Goal: Task Accomplishment & Management: Use online tool/utility

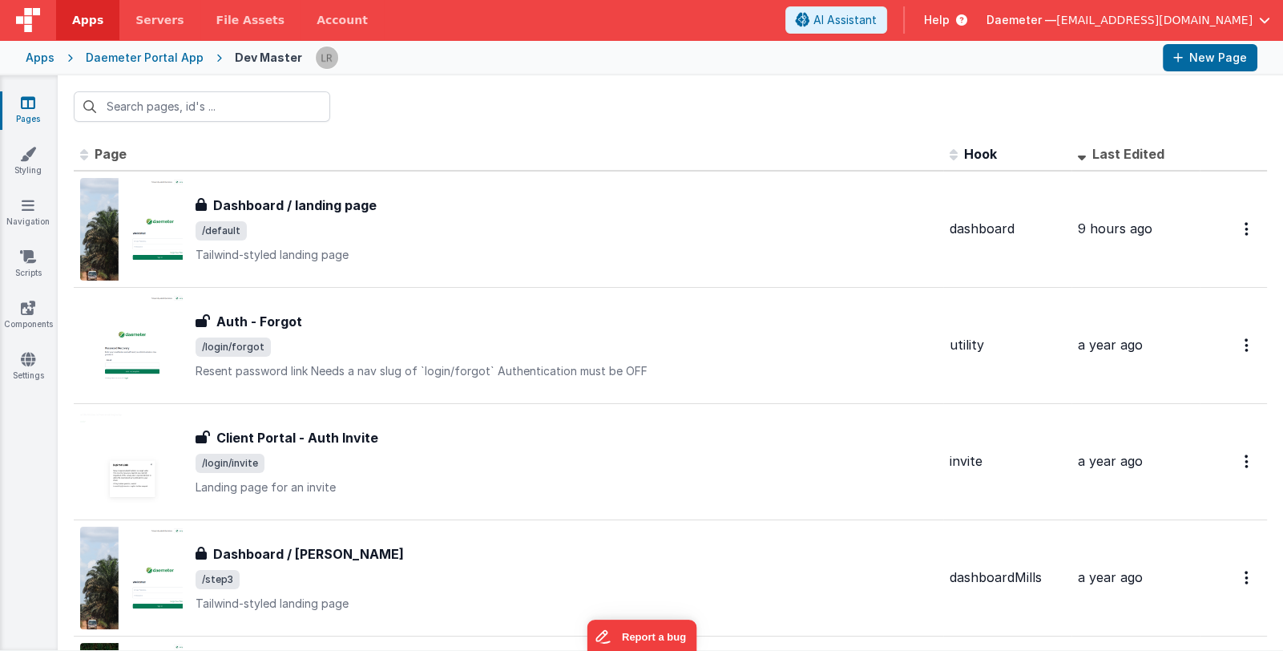
click at [33, 57] on div "Apps" at bounding box center [40, 58] width 29 height 16
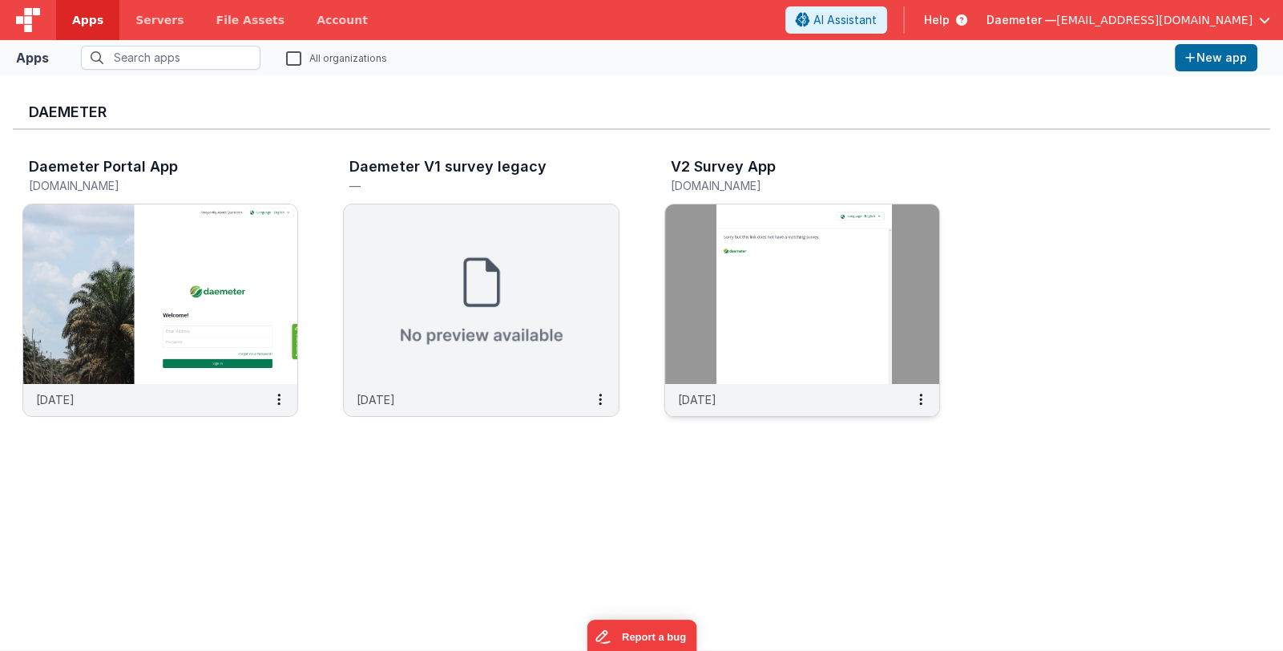
click at [762, 267] on img at bounding box center [802, 294] width 274 height 180
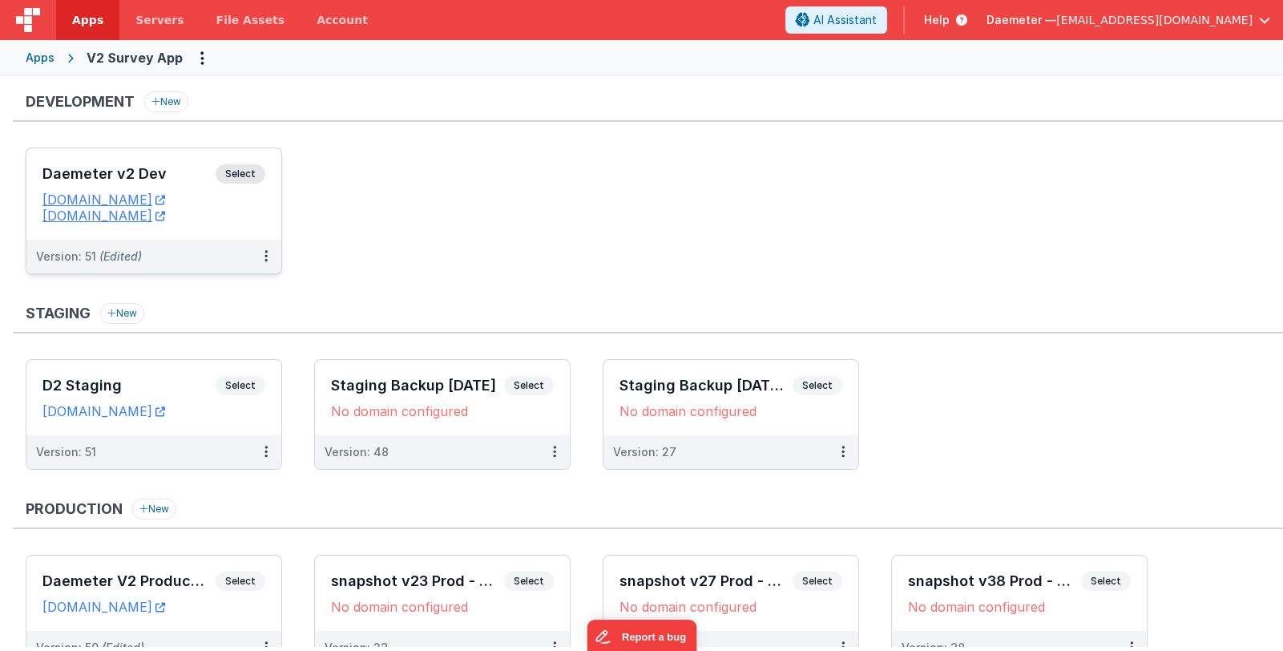
click at [143, 174] on h3 "Daemeter v2 Dev" at bounding box center [128, 174] width 173 height 16
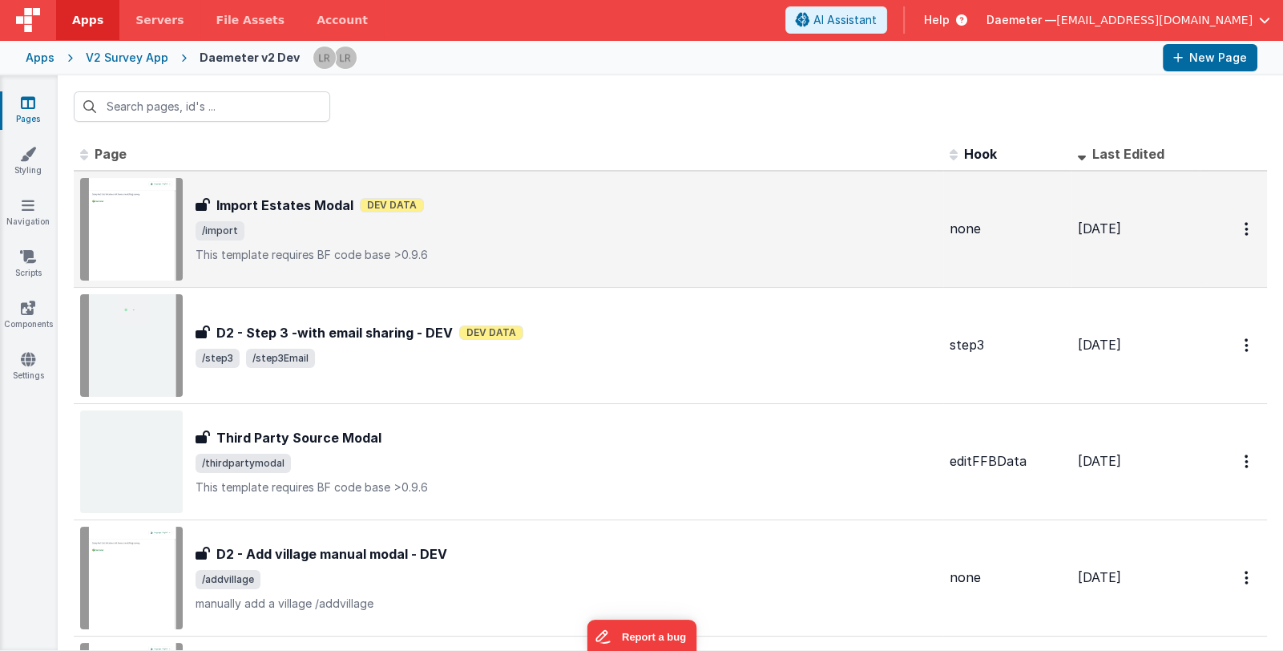
click at [648, 205] on div "Import Estates Modal Dev Data" at bounding box center [567, 205] width 742 height 19
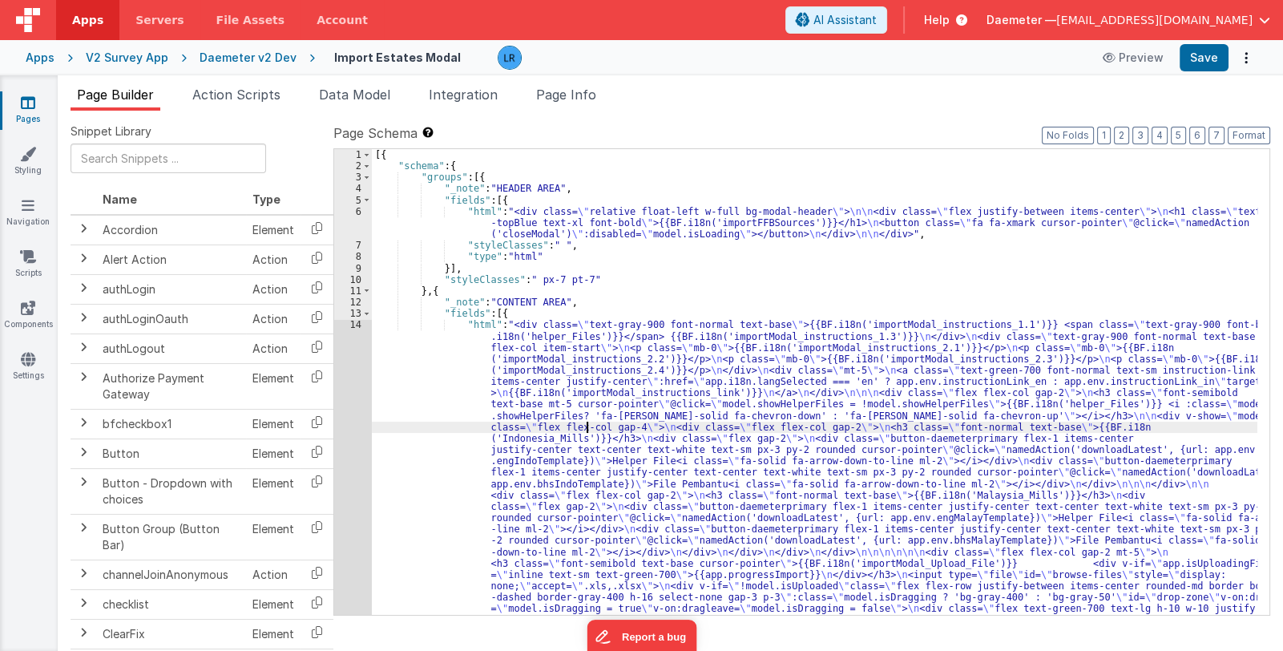
click at [585, 422] on div "[{ "schema" : { "groups" : [{ "_note" : "HEADER AREA" , "fields" : [{ "html" : …" at bounding box center [815, 570] width 886 height 842
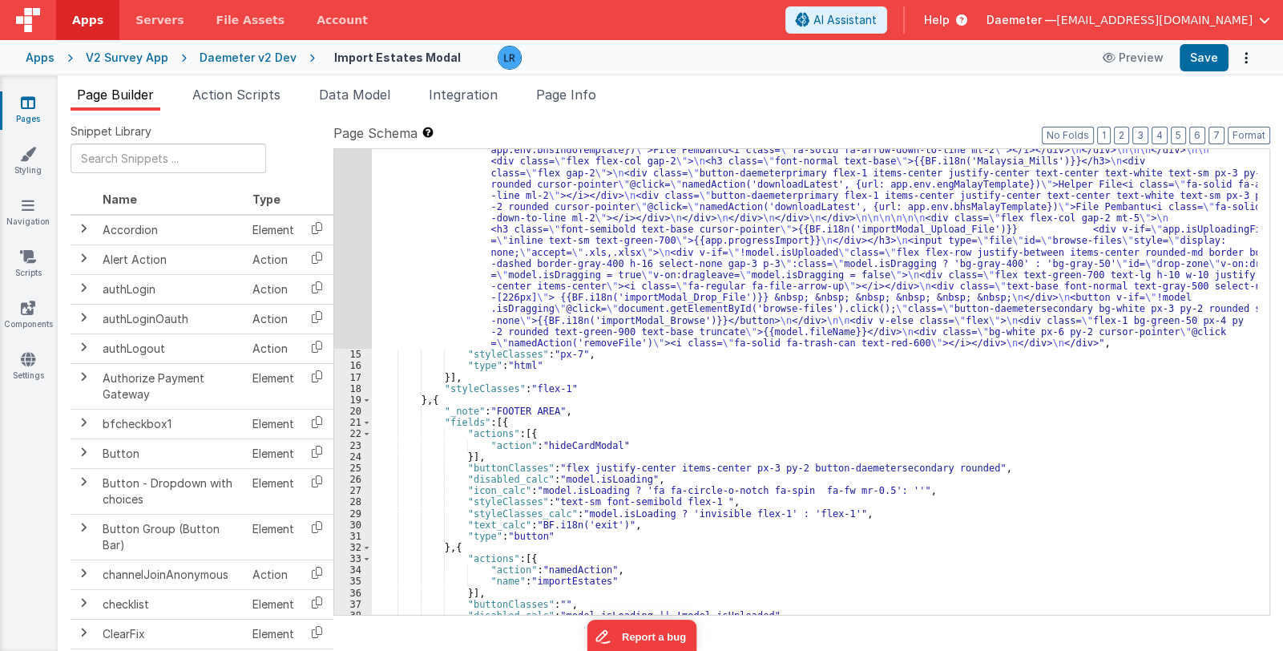
scroll to position [465, 0]
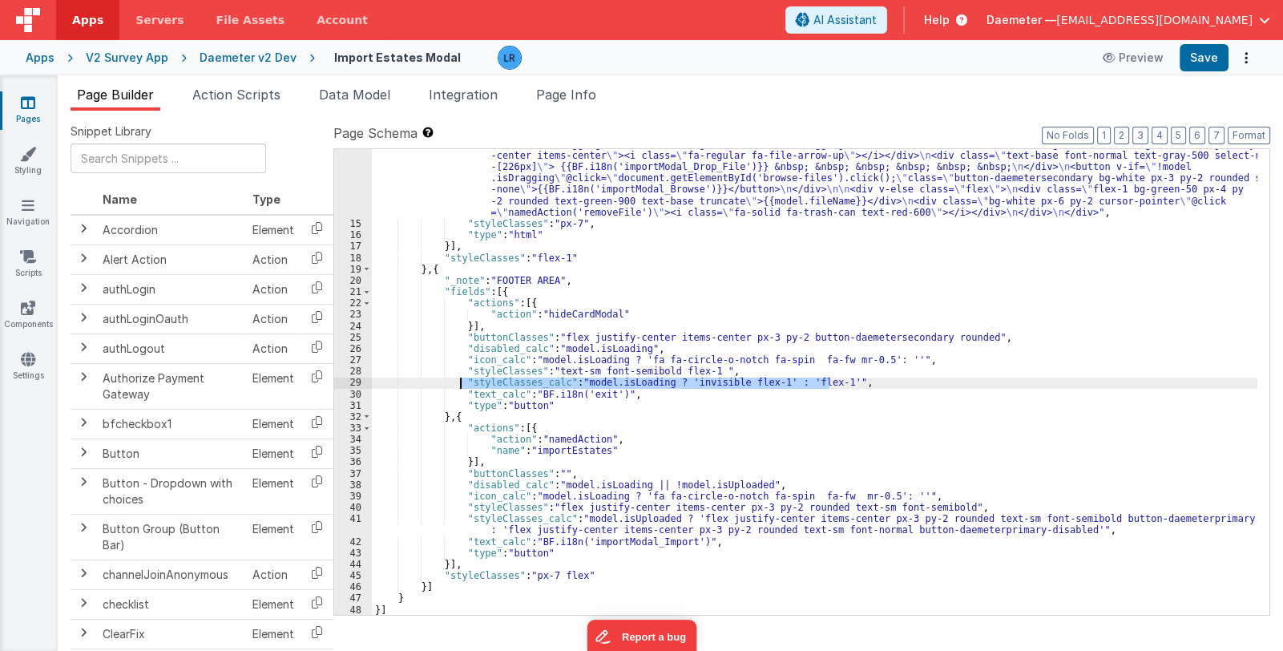
drag, startPoint x: 830, startPoint y: 380, endPoint x: 459, endPoint y: 386, distance: 370.4
click at [459, 386] on div ""html" : "<div class= \" text-gray-900 font-normal text-base \" >{{BF.i18n('imp…" at bounding box center [815, 276] width 886 height 842
click at [40, 58] on div "Apps" at bounding box center [40, 58] width 29 height 16
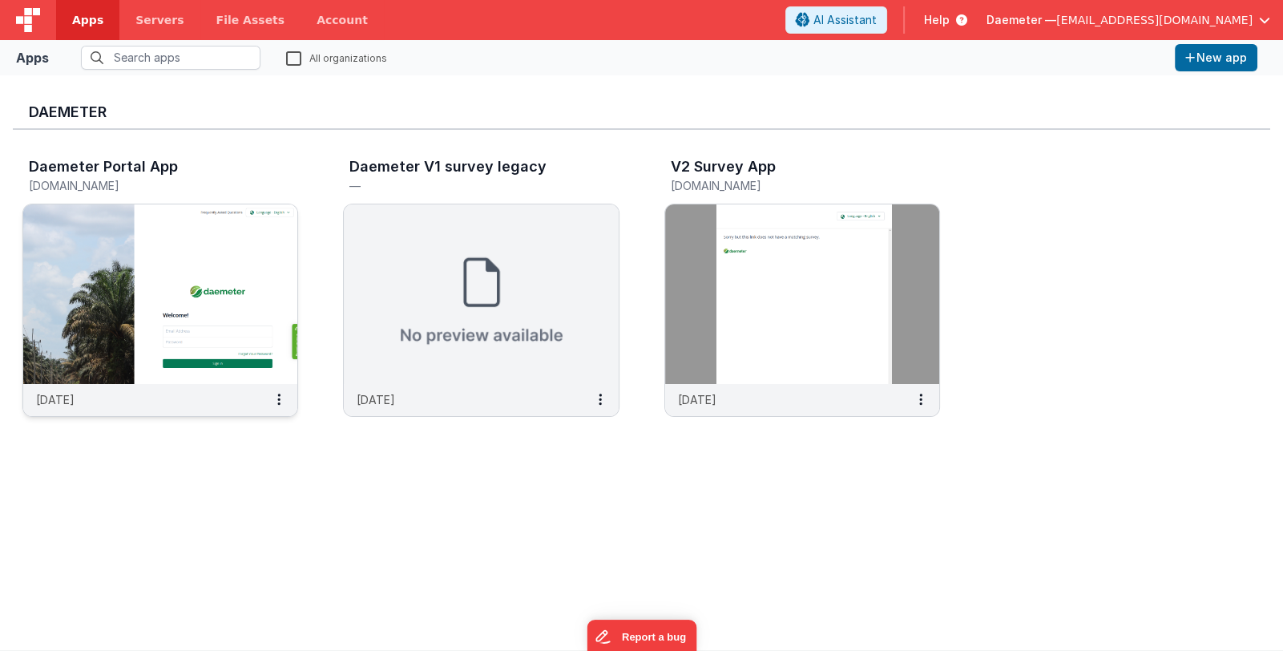
click at [144, 217] on img at bounding box center [160, 294] width 274 height 180
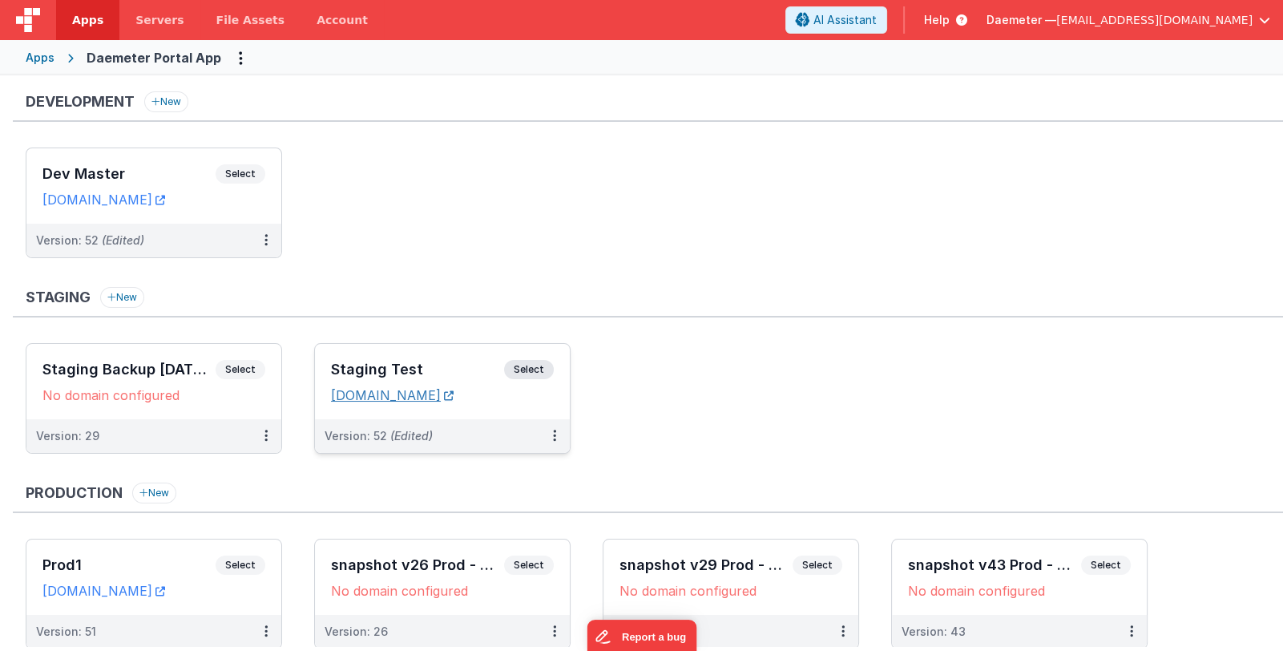
click at [405, 395] on link "[DOMAIN_NAME]" at bounding box center [392, 395] width 123 height 16
click at [160, 180] on h3 "Dev Master" at bounding box center [128, 174] width 173 height 16
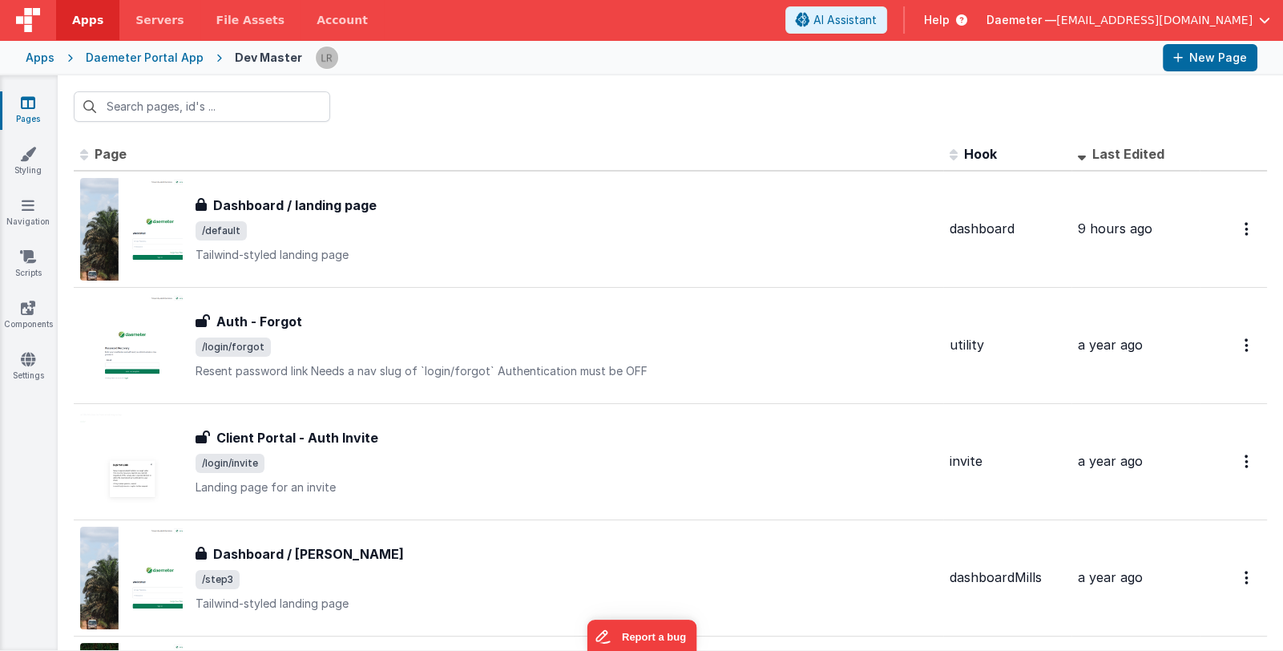
click at [38, 60] on div "Apps" at bounding box center [40, 58] width 29 height 16
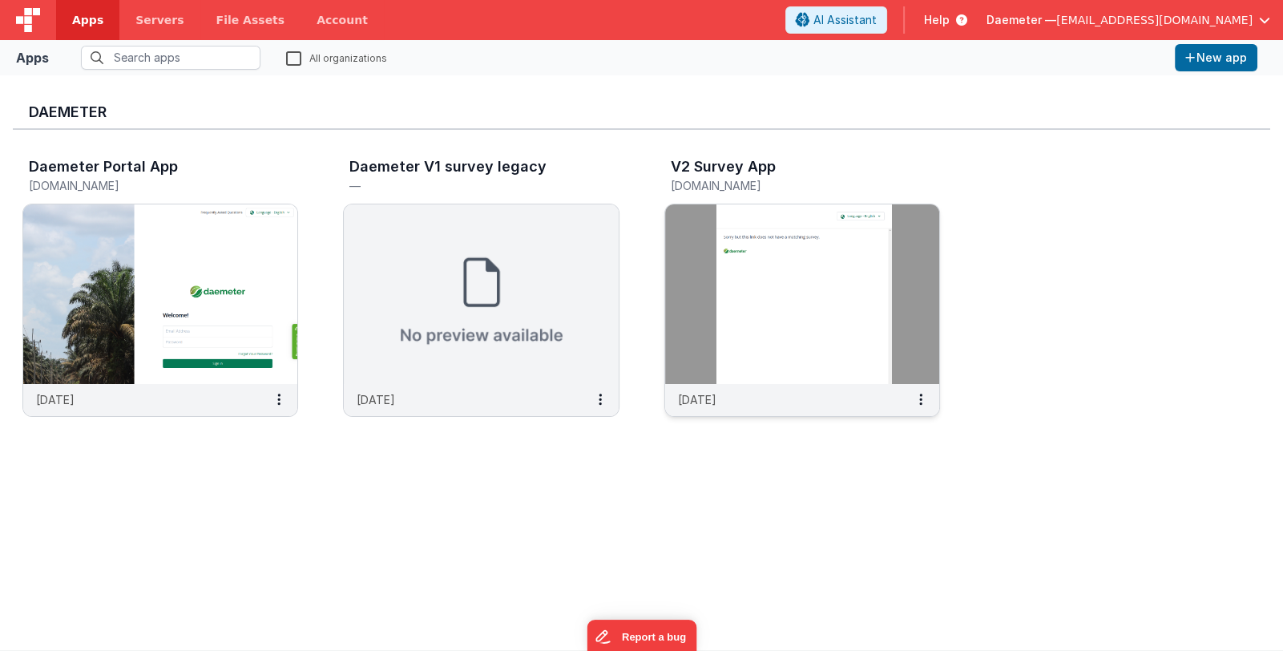
click at [713, 292] on img at bounding box center [802, 294] width 274 height 180
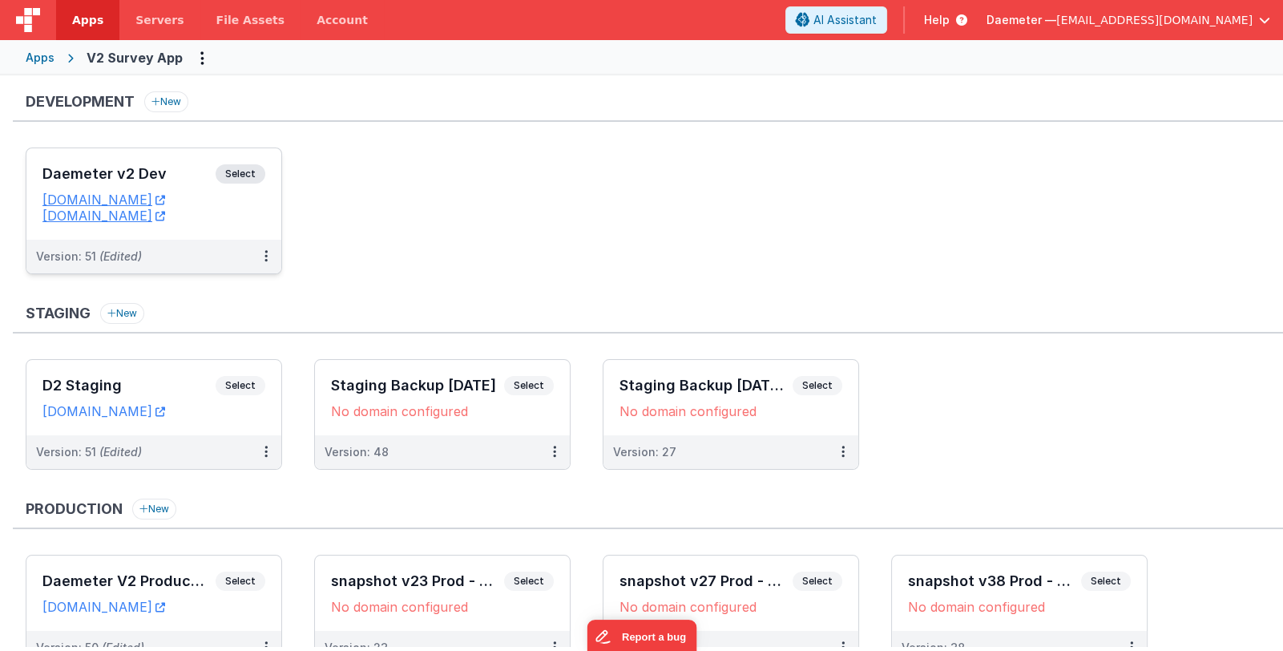
click at [184, 250] on div "Version: 51 (Edited)" at bounding box center [143, 257] width 215 height 16
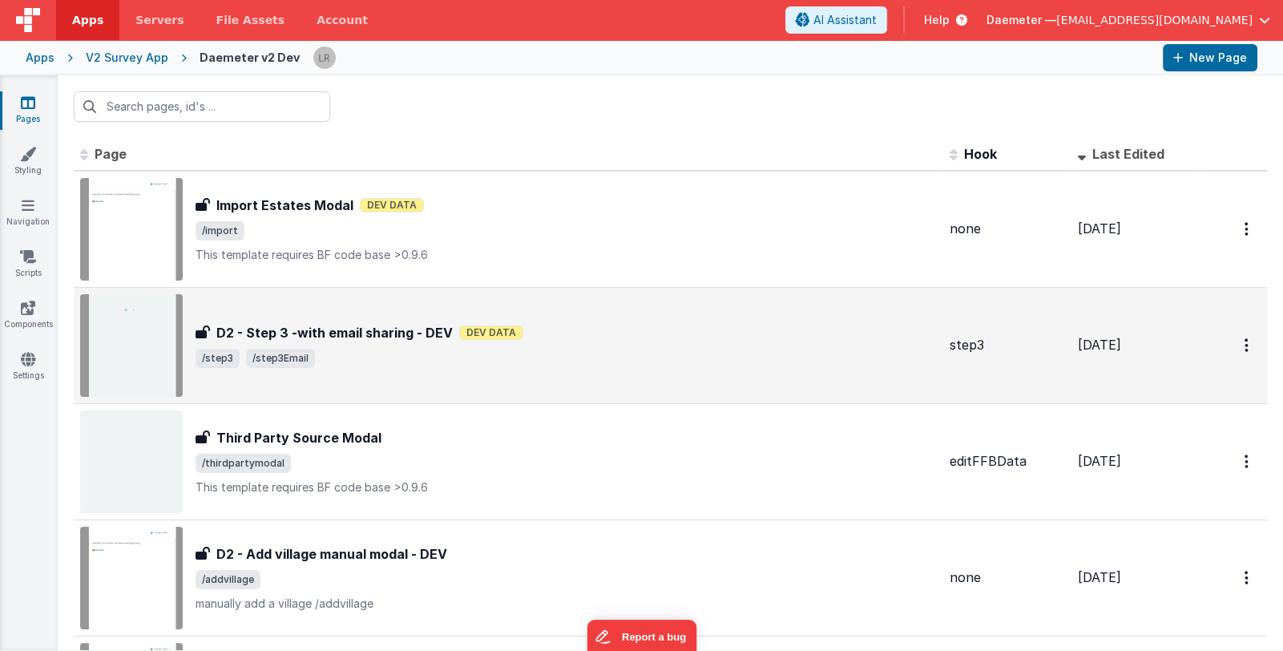
click at [476, 358] on span "/step3 /step3Email" at bounding box center [567, 358] width 742 height 19
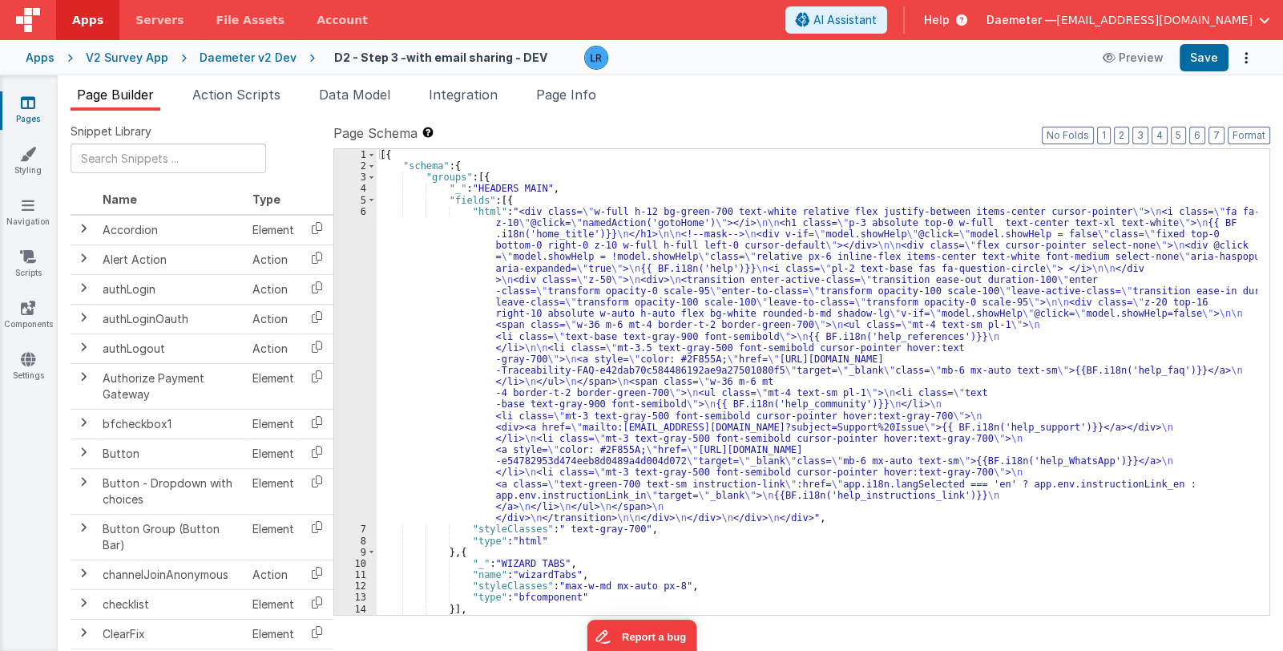
click at [786, 464] on div "[{ "schema" : { "groups" : [{ "_" : "HEADERS MAIN" , "fields" : [{ "html" : "<d…" at bounding box center [817, 393] width 881 height 489
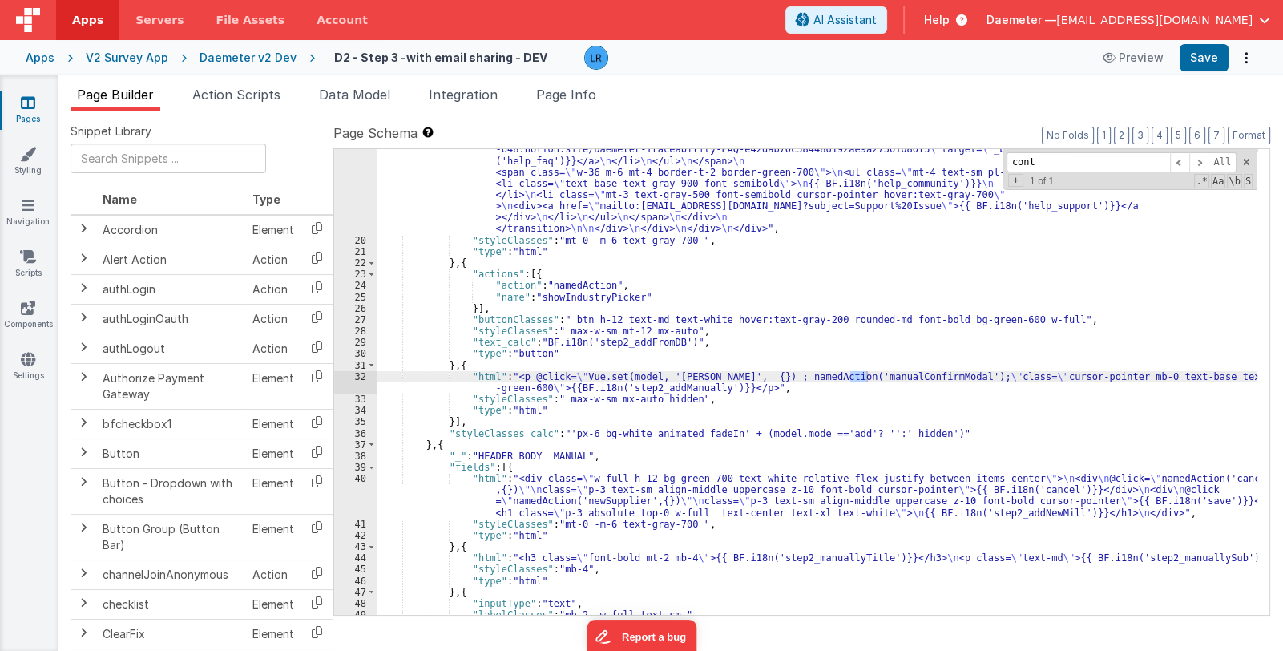
scroll to position [1924, 0]
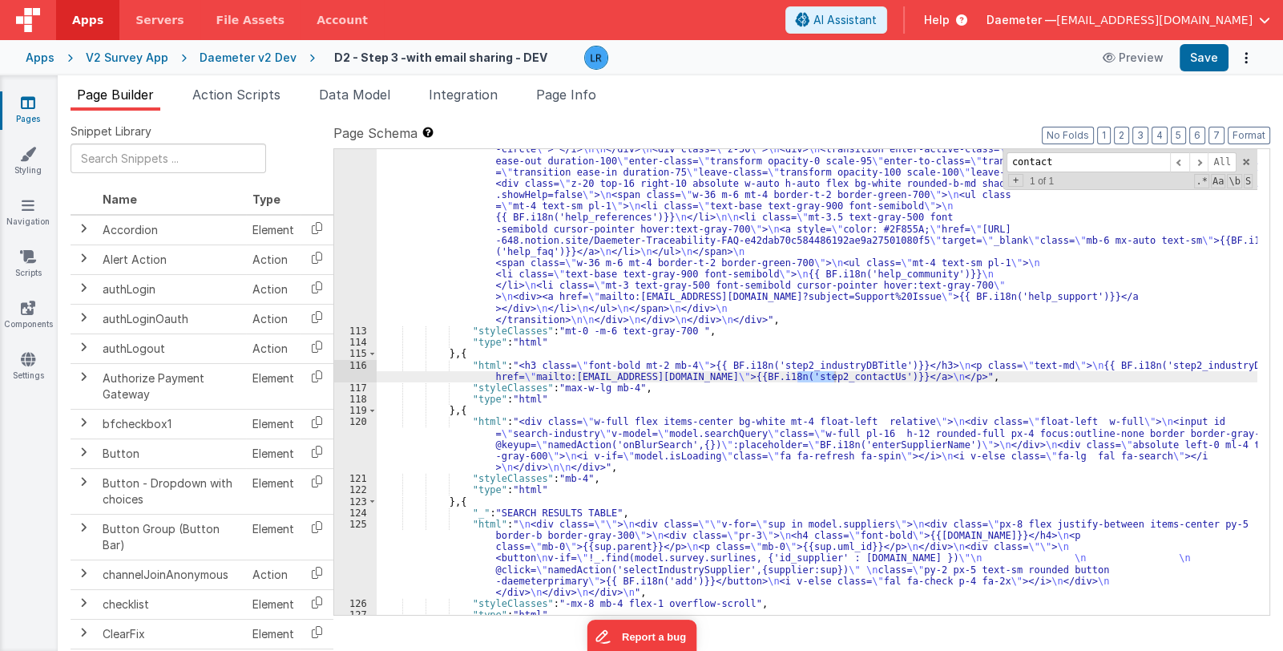
type input "contact"
click at [343, 373] on div "116" at bounding box center [355, 371] width 42 height 22
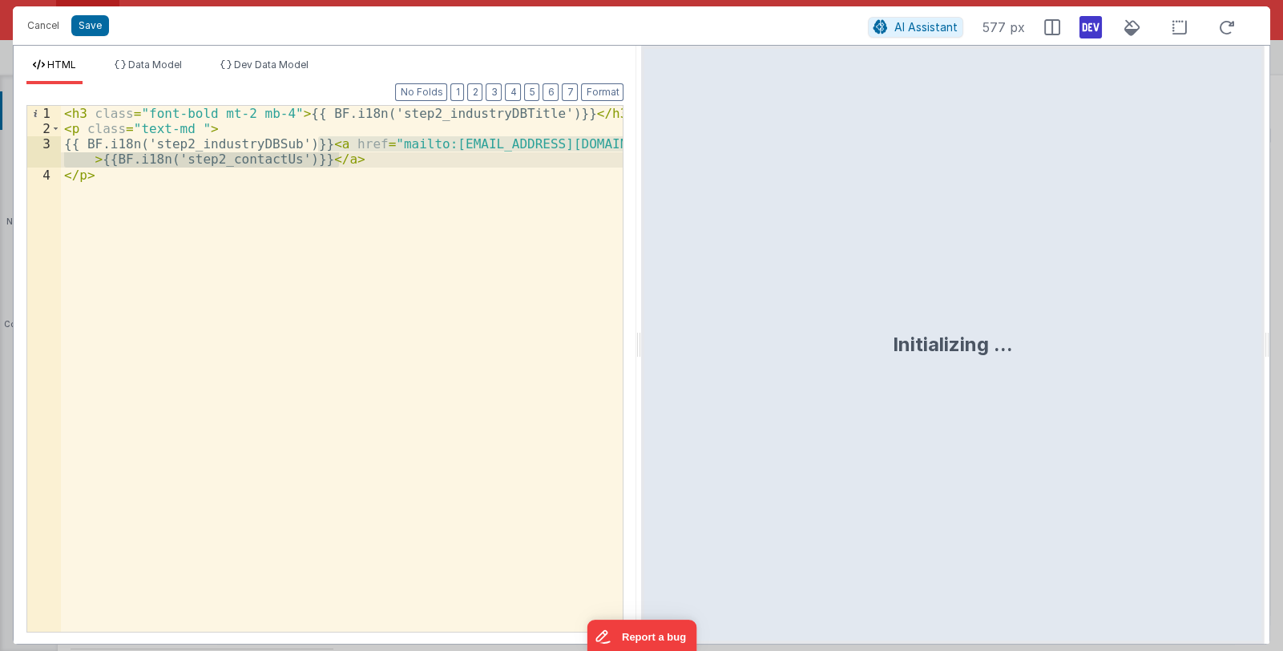
drag, startPoint x: 317, startPoint y: 141, endPoint x: 345, endPoint y: 160, distance: 34.0
click at [345, 160] on div "< h3 class = "font-bold mt-2 mb-4" > {{ BF.i18n('step2_industryDBTitle')}} </ h…" at bounding box center [342, 384] width 563 height 556
click at [39, 18] on button "Cancel" at bounding box center [43, 25] width 48 height 22
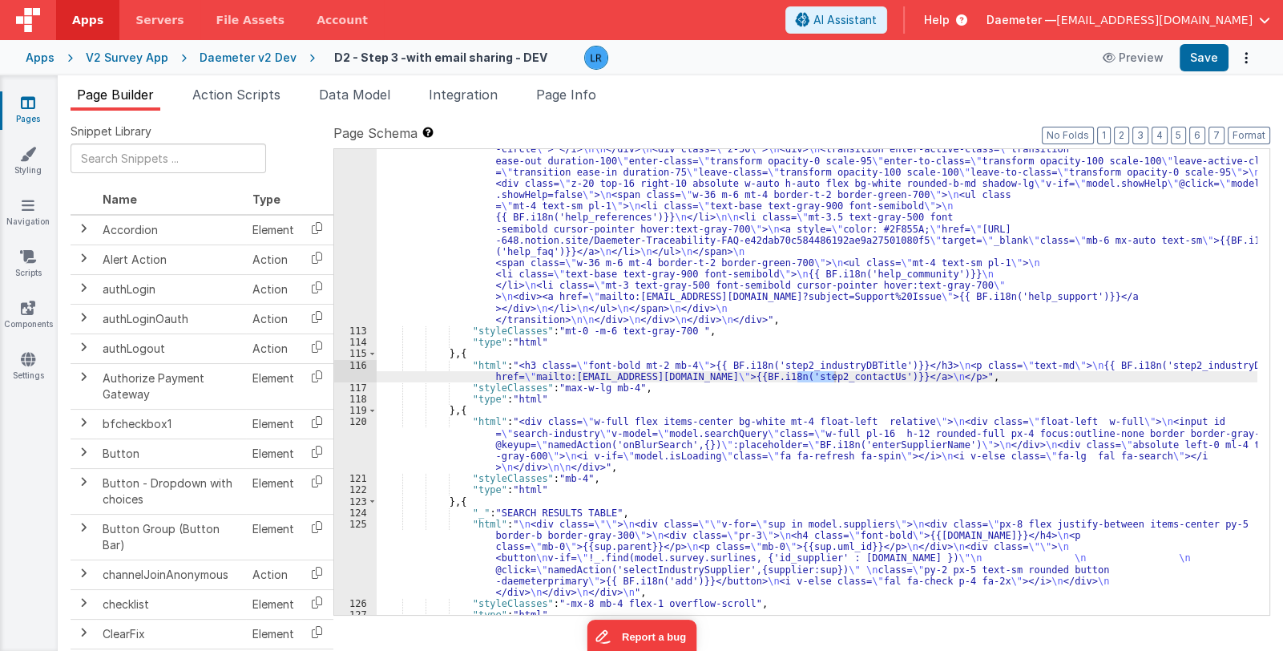
click at [29, 108] on icon at bounding box center [28, 103] width 14 height 16
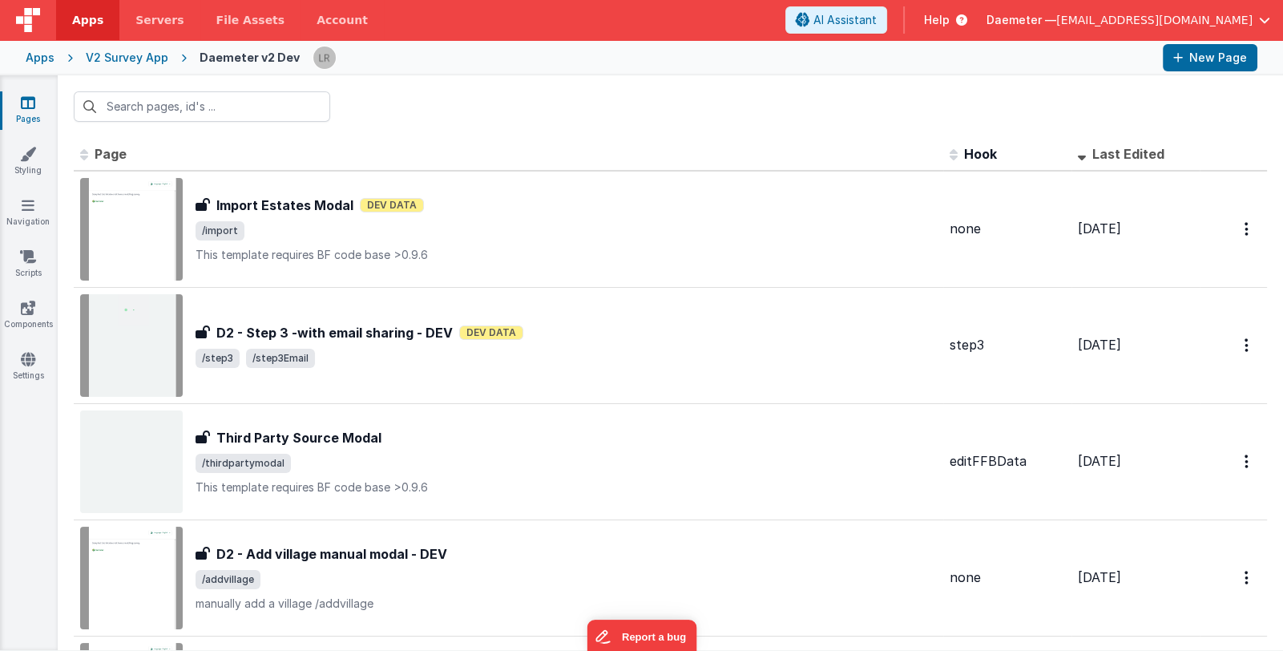
click at [28, 99] on icon at bounding box center [28, 103] width 14 height 16
click at [34, 57] on div "Apps" at bounding box center [40, 58] width 29 height 16
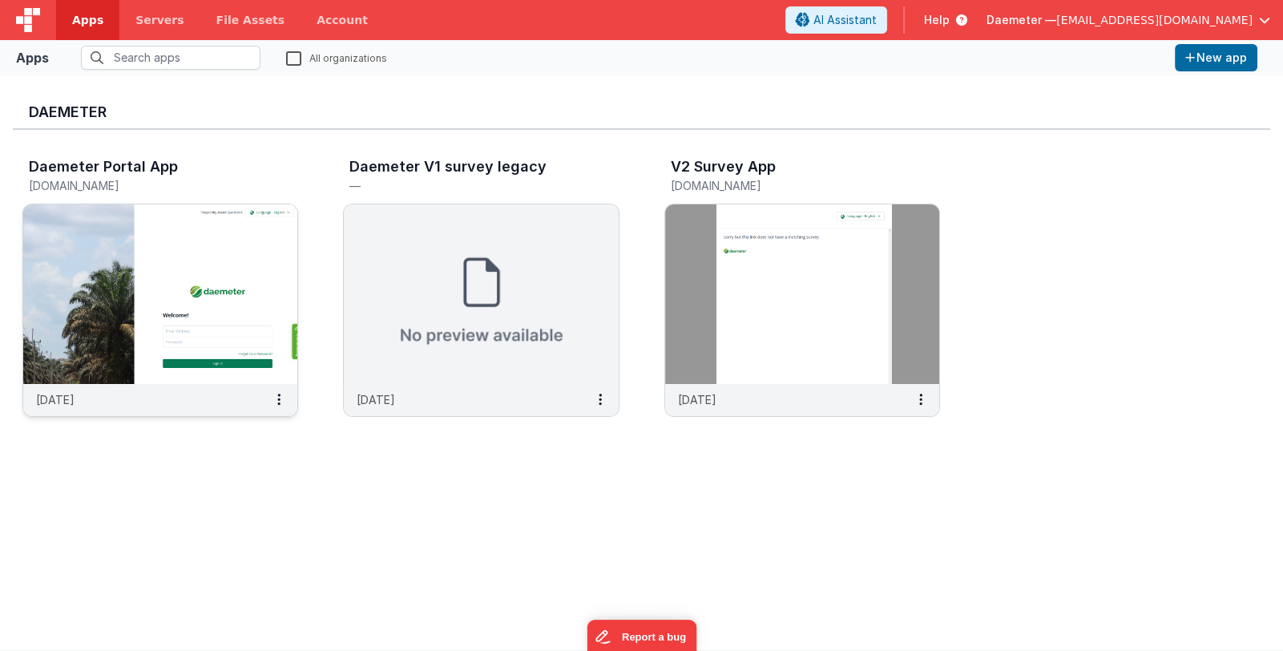
click at [168, 245] on img at bounding box center [160, 294] width 274 height 180
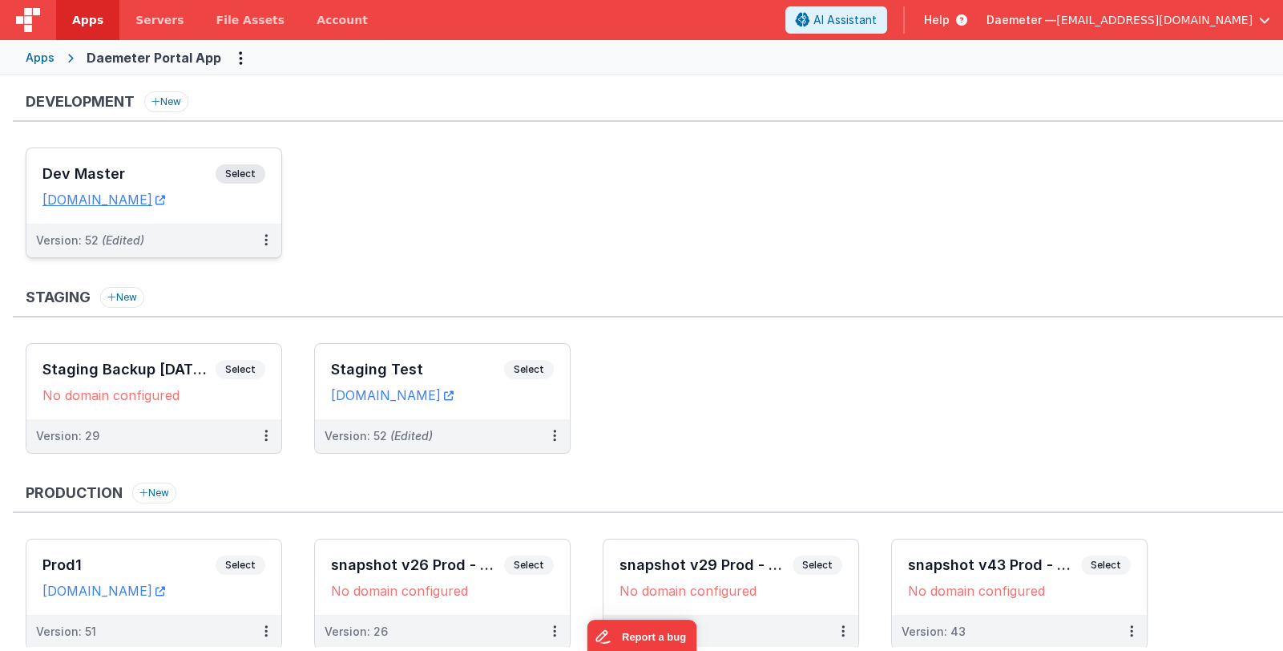
click at [169, 172] on h3 "Dev Master" at bounding box center [128, 174] width 173 height 16
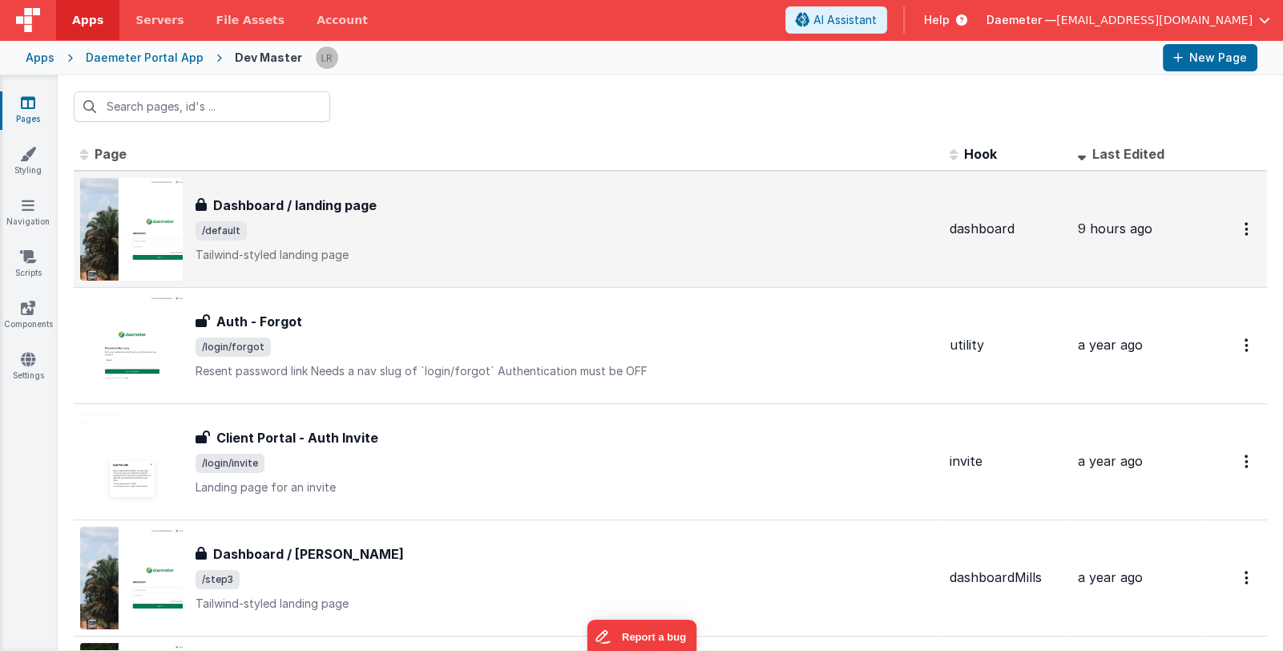
click at [455, 240] on div "Dashboard / landing page Dashboard / landing page /default Tailwind-styled land…" at bounding box center [567, 229] width 742 height 67
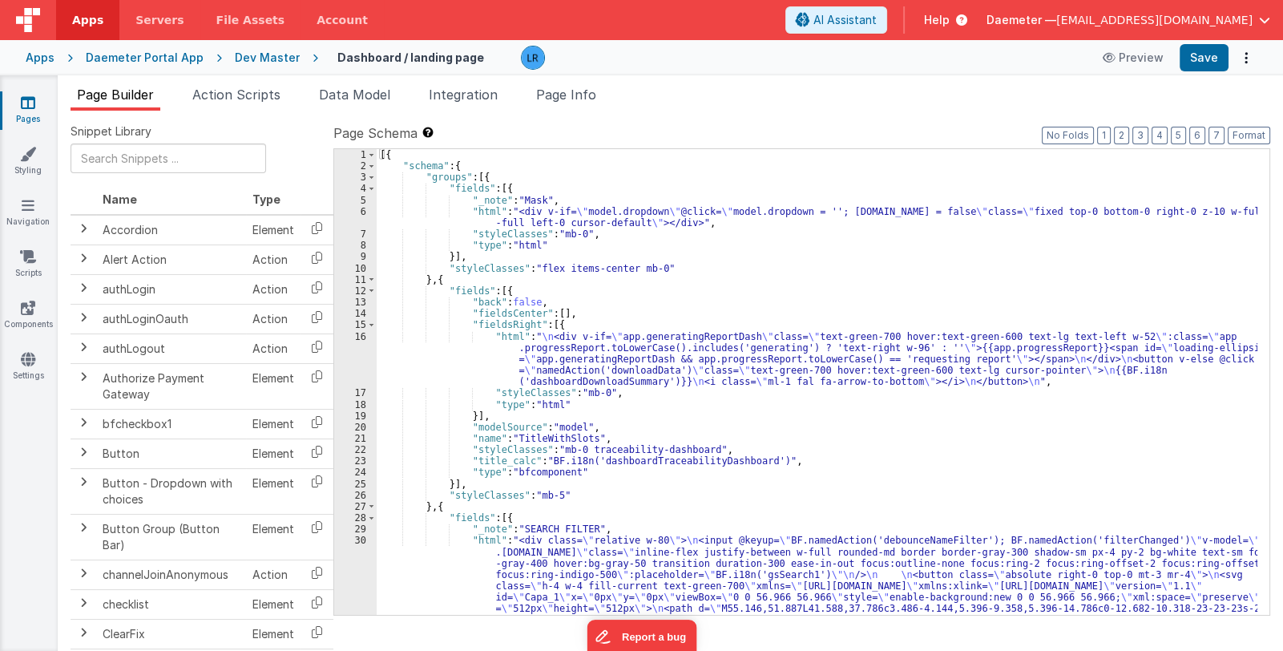
click at [643, 358] on div "[{ "schema" : { "groups" : [{ "fields" : [{ "_note" : "Mask" , "html" : "<div v…" at bounding box center [817, 445] width 881 height 592
click at [718, 434] on div "[{ "schema" : { "groups" : [{ "fields" : [{ "_note" : "Mask" , "html" : "<div v…" at bounding box center [817, 445] width 881 height 592
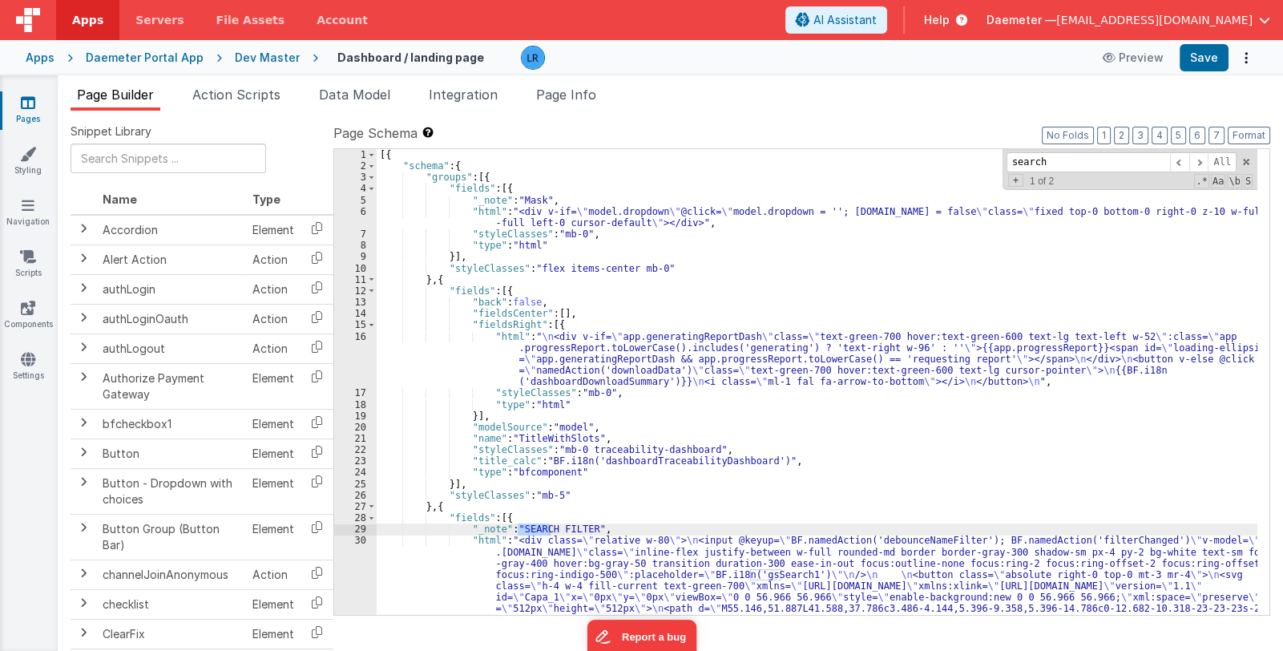
scroll to position [143, 0]
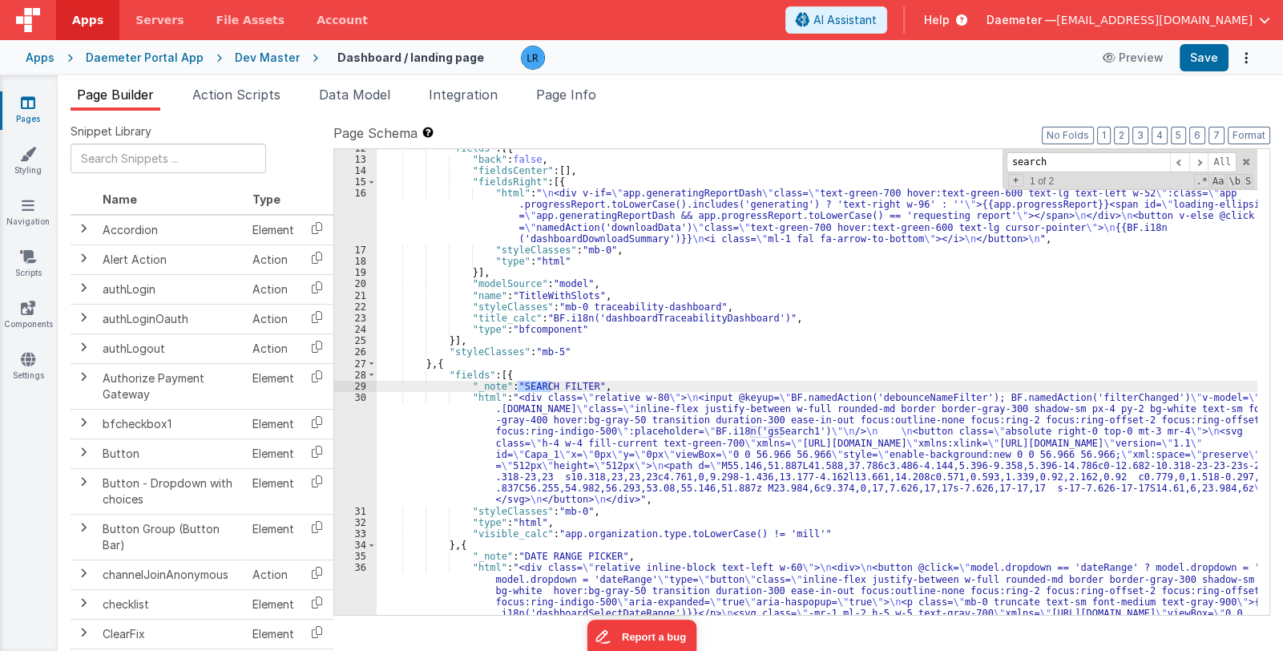
type input "search"
click at [588, 455] on div ""fields" : [{ "back" : false , "fieldsCenter" : [ ] , "fieldsRight" : [{ "html"…" at bounding box center [817, 484] width 881 height 682
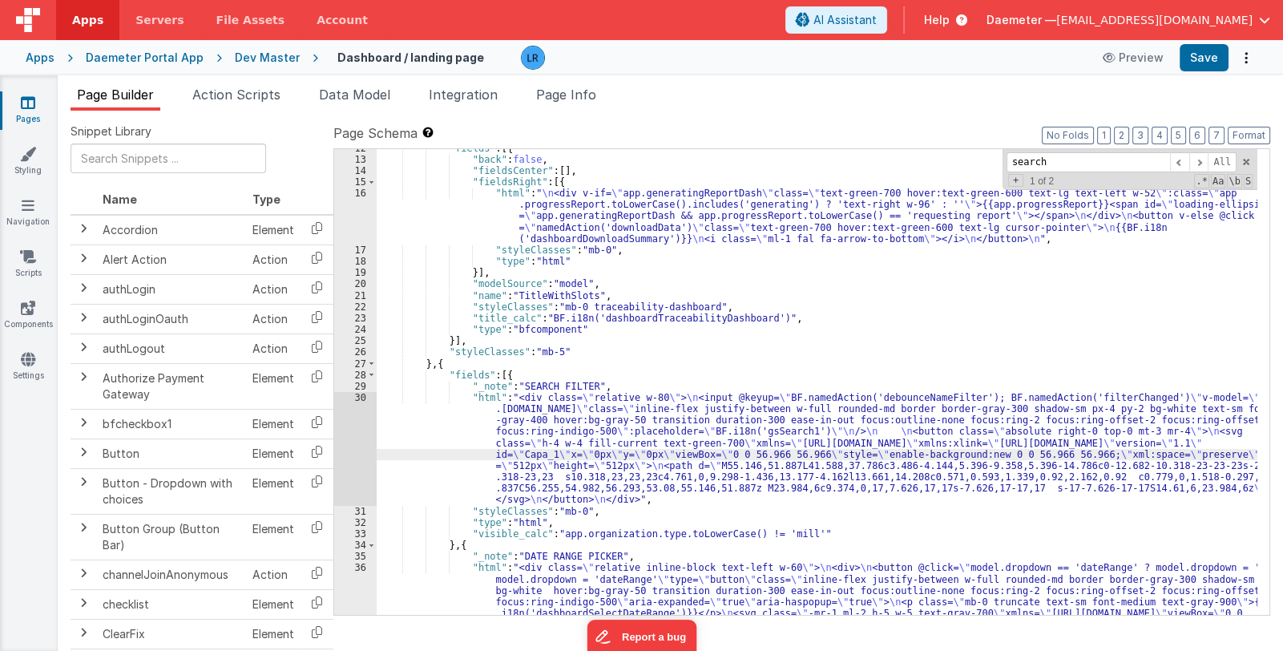
click at [357, 447] on div "30" at bounding box center [355, 449] width 42 height 114
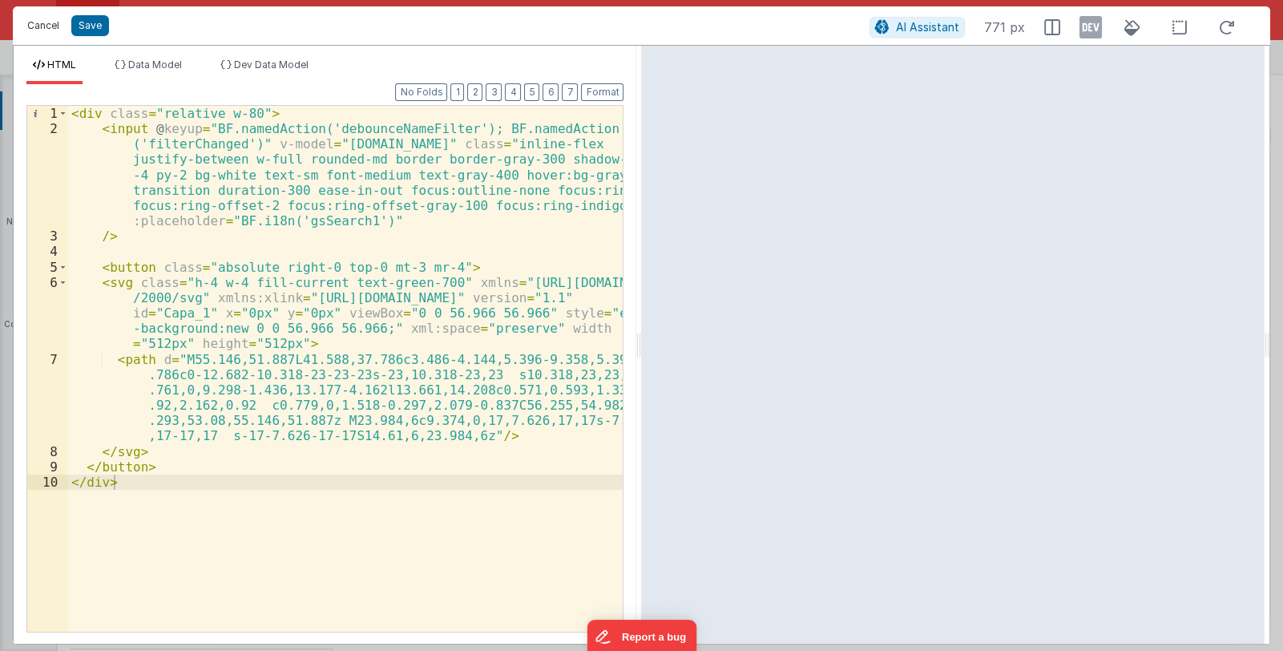
click at [33, 26] on button "Cancel" at bounding box center [43, 25] width 48 height 22
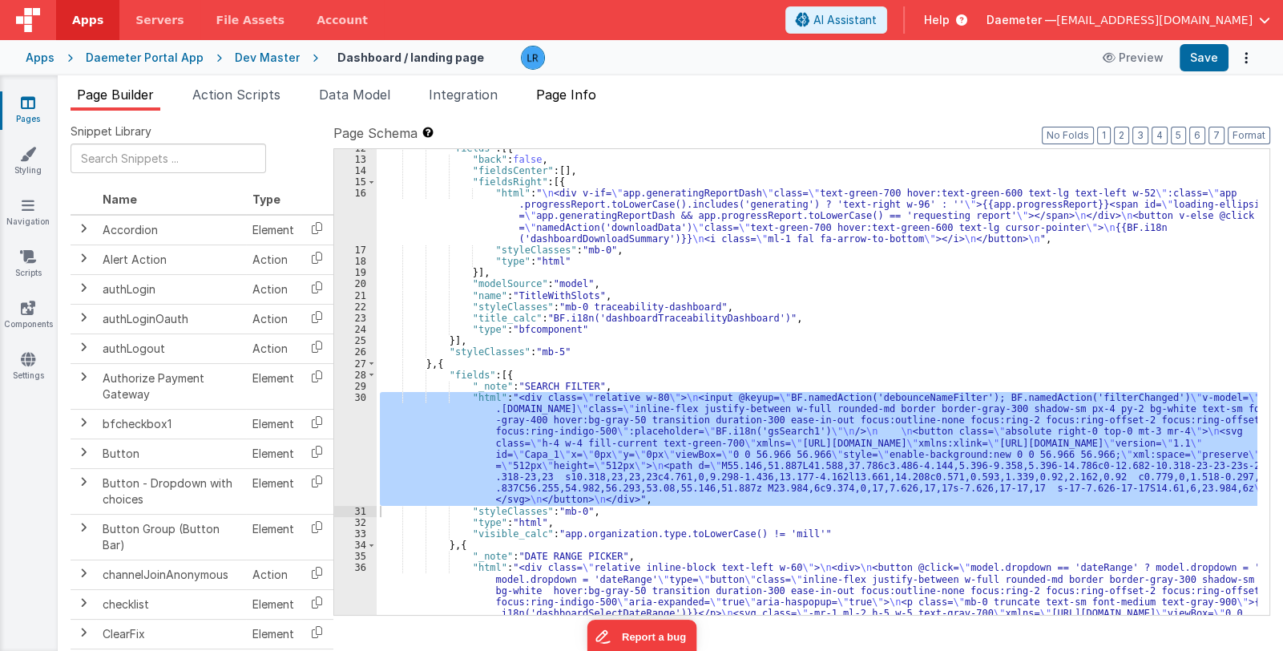
click at [587, 99] on span "Page Info" at bounding box center [566, 95] width 60 height 16
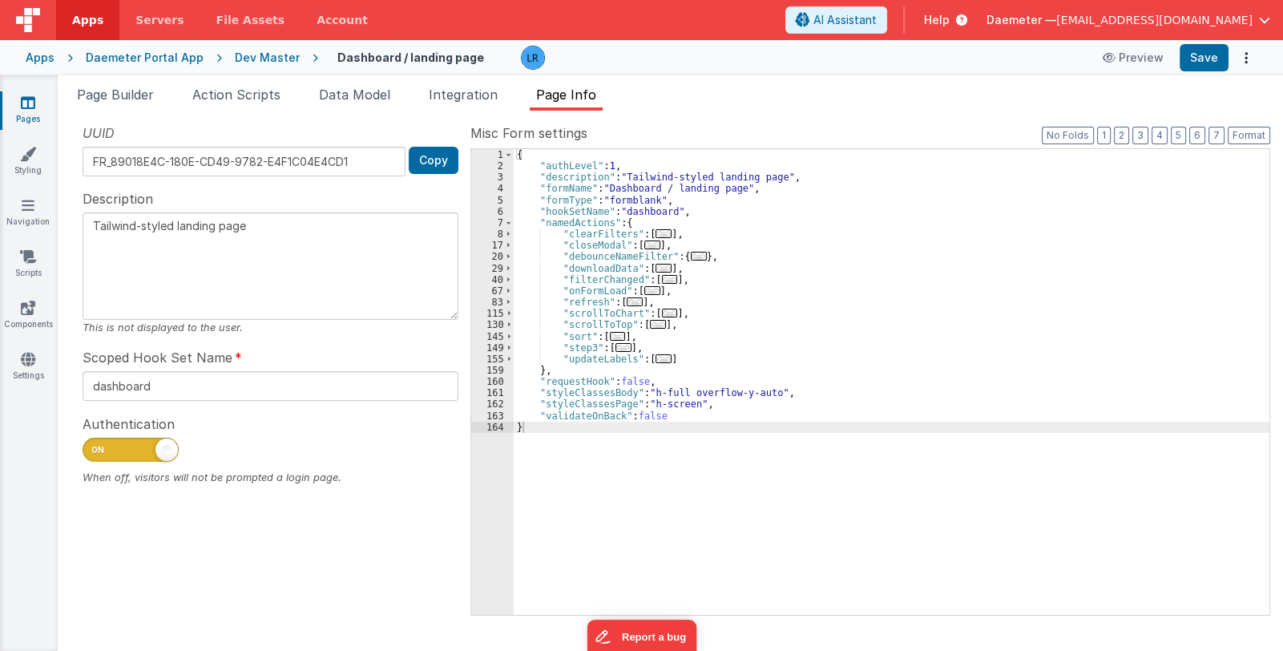
click at [691, 255] on span "..." at bounding box center [699, 256] width 16 height 9
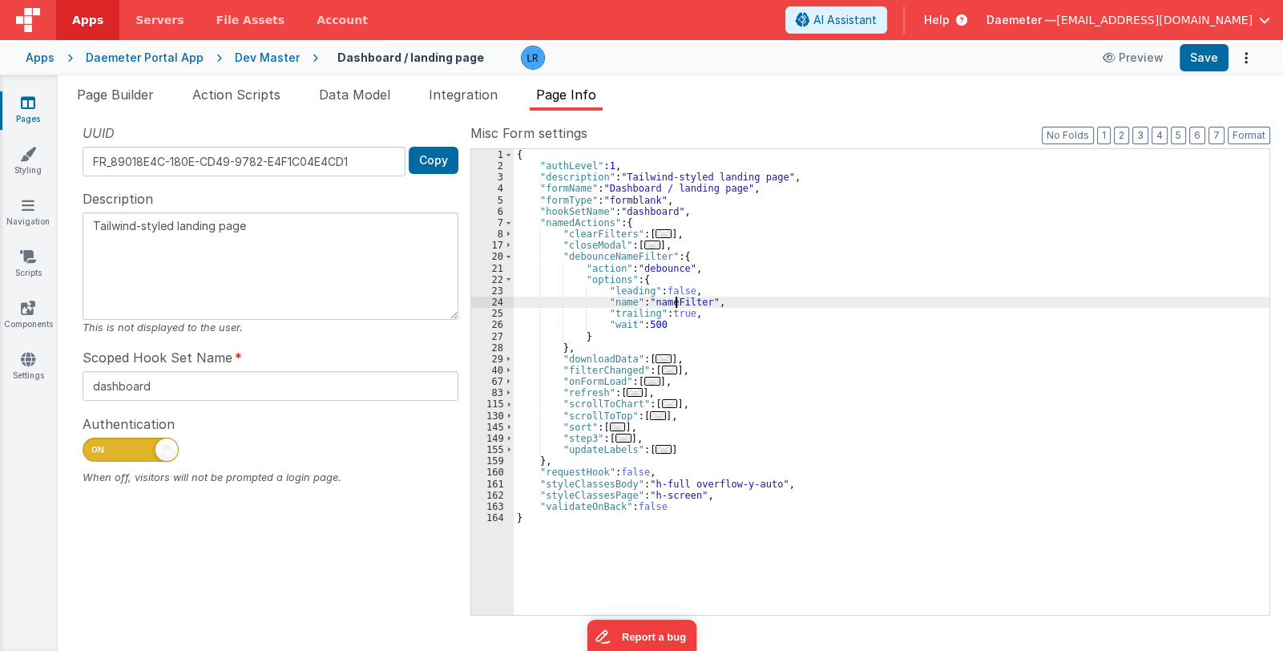
click at [677, 301] on div "{ "authLevel" : 1 , "description" : "Tailwind-styled landing page" , "formName"…" at bounding box center [892, 393] width 756 height 489
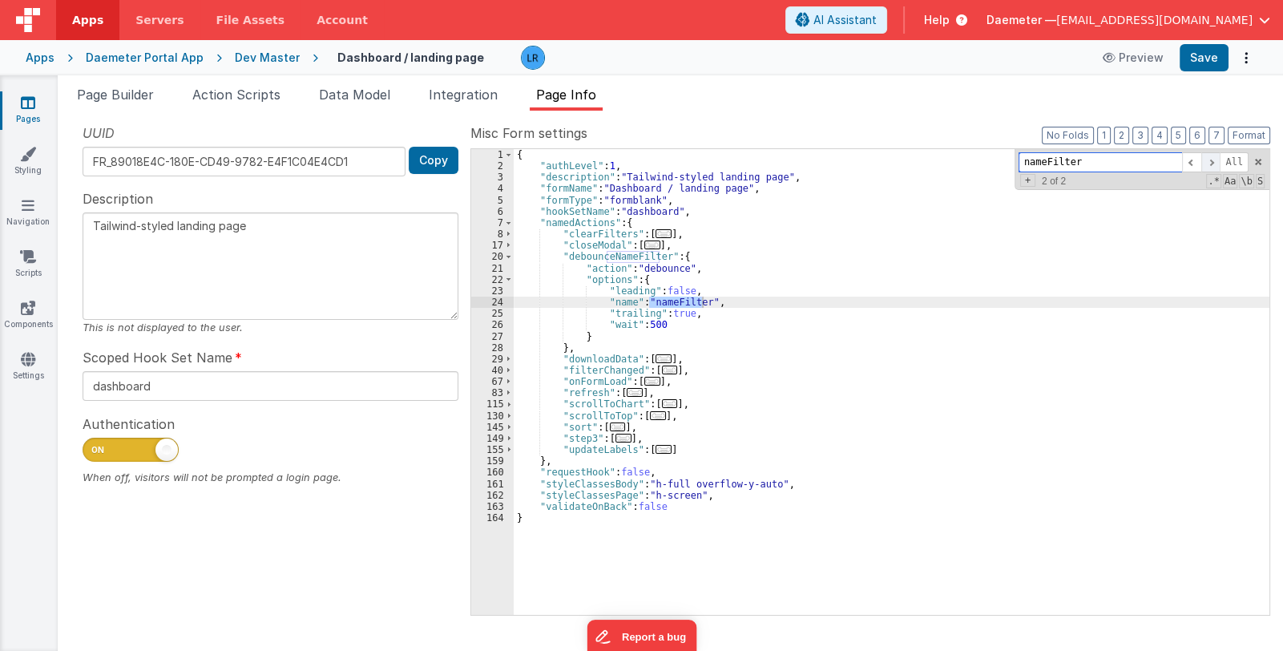
click at [1215, 167] on span at bounding box center [1211, 162] width 19 height 20
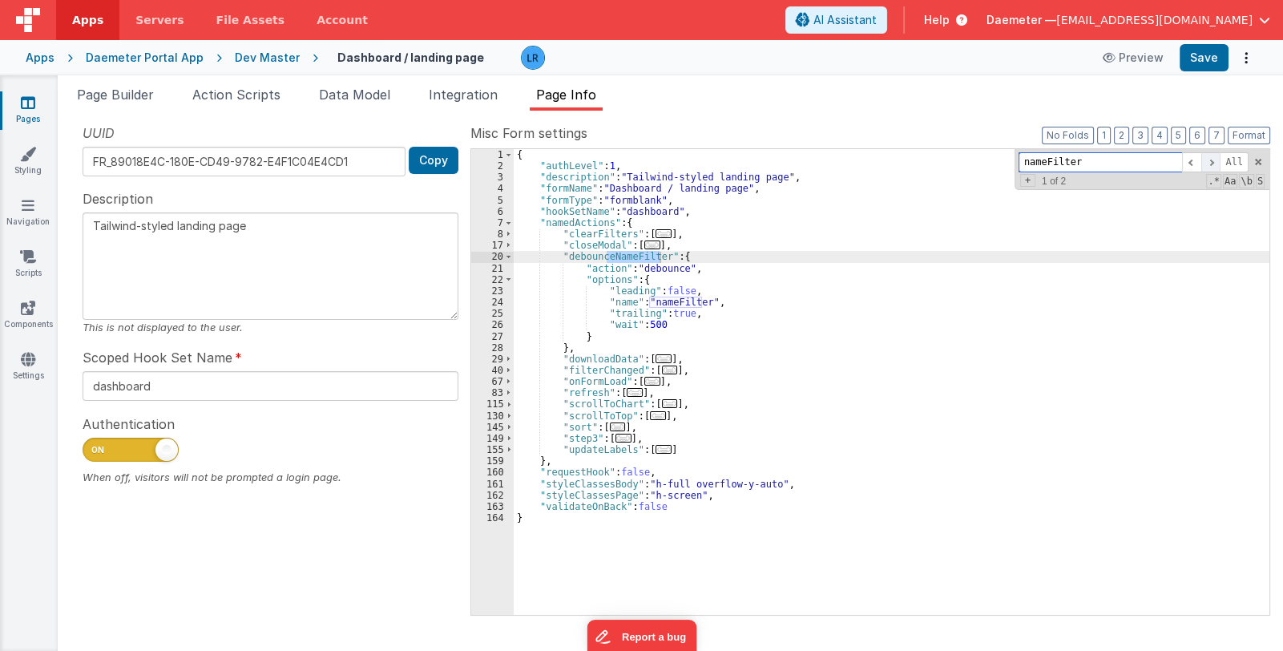
click at [1215, 167] on span at bounding box center [1211, 162] width 19 height 20
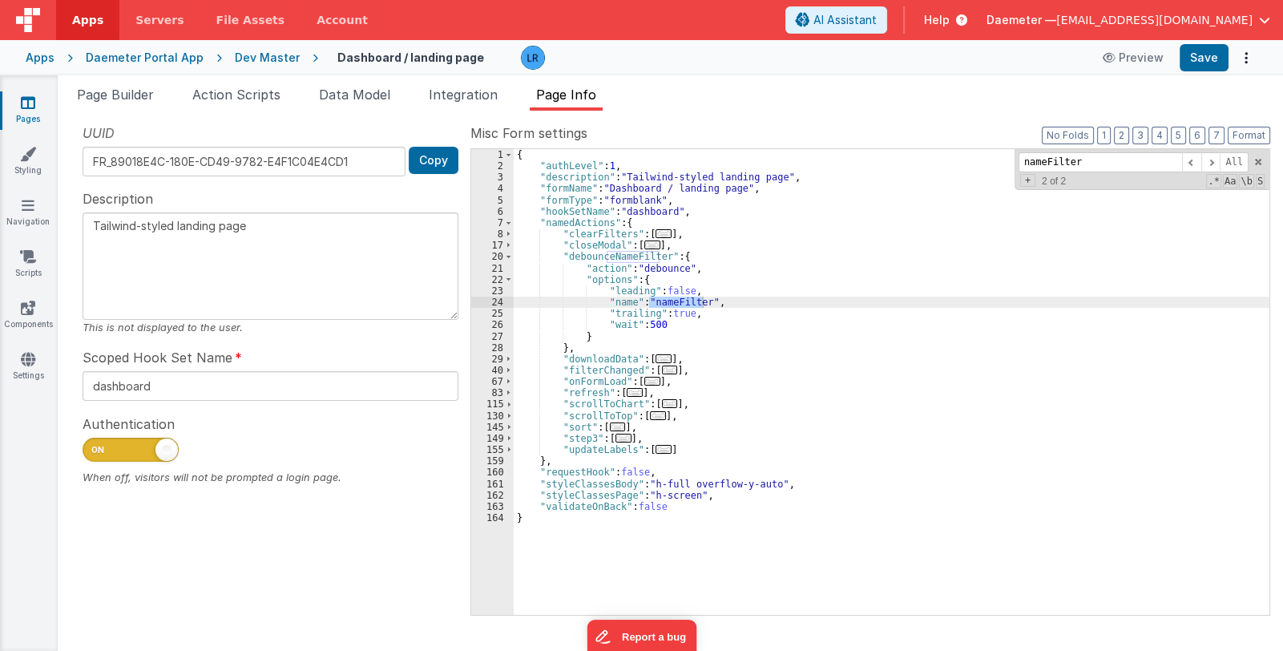
click at [662, 369] on span "..." at bounding box center [670, 370] width 16 height 9
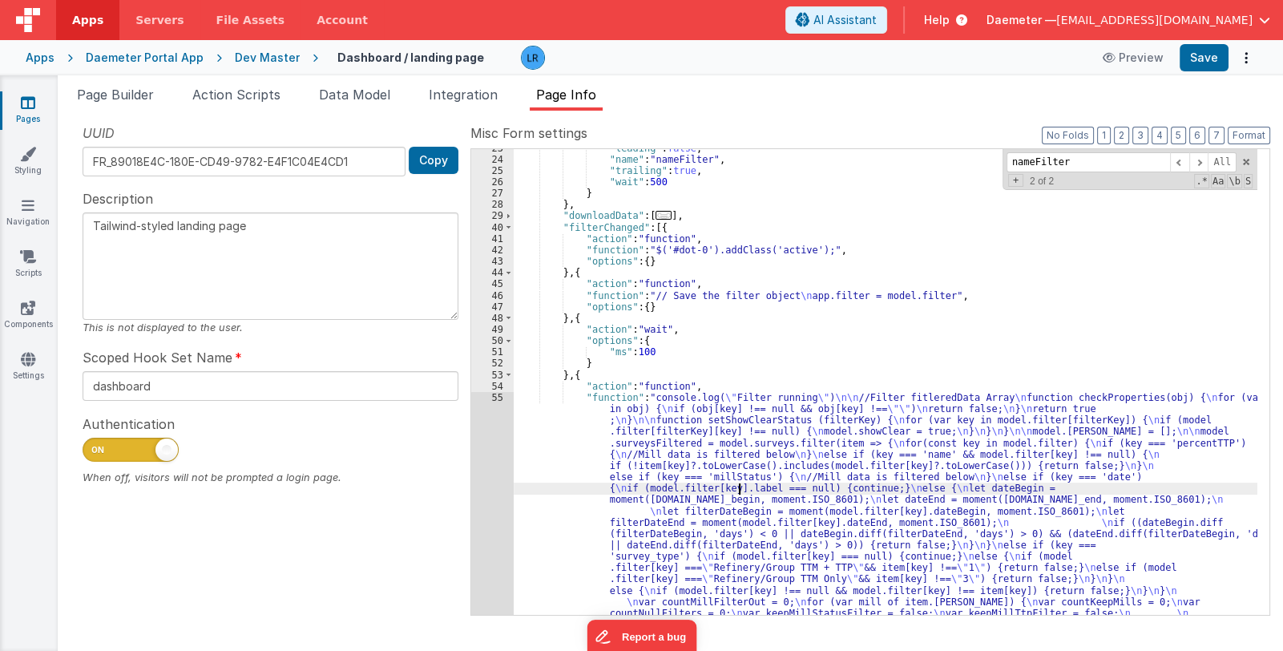
click at [740, 490] on div ""leading" : false , "name" : "nameFilter" , "trailing" : true , "wait" : 500 } …" at bounding box center [886, 598] width 744 height 910
click at [131, 103] on li "Page Builder" at bounding box center [116, 98] width 90 height 26
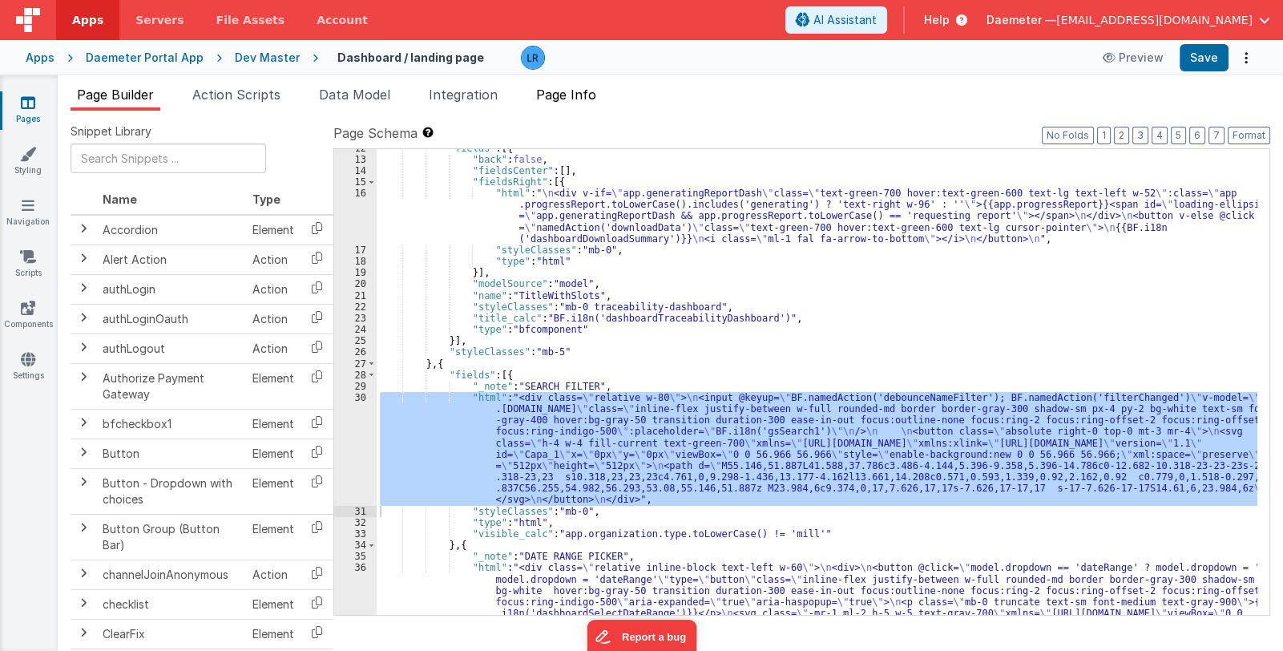
click at [569, 94] on span "Page Info" at bounding box center [566, 95] width 60 height 16
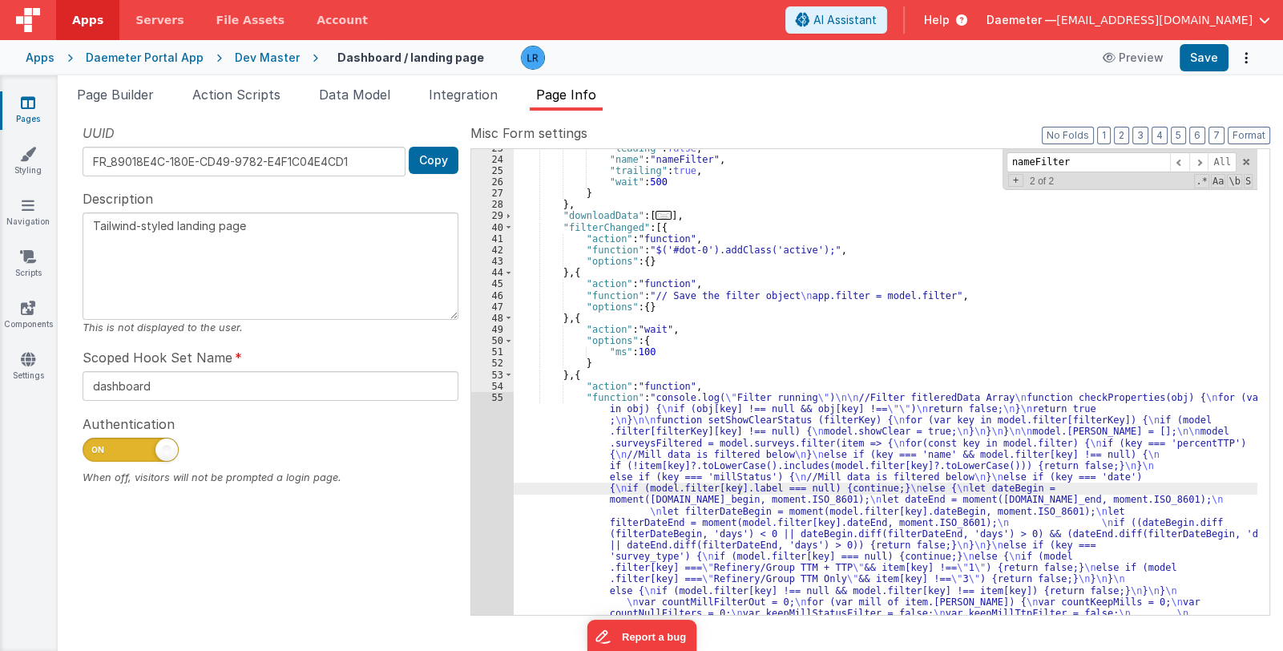
click at [726, 503] on div ""leading" : false , "name" : "nameFilter" , "trailing" : true , "wait" : 500 } …" at bounding box center [886, 598] width 744 height 910
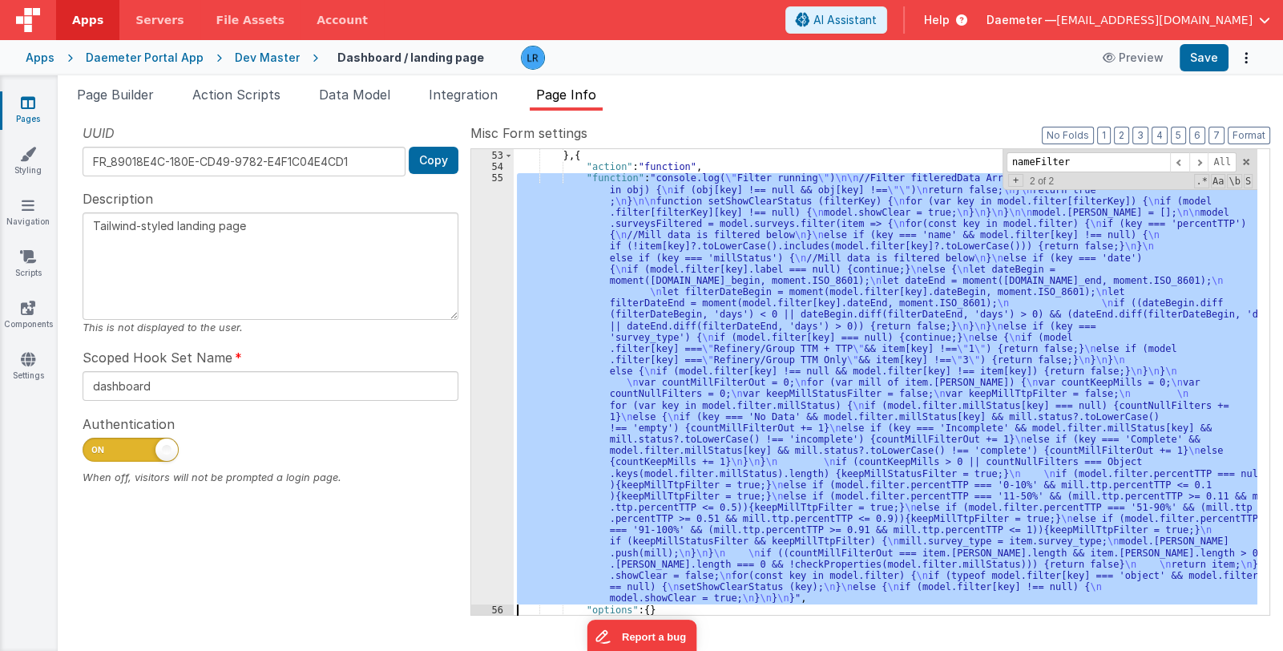
scroll to position [362, 0]
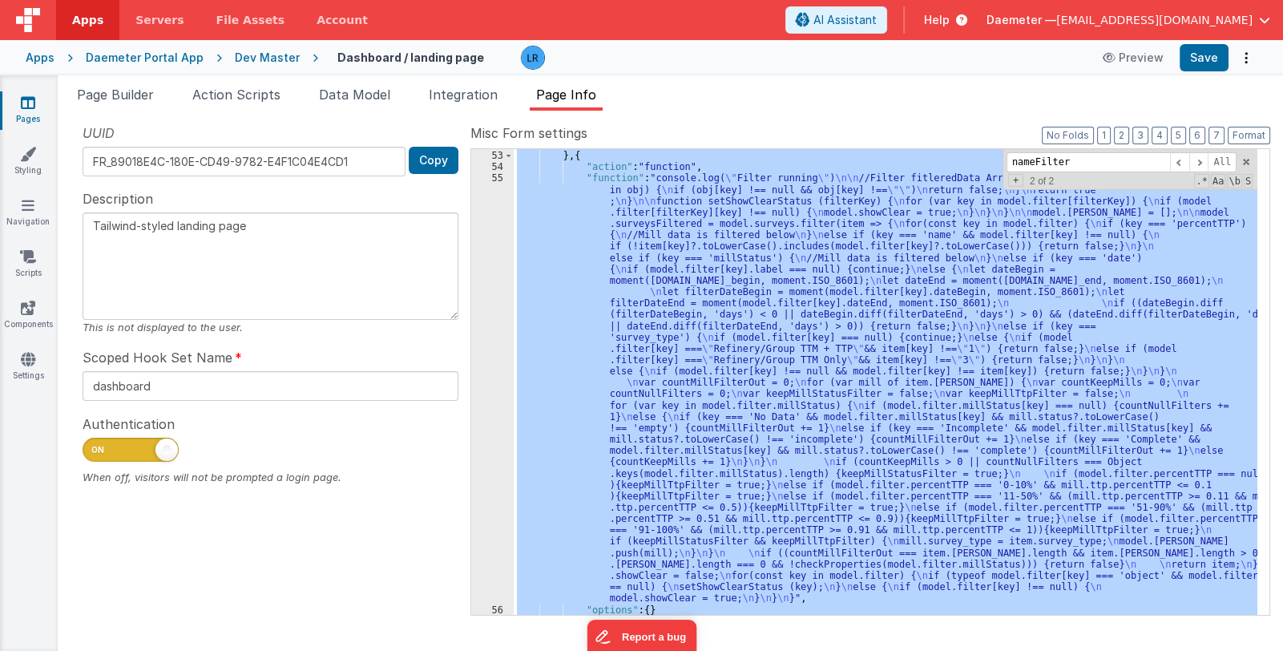
click at [491, 531] on div "55" at bounding box center [492, 387] width 42 height 431
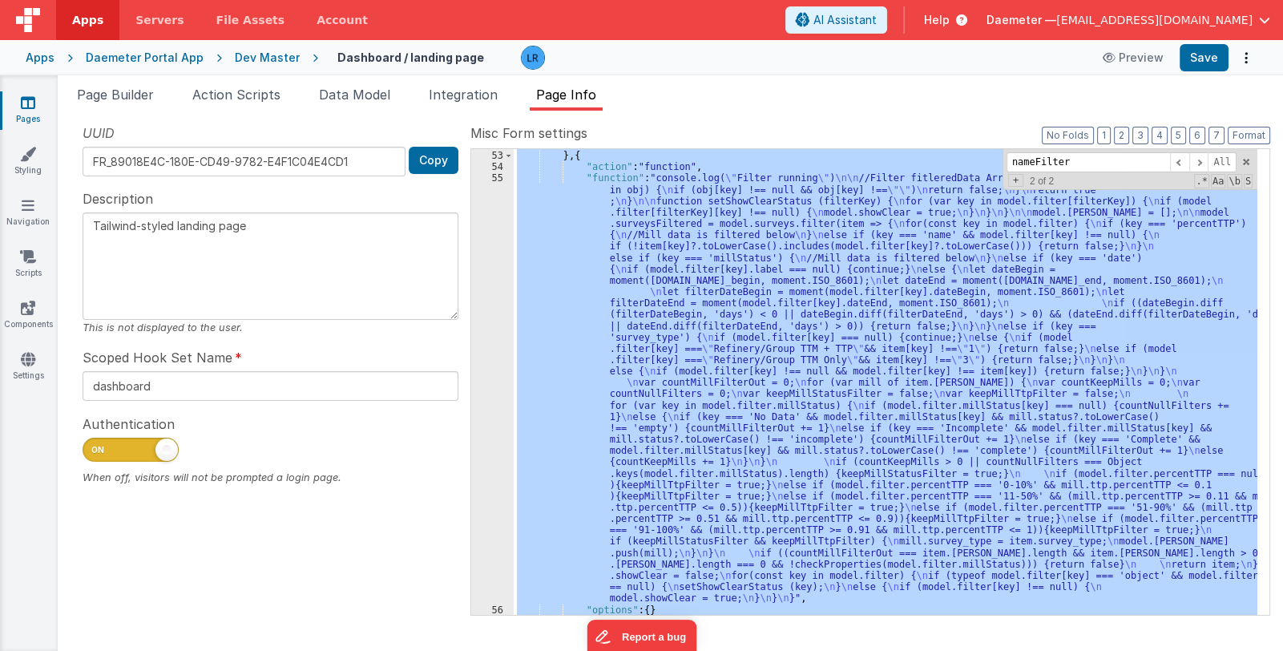
click at [549, 482] on div "} } , { "action" : "function" , "function" : "console.log( \" Filter running \"…" at bounding box center [886, 382] width 744 height 466
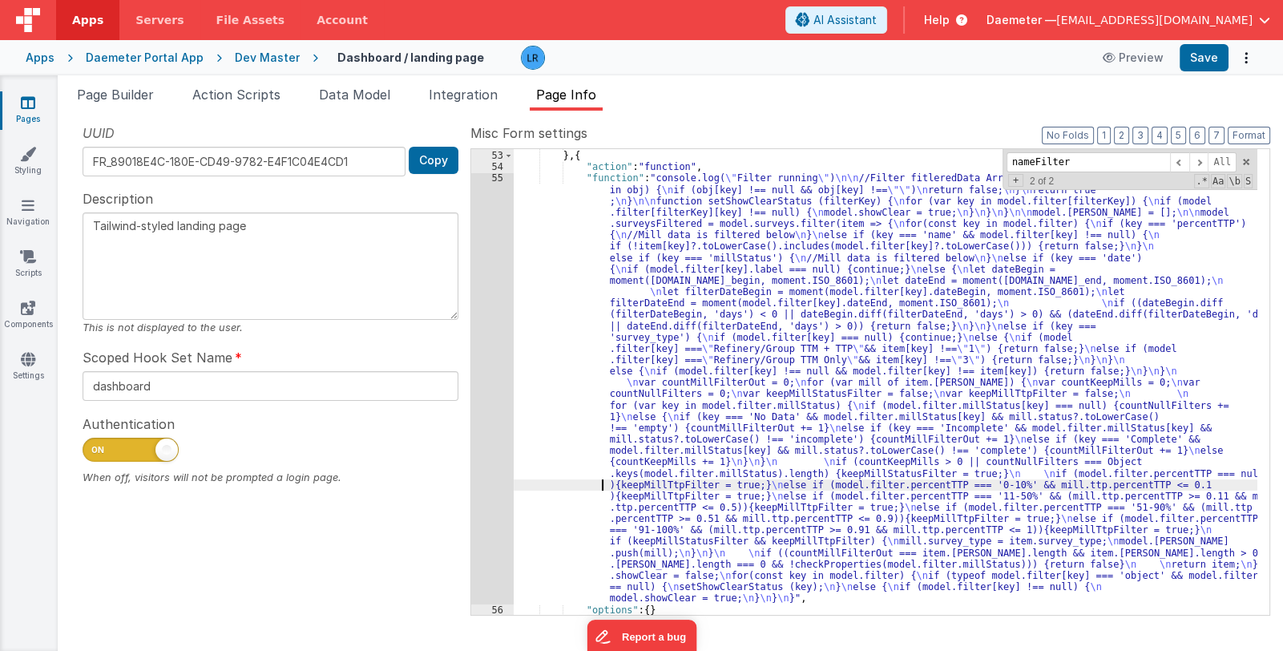
click at [492, 483] on div "55" at bounding box center [492, 387] width 42 height 431
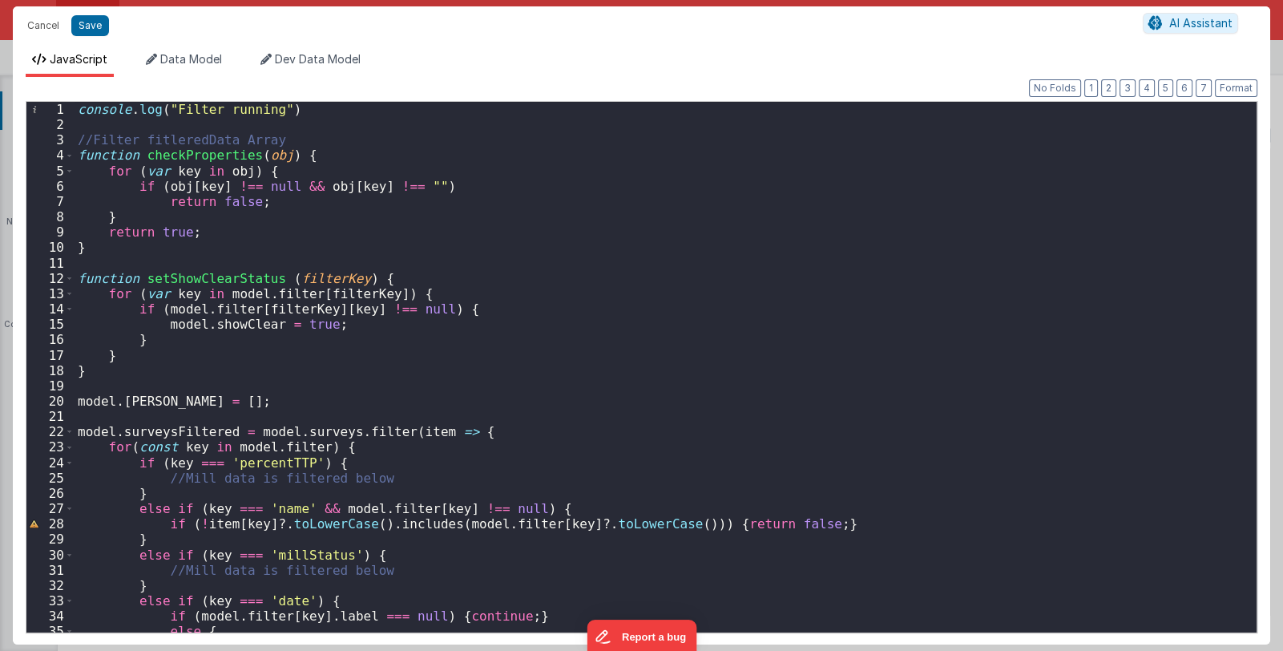
click at [557, 440] on div "console . log ( "Filter running" ) //Filter fitleredData Array function checkPr…" at bounding box center [660, 382] width 1170 height 561
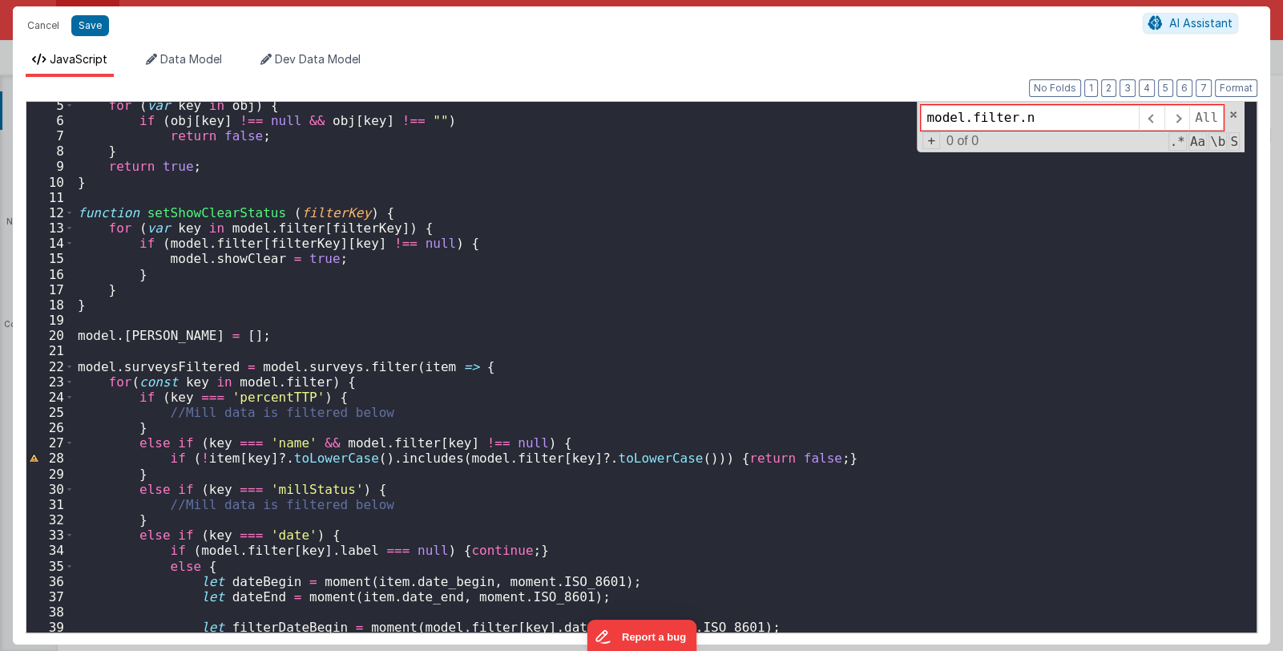
scroll to position [0, 0]
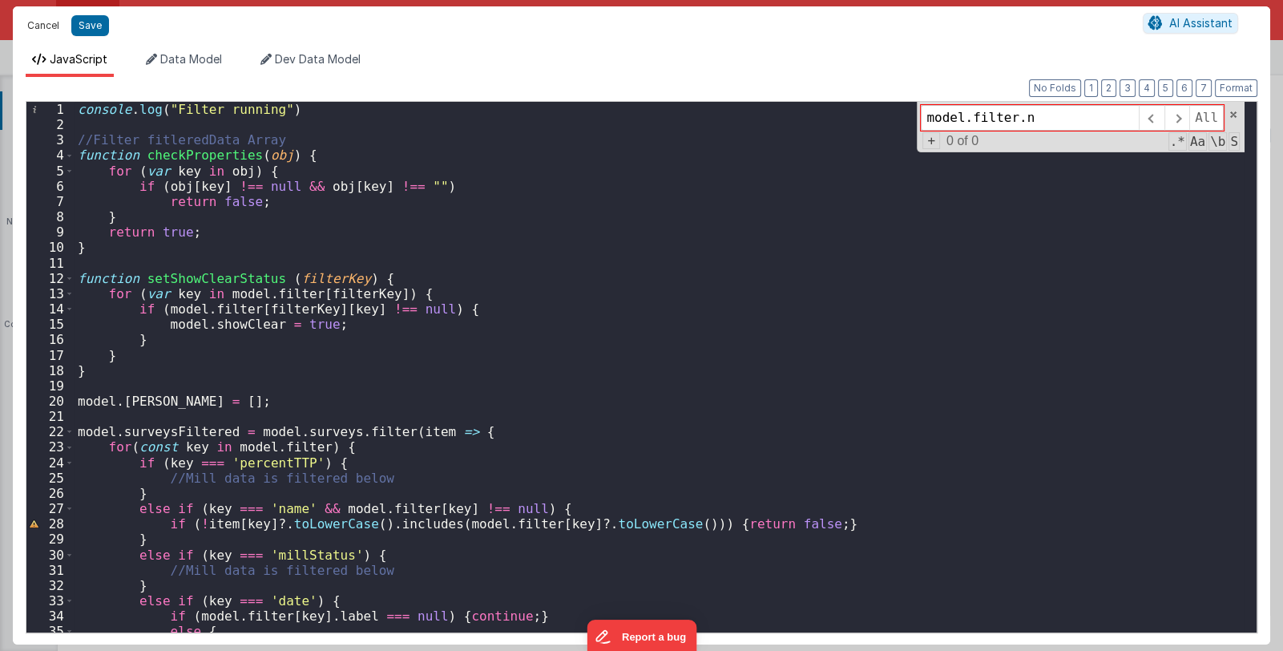
type input "model.filter.n"
click at [46, 23] on button "Cancel" at bounding box center [43, 25] width 48 height 22
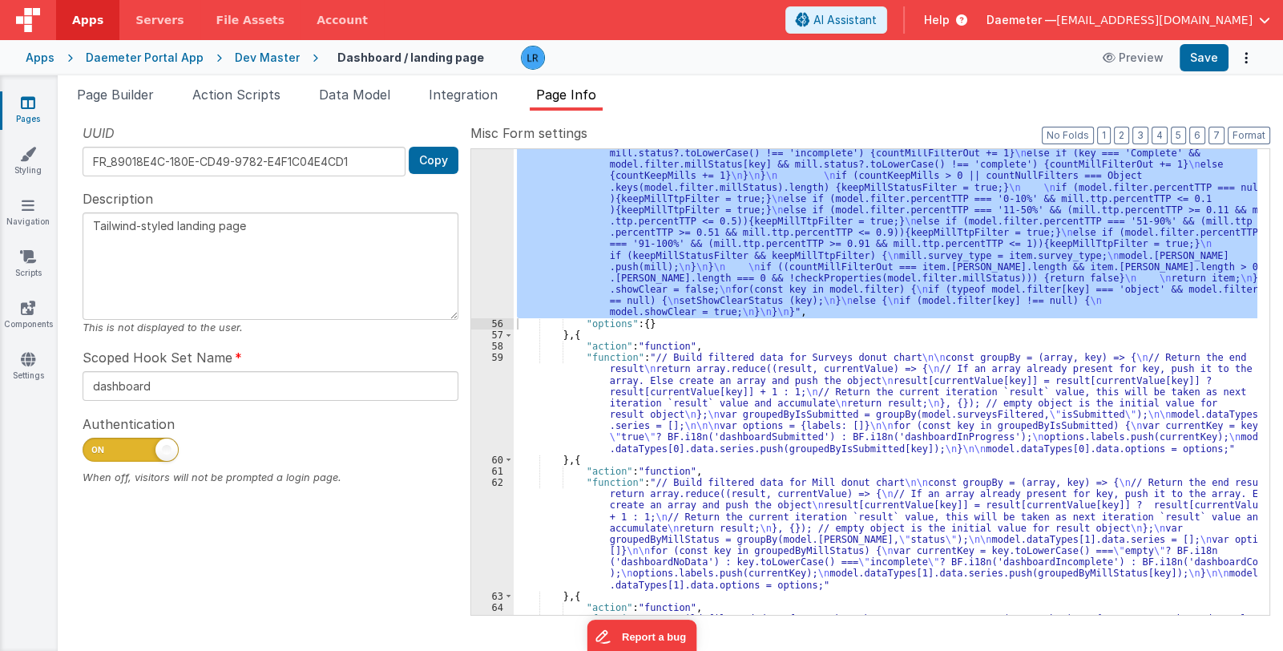
scroll to position [649, 0]
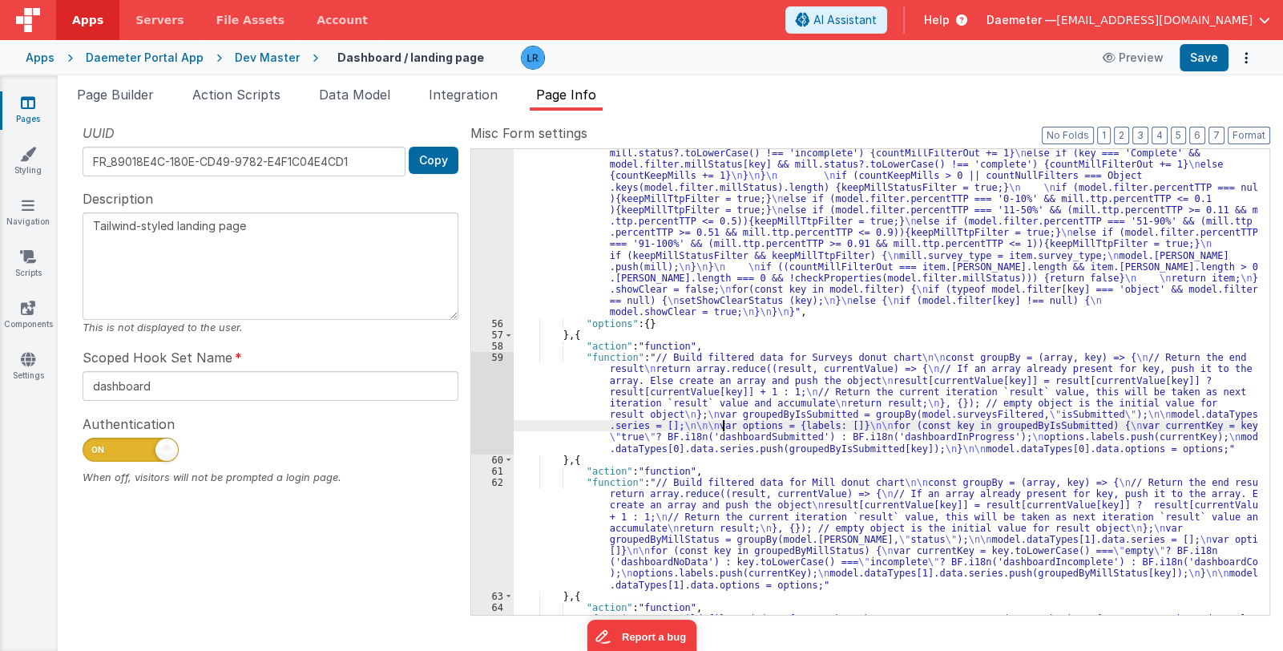
click at [721, 427] on div ""function" : "console.log( \" Filter running \" ) \n\n //Filter fitleredData Ar…" at bounding box center [886, 415] width 744 height 1057
click at [487, 407] on div "59" at bounding box center [492, 403] width 42 height 103
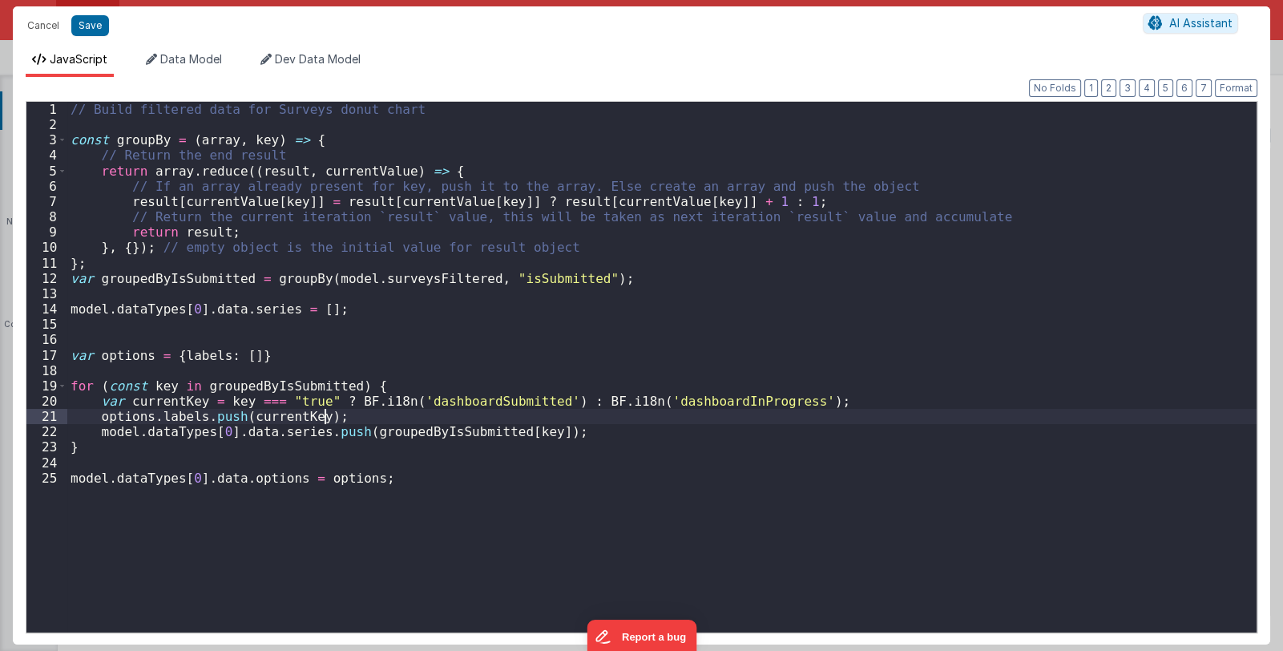
click at [487, 407] on div "// Build filtered data for Surveys donut chart const groupBy = ( array , key ) …" at bounding box center [662, 382] width 1190 height 561
click at [31, 18] on button "Cancel" at bounding box center [43, 25] width 48 height 22
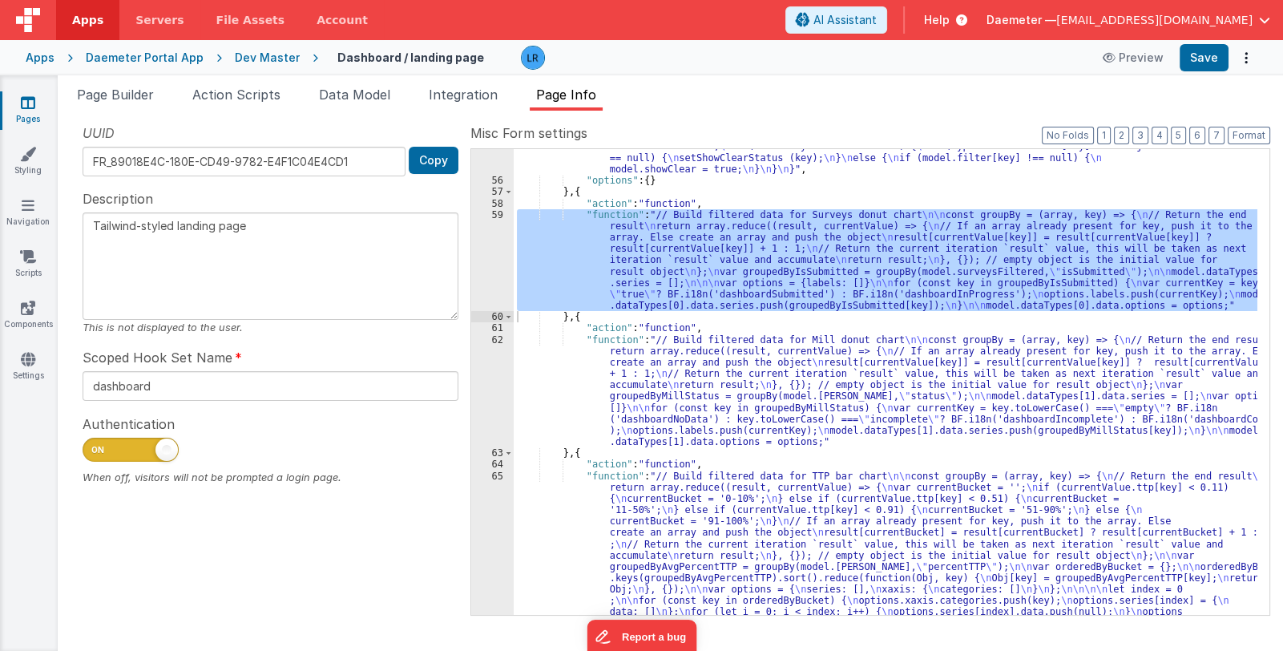
scroll to position [934, 0]
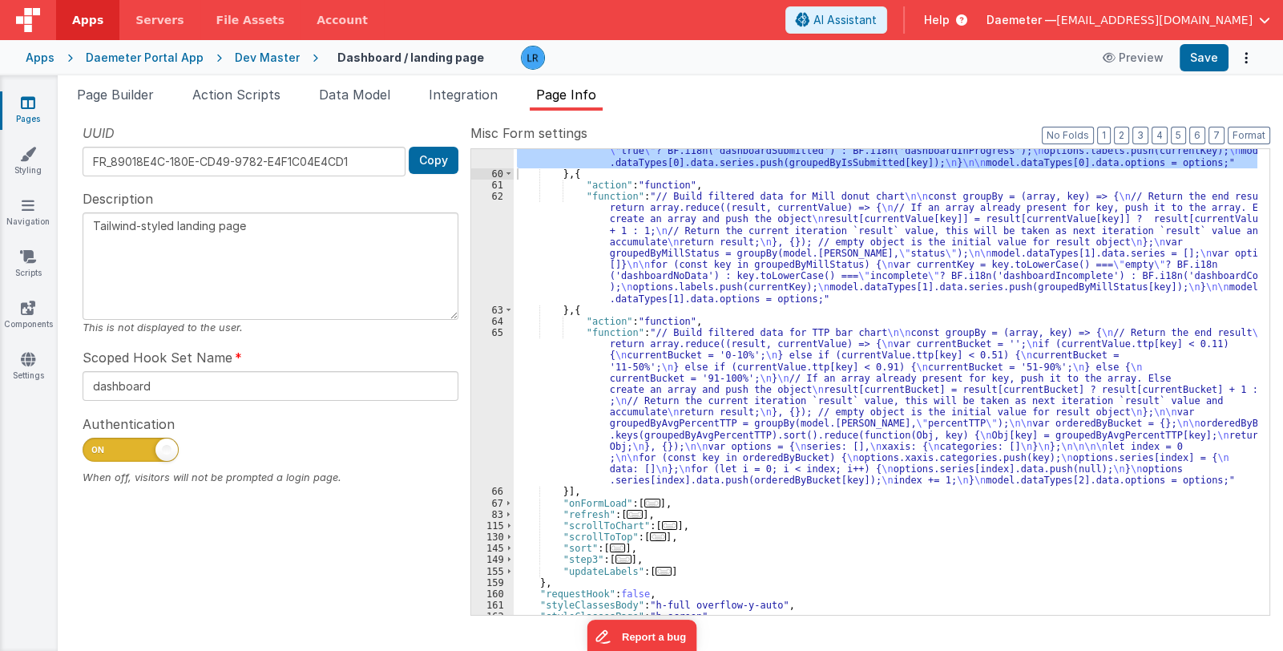
click at [658, 417] on div ""function" : "// Build filtered data for Surveys donut chart \n\n const groupBy…" at bounding box center [886, 356] width 744 height 580
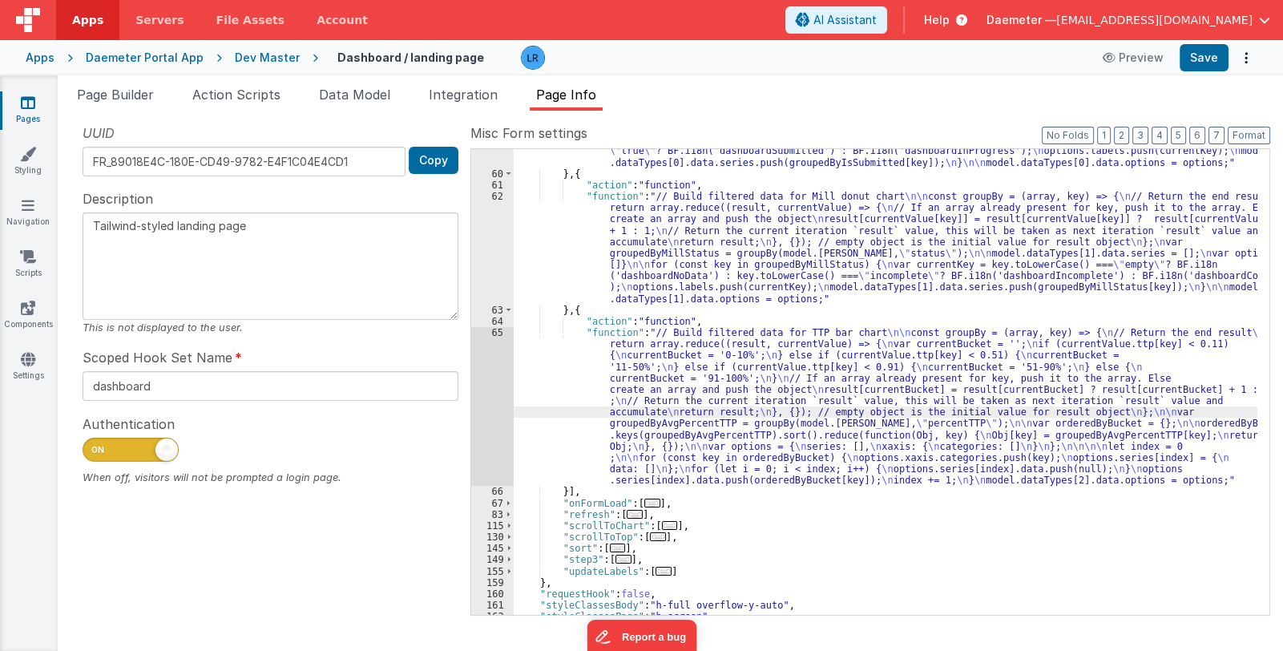
click at [498, 421] on div "65" at bounding box center [492, 406] width 42 height 159
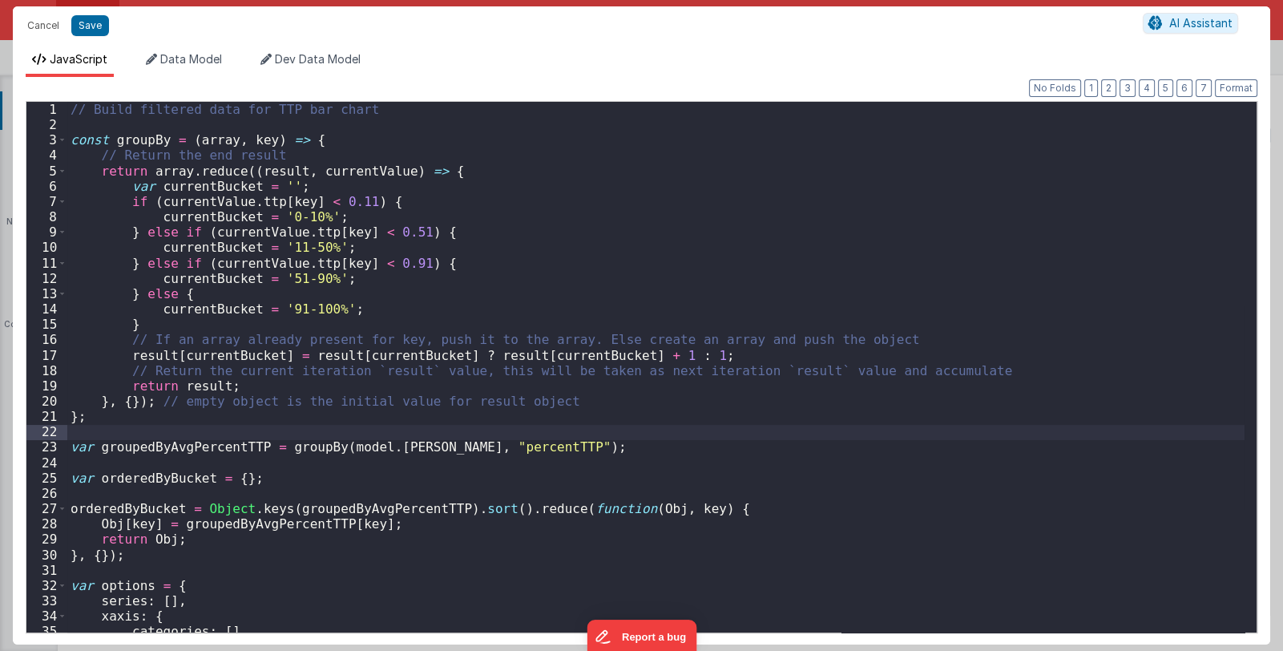
scroll to position [95, 0]
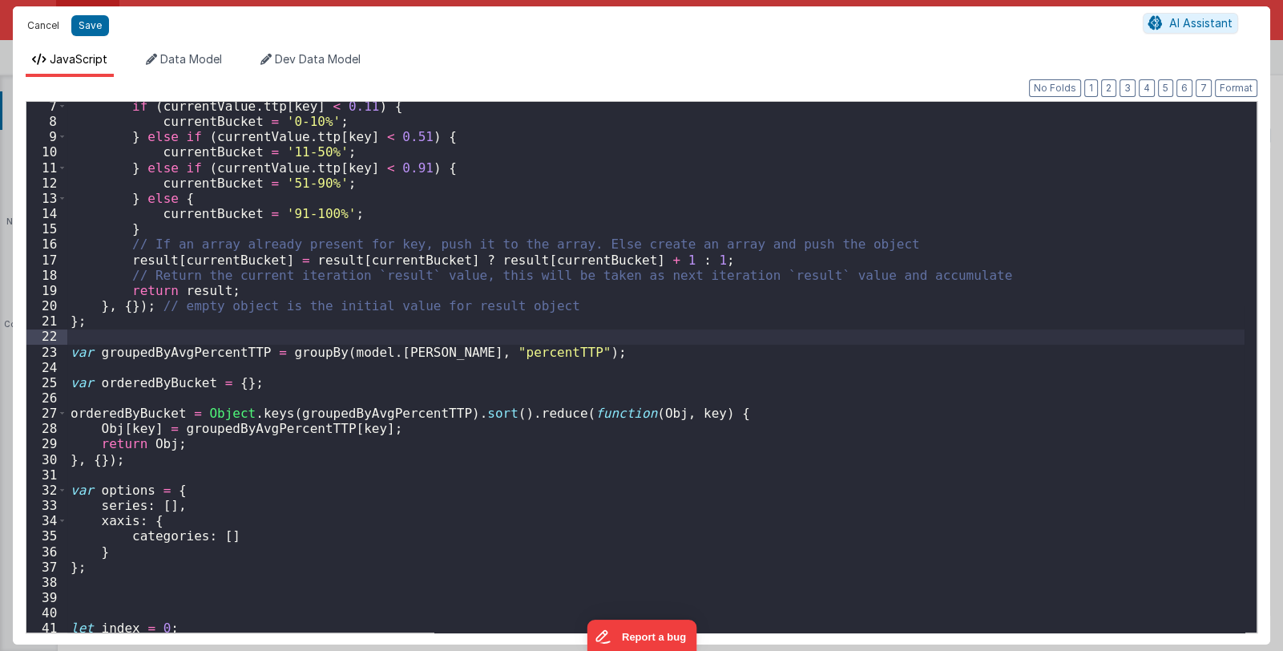
click at [42, 21] on button "Cancel" at bounding box center [43, 25] width 48 height 22
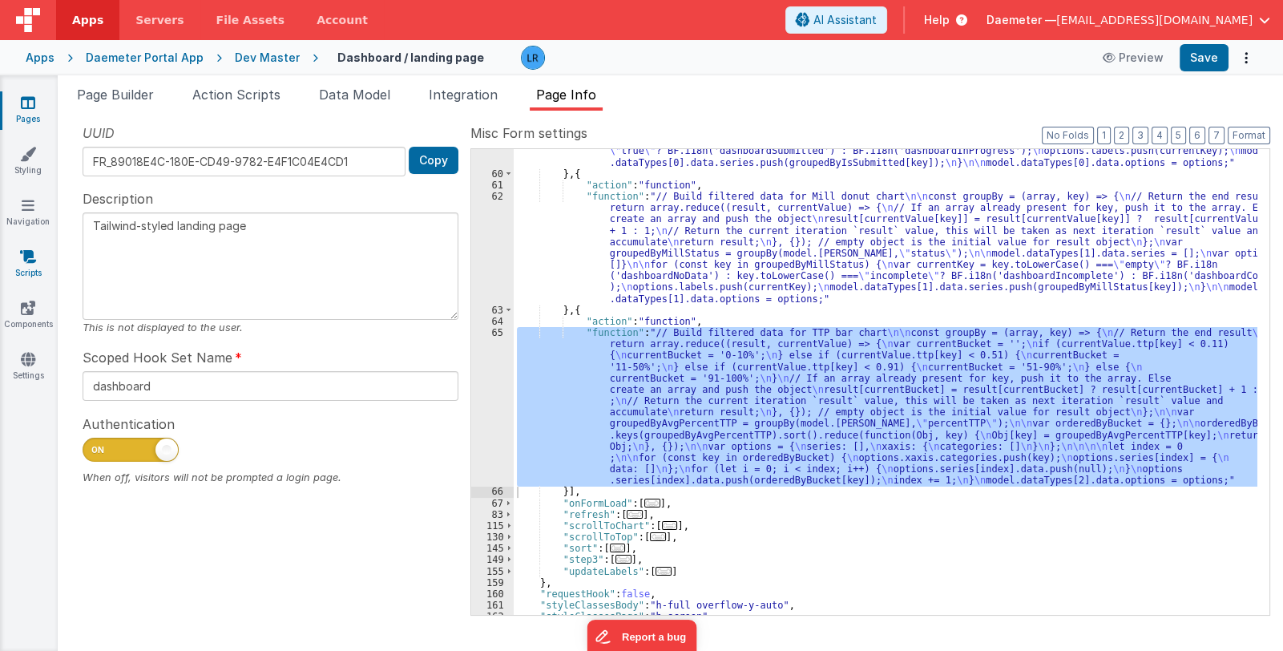
click at [26, 276] on link "Scripts" at bounding box center [28, 265] width 58 height 32
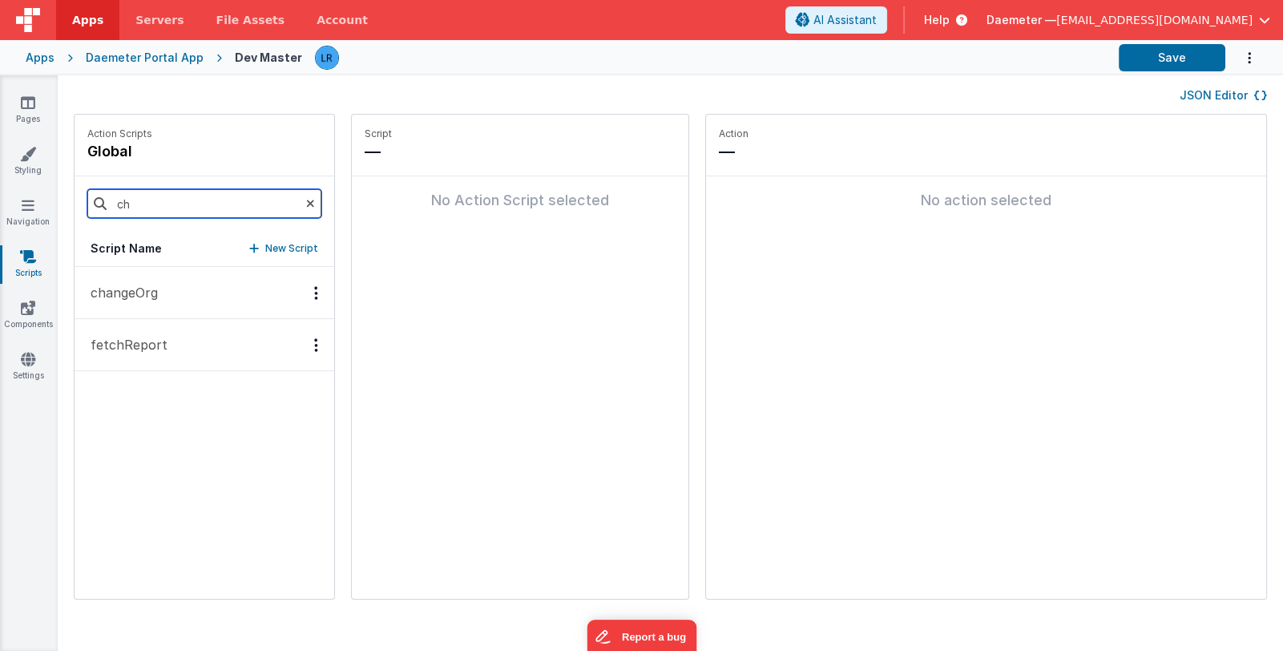
drag, startPoint x: 144, startPoint y: 203, endPoint x: 100, endPoint y: 207, distance: 44.3
click at [100, 207] on div "ch" at bounding box center [205, 203] width 260 height 55
type input "f"
type input "name"
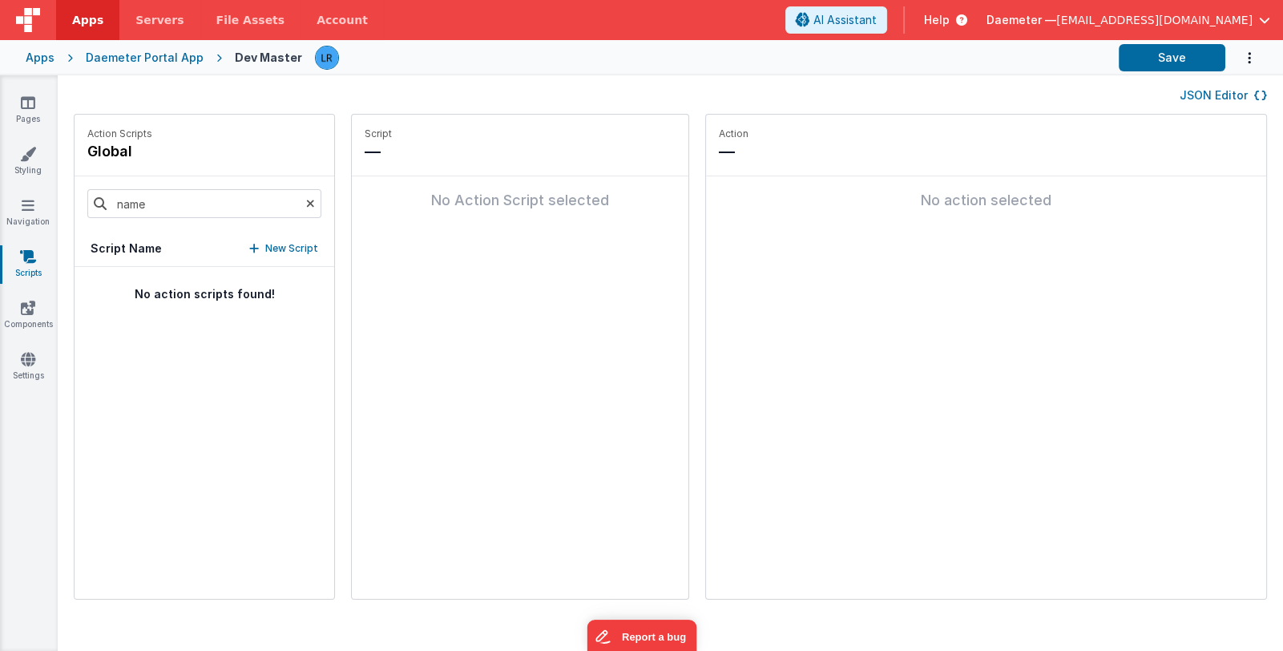
click at [306, 206] on icon at bounding box center [310, 203] width 9 height 55
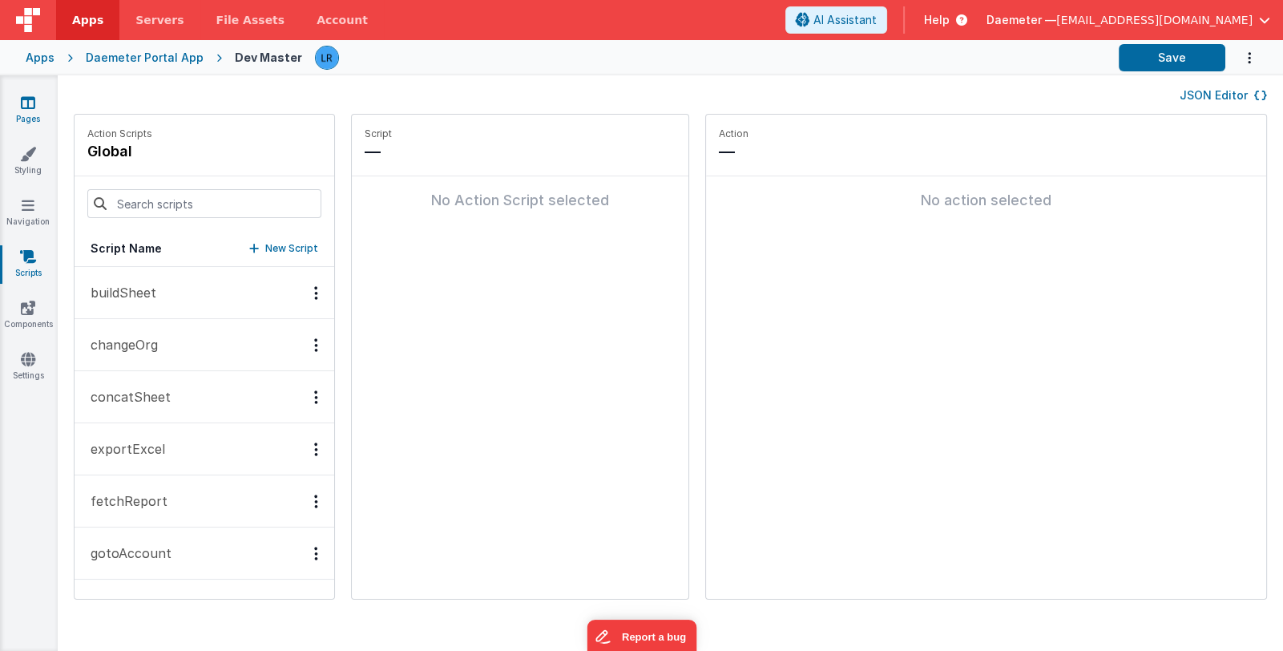
click at [38, 100] on link "Pages" at bounding box center [28, 111] width 58 height 32
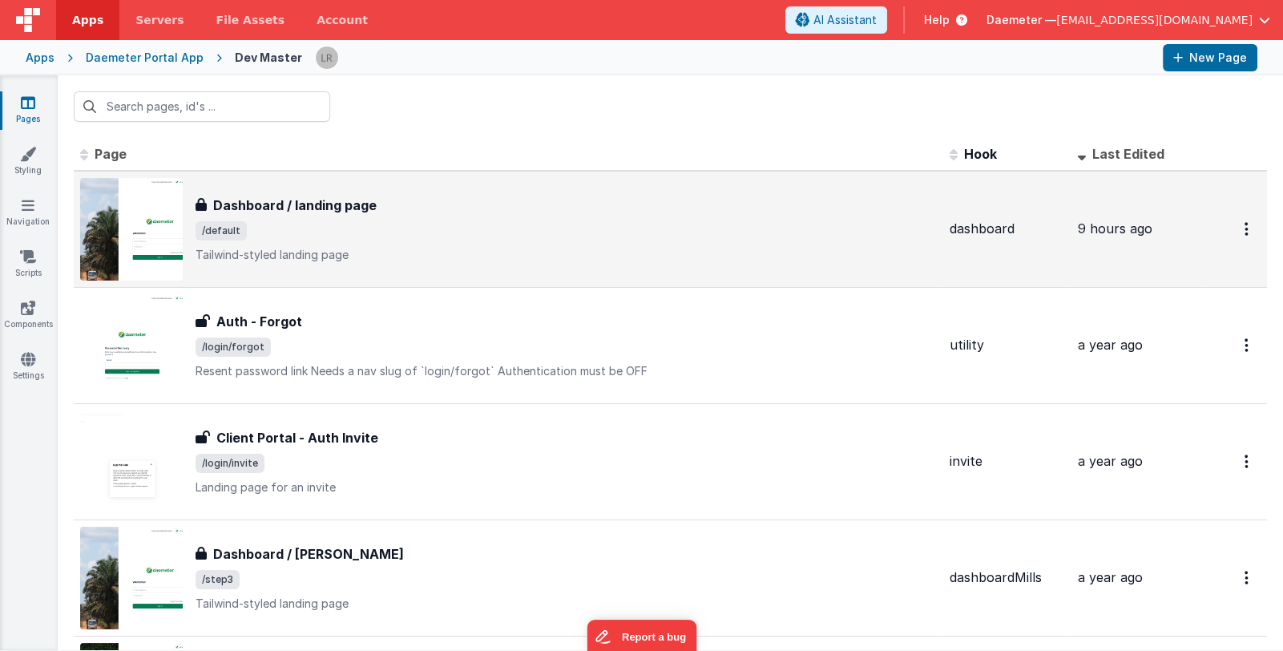
click at [467, 249] on p "Tailwind-styled landing page" at bounding box center [567, 255] width 742 height 16
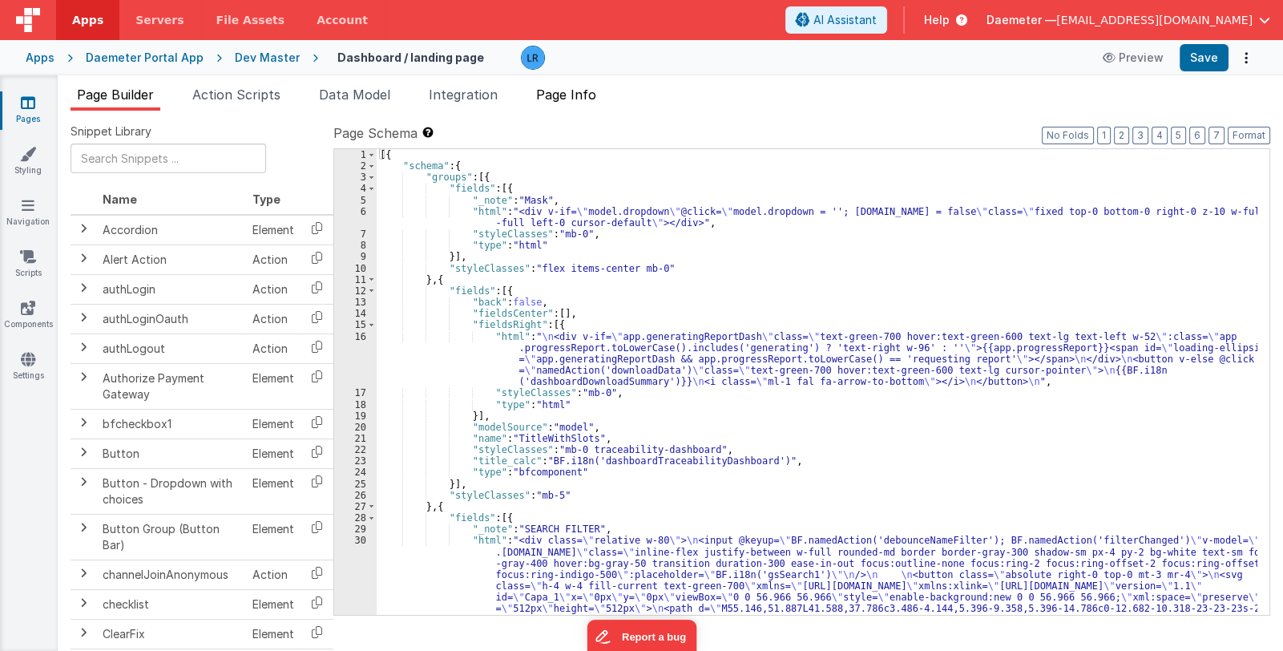
click at [580, 95] on span "Page Info" at bounding box center [566, 95] width 60 height 16
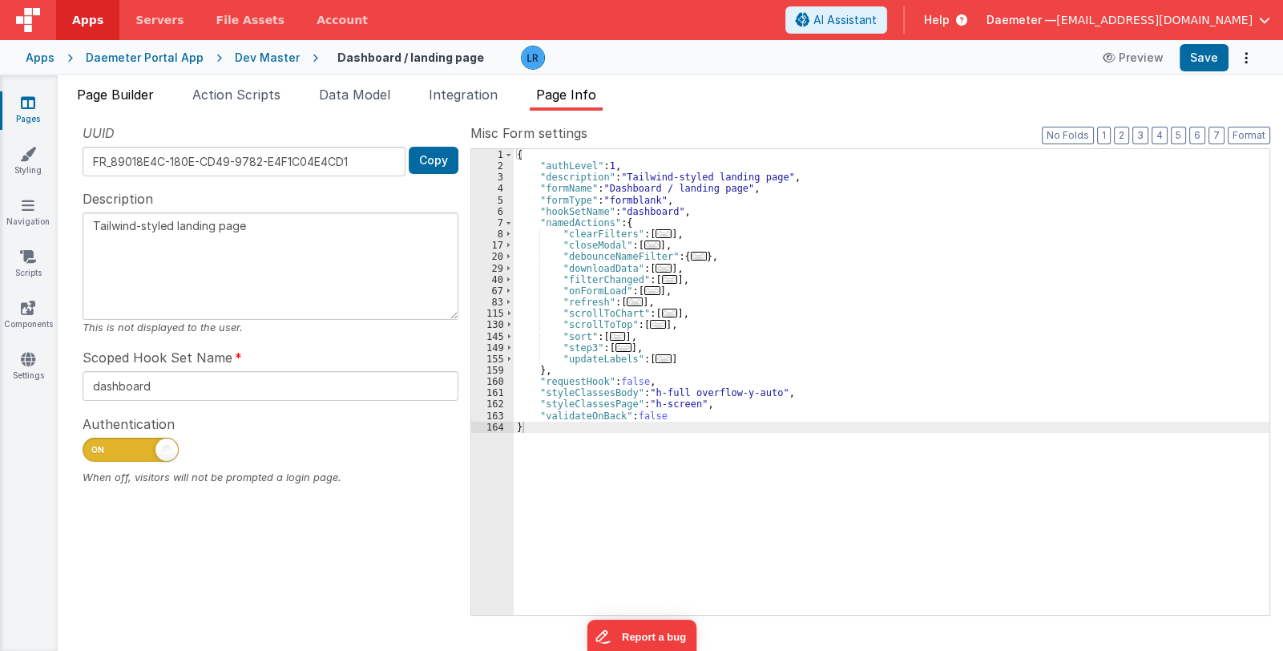
click at [129, 93] on span "Page Builder" at bounding box center [115, 95] width 77 height 16
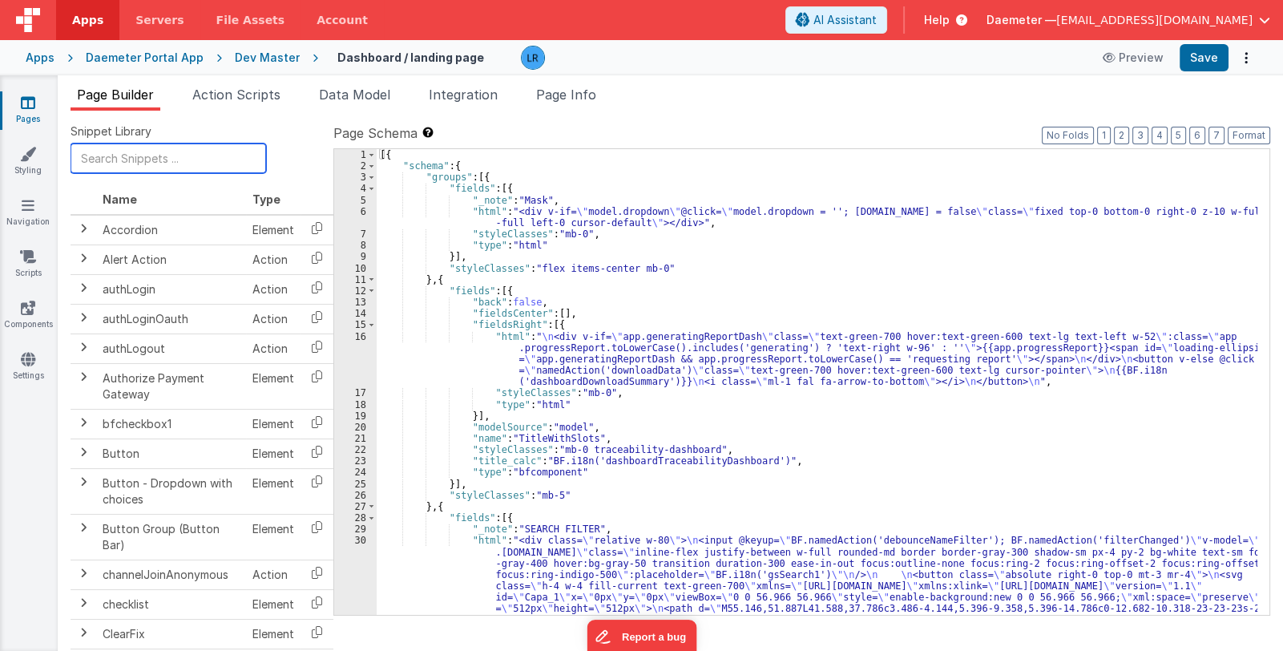
click at [148, 156] on input "text" at bounding box center [169, 158] width 196 height 30
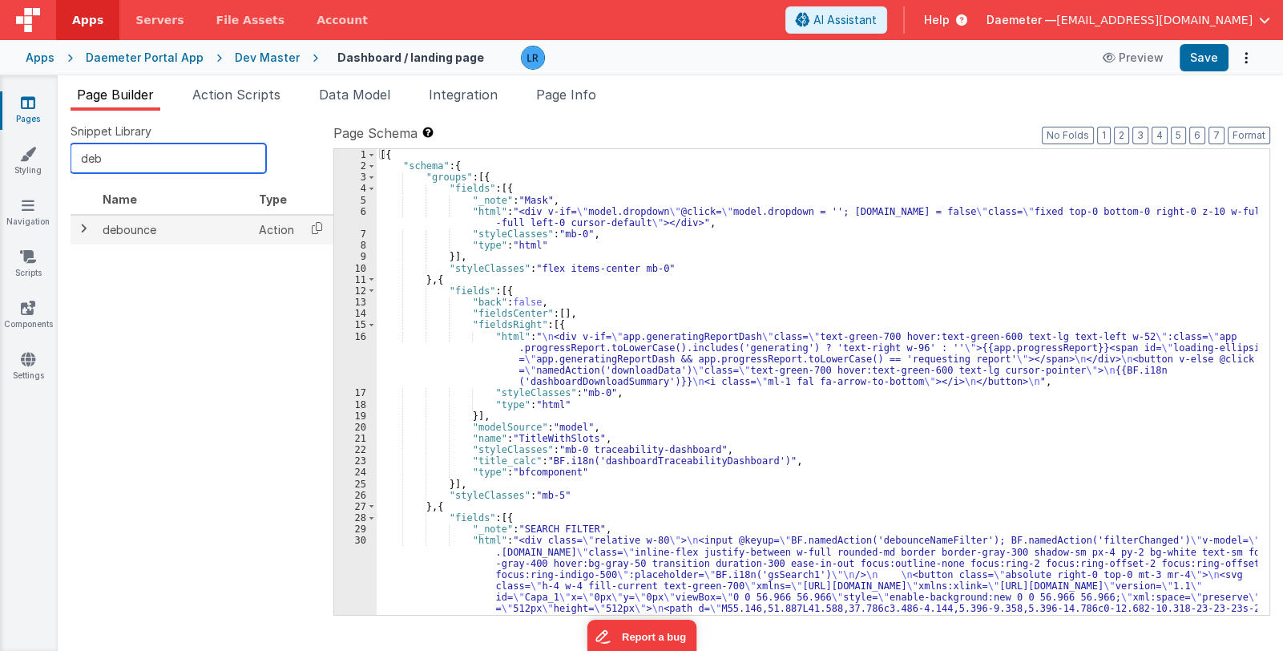
type input "deb"
click at [83, 223] on span at bounding box center [83, 228] width 13 height 13
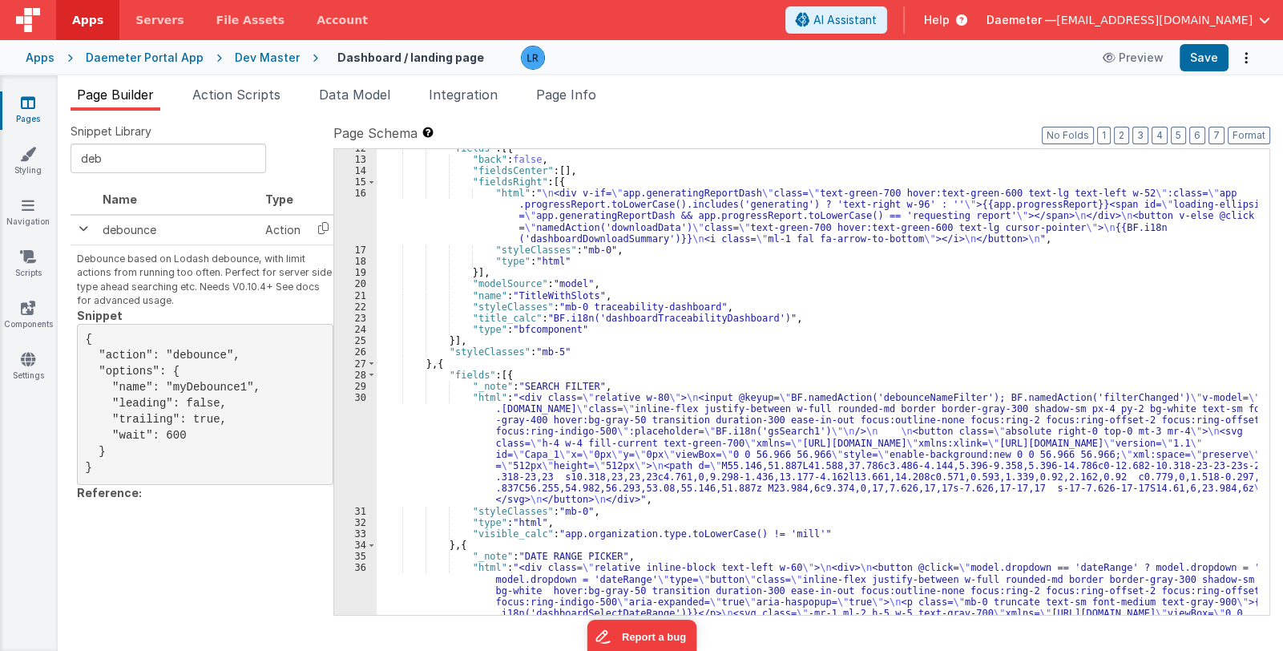
scroll to position [143, 0]
click at [581, 450] on div ""fields" : [{ "back" : false , "fieldsCenter" : [ ] , "fieldsRight" : [{ "html"…" at bounding box center [817, 484] width 881 height 682
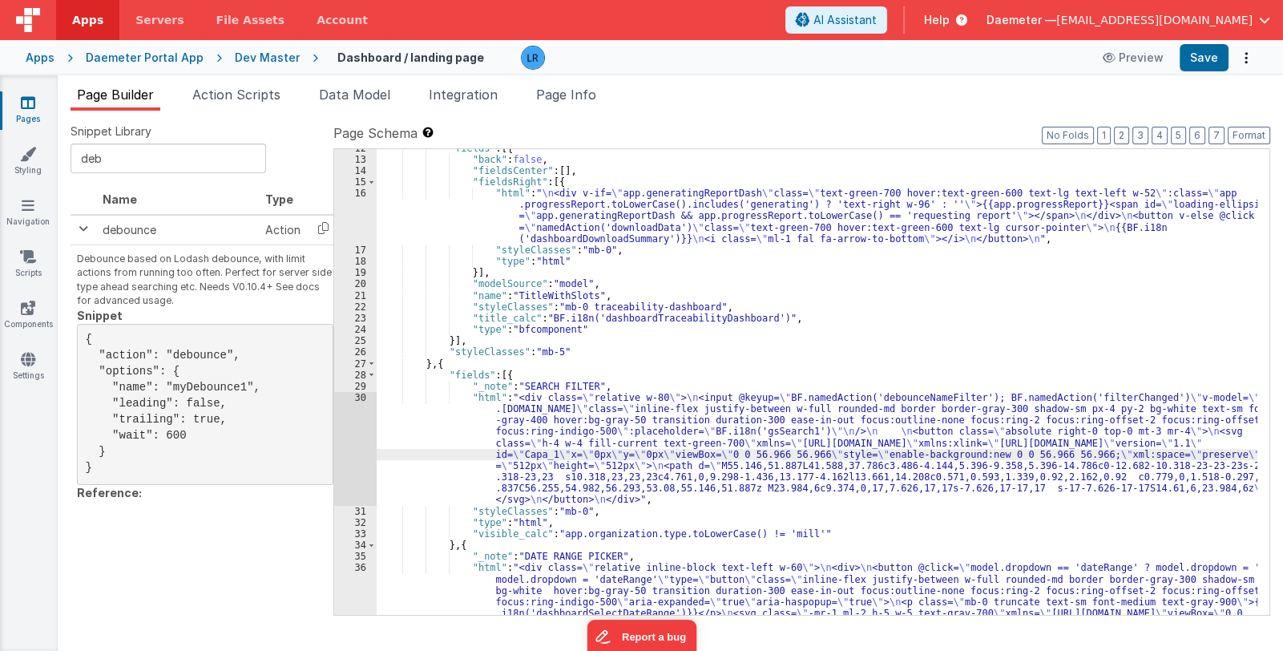
click at [352, 437] on div "30" at bounding box center [355, 449] width 42 height 114
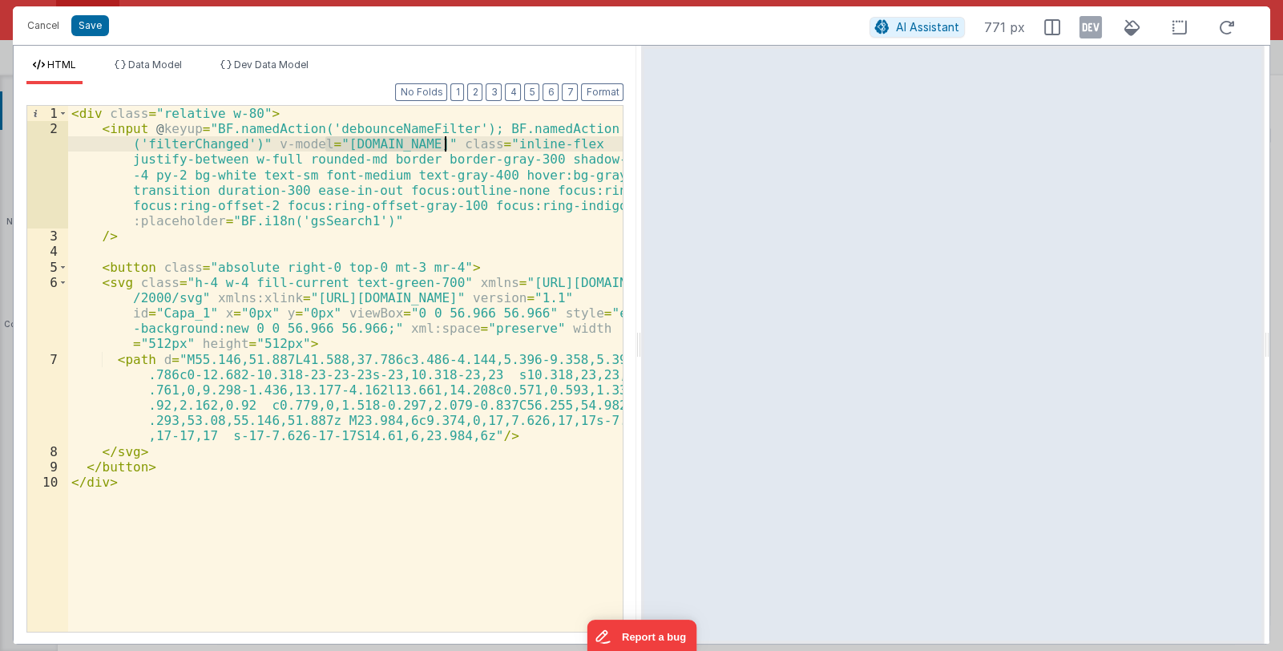
drag, startPoint x: 325, startPoint y: 143, endPoint x: 445, endPoint y: 147, distance: 120.3
click at [445, 147] on div "< div class = "relative w-80" > < input @ keyup = "BF.namedAction('debounceName…" at bounding box center [346, 384] width 556 height 556
click at [43, 25] on button "Cancel" at bounding box center [43, 25] width 48 height 22
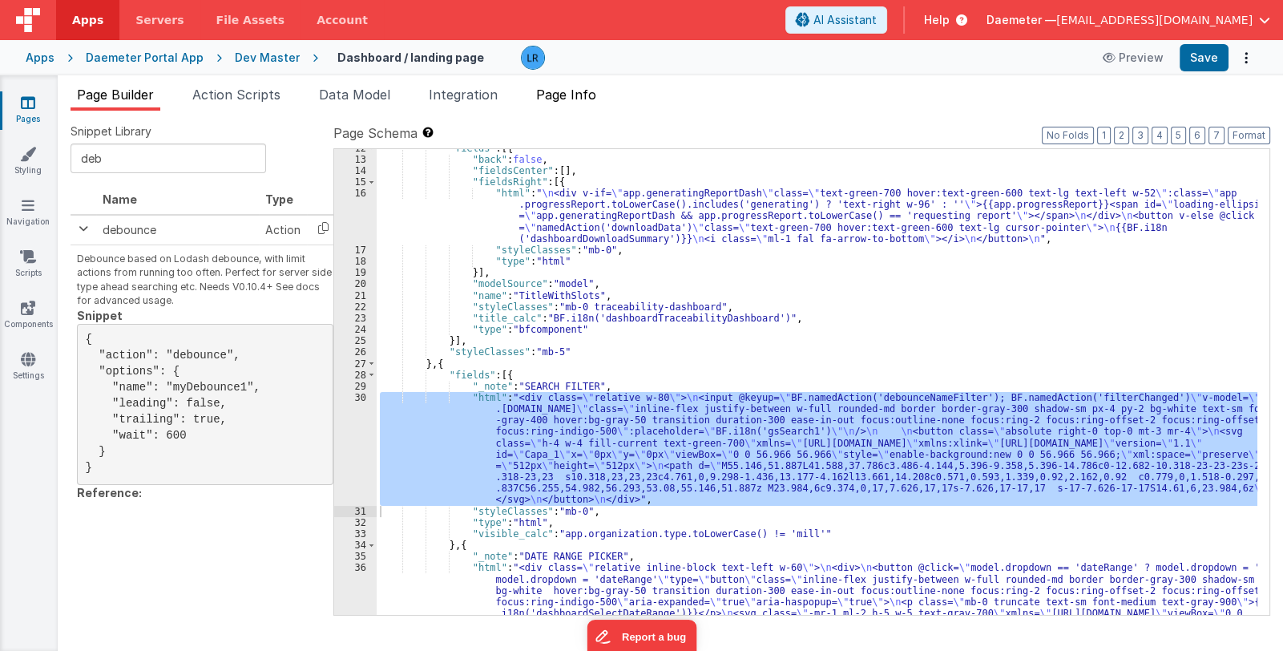
click at [570, 91] on span "Page Info" at bounding box center [566, 95] width 60 height 16
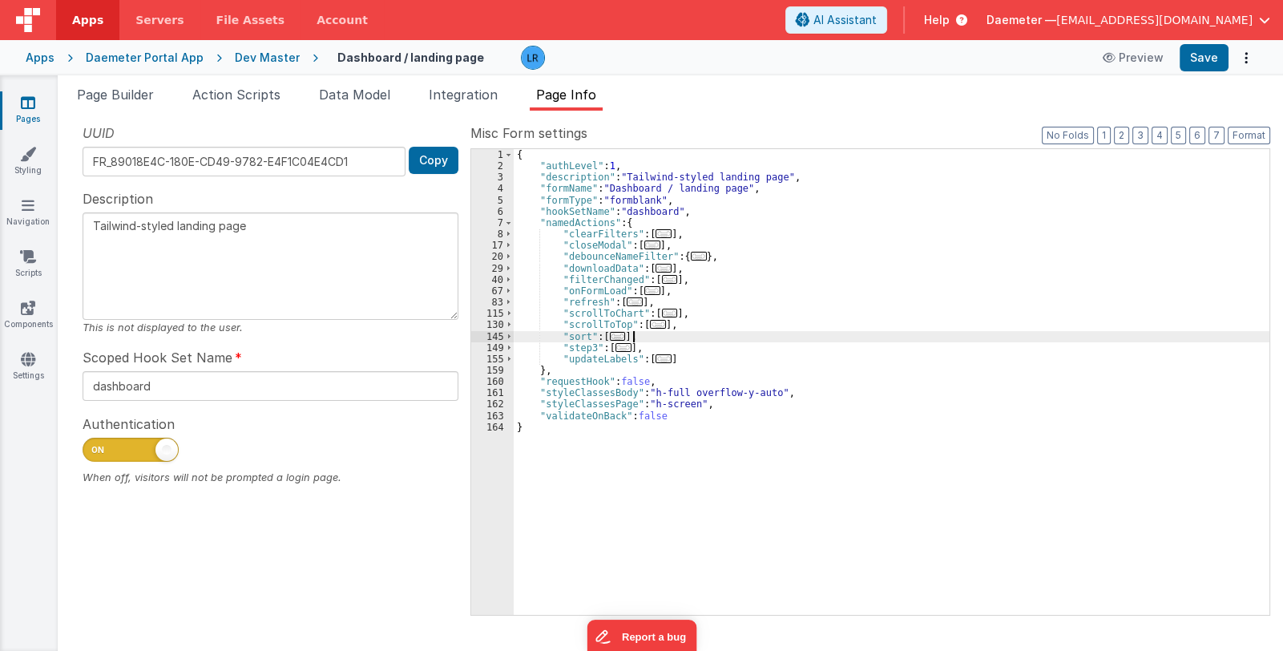
click at [767, 335] on div "{ "authLevel" : 1 , "description" : "Tailwind-styled landing page" , "formName"…" at bounding box center [892, 393] width 756 height 489
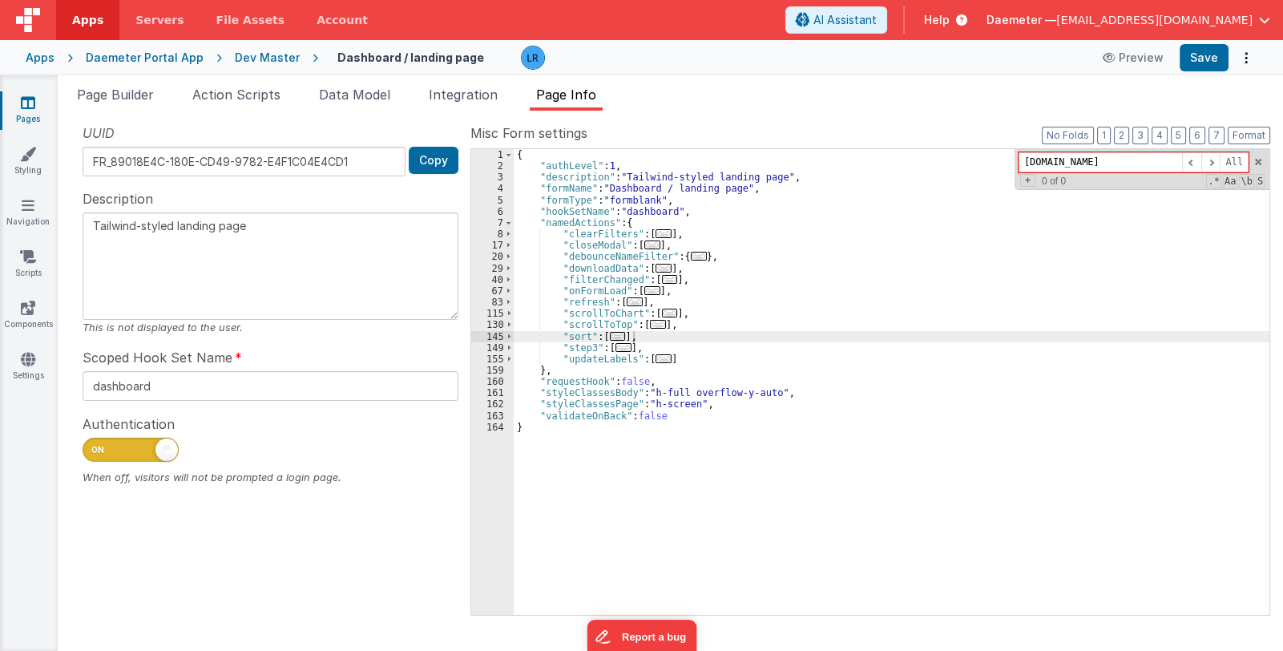
type input "[DOMAIN_NAME]"
click at [101, 85] on li "Page Builder" at bounding box center [116, 98] width 90 height 26
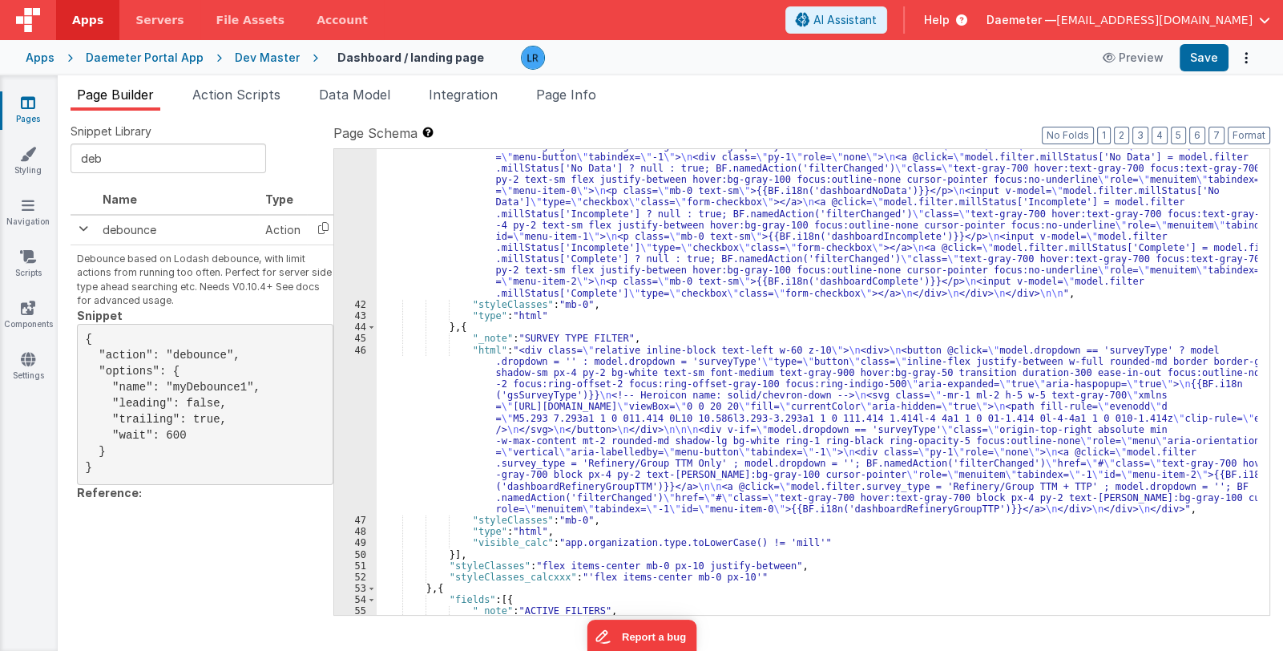
scroll to position [954, 0]
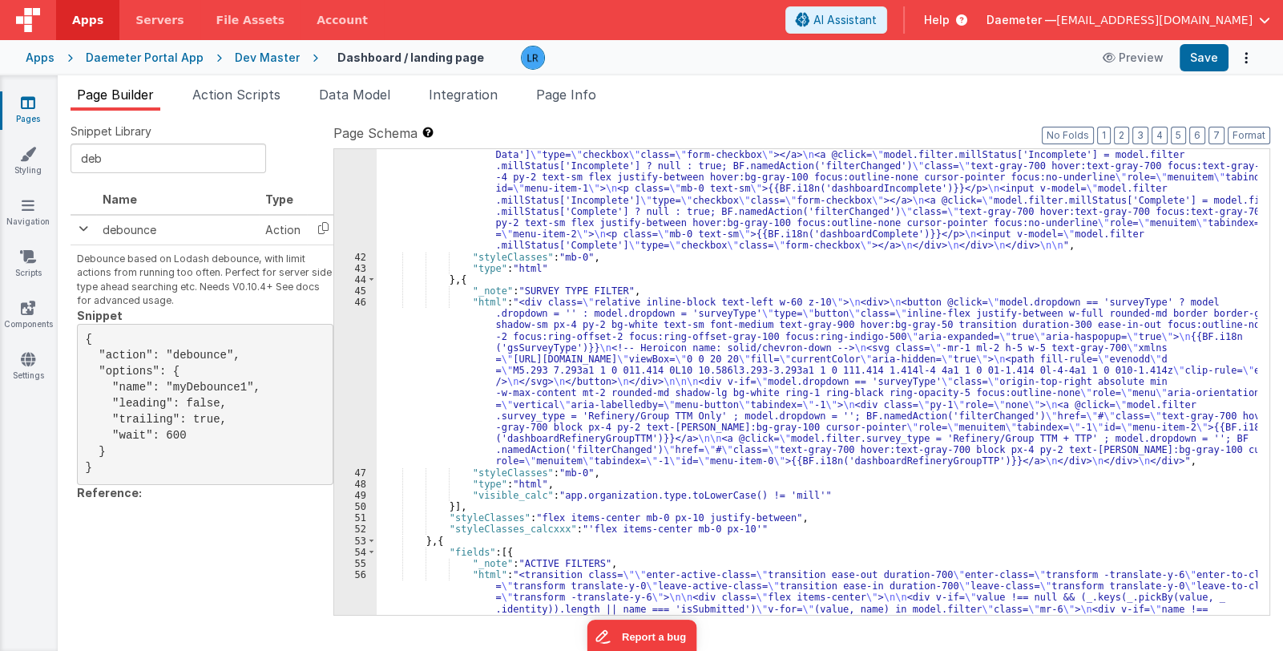
click at [621, 394] on div ""html" : "<div class= \" relative inline-block text-left w-60 z-10 \" > \n <div…" at bounding box center [817, 462] width 881 height 921
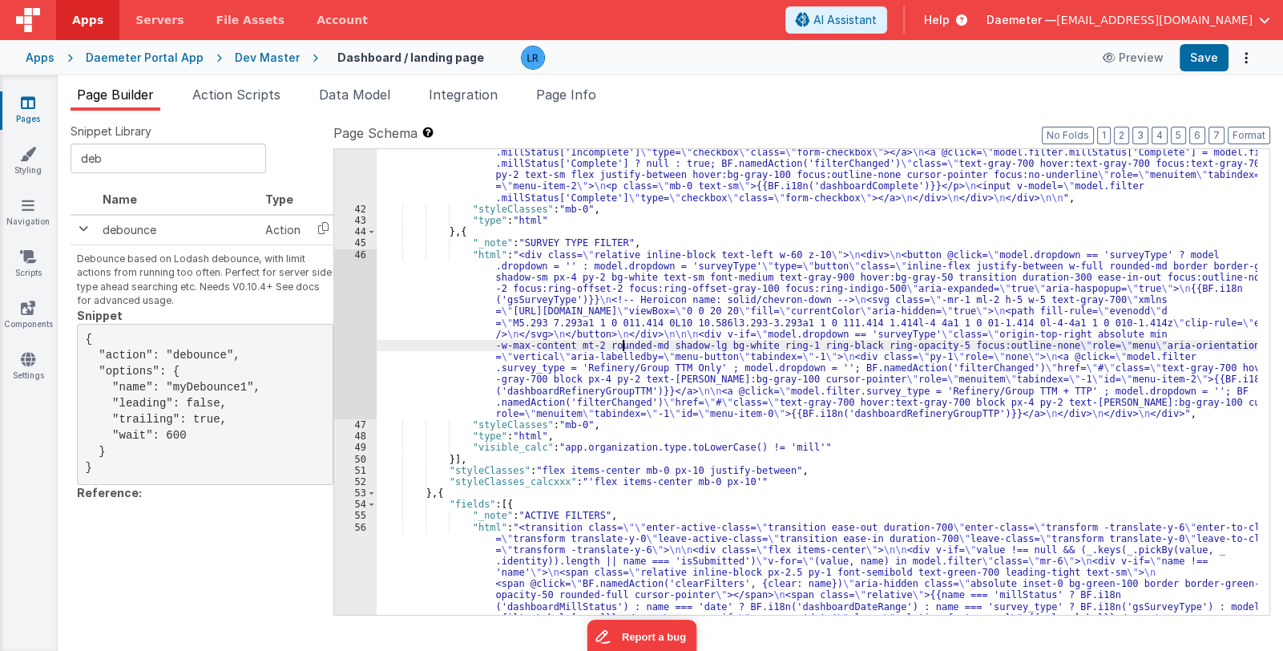
scroll to position [1145, 0]
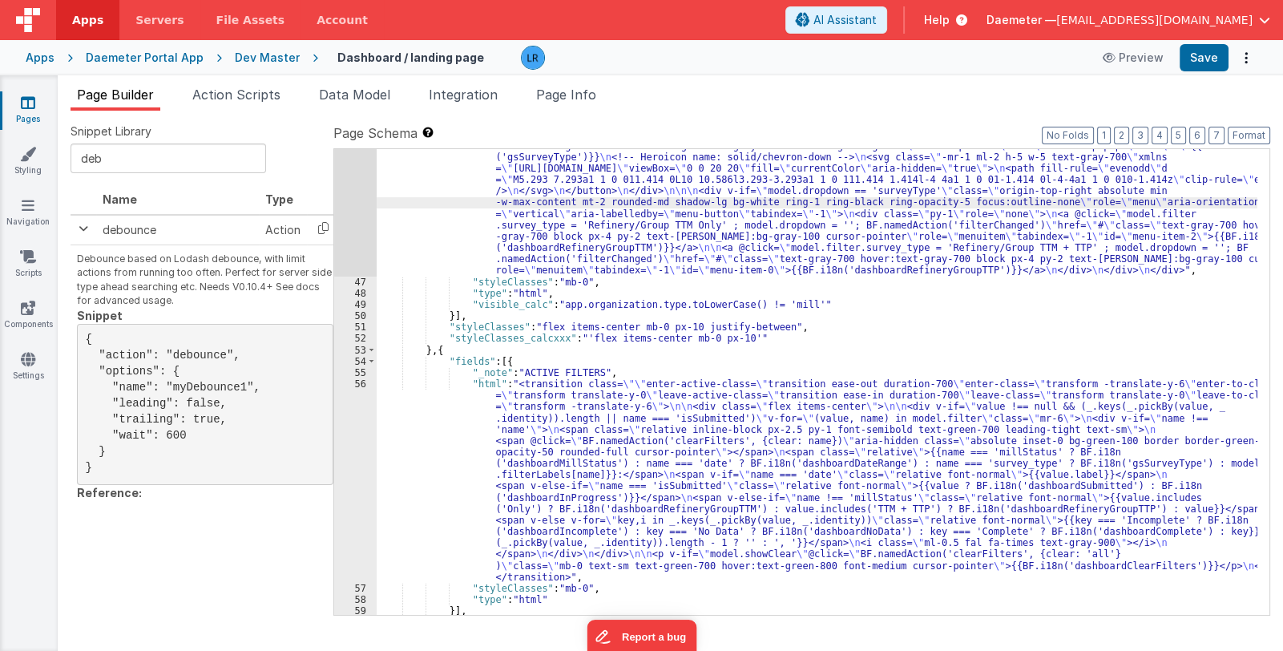
click at [588, 476] on div ""html" : "<div class= \" relative inline-block text-left w-60 z-10 \" > \n <div…" at bounding box center [817, 430] width 881 height 649
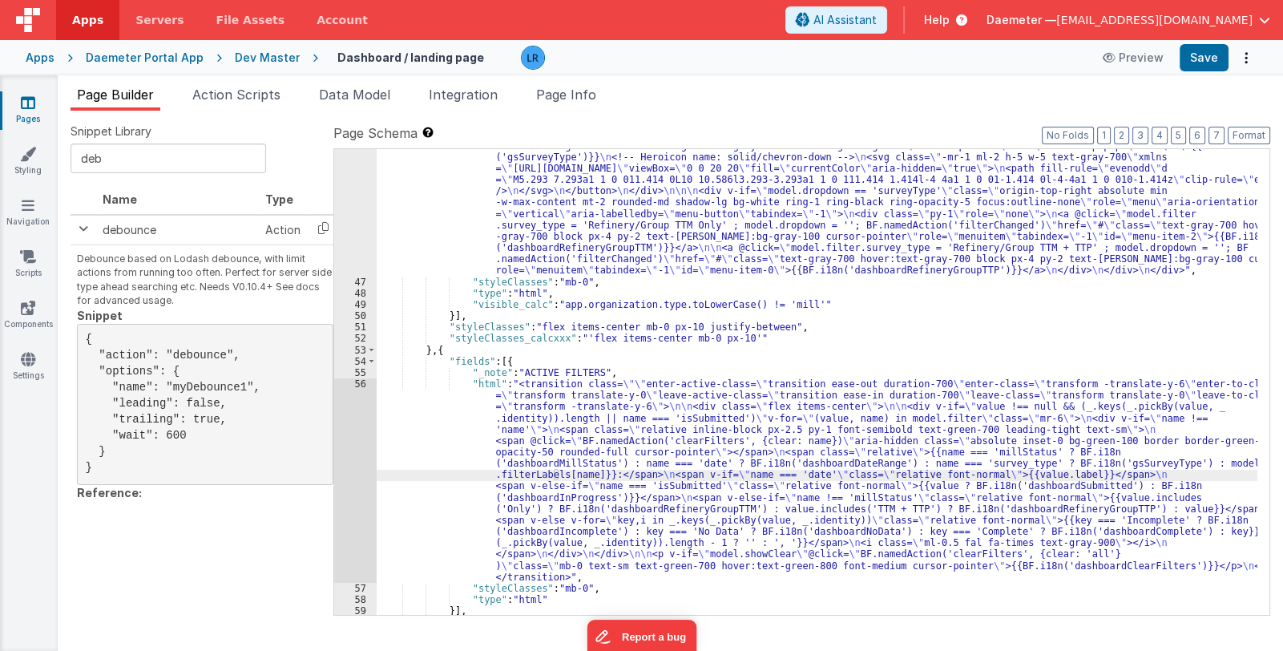
click at [360, 507] on div "56" at bounding box center [355, 480] width 42 height 204
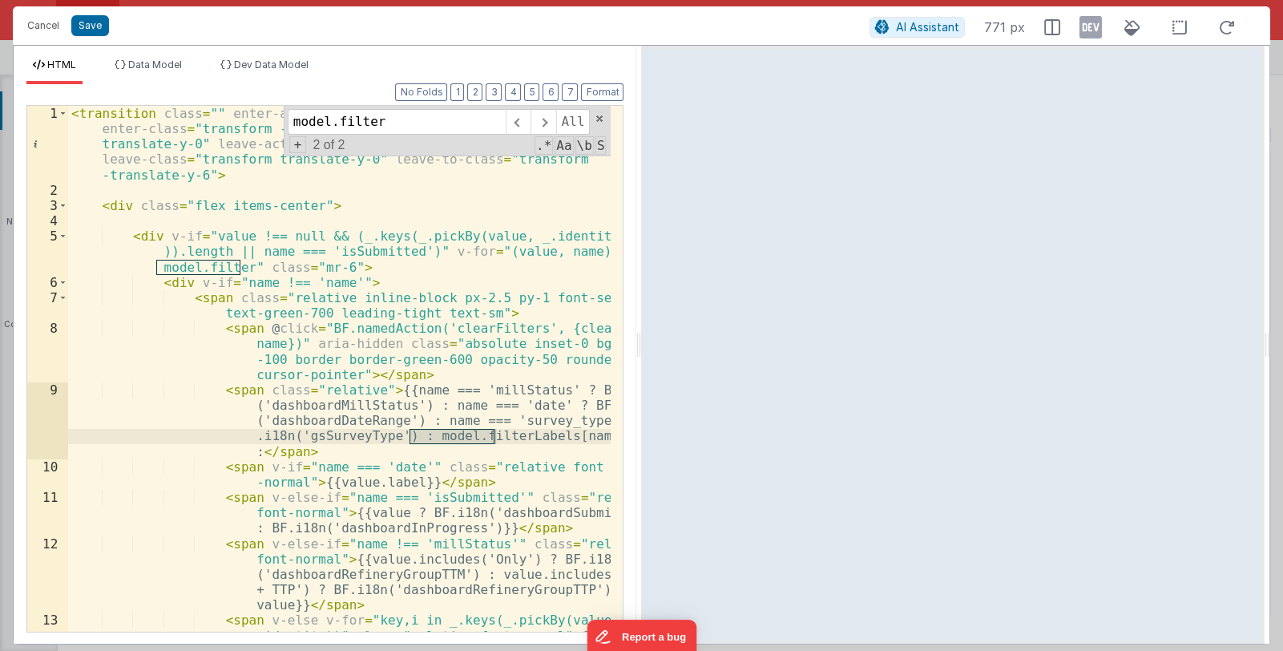
type input "model.filter"
click at [594, 114] on div "model.filter All Replace All + 2 of 2 .* Aa \b S" at bounding box center [448, 131] width 328 height 51
click at [601, 115] on span at bounding box center [599, 118] width 11 height 11
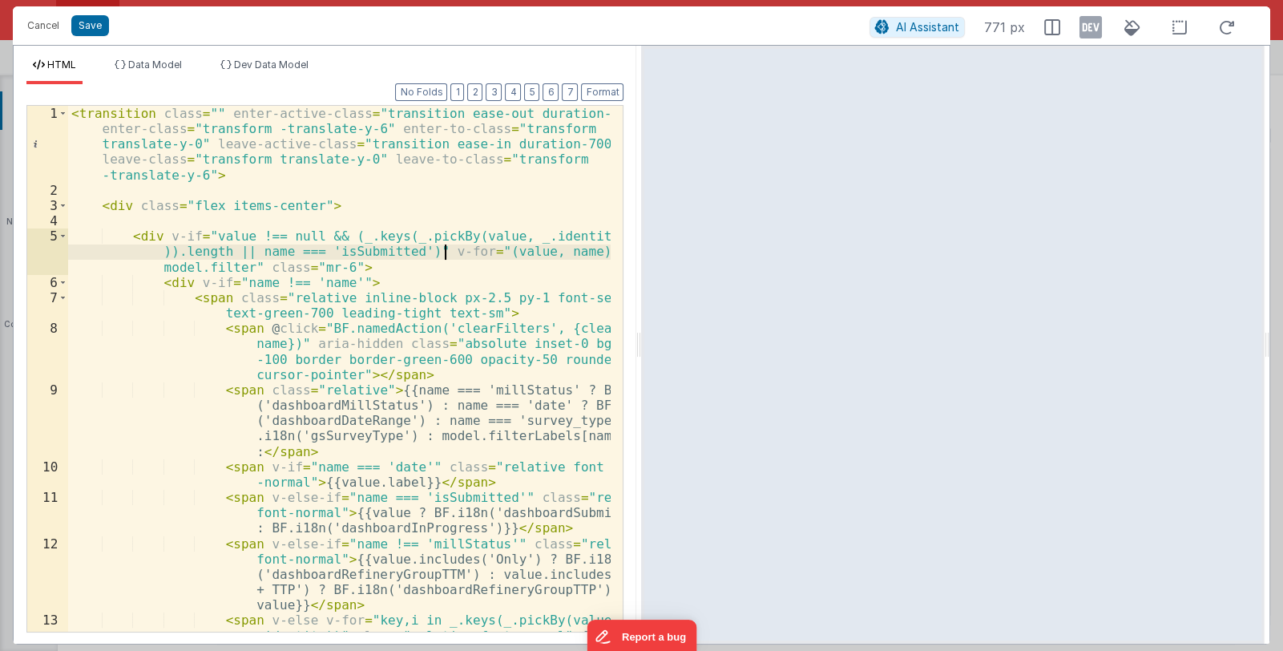
click at [445, 258] on div "< transition class = "" enter-active-class = "transition ease-out duration-700"…" at bounding box center [340, 461] width 544 height 710
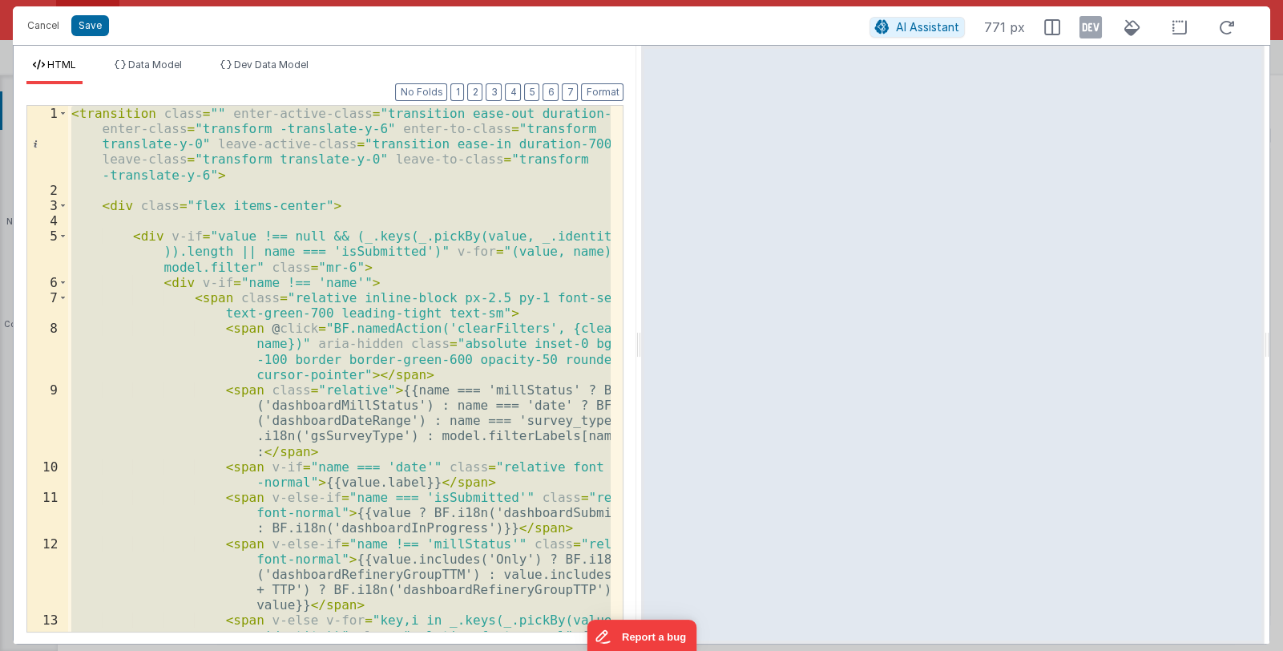
click at [490, 307] on div "< transition class = "" enter-active-class = "transition ease-out duration-700"…" at bounding box center [339, 369] width 543 height 526
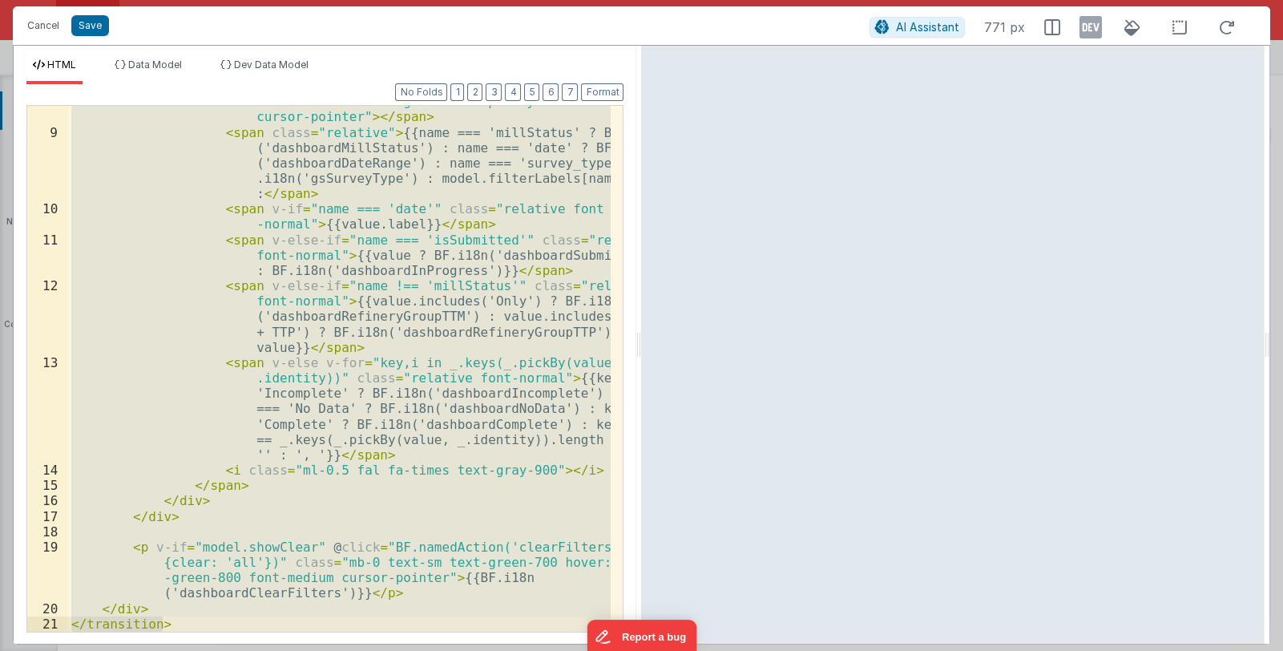
scroll to position [733, 0]
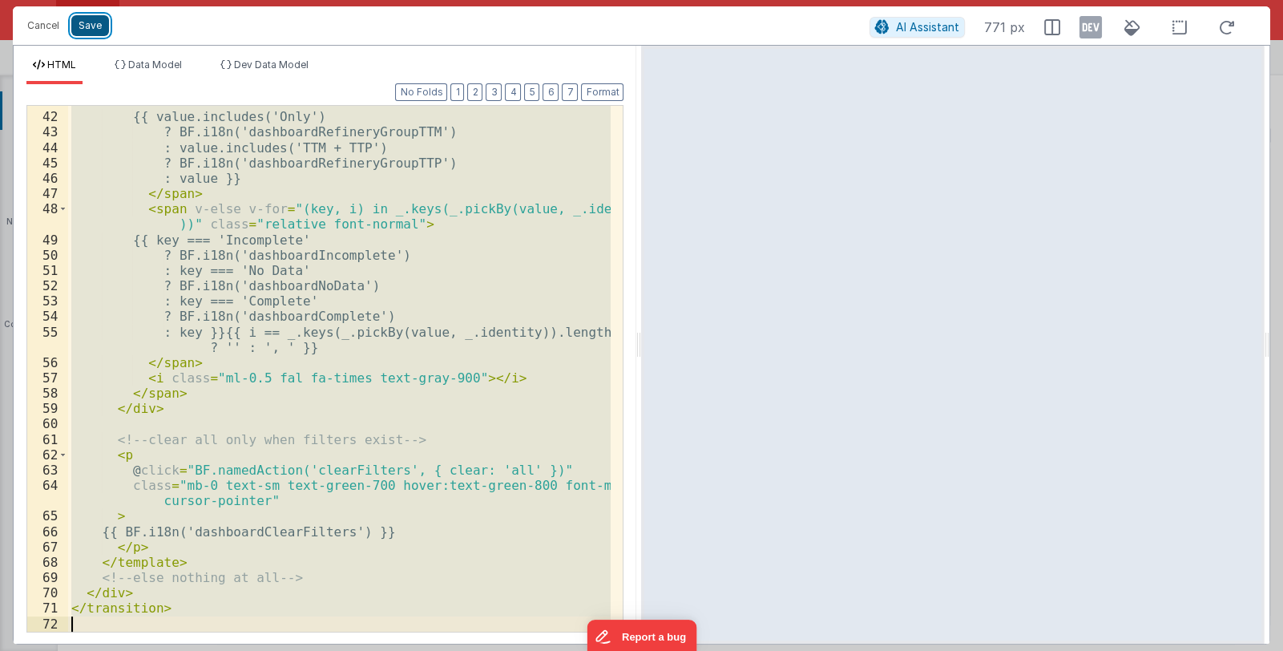
click at [101, 30] on button "Save" at bounding box center [90, 25] width 38 height 21
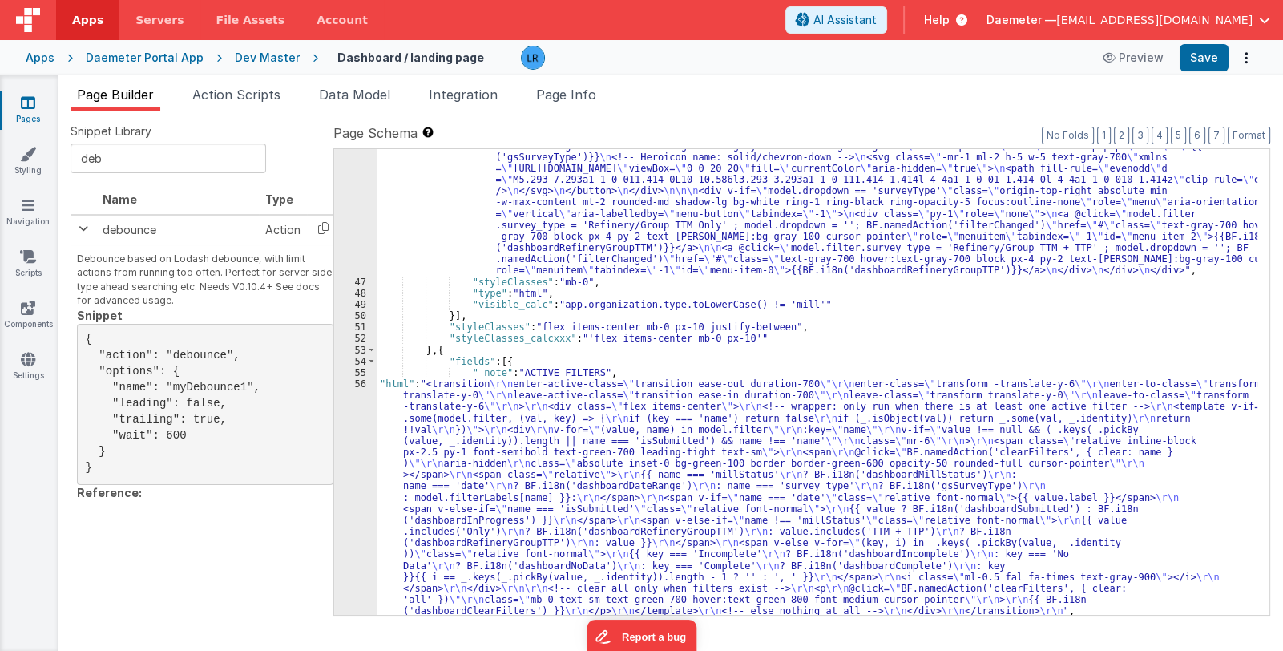
click at [553, 511] on div ""html" : "<div class= \" relative inline-block text-left w-60 z-10 \" > \n <div…" at bounding box center [817, 430] width 881 height 649
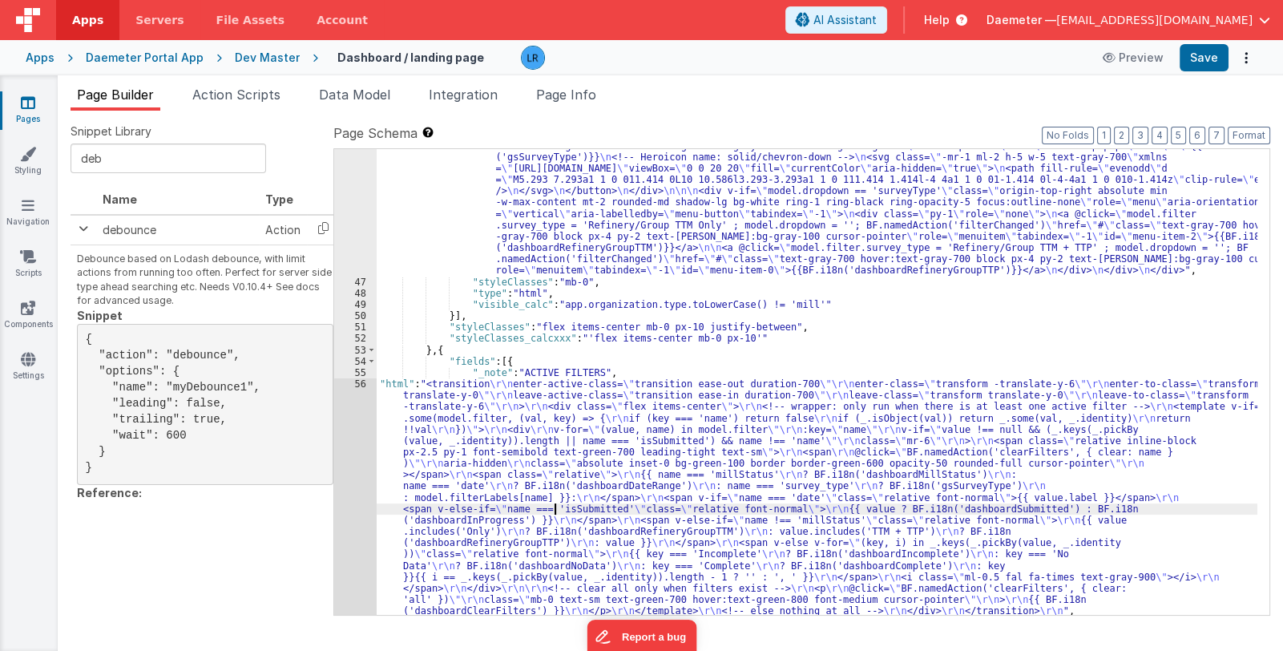
scroll to position [1158, 0]
click at [350, 527] on div "56" at bounding box center [355, 497] width 42 height 239
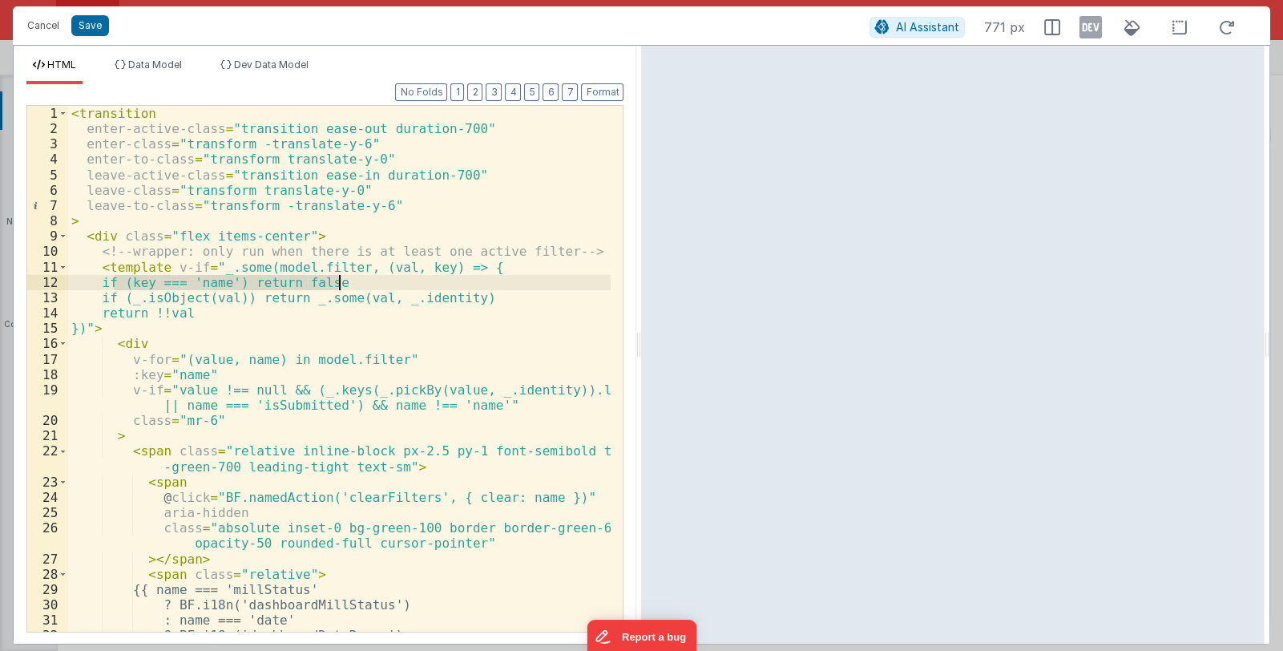
drag, startPoint x: 116, startPoint y: 283, endPoint x: 351, endPoint y: 285, distance: 234.9
click at [351, 285] on div "< transition enter-active-class = "transition ease-out duration-700" enter-clas…" at bounding box center [340, 384] width 544 height 556
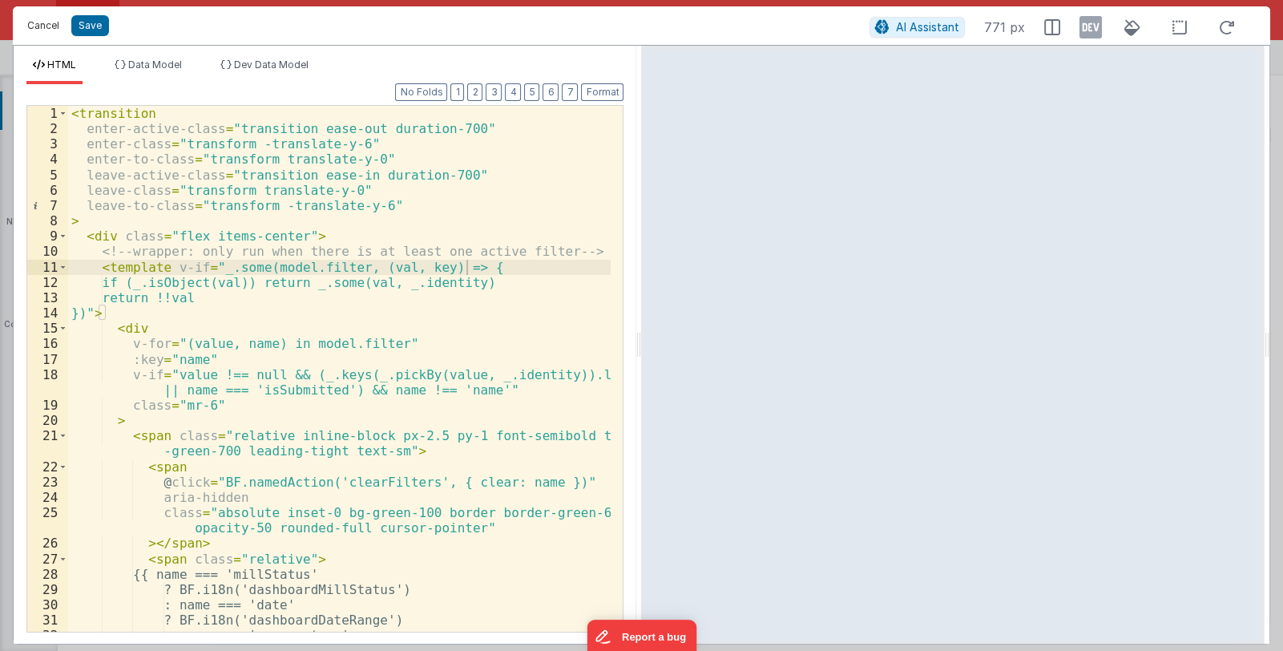
click at [34, 31] on button "Cancel" at bounding box center [43, 25] width 48 height 22
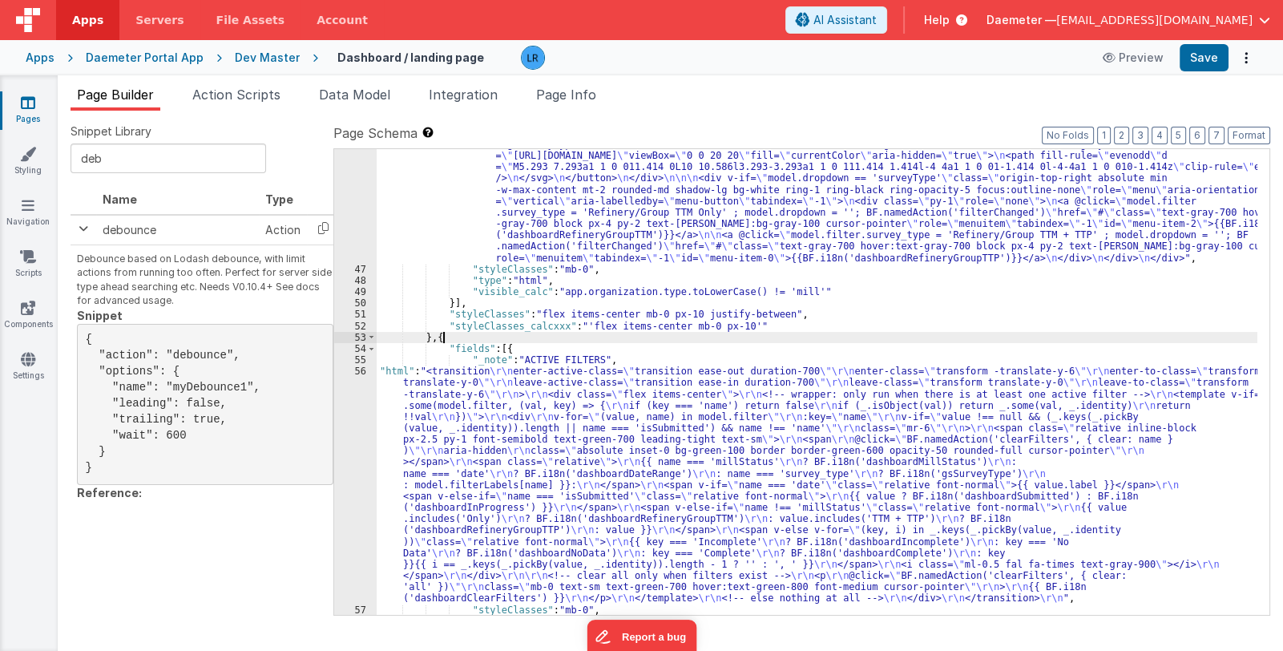
click at [796, 334] on div ""html" : "<div class= \" relative inline-block text-left w-60 z-10 \" > \n <div…" at bounding box center [817, 417] width 881 height 649
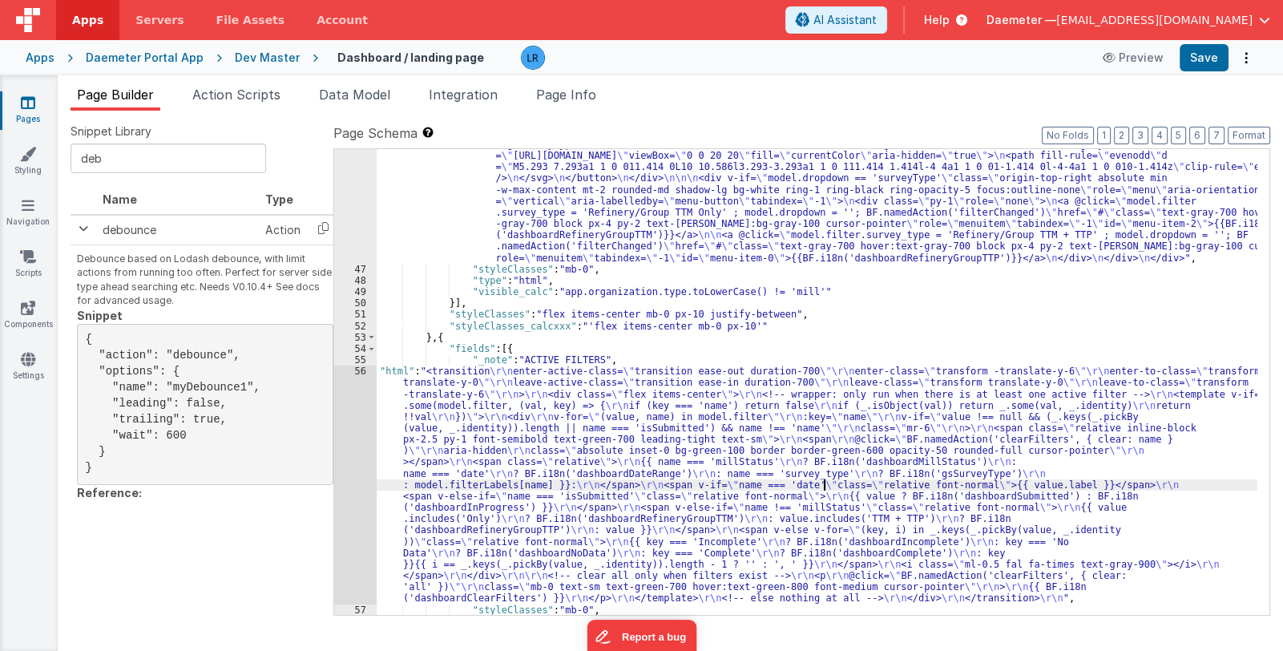
click at [827, 487] on div ""html" : "<div class= \" relative inline-block text-left w-60 z-10 \" > \n <div…" at bounding box center [817, 417] width 881 height 649
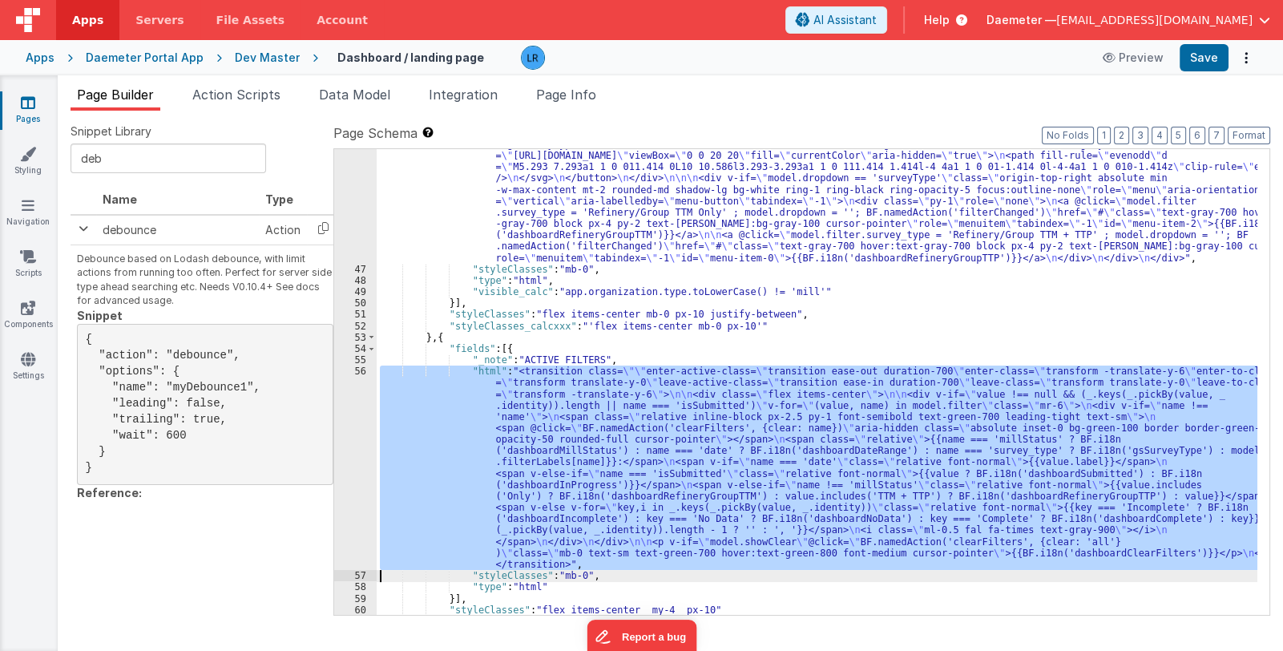
click at [544, 459] on div ""html" : "<div class= \" relative inline-block text-left w-60 z-10 \" > \n <div…" at bounding box center [817, 382] width 881 height 466
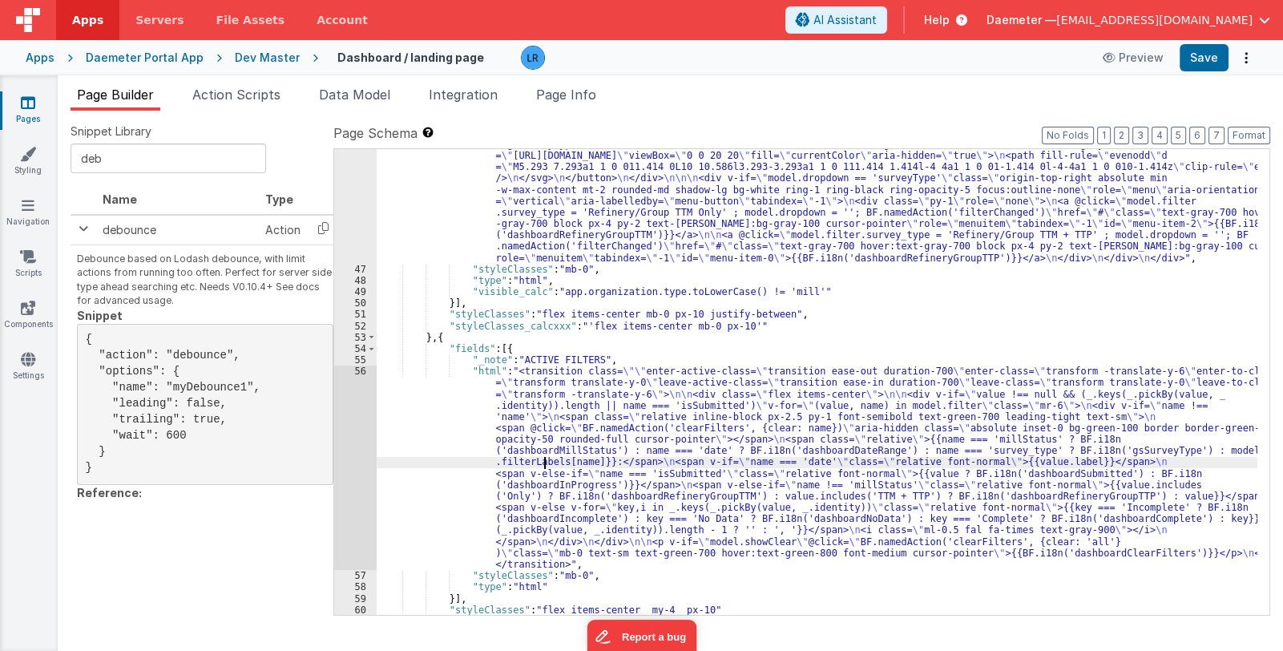
click at [357, 479] on div "56" at bounding box center [355, 468] width 42 height 204
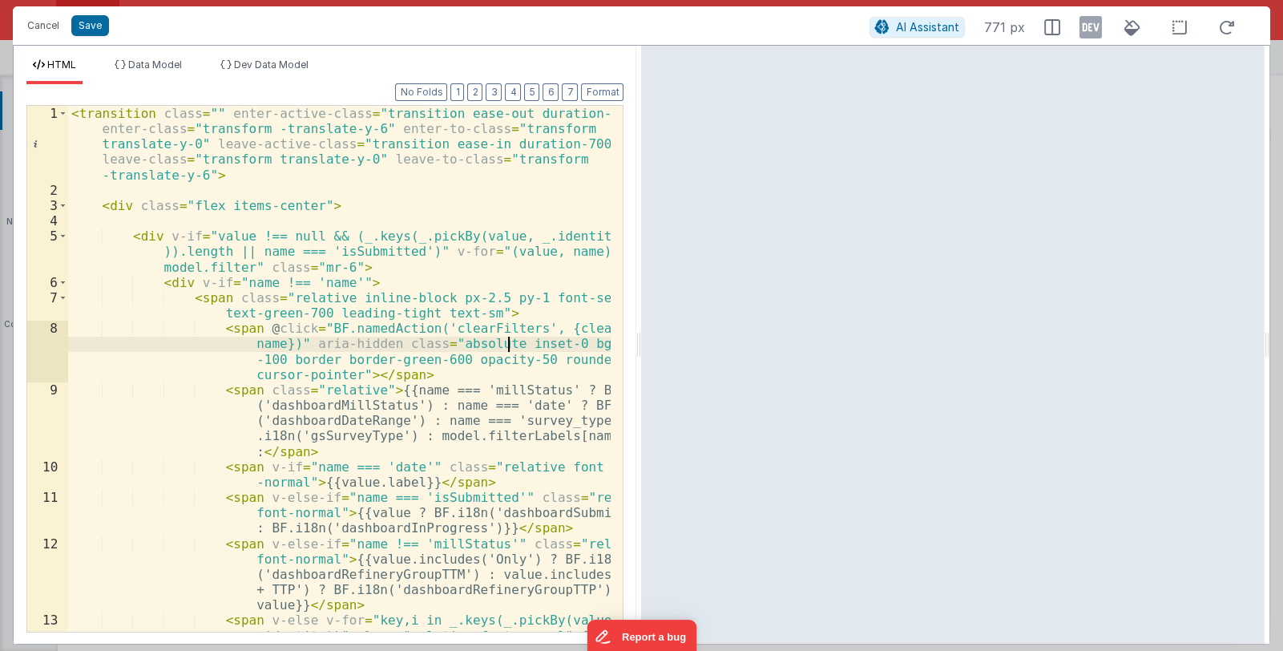
click at [380, 301] on div "< transition class = "" enter-active-class = "transition ease-out duration-700"…" at bounding box center [340, 461] width 544 height 710
click at [257, 336] on div "< transition class = "" enter-active-class = "transition ease-out duration-700"…" at bounding box center [340, 461] width 544 height 710
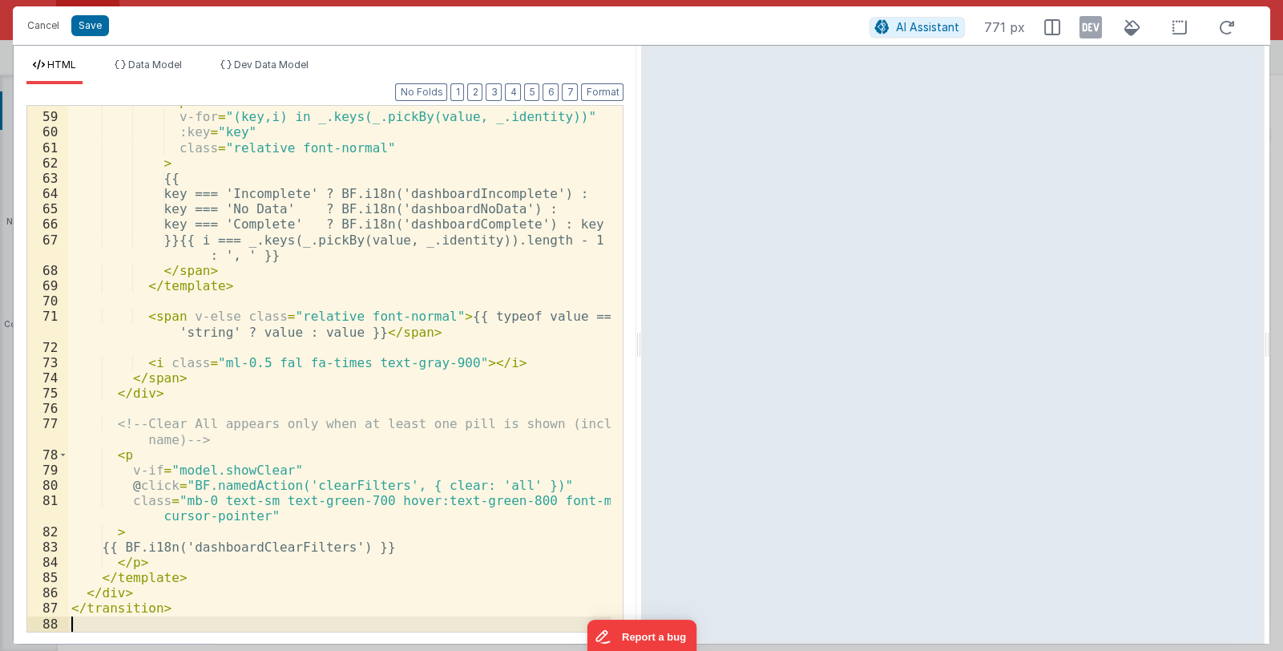
scroll to position [1025, 0]
click at [90, 20] on button "Save" at bounding box center [90, 25] width 38 height 21
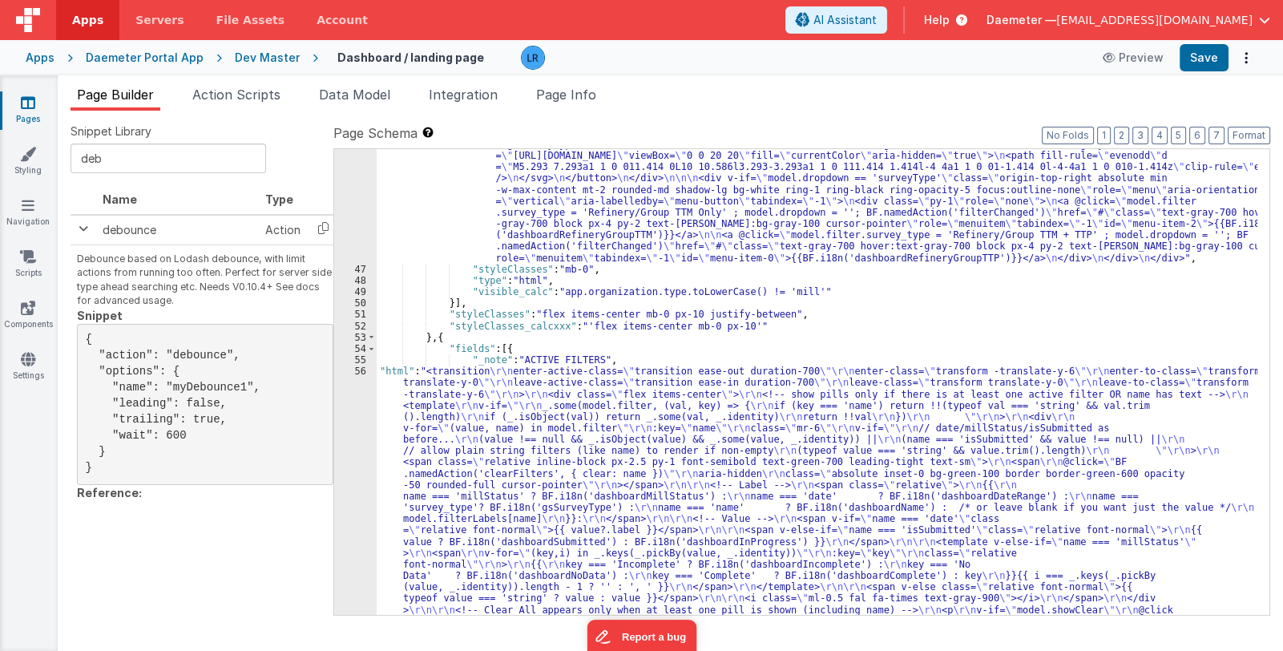
click at [666, 531] on div ""html" : "<div class= \" relative inline-block text-left w-60 z-10 \" > \n <div…" at bounding box center [817, 548] width 881 height 910
click at [351, 505] on div "56" at bounding box center [355, 502] width 42 height 273
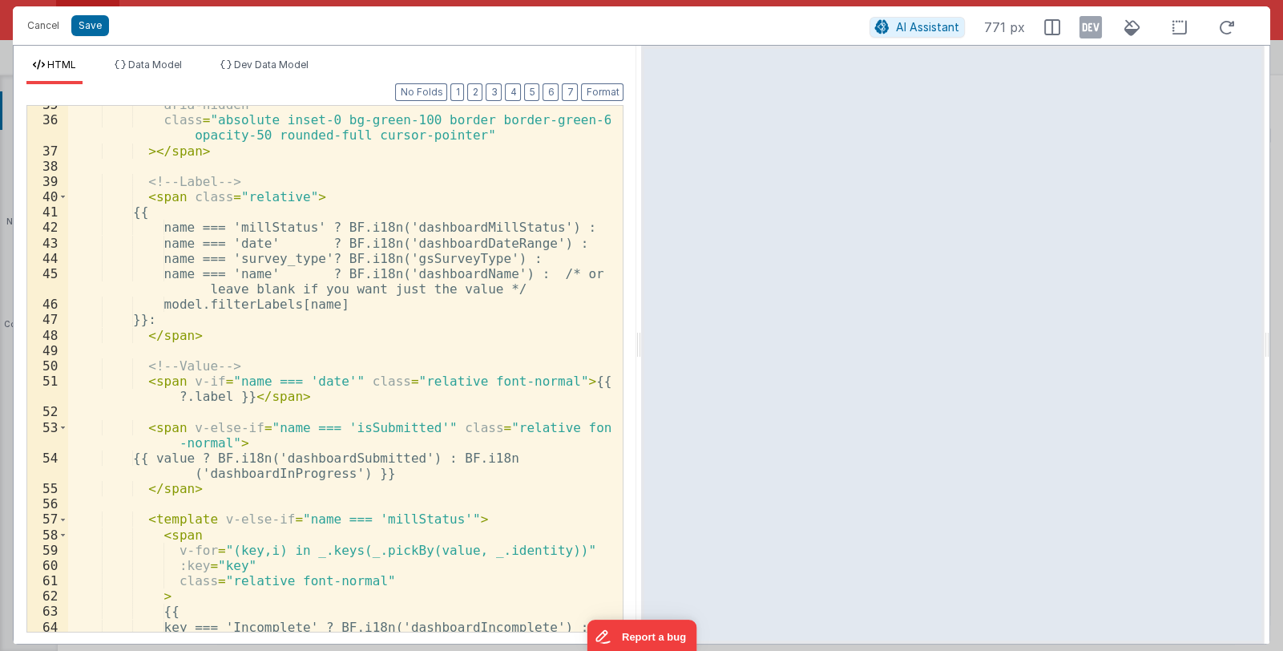
scroll to position [556, 0]
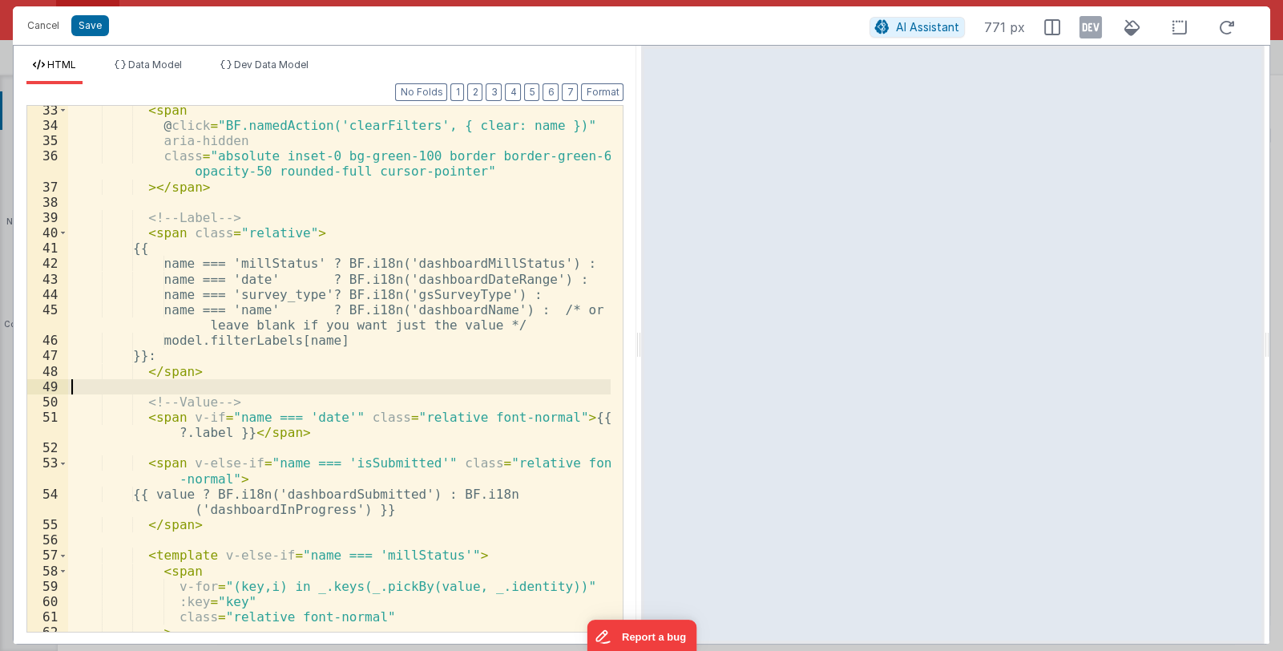
click at [495, 382] on div "< span @ click = "BF.namedAction('clearFilters', { clear: name })" aria-hidden …" at bounding box center [340, 381] width 544 height 556
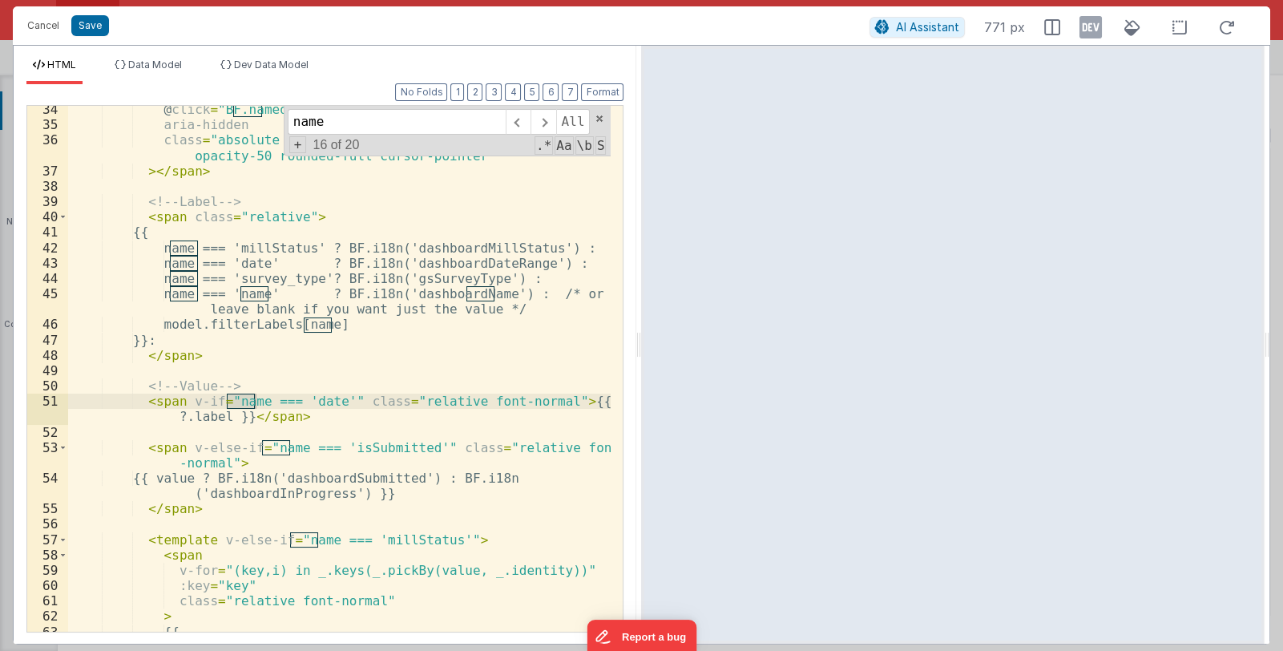
scroll to position [524, 0]
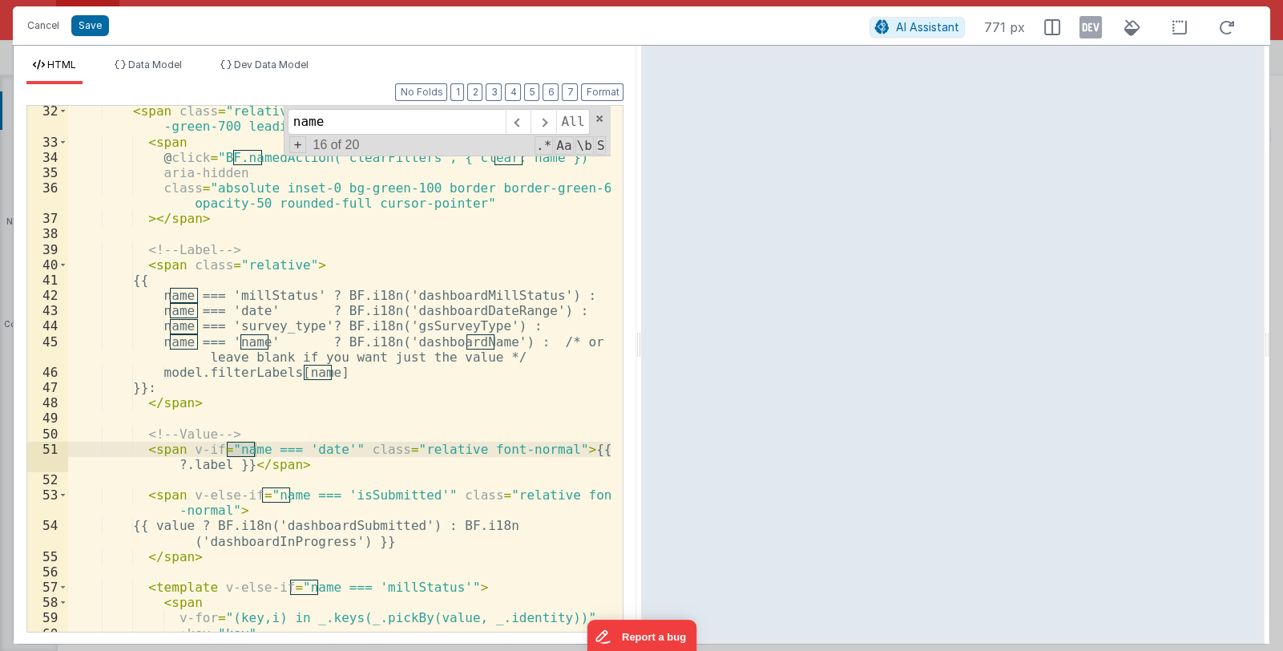
type input "name"
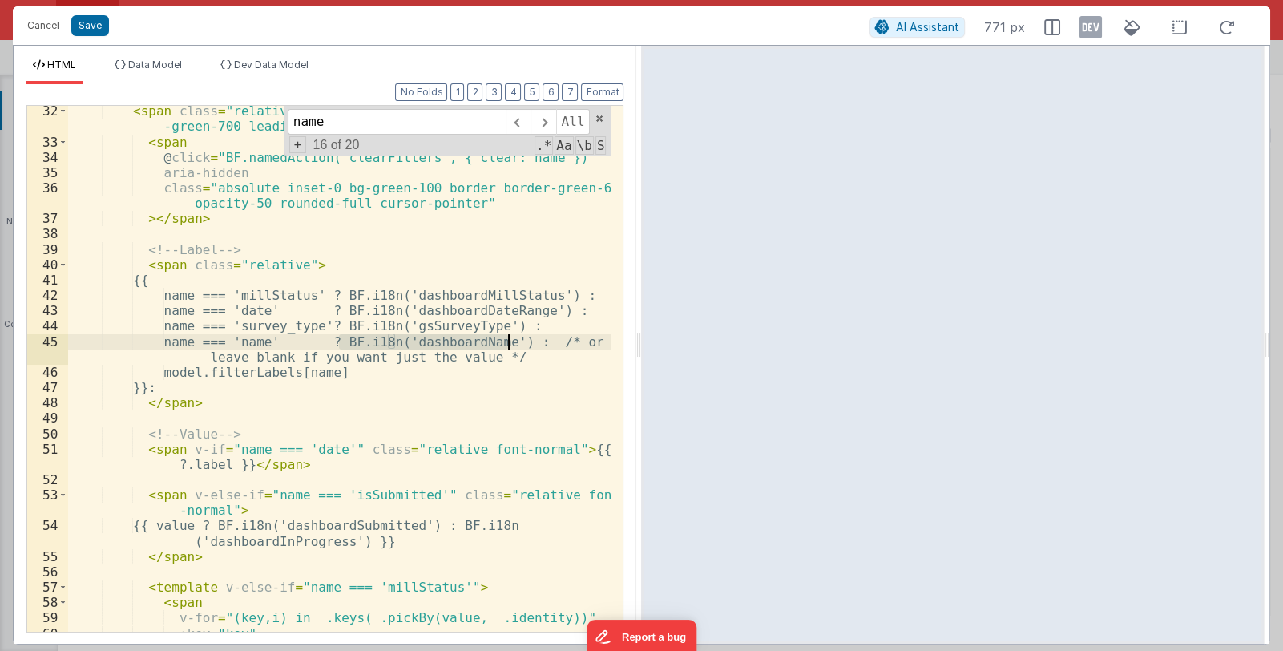
drag, startPoint x: 338, startPoint y: 343, endPoint x: 509, endPoint y: 343, distance: 170.8
click at [509, 343] on div "< span class = "relative inline-block px-2.5 py-1 font-semibold text -green-700…" at bounding box center [340, 389] width 544 height 572
click at [31, 30] on button "Cancel" at bounding box center [43, 25] width 48 height 22
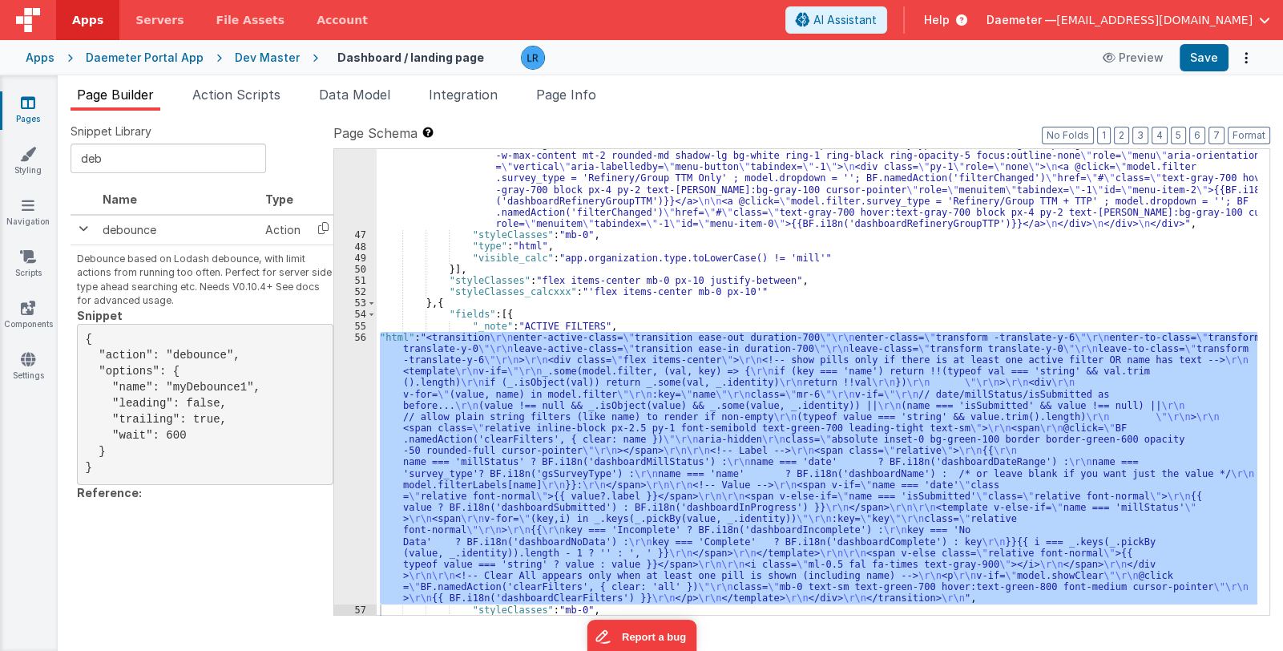
click at [698, 471] on div ""html" : "<div class= \" relative inline-block text-left w-60 z-10 \" > \n <div…" at bounding box center [817, 382] width 881 height 466
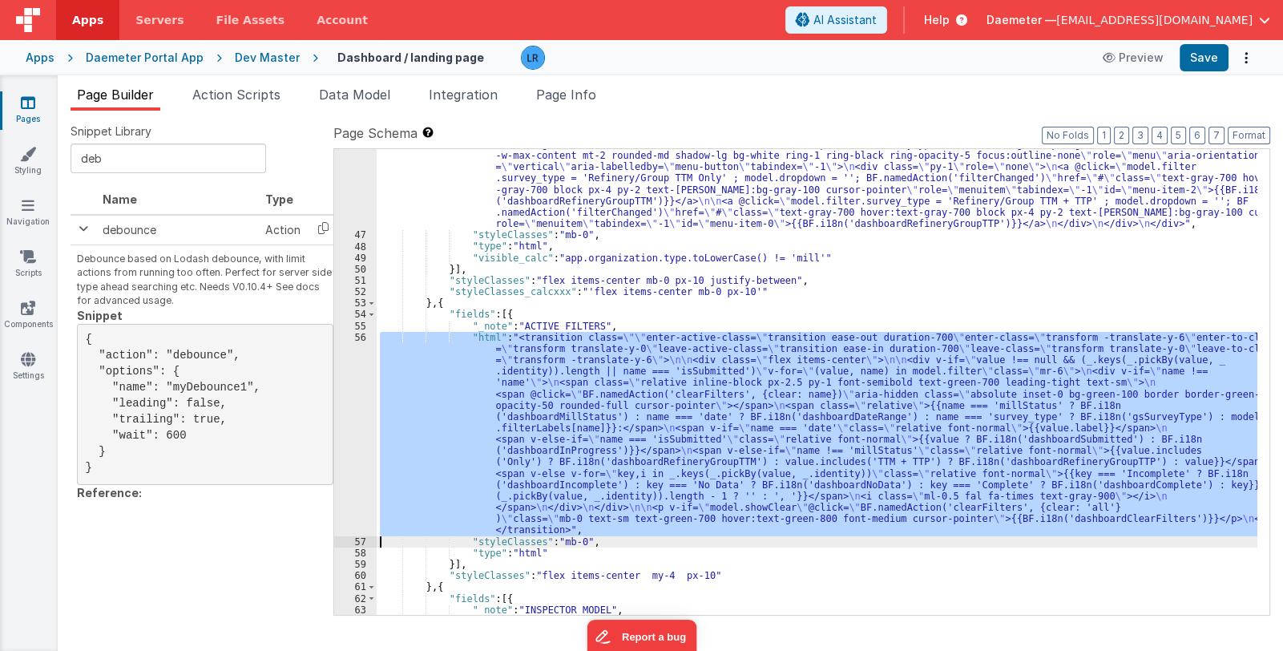
click at [644, 435] on div ""html" : "<div class= \" relative inline-block text-left w-60 z-10 \" > \n <div…" at bounding box center [817, 382] width 881 height 466
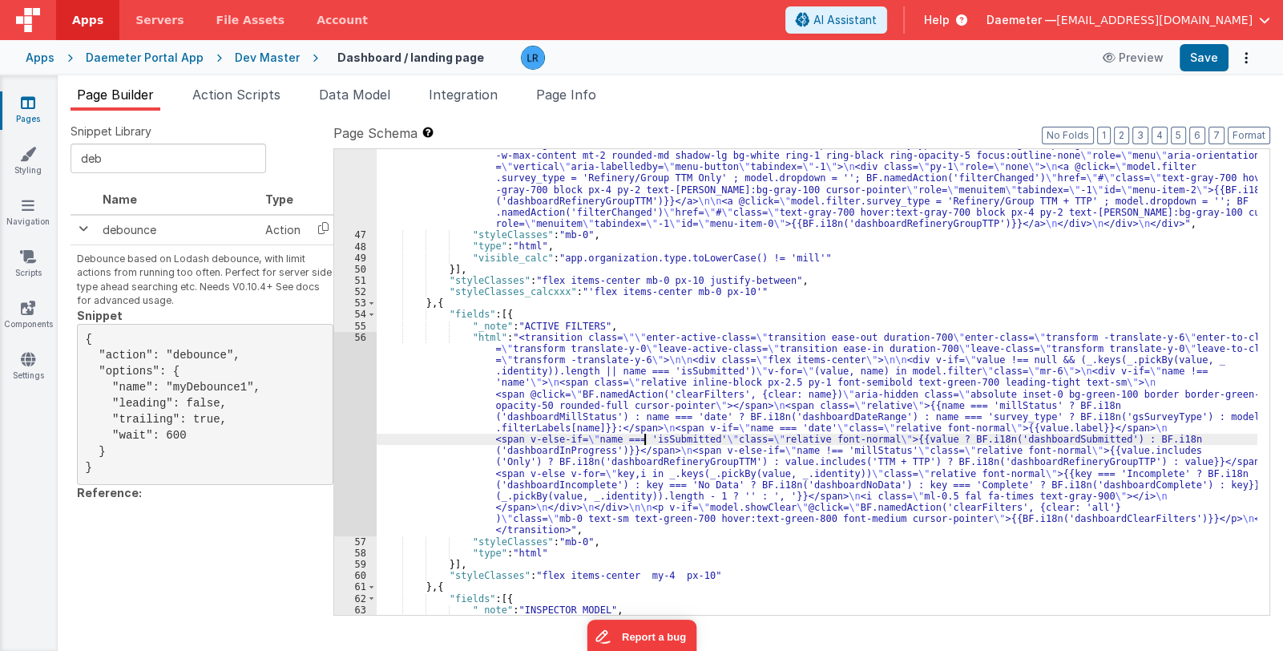
click at [349, 439] on div "56" at bounding box center [355, 434] width 42 height 204
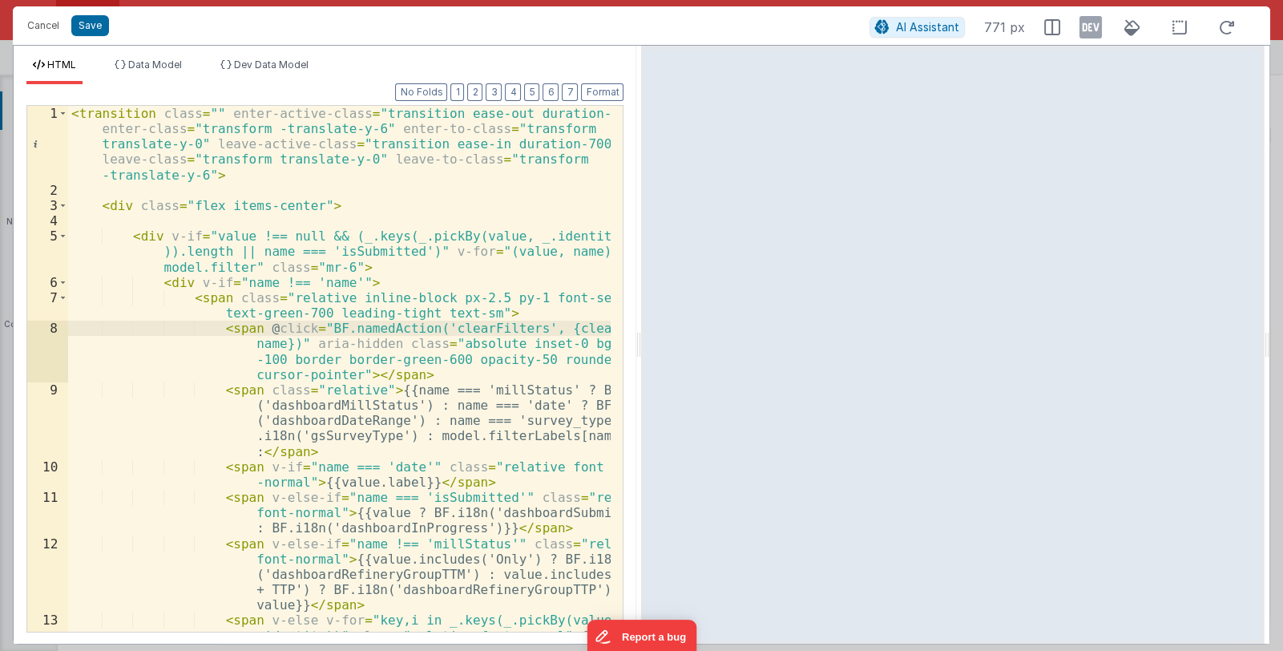
scroll to position [143, 0]
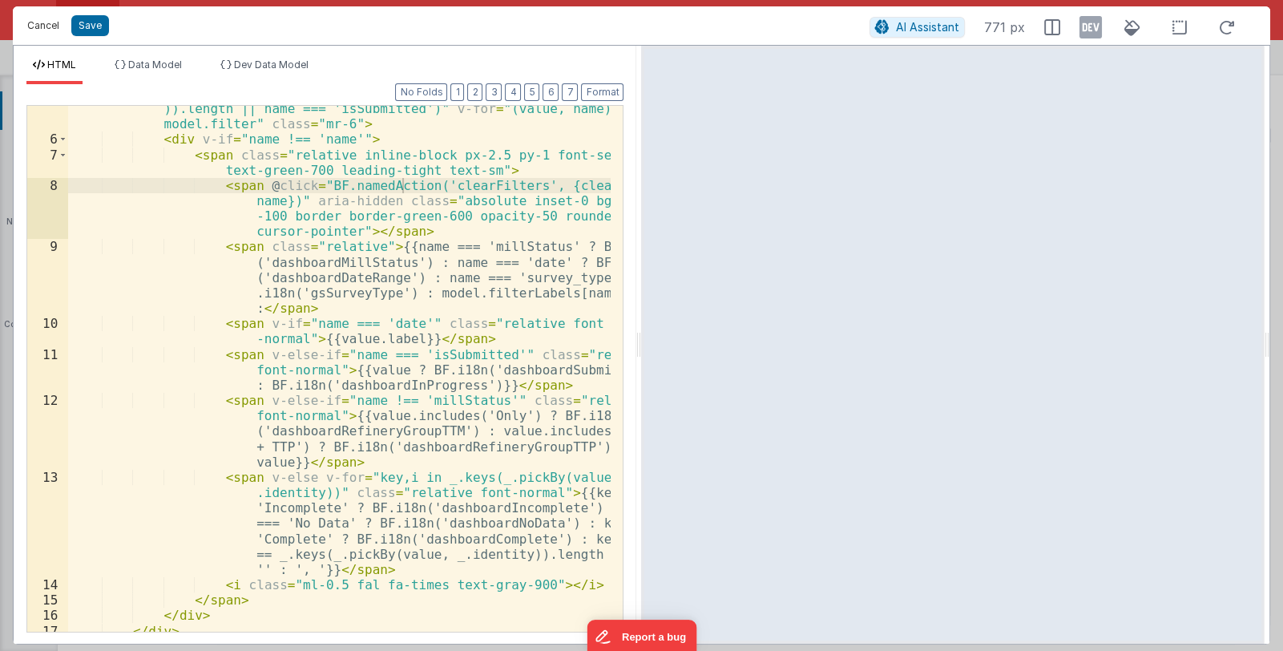
click at [42, 22] on button "Cancel" at bounding box center [43, 25] width 48 height 22
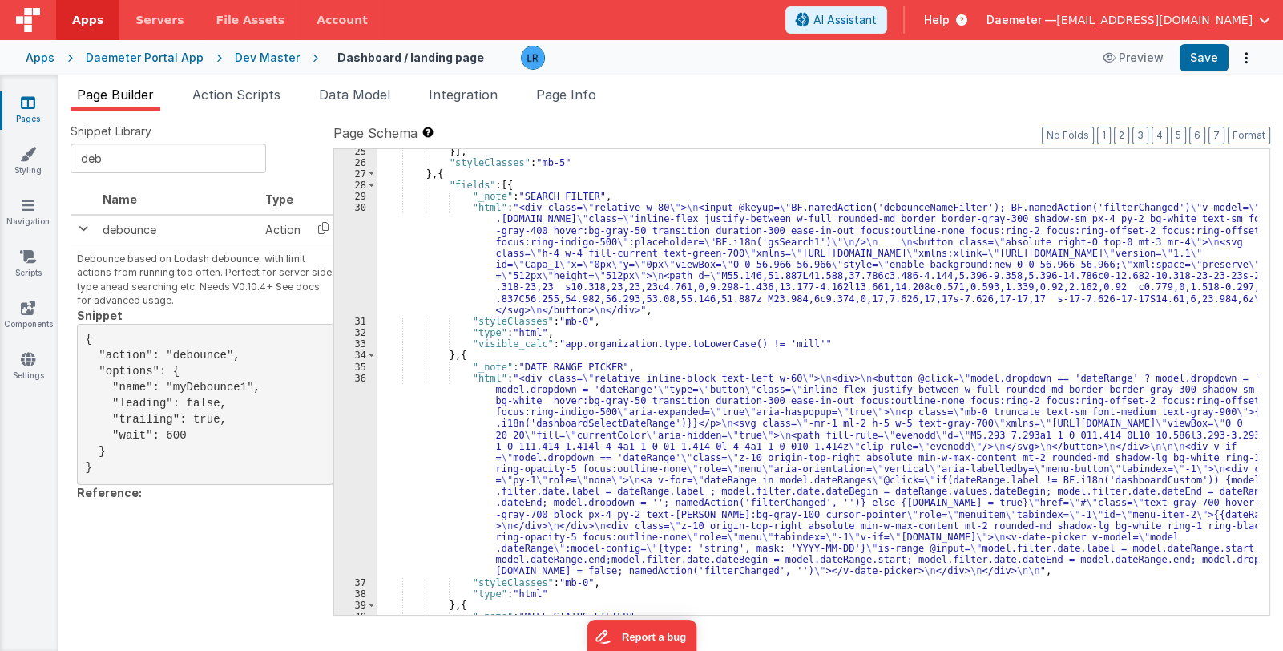
scroll to position [285, 0]
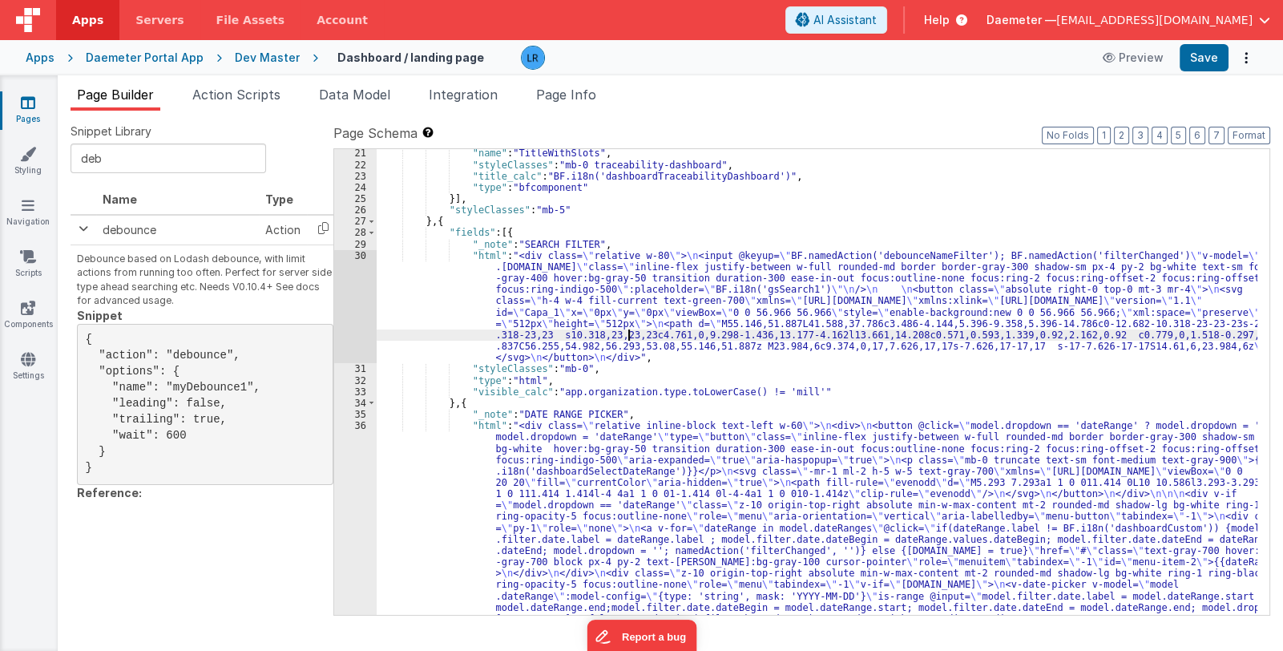
click at [628, 333] on div ""name" : "TitleWithSlots" , "styleClasses" : "mb-0 traceability-dashboard" , "t…" at bounding box center [817, 392] width 881 height 489
click at [350, 317] on div "30" at bounding box center [355, 307] width 42 height 114
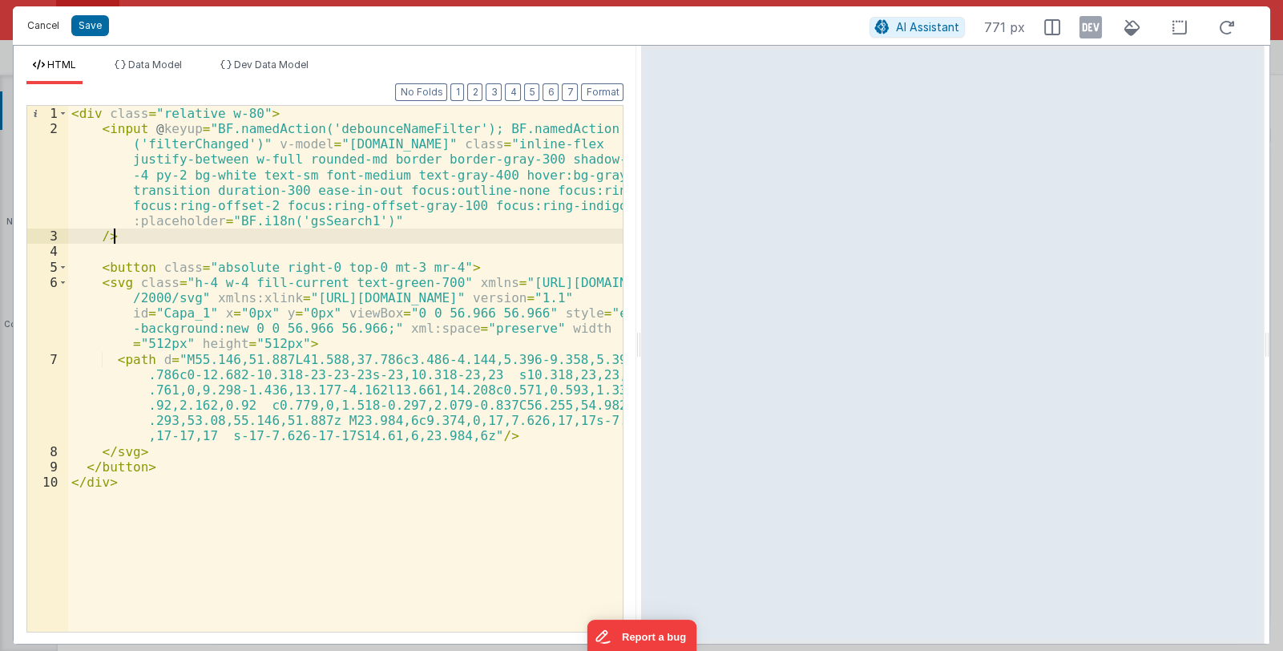
click at [49, 32] on button "Cancel" at bounding box center [43, 25] width 48 height 22
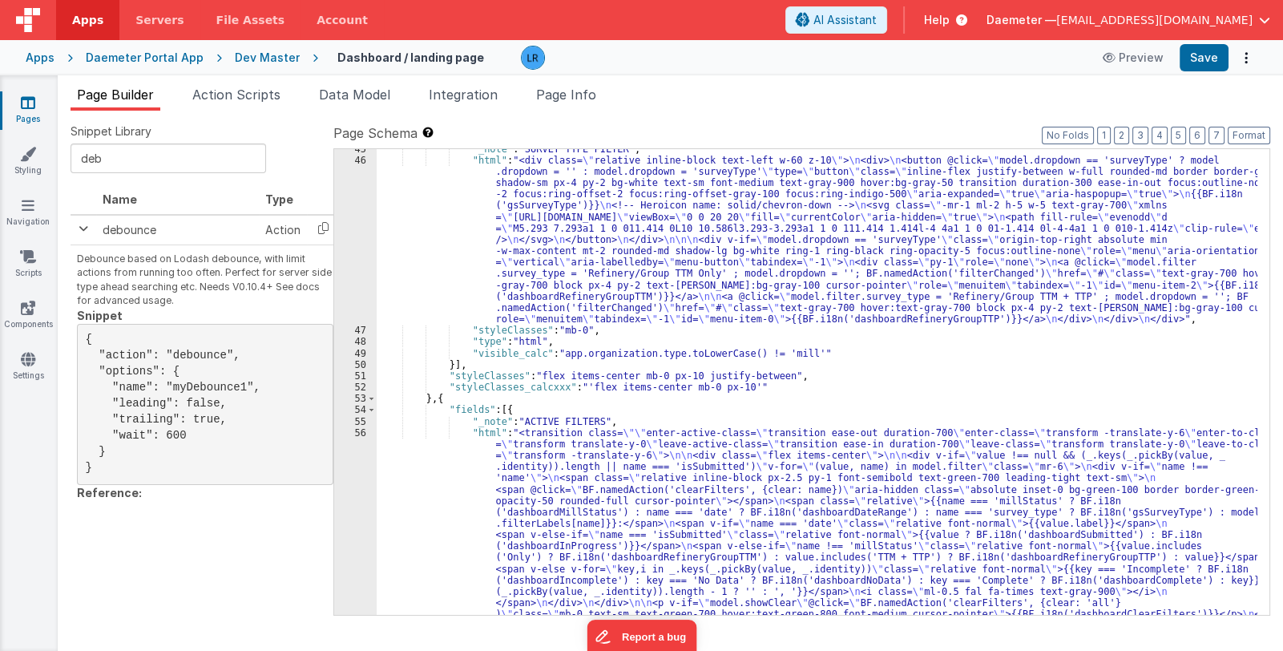
scroll to position [1239, 0]
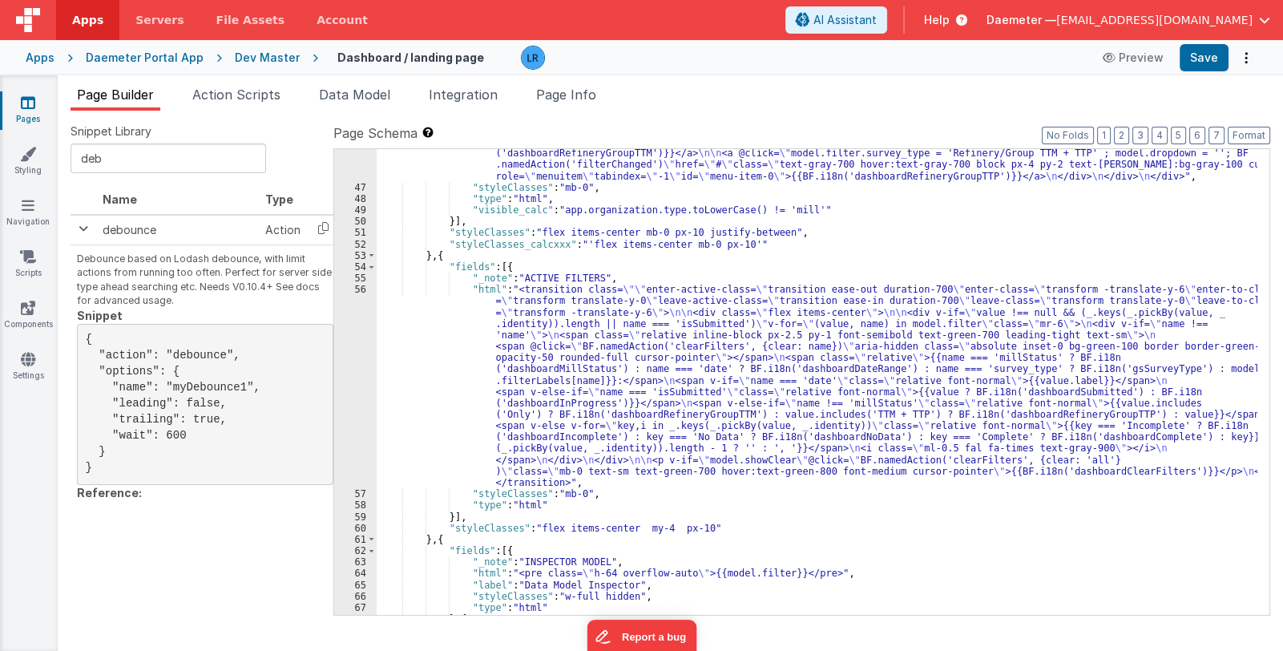
click at [584, 420] on div ""html" : "<div class= \" relative inline-block text-left w-60 z-10 \" > \n <div…" at bounding box center [817, 335] width 881 height 649
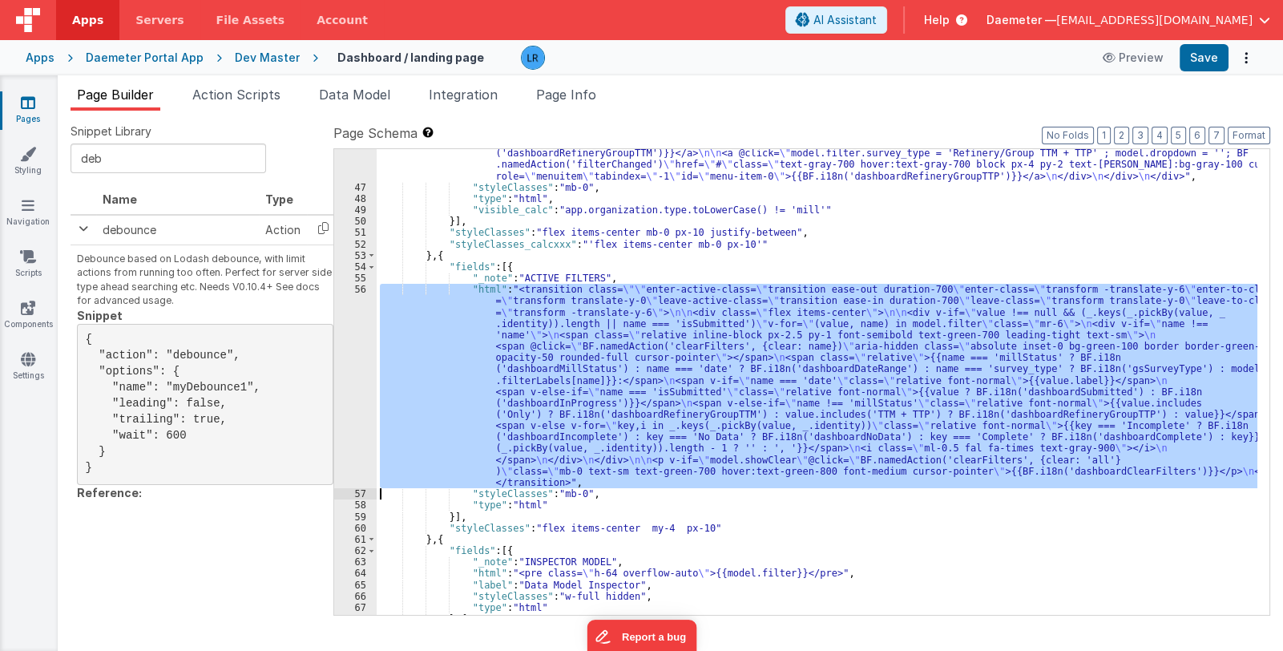
click at [354, 406] on div "56" at bounding box center [355, 386] width 42 height 204
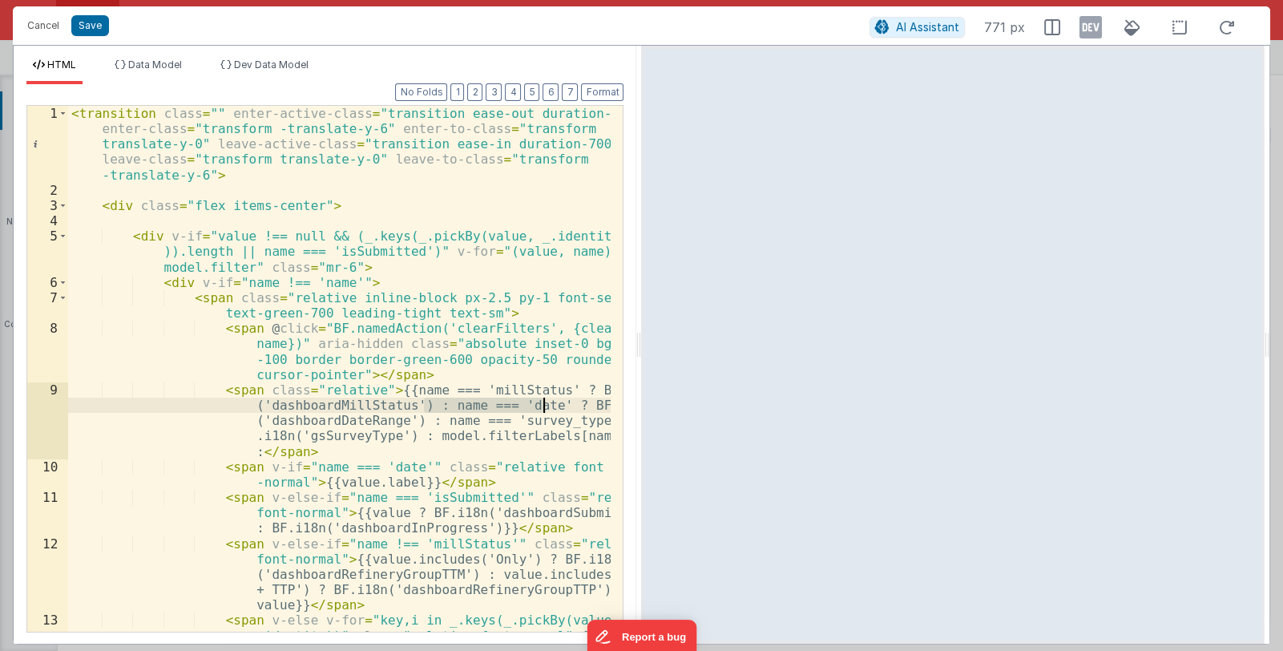
drag, startPoint x: 422, startPoint y: 407, endPoint x: 543, endPoint y: 406, distance: 120.3
click at [543, 406] on div "< transition class = "" enter-active-class = "transition ease-out duration-700"…" at bounding box center [340, 461] width 544 height 710
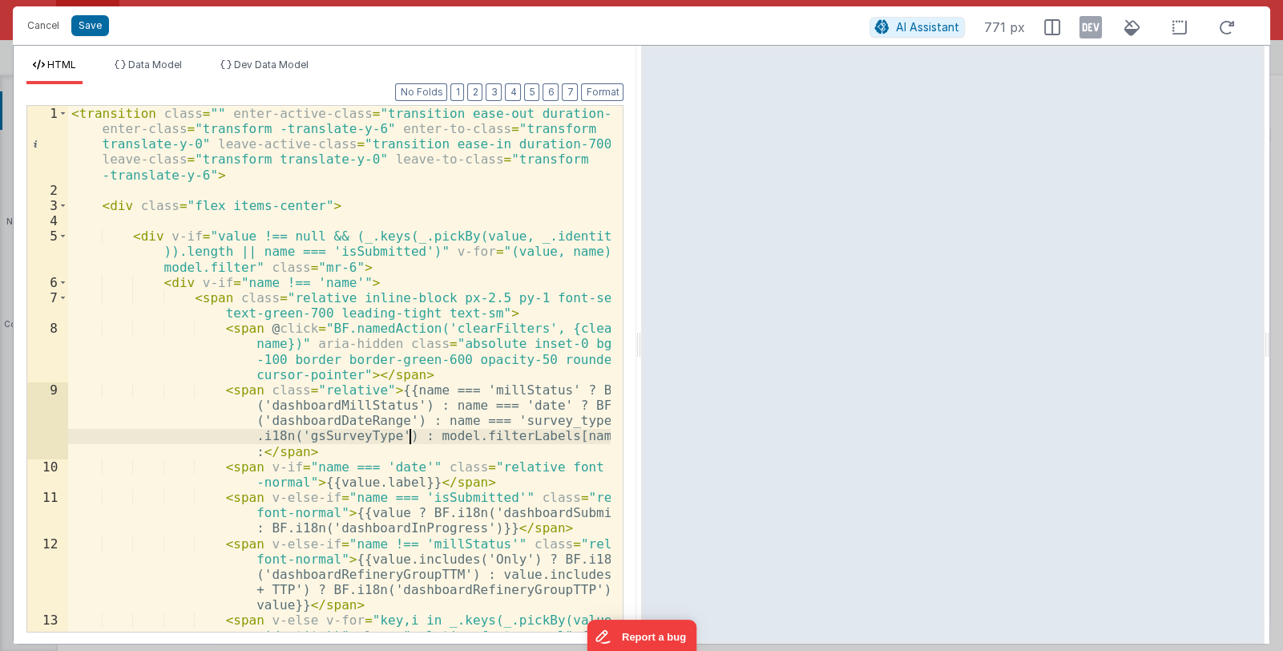
click at [407, 439] on div "< transition class = "" enter-active-class = "transition ease-out duration-700"…" at bounding box center [340, 461] width 544 height 710
drag, startPoint x: 483, startPoint y: 434, endPoint x: 505, endPoint y: 437, distance: 21.8
click at [505, 437] on div "< transition class = "" enter-active-class = "transition ease-out duration-700"…" at bounding box center [340, 461] width 544 height 710
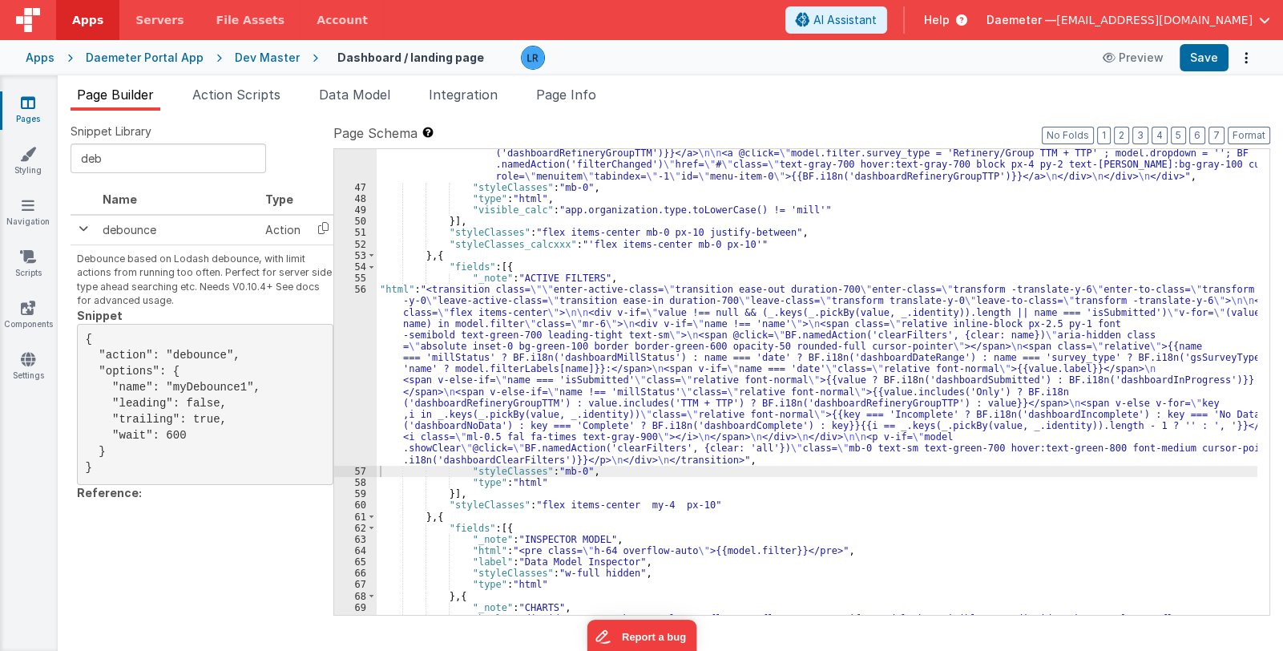
click at [572, 388] on div ""html" : "<div class= \" relative inline-block text-left w-60 z-10 \" > \n <div…" at bounding box center [817, 426] width 881 height 830
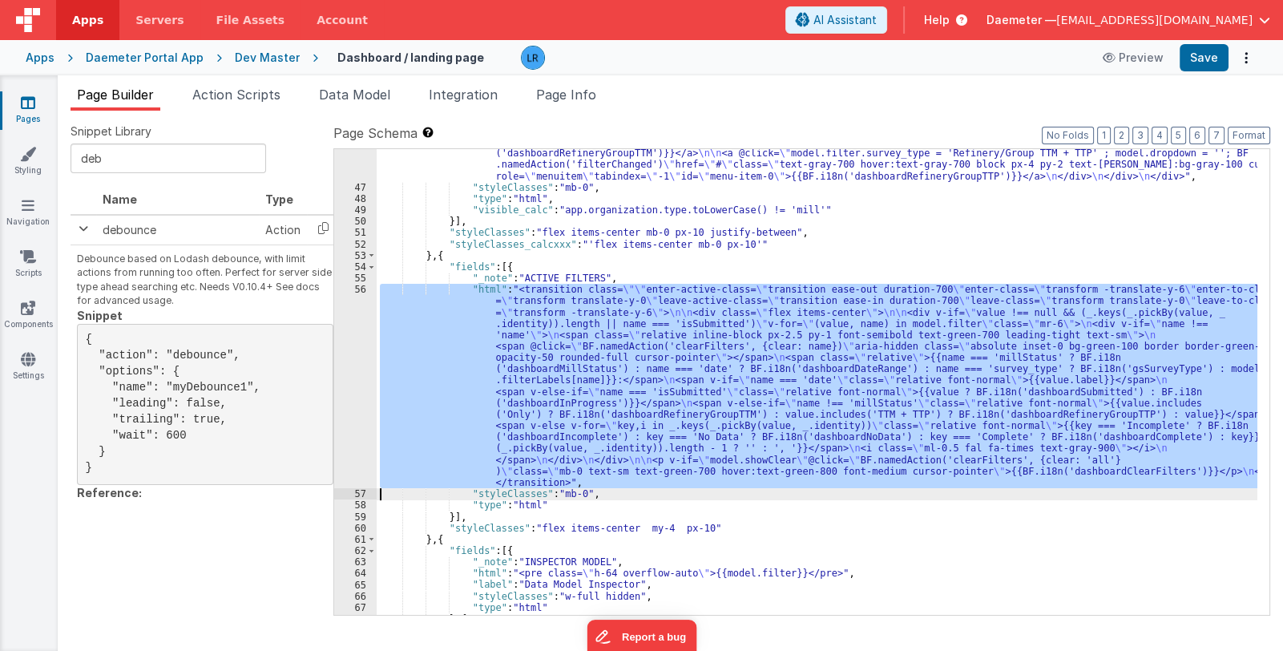
click at [521, 419] on div ""html" : "<div class= \" relative inline-block text-left w-60 z-10 \" > \n <div…" at bounding box center [817, 382] width 881 height 466
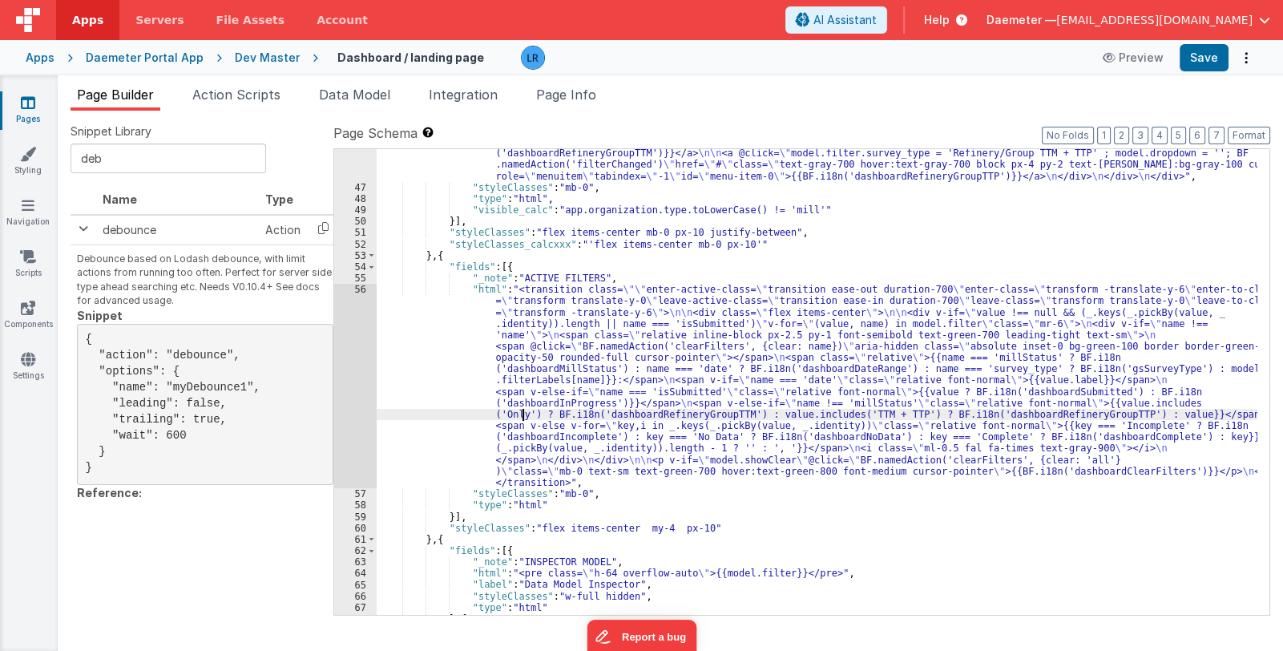
click at [347, 403] on div "56" at bounding box center [355, 386] width 42 height 204
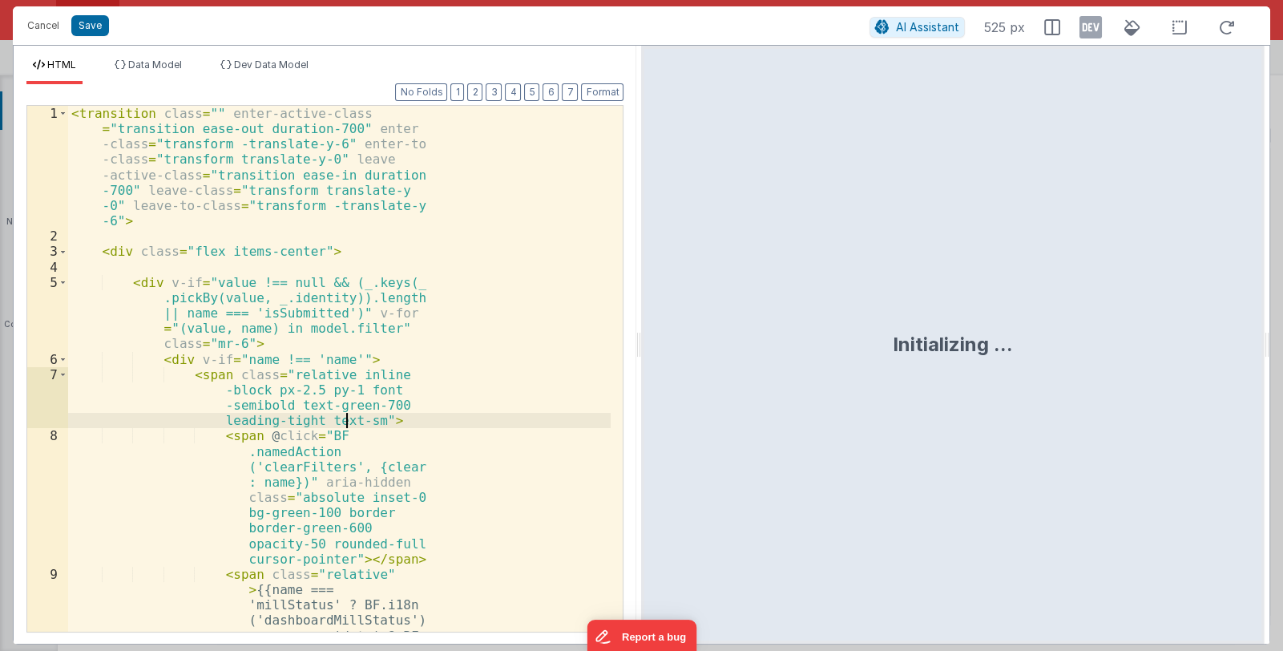
click at [343, 385] on div "< transition class = "" enter-active-class = "transition ease-out duration-700"…" at bounding box center [339, 530] width 543 height 849
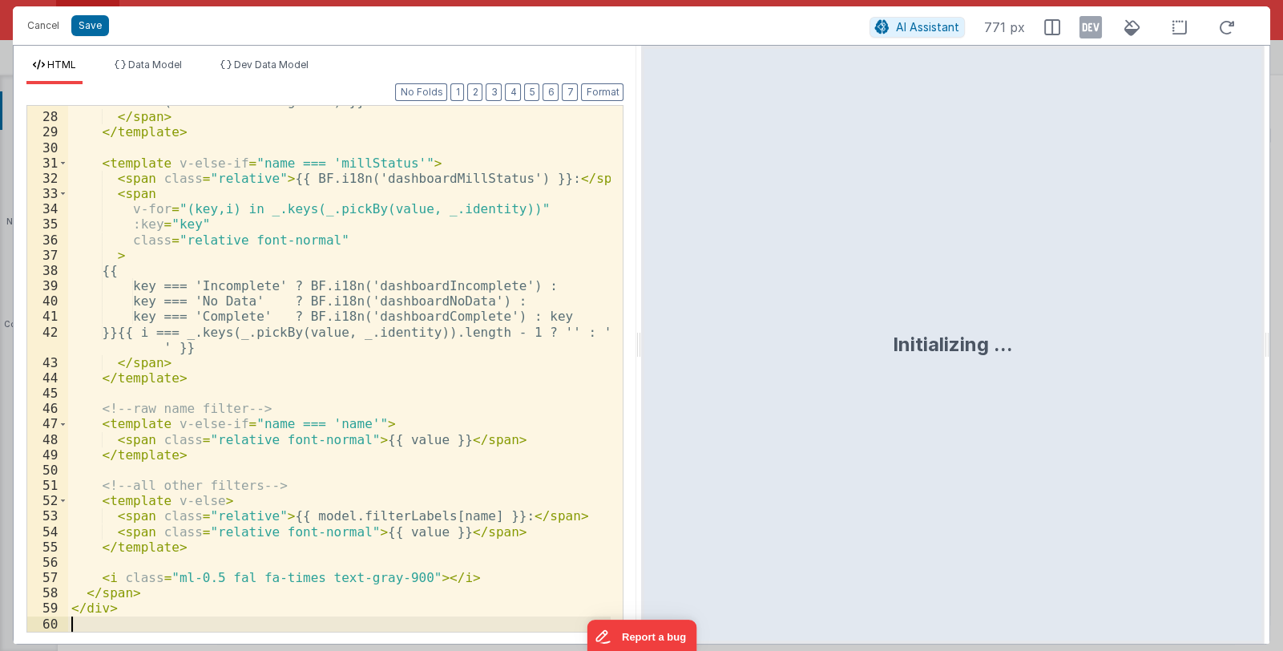
scroll to position [472, 0]
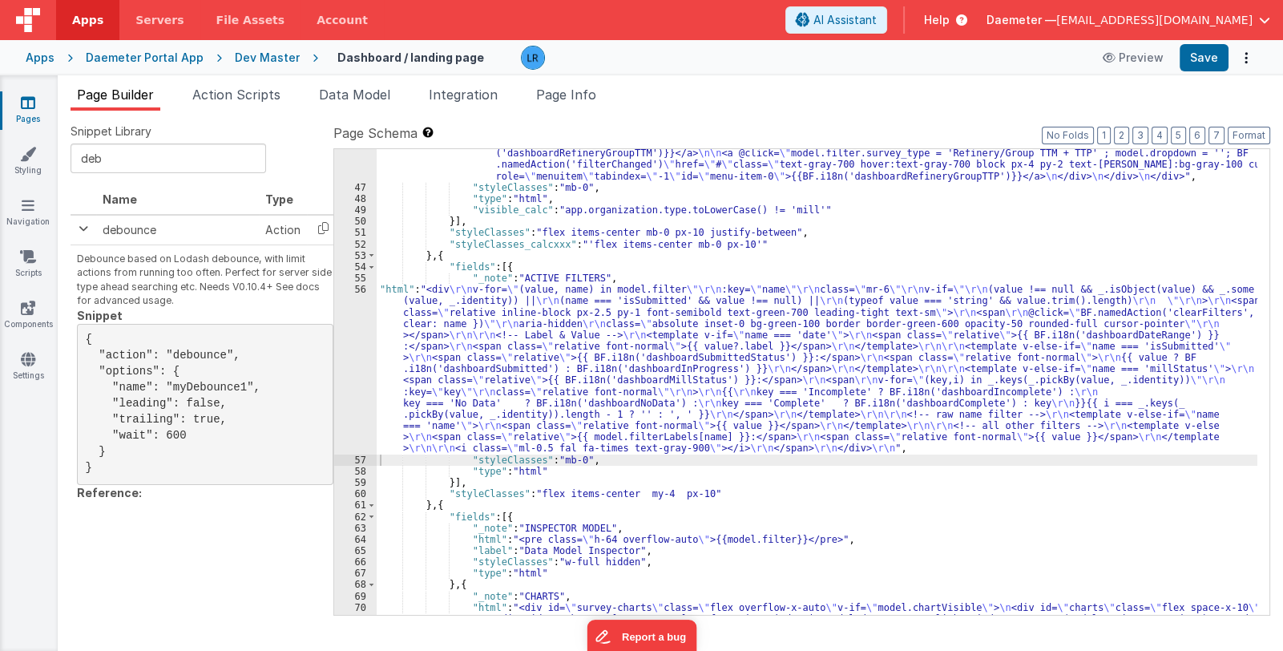
click at [697, 443] on div ""html" : "<div class= \" relative inline-block text-left w-60 z-10 \" > \n <div…" at bounding box center [817, 426] width 881 height 830
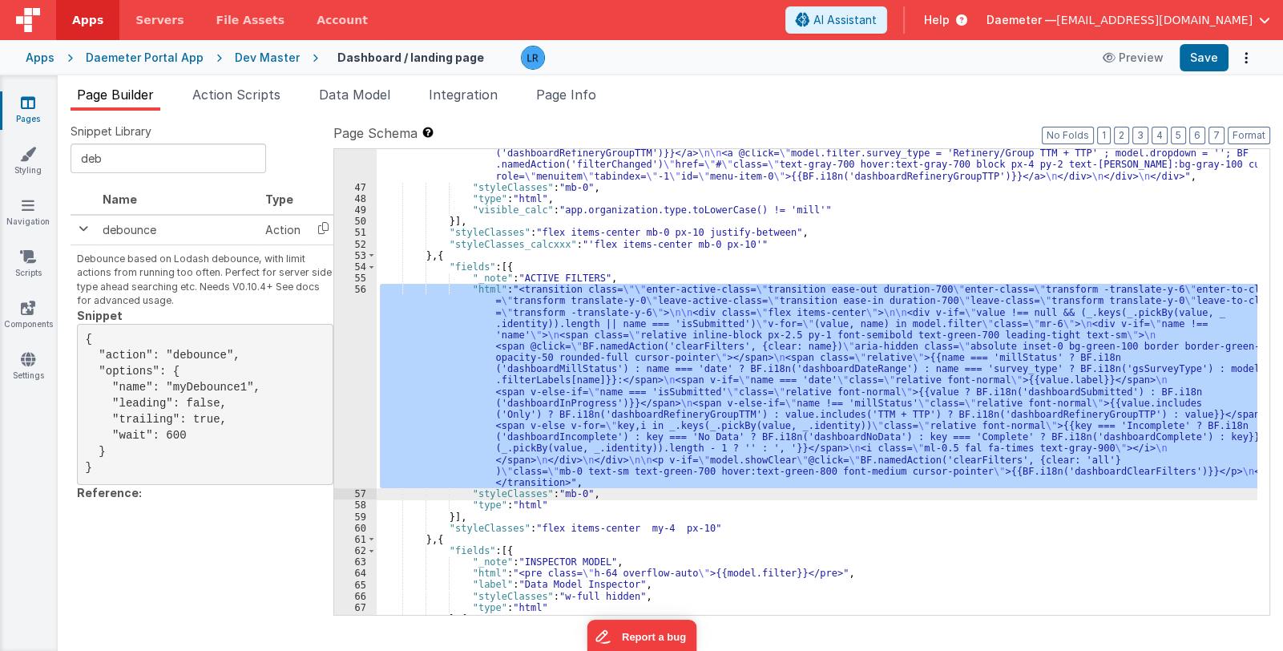
click at [584, 398] on div ""html" : "<div class= \" relative inline-block text-left w-60 z-10 \" > \n <div…" at bounding box center [817, 382] width 881 height 466
click at [350, 423] on div "56" at bounding box center [355, 386] width 42 height 204
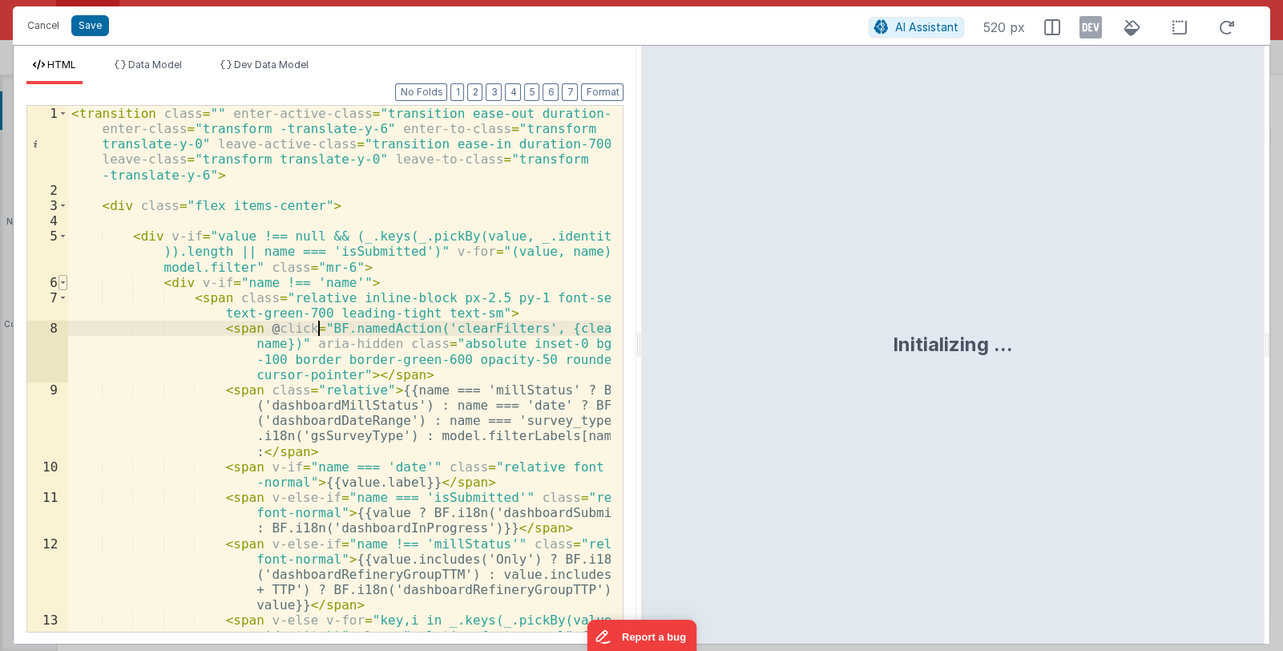
click at [62, 281] on span at bounding box center [63, 282] width 9 height 15
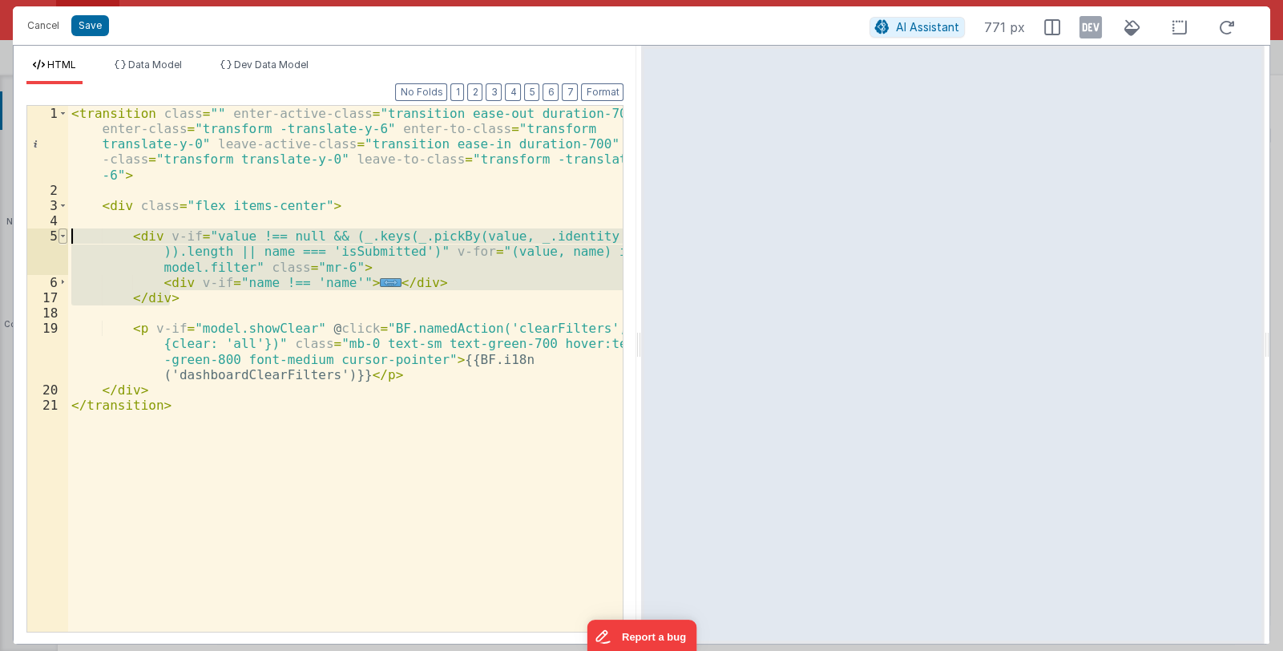
drag, startPoint x: 172, startPoint y: 298, endPoint x: 59, endPoint y: 239, distance: 127.7
click at [59, 239] on div "1 2 3 4 5 6 17 18 19 20 21 < transition class = "" enter-active-class = "transi…" at bounding box center [324, 368] width 597 height 527
click at [368, 282] on div "< transition class = "" enter-active-class = "transition ease-out duration-700"…" at bounding box center [345, 369] width 555 height 526
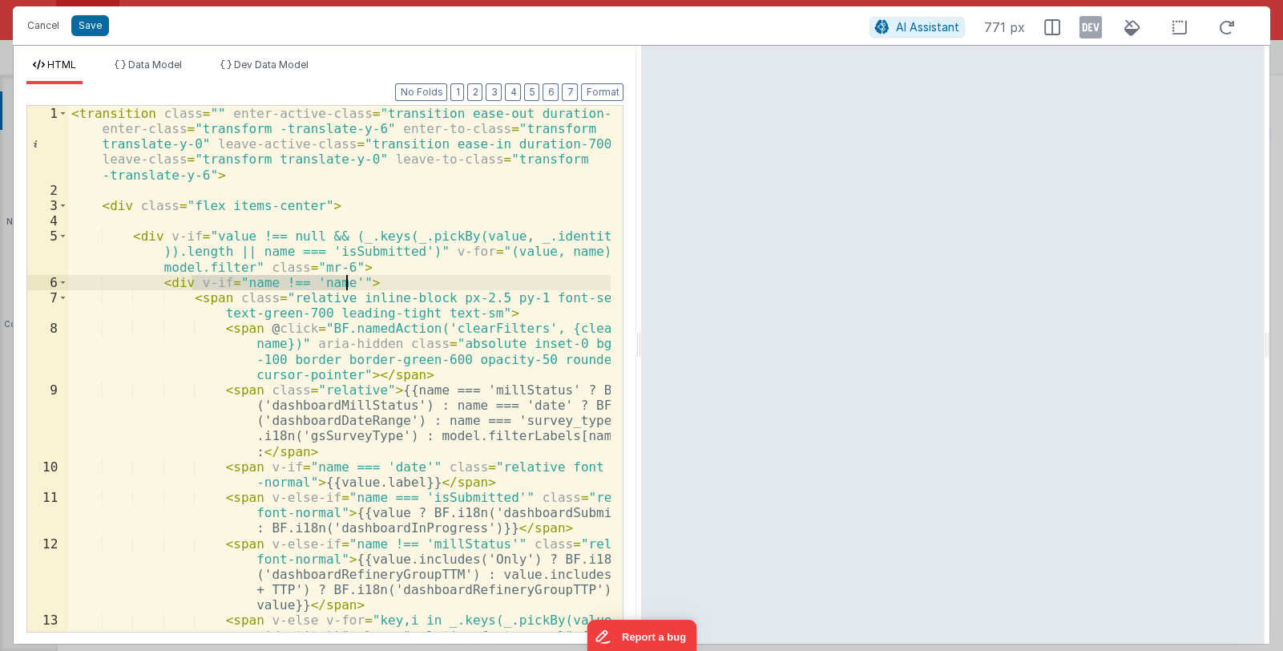
drag, startPoint x: 192, startPoint y: 283, endPoint x: 345, endPoint y: 284, distance: 153.1
click at [345, 284] on div "< transition class = "" enter-active-class = "transition ease-out duration-700"…" at bounding box center [340, 461] width 544 height 710
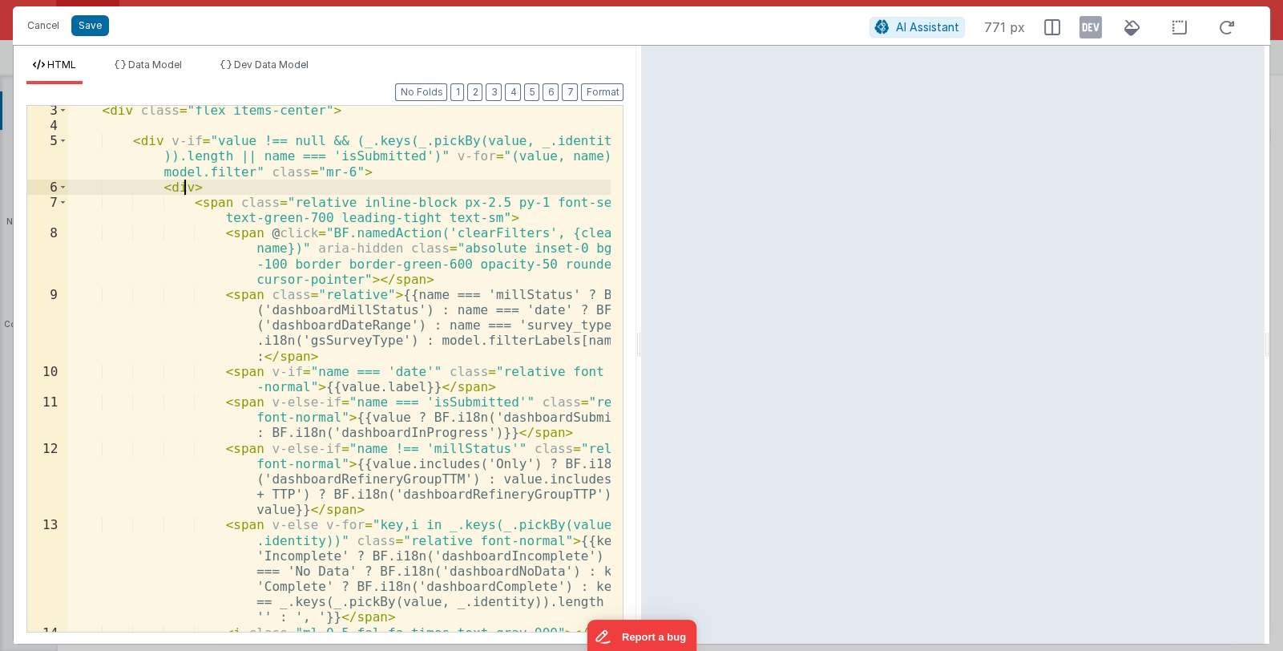
scroll to position [191, 0]
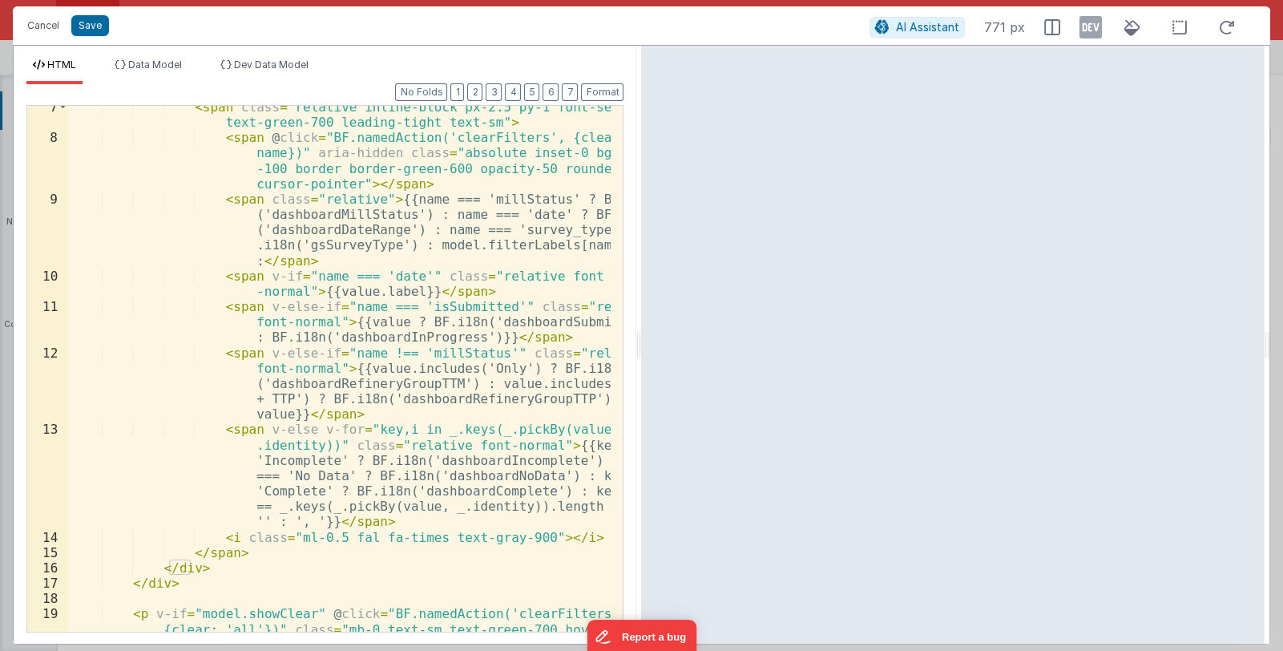
click at [302, 327] on div "< span class = "relative inline-block px-2.5 py-1 font-semibold text-green-700 …" at bounding box center [340, 408] width 544 height 618
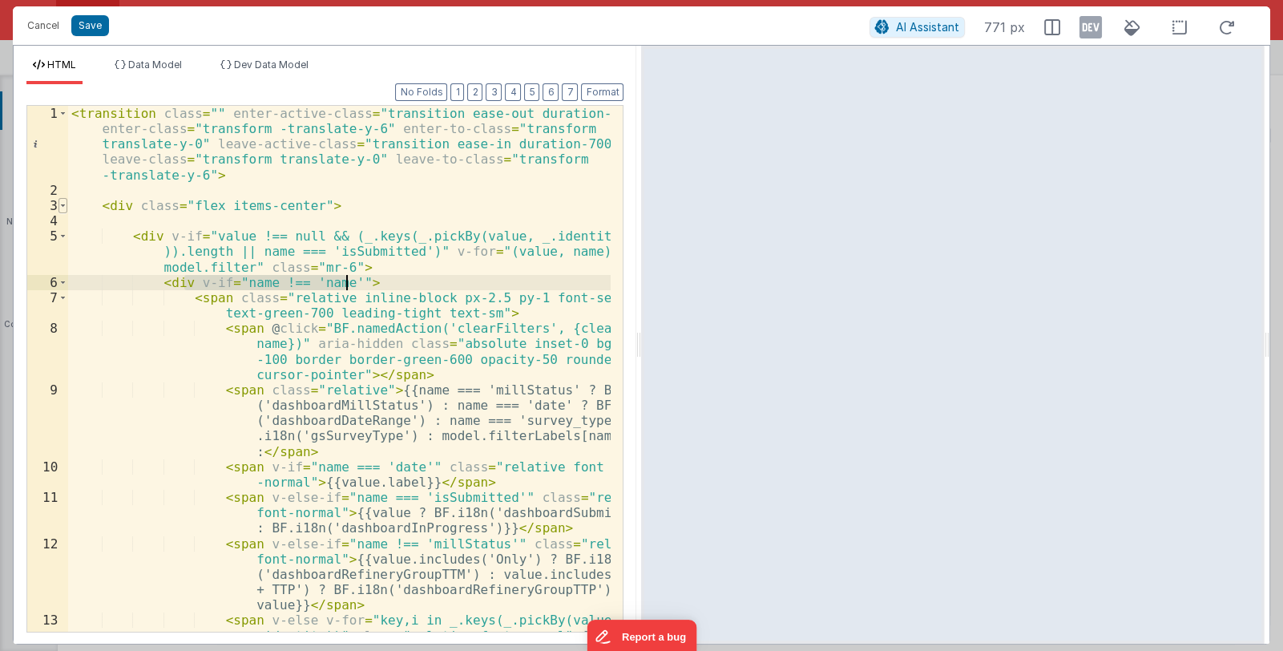
click at [59, 203] on span at bounding box center [63, 205] width 9 height 15
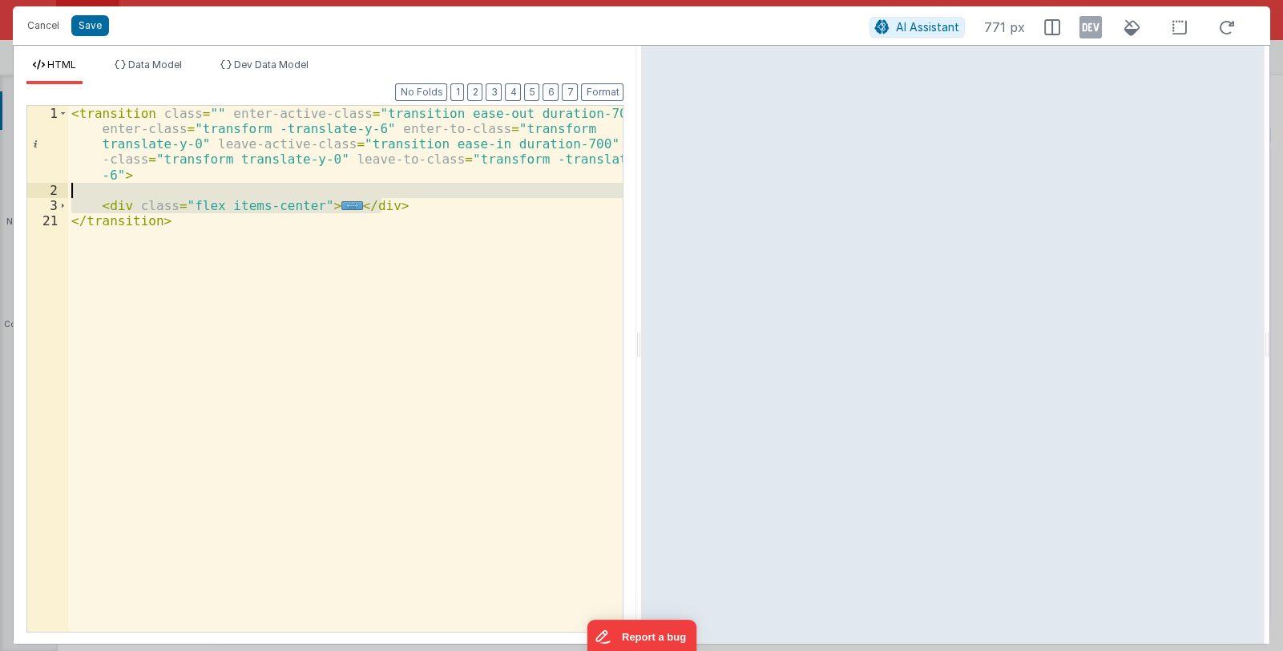
drag, startPoint x: 400, startPoint y: 203, endPoint x: 120, endPoint y: 184, distance: 280.4
click at [120, 184] on div "< transition class = "" enter-active-class = "transition ease-out duration-700"…" at bounding box center [346, 415] width 556 height 618
click at [180, 218] on div "< transition class = "" enter-active-class = "transition ease-out duration-700"…" at bounding box center [346, 415] width 556 height 618
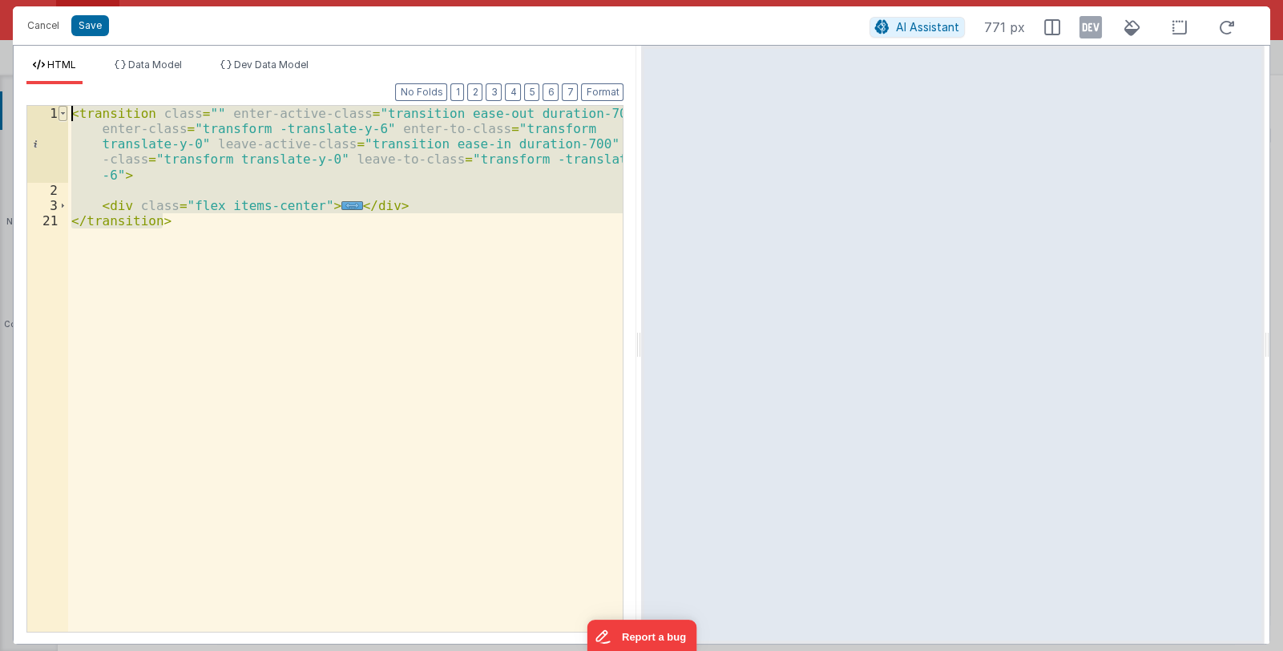
drag, startPoint x: 177, startPoint y: 221, endPoint x: 61, endPoint y: 111, distance: 160.5
click at [61, 111] on div "1 2 3 21 < transition class = "" enter-active-class = "transition ease-out dura…" at bounding box center [324, 368] width 597 height 527
click at [321, 201] on div "< transition class = "" enter-active-class = "transition ease-out duration-700"…" at bounding box center [345, 369] width 555 height 526
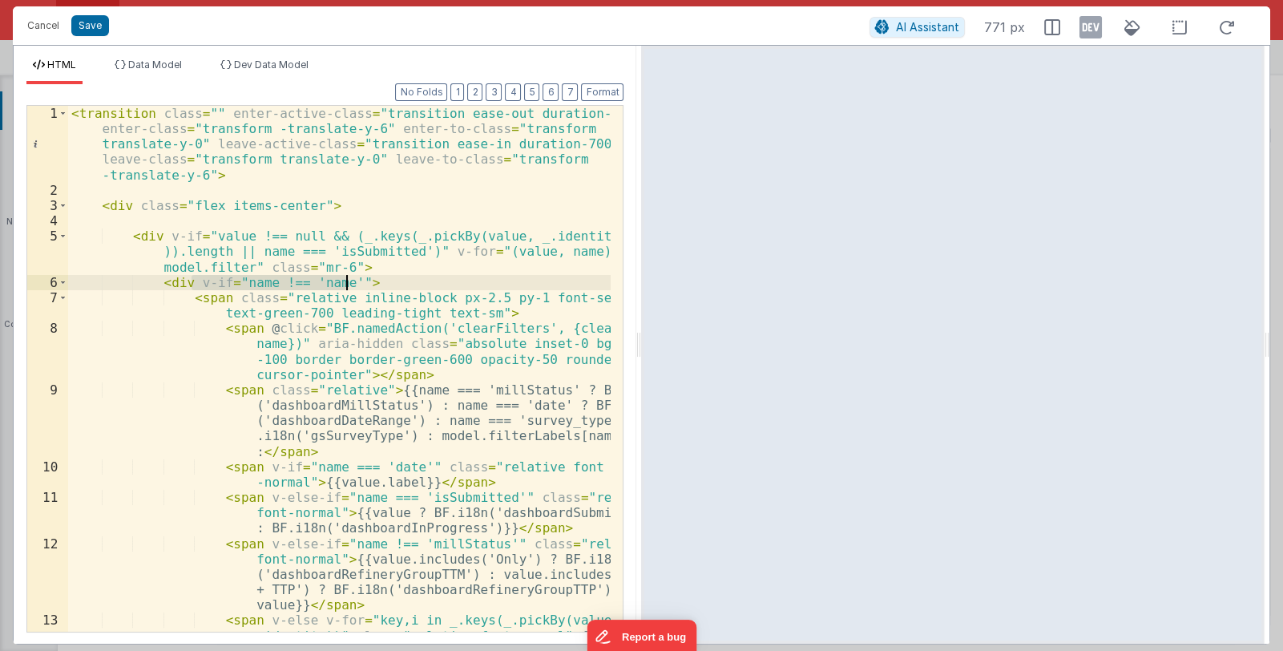
drag, startPoint x: 192, startPoint y: 284, endPoint x: 345, endPoint y: 285, distance: 153.1
click at [345, 285] on div "< transition class = "" enter-active-class = "transition ease-out duration-700"…" at bounding box center [340, 461] width 544 height 710
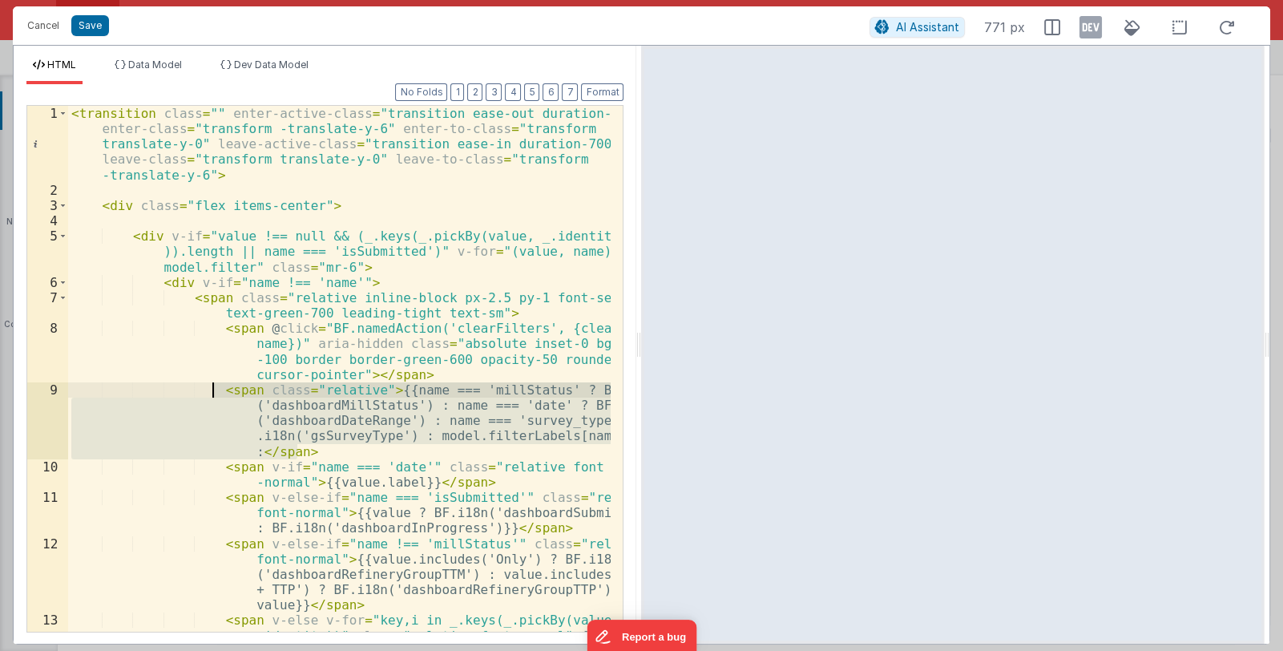
drag, startPoint x: 301, startPoint y: 450, endPoint x: 212, endPoint y: 393, distance: 105.6
click at [212, 393] on div "< transition class = "" enter-active-class = "transition ease-out duration-700"…" at bounding box center [340, 461] width 544 height 710
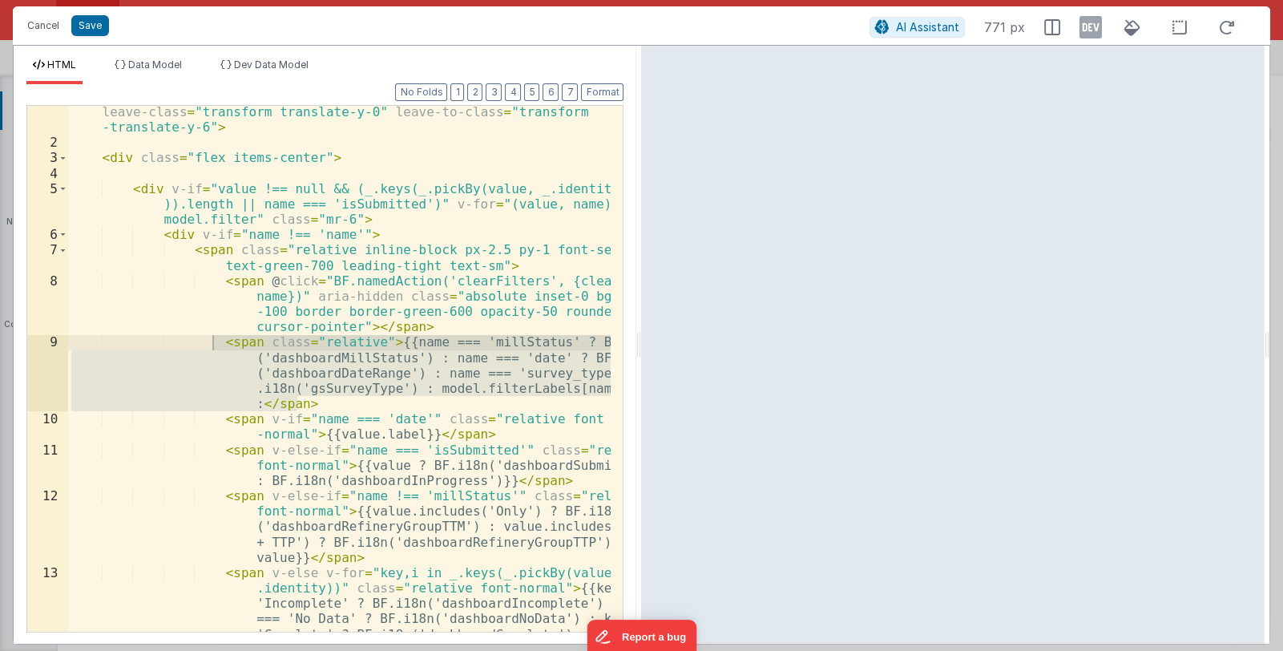
scroll to position [47, 0]
click at [343, 553] on div "< transition class = "" enter-active-class = "transition ease-out duration-700"…" at bounding box center [340, 414] width 544 height 710
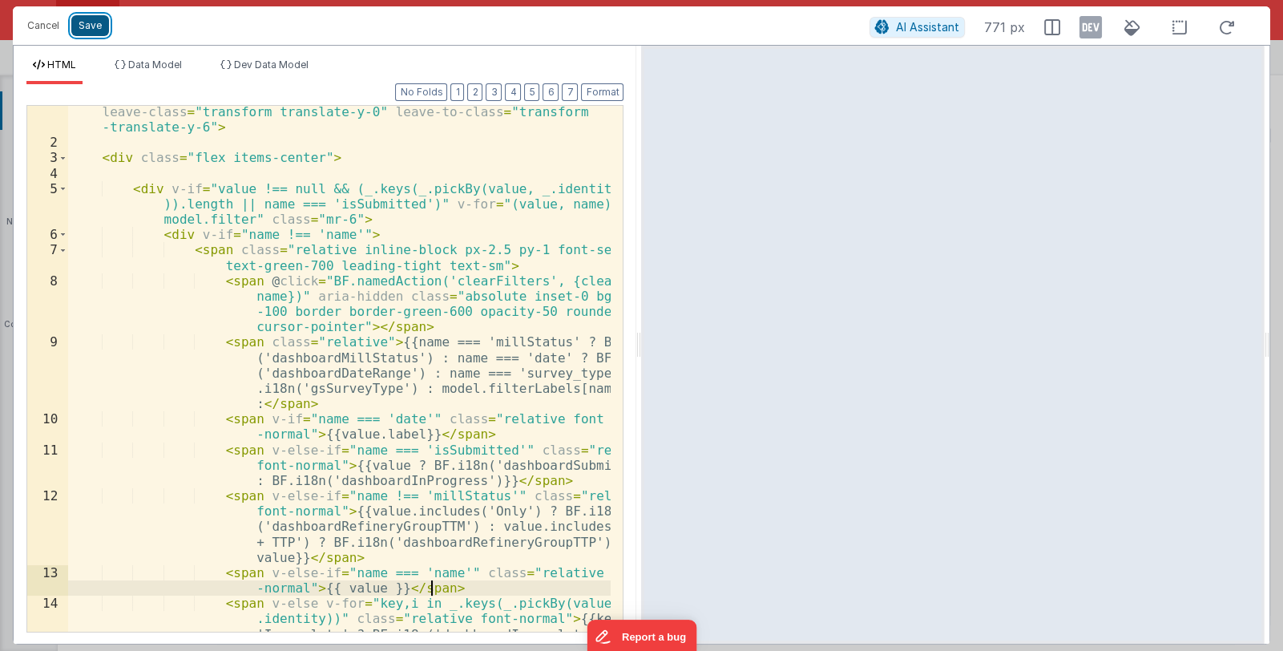
click at [87, 19] on button "Save" at bounding box center [90, 25] width 38 height 21
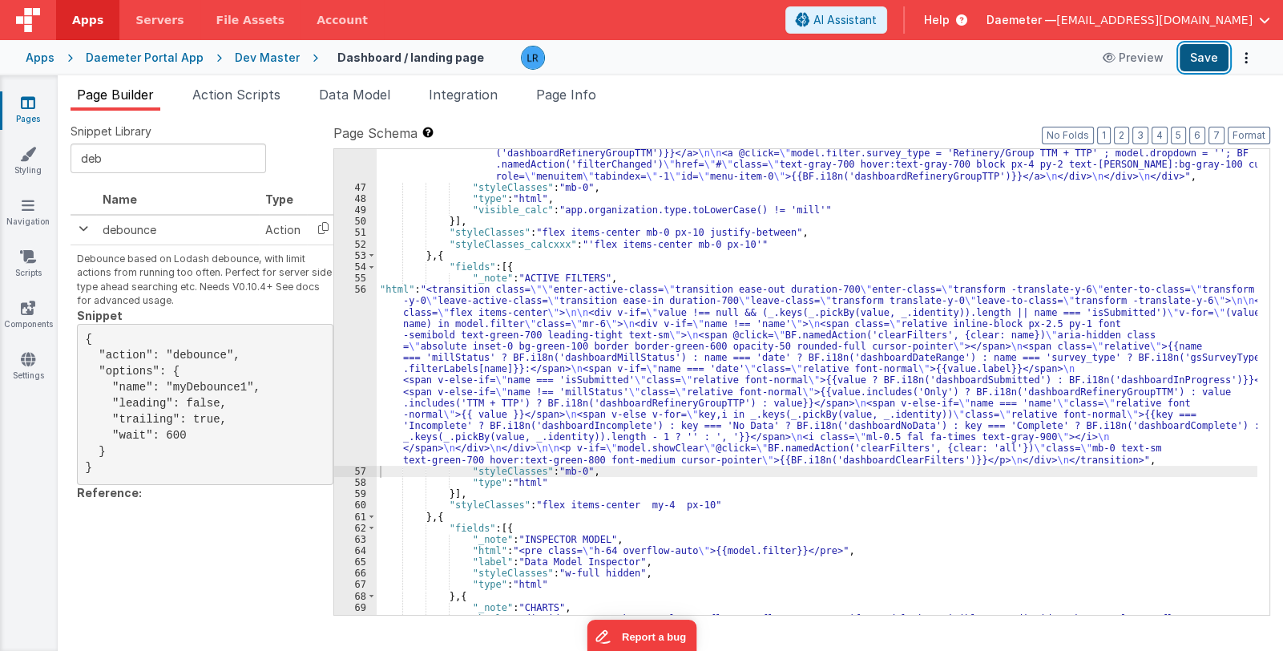
click at [1206, 60] on button "Save" at bounding box center [1204, 57] width 49 height 27
click at [529, 394] on div ""html" : "<div class= \" relative inline-block text-left w-60 z-10 \" > \n <div…" at bounding box center [817, 426] width 881 height 830
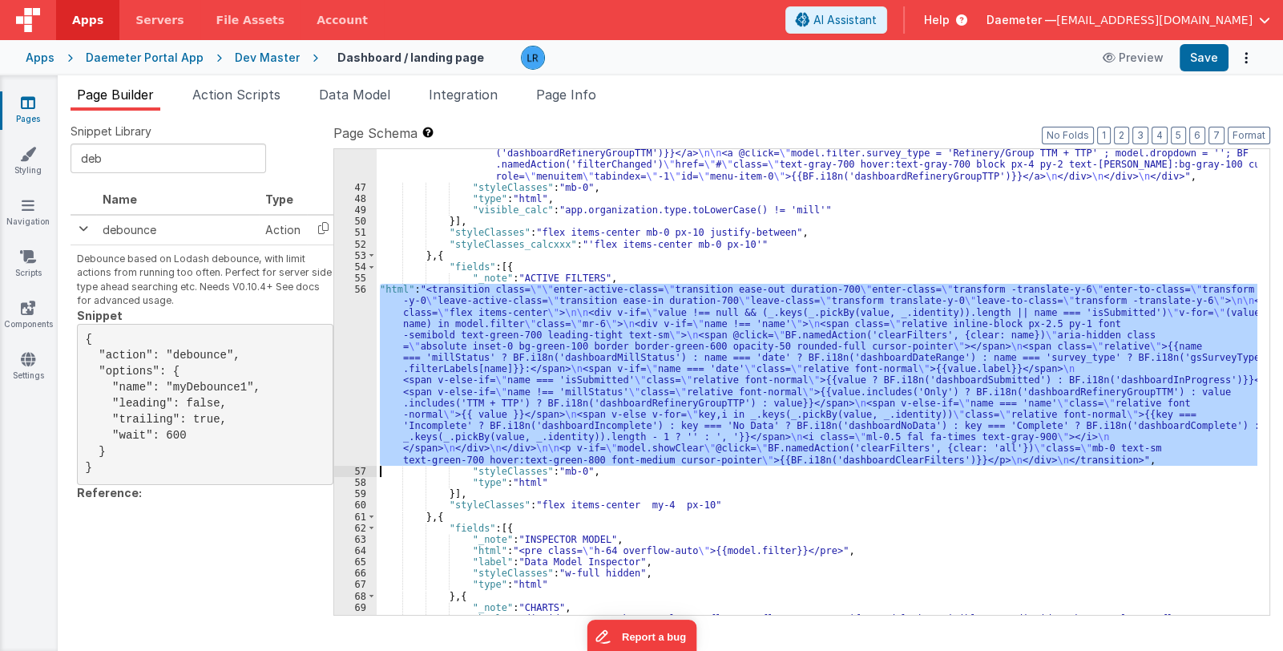
click at [353, 398] on div "56" at bounding box center [355, 375] width 42 height 182
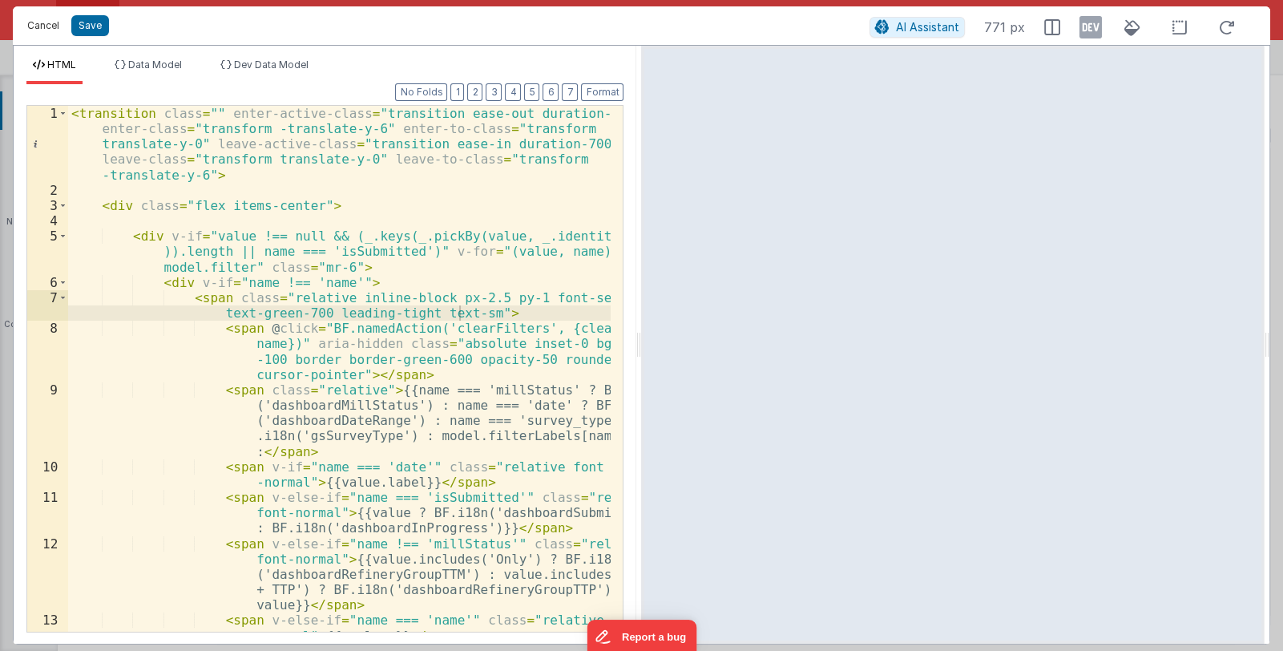
drag, startPoint x: 38, startPoint y: 18, endPoint x: 100, endPoint y: 58, distance: 73.8
click at [38, 18] on button "Cancel" at bounding box center [43, 25] width 48 height 22
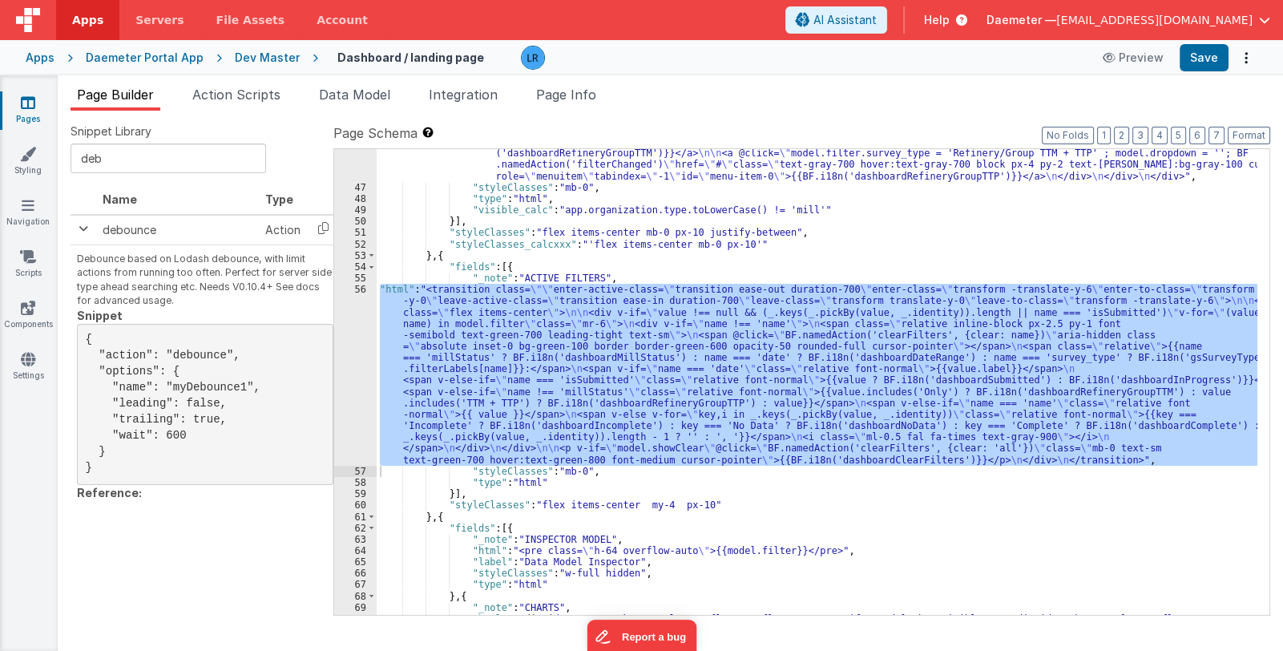
click at [713, 439] on div ""html" : "<div class= \" relative inline-block text-left w-60 z-10 \" > \n <div…" at bounding box center [817, 382] width 881 height 466
click at [349, 371] on div "56" at bounding box center [355, 375] width 42 height 182
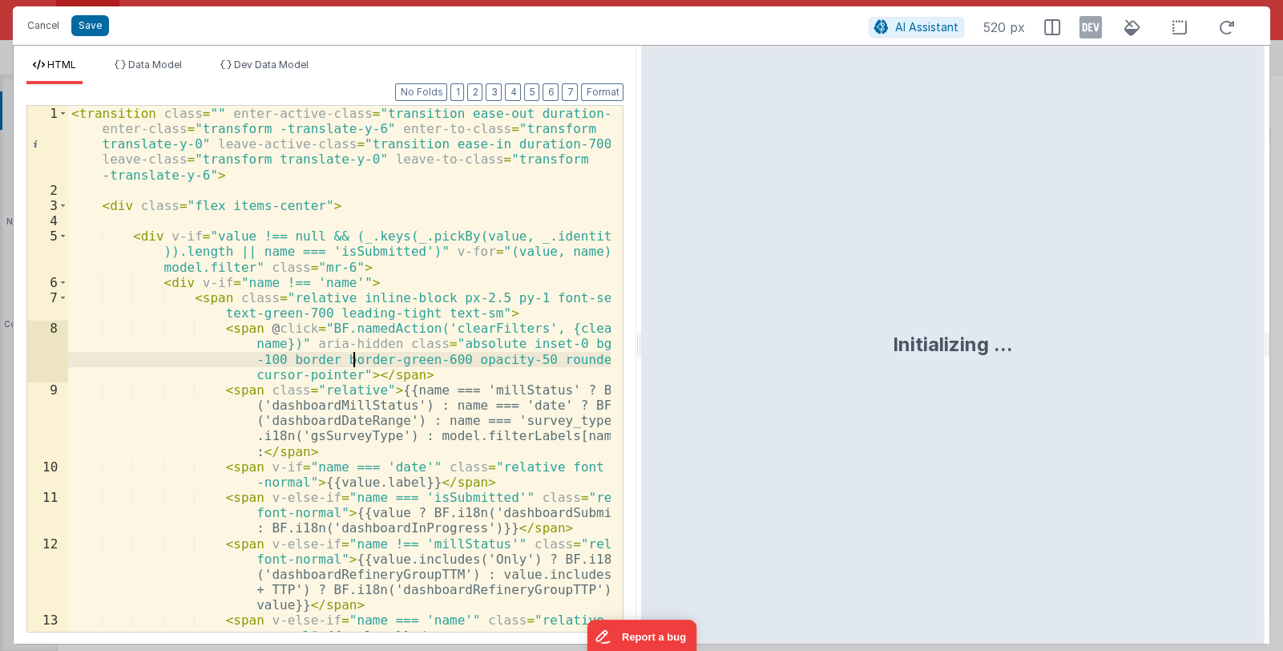
click at [353, 351] on div "< transition class = "" enter-active-class = "transition ease-out duration-700"…" at bounding box center [340, 461] width 544 height 710
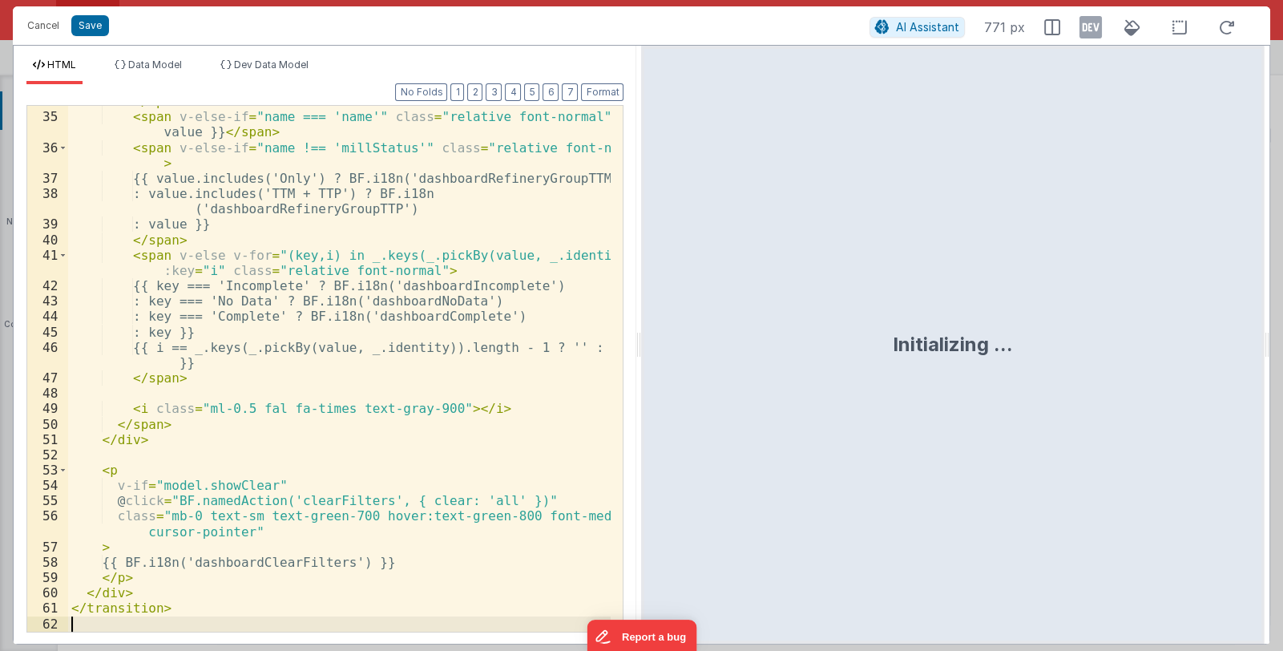
scroll to position [672, 0]
click at [87, 18] on button "Save" at bounding box center [90, 25] width 38 height 21
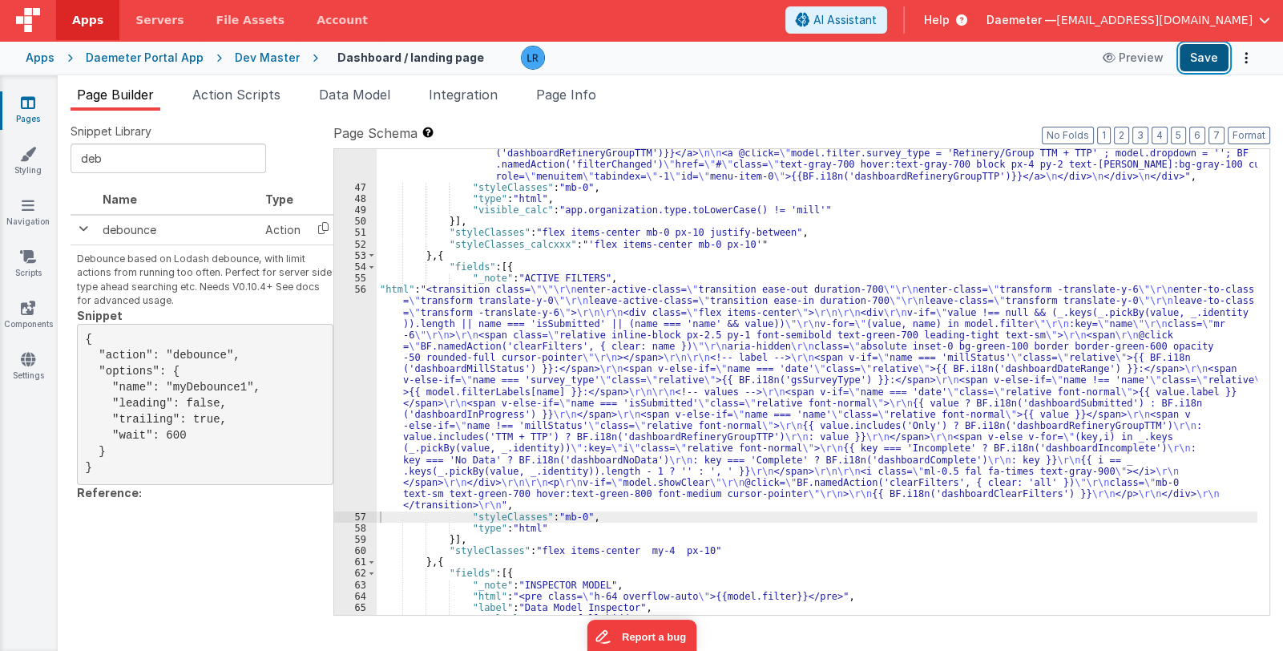
click at [1212, 57] on button "Save" at bounding box center [1204, 57] width 49 height 27
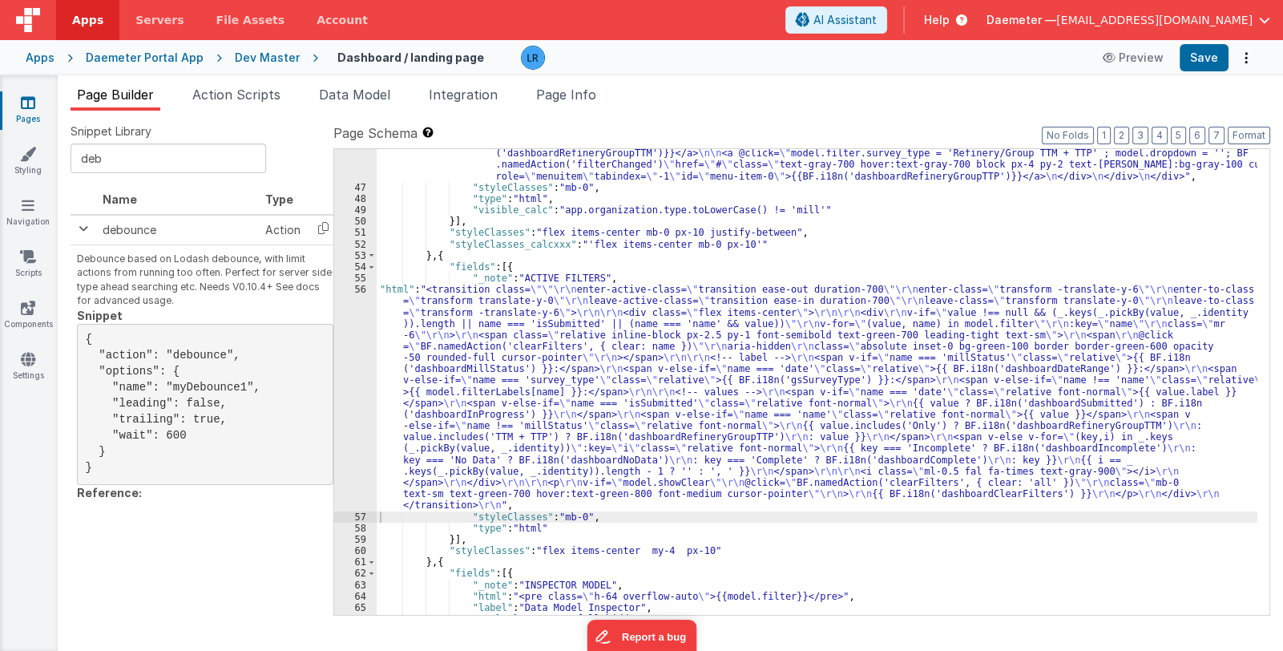
click at [968, 17] on icon at bounding box center [959, 20] width 18 height 16
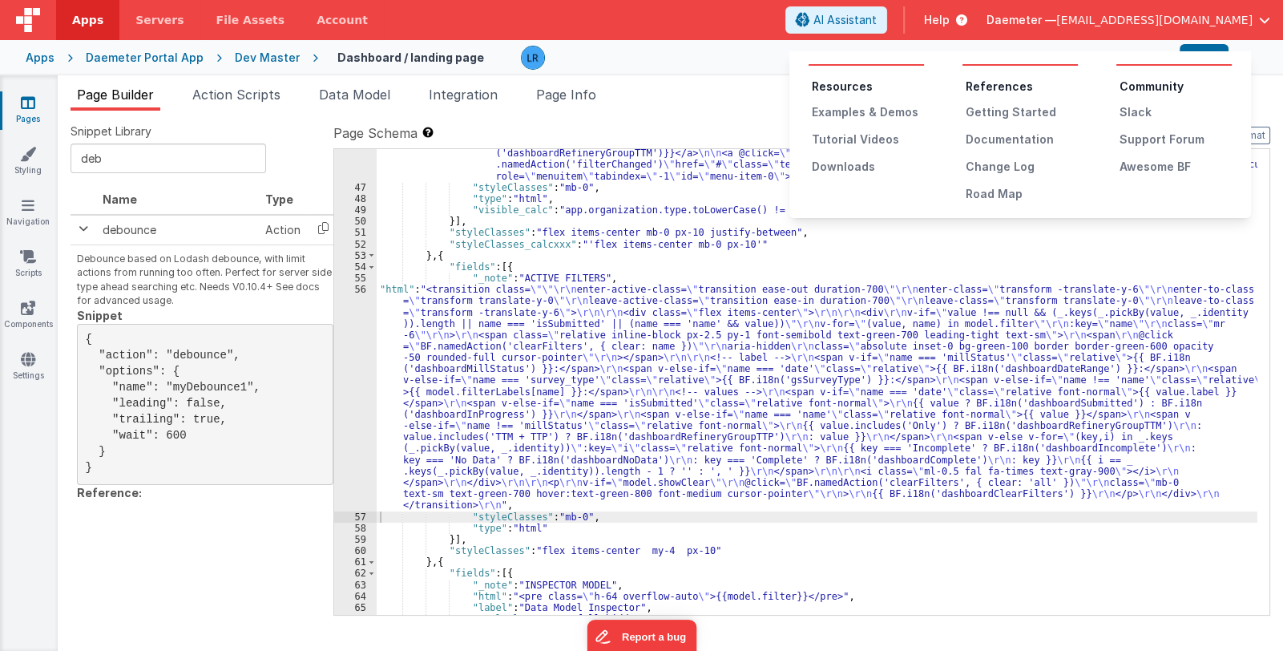
click at [1078, 22] on button at bounding box center [641, 325] width 1283 height 651
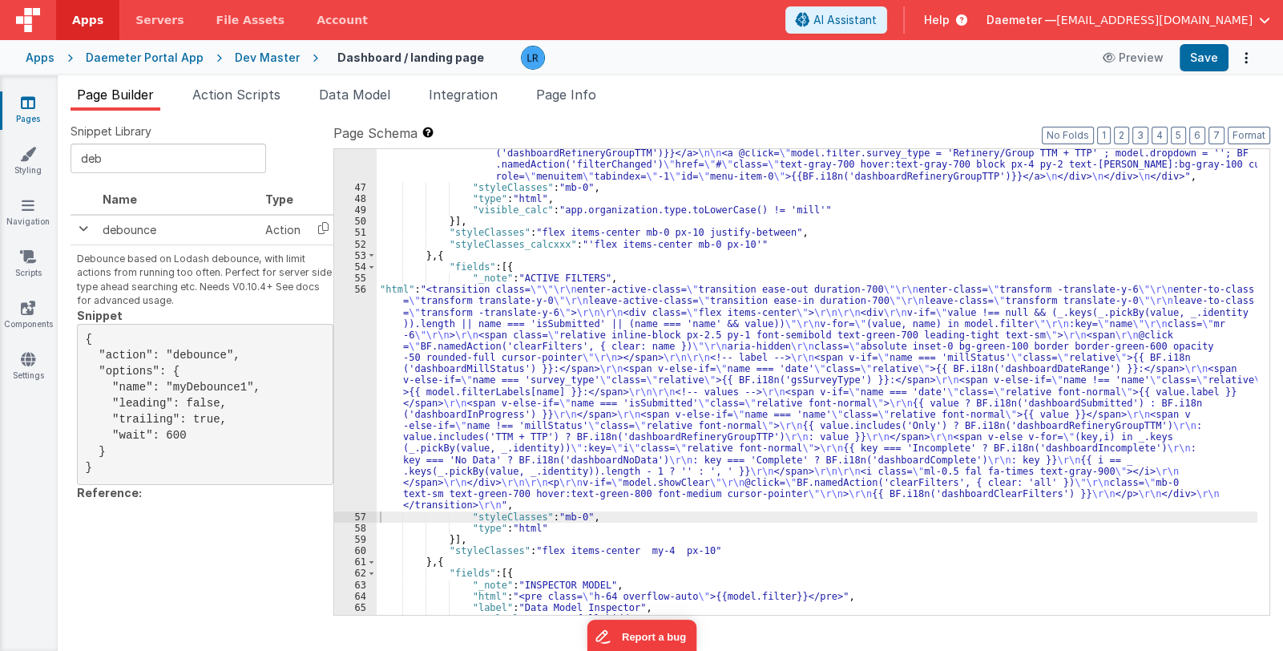
click at [1057, 22] on span "Daemeter —" at bounding box center [1022, 20] width 70 height 16
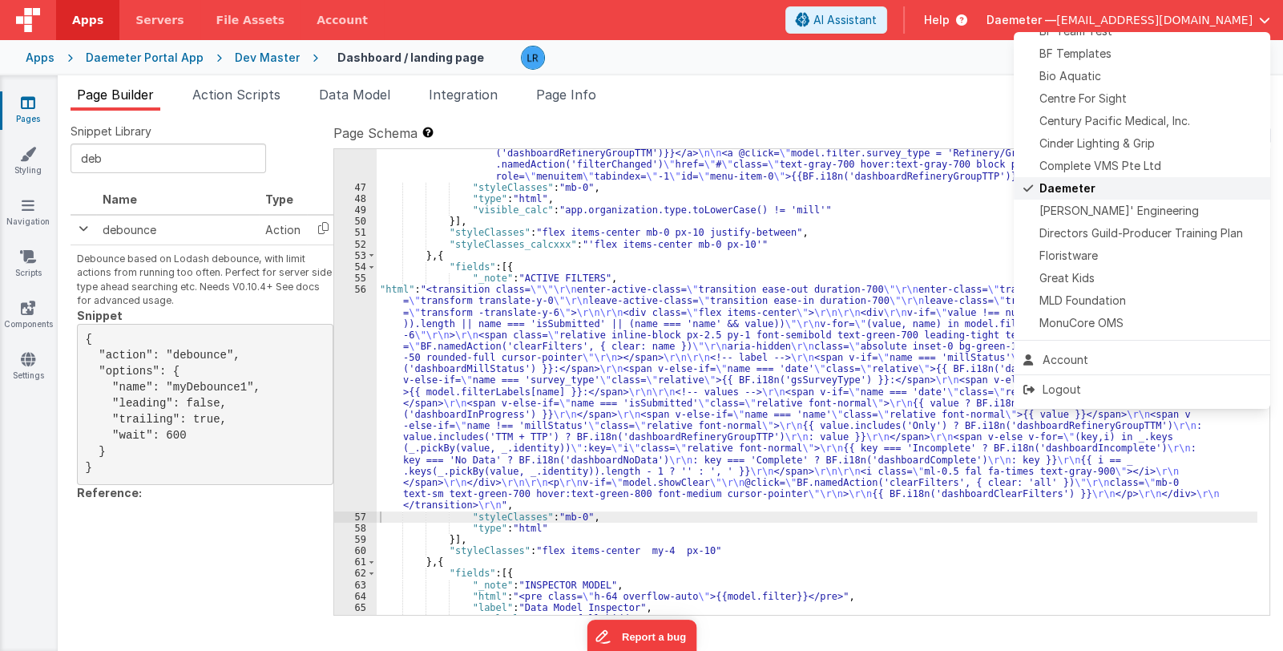
scroll to position [216, 0]
click at [1095, 212] on span "[PERSON_NAME]' Engineering" at bounding box center [1120, 215] width 160 height 16
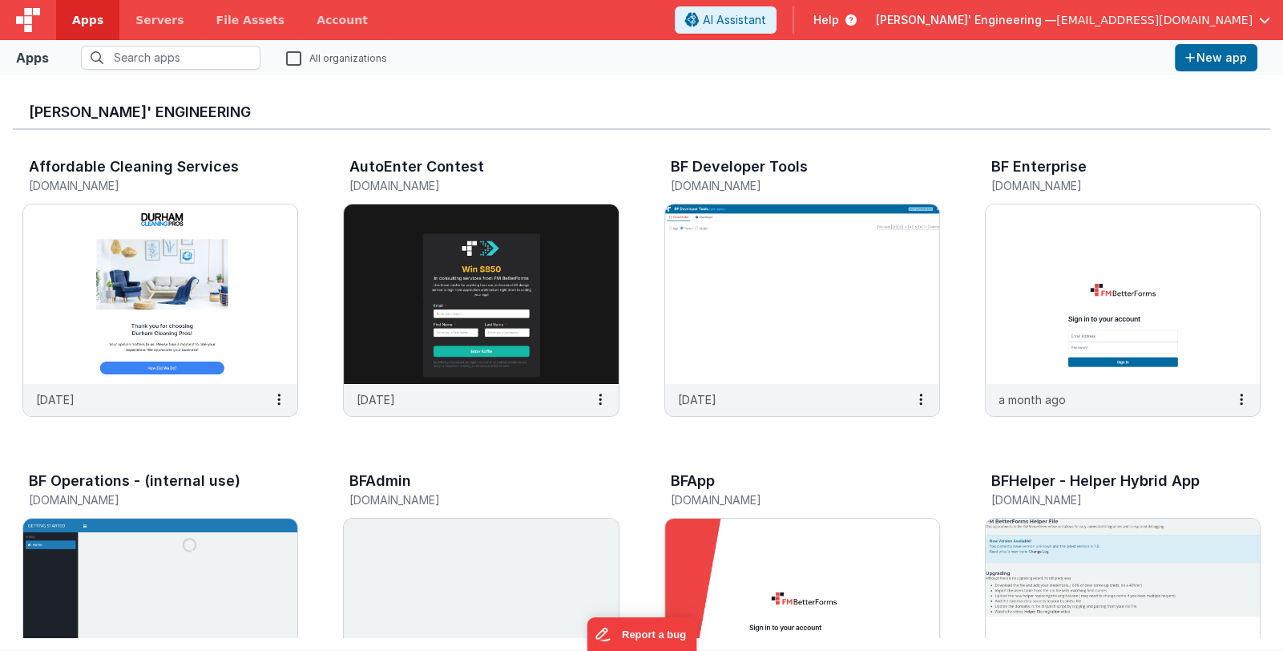
click at [874, 572] on img at bounding box center [802, 609] width 274 height 180
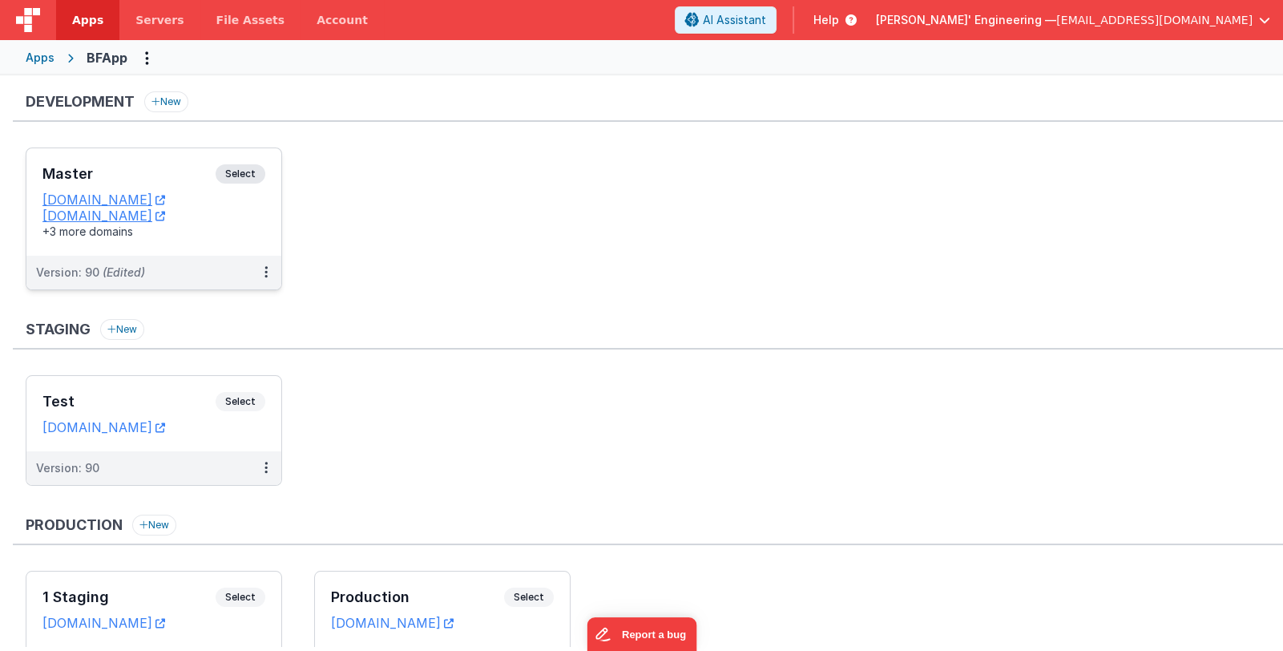
click at [151, 154] on div "Master Select URLs [DOMAIN_NAME] [DOMAIN_NAME] +3 more domains" at bounding box center [153, 201] width 255 height 107
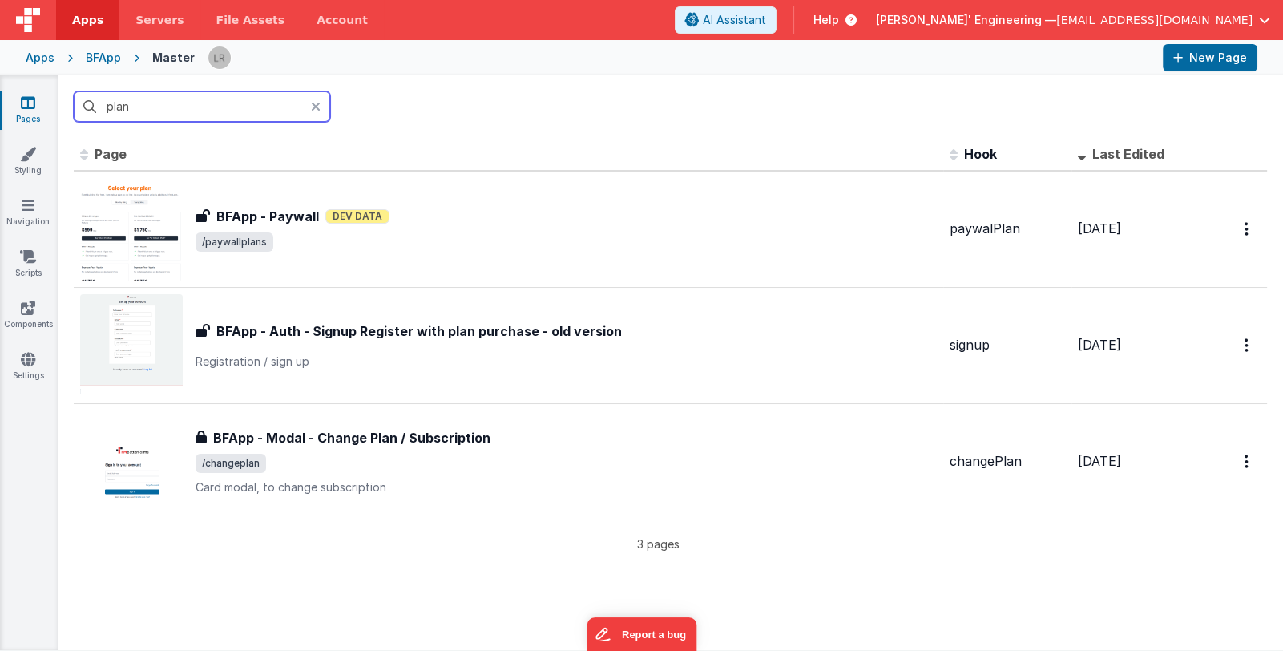
type input "plan"
click at [32, 112] on link "Pages" at bounding box center [28, 111] width 58 height 32
click at [50, 65] on div "Apps" at bounding box center [40, 58] width 29 height 16
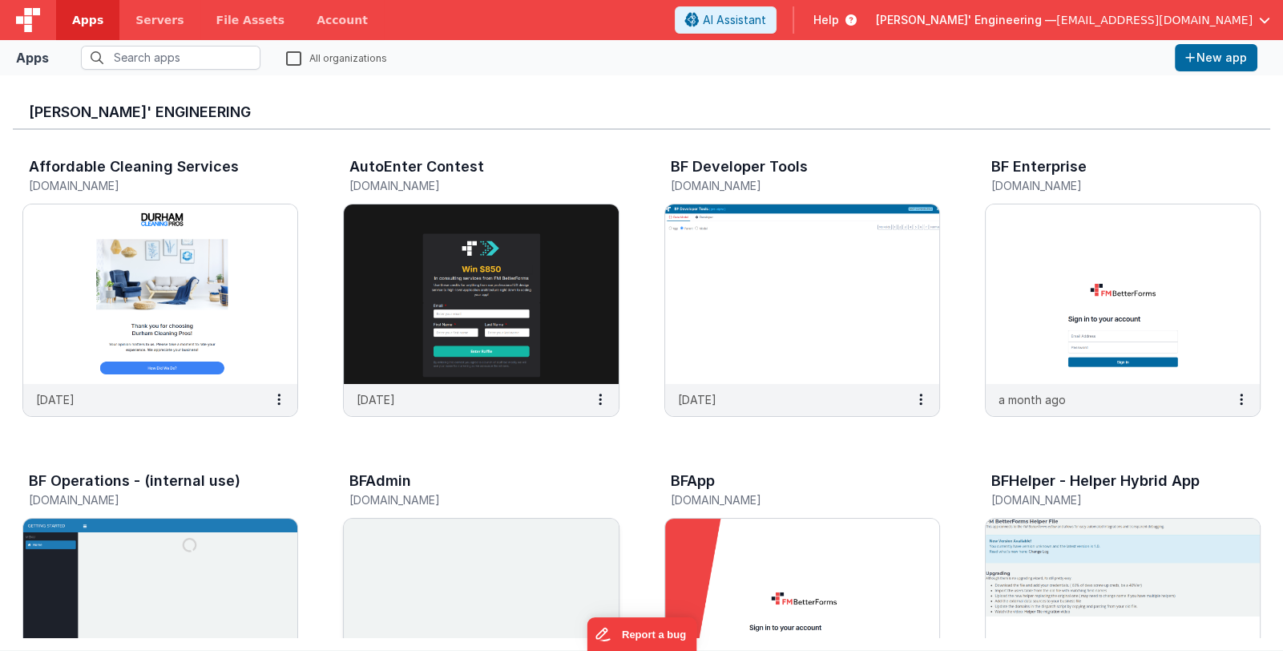
click at [480, 550] on img at bounding box center [481, 609] width 274 height 180
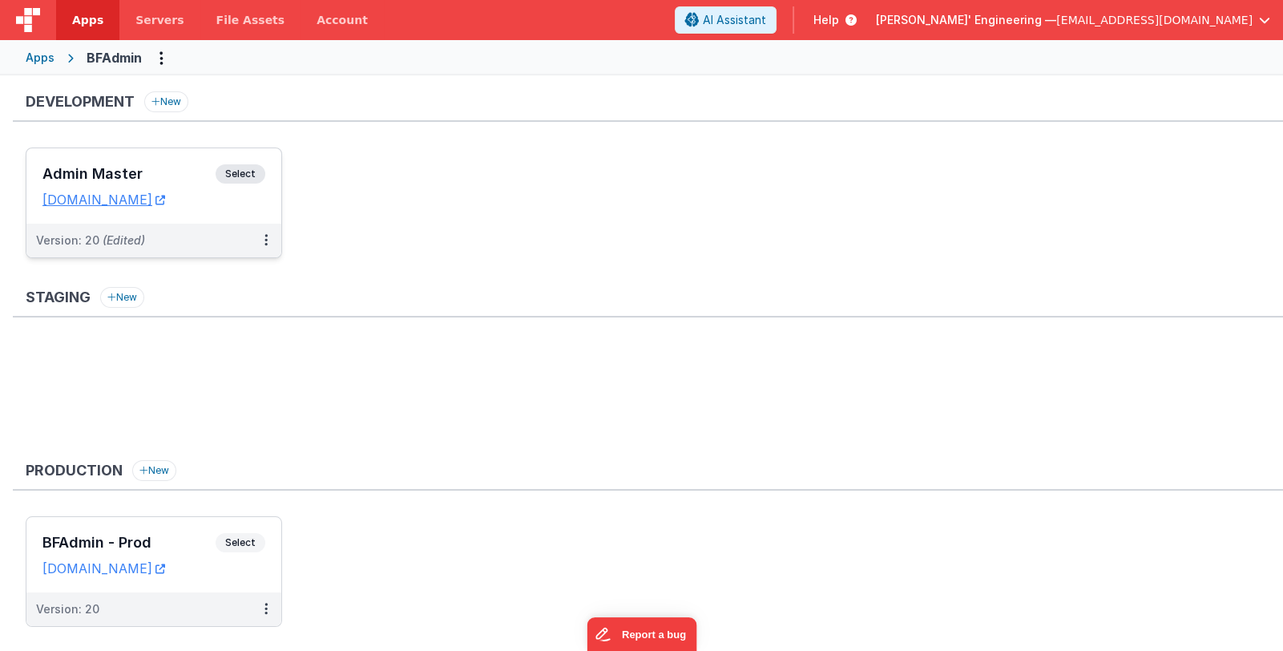
click at [152, 162] on div "Admin Master Select URLs [DOMAIN_NAME]" at bounding box center [153, 185] width 255 height 75
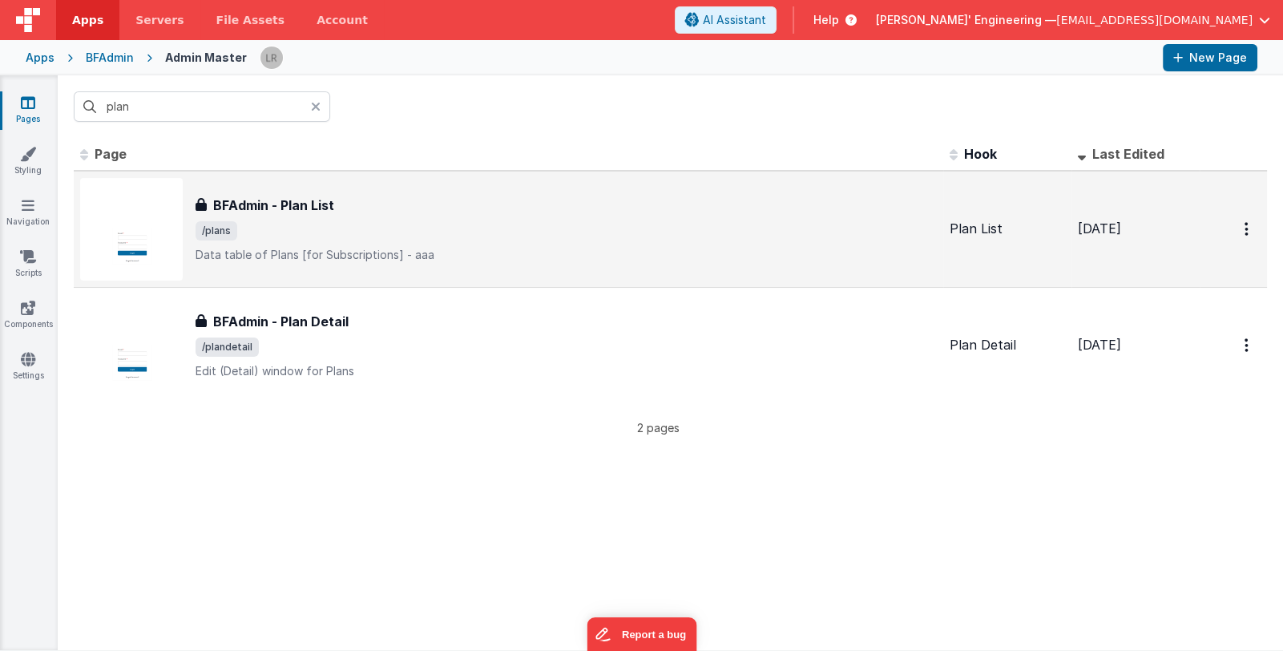
click at [430, 236] on span "/plans" at bounding box center [567, 230] width 742 height 19
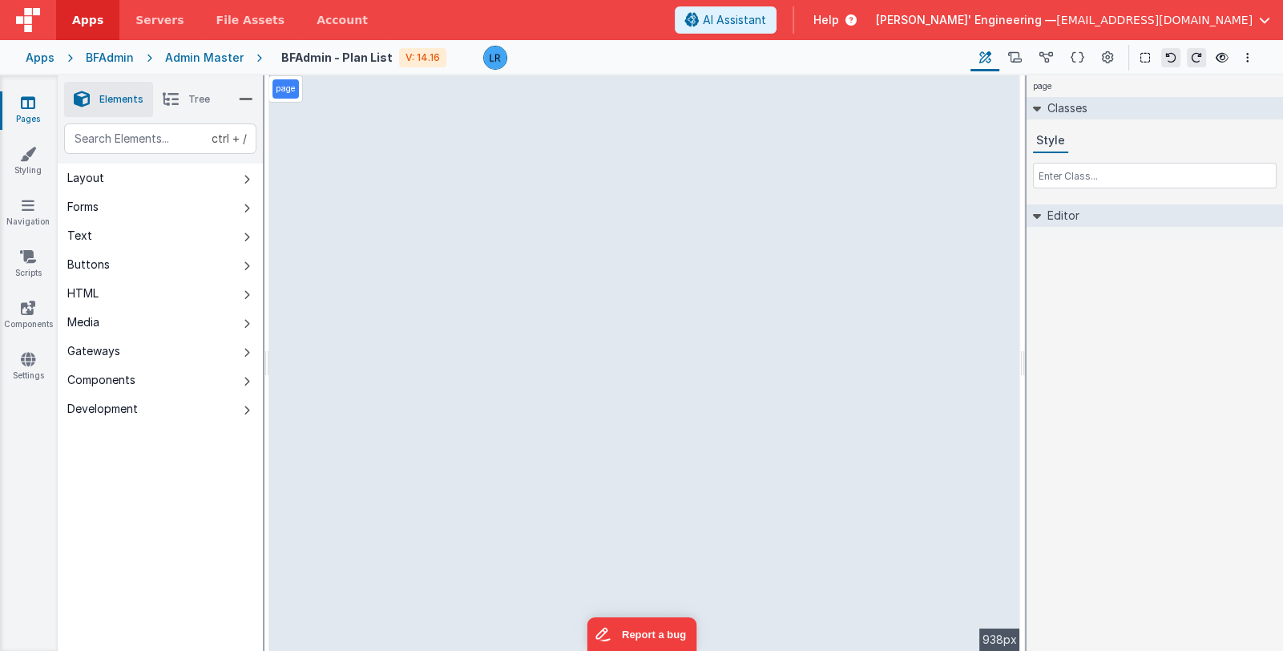
select select
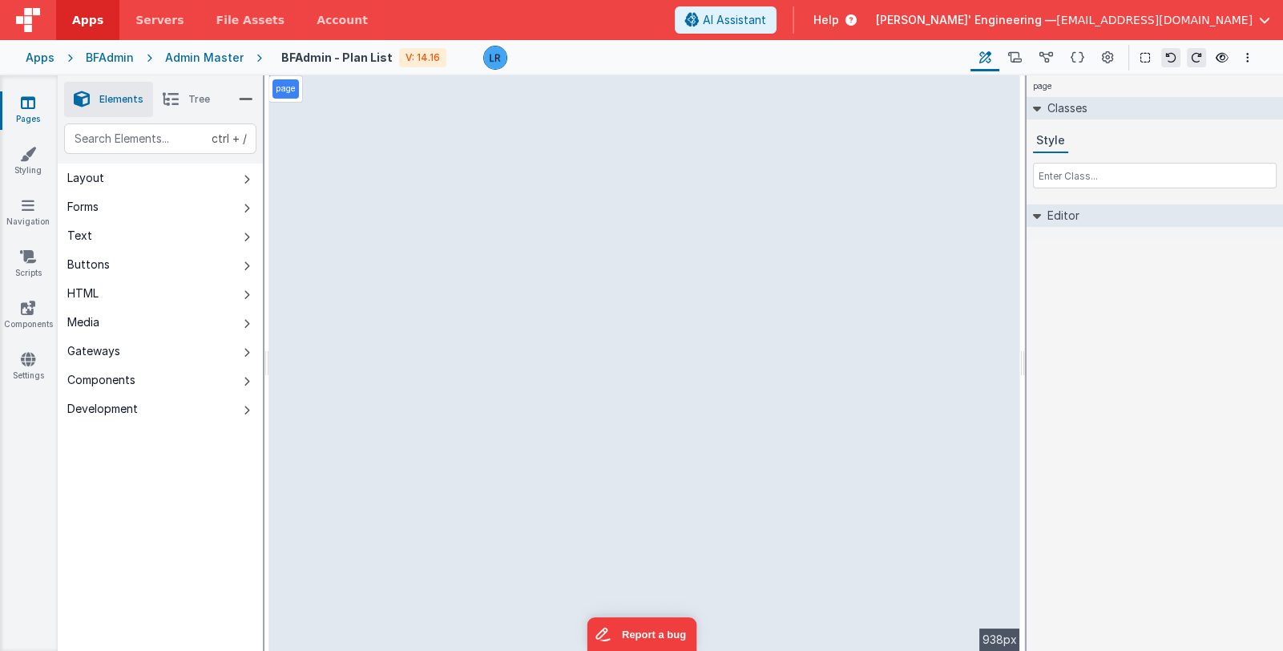
select select
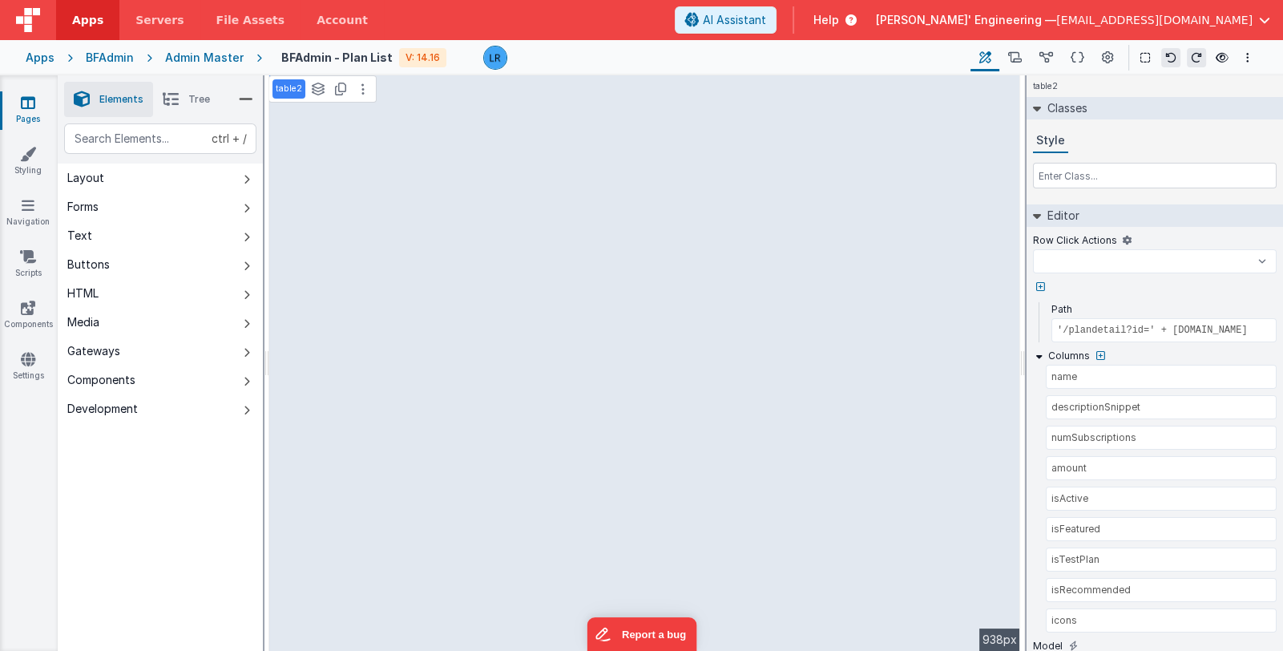
select select
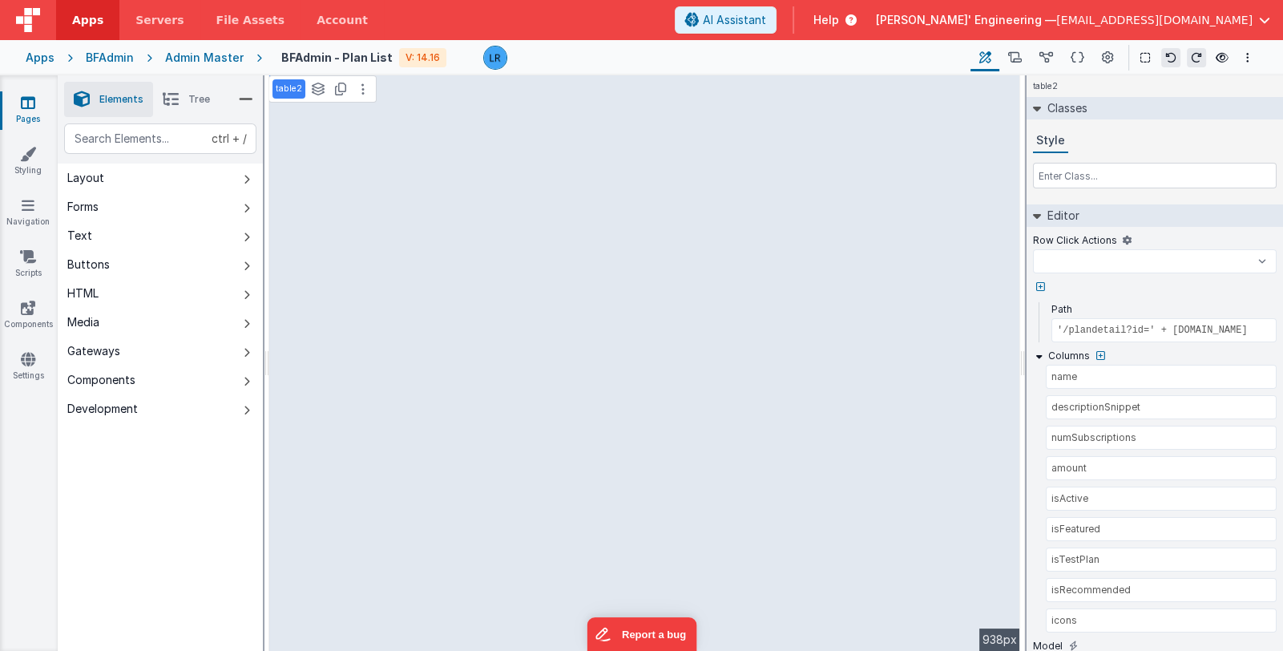
select select
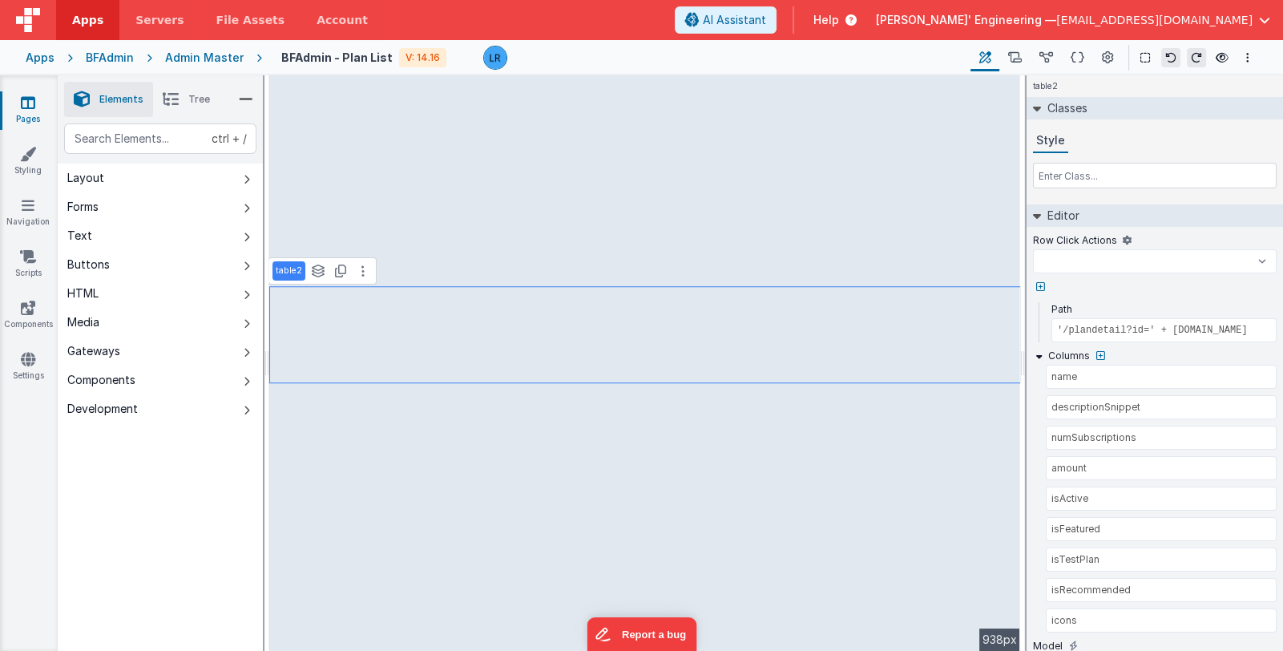
select select
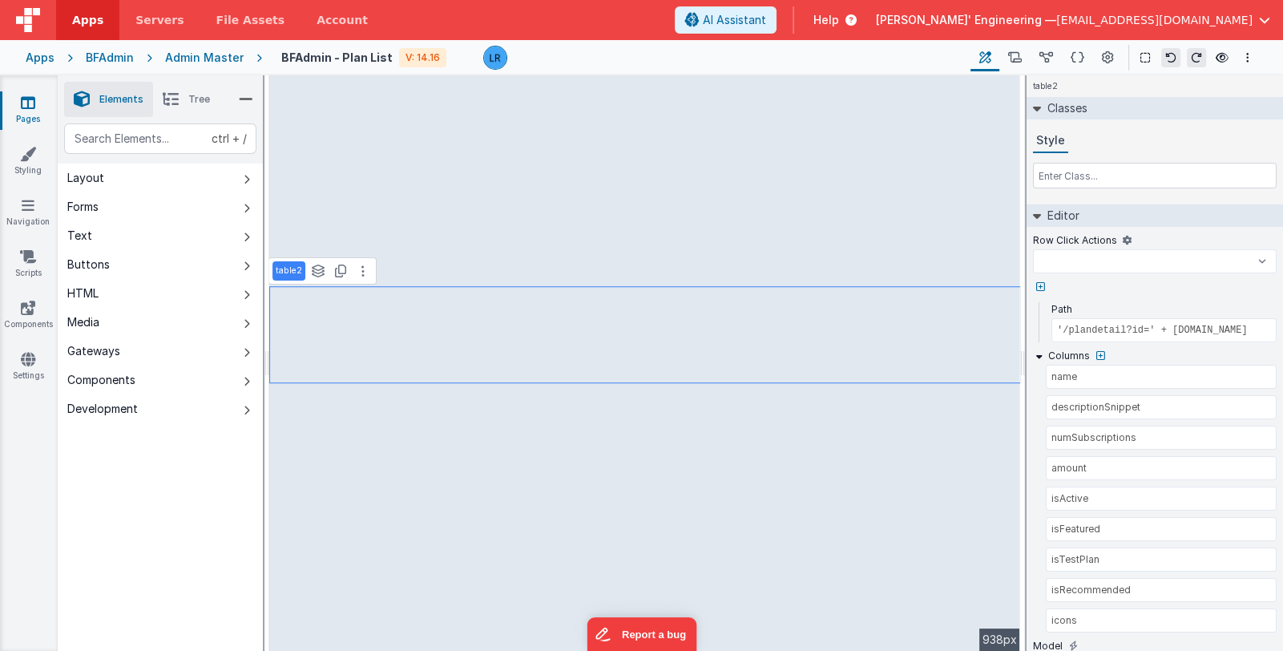
select select
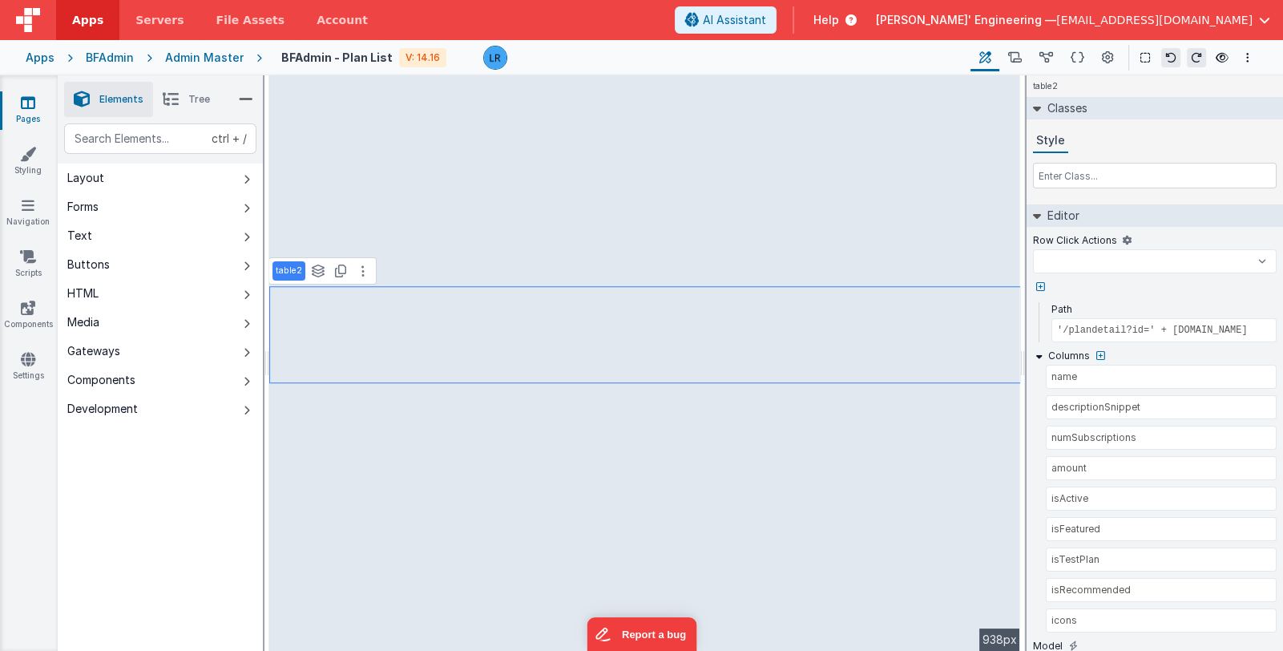
select select
click at [1020, 63] on icon at bounding box center [1015, 58] width 14 height 17
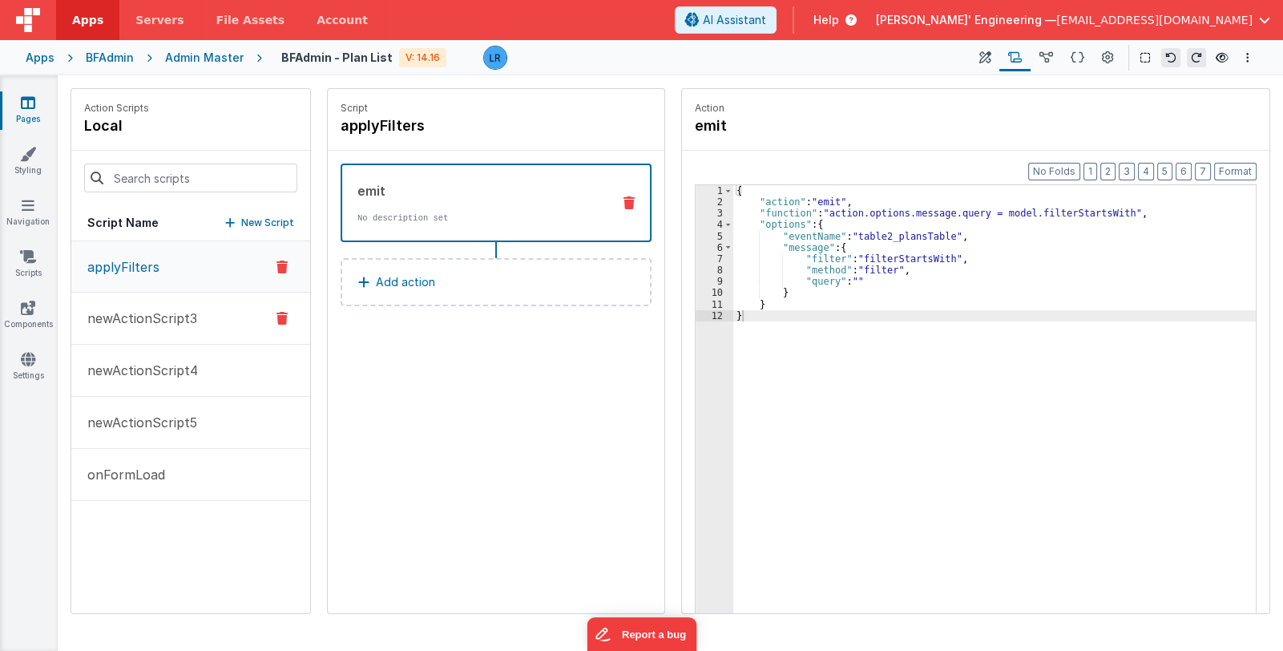
click at [156, 319] on p "newActionScript3" at bounding box center [137, 318] width 119 height 19
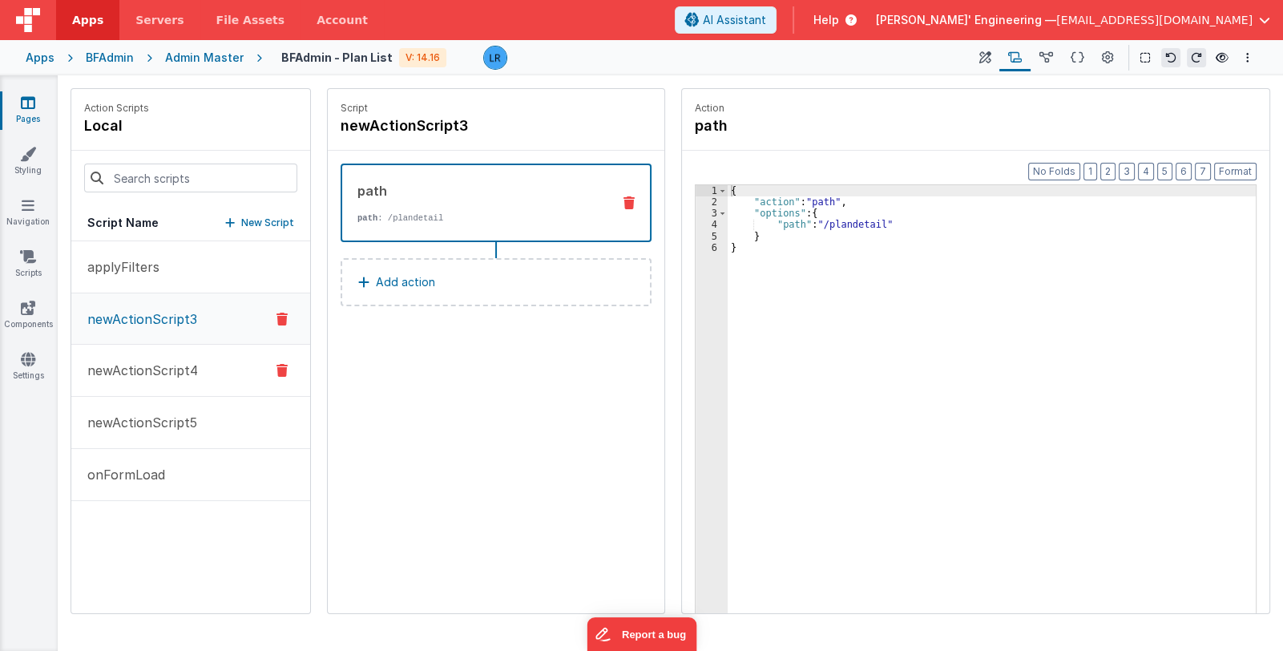
click at [139, 370] on p "newActionScript4" at bounding box center [138, 370] width 120 height 19
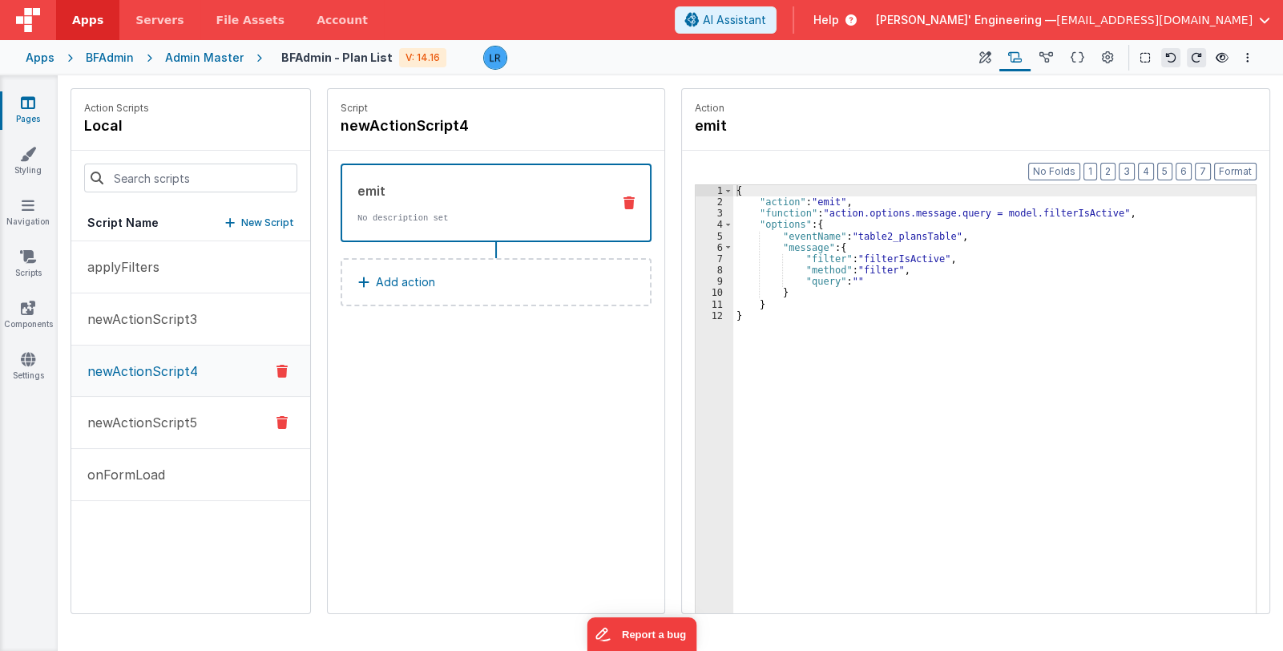
click at [145, 413] on p "newActionScript5" at bounding box center [137, 422] width 119 height 19
click at [988, 60] on icon at bounding box center [986, 58] width 12 height 17
select select
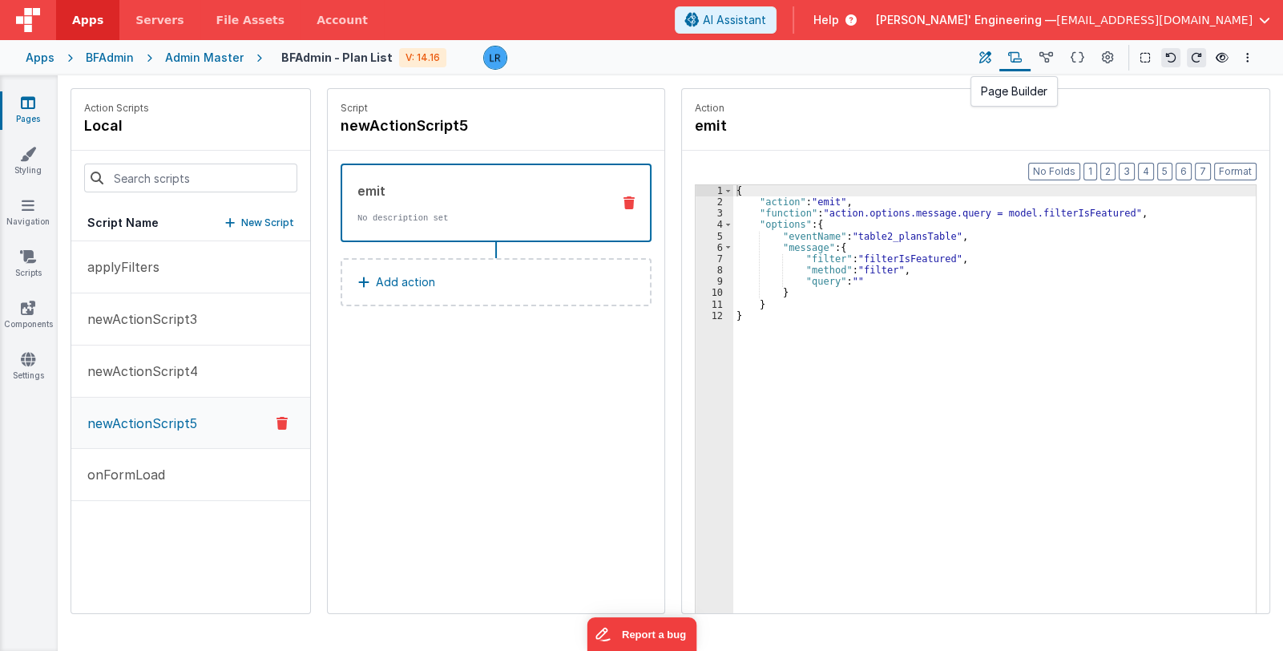
select select
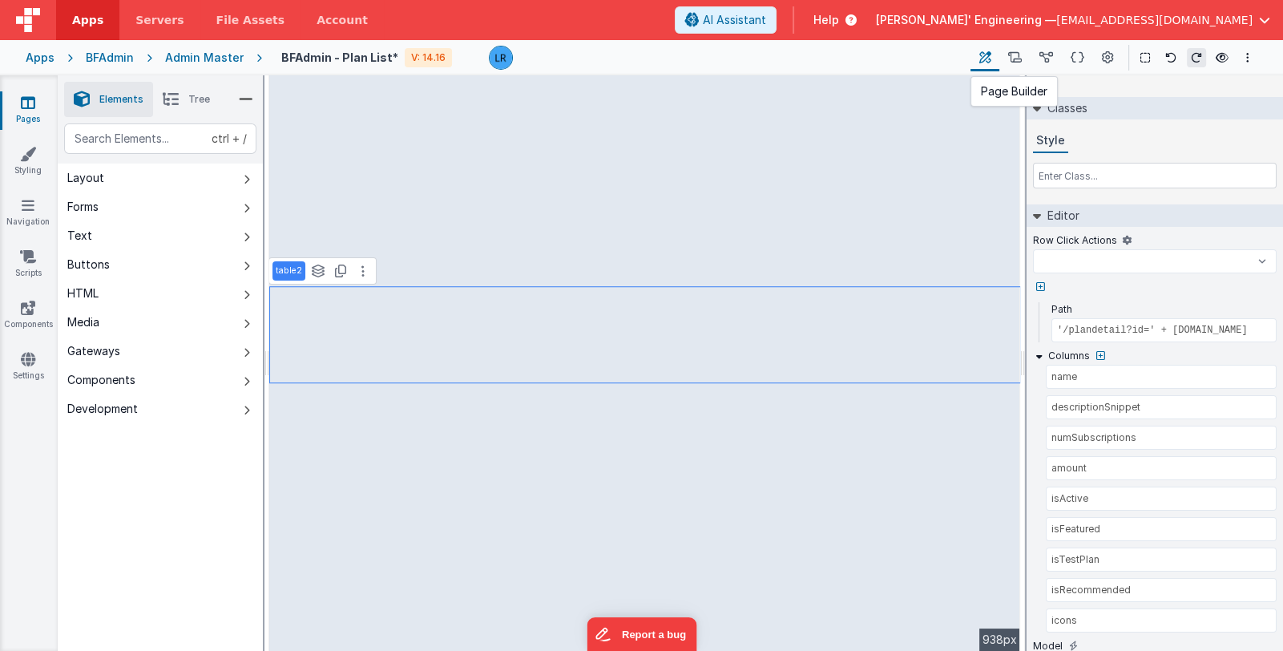
select select
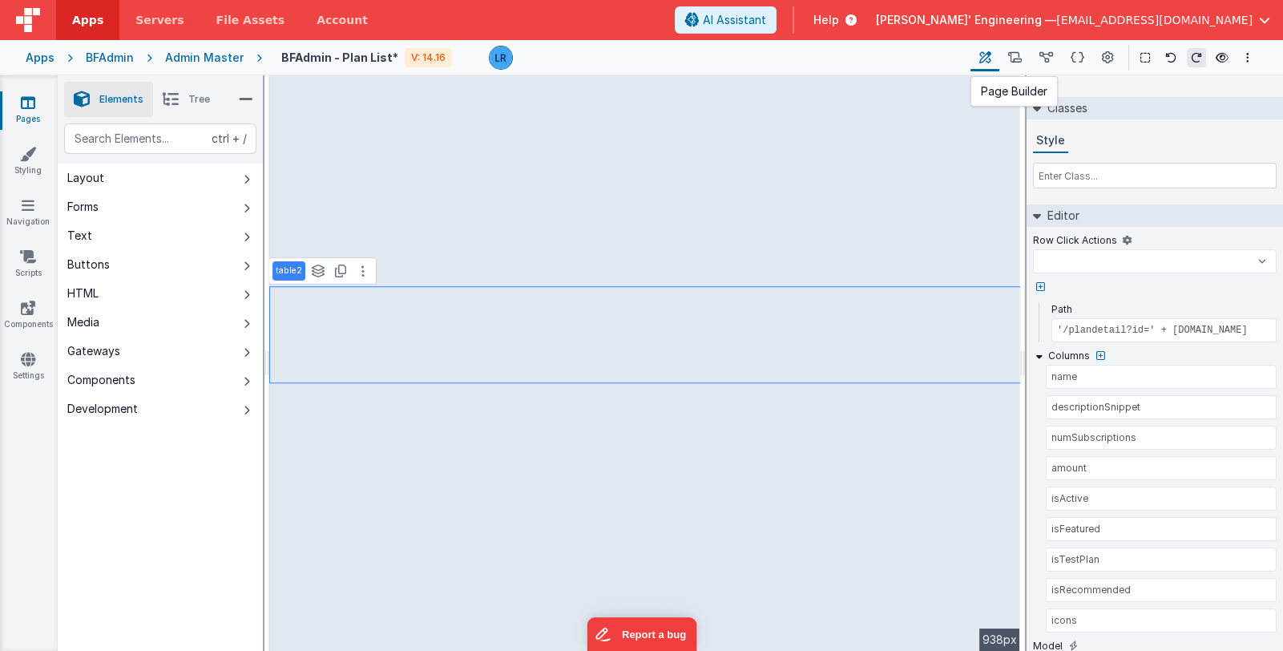
select select
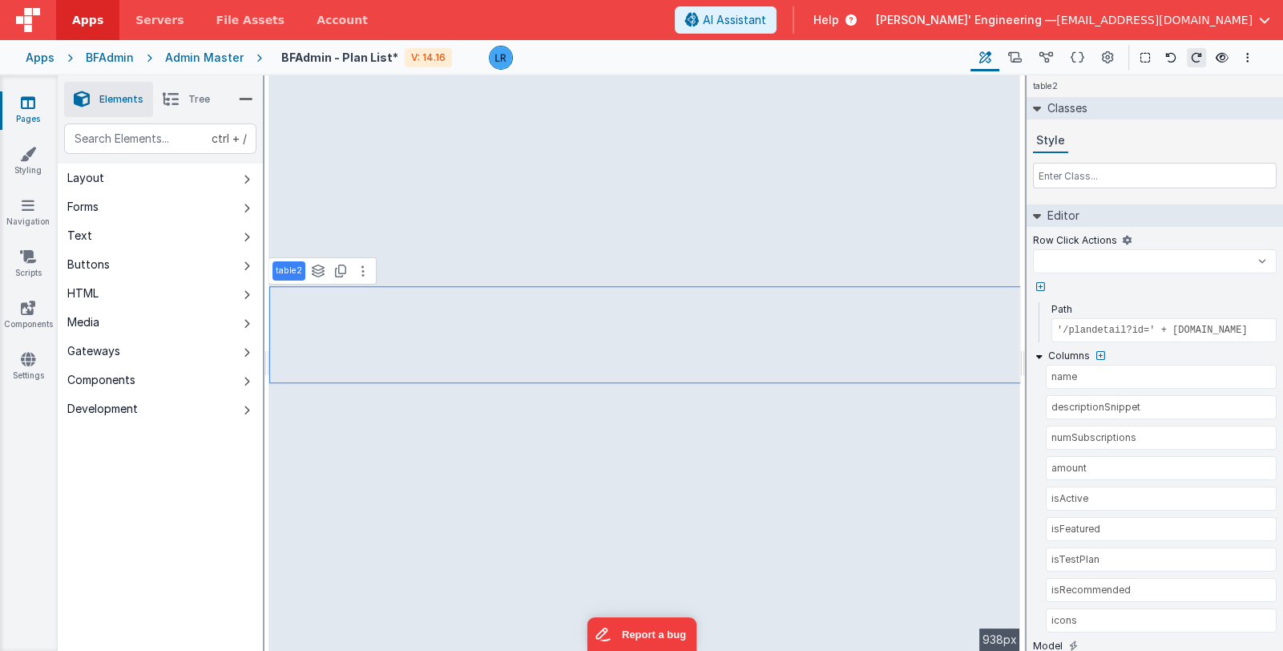
select select
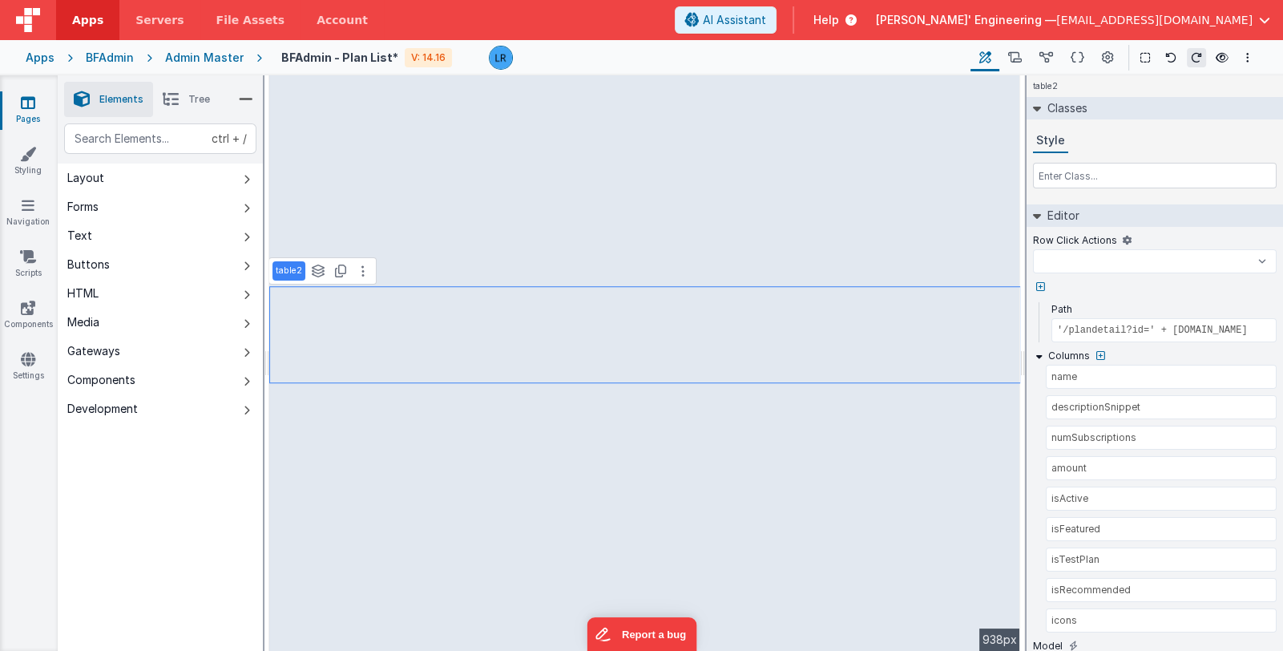
select select
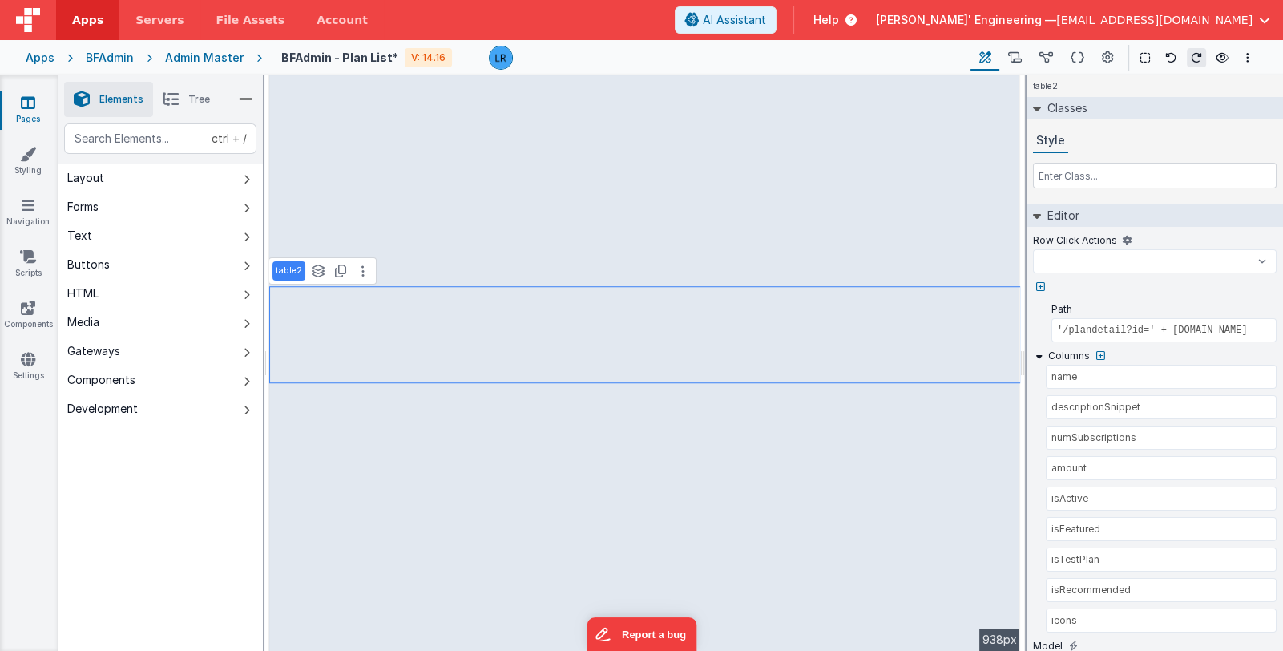
select select
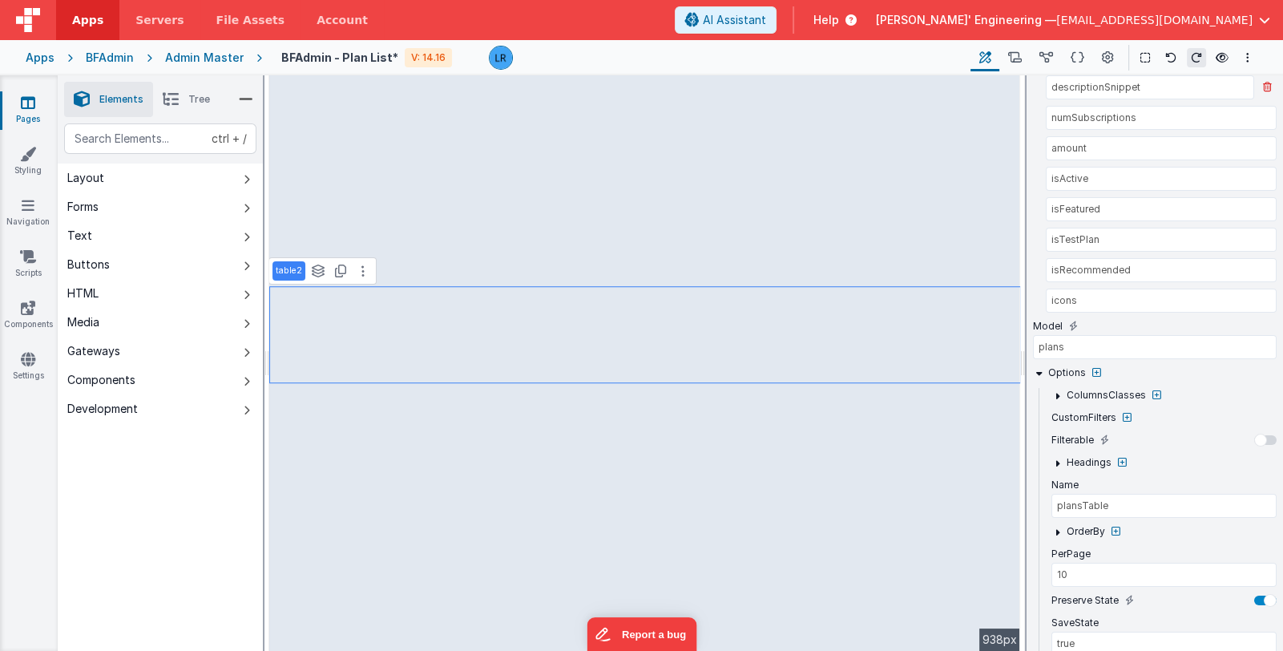
select select
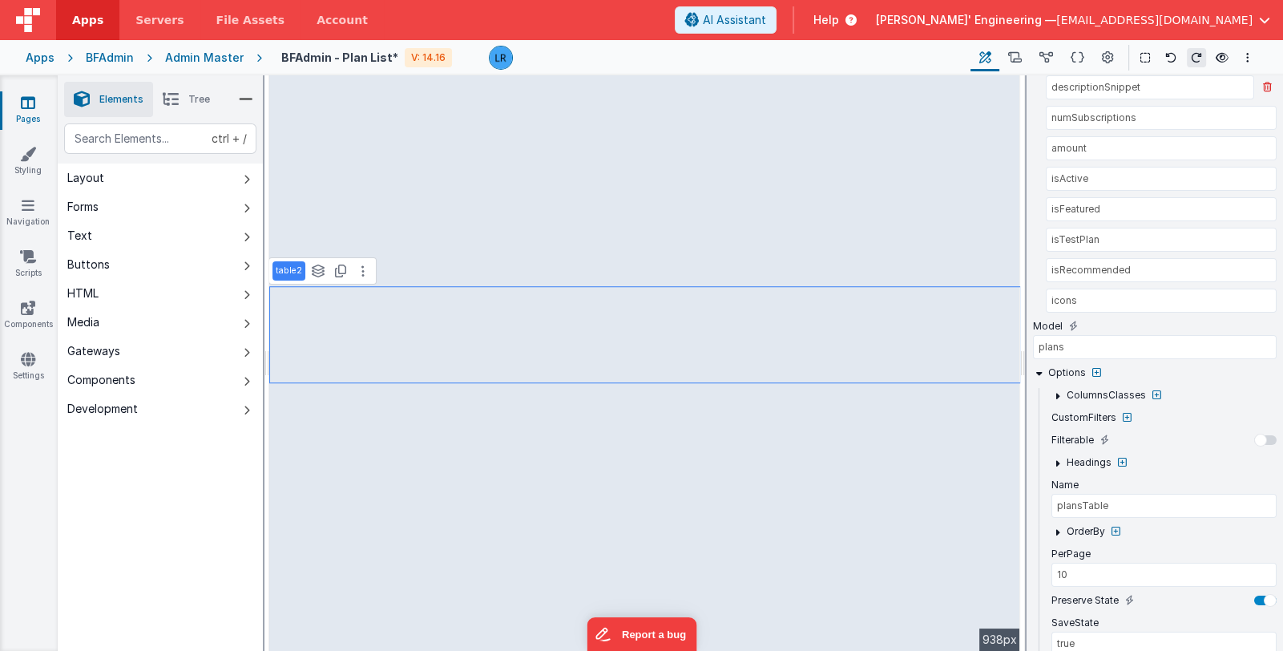
select select
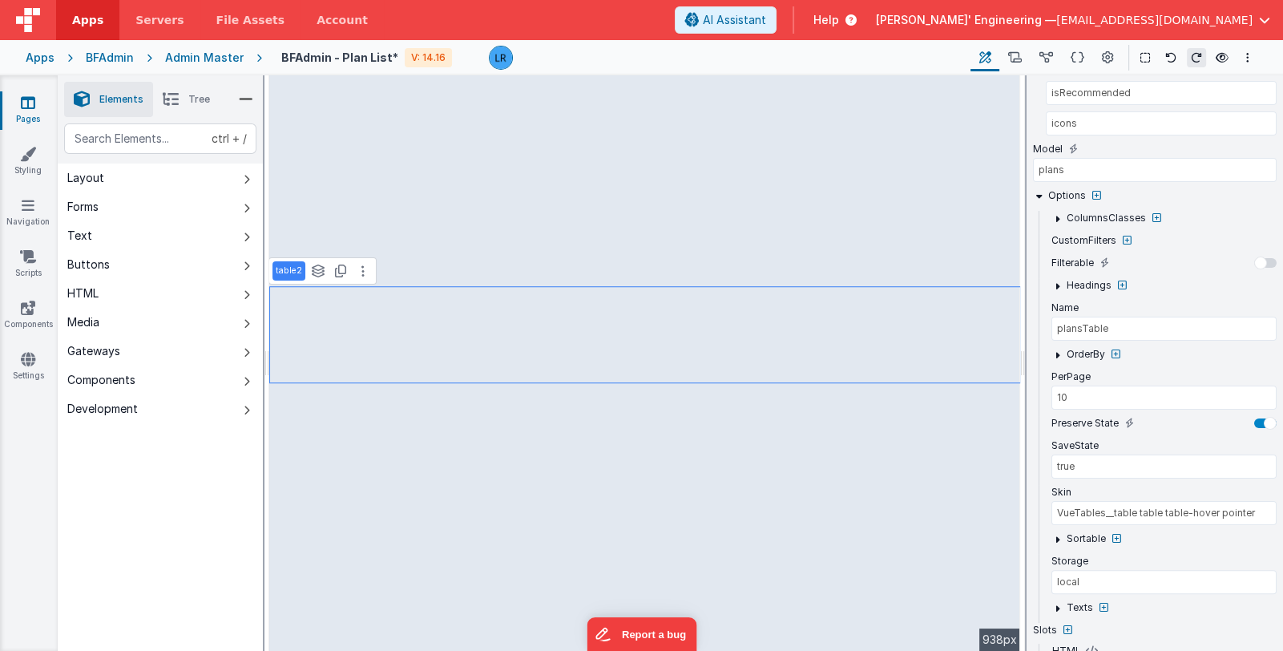
scroll to position [561, 0]
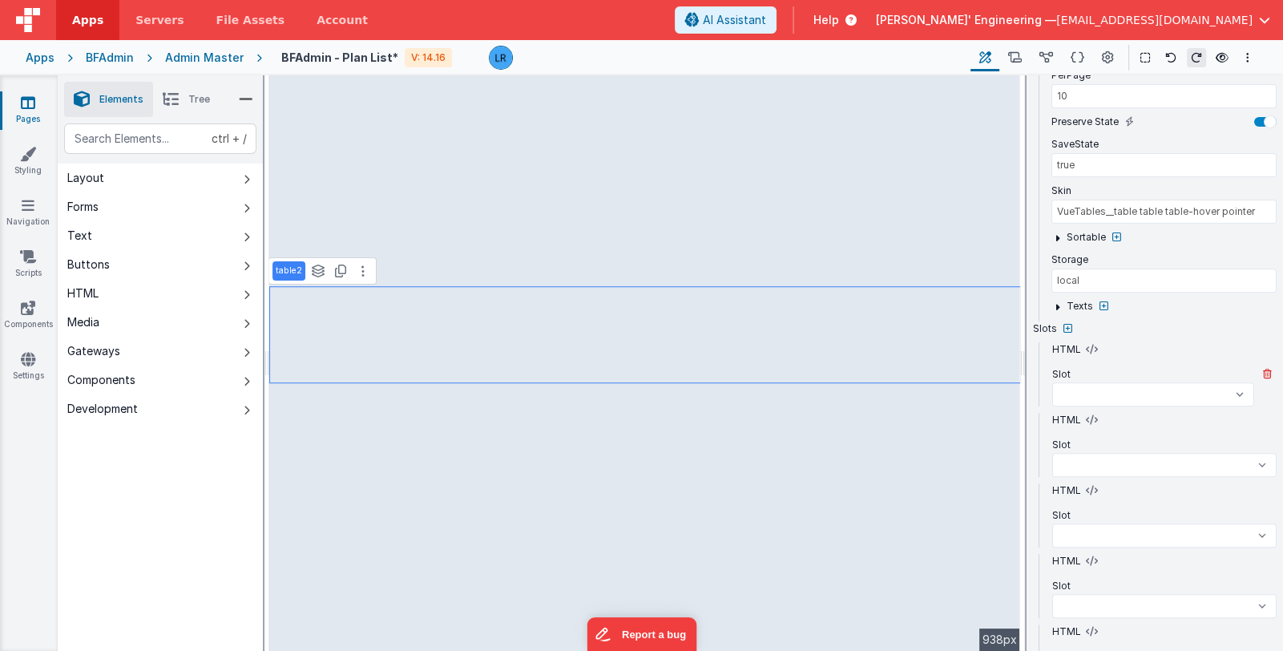
select select
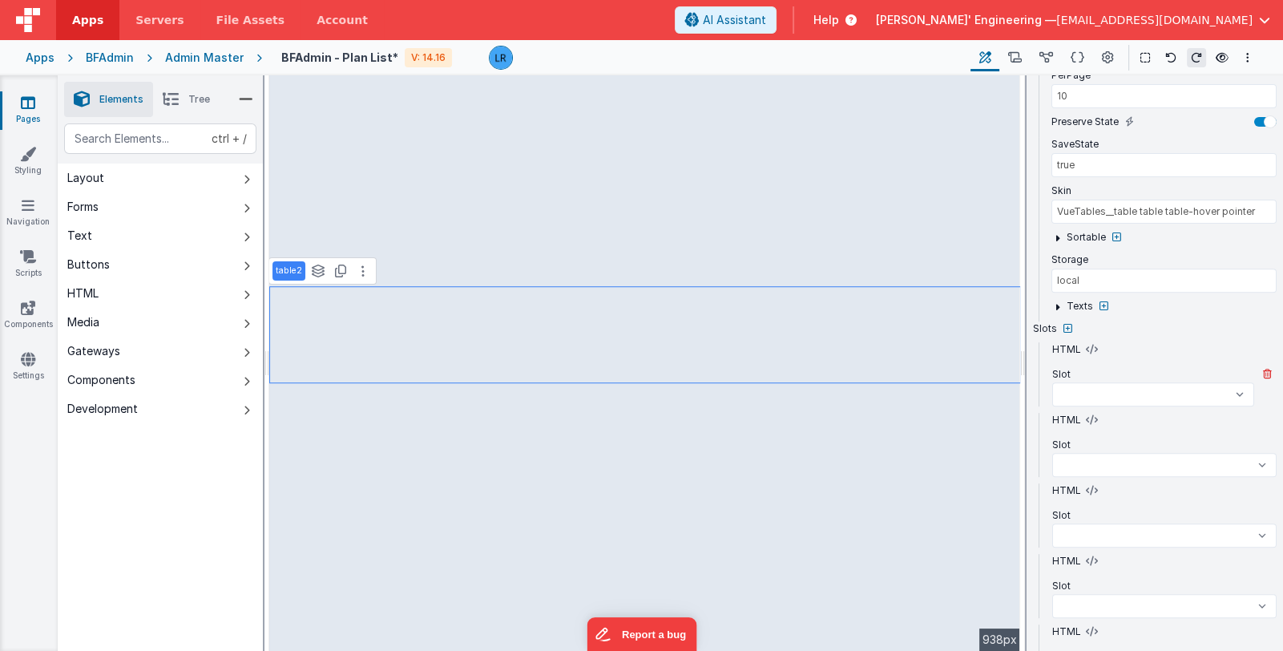
select select
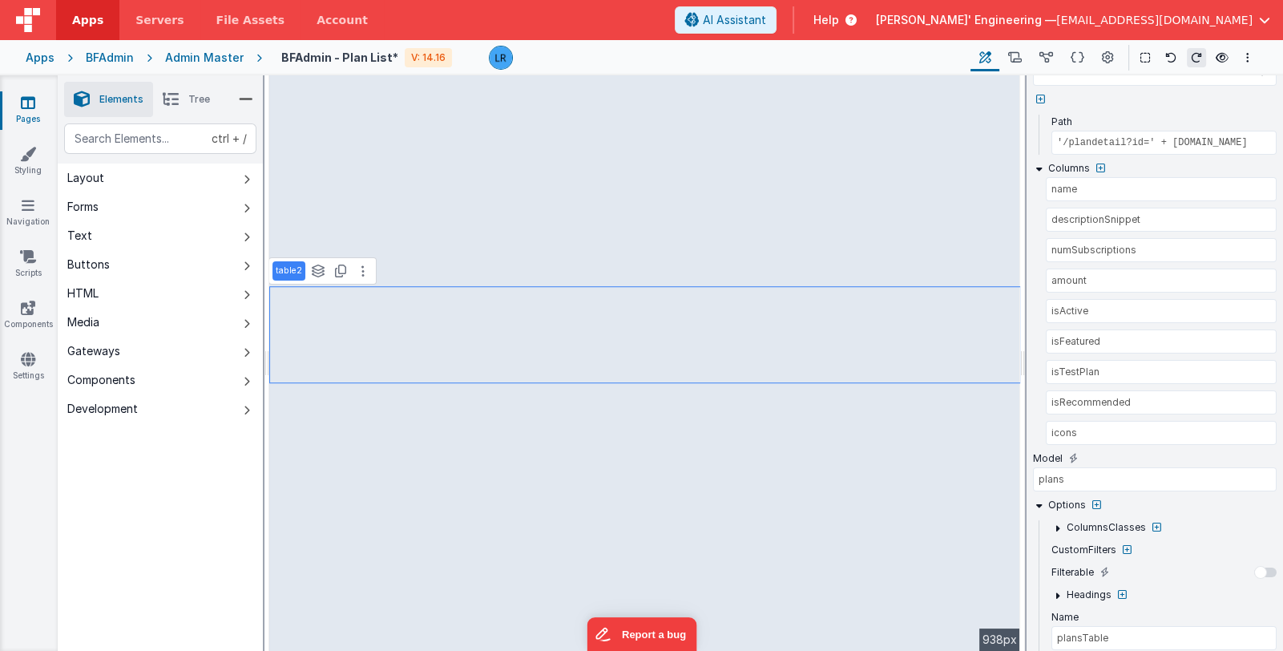
scroll to position [79, 0]
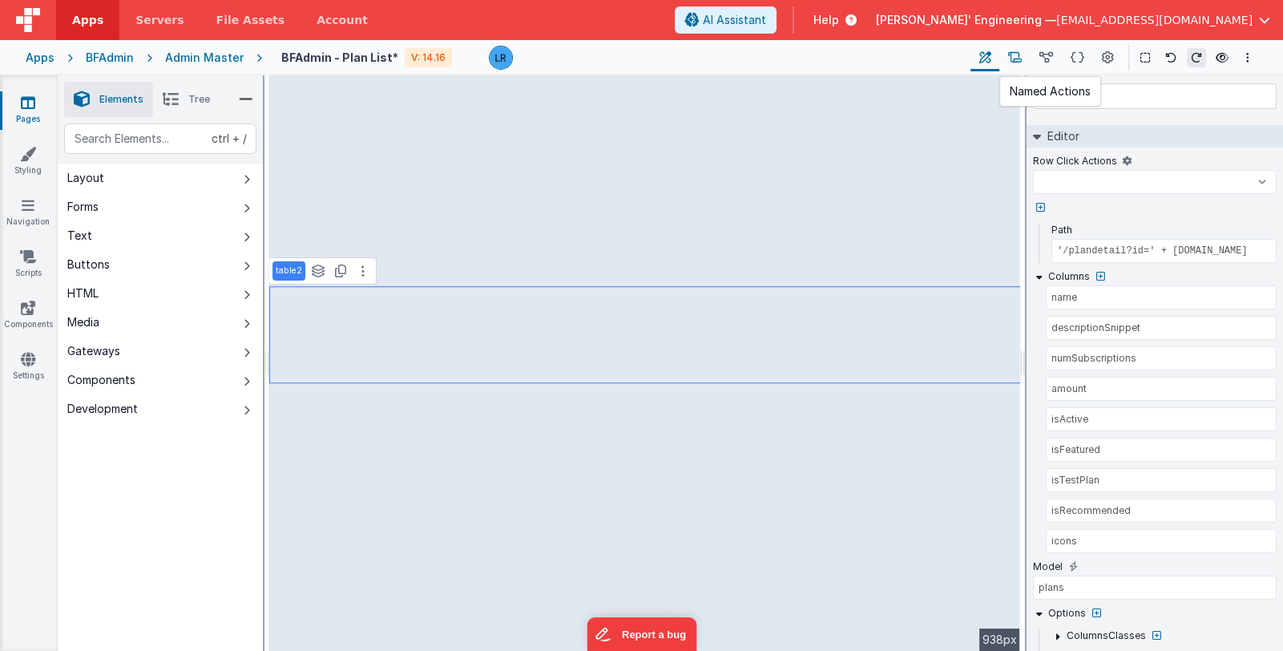
select select
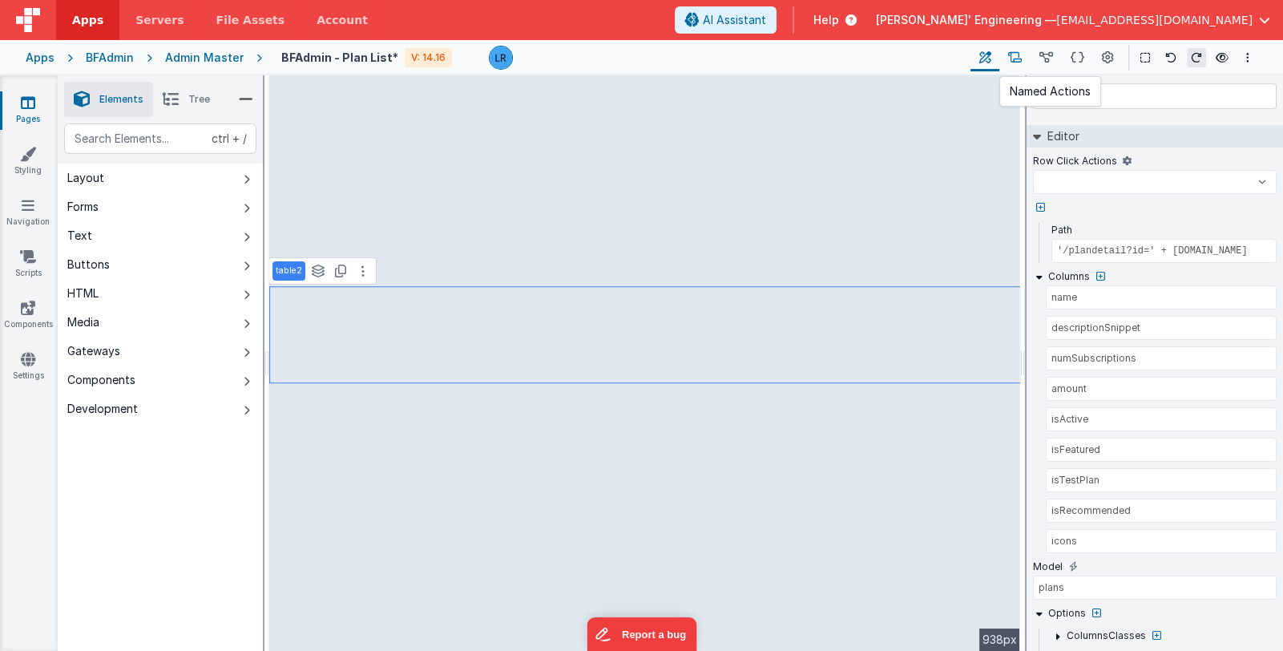
select select
click at [1020, 59] on icon at bounding box center [1015, 58] width 14 height 17
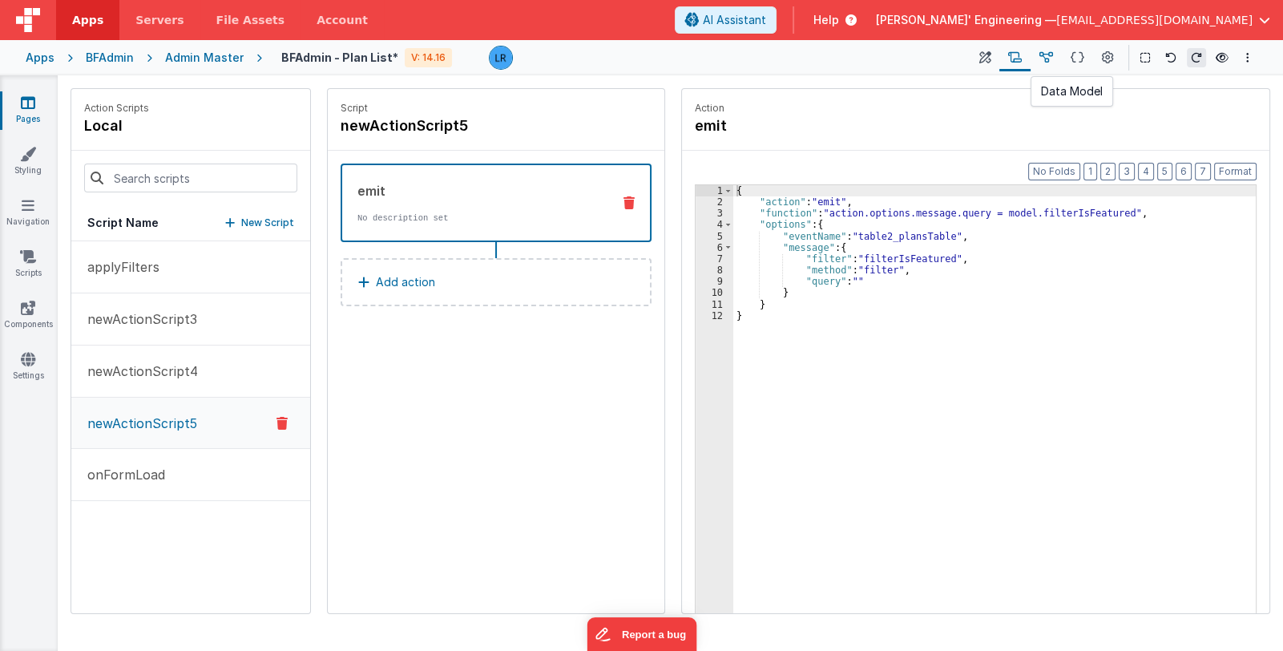
click at [1049, 60] on icon at bounding box center [1047, 58] width 14 height 17
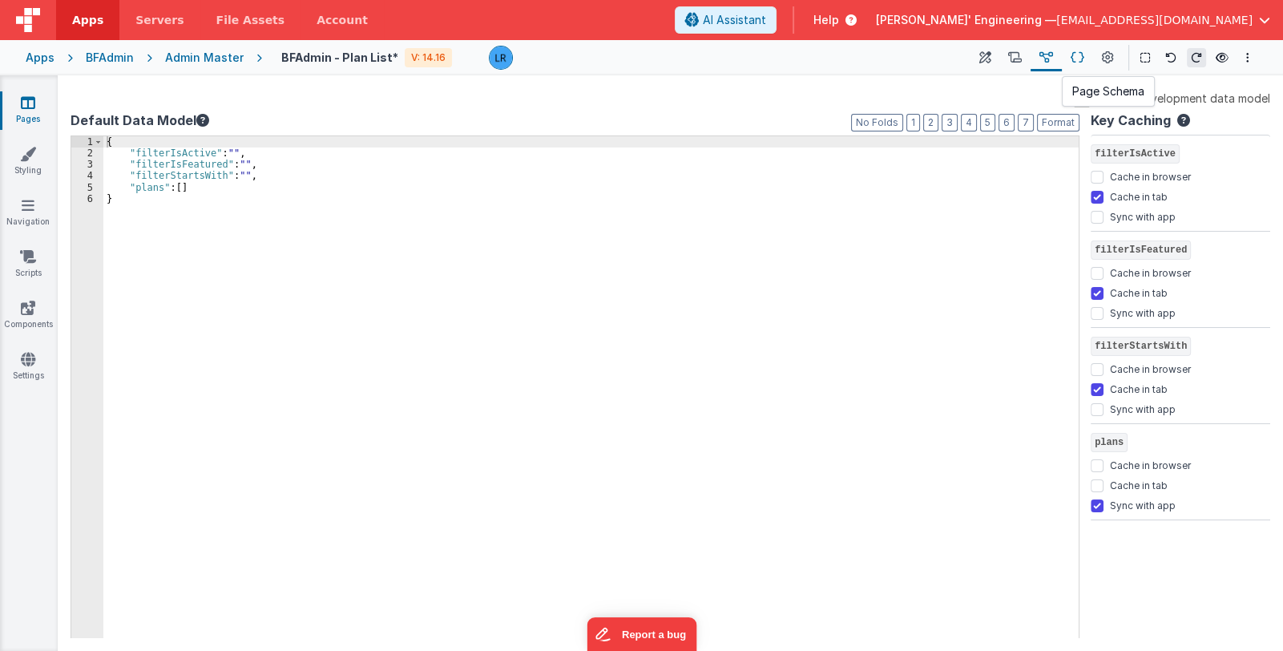
click at [1079, 59] on icon at bounding box center [1078, 58] width 14 height 17
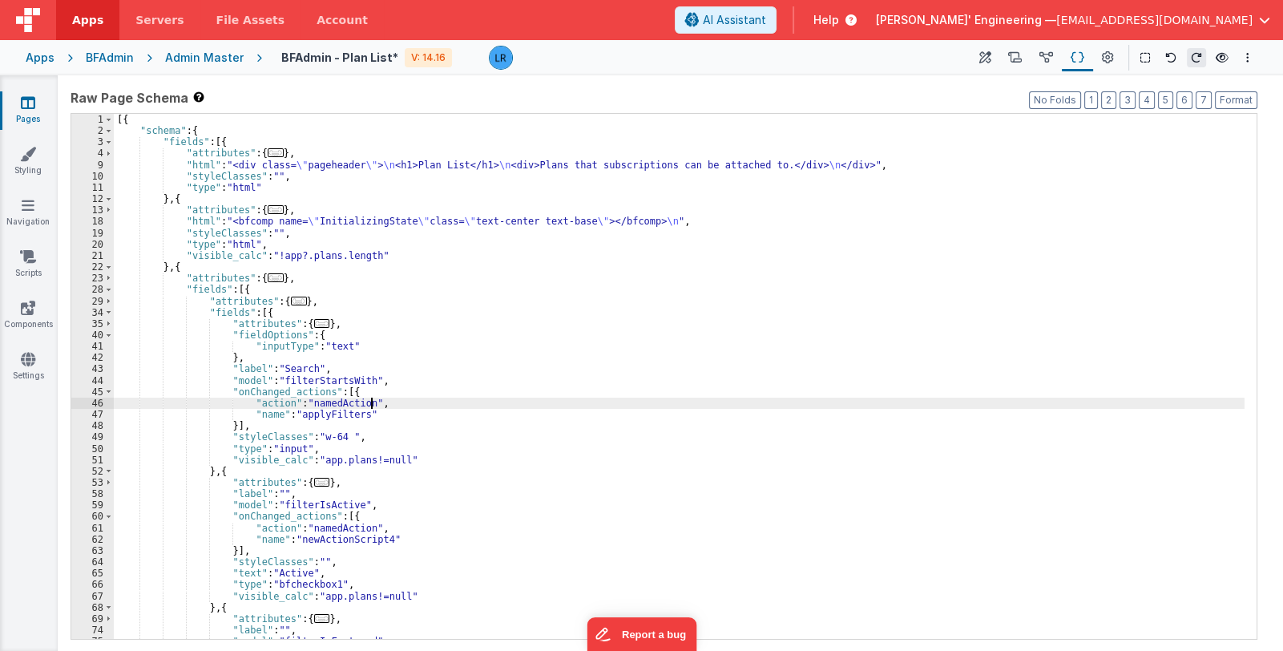
click at [580, 405] on div "[{ "schema" : { "fields" : [{ "attributes" : { ... } , "html" : "<div class= \"…" at bounding box center [679, 388] width 1131 height 548
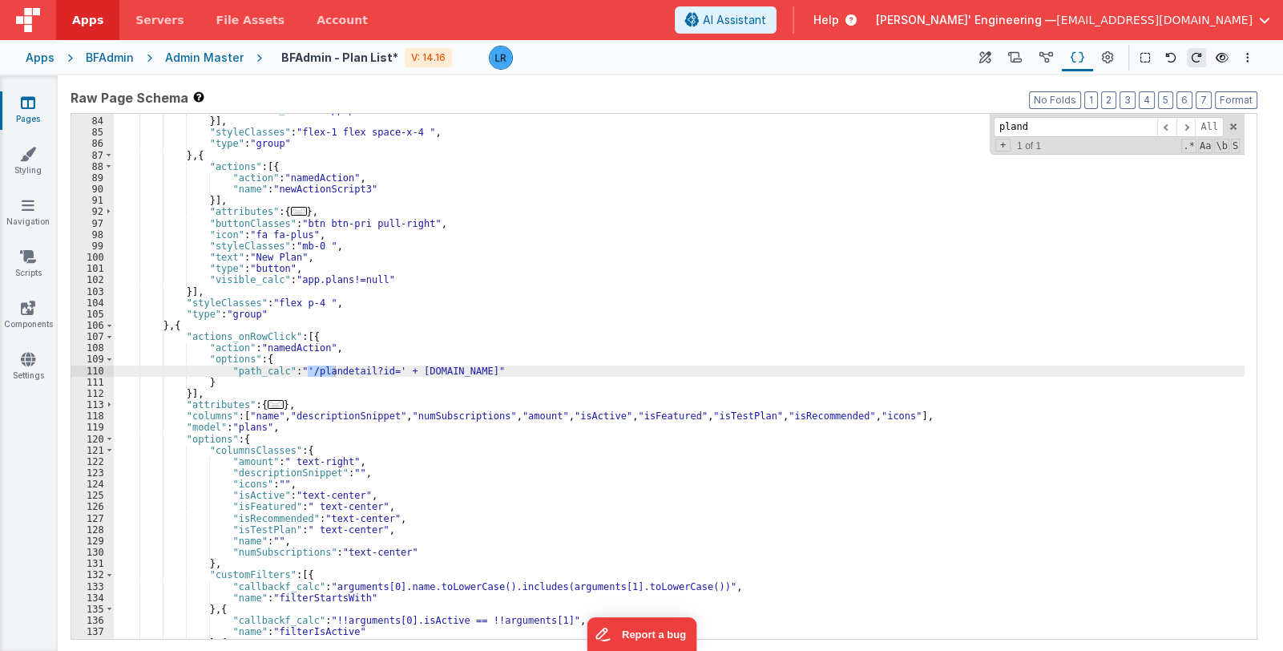
scroll to position [622, 0]
type input "p"
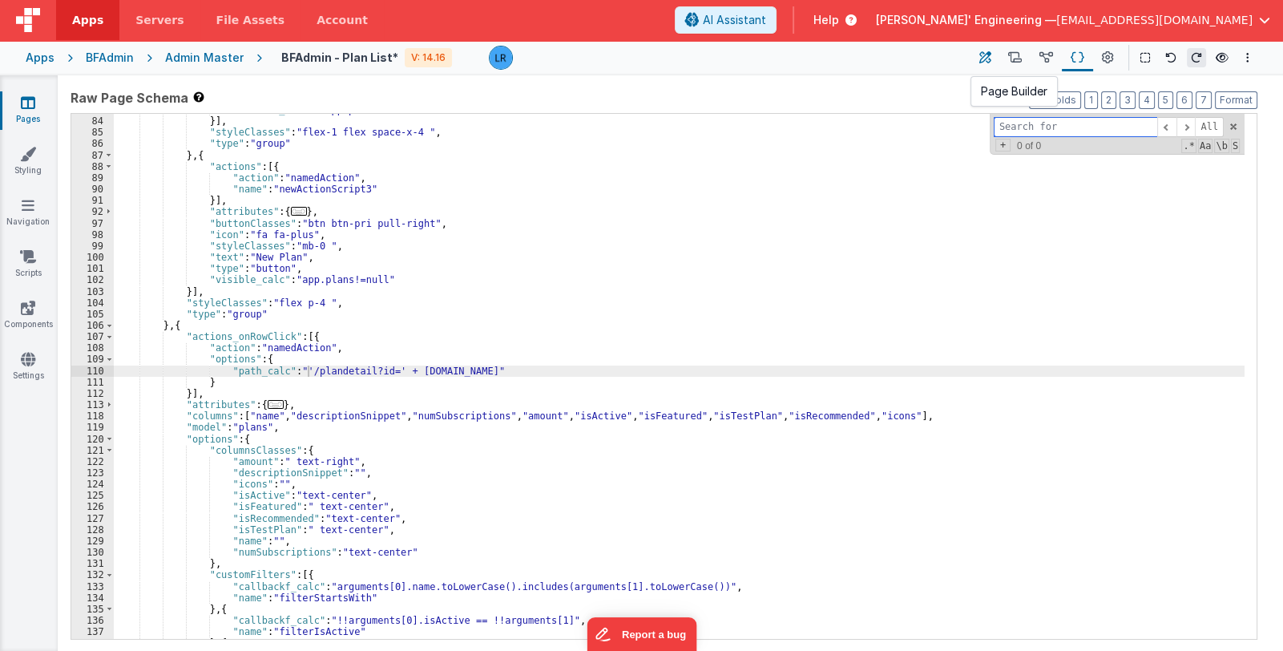
select select
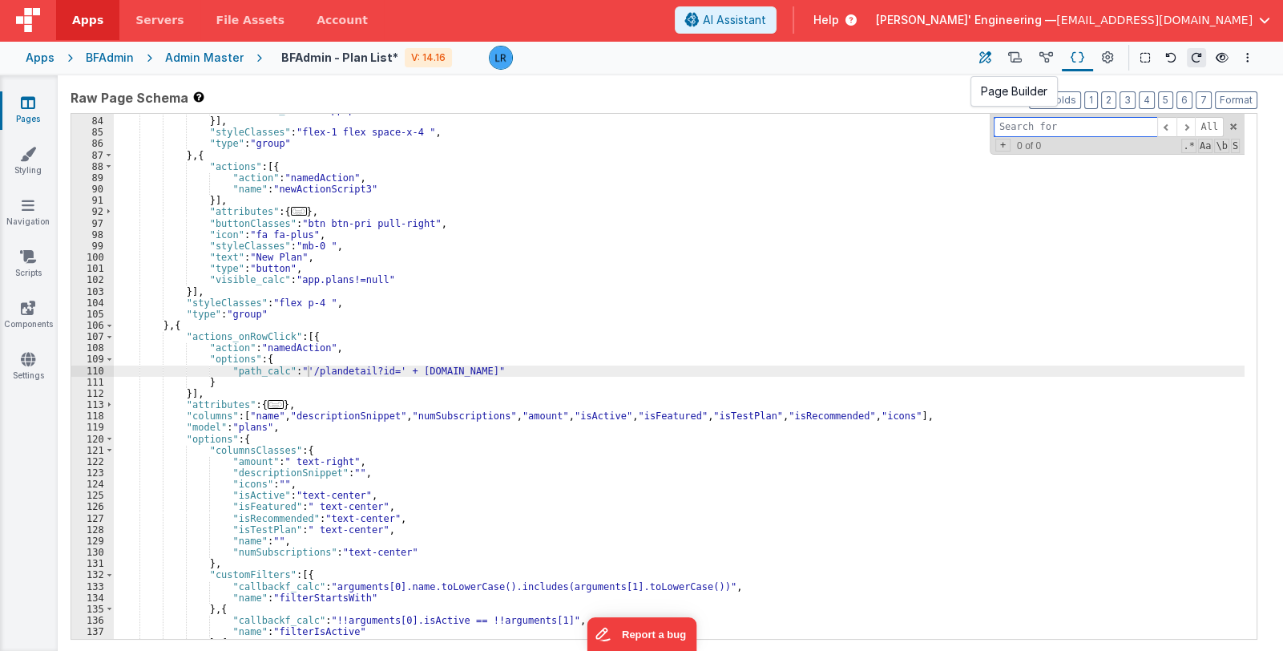
select select
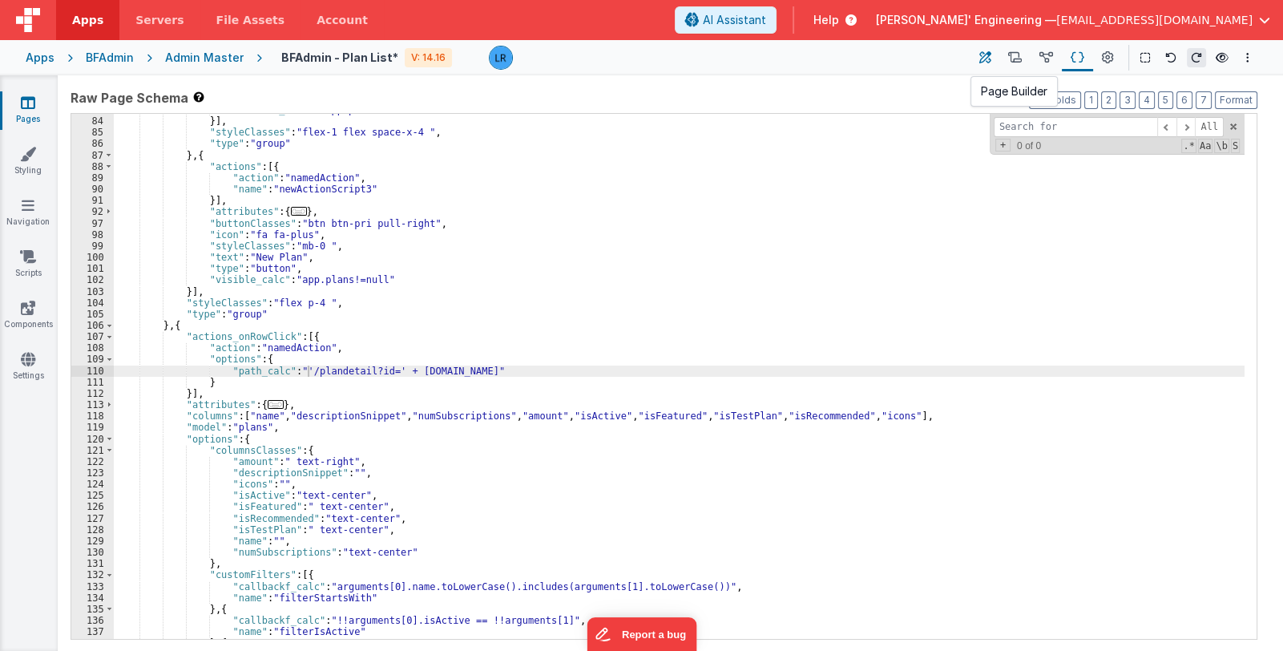
click at [989, 58] on icon at bounding box center [986, 58] width 12 height 17
select select
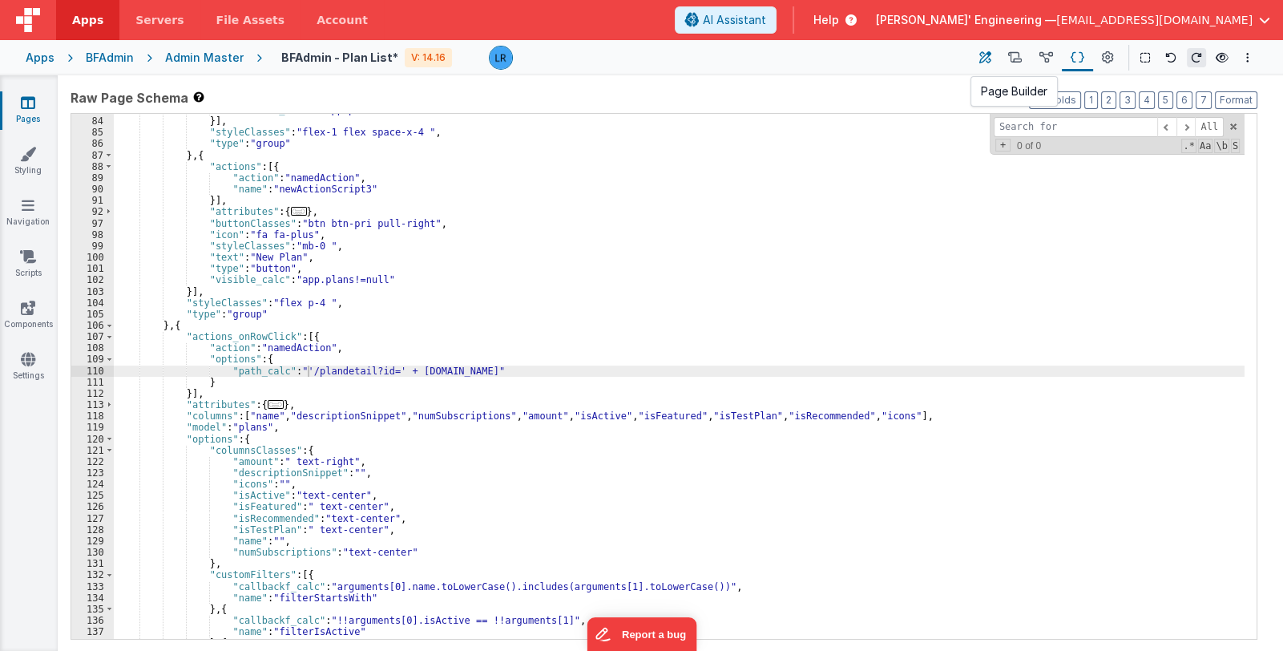
select select
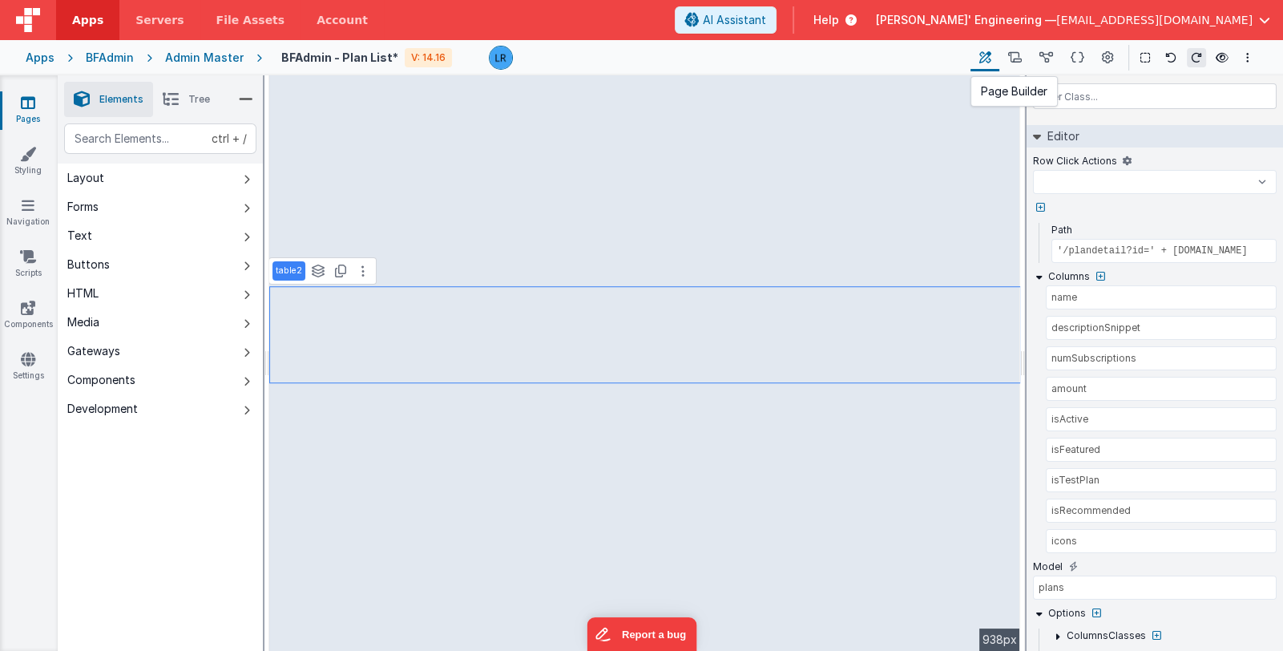
select select
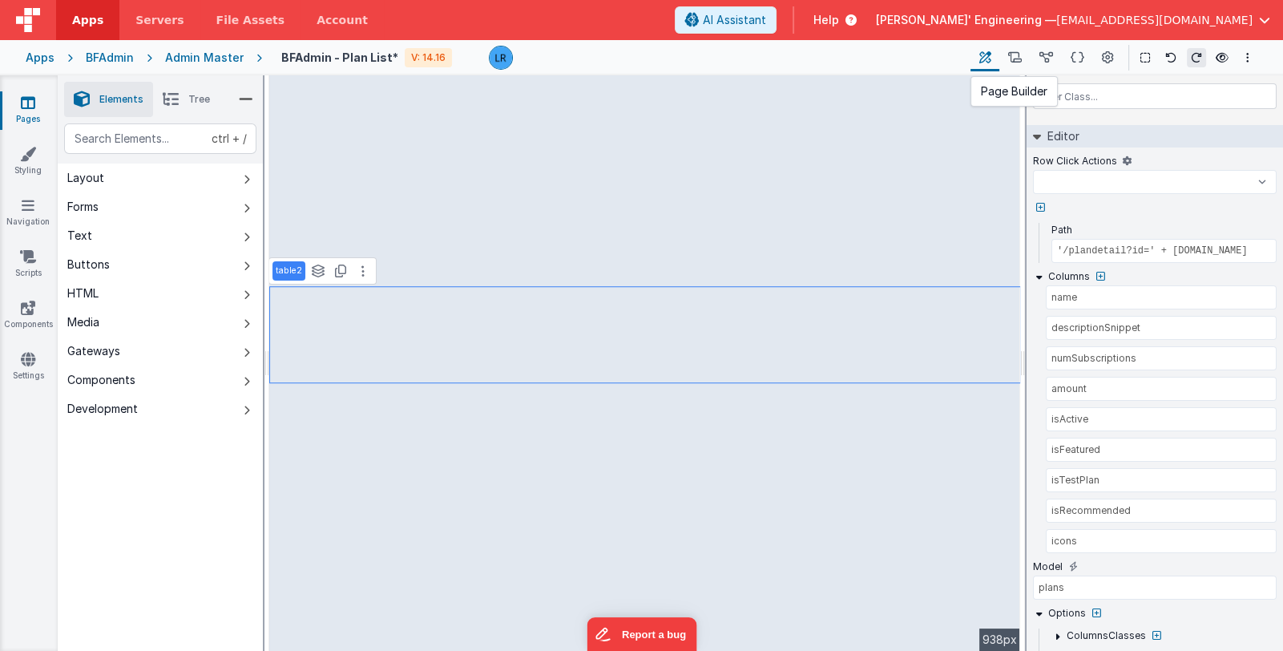
select select
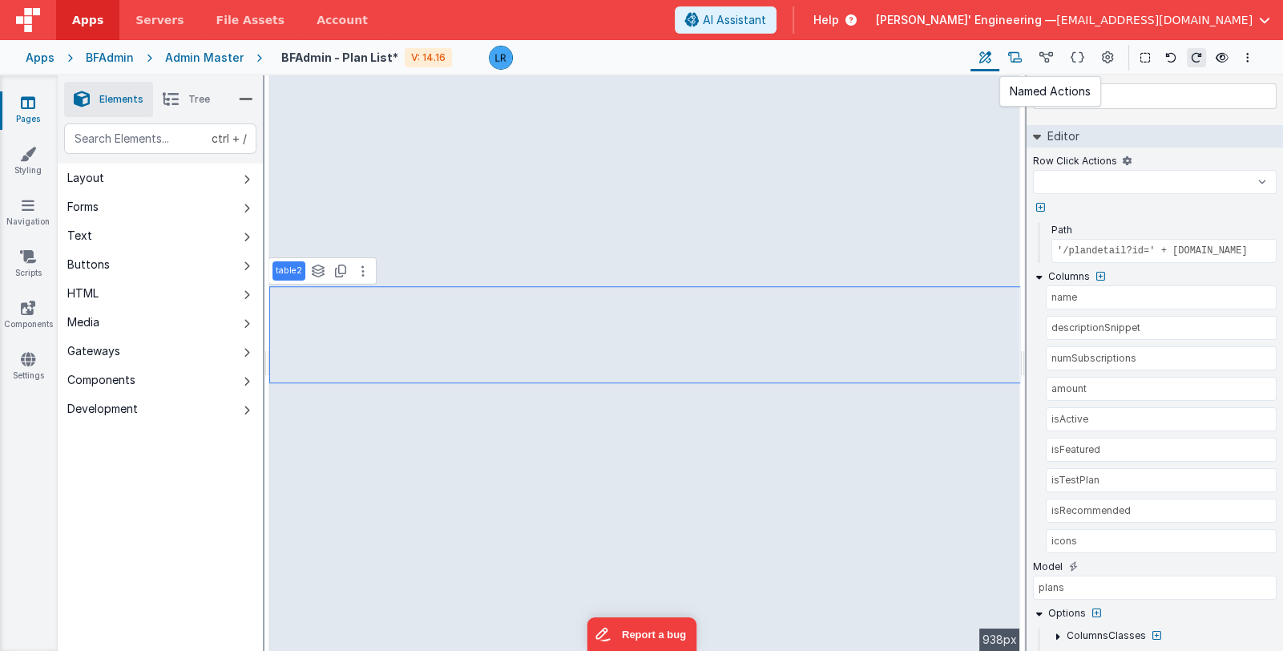
select select
click at [28, 108] on icon at bounding box center [28, 103] width 14 height 16
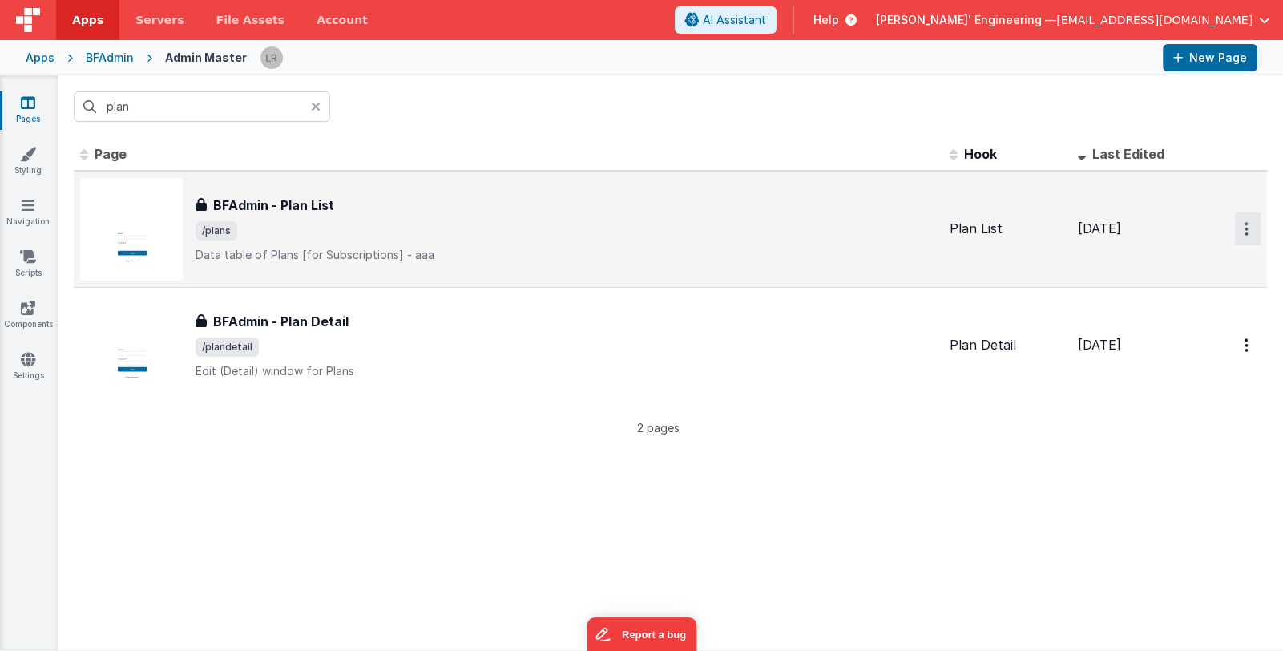
click at [1245, 231] on icon "Options" at bounding box center [1247, 229] width 4 height 14
click at [1208, 262] on link "Legacy Editor" at bounding box center [1190, 266] width 141 height 29
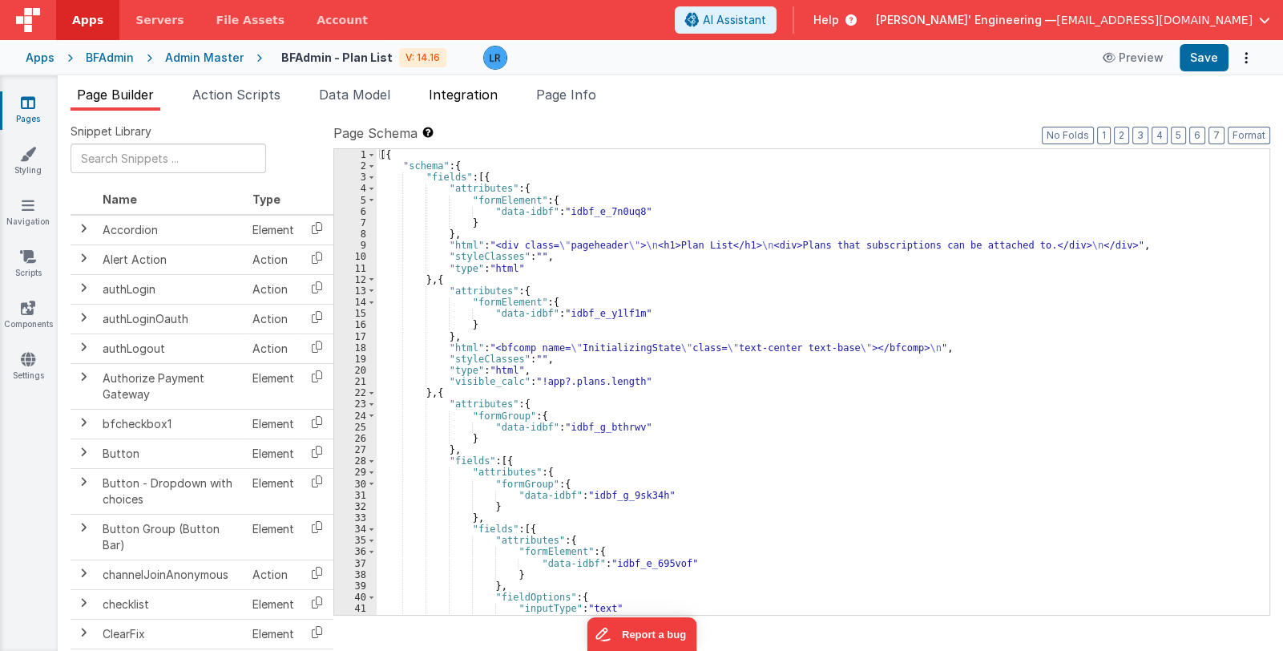
click at [490, 95] on span "Integration" at bounding box center [463, 95] width 69 height 16
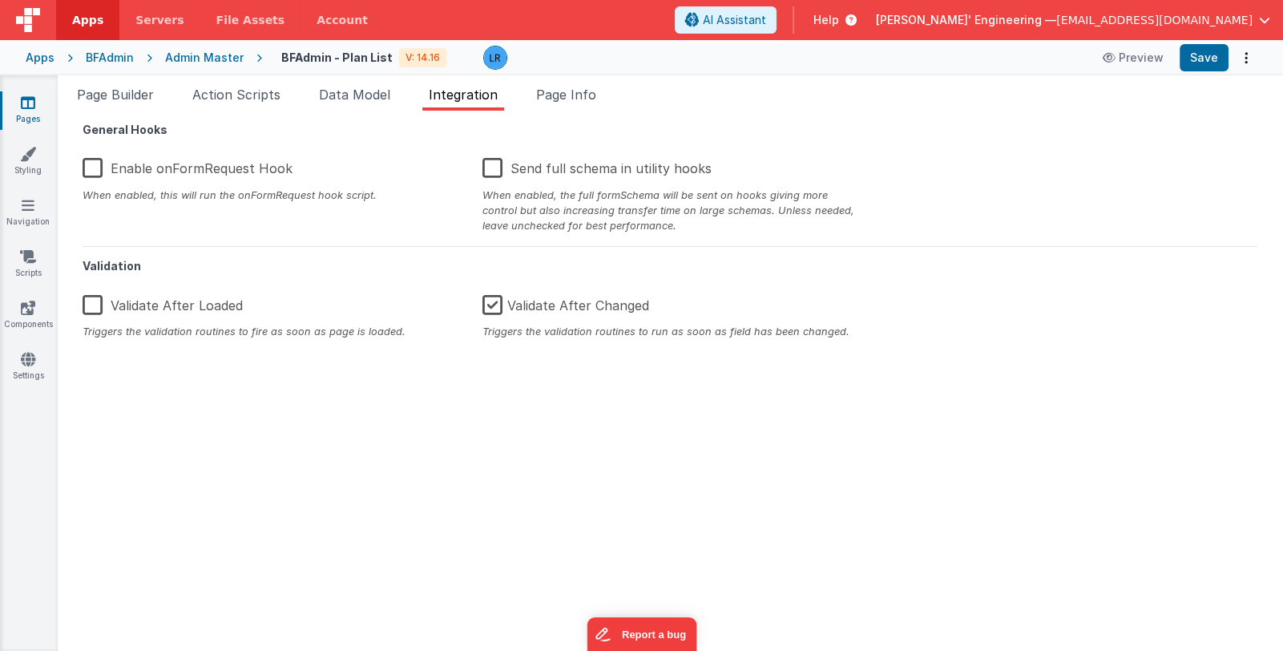
click at [625, 83] on div "Page Builder Action Scripts Data Model Integration Page Info Snippet Library Na…" at bounding box center [671, 363] width 1226 height 576
click at [594, 91] on span "Page Info" at bounding box center [566, 95] width 60 height 16
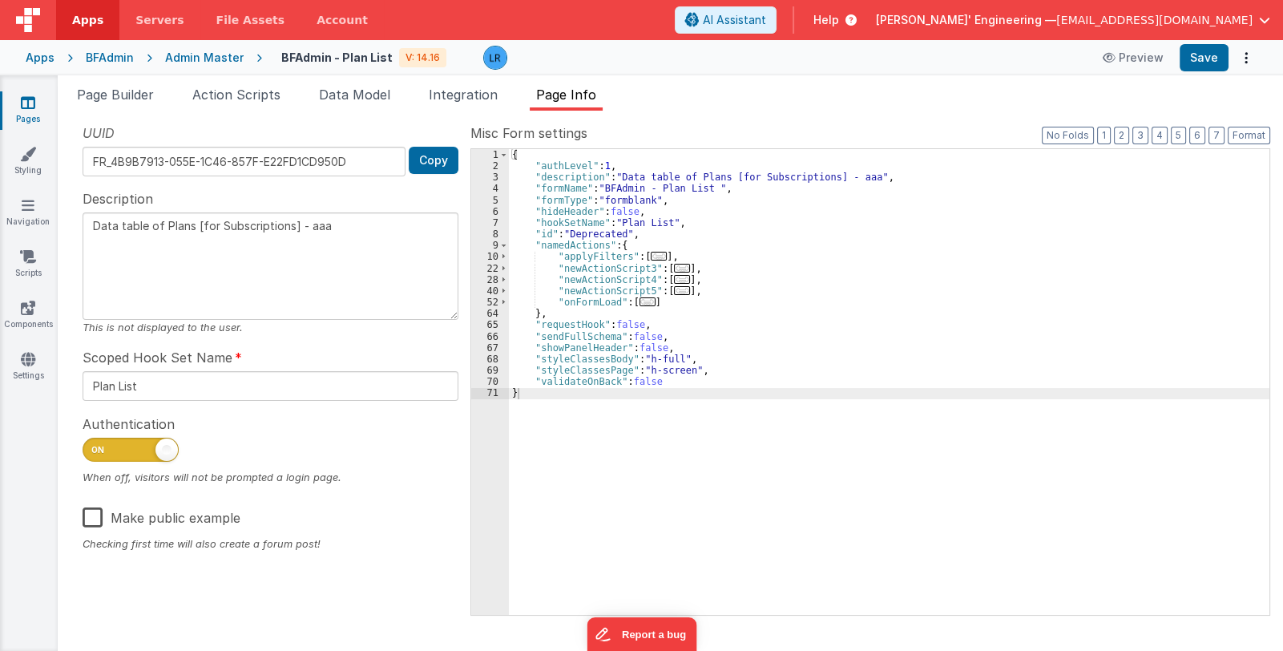
click at [674, 270] on span "..." at bounding box center [682, 268] width 16 height 9
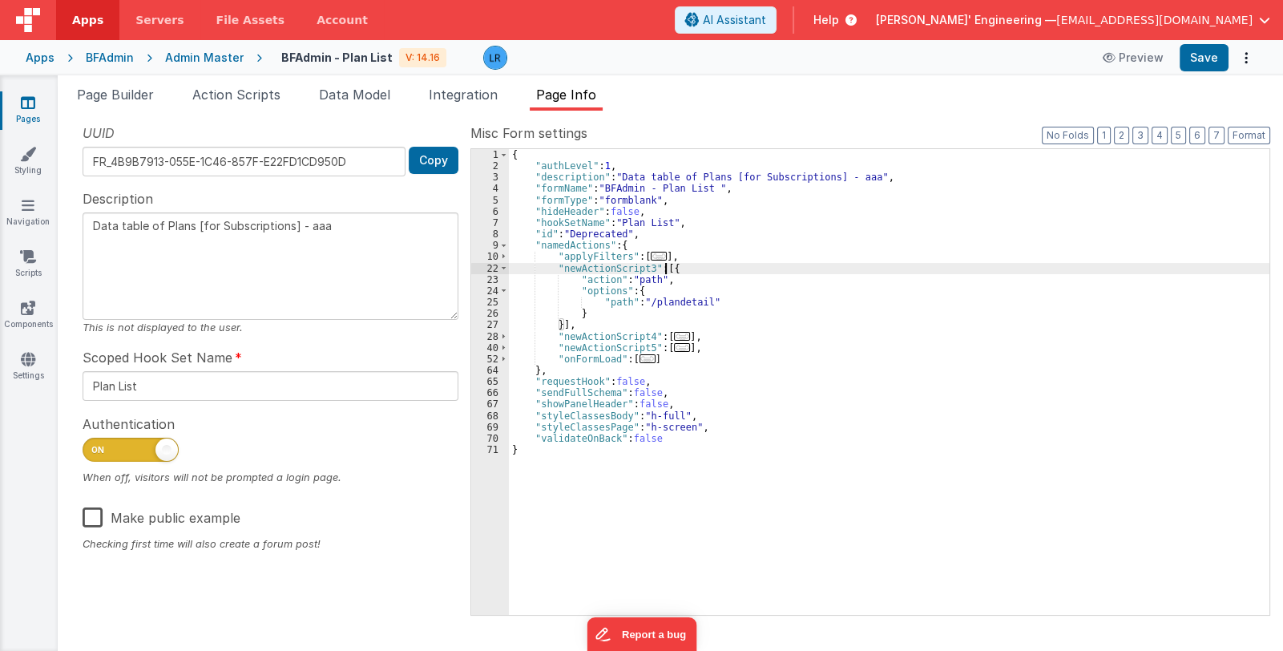
click at [677, 335] on span "..." at bounding box center [682, 336] width 16 height 9
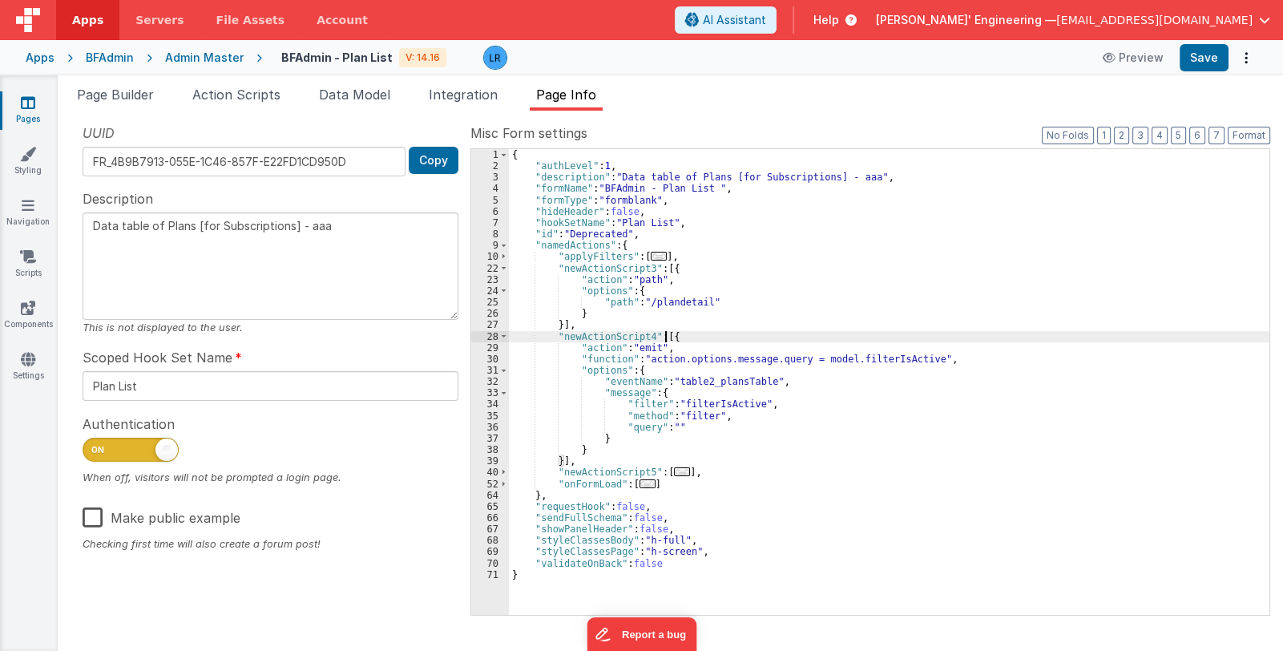
click at [674, 471] on span "..." at bounding box center [682, 471] width 16 height 9
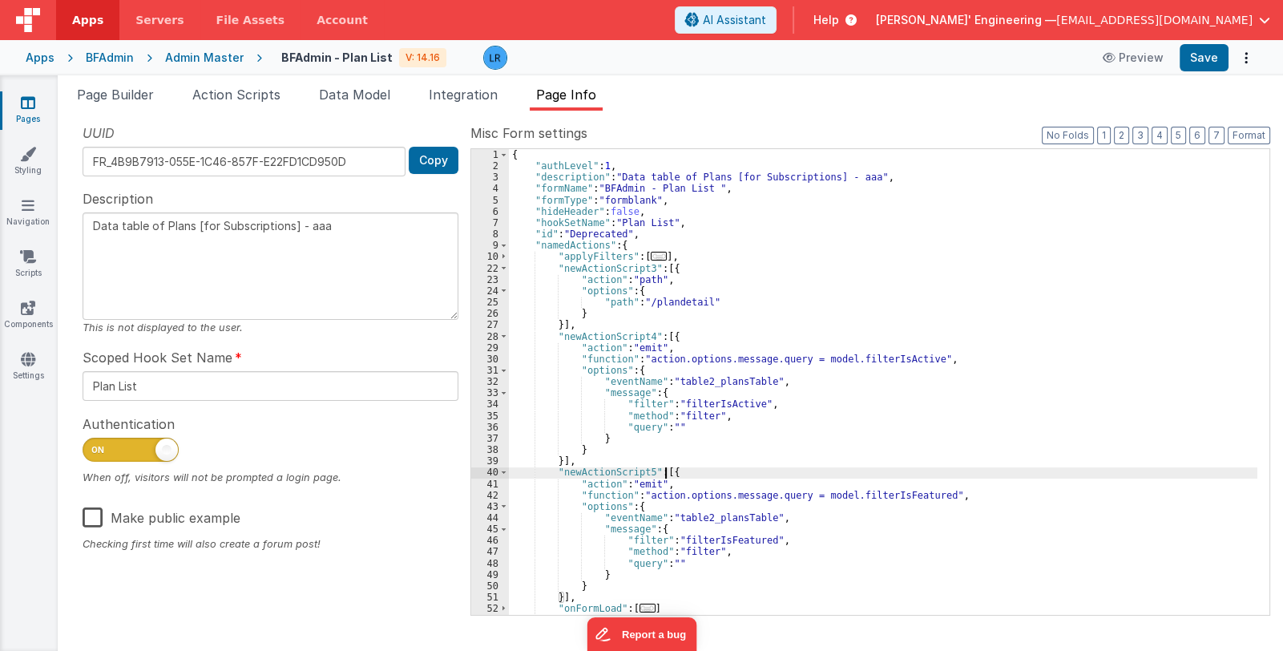
scroll to position [47, 0]
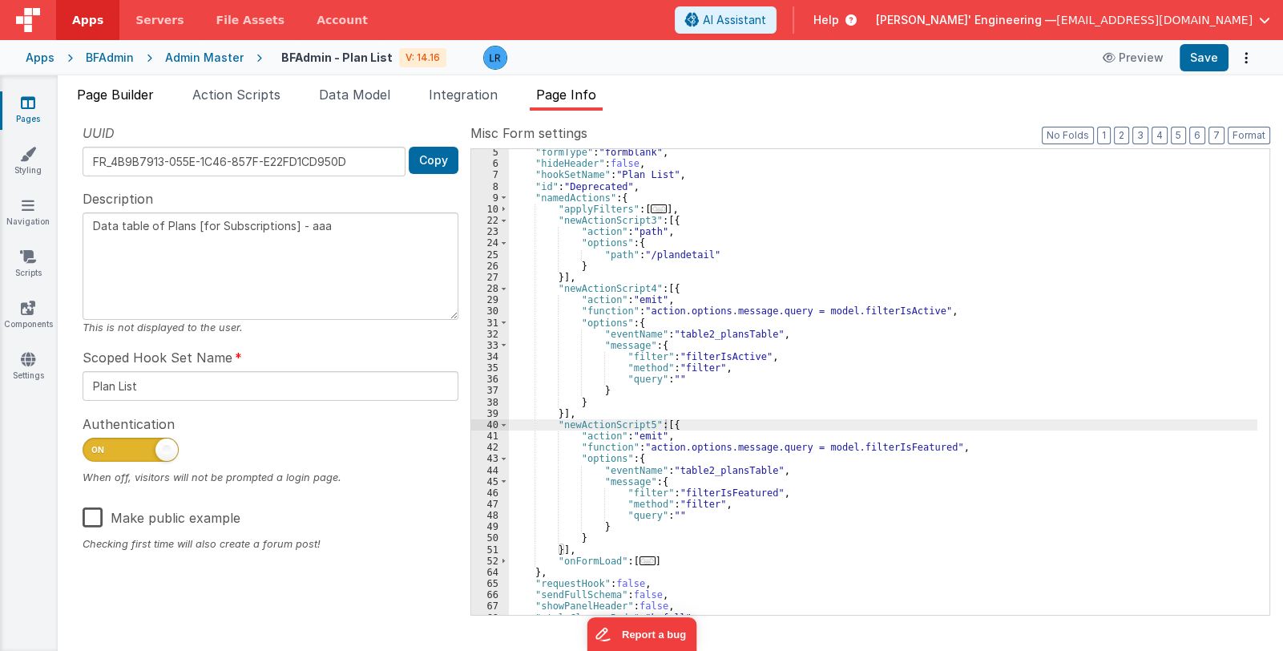
click at [123, 96] on span "Page Builder" at bounding box center [115, 95] width 77 height 16
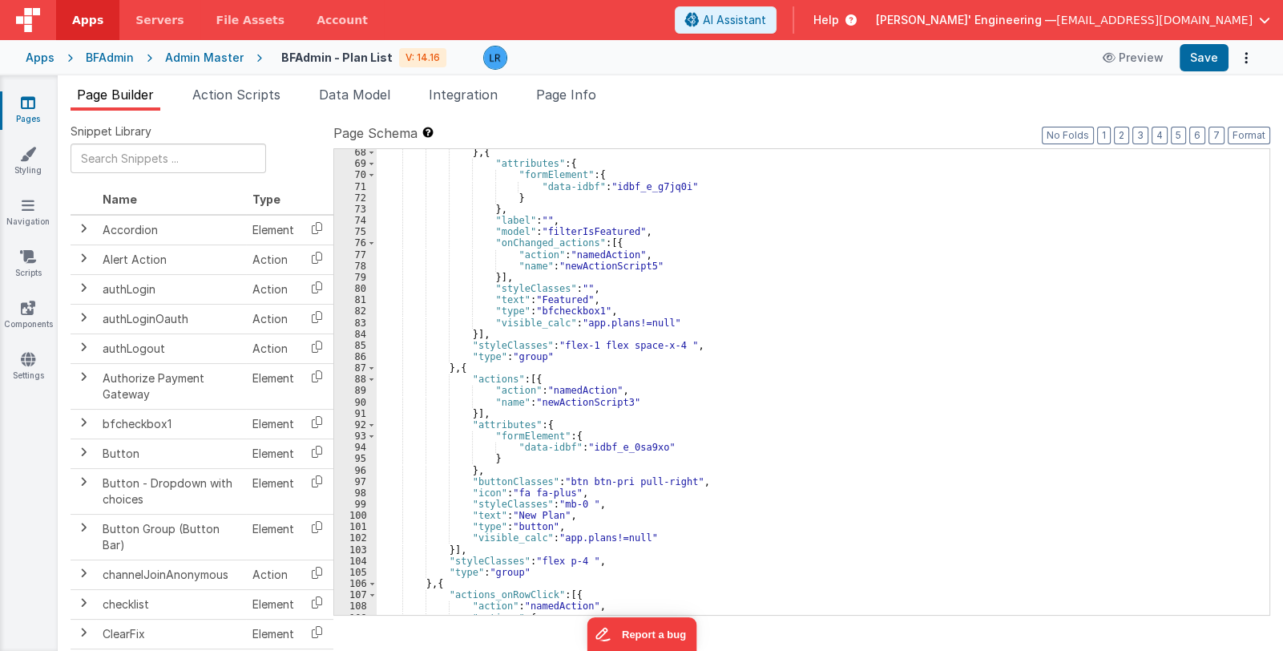
scroll to position [858, 0]
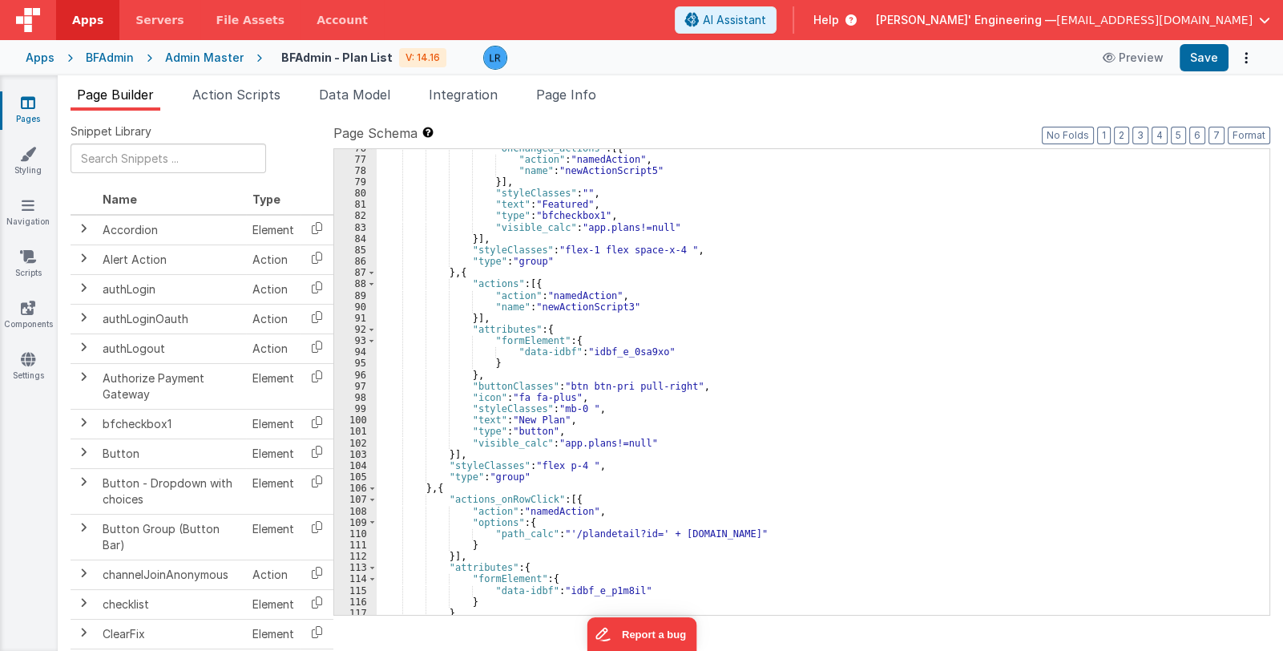
click at [21, 103] on icon at bounding box center [28, 103] width 14 height 16
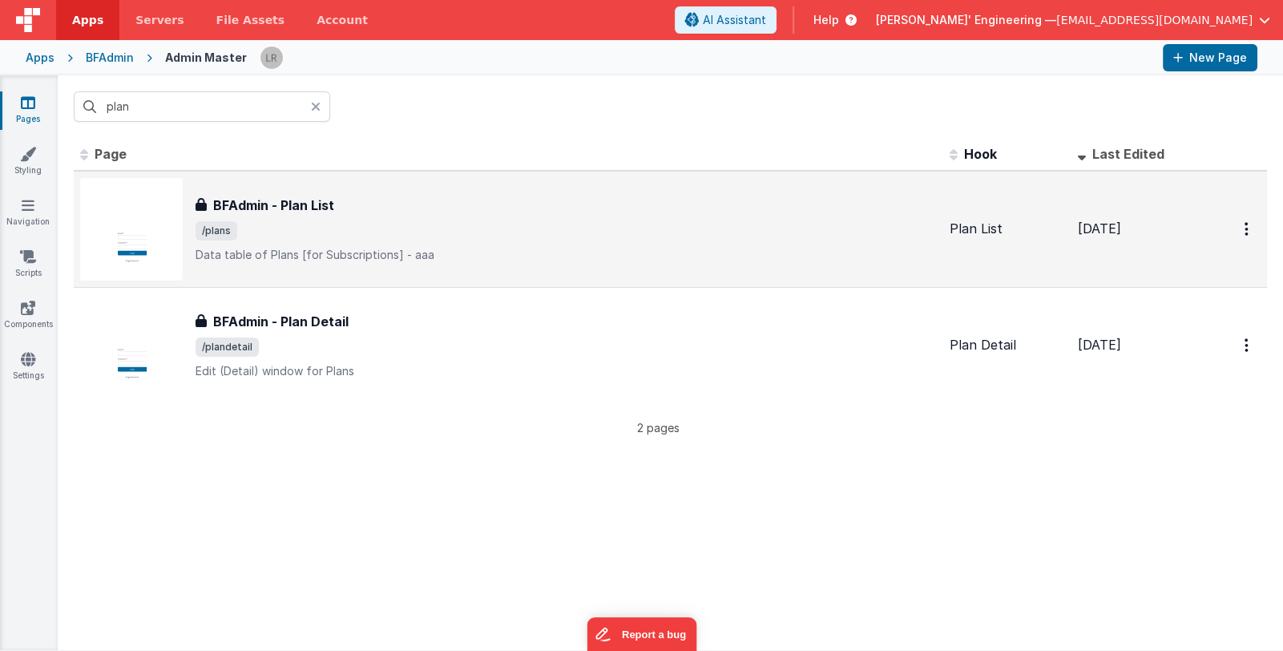
click at [581, 247] on p "Data table of Plans [for Subscriptions] - aaa" at bounding box center [567, 255] width 742 height 16
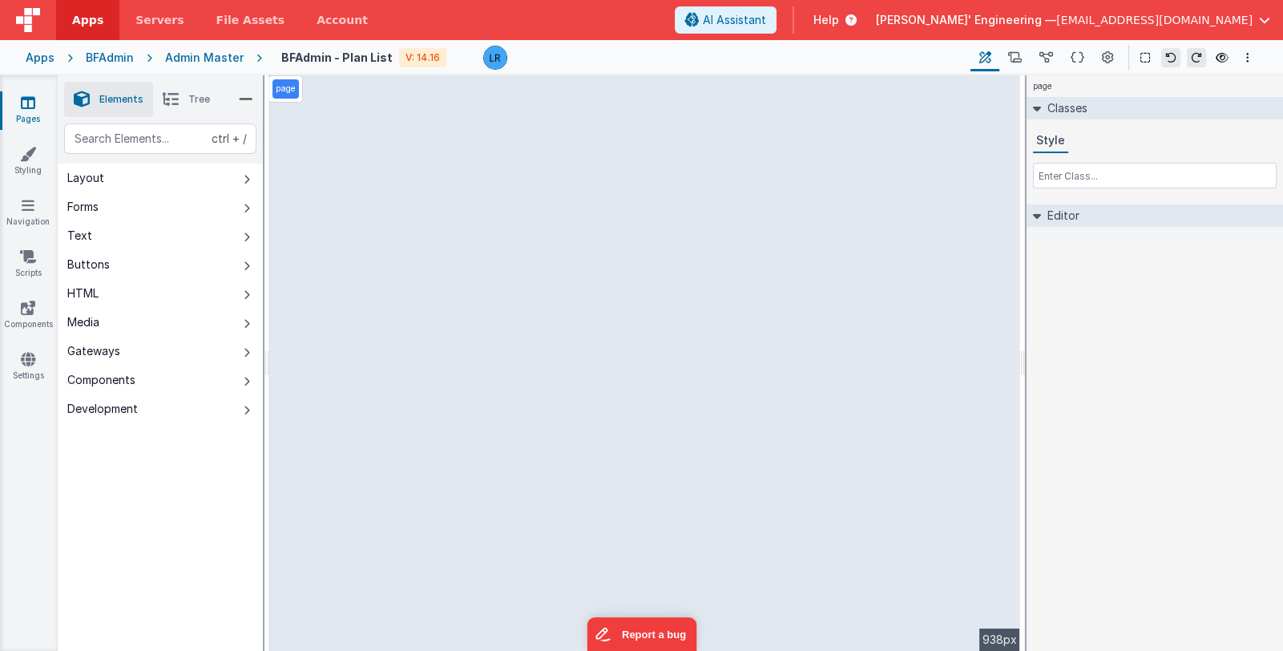
select select
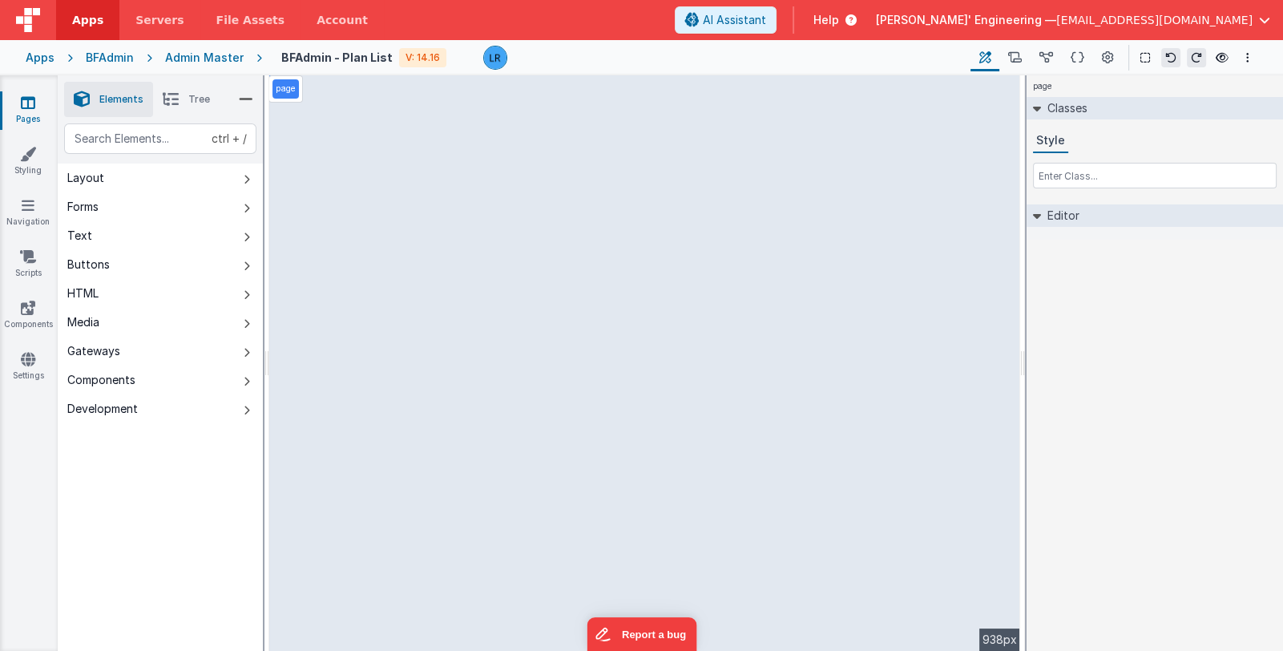
select select
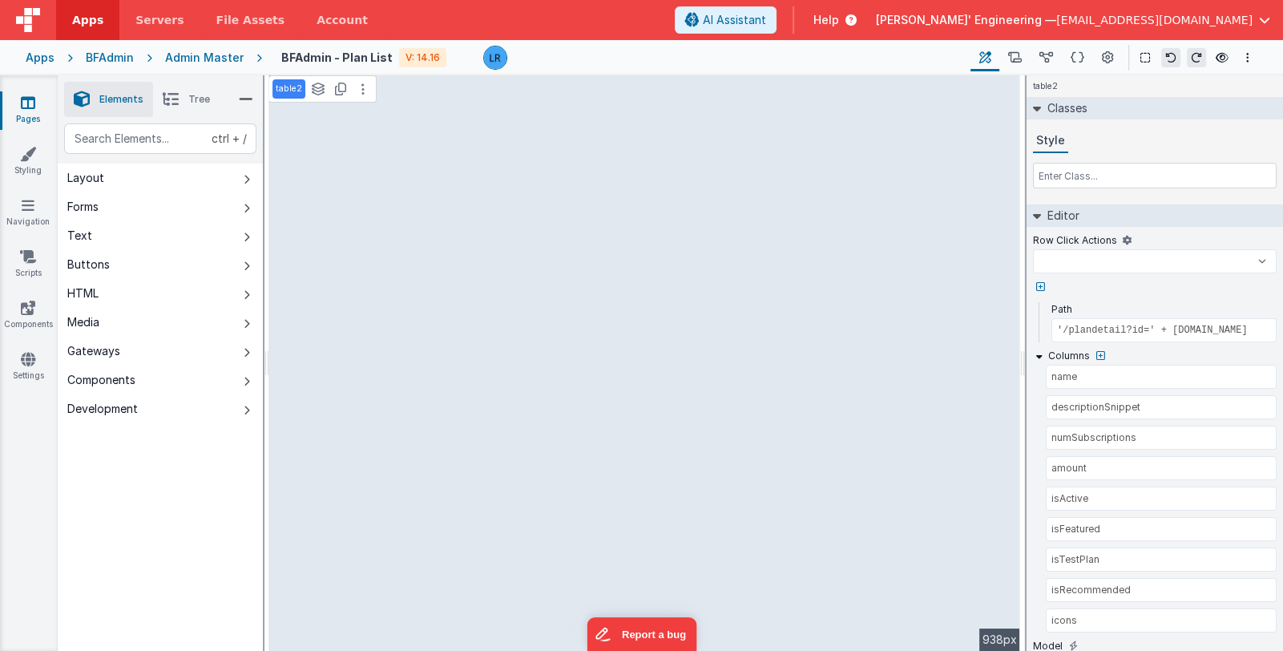
select select
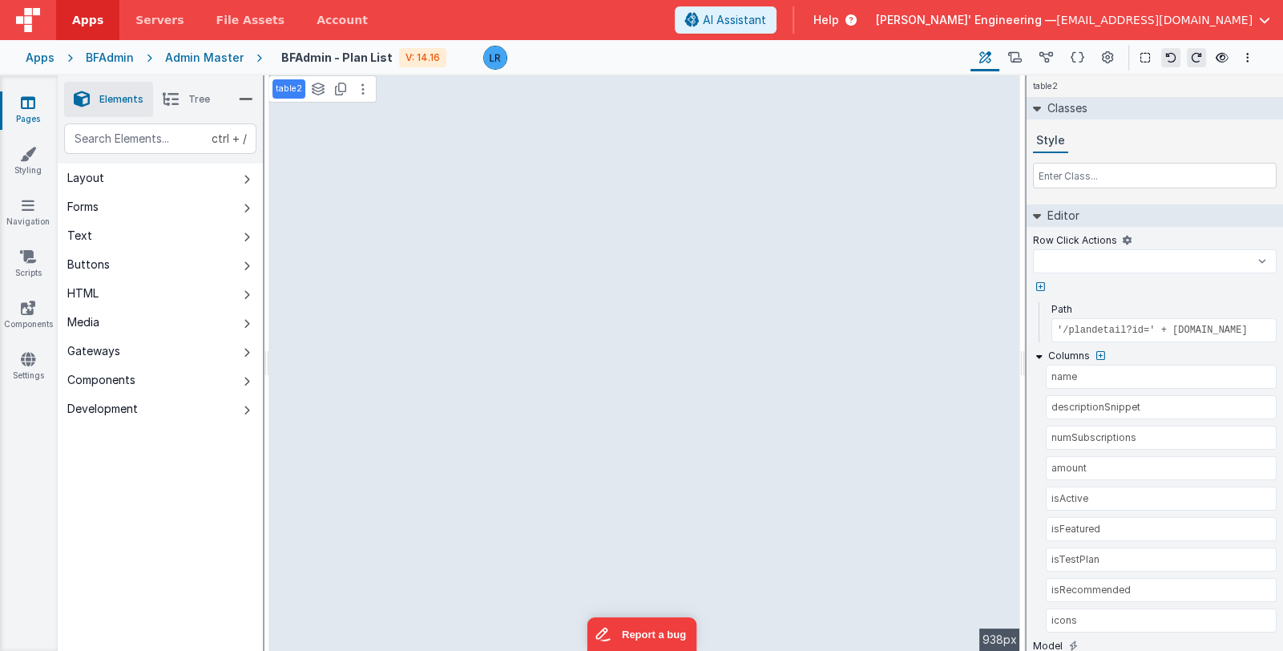
select select
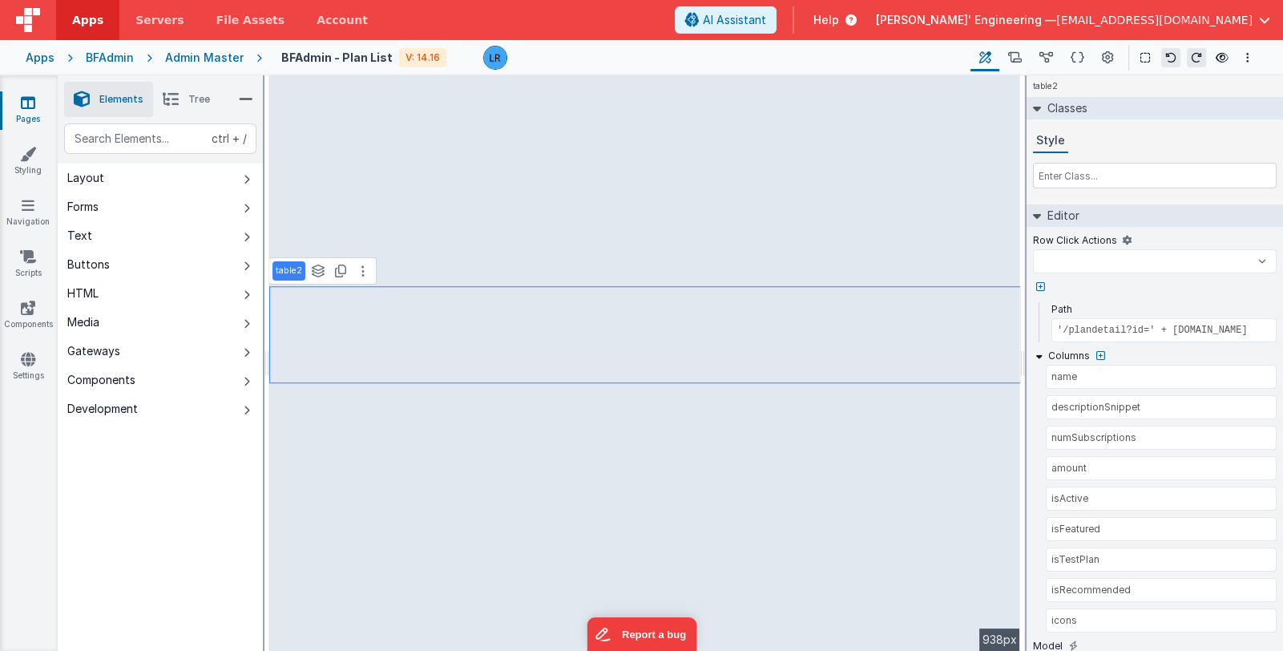
select select
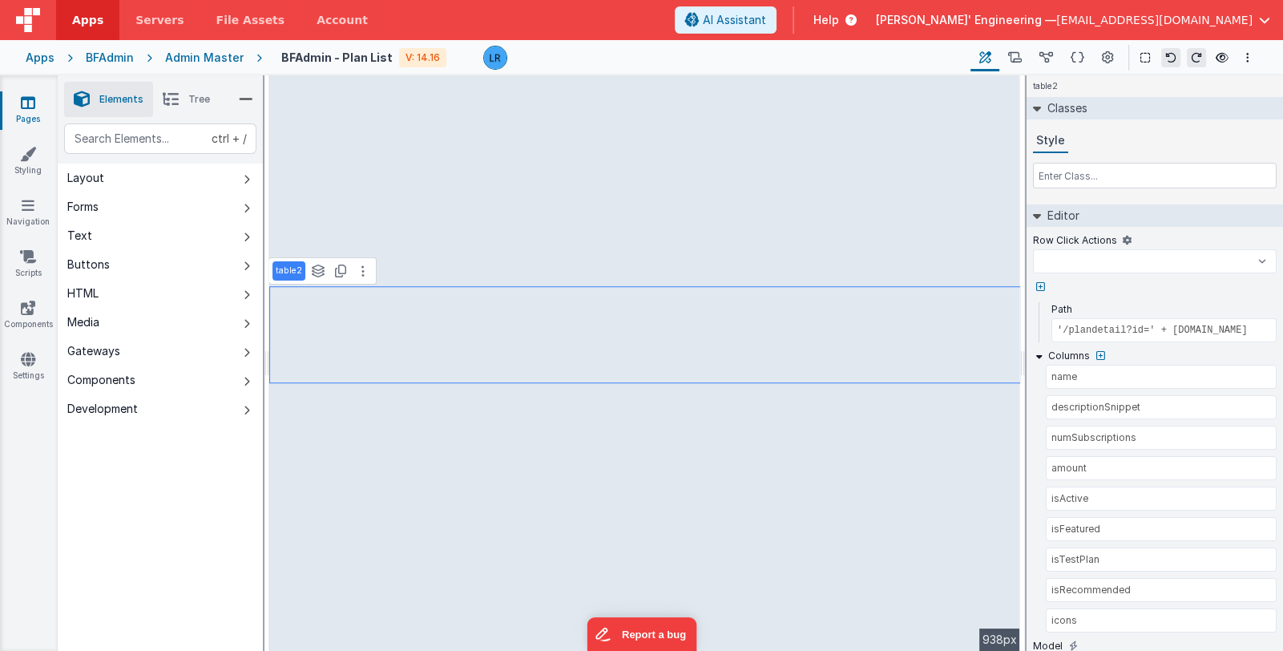
select select
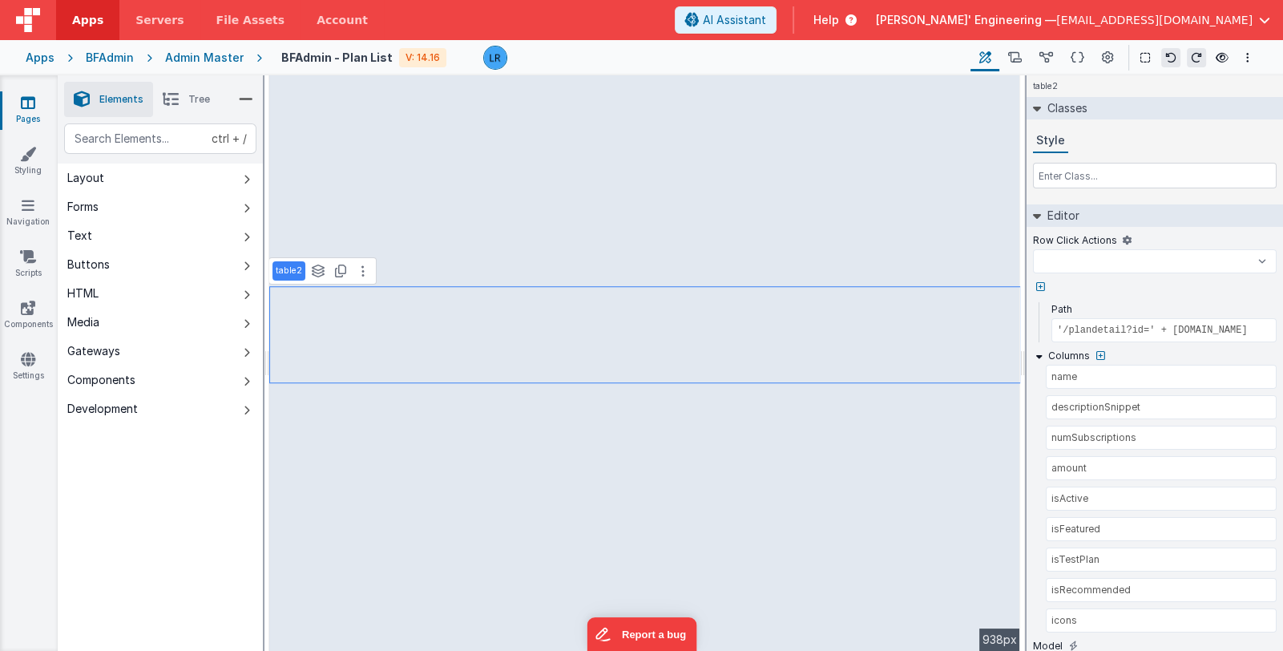
select select
click at [1083, 261] on select "applyFilters newActionScript3 newActionScript4 newActionScript5 onFormLoad aler…" at bounding box center [1155, 261] width 244 height 24
select select
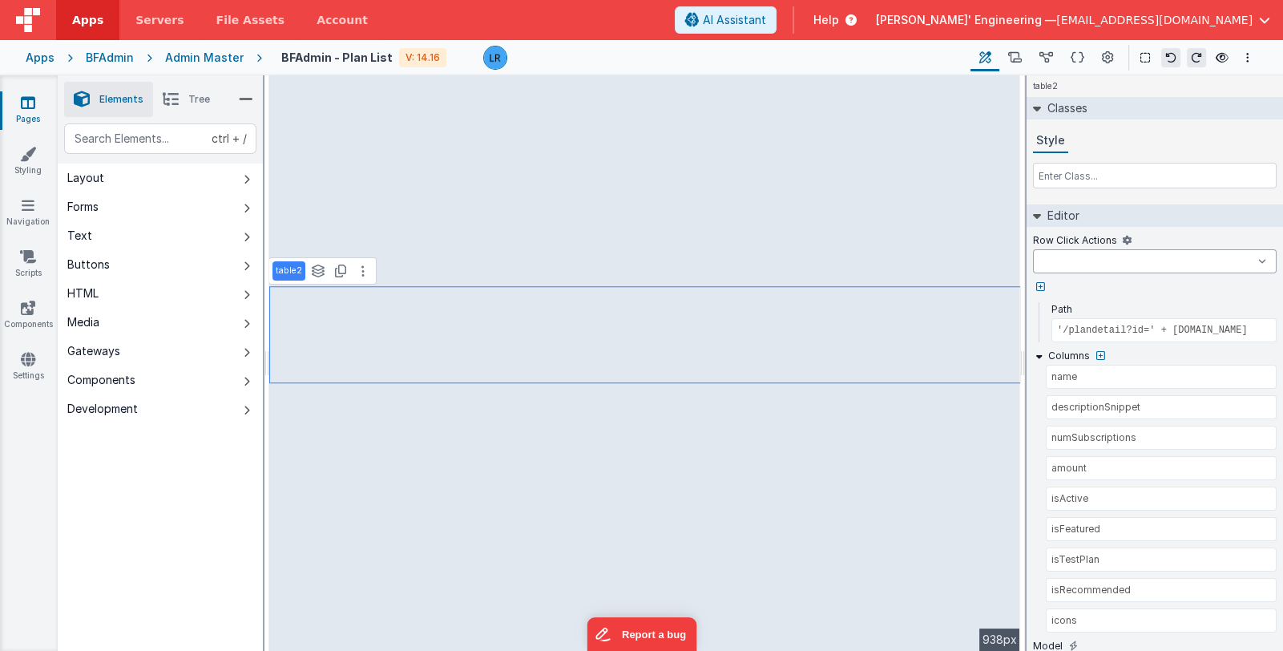
select select
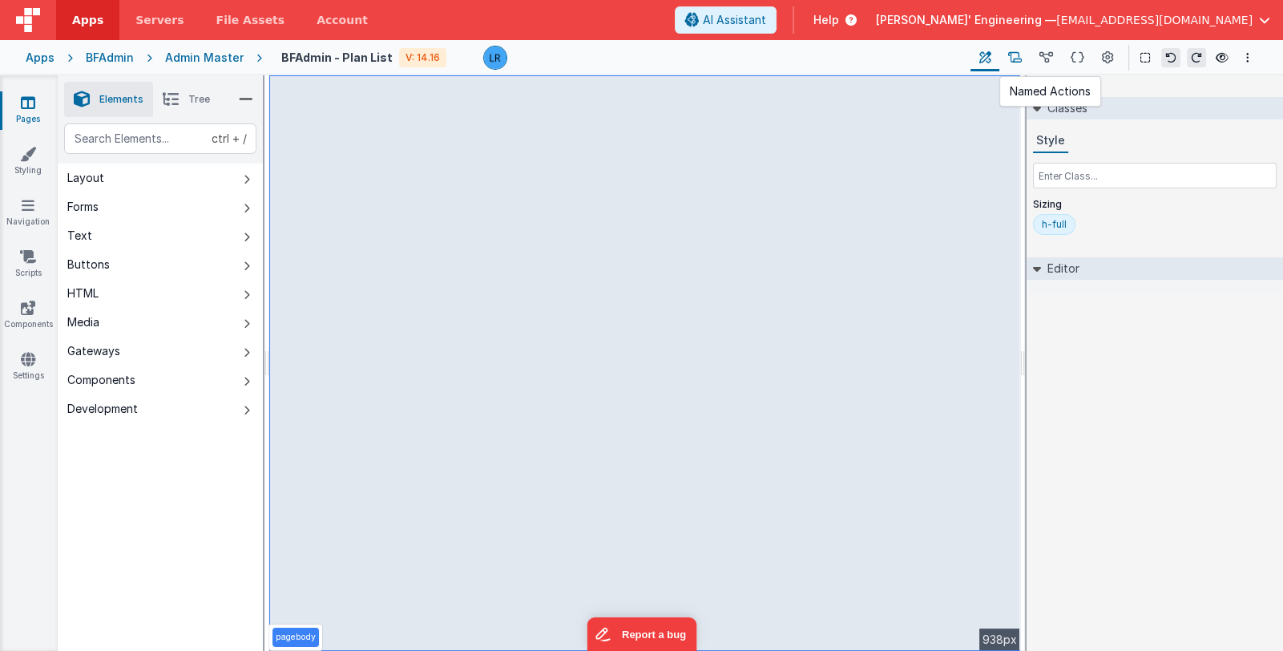
click at [1025, 68] on button at bounding box center [1015, 57] width 31 height 27
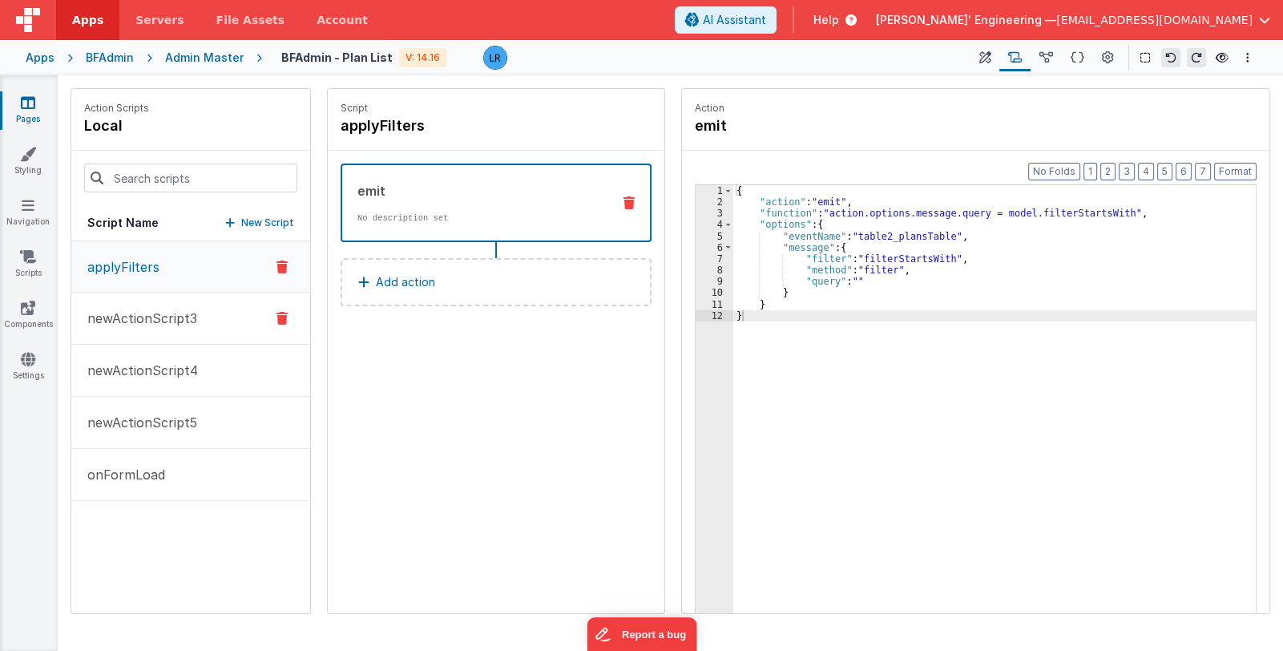
click at [139, 323] on p "newActionScript3" at bounding box center [137, 318] width 119 height 19
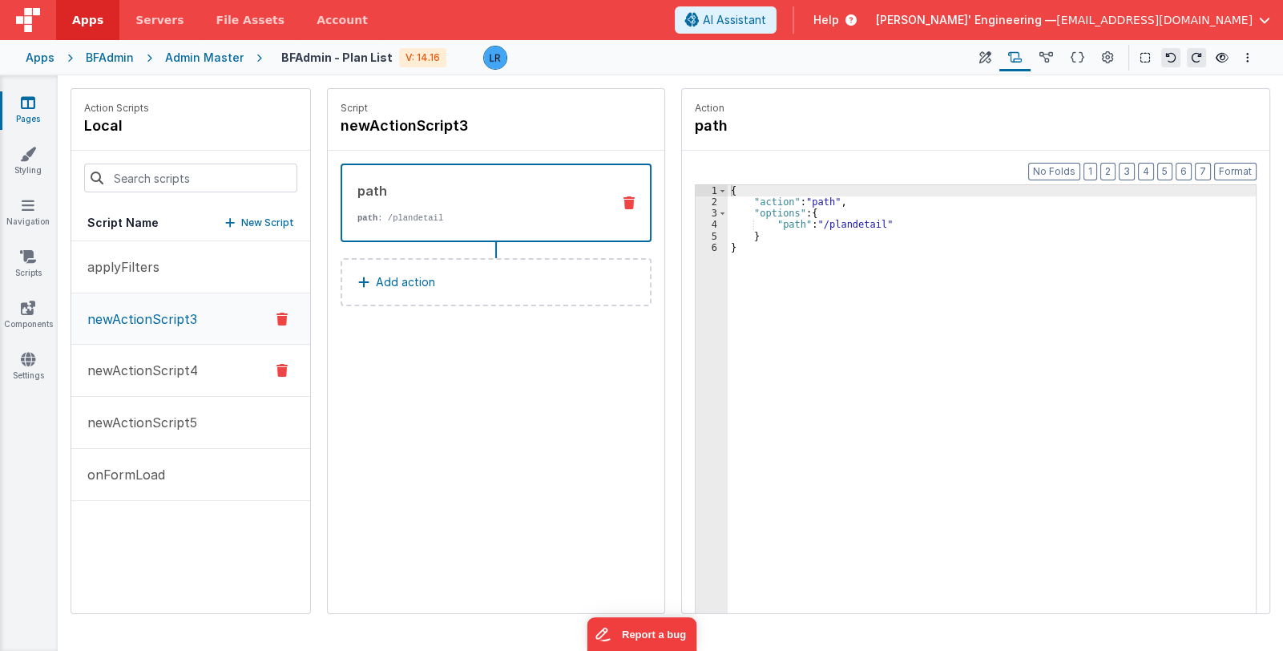
click at [150, 367] on p "newActionScript4" at bounding box center [138, 370] width 120 height 19
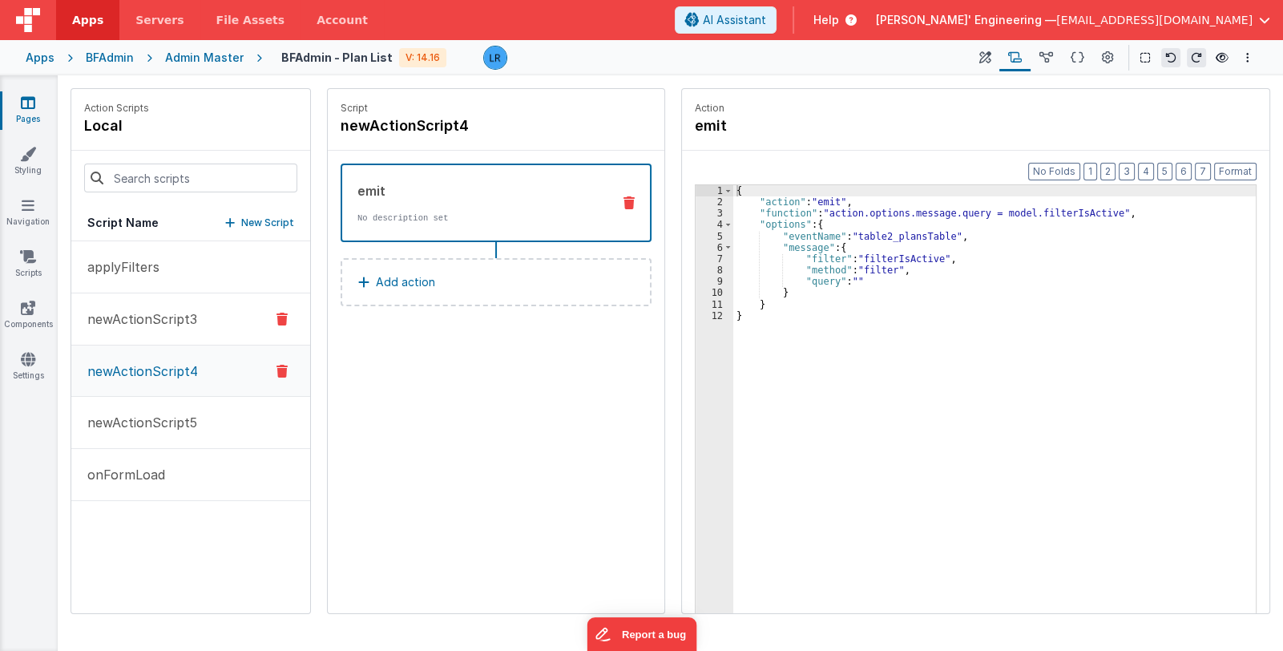
click at [154, 324] on p "newActionScript3" at bounding box center [137, 318] width 119 height 19
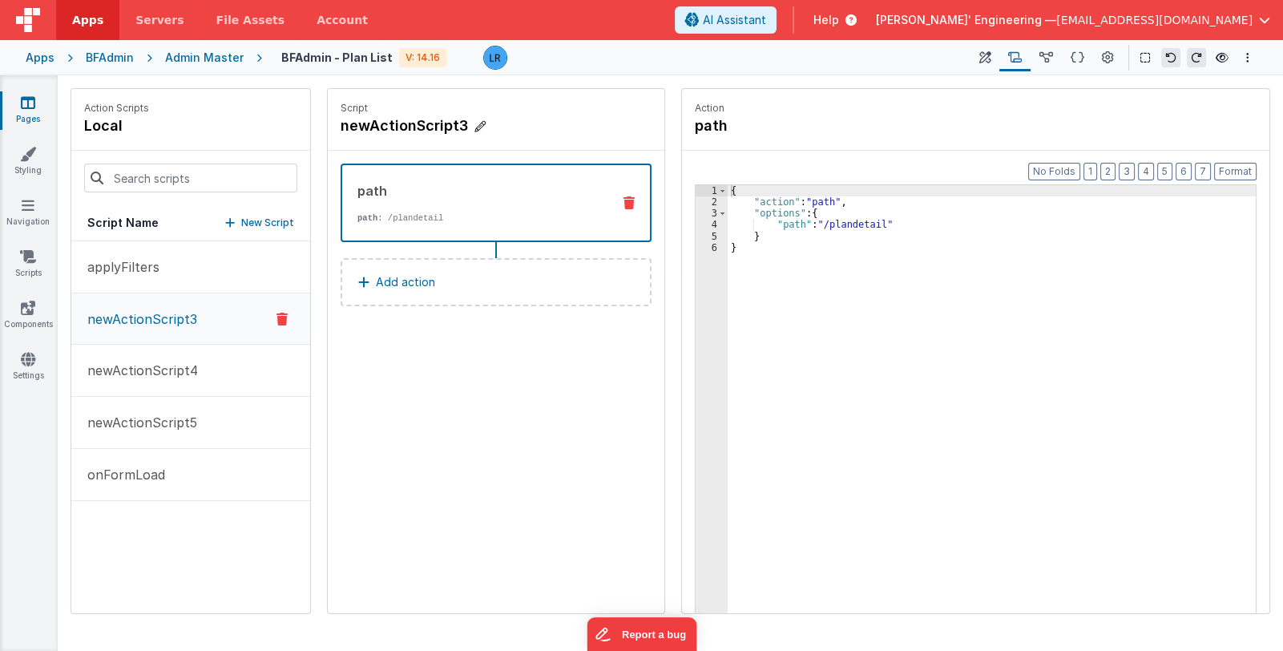
click at [477, 123] on icon at bounding box center [480, 127] width 11 height 16
drag, startPoint x: 486, startPoint y: 123, endPoint x: 356, endPoint y: 125, distance: 129.9
click at [343, 120] on input "newActionScript3" at bounding box center [421, 126] width 160 height 22
type input "g"
type input "pathDetail"
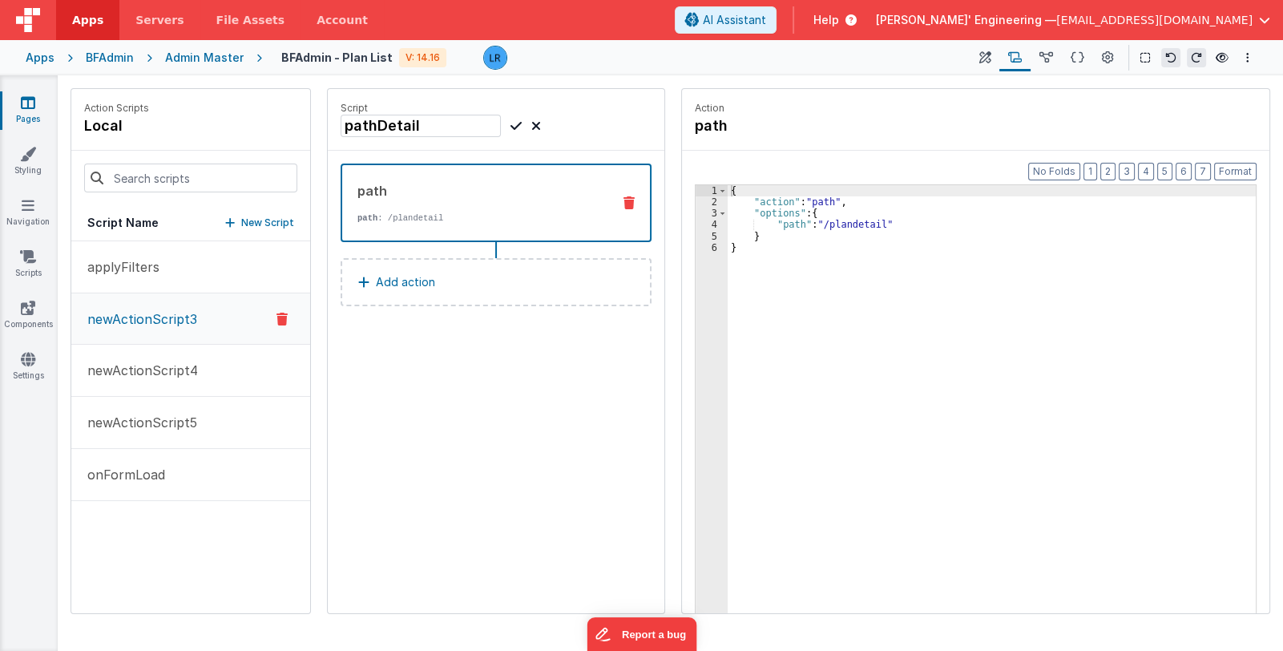
click at [515, 127] on icon at bounding box center [516, 125] width 11 height 19
click at [978, 55] on button at bounding box center [985, 57] width 29 height 27
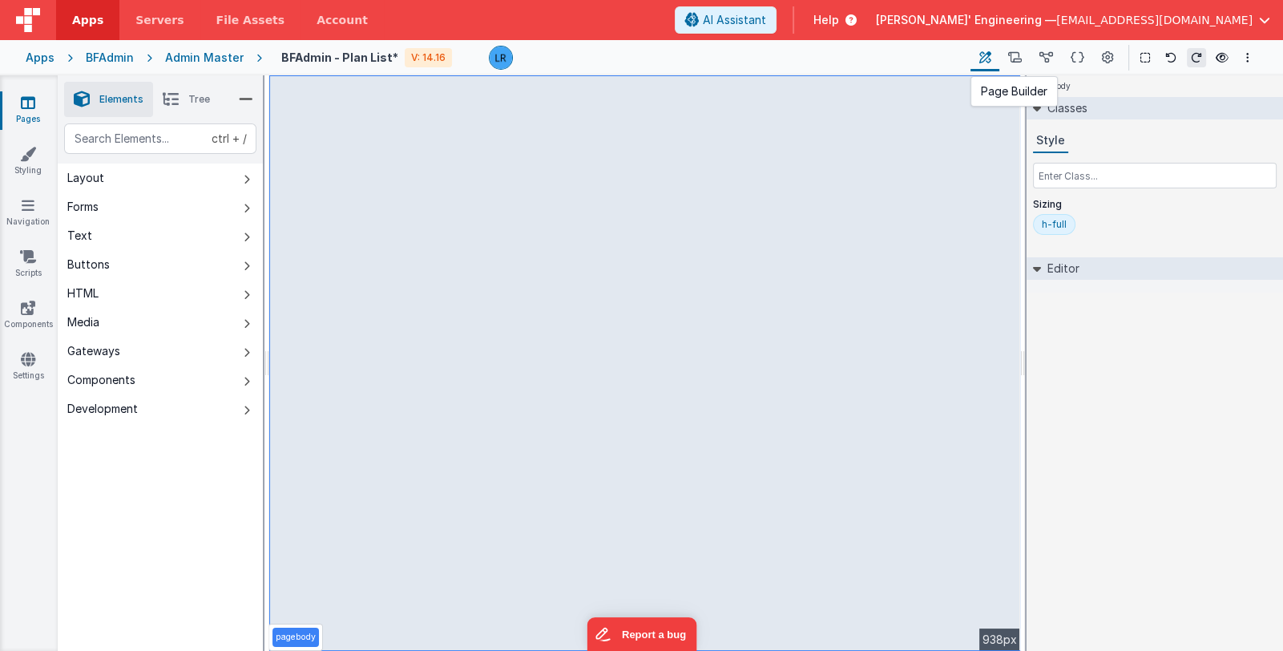
select select
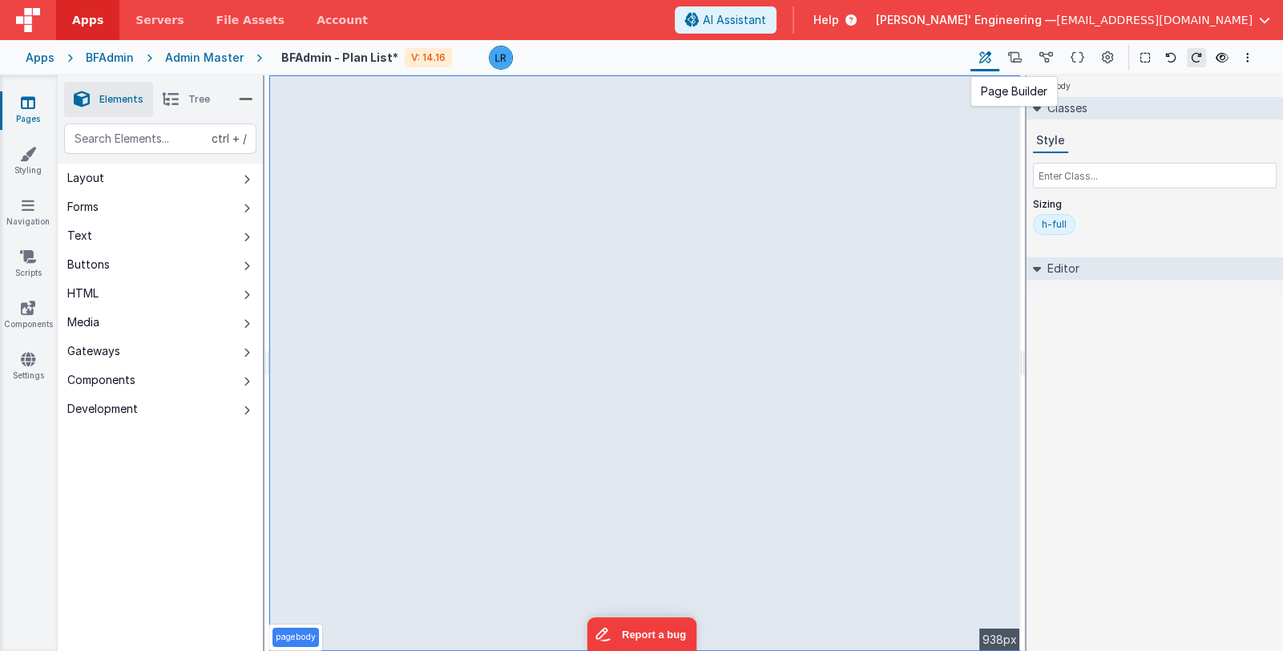
select select
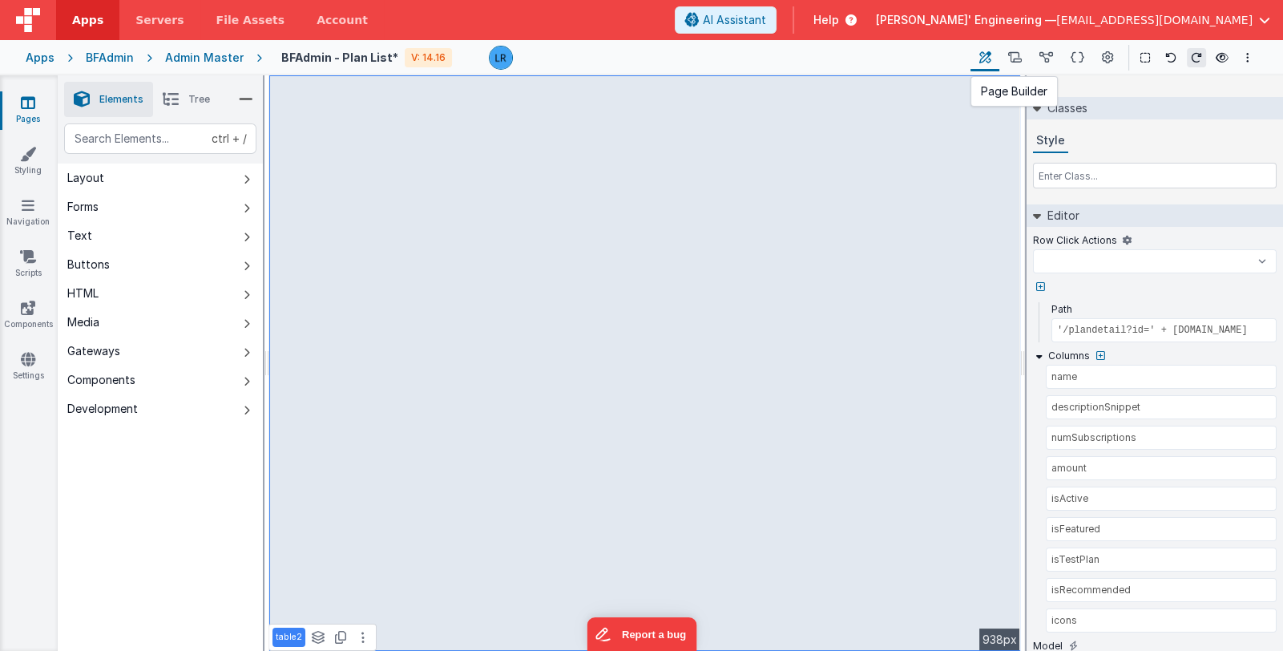
select select
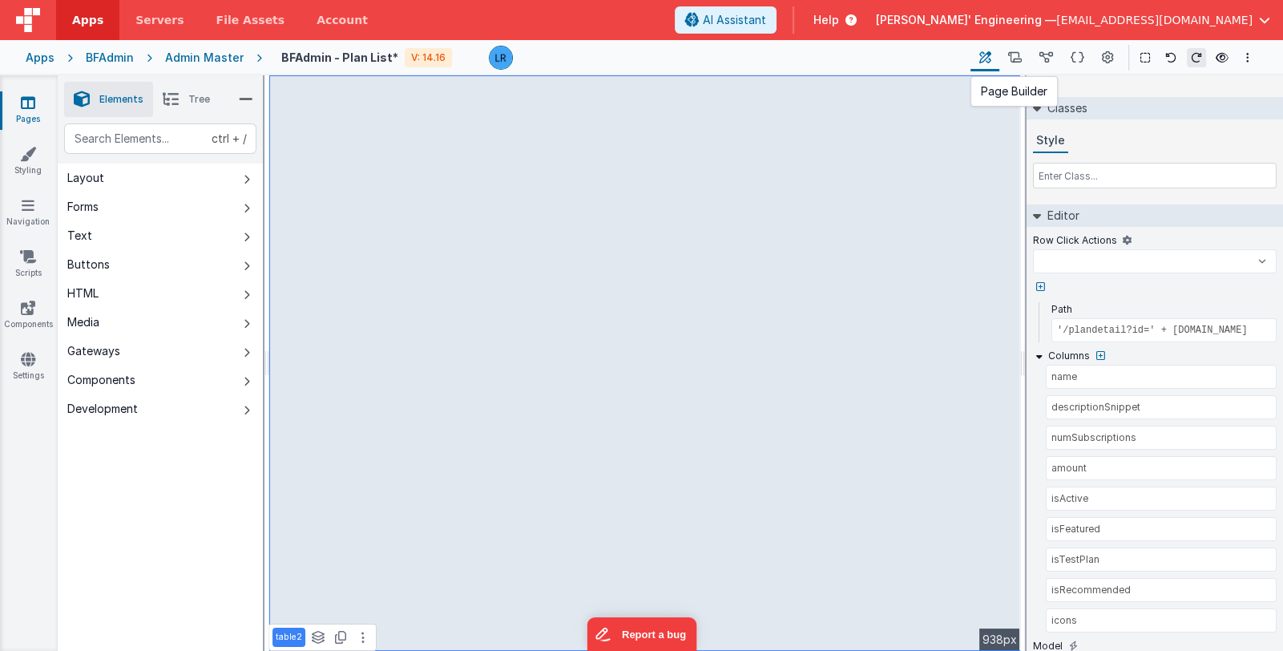
select select
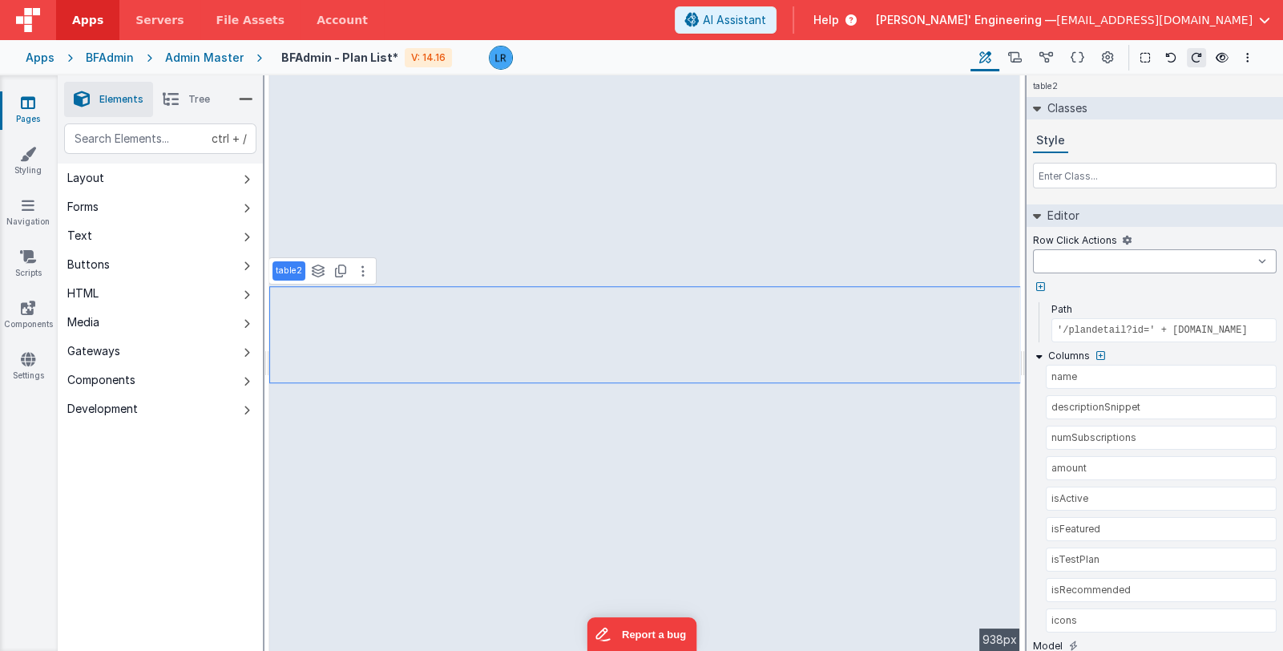
click at [1094, 261] on select "applyFilters newActionScript4 newActionScript5 onFormLoad pathDetail alert onAp…" at bounding box center [1155, 261] width 244 height 24
select select
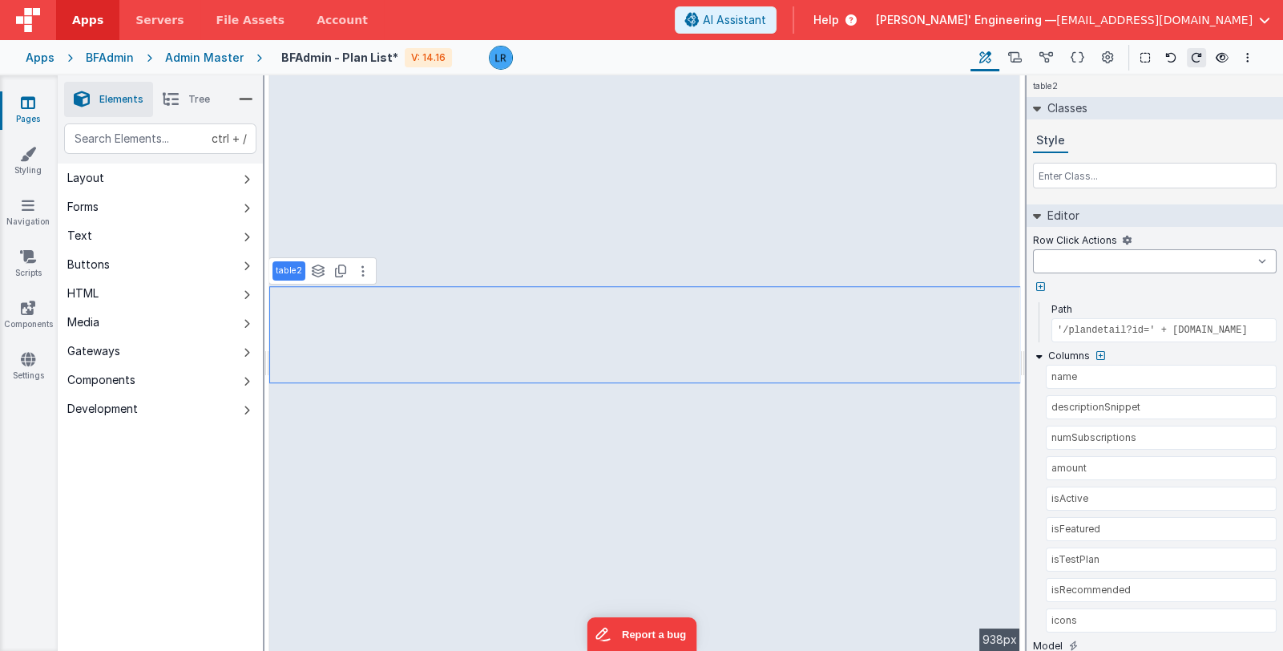
select select
select select "pathDetail"
click at [1033, 249] on select "applyFilters newActionScript4 newActionScript5 onFormLoad pathDetail alert onAp…" at bounding box center [1155, 261] width 244 height 24
select select
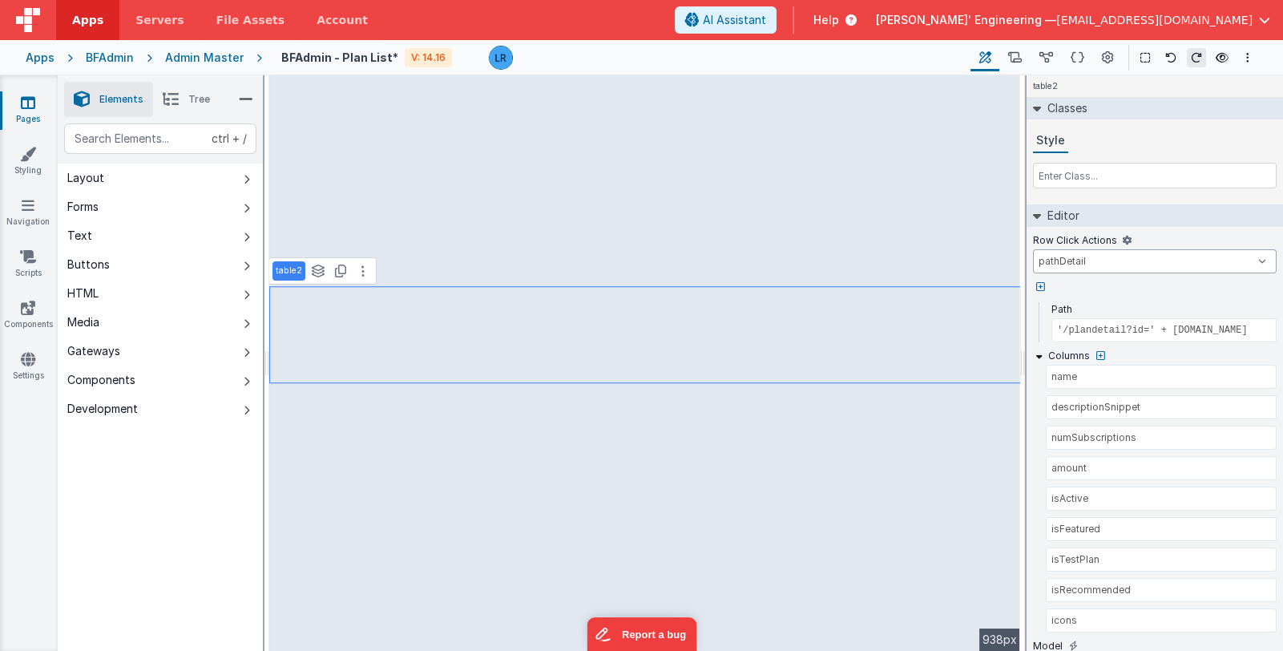
select select
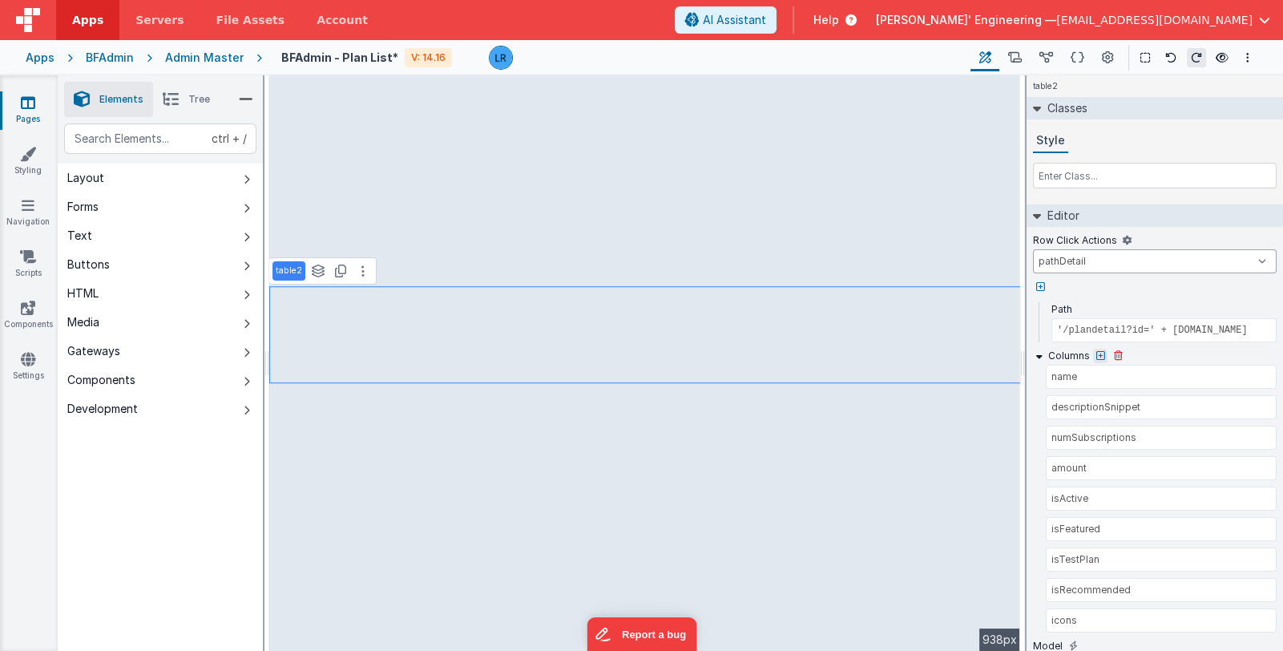
select select
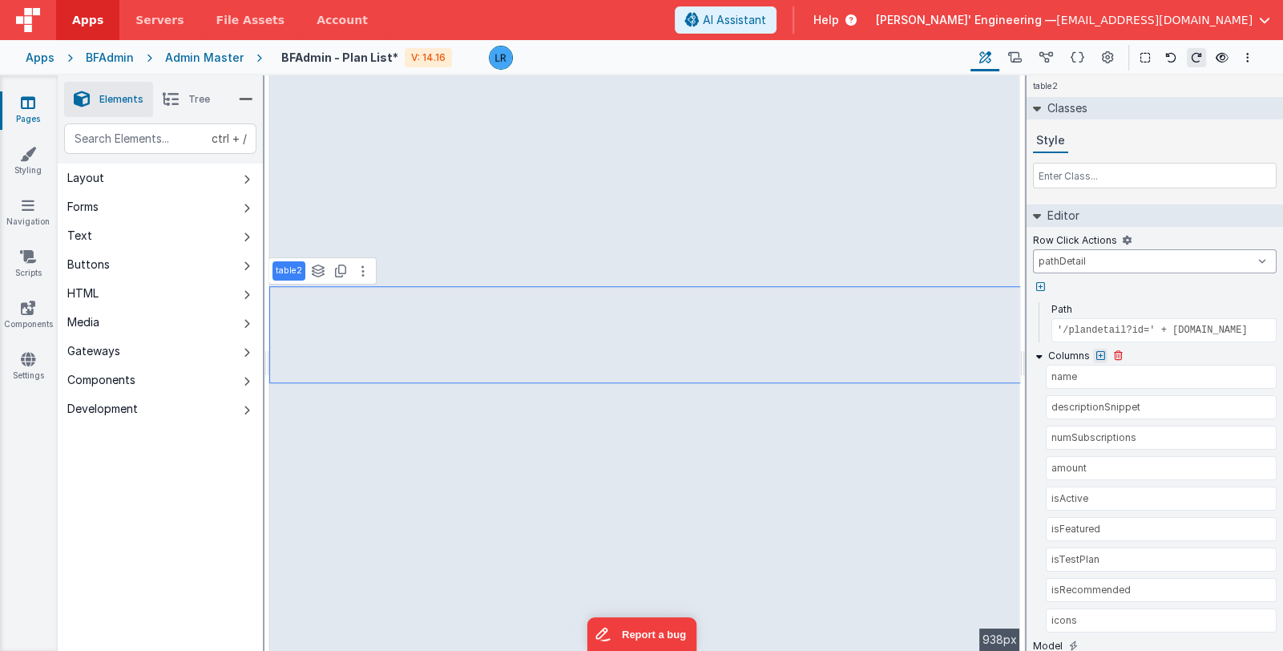
select select
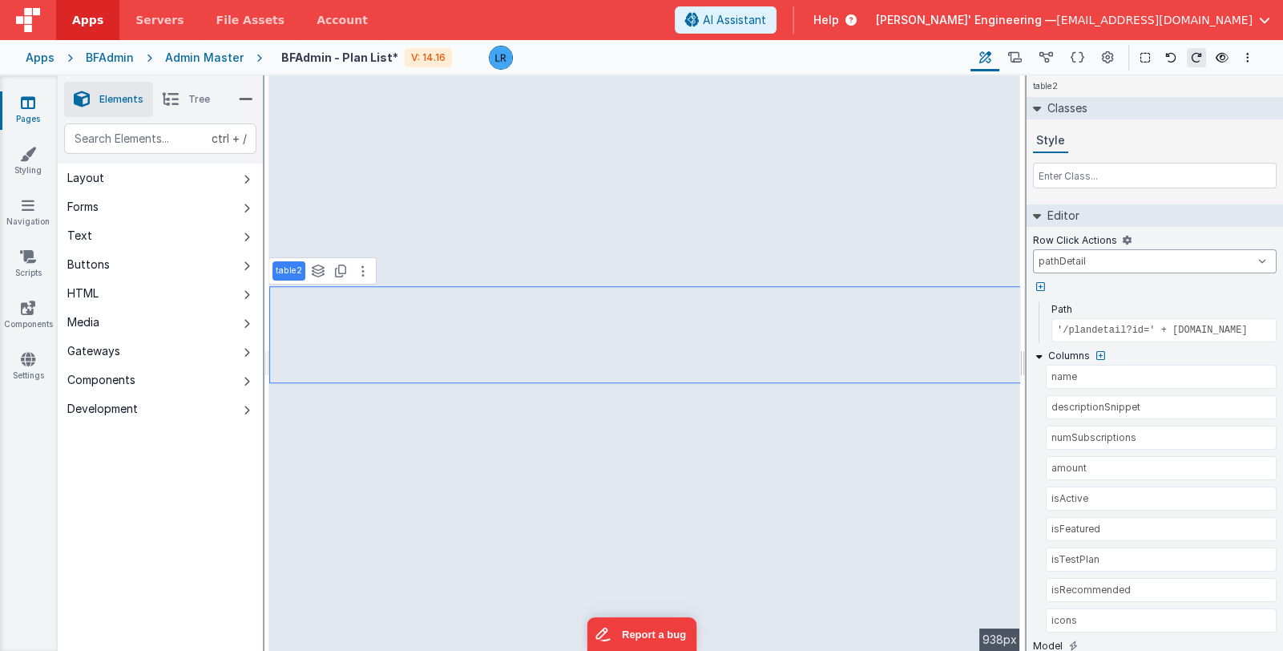
select select
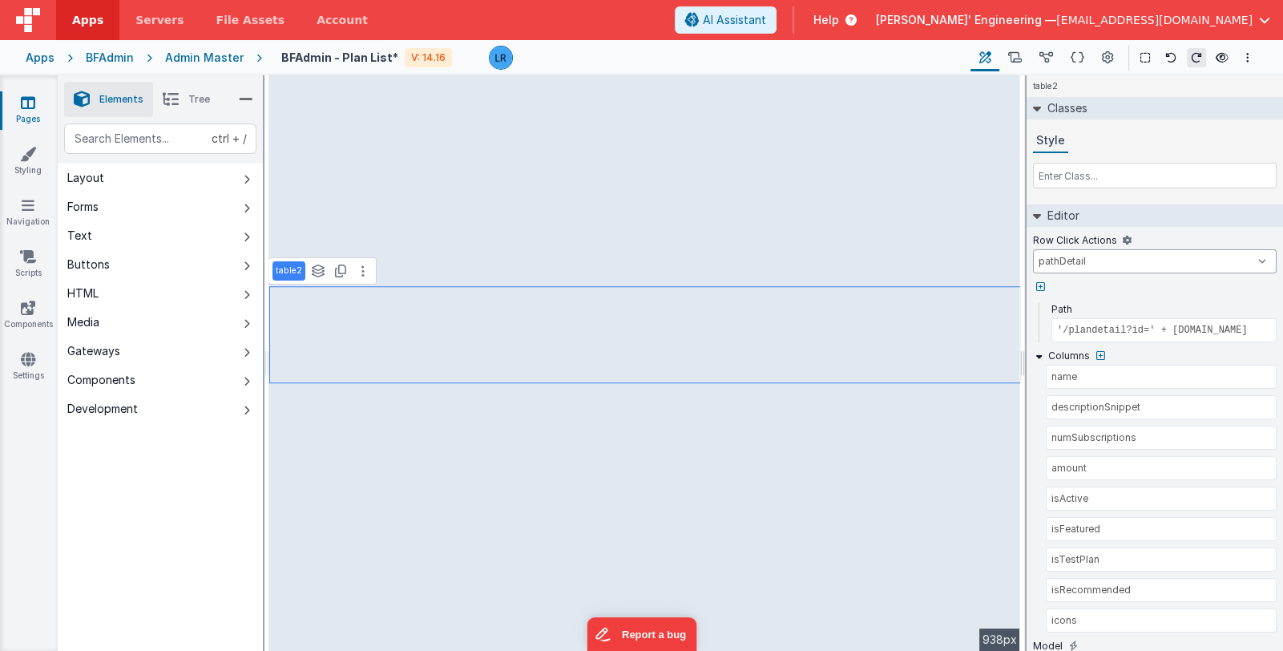
select select
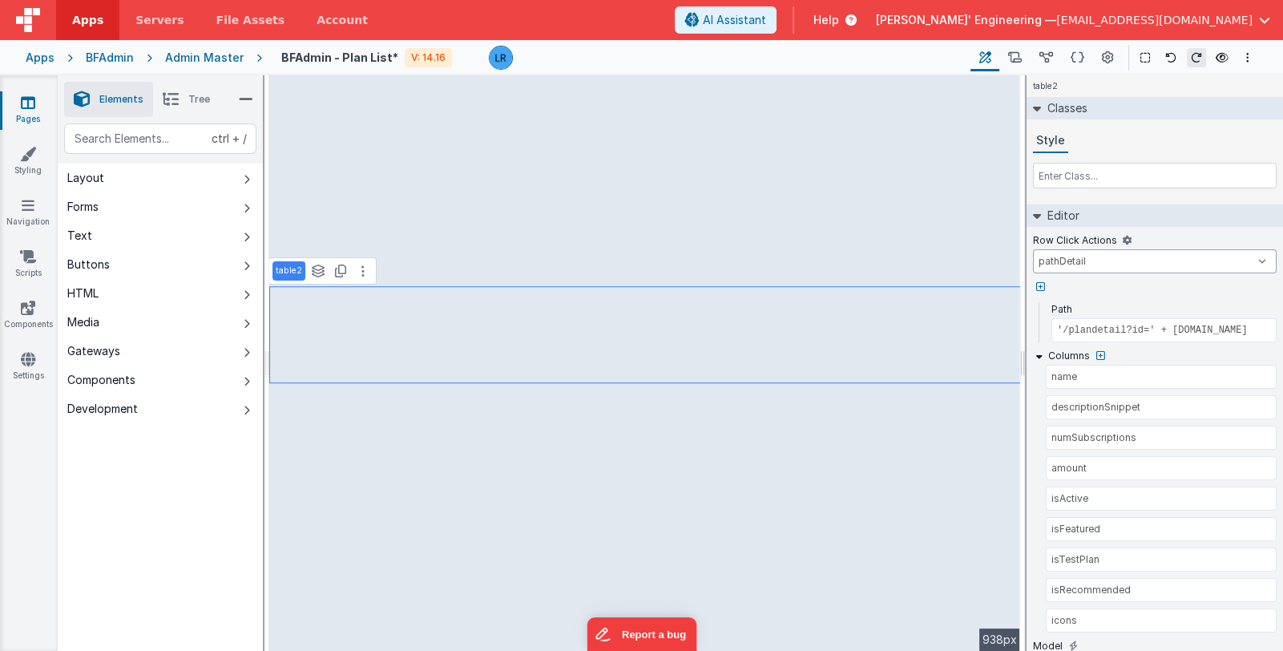
select select
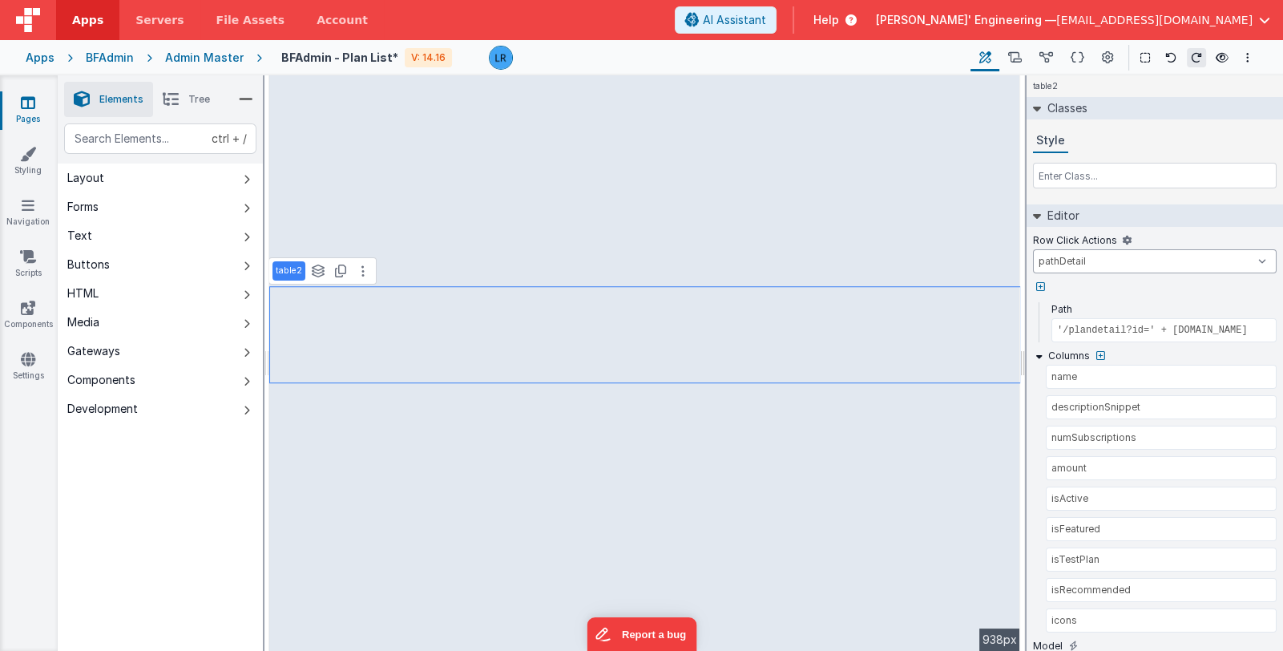
select select
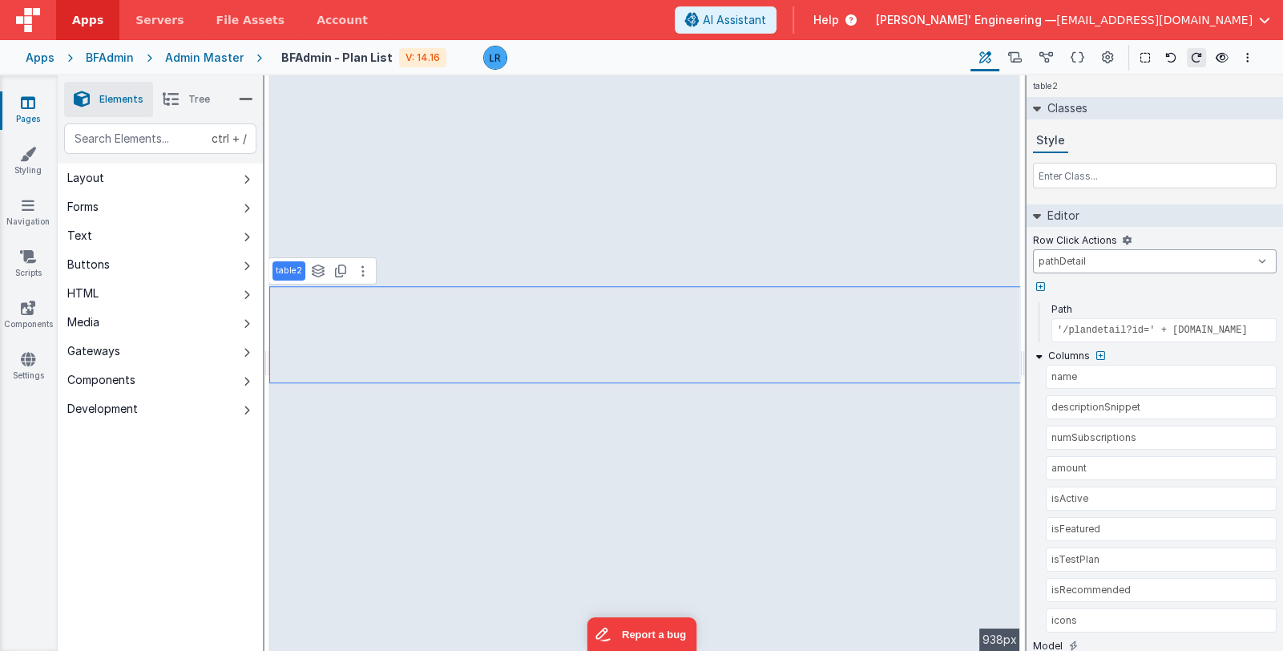
select select
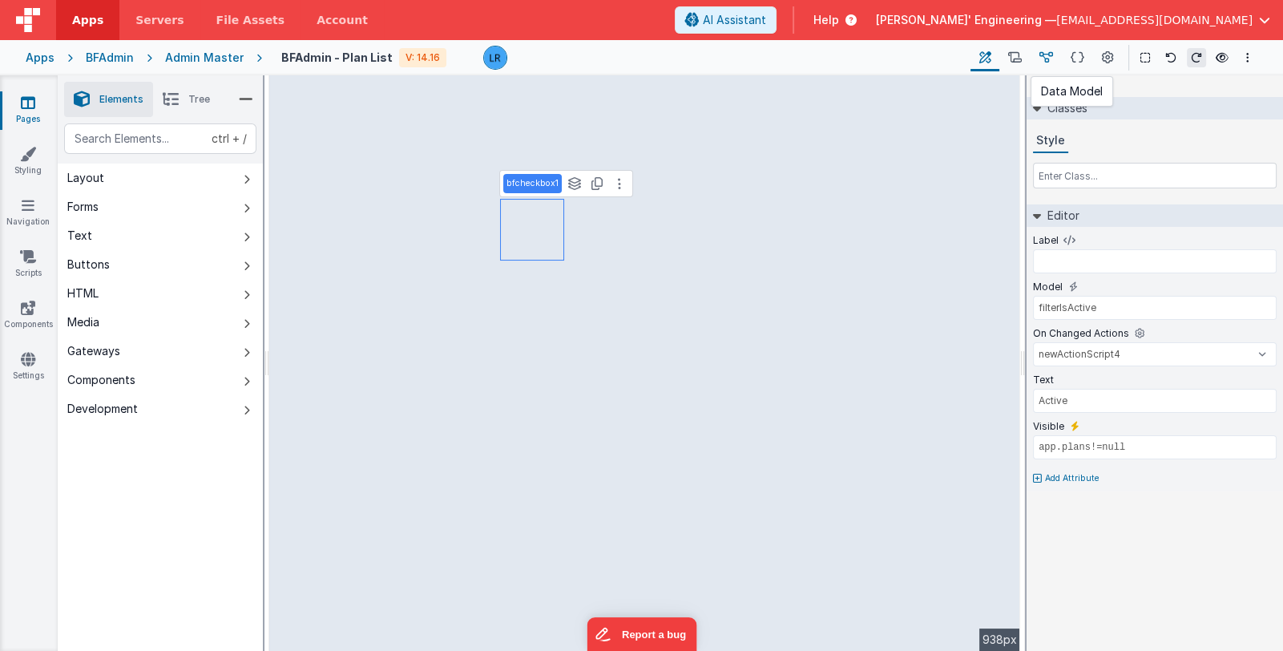
click at [1045, 62] on icon at bounding box center [1047, 58] width 14 height 17
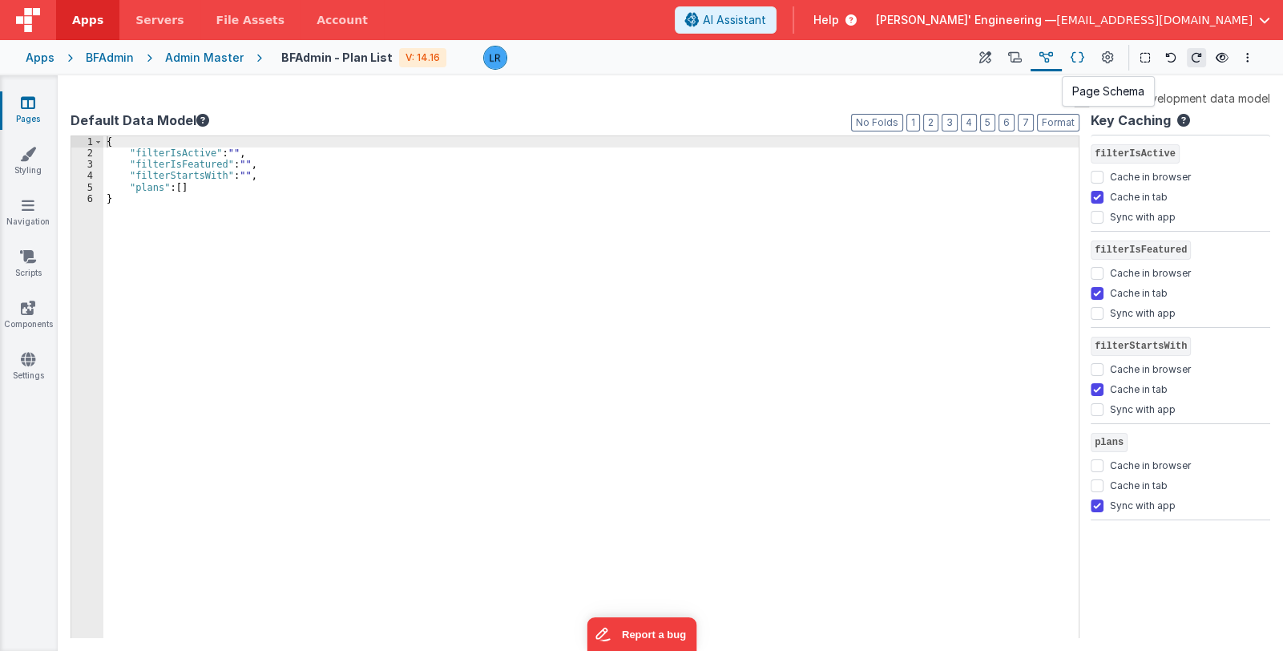
click at [1084, 61] on icon at bounding box center [1078, 58] width 14 height 17
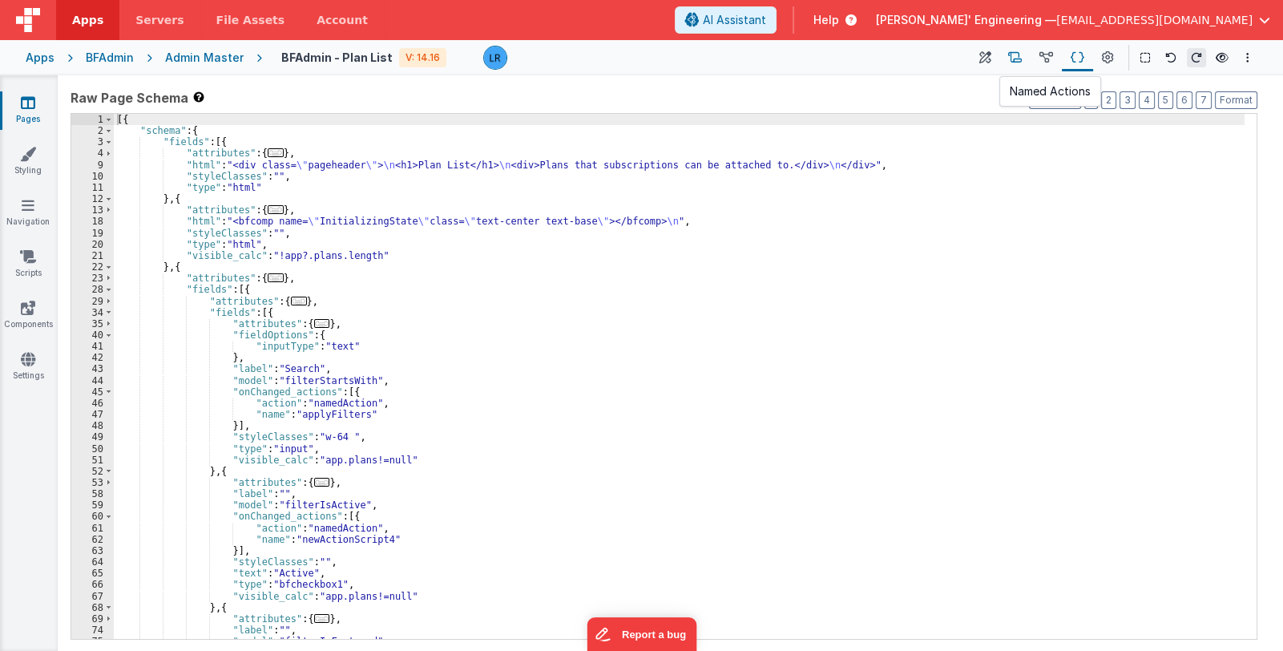
click at [1008, 63] on button at bounding box center [1015, 57] width 31 height 27
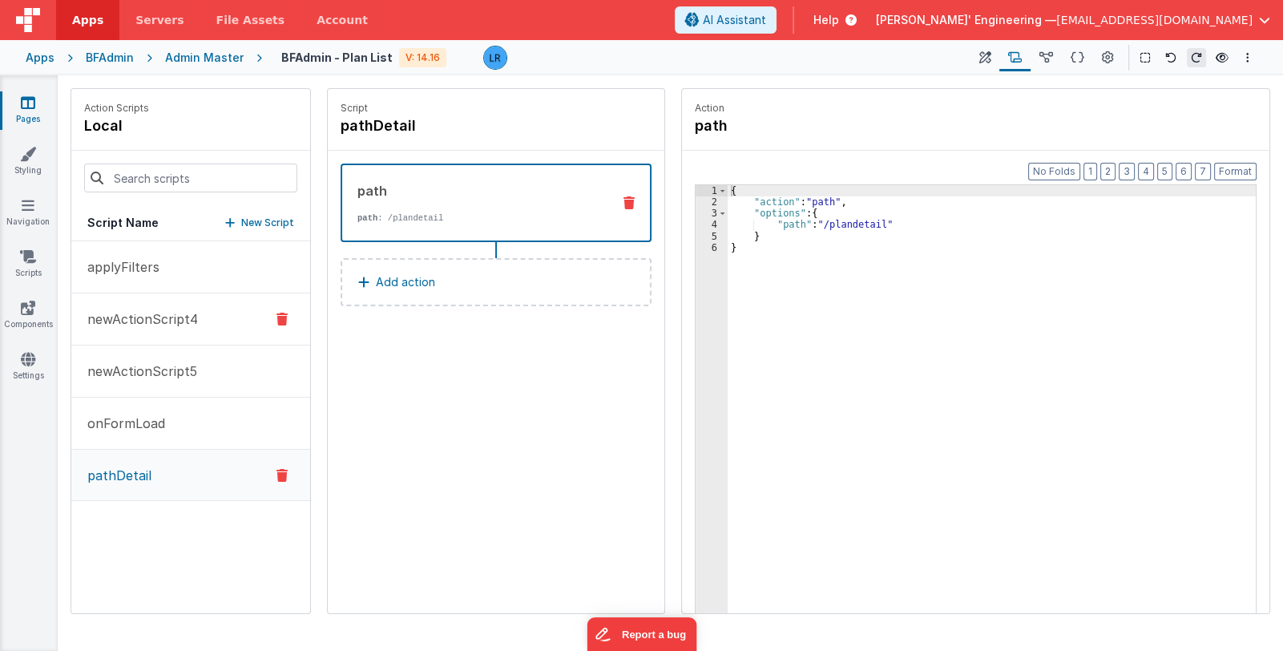
click at [138, 312] on p "newActionScript4" at bounding box center [138, 318] width 120 height 19
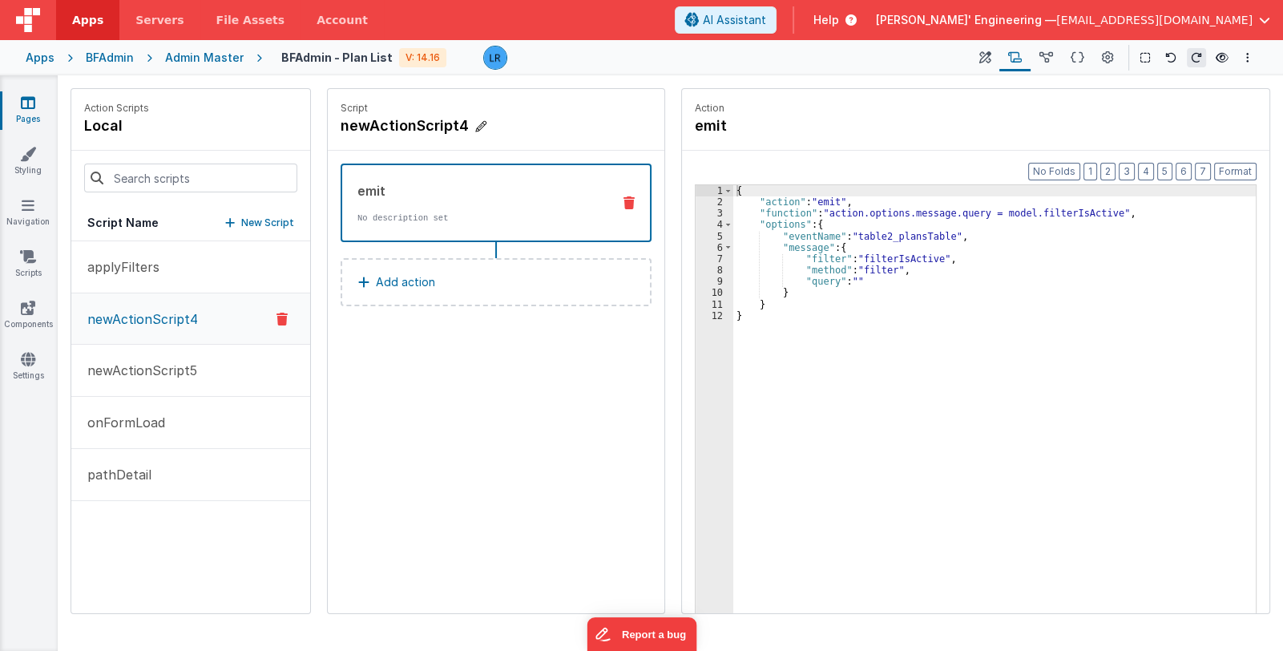
click at [479, 129] on icon at bounding box center [480, 127] width 11 height 16
drag, startPoint x: 479, startPoint y: 123, endPoint x: 342, endPoint y: 115, distance: 137.4
click at [342, 115] on input "newActionScript4" at bounding box center [421, 126] width 160 height 22
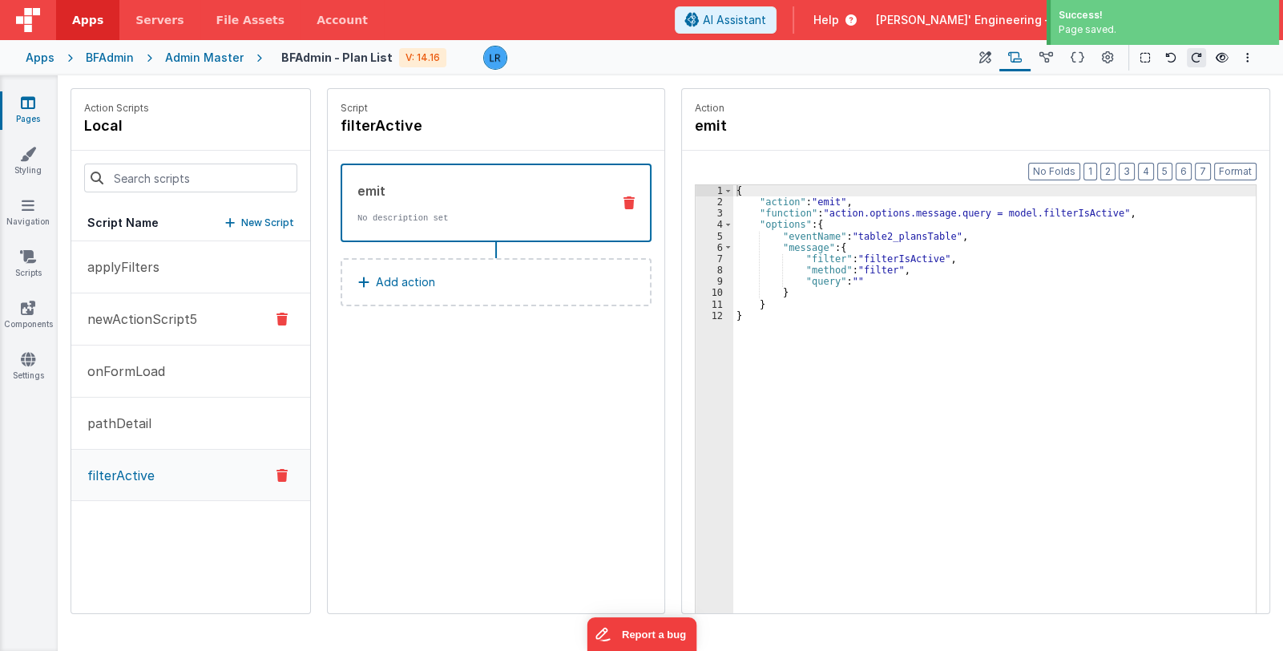
click at [176, 309] on p "newActionScript5" at bounding box center [137, 318] width 119 height 19
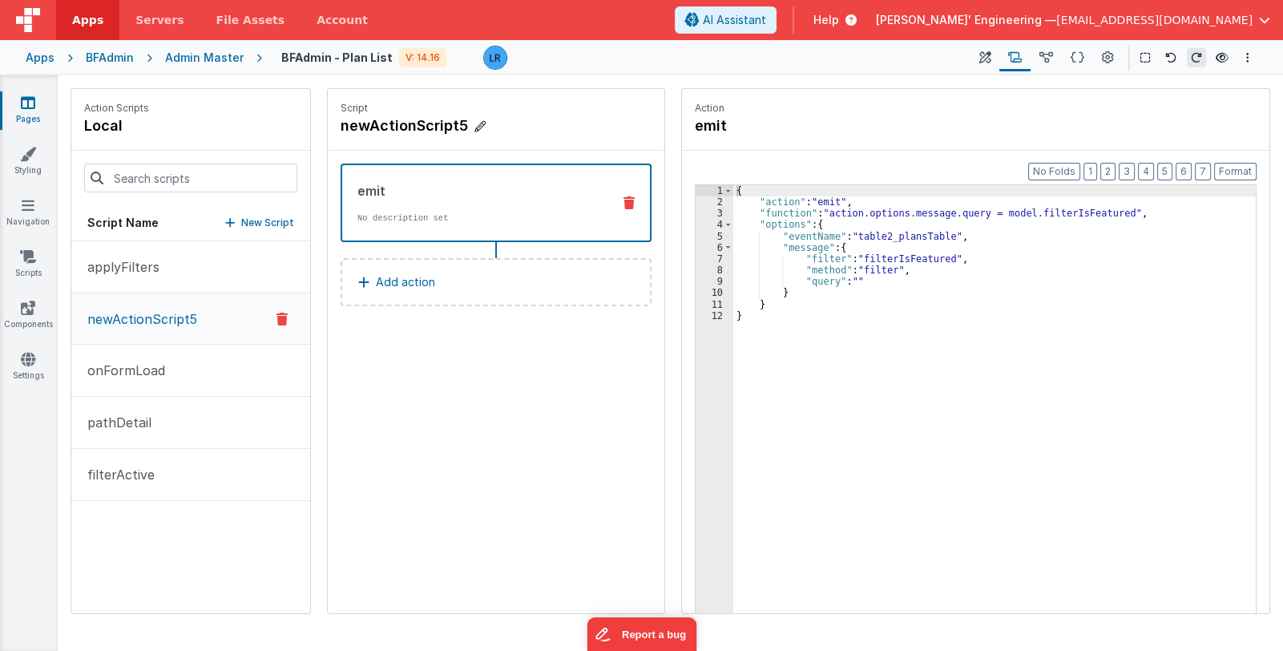
click at [478, 124] on icon at bounding box center [480, 127] width 11 height 16
drag, startPoint x: 481, startPoint y: 126, endPoint x: 323, endPoint y: 115, distance: 158.3
click at [323, 115] on div "Action Scripts local Script Name New Script applyFilters newActionScript5 onFor…" at bounding box center [671, 351] width 1200 height 526
click at [512, 125] on icon at bounding box center [516, 125] width 11 height 19
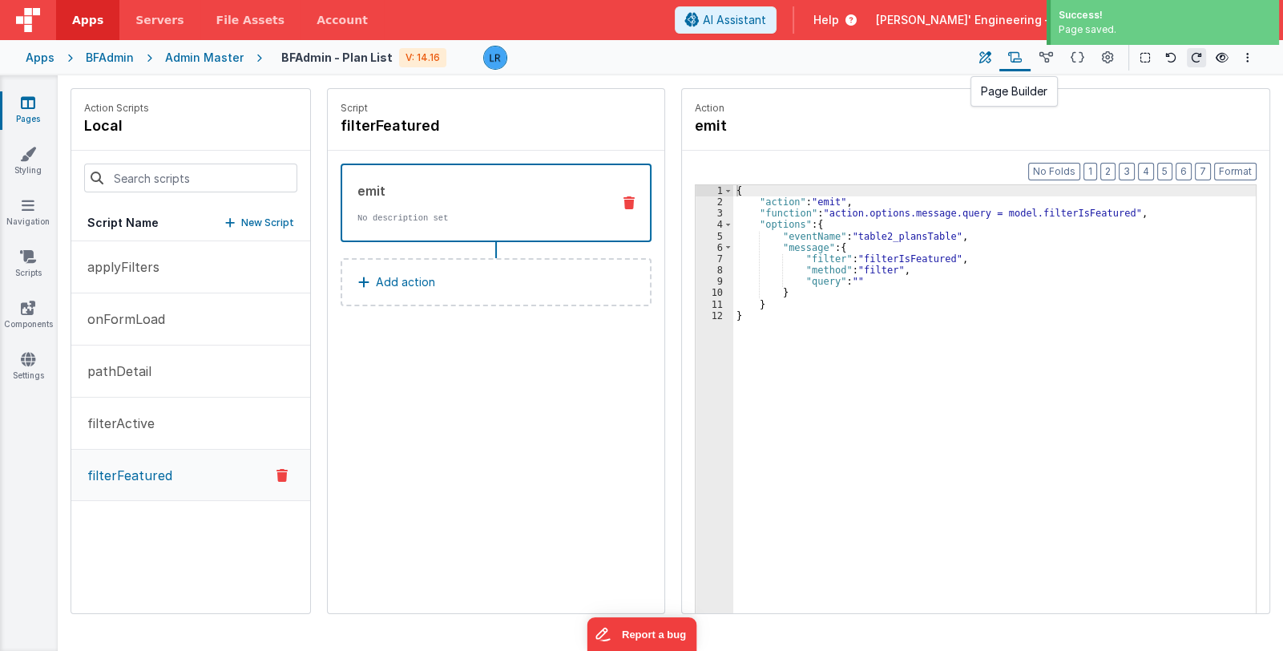
click at [984, 59] on icon at bounding box center [986, 58] width 12 height 17
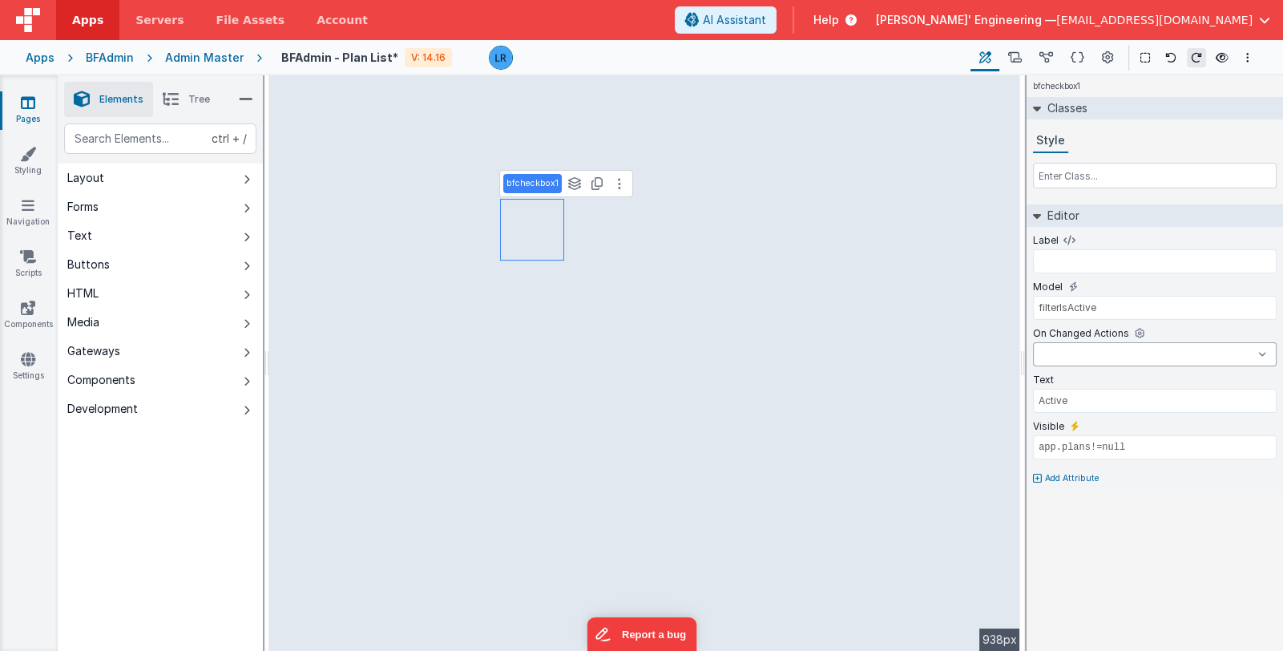
click at [1065, 362] on select "applyFilters onFormLoad pathDetail filterActive filterFeatured alert onAppLoad" at bounding box center [1155, 354] width 244 height 24
click at [1033, 342] on select "applyFilters onFormLoad pathDetail filterActive filterFeatured alert onAppLoad" at bounding box center [1155, 354] width 244 height 24
click at [1114, 350] on select "applyFilters onFormLoad pathDetail filterActive filterFeatured alert onAppLoad" at bounding box center [1155, 354] width 244 height 24
click at [1033, 342] on select "applyFilters onFormLoad pathDetail filterActive filterFeatured alert onAppLoad" at bounding box center [1155, 354] width 244 height 24
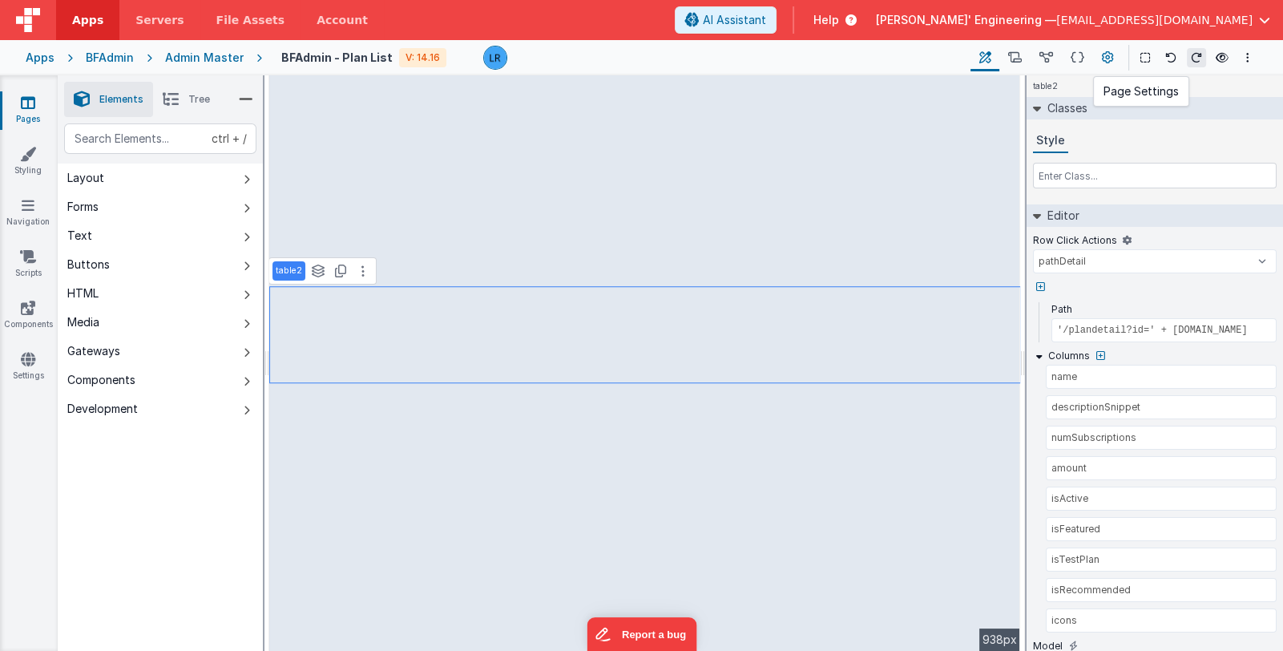
click at [1104, 55] on icon at bounding box center [1108, 58] width 12 height 17
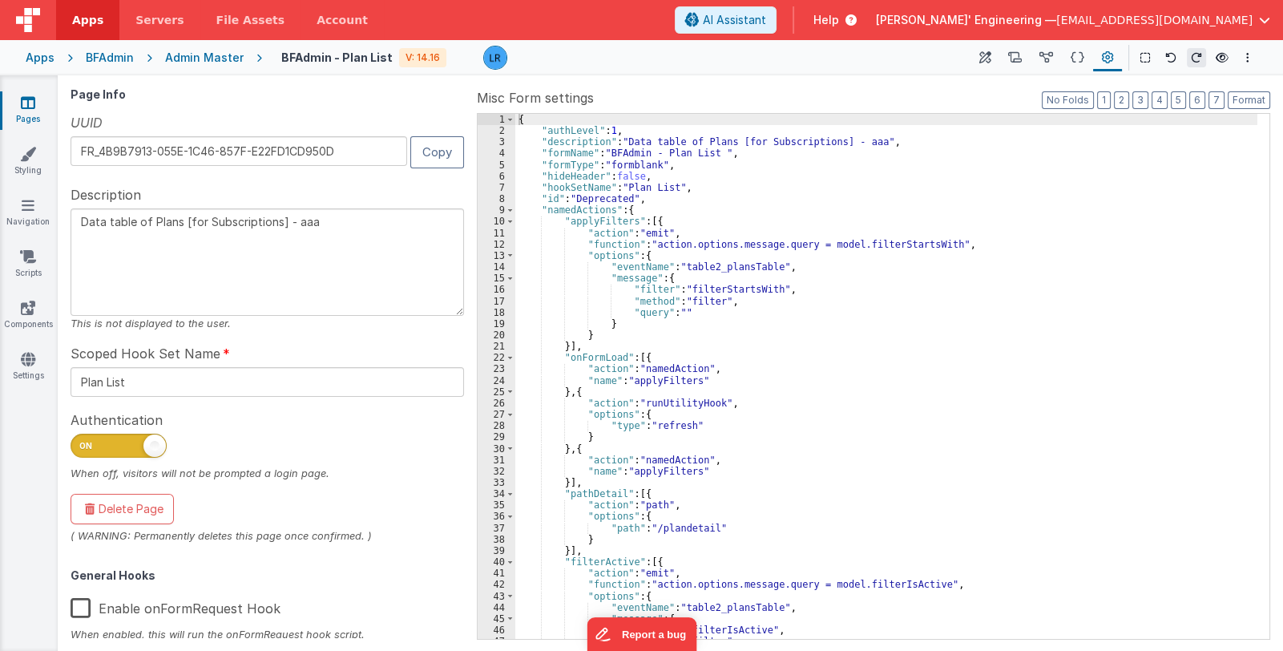
scroll to position [281, 0]
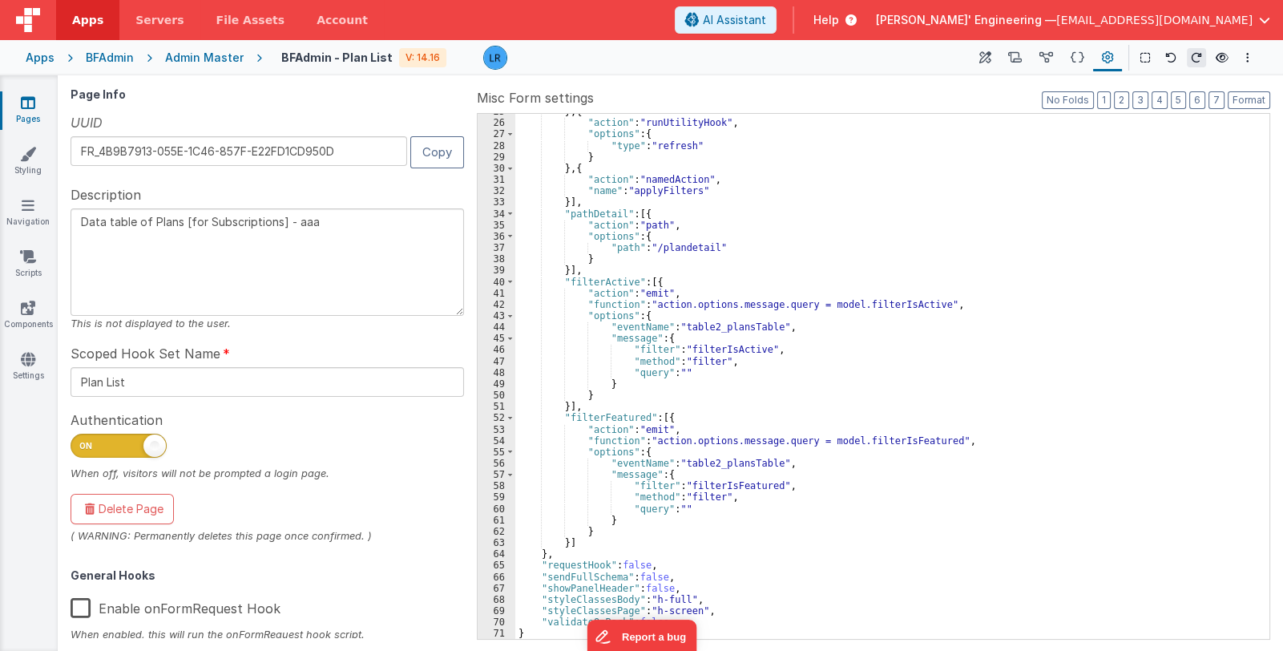
click at [23, 115] on link "Pages" at bounding box center [28, 111] width 58 height 32
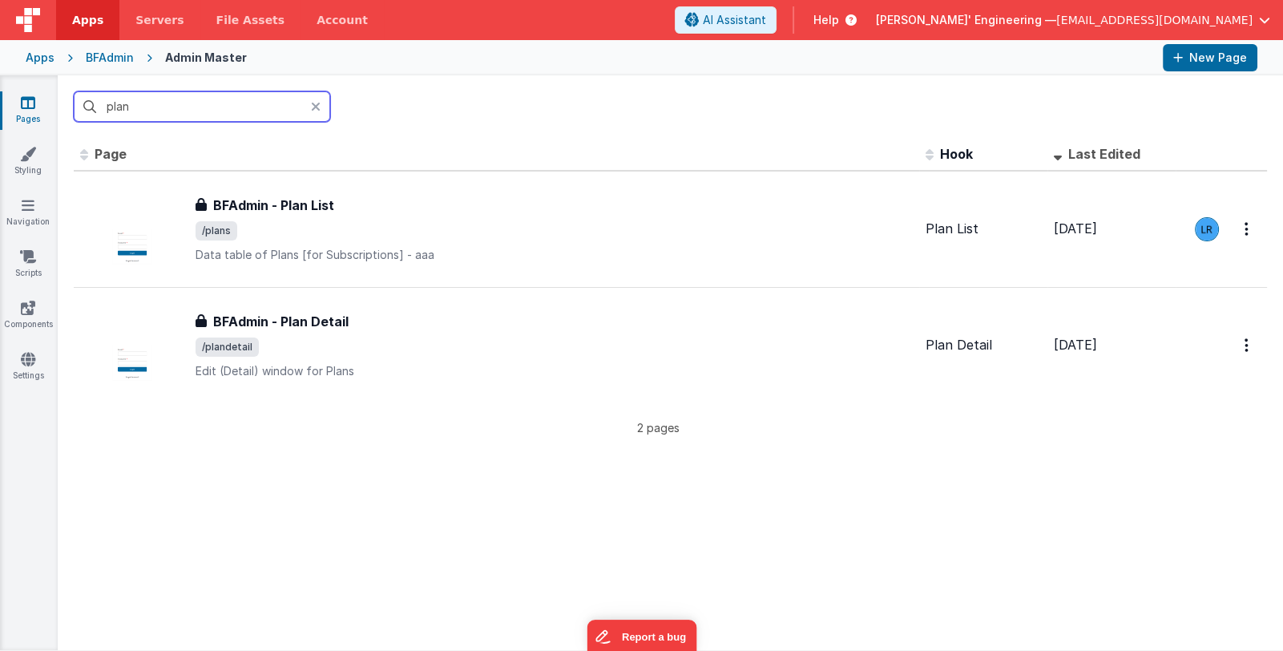
click at [309, 103] on input "plan" at bounding box center [202, 106] width 257 height 30
click at [318, 103] on icon at bounding box center [316, 106] width 10 height 13
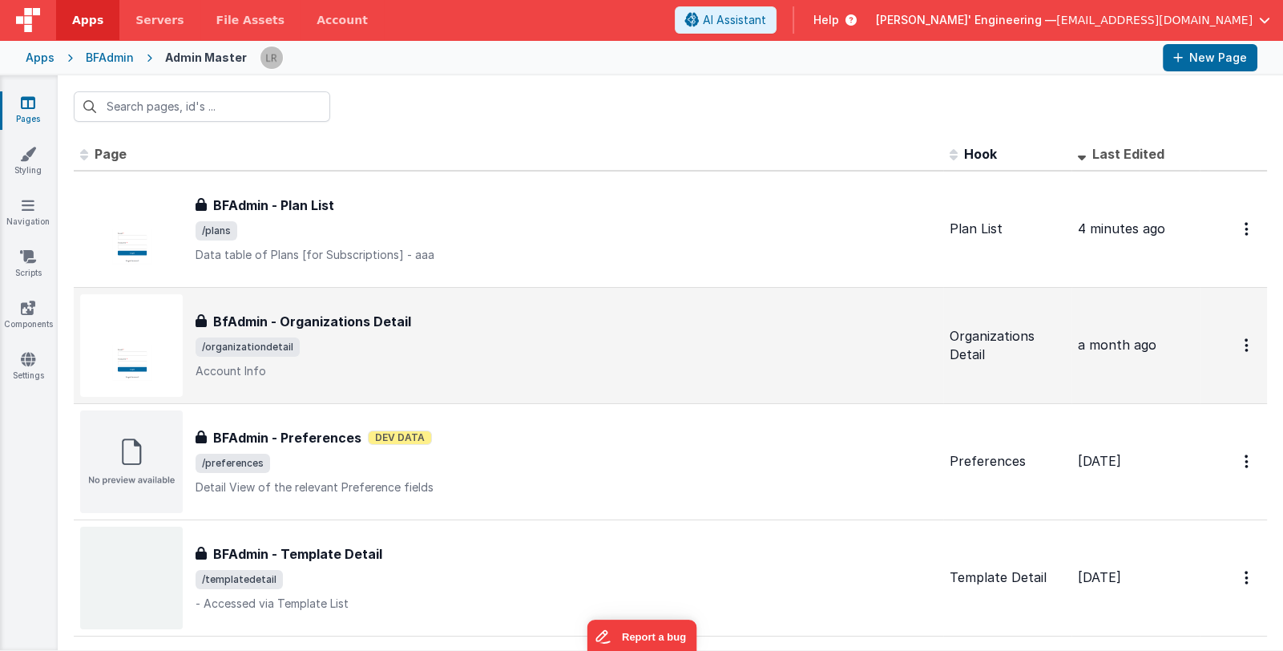
click at [755, 339] on span "/organizationdetail" at bounding box center [567, 346] width 742 height 19
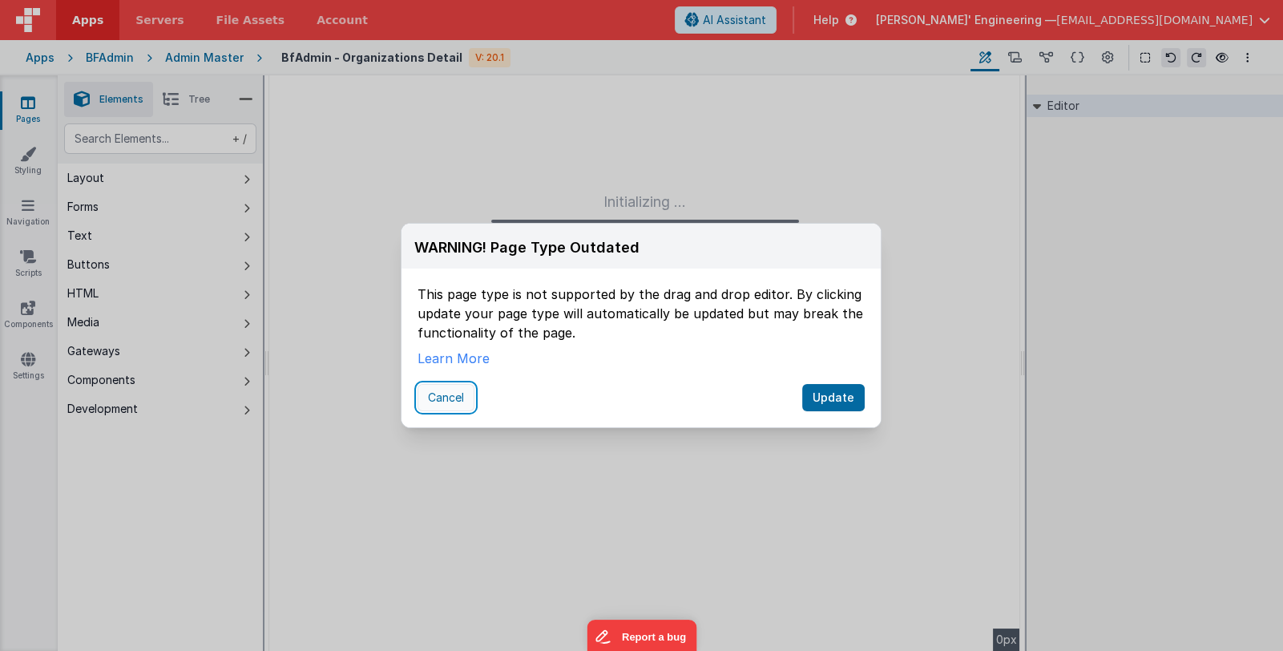
click at [461, 405] on button "Cancel" at bounding box center [446, 397] width 57 height 27
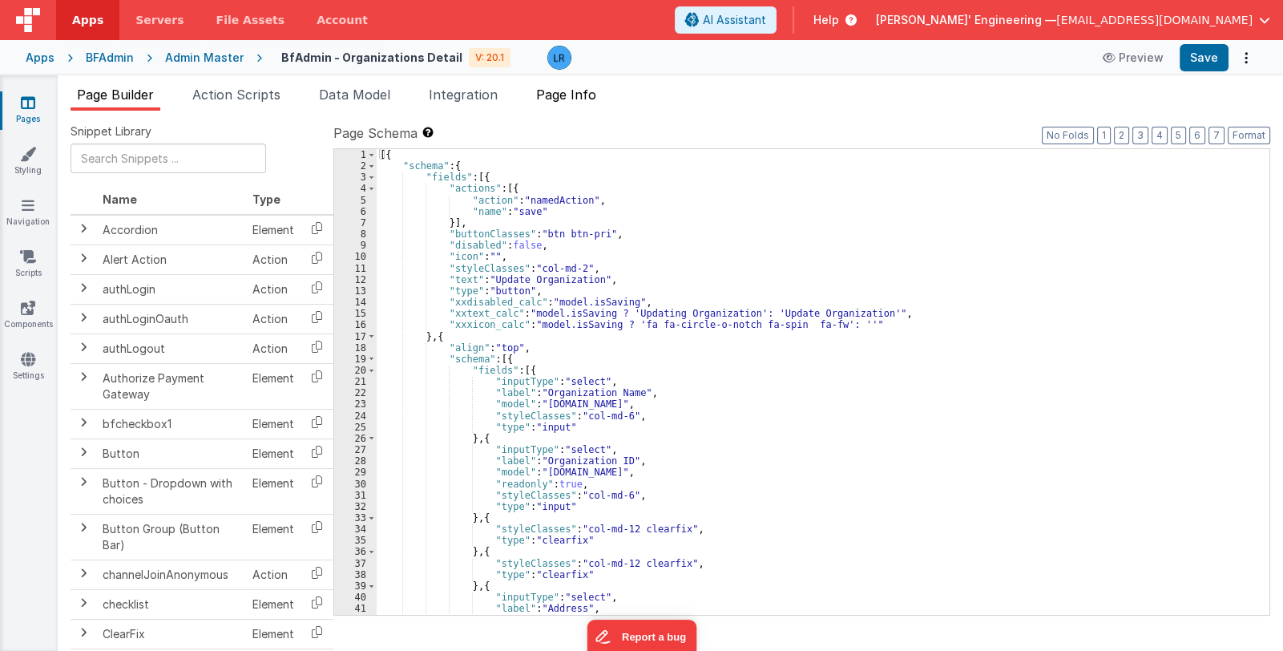
click at [578, 88] on span "Page Info" at bounding box center [566, 95] width 60 height 16
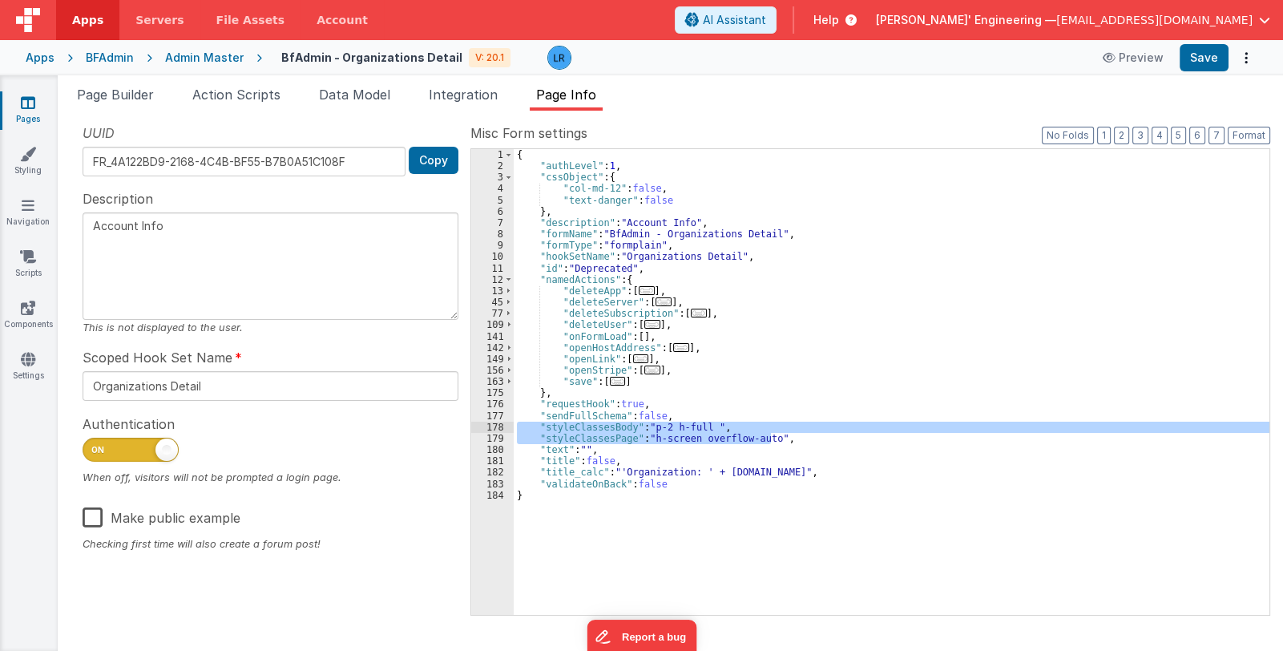
drag, startPoint x: 770, startPoint y: 436, endPoint x: 510, endPoint y: 425, distance: 260.8
click at [510, 425] on div "1 2 3 4 5 6 7 8 9 10 11 12 13 45 77 109 141 142 149 156 163 175 176 177 178 179…" at bounding box center [871, 381] width 800 height 467
click at [28, 100] on icon at bounding box center [28, 103] width 14 height 16
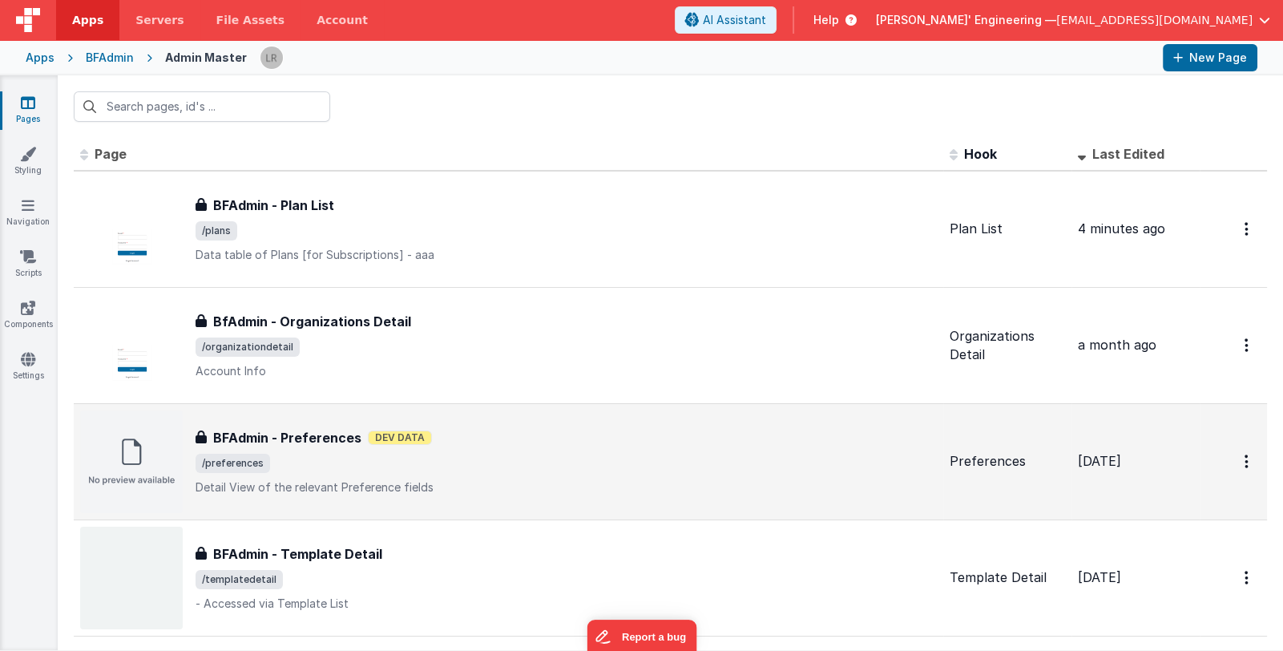
click at [581, 451] on div "BFAdmin - Preferences BFAdmin - Preferences Dev Data /preferences Detail View o…" at bounding box center [567, 461] width 742 height 67
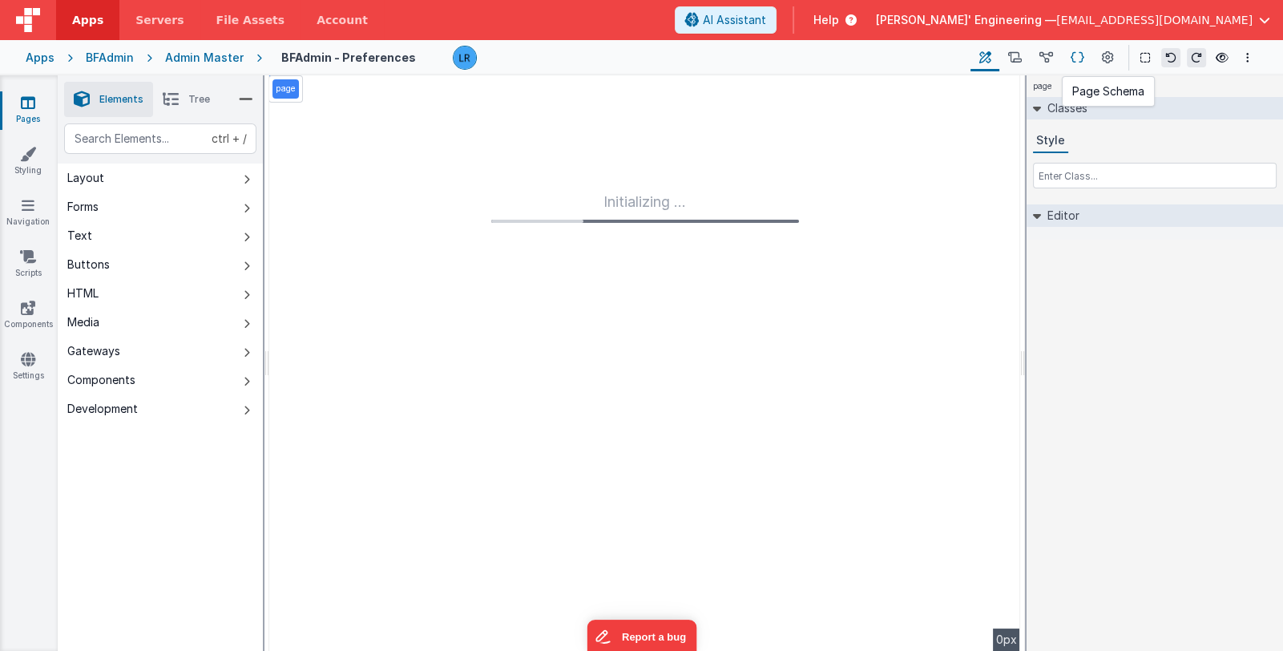
click at [1074, 58] on icon at bounding box center [1078, 58] width 14 height 17
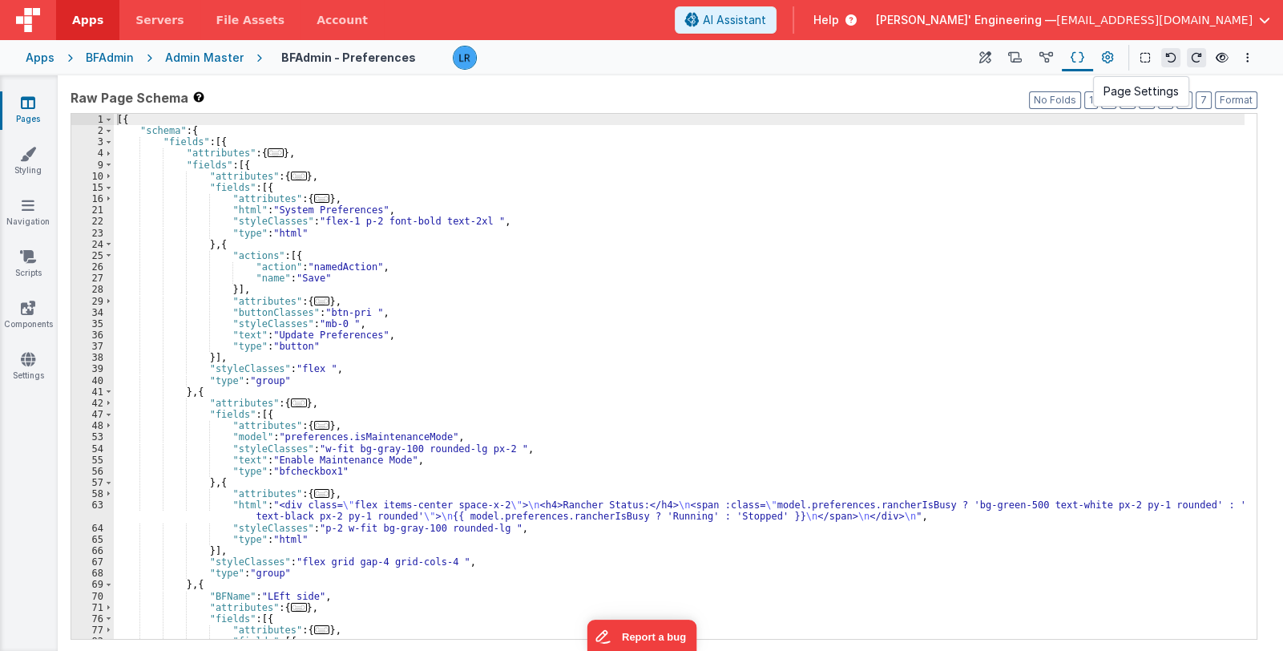
click at [1109, 60] on icon at bounding box center [1108, 58] width 12 height 17
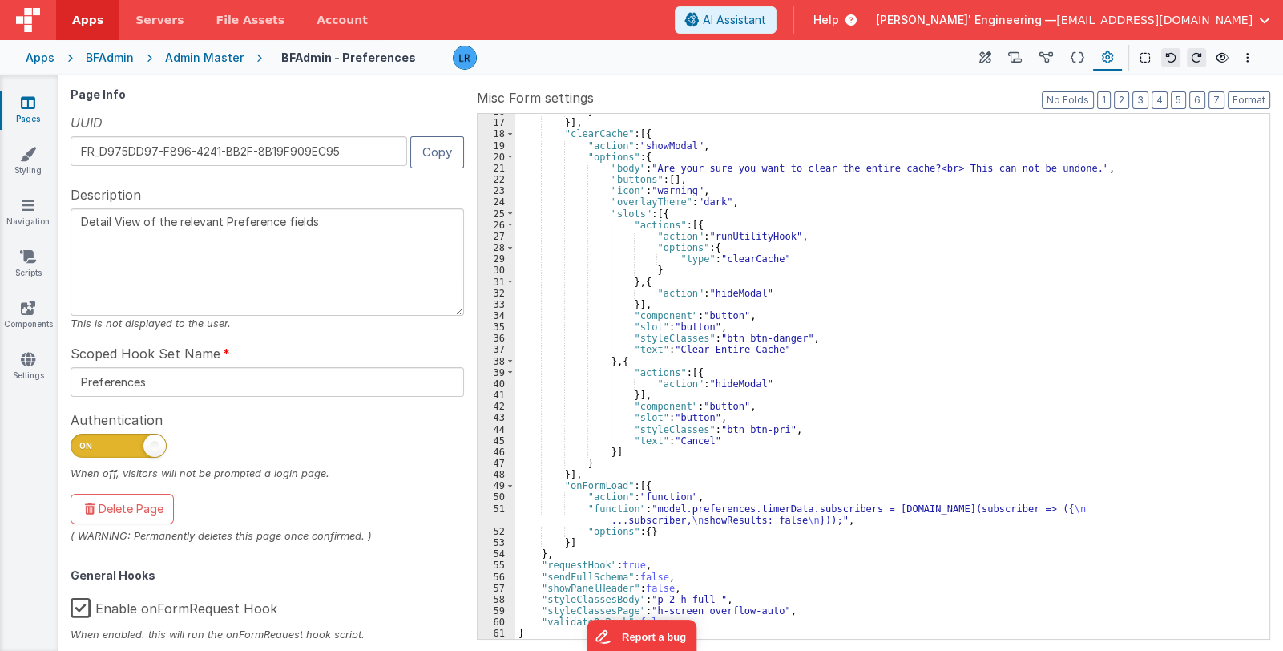
scroll to position [178, 0]
click at [32, 111] on link "Pages" at bounding box center [28, 111] width 58 height 32
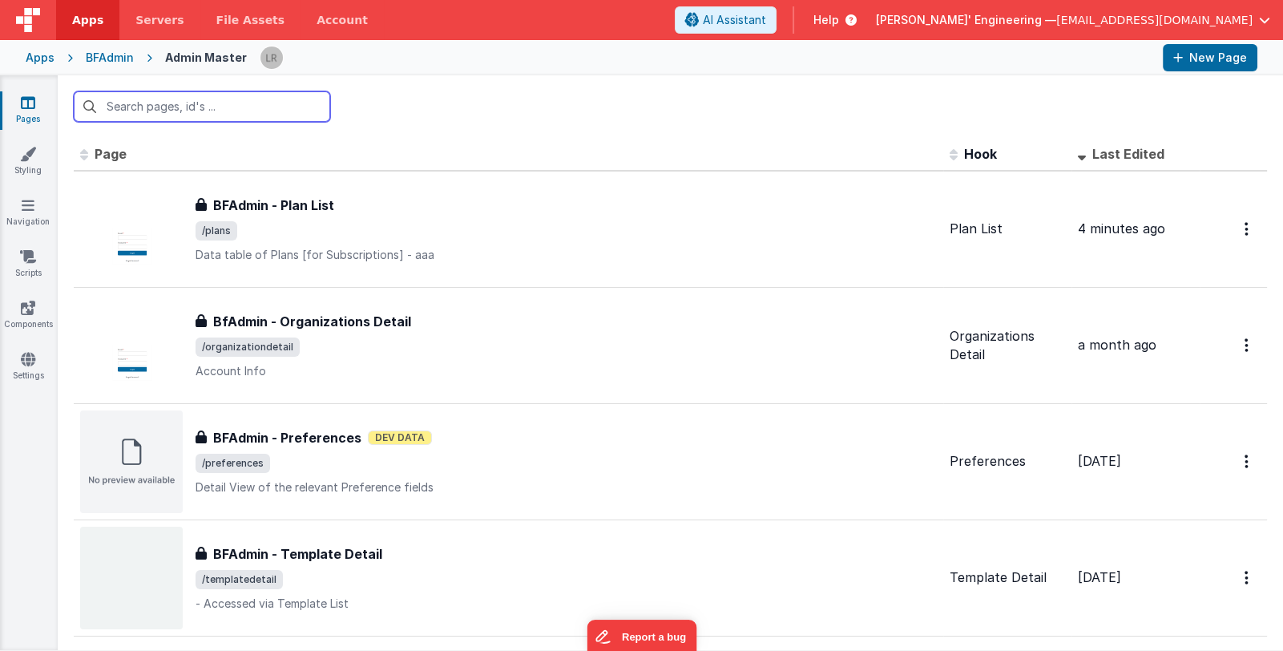
click at [200, 111] on input "text" at bounding box center [202, 106] width 257 height 30
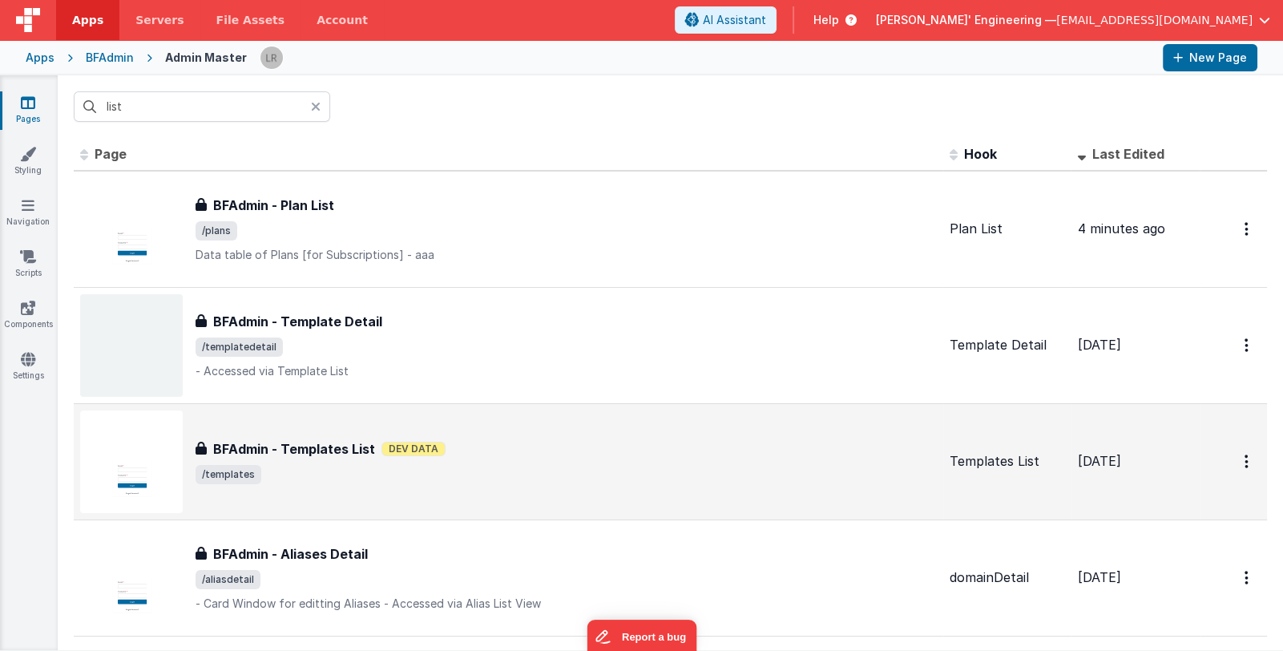
click at [675, 460] on div "BFAdmin - Templates List BFAdmin - Templates List Dev Data /templates" at bounding box center [567, 461] width 742 height 45
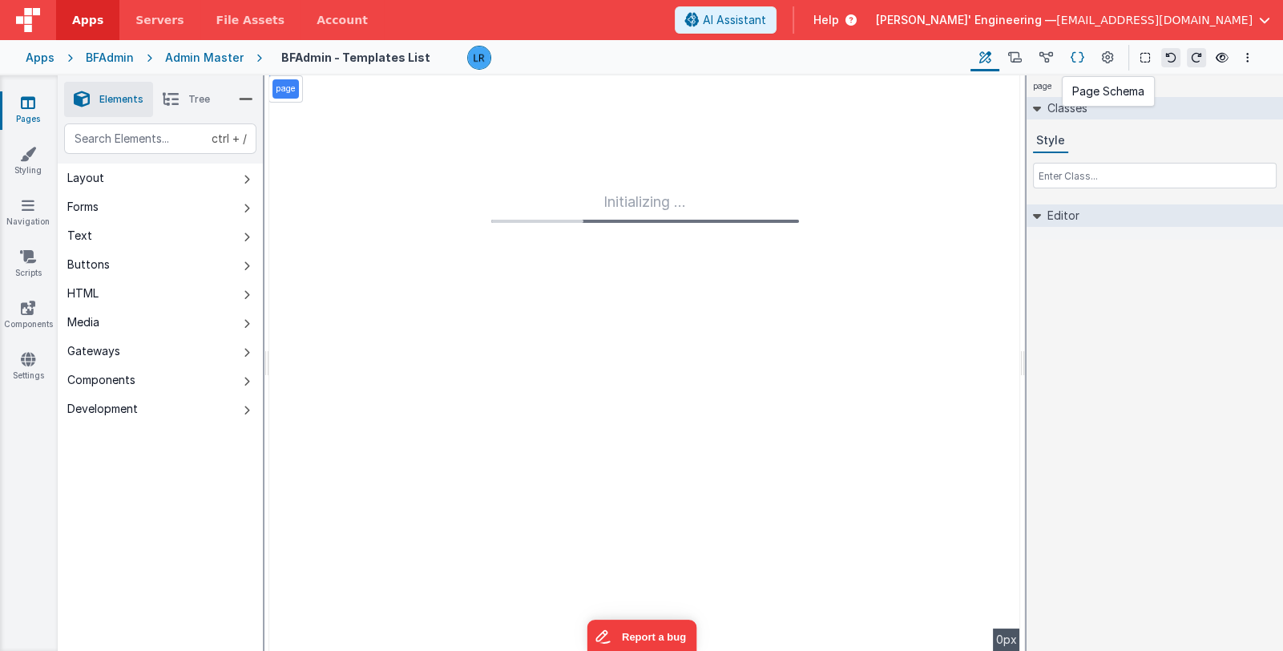
click at [1078, 55] on icon at bounding box center [1078, 58] width 14 height 17
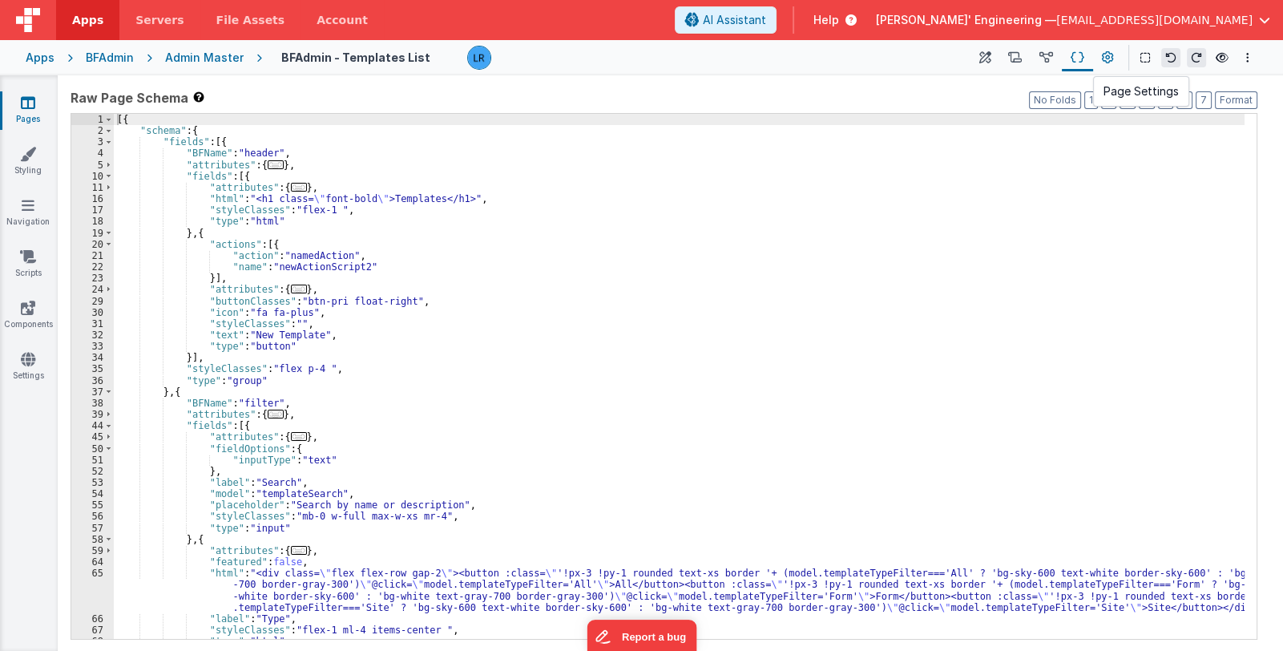
click at [1101, 56] on button at bounding box center [1107, 57] width 29 height 27
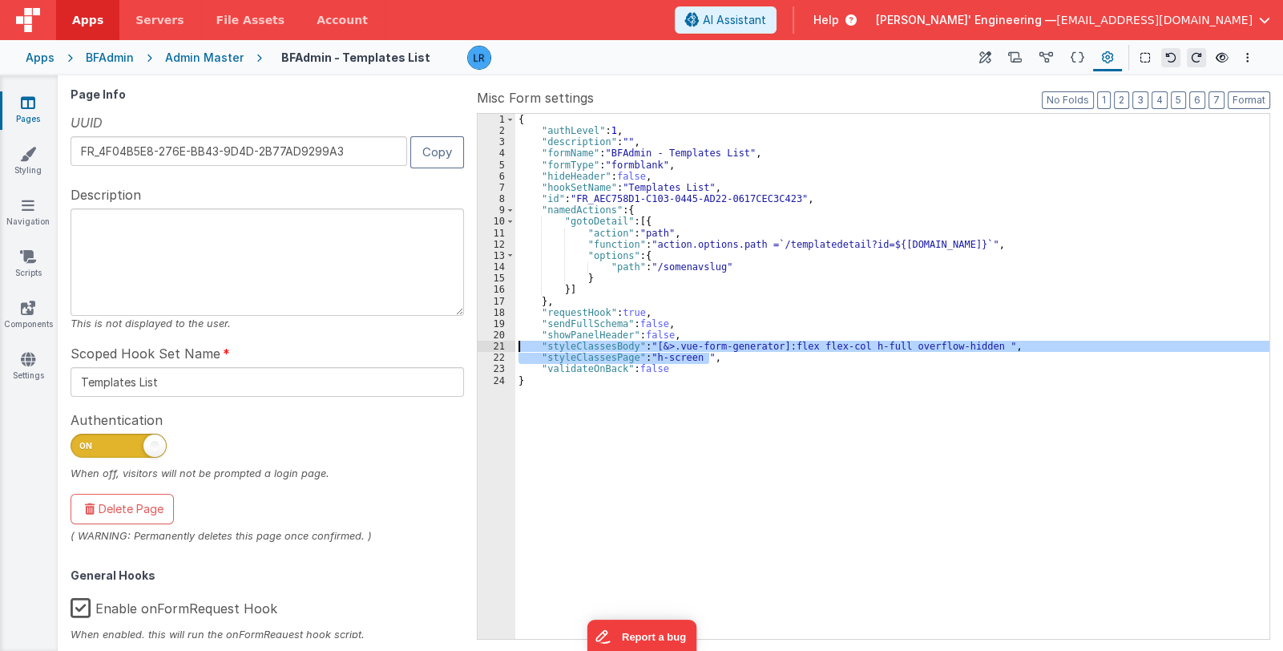
drag, startPoint x: 711, startPoint y: 357, endPoint x: 509, endPoint y: 343, distance: 202.5
click at [509, 343] on div "1 2 3 4 5 6 7 8 9 10 11 12 13 14 15 16 17 18 19 20 21 22 23 24 { "authLevel" : …" at bounding box center [874, 376] width 794 height 527
click at [26, 106] on icon at bounding box center [28, 103] width 14 height 16
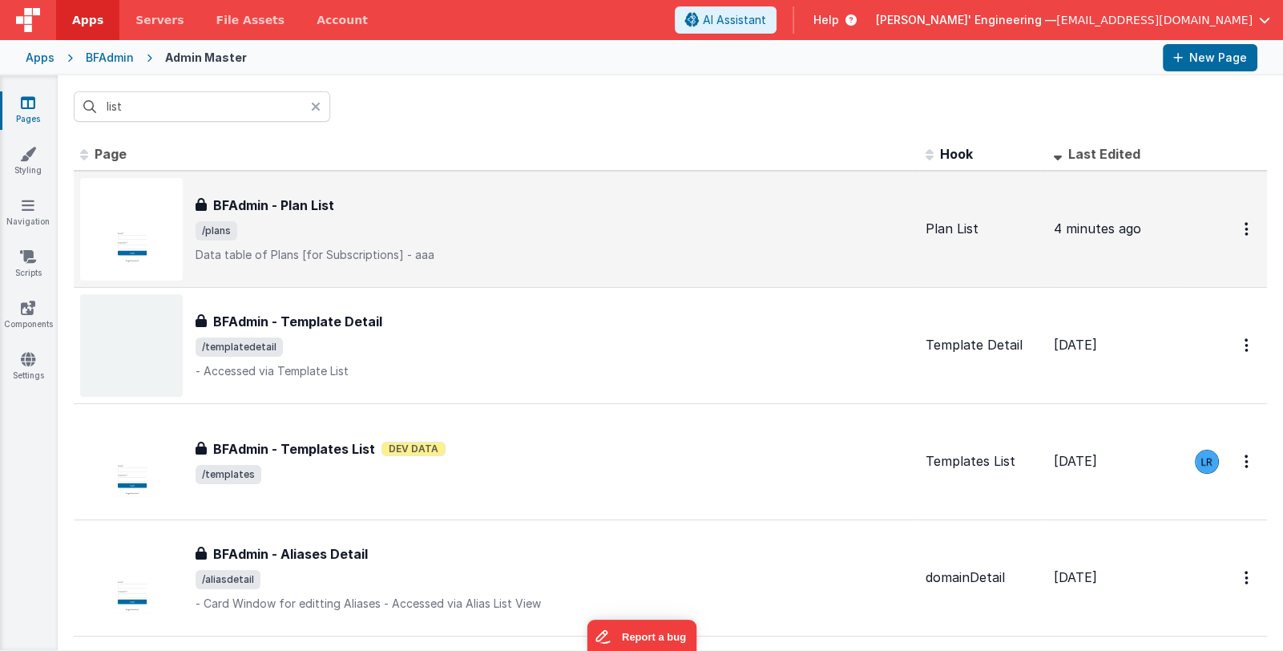
click at [477, 232] on span "/plans" at bounding box center [554, 230] width 717 height 19
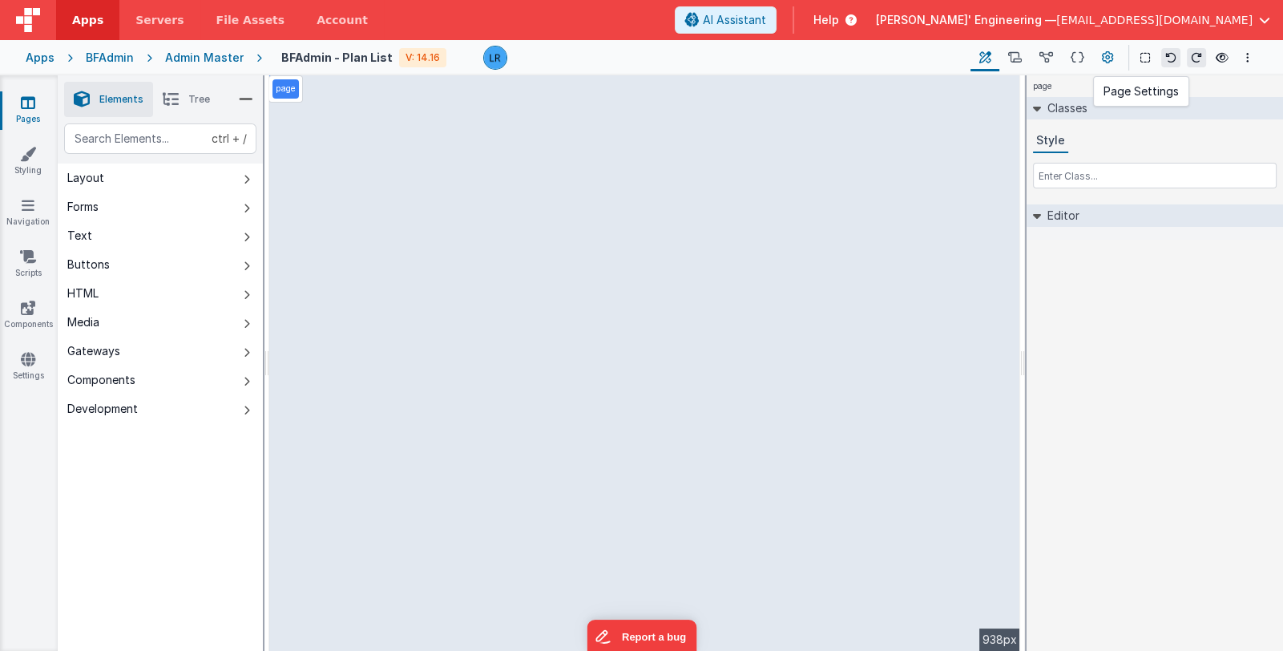
click at [1104, 59] on icon at bounding box center [1108, 58] width 12 height 17
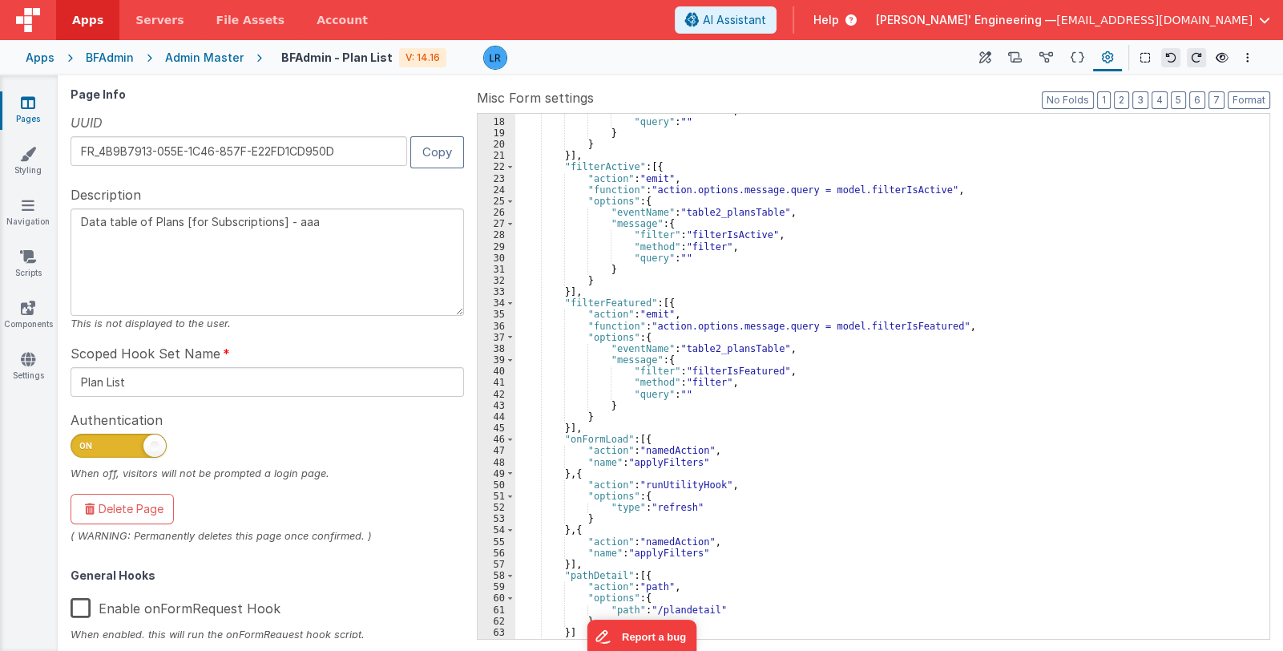
scroll to position [281, 0]
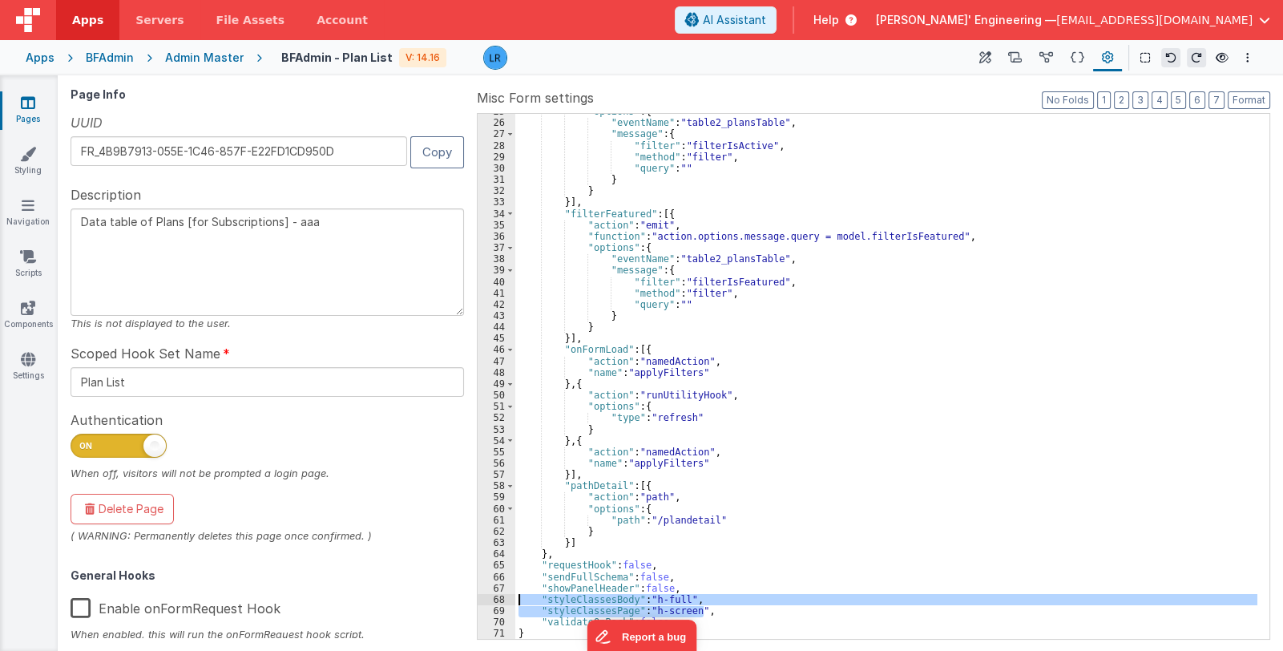
drag, startPoint x: 713, startPoint y: 608, endPoint x: 466, endPoint y: 601, distance: 247.8
click at [466, 601] on div "Page Info UUID FR_4B9B7913-055E-1C46-857F-E22FD1CD950D Copy Description Data ta…" at bounding box center [671, 363] width 1200 height 550
click at [18, 111] on link "Pages" at bounding box center [28, 111] width 58 height 32
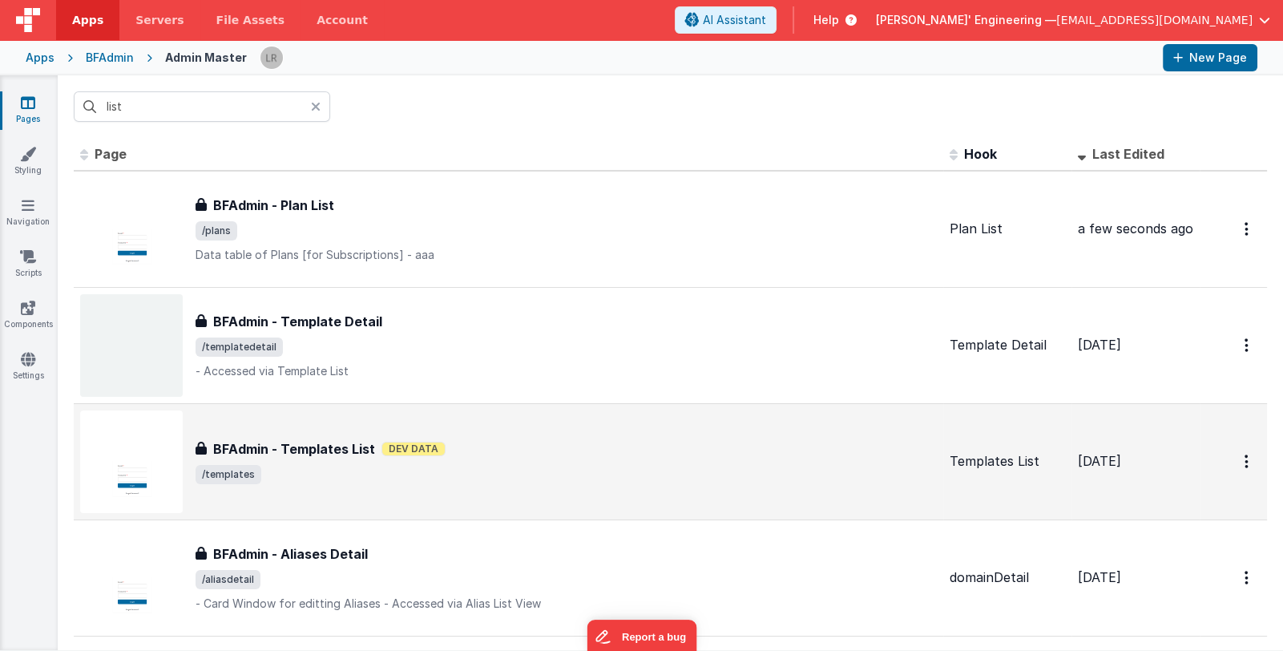
click at [649, 458] on div "BFAdmin - Templates List BFAdmin - Templates List Dev Data /templates" at bounding box center [567, 461] width 742 height 45
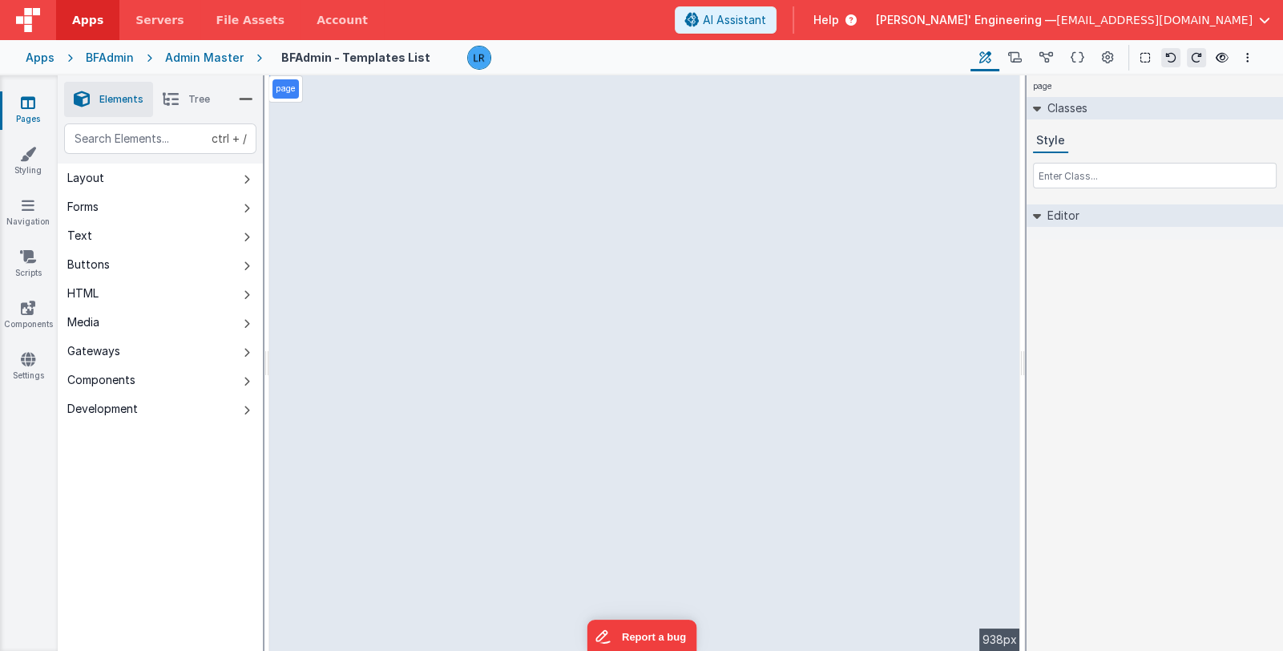
click at [19, 103] on link "Pages" at bounding box center [28, 111] width 58 height 32
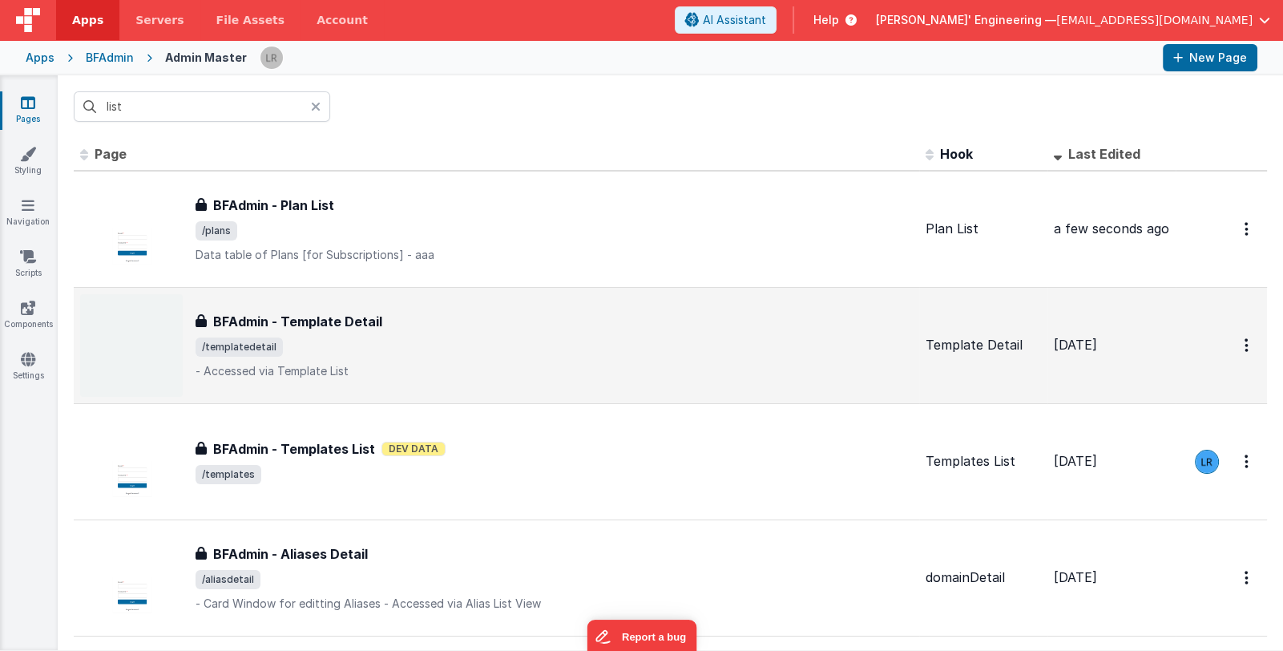
click at [586, 342] on span "/templatedetail" at bounding box center [554, 346] width 717 height 19
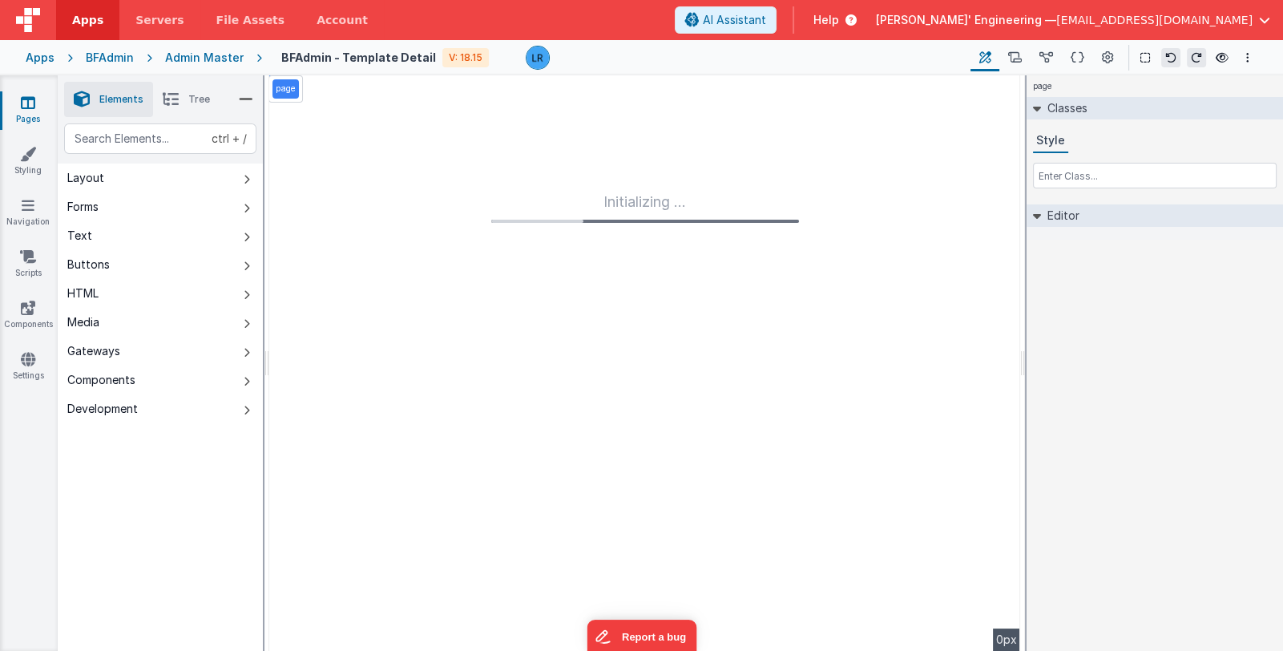
click at [17, 106] on link "Pages" at bounding box center [28, 111] width 58 height 32
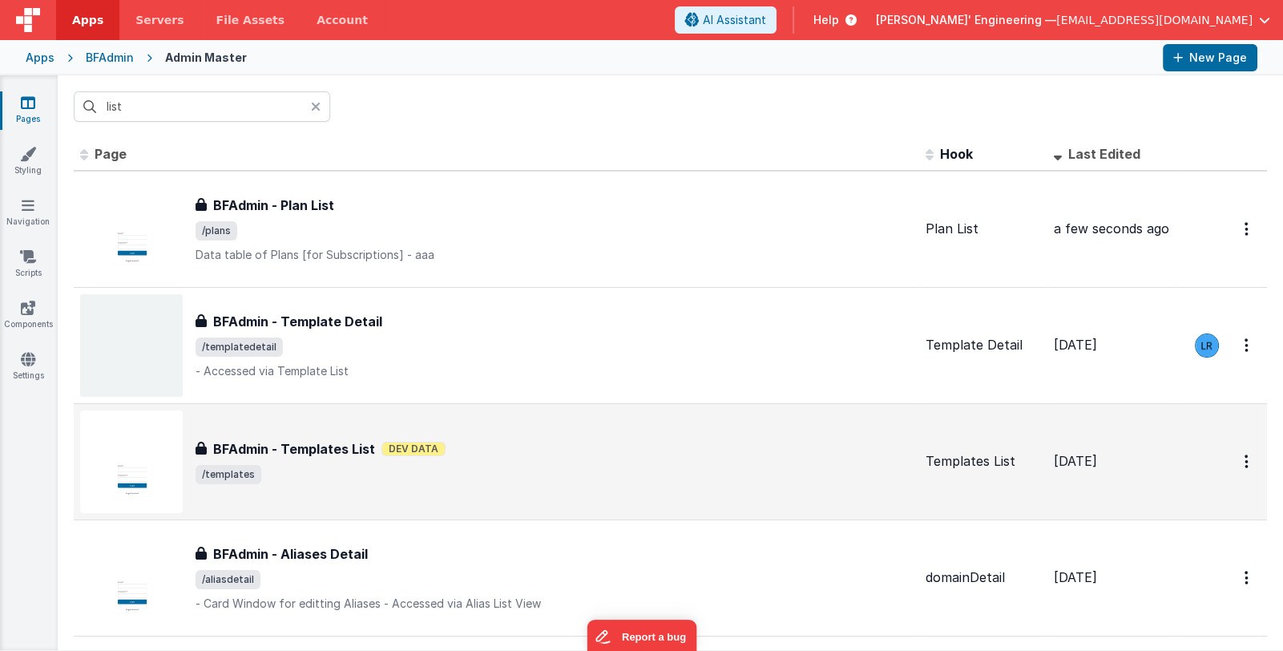
click at [656, 449] on div "BFAdmin - Templates List Dev Data" at bounding box center [554, 448] width 717 height 19
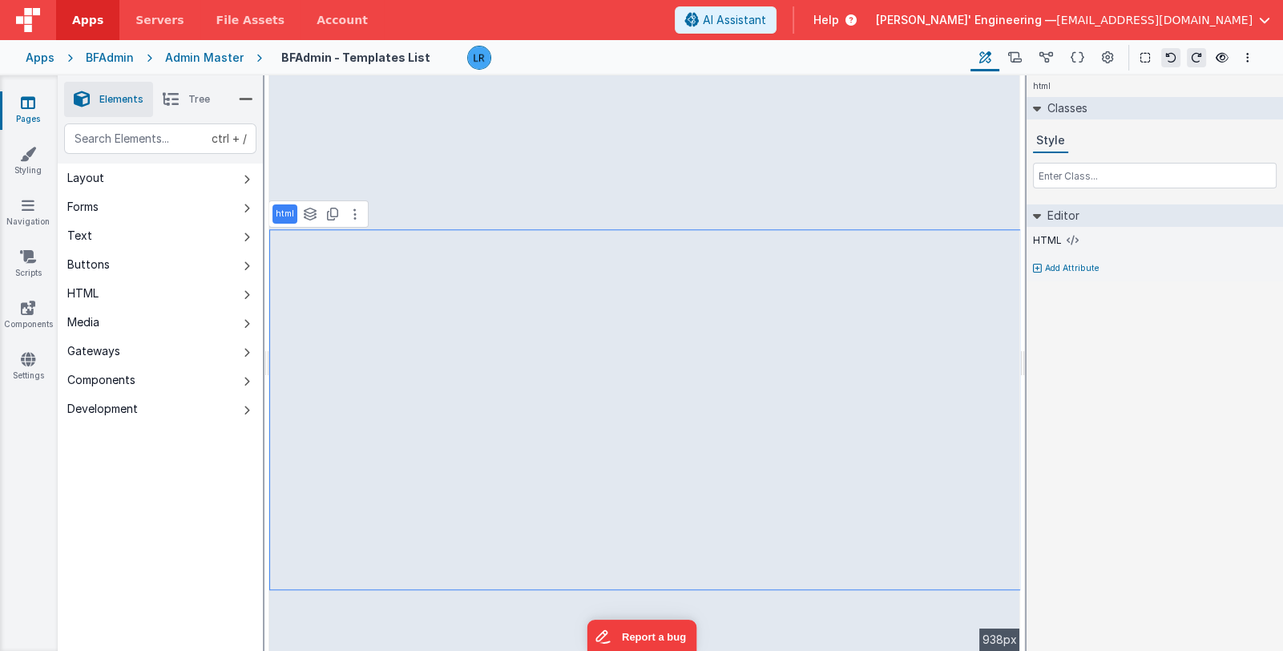
click at [166, 95] on icon at bounding box center [171, 99] width 16 height 22
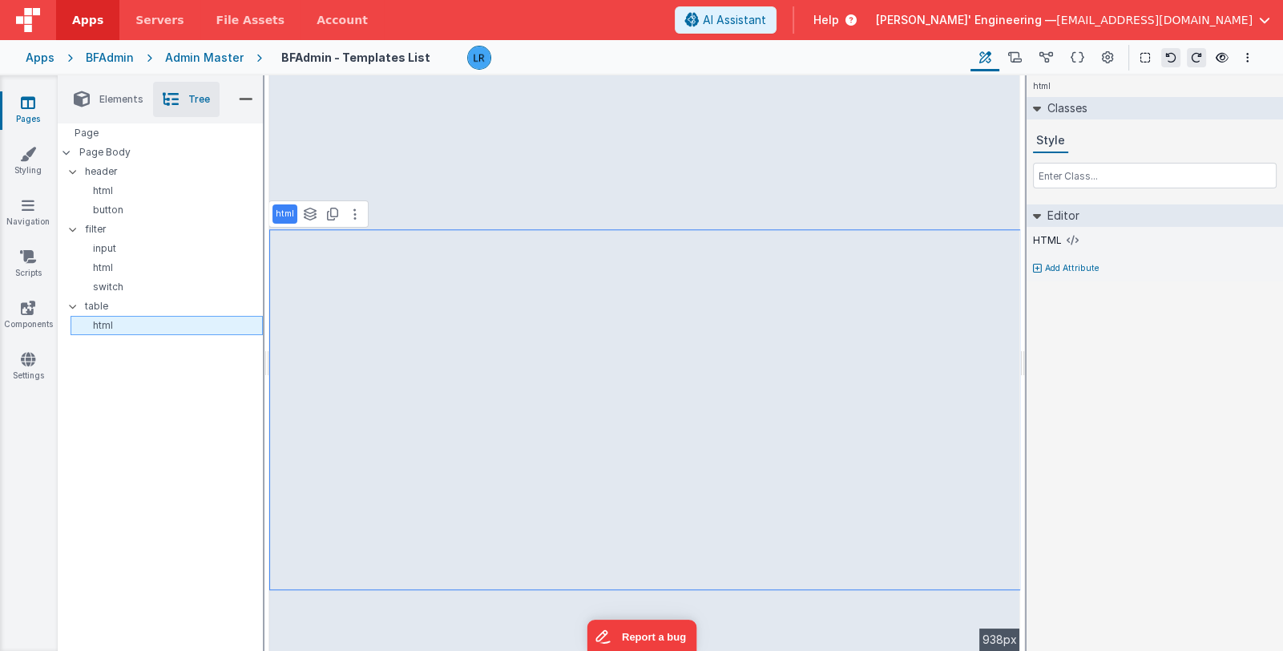
click at [138, 326] on p "html" at bounding box center [169, 325] width 185 height 13
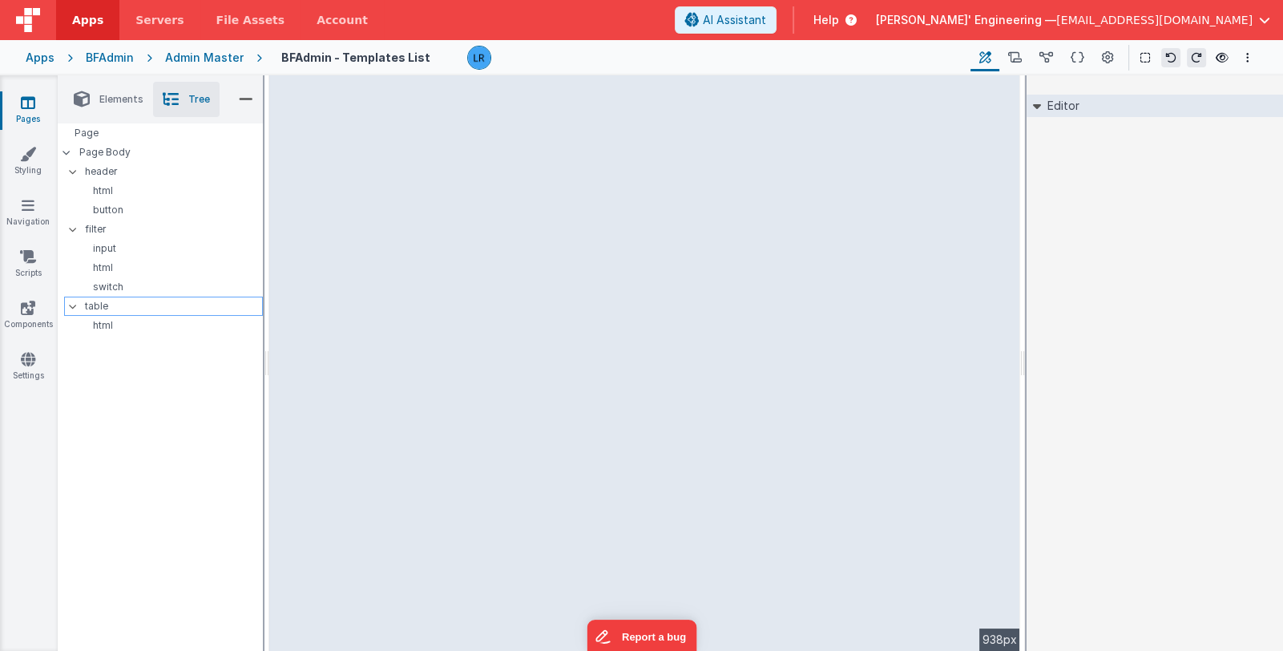
click at [142, 311] on p "table" at bounding box center [173, 306] width 177 height 18
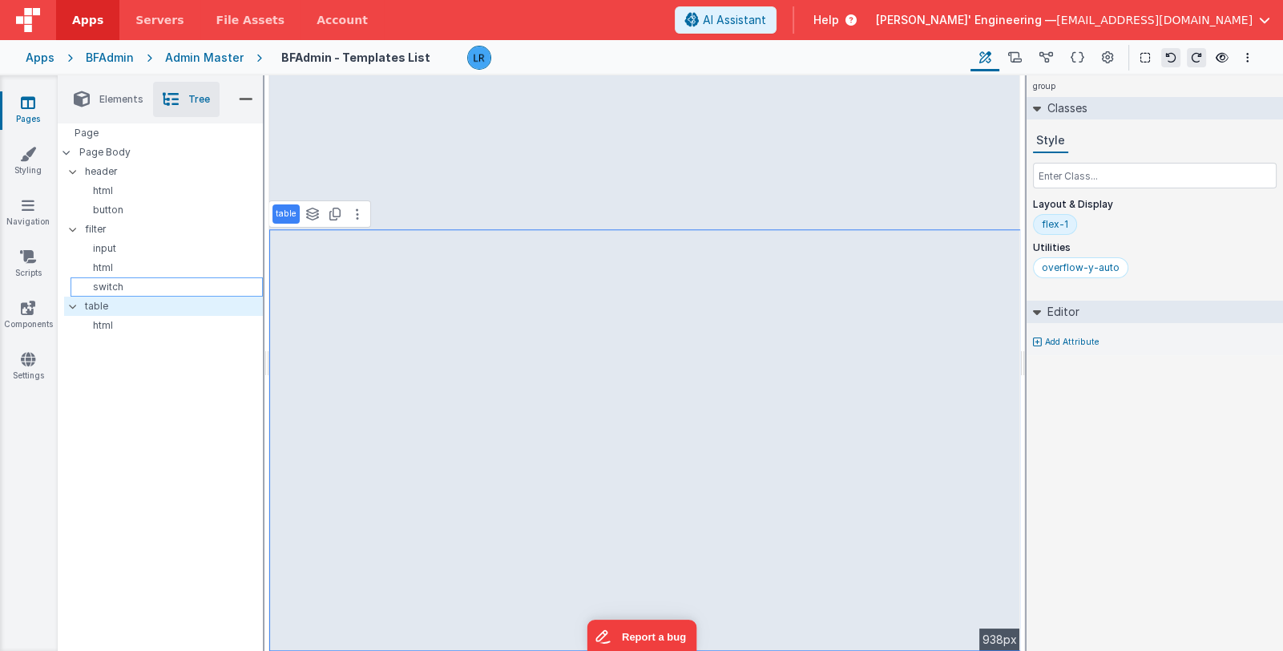
click at [159, 287] on p "switch" at bounding box center [169, 287] width 185 height 13
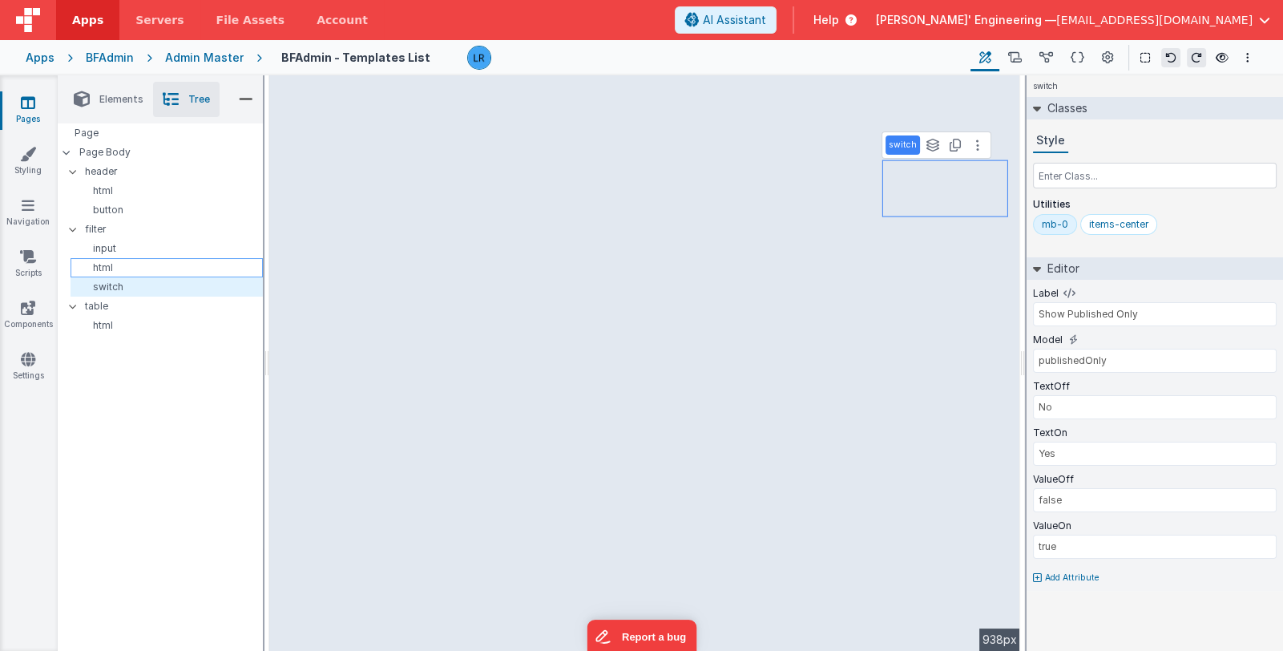
click at [160, 261] on p "html" at bounding box center [169, 267] width 185 height 13
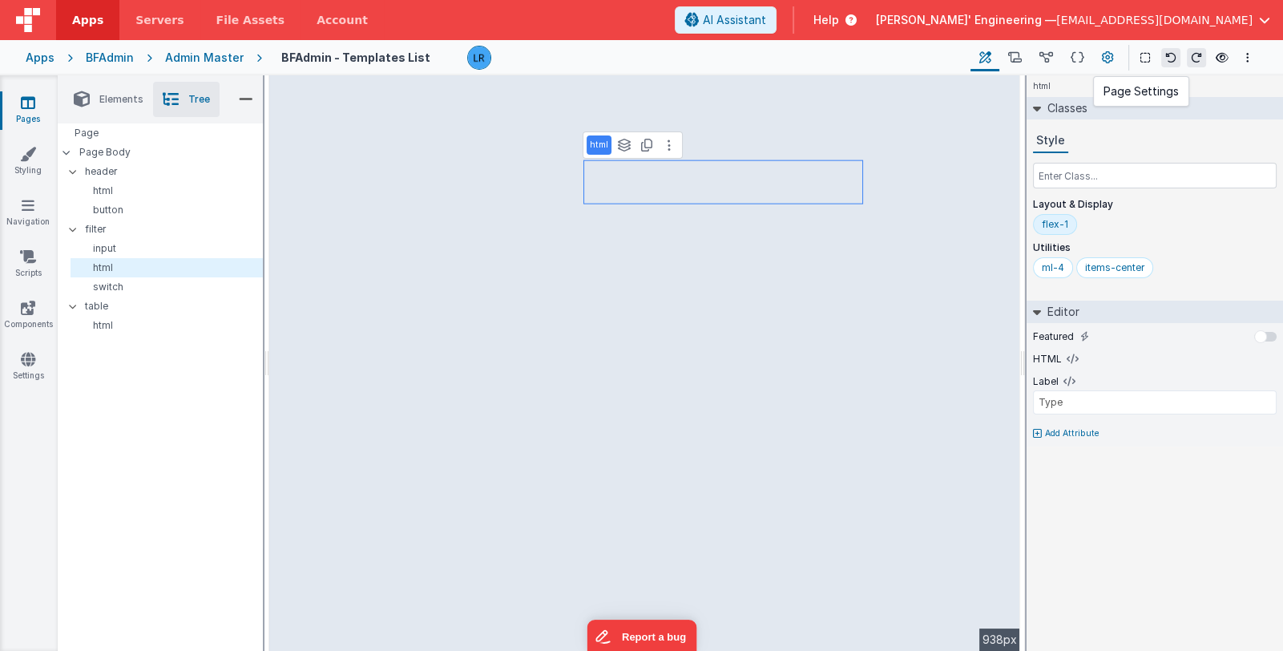
click at [1106, 57] on icon at bounding box center [1108, 58] width 12 height 17
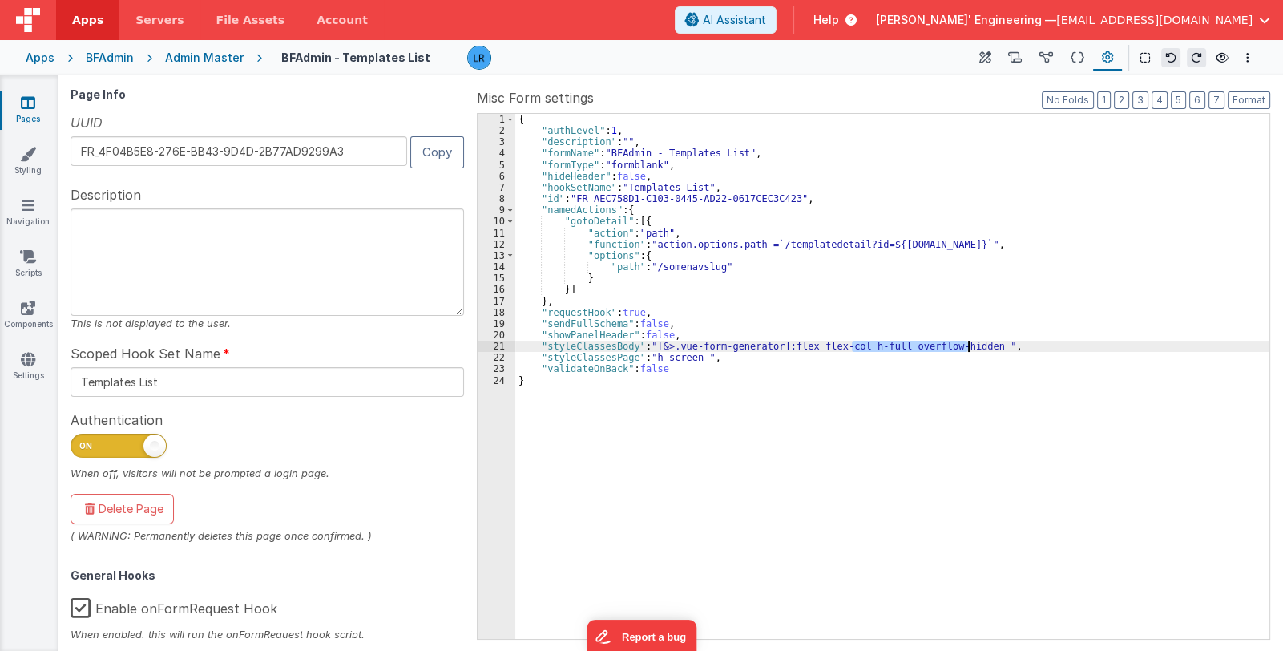
drag, startPoint x: 851, startPoint y: 346, endPoint x: 967, endPoint y: 343, distance: 115.5
click at [967, 343] on div "{ "authLevel" : 1 , "description" : "" , "formName" : "BFAdmin - Templates List…" at bounding box center [892, 388] width 754 height 548
drag, startPoint x: 649, startPoint y: 346, endPoint x: 970, endPoint y: 346, distance: 321.5
click at [970, 346] on div "{ "authLevel" : 1 , "description" : "" , "formName" : "BFAdmin - Templates List…" at bounding box center [892, 388] width 754 height 548
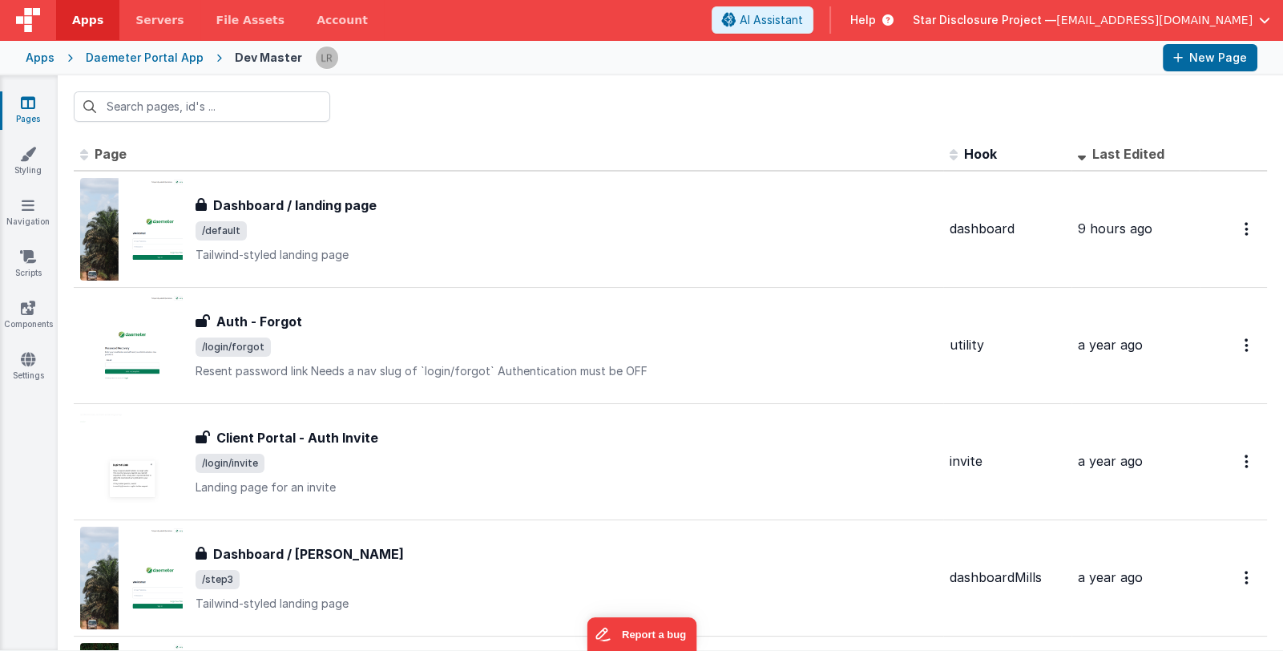
click at [38, 63] on div "Apps" at bounding box center [40, 58] width 29 height 16
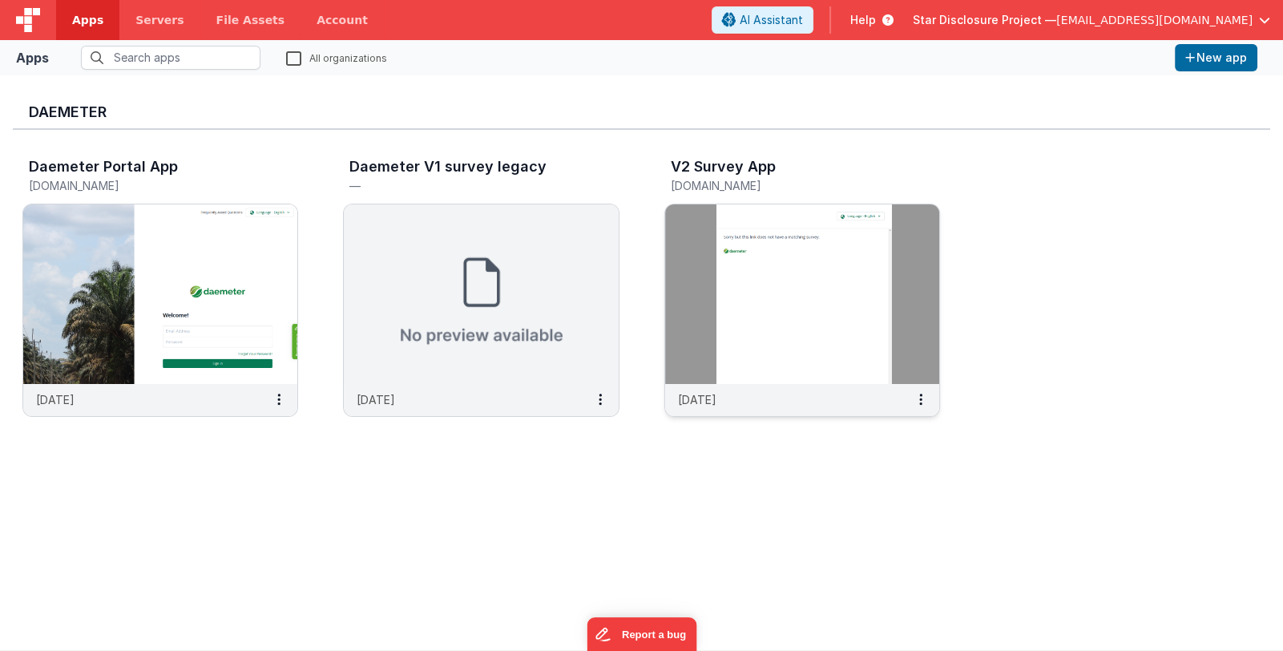
click at [741, 287] on img at bounding box center [802, 294] width 274 height 180
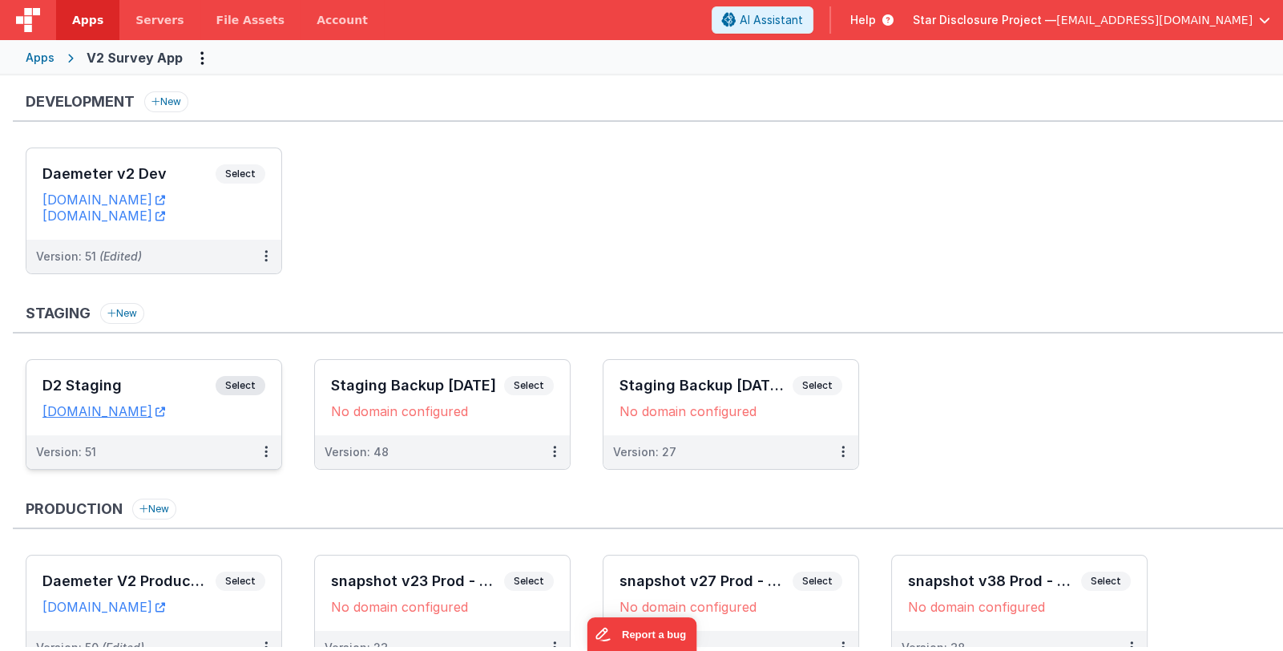
click at [167, 384] on h3 "D2 Staging" at bounding box center [128, 386] width 173 height 16
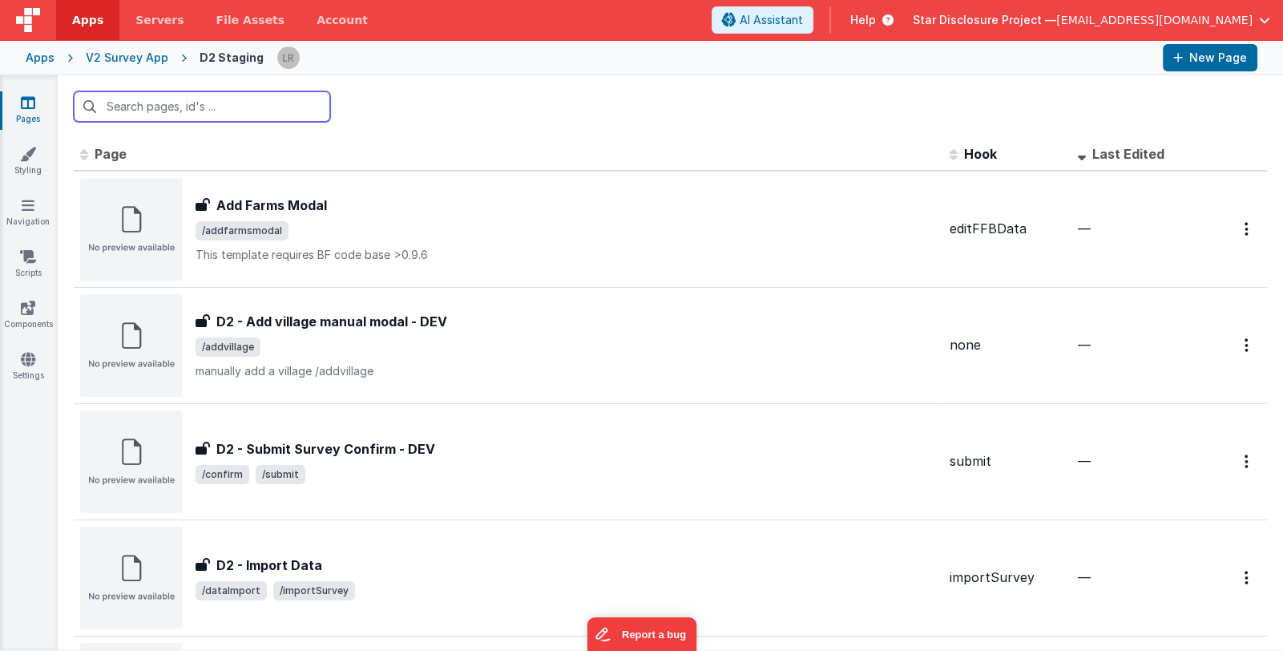
click at [240, 110] on input "text" at bounding box center [202, 106] width 257 height 30
click at [254, 101] on input "text" at bounding box center [202, 106] width 257 height 30
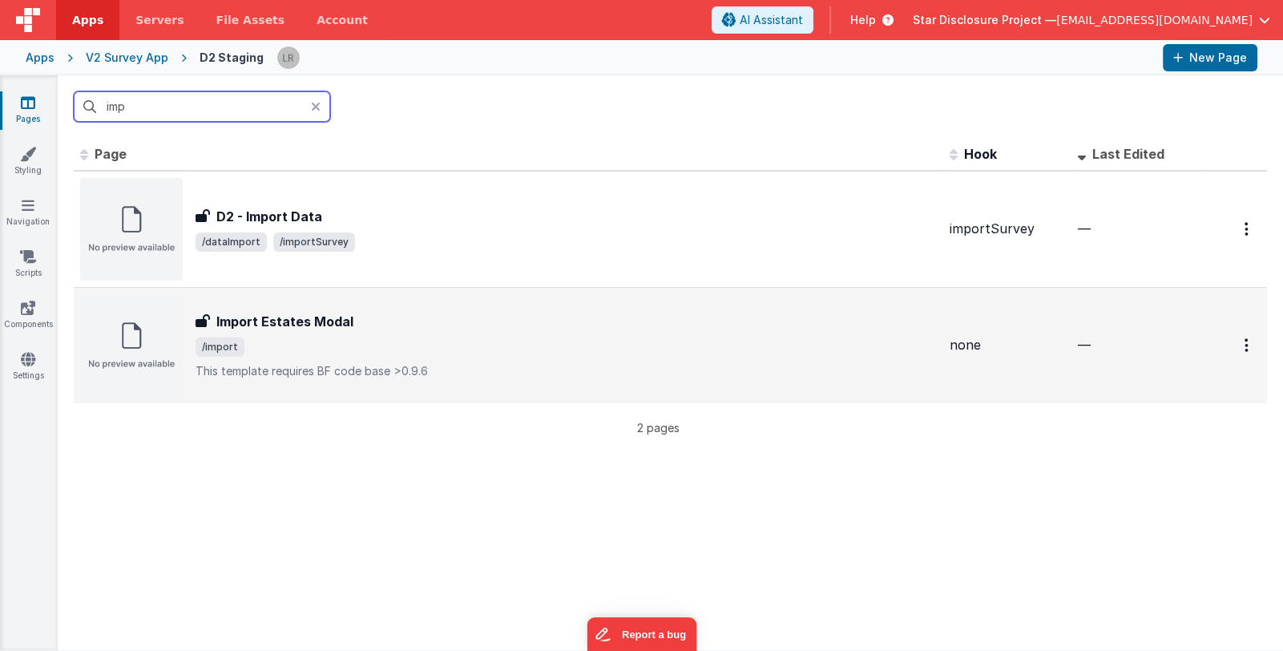
type input "imp"
click at [411, 354] on span "/import" at bounding box center [567, 346] width 742 height 19
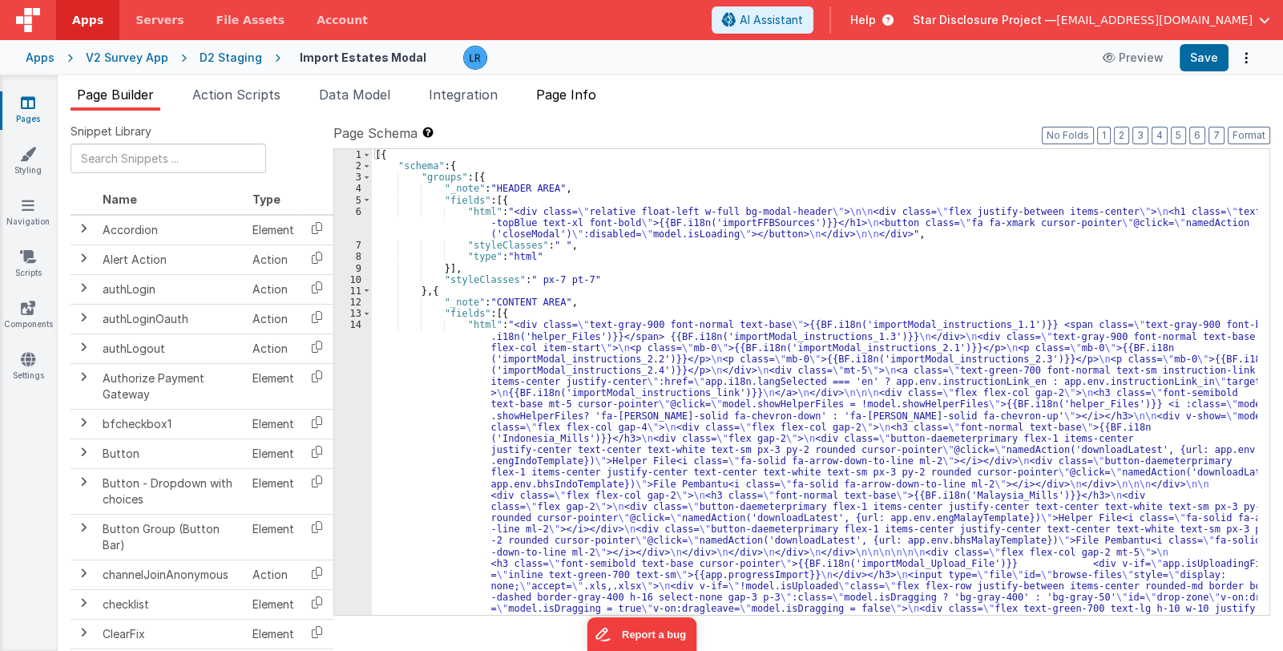
click at [574, 95] on span "Page Info" at bounding box center [566, 95] width 60 height 16
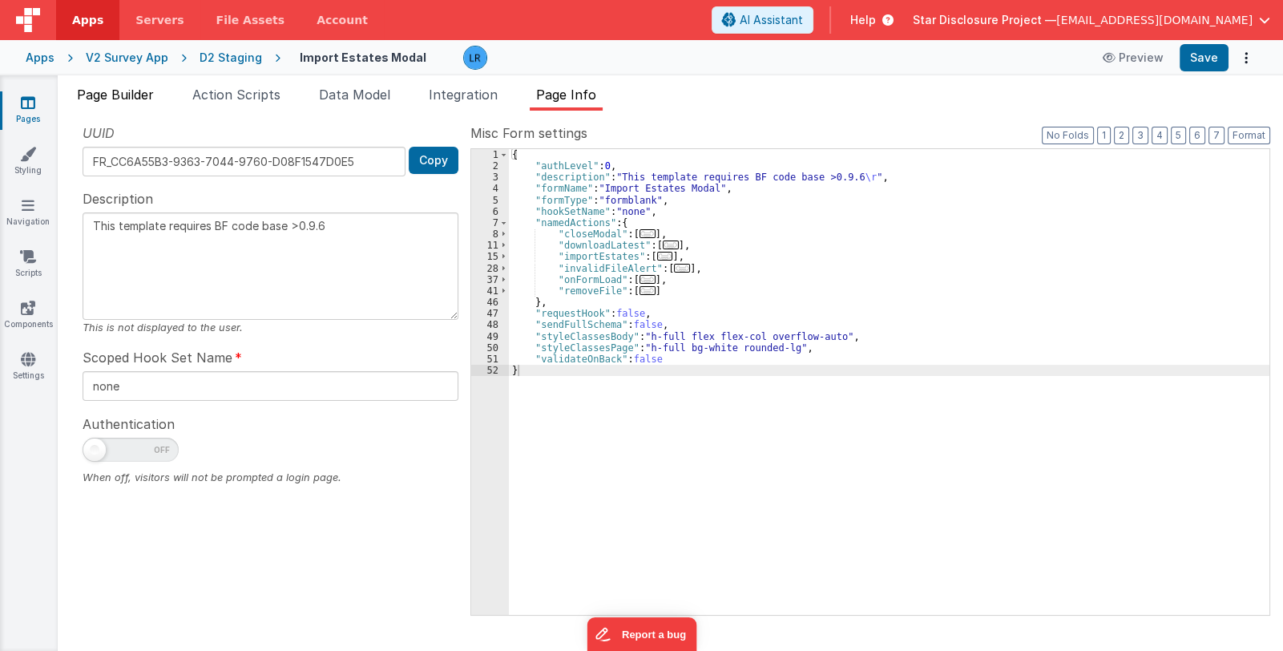
click at [135, 93] on span "Page Builder" at bounding box center [115, 95] width 77 height 16
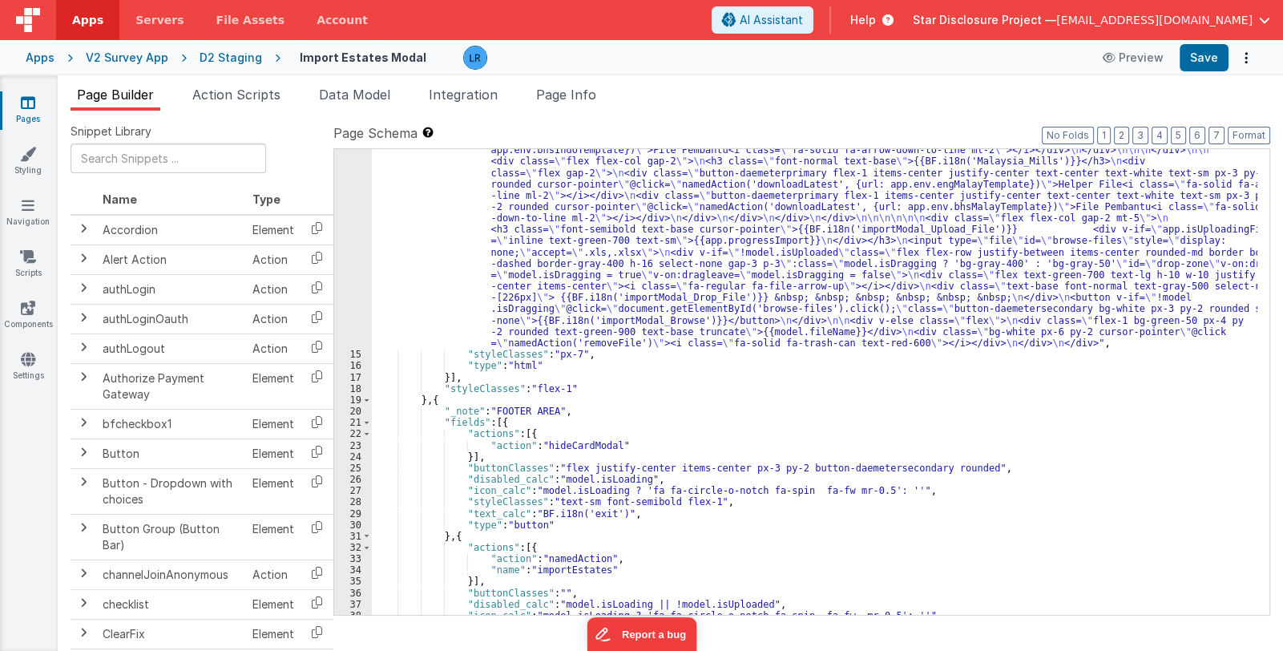
scroll to position [333, 0]
click at [727, 507] on div ""html" : "<div class= \" text-gray-900 font-normal text-base \" >{{BF.i18n('imp…" at bounding box center [815, 407] width 886 height 842
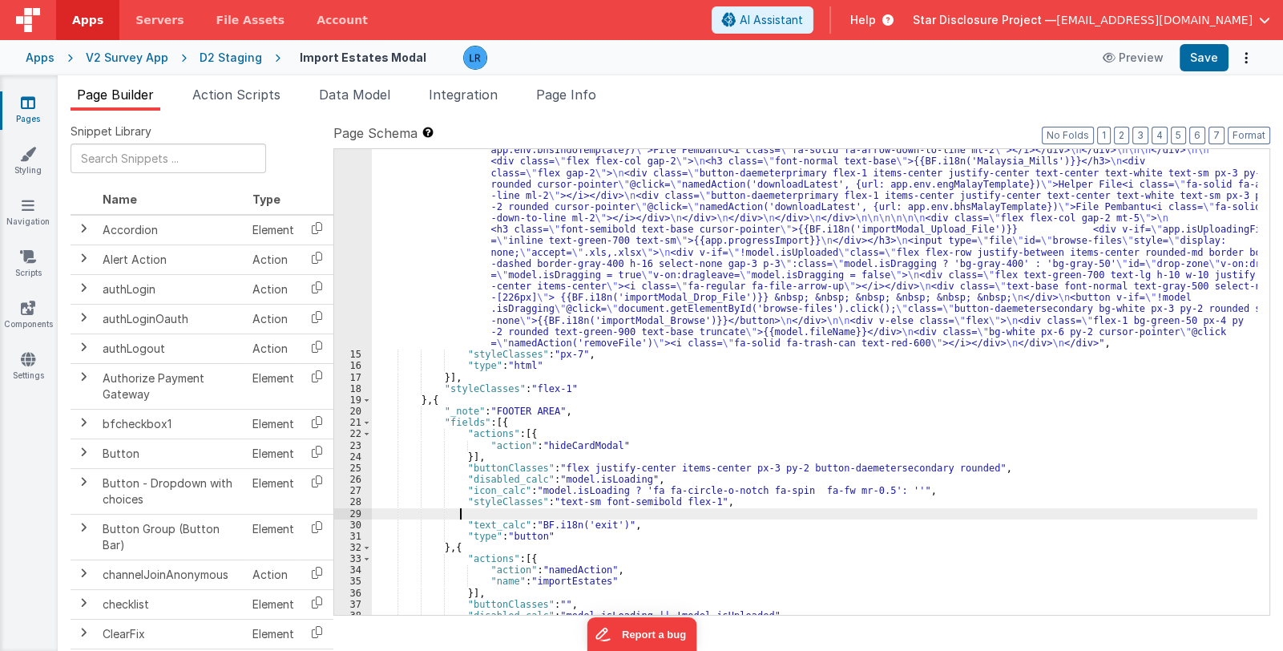
paste textarea
click at [1206, 65] on button "Save" at bounding box center [1204, 57] width 49 height 27
click at [27, 105] on icon at bounding box center [28, 103] width 14 height 16
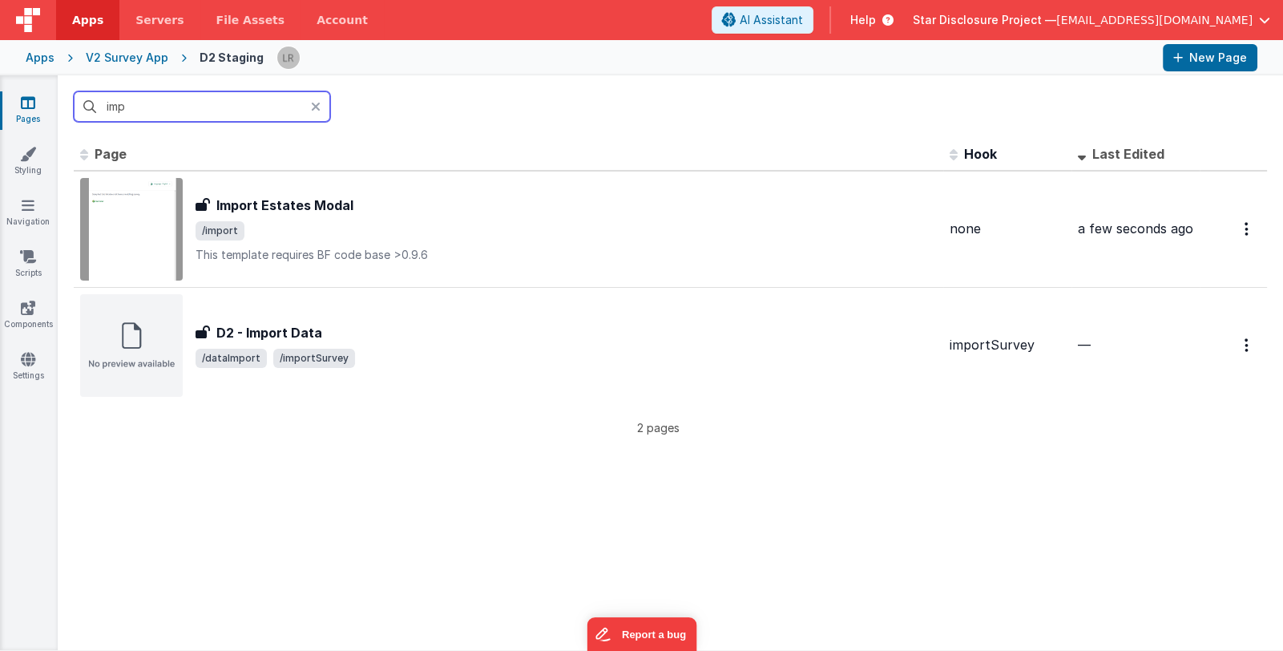
click at [309, 111] on input "imp" at bounding box center [202, 106] width 257 height 30
click at [113, 60] on div "V2 Survey App" at bounding box center [127, 58] width 83 height 16
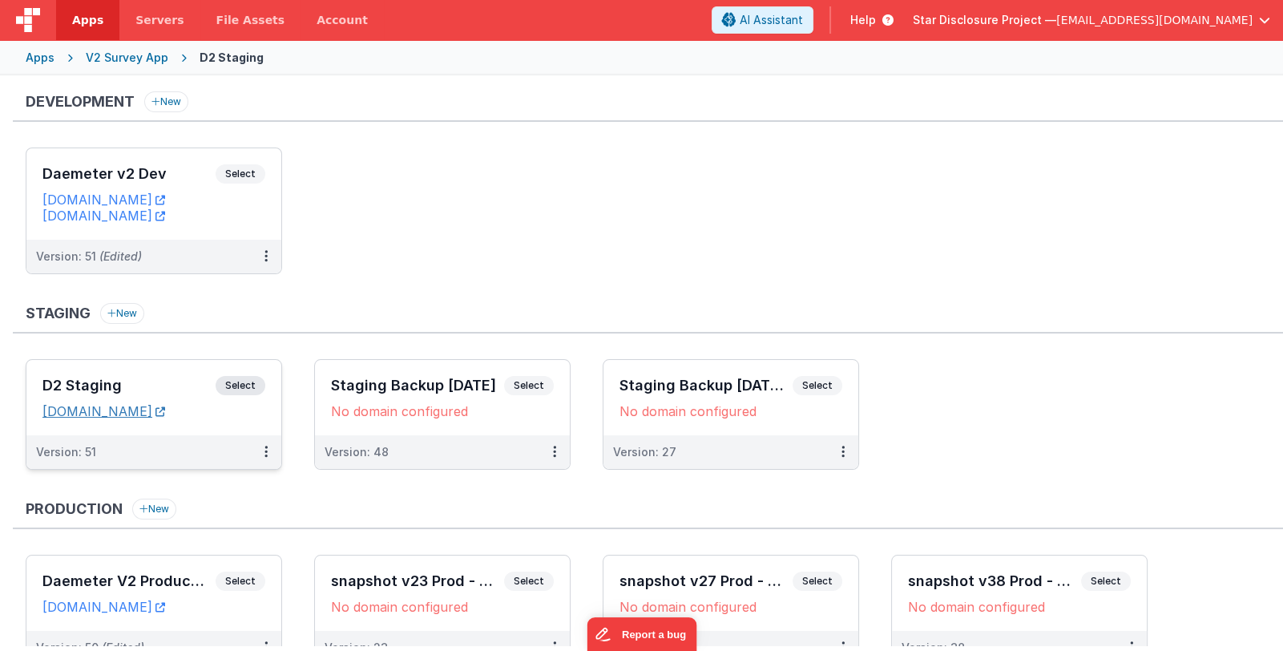
click at [165, 403] on link "[DOMAIN_NAME]" at bounding box center [103, 411] width 123 height 16
click at [129, 168] on h3 "Daemeter v2 Dev" at bounding box center [128, 174] width 173 height 16
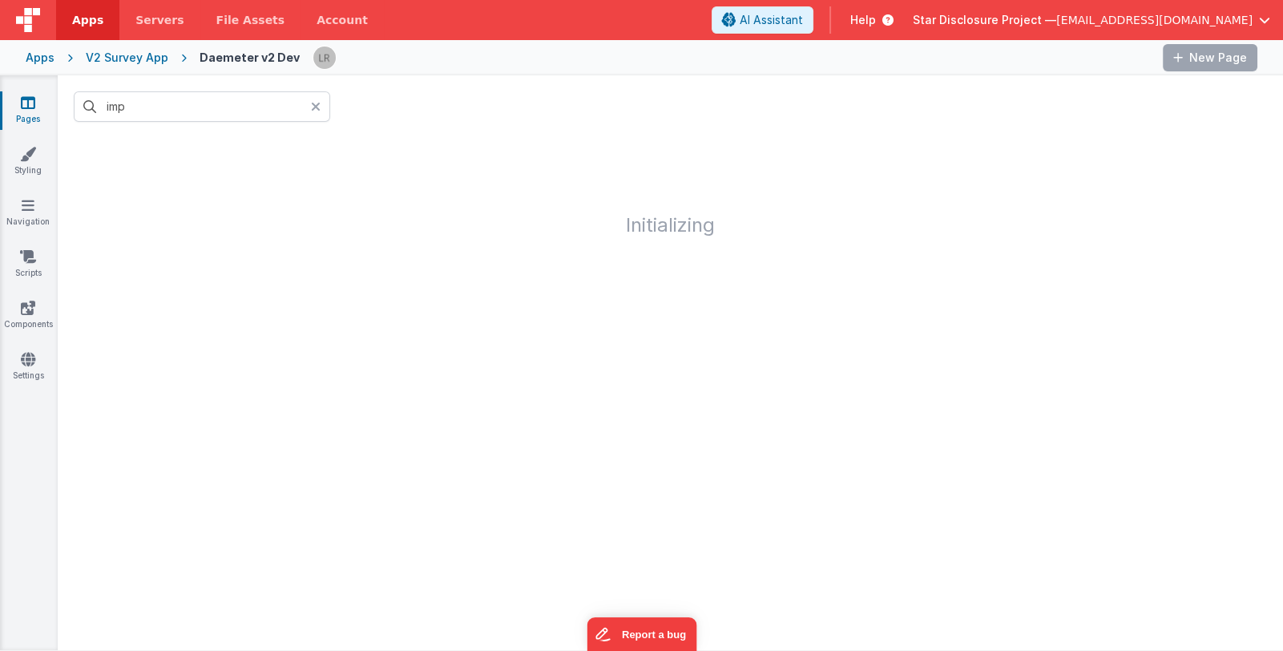
click at [313, 105] on icon at bounding box center [316, 106] width 10 height 13
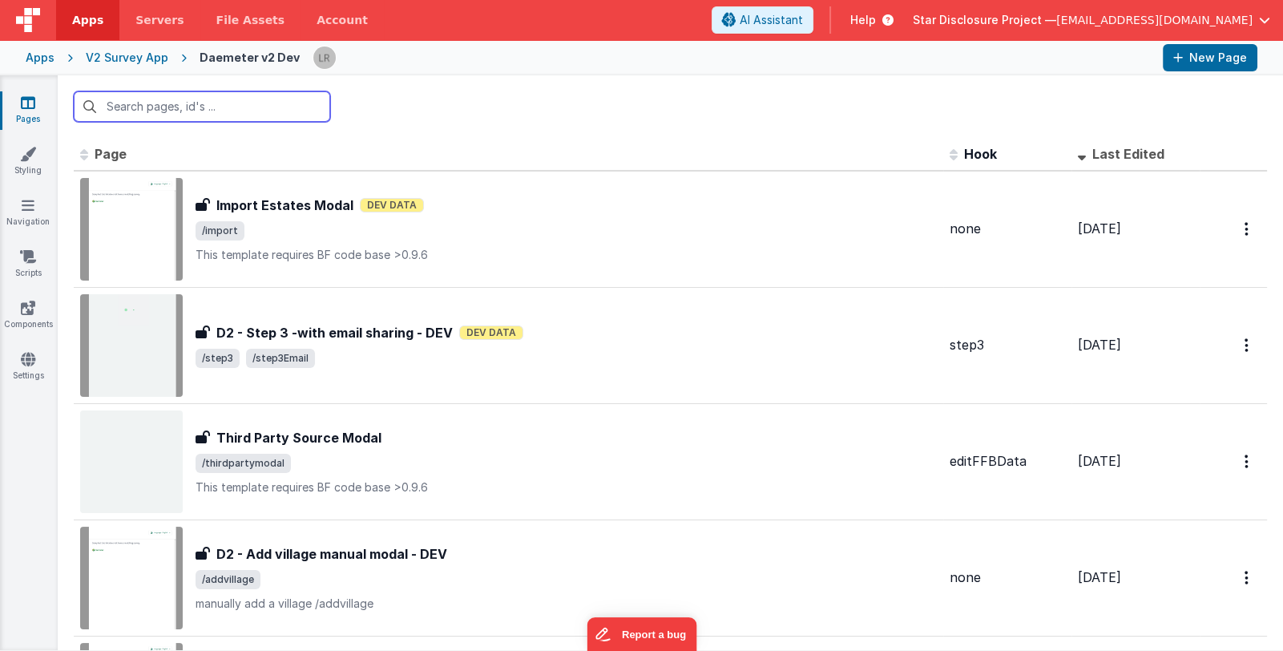
click at [269, 105] on input "text" at bounding box center [202, 106] width 257 height 30
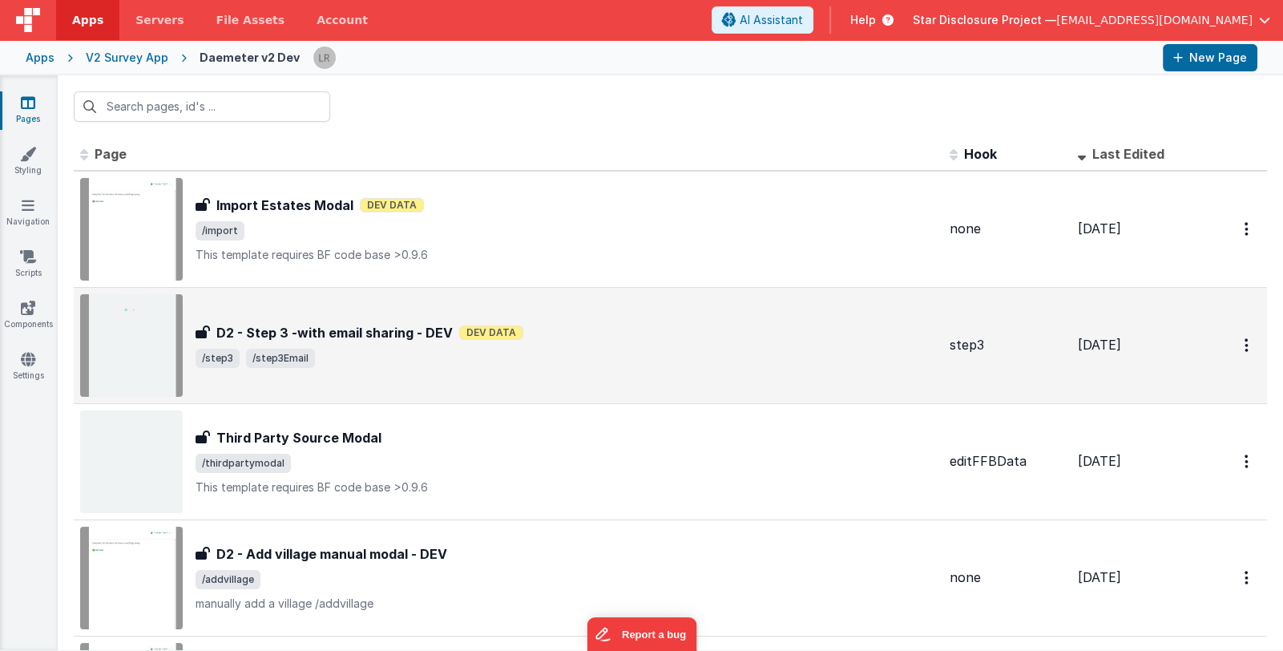
click at [409, 349] on span "/step3 /step3Email" at bounding box center [567, 358] width 742 height 19
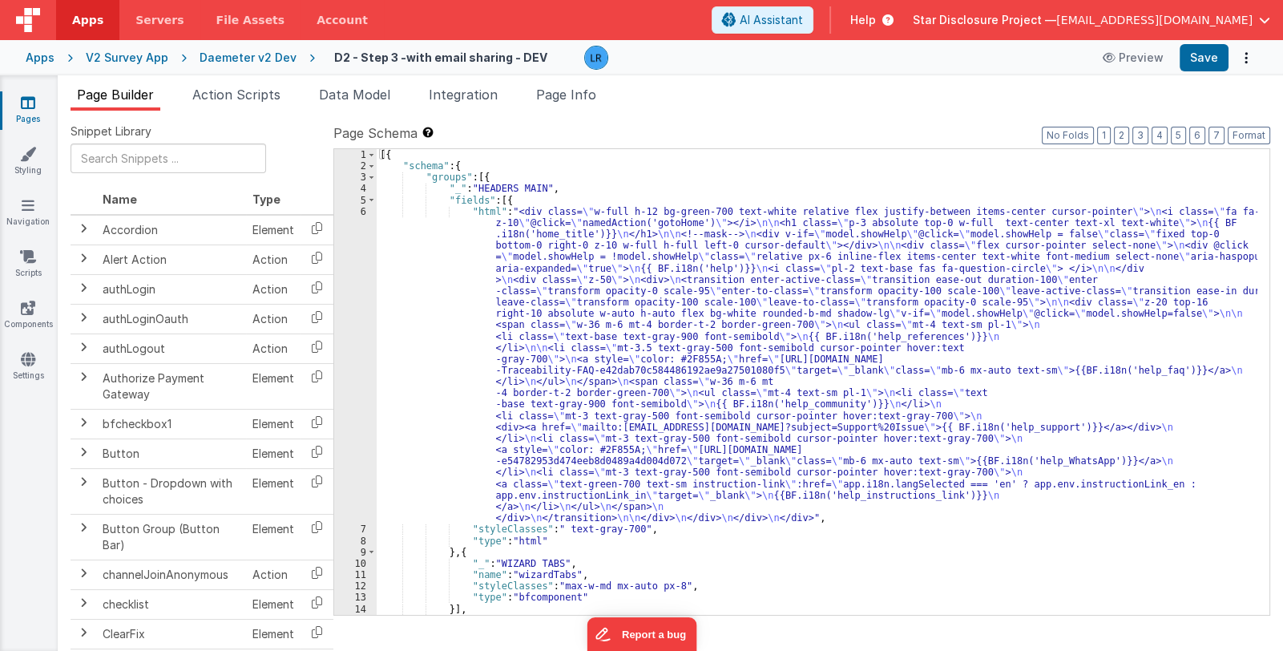
click at [43, 67] on div "Apps V2 Survey App Daemeter v2 Dev D2 - Step 3 -with email sharing - DEV Previe…" at bounding box center [641, 57] width 1283 height 35
click at [42, 55] on div "Apps" at bounding box center [40, 58] width 29 height 16
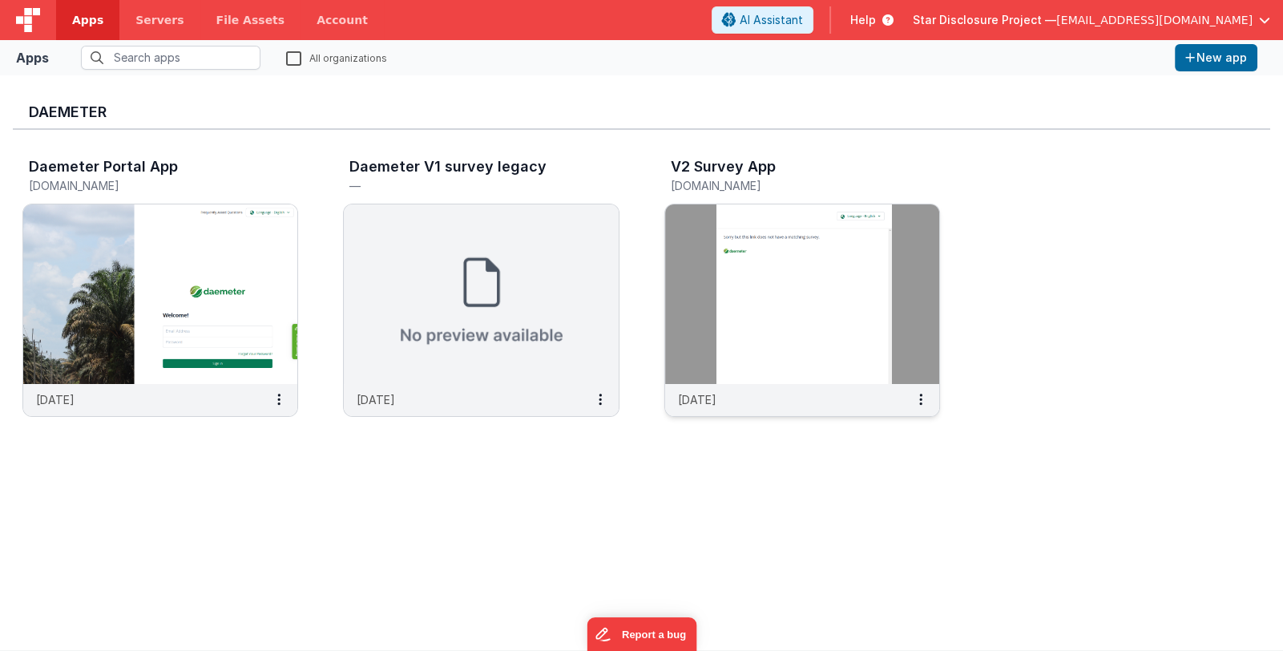
click at [750, 319] on img at bounding box center [802, 294] width 274 height 180
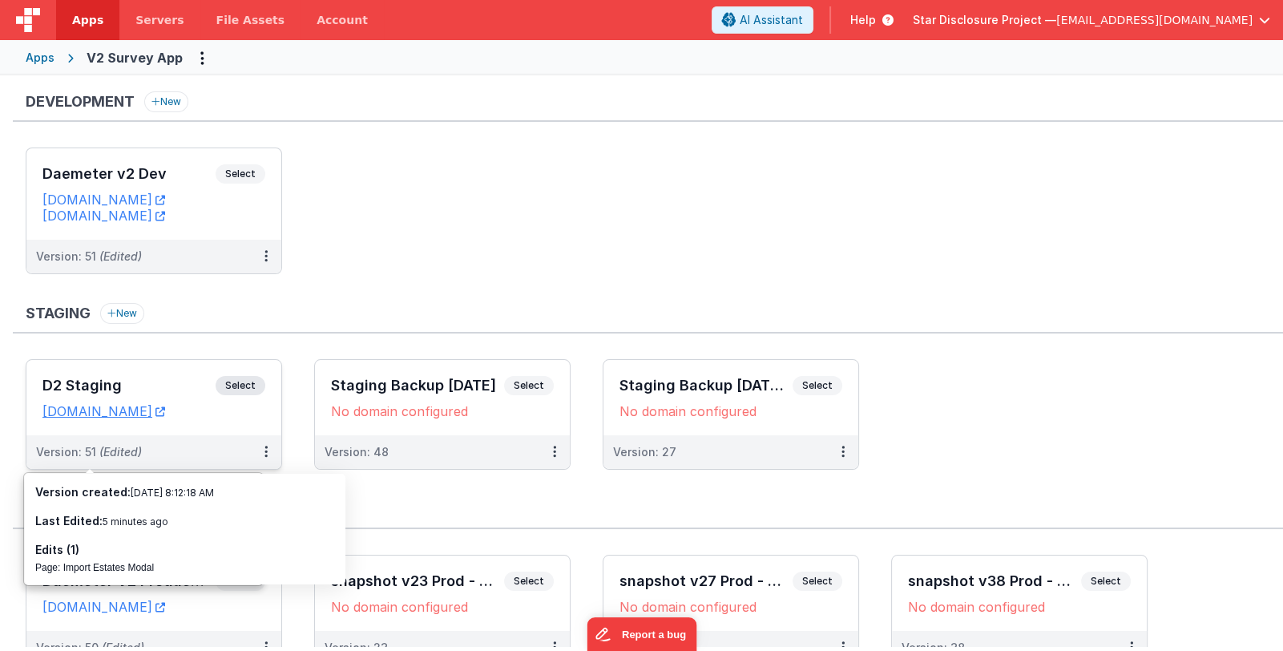
click at [136, 378] on h3 "D2 Staging" at bounding box center [128, 386] width 173 height 16
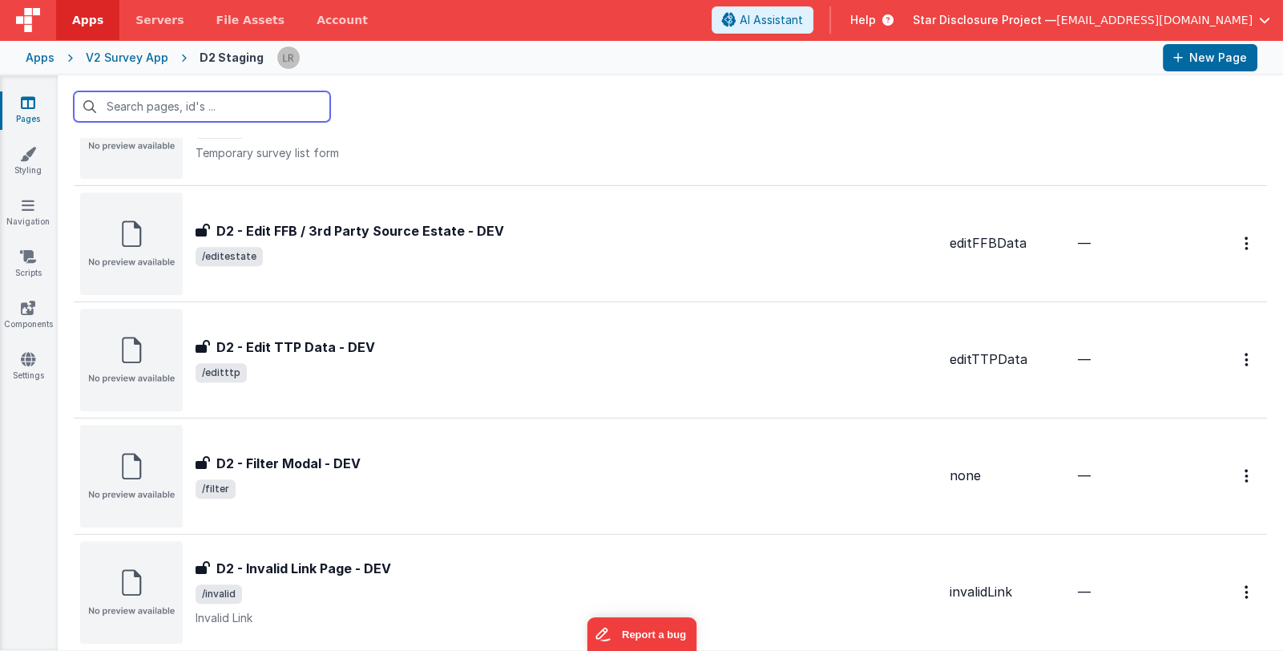
scroll to position [1042, 0]
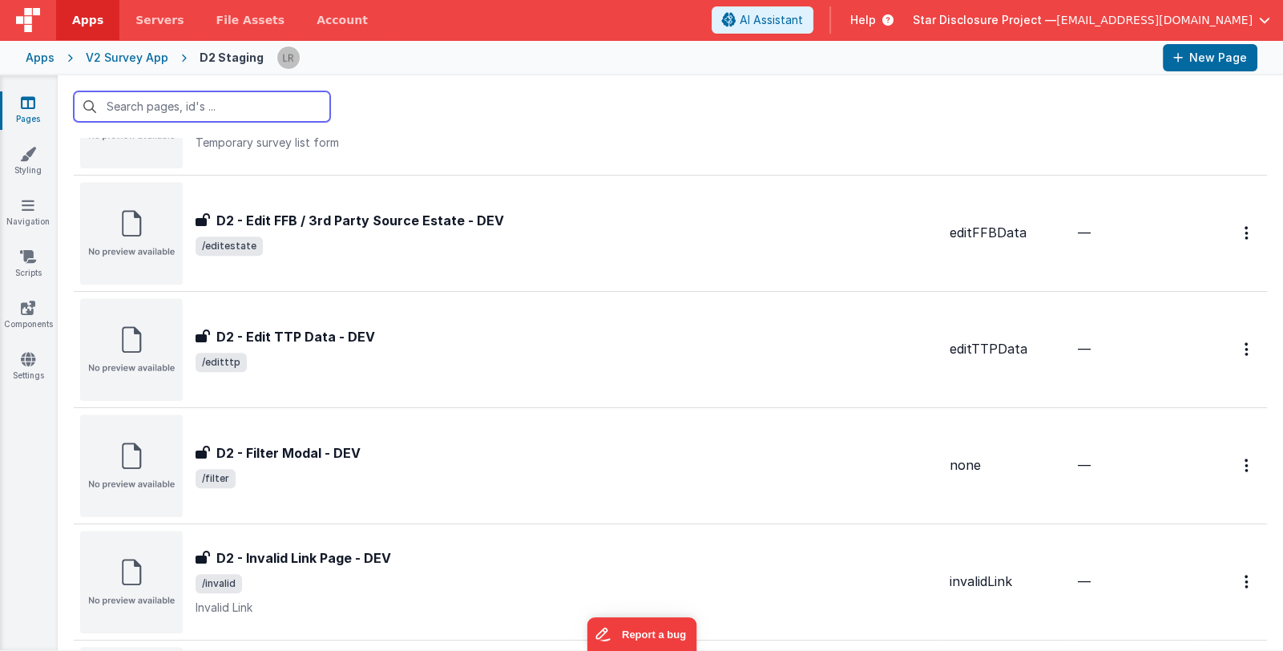
click at [222, 112] on input "text" at bounding box center [202, 106] width 257 height 30
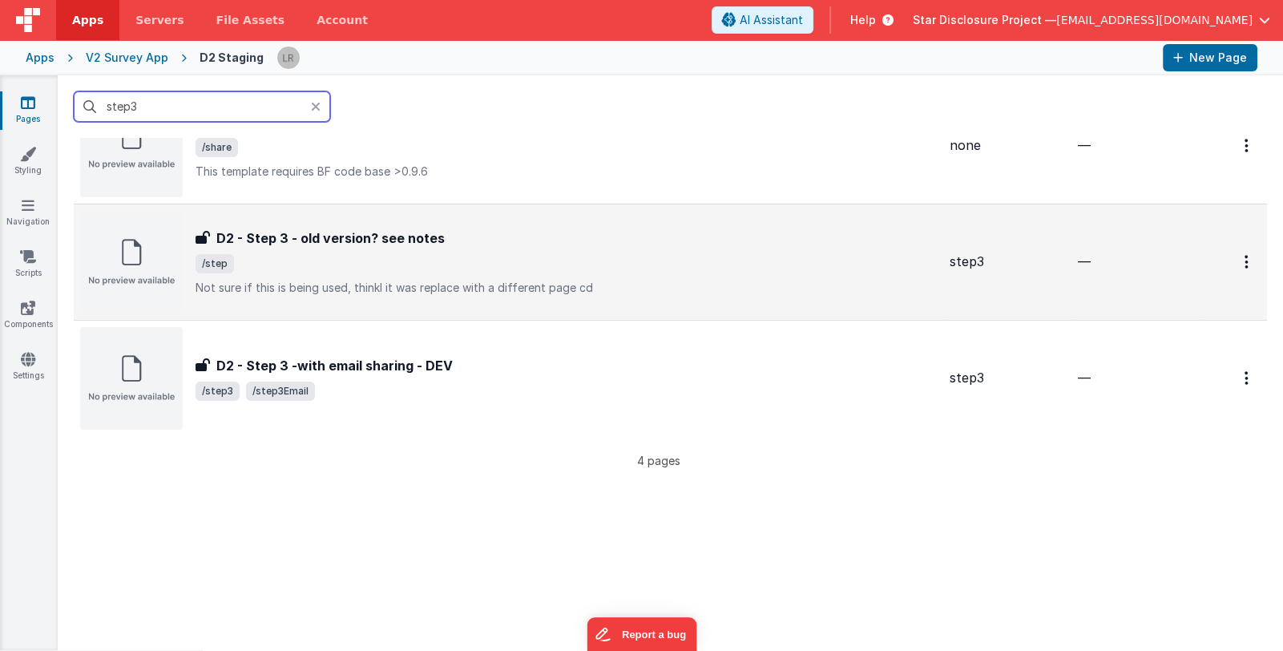
scroll to position [240, 0]
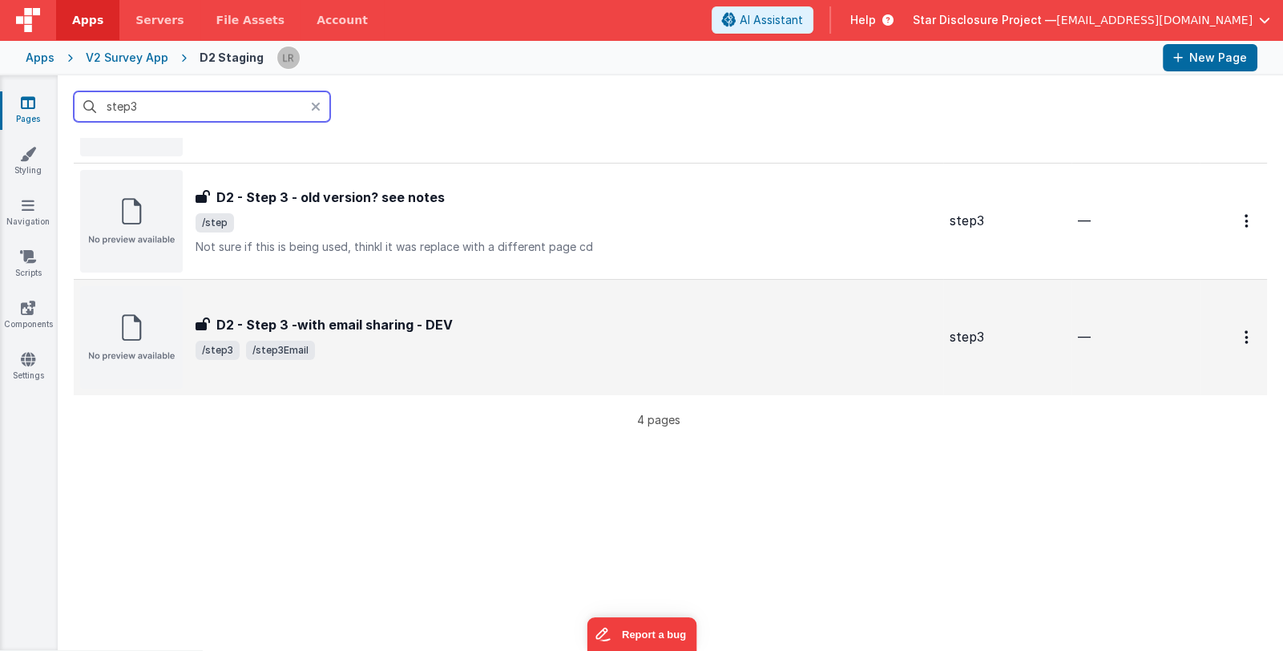
type input "step3"
click at [659, 341] on span "/step3 /step3Email" at bounding box center [567, 350] width 742 height 19
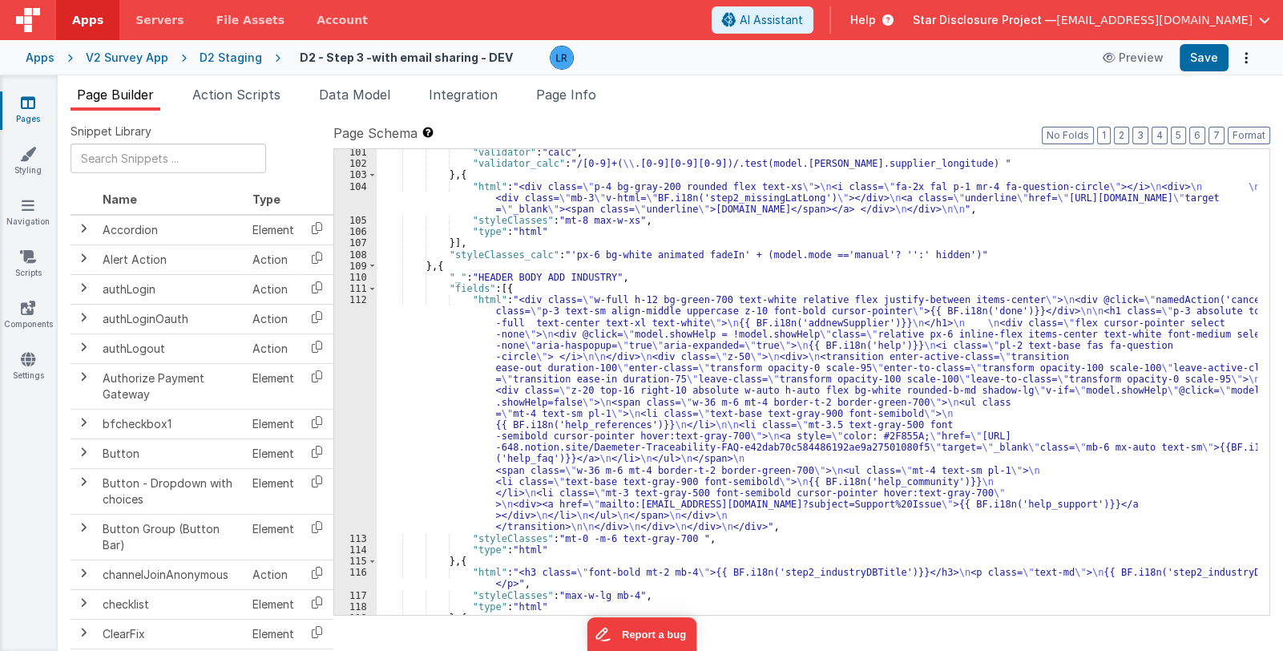
scroll to position [1764, 0]
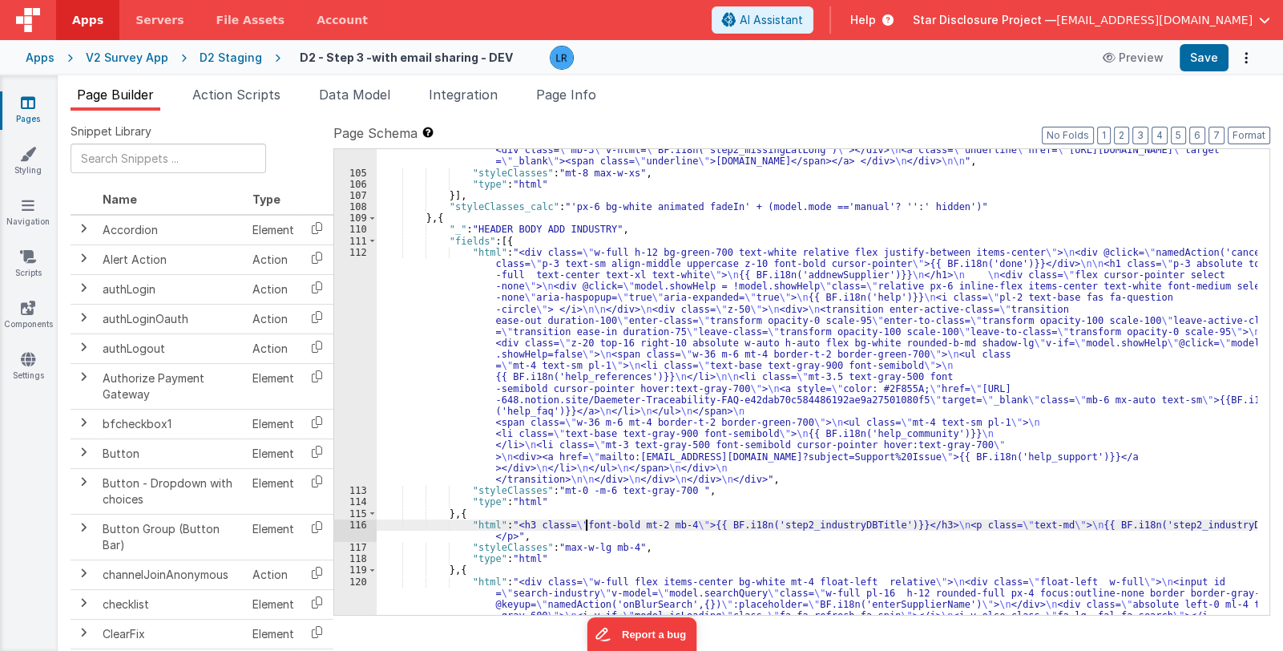
click at [585, 525] on div ""html" : "<div class= \" p-4 bg-gray-200 rounded flex text-xs \" > \n <i class=…" at bounding box center [817, 411] width 881 height 557
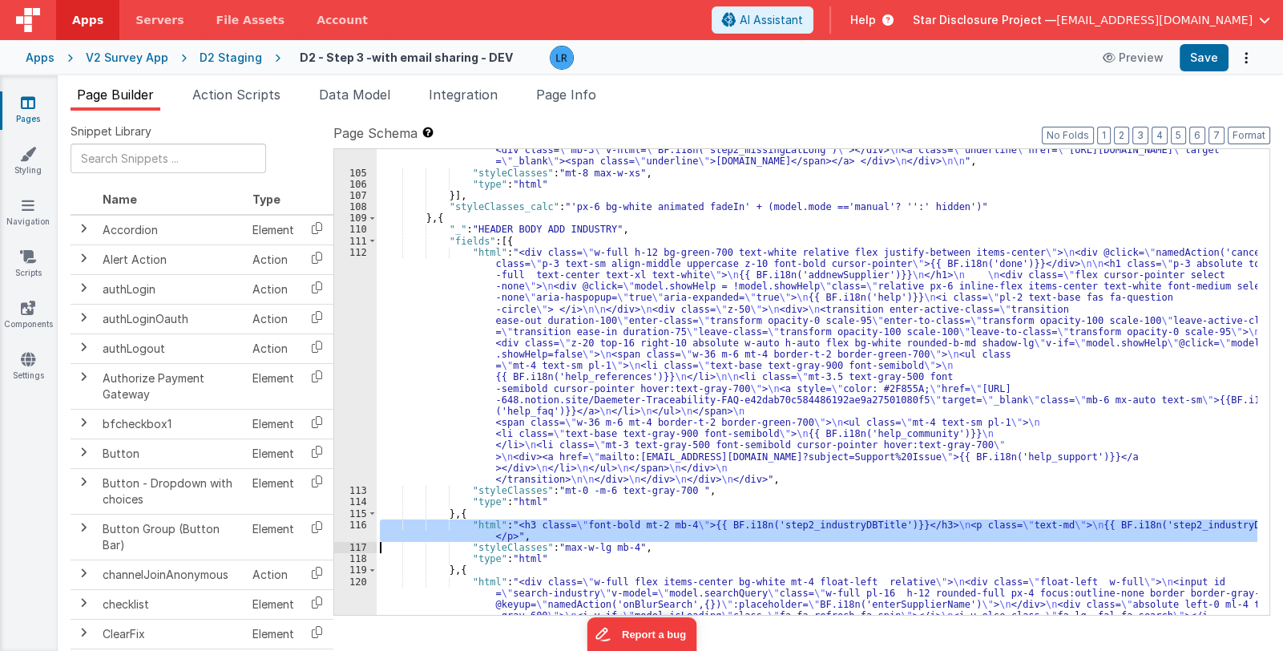
click at [342, 532] on div "116" at bounding box center [355, 530] width 42 height 22
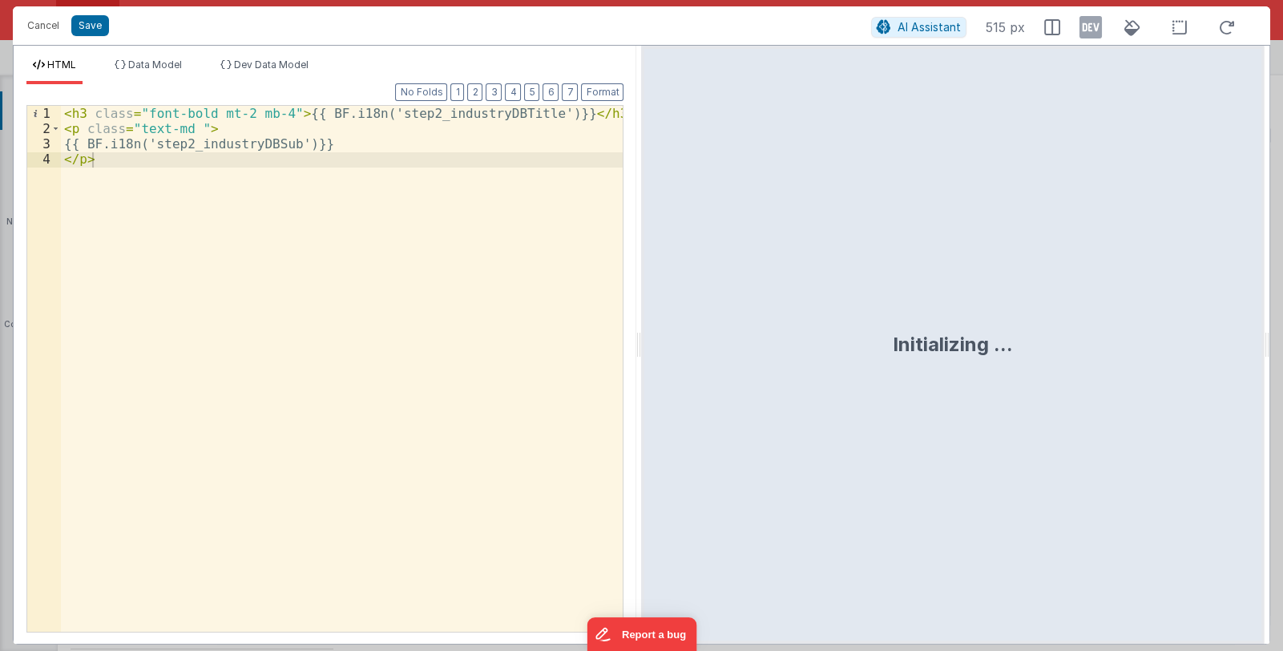
click at [328, 146] on div "< h3 class = "font-bold mt-2 mb-4" > {{ BF.i18n('step2_industryDBTitle')}} </ h…" at bounding box center [342, 384] width 563 height 556
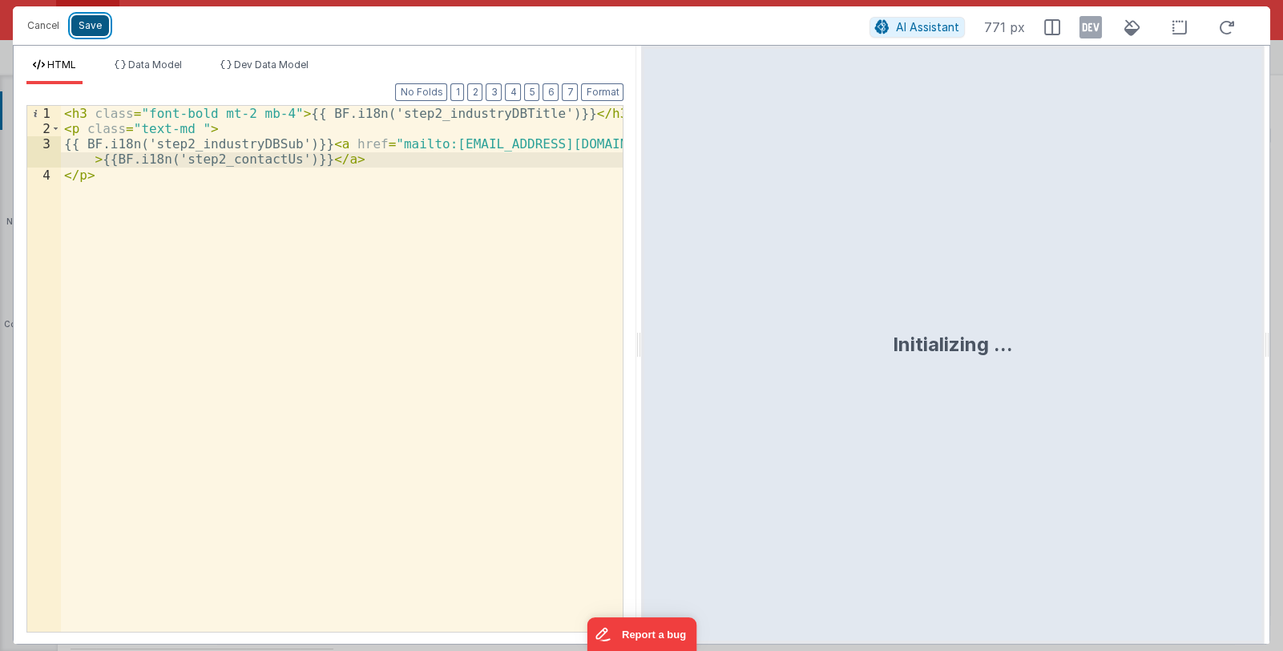
click at [87, 26] on button "Save" at bounding box center [90, 25] width 38 height 21
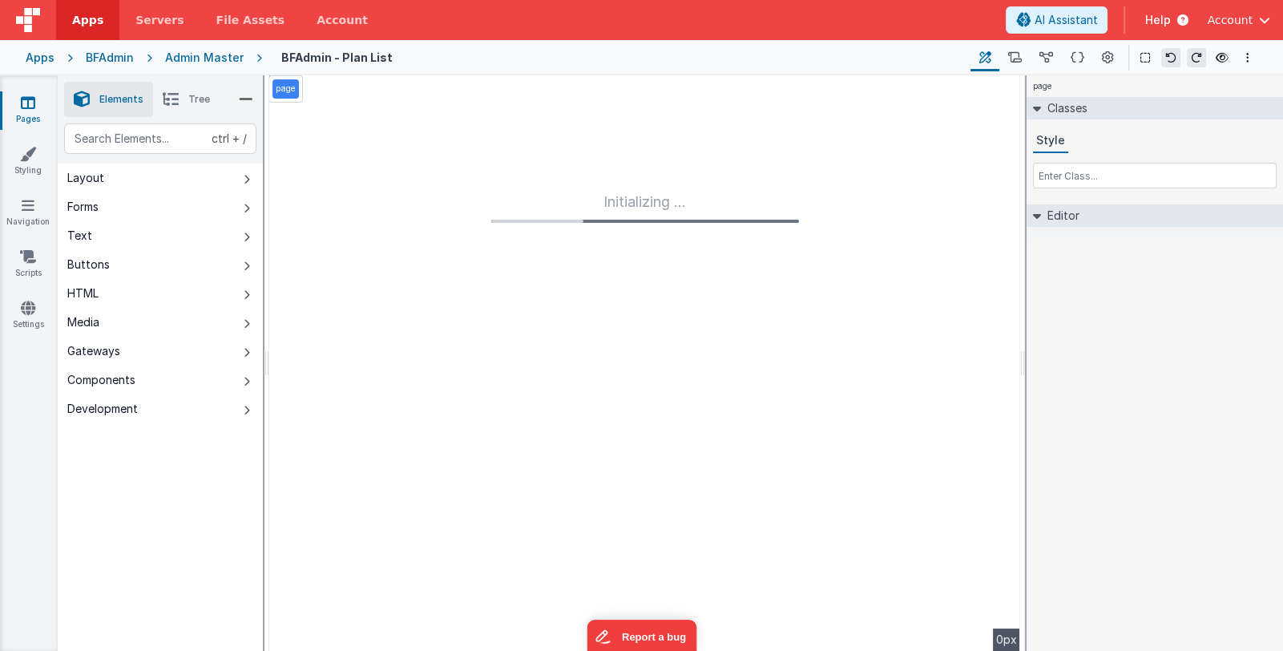
click at [39, 56] on div "Apps" at bounding box center [40, 58] width 29 height 16
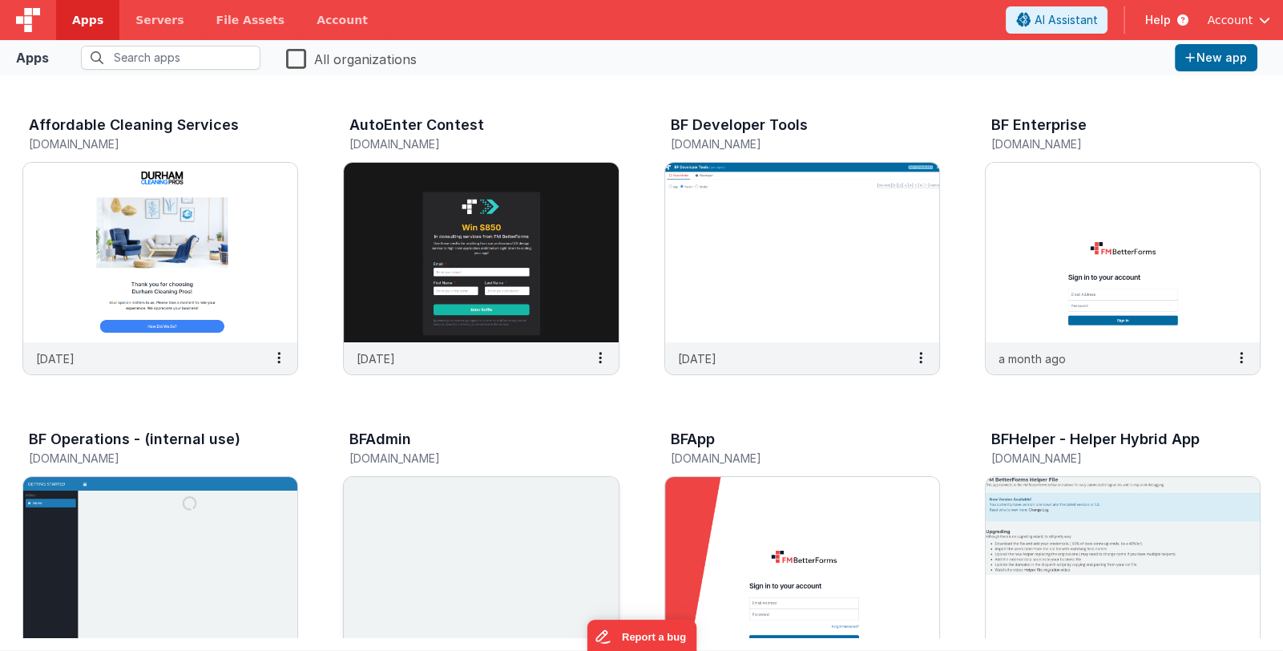
click at [485, 555] on img at bounding box center [481, 567] width 274 height 180
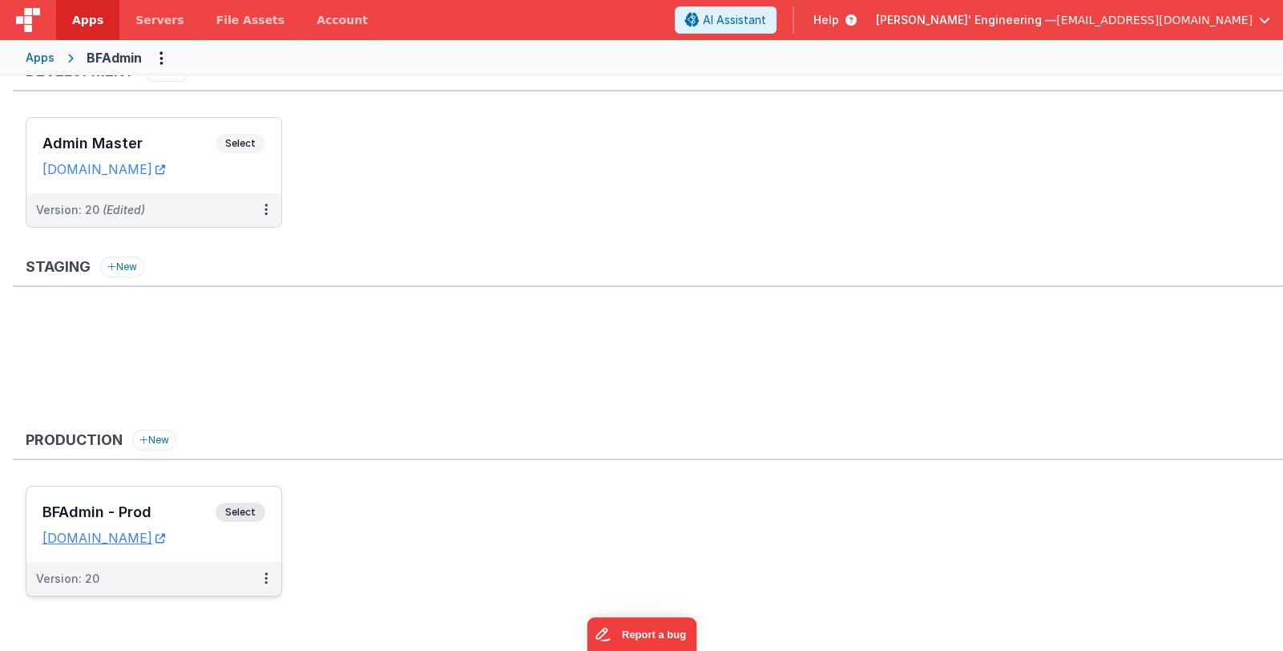
scroll to position [32, 0]
click at [149, 507] on h3 "BFAdmin - Prod" at bounding box center [128, 511] width 173 height 16
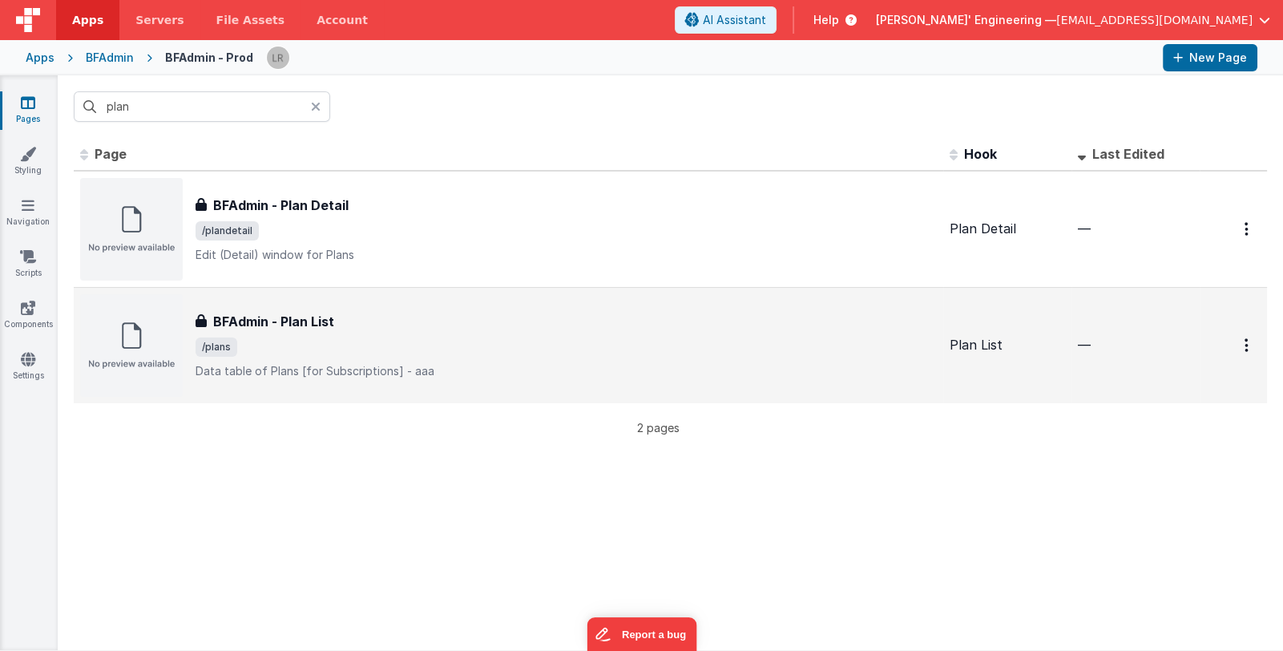
click at [460, 337] on span "/plans" at bounding box center [567, 346] width 742 height 19
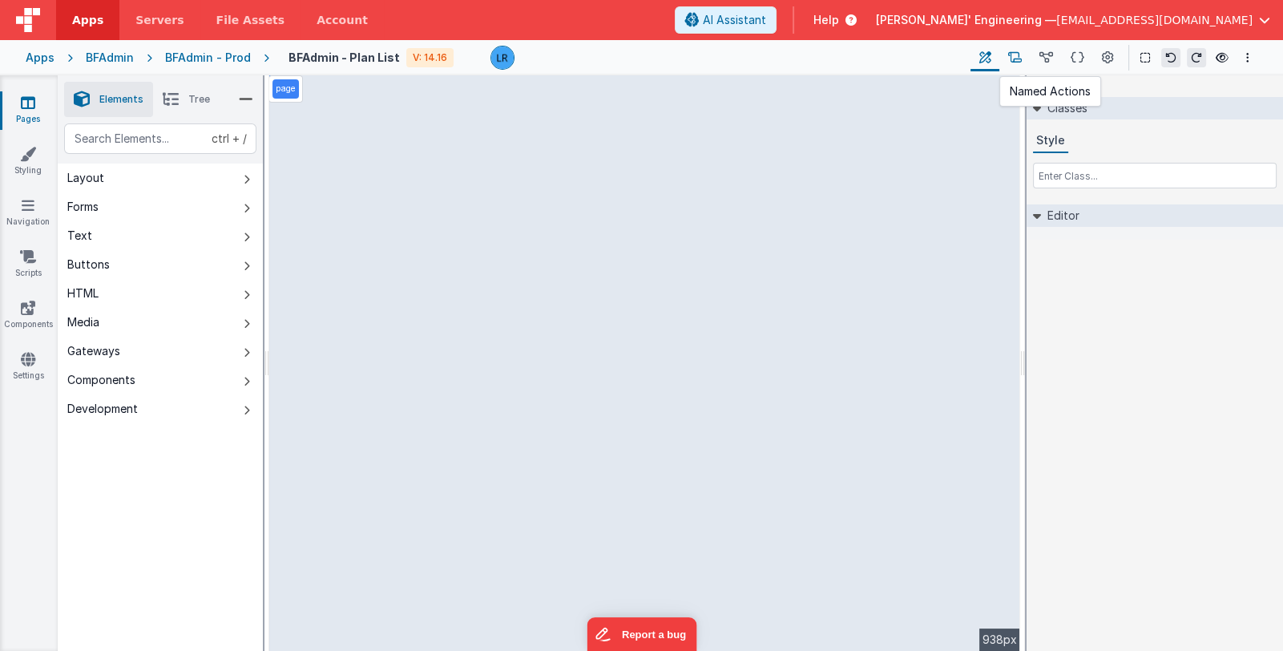
click at [1015, 57] on icon at bounding box center [1015, 58] width 14 height 17
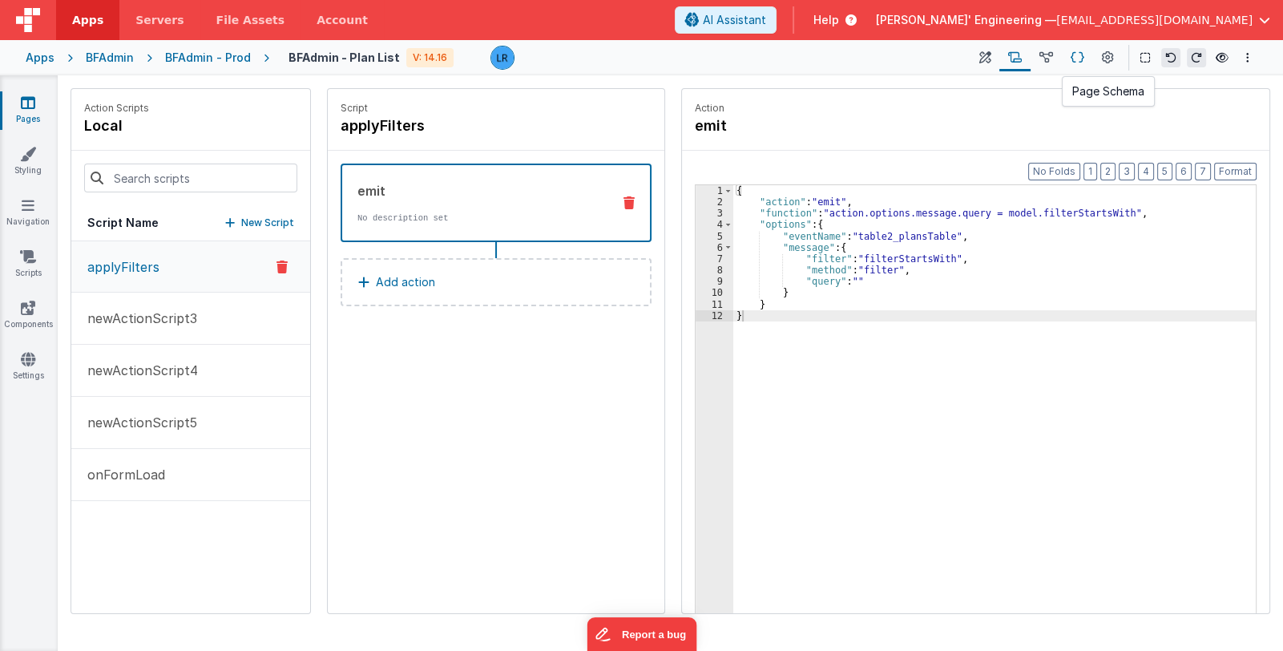
click at [1080, 55] on icon at bounding box center [1078, 58] width 14 height 17
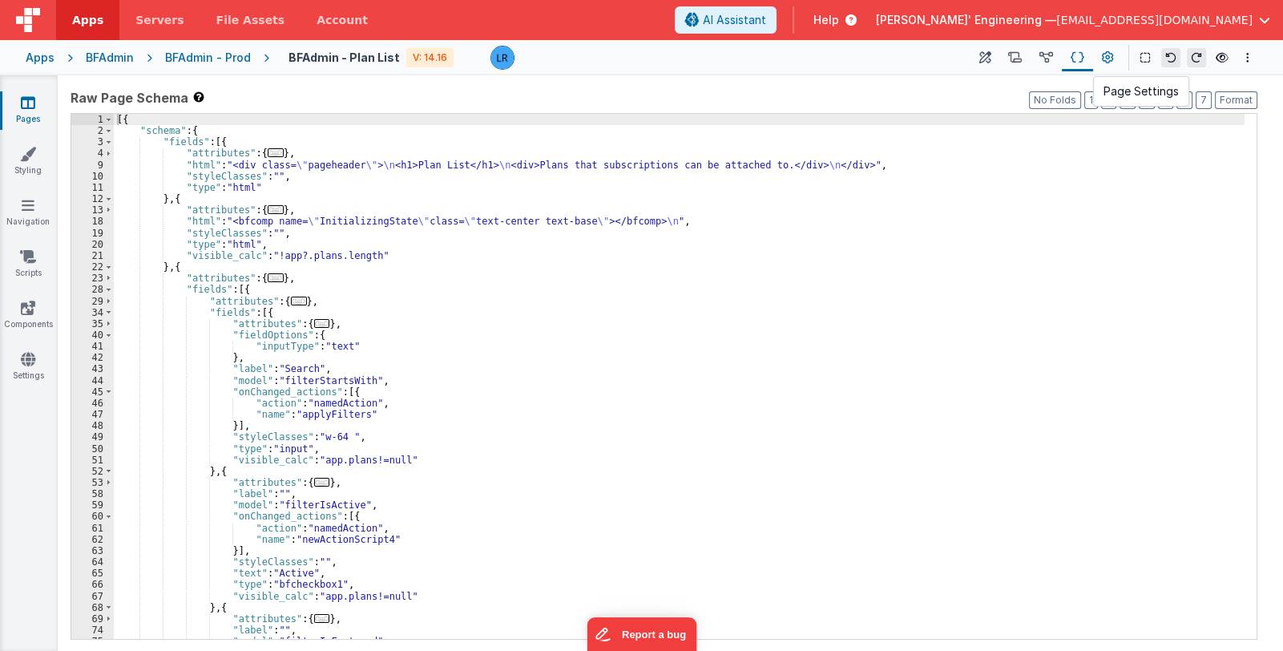
click at [1098, 58] on button at bounding box center [1107, 57] width 29 height 27
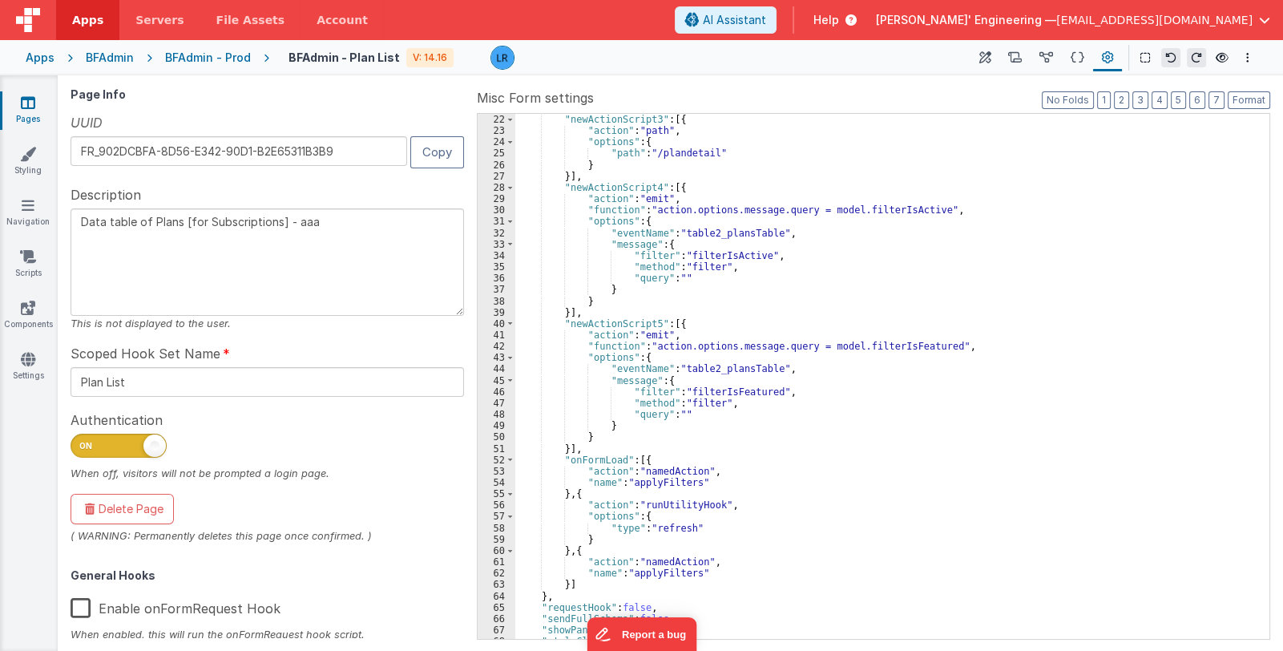
scroll to position [281, 0]
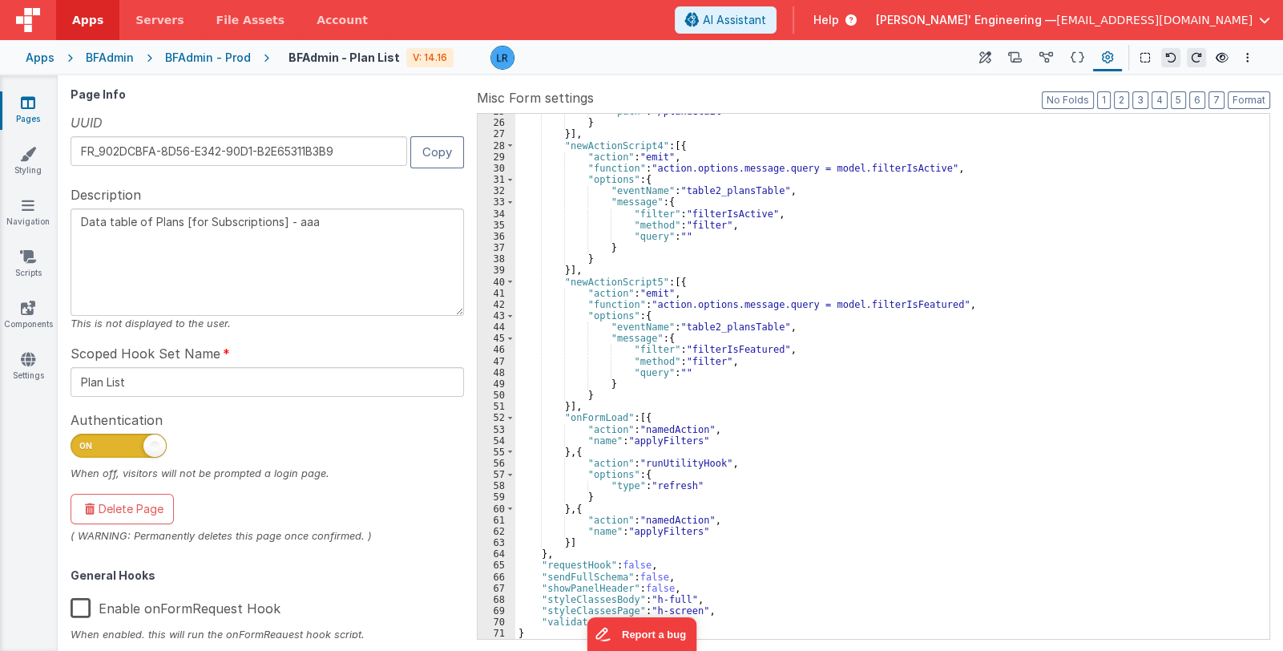
click at [23, 109] on icon at bounding box center [28, 103] width 14 height 16
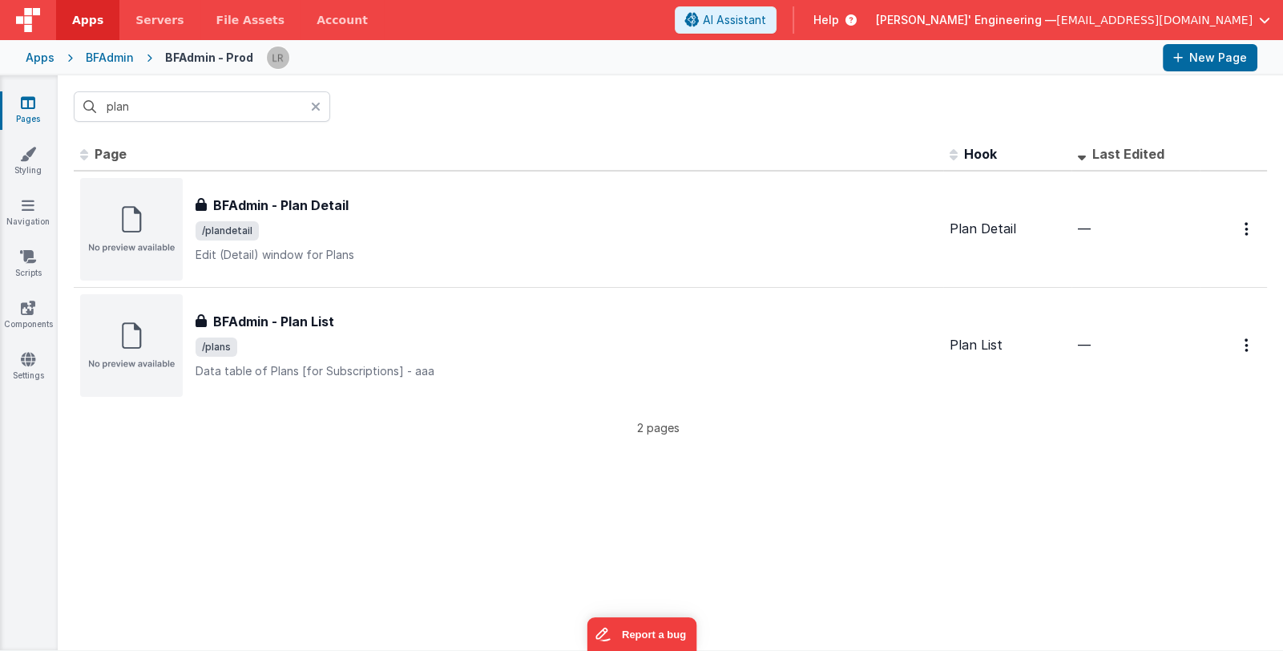
click at [317, 100] on icon at bounding box center [316, 106] width 10 height 13
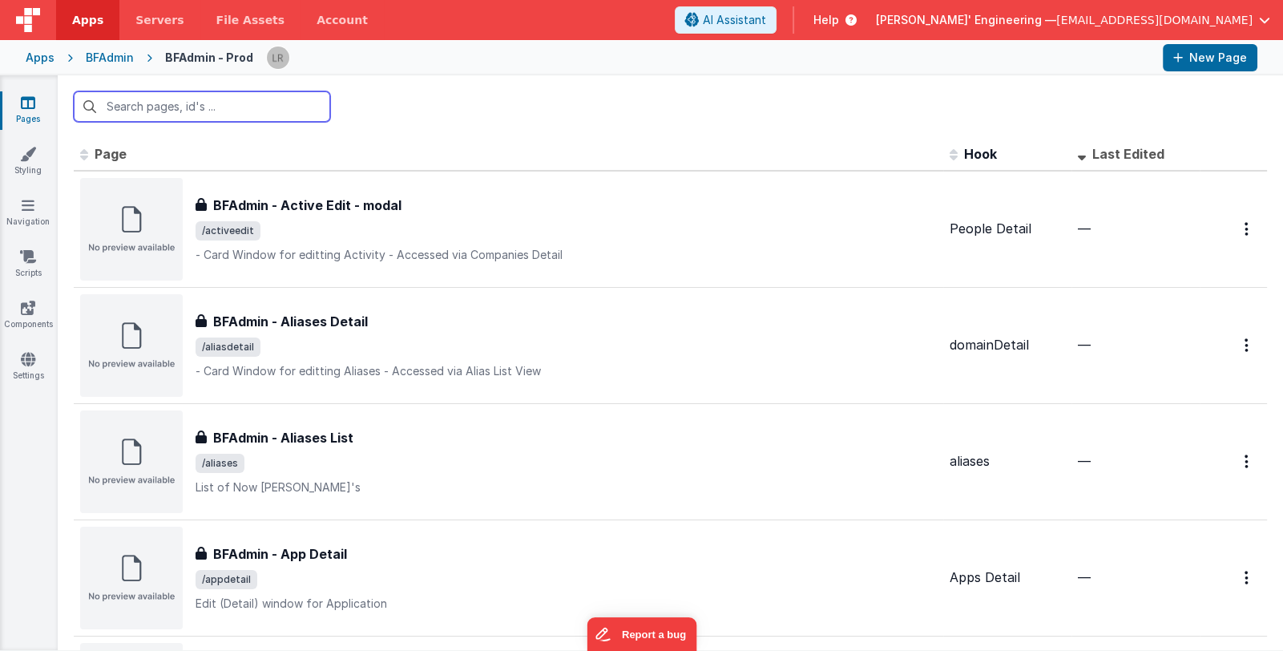
click at [257, 105] on input "text" at bounding box center [202, 106] width 257 height 30
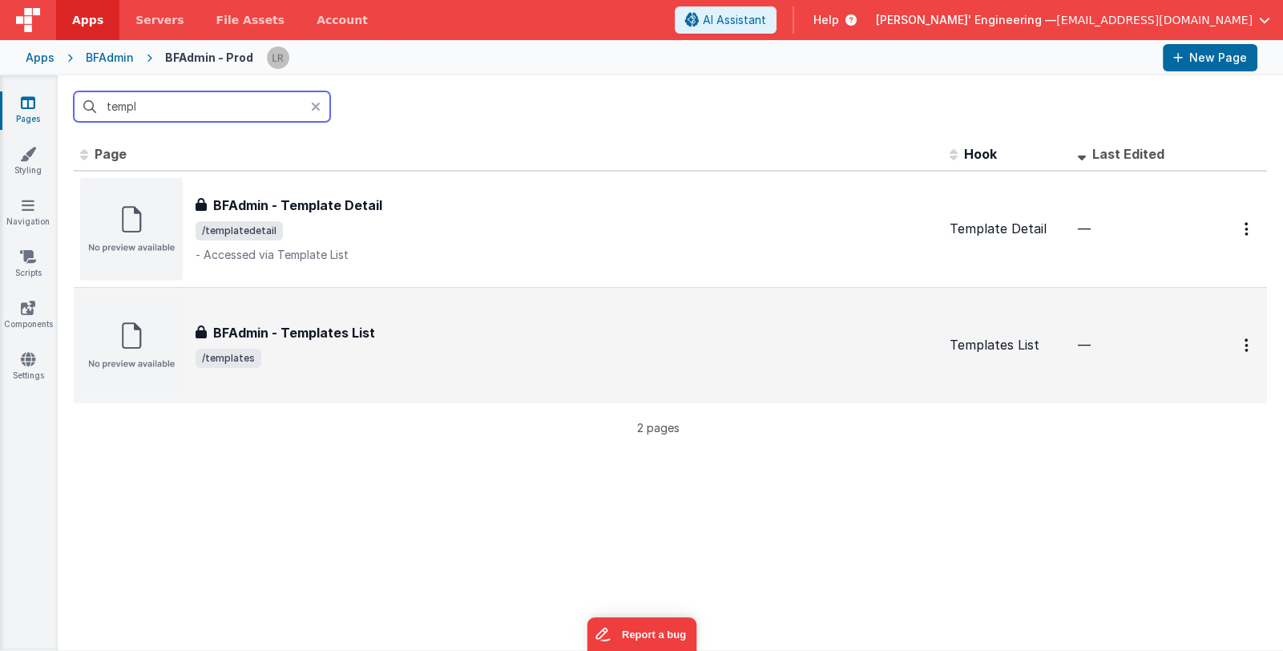
type input "templ"
click at [862, 329] on div "BFAdmin - Templates List" at bounding box center [567, 332] width 742 height 19
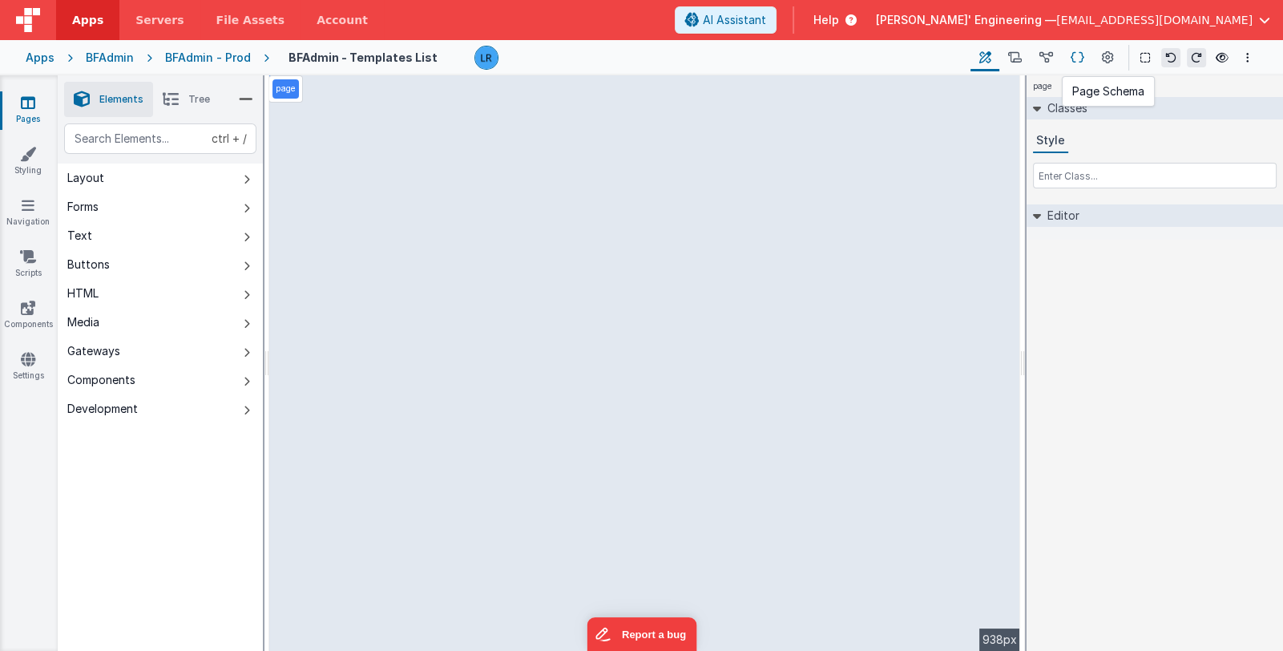
click at [1079, 59] on icon at bounding box center [1078, 58] width 14 height 17
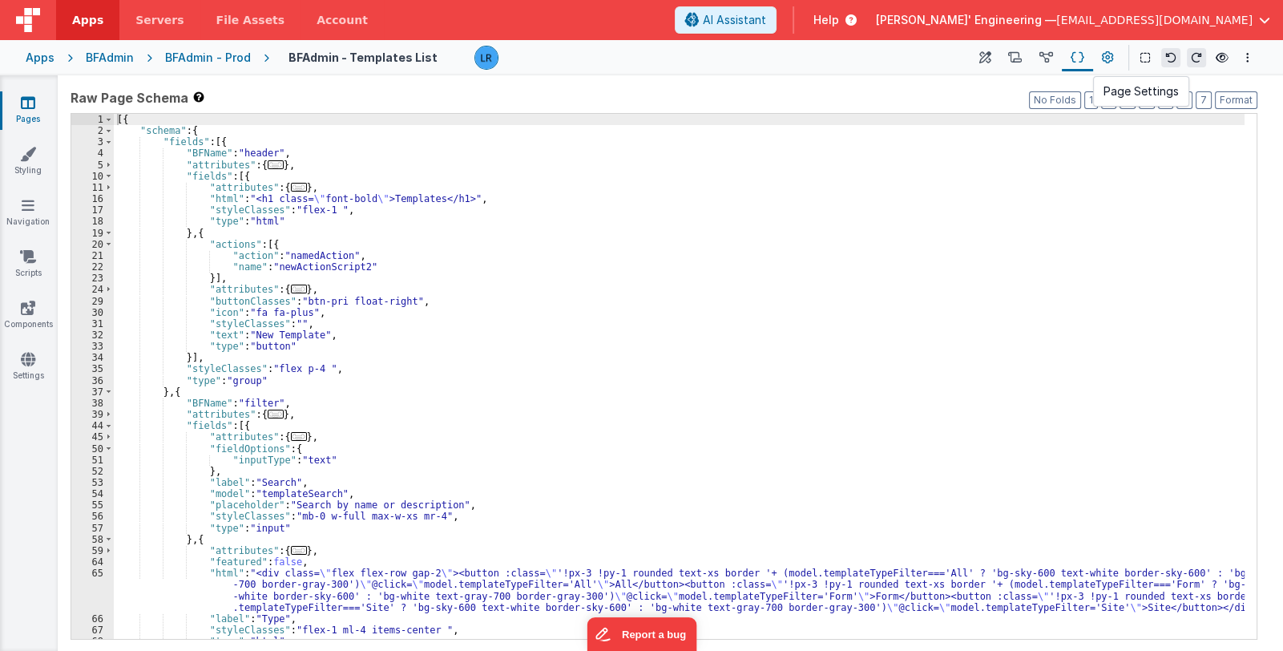
click at [1109, 59] on icon at bounding box center [1108, 58] width 12 height 17
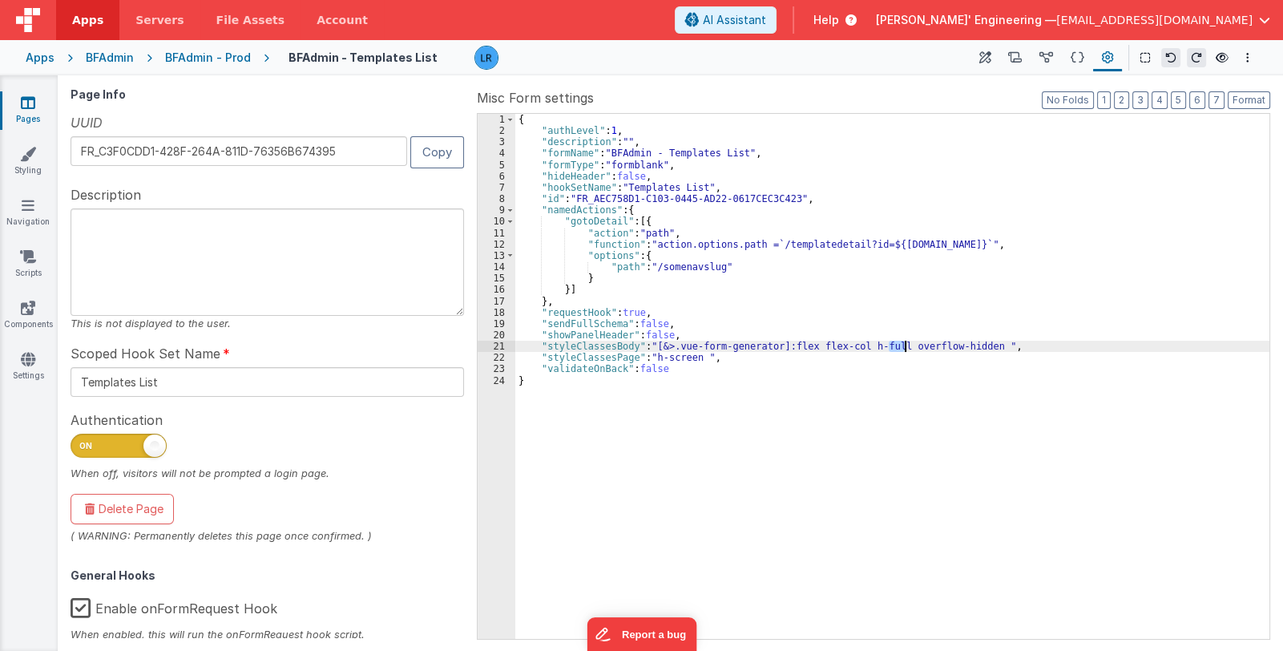
drag, startPoint x: 889, startPoint y: 346, endPoint x: 905, endPoint y: 346, distance: 16.0
click at [905, 346] on div "{ "authLevel" : 1 , "description" : "" , "formName" : "BFAdmin - Templates List…" at bounding box center [892, 388] width 754 height 548
click at [28, 105] on icon at bounding box center [28, 103] width 14 height 16
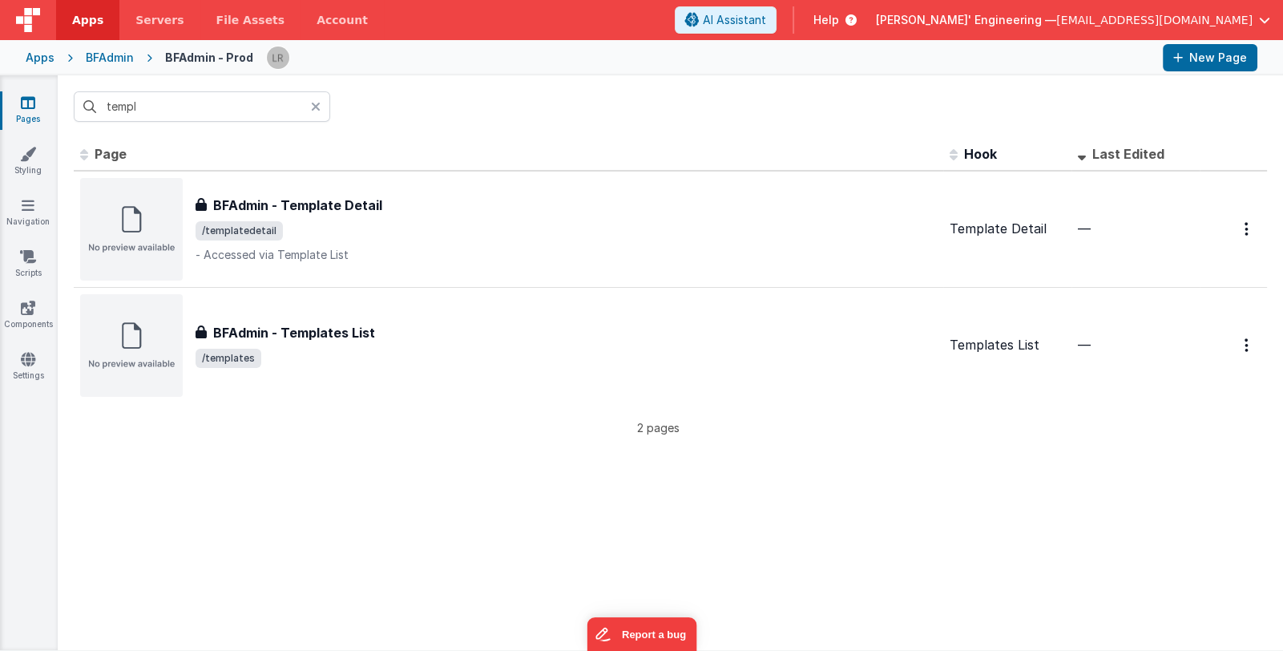
click at [316, 105] on icon at bounding box center [316, 106] width 10 height 13
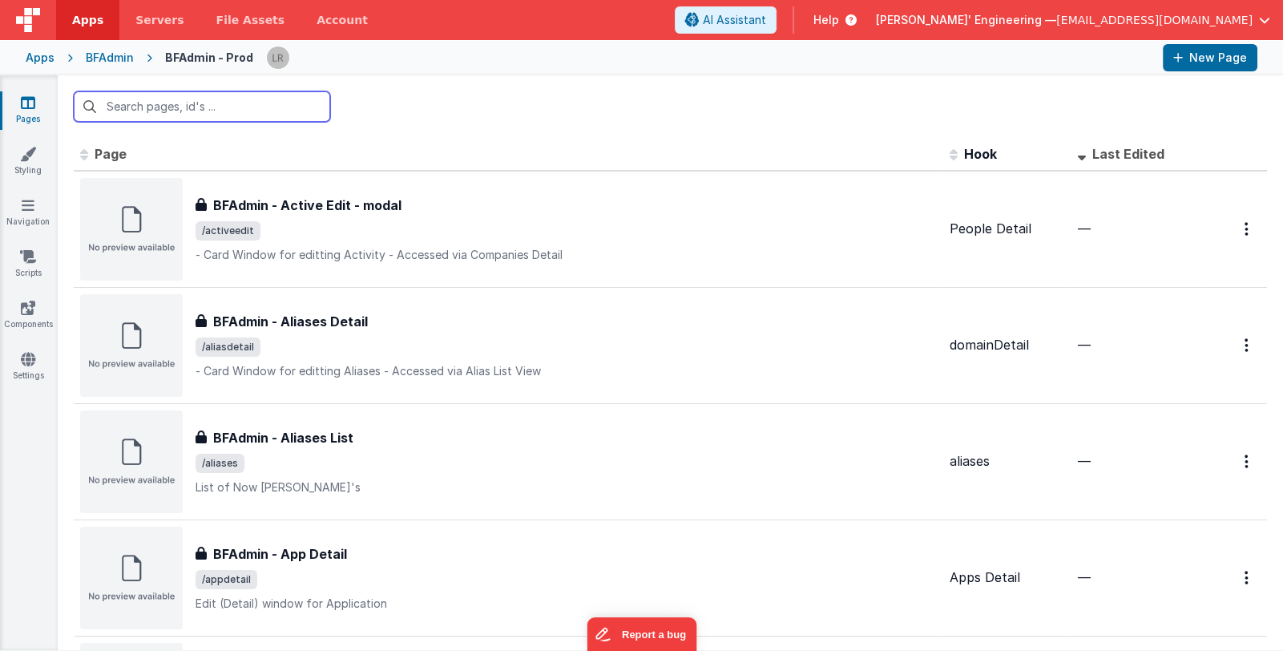
click at [273, 109] on input "text" at bounding box center [202, 106] width 257 height 30
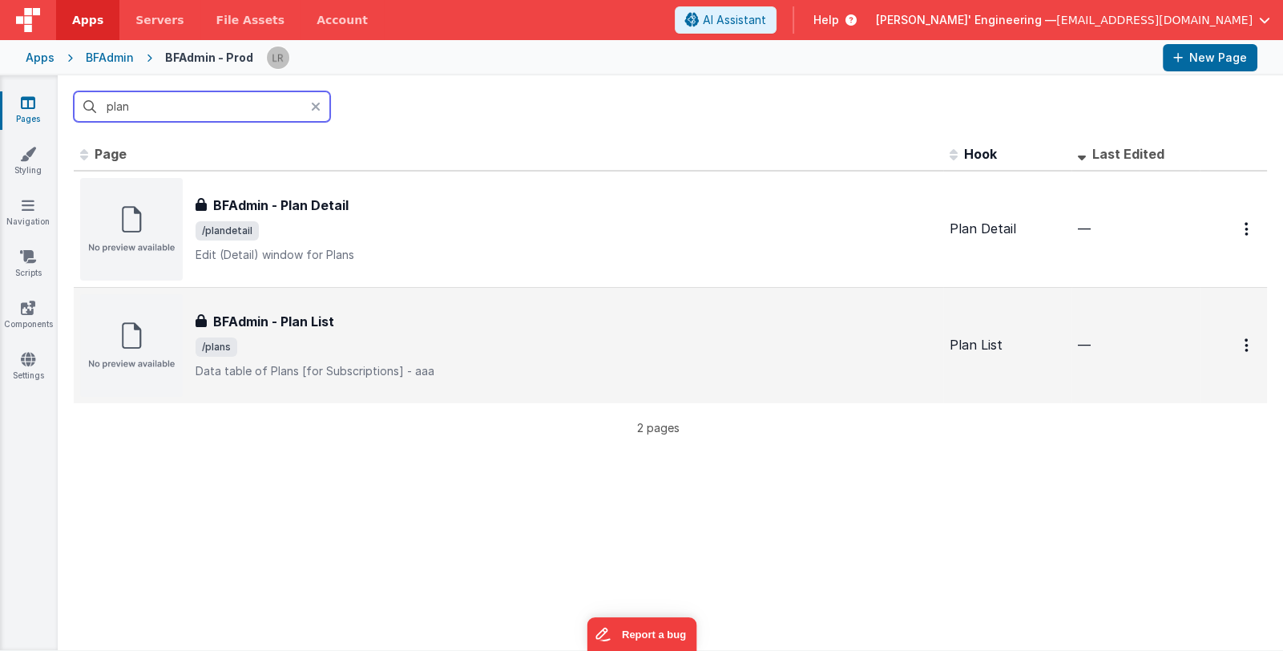
type input "plan"
click at [665, 343] on span "/plans" at bounding box center [567, 346] width 742 height 19
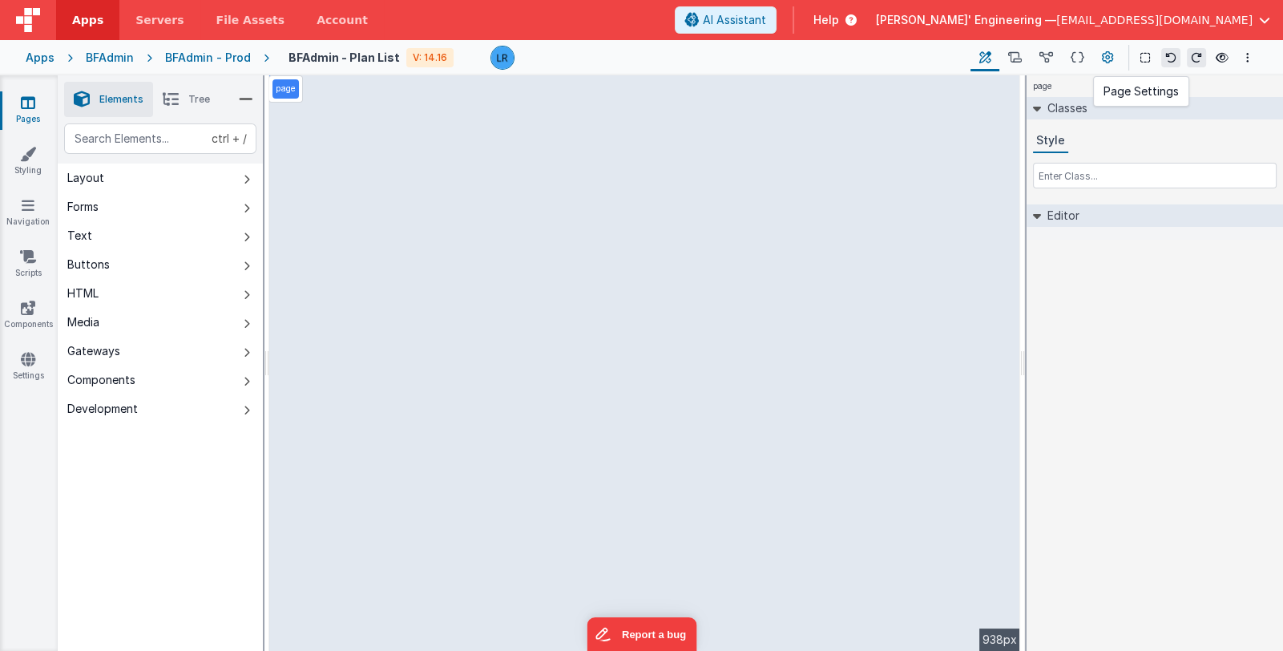
click at [1109, 57] on icon at bounding box center [1108, 58] width 12 height 17
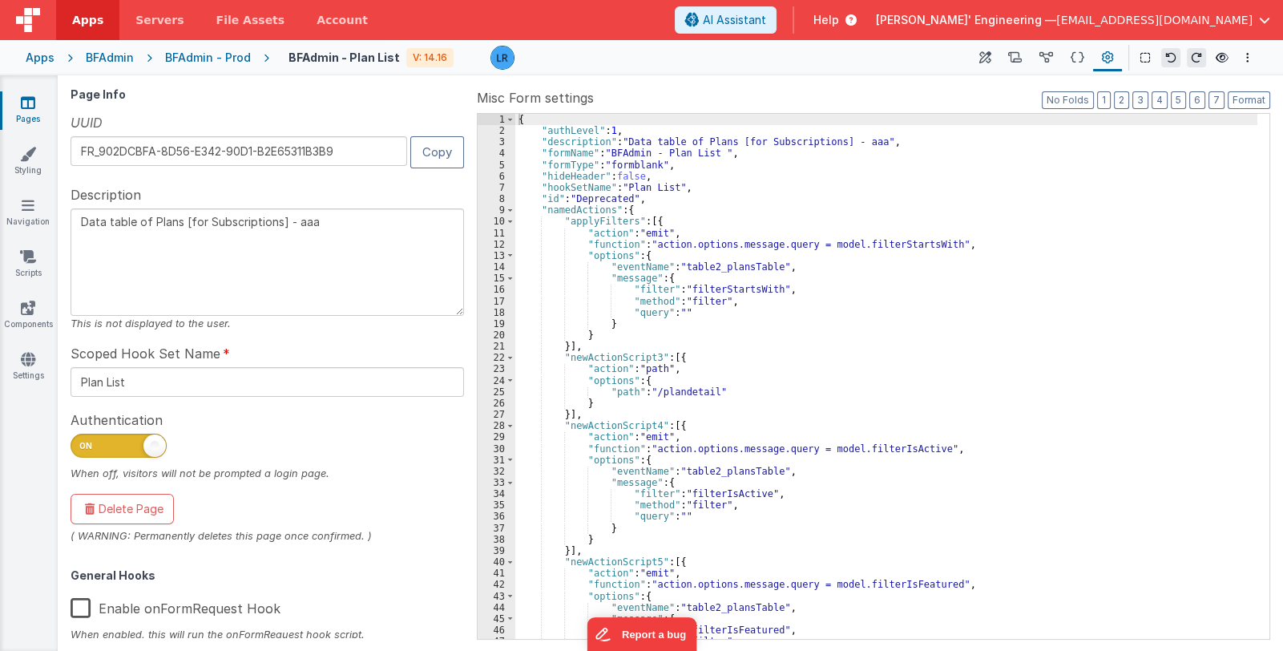
scroll to position [281, 0]
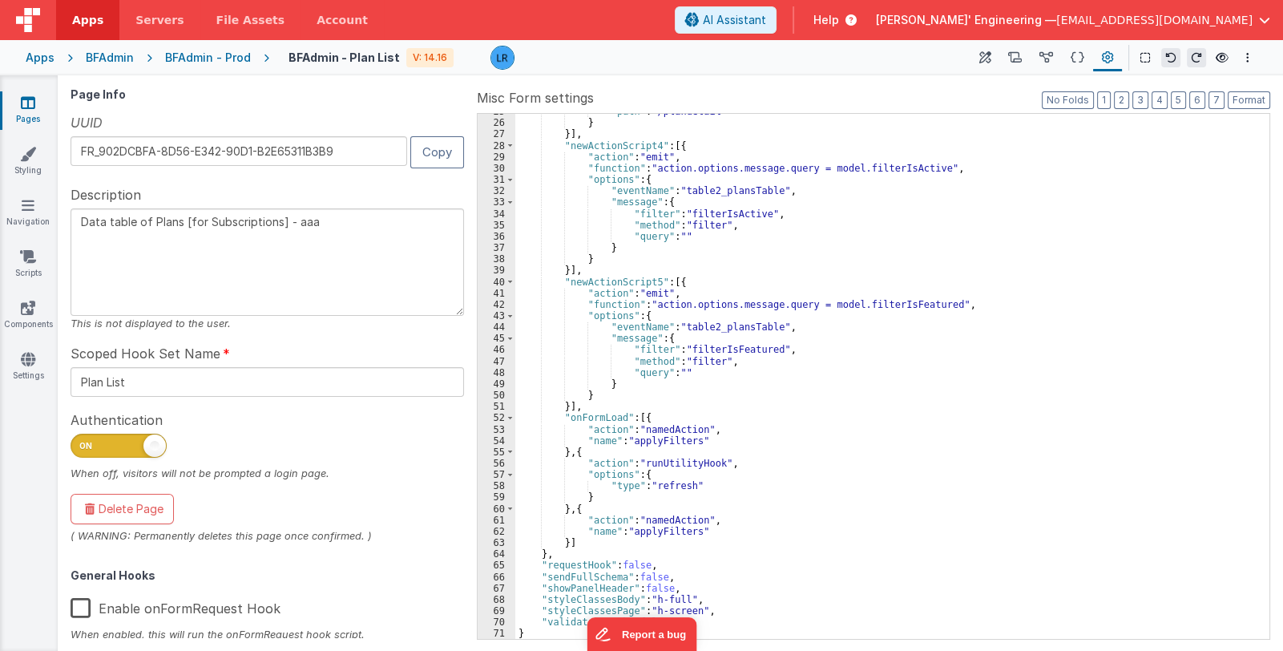
click at [681, 599] on div ""path" : "/plandetail" } }] , "newActionScript4" : [{ "action" : "emit" , "func…" at bounding box center [886, 380] width 742 height 548
drag, startPoint x: 688, startPoint y: 597, endPoint x: 755, endPoint y: 600, distance: 67.4
click at [755, 600] on div ""path" : "/plandetail" } }] , "newActionScript4" : [{ "action" : "emit" , "func…" at bounding box center [886, 380] width 742 height 548
click at [694, 610] on div ""path" : "/plandetail" } }] , "newActionScript4" : [{ "action" : "emit" , "func…" at bounding box center [886, 380] width 742 height 548
drag, startPoint x: 685, startPoint y: 597, endPoint x: 755, endPoint y: 601, distance: 70.7
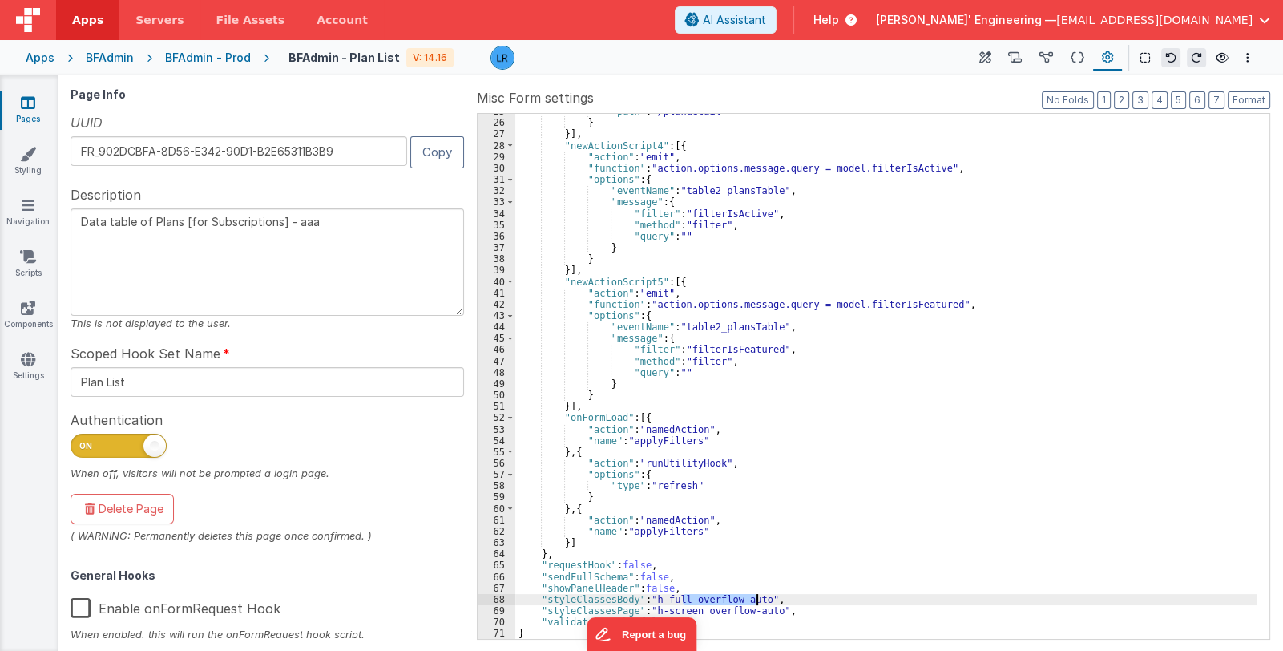
click at [755, 601] on div ""path" : "/plandetail" } }] , "newActionScript4" : [{ "action" : "emit" , "func…" at bounding box center [886, 380] width 742 height 548
drag, startPoint x: 693, startPoint y: 612, endPoint x: 766, endPoint y: 612, distance: 72.1
click at [766, 612] on div ""path" : "/plandetail" } }] , "newActionScript4" : [{ "action" : "emit" , "func…" at bounding box center [886, 380] width 742 height 548
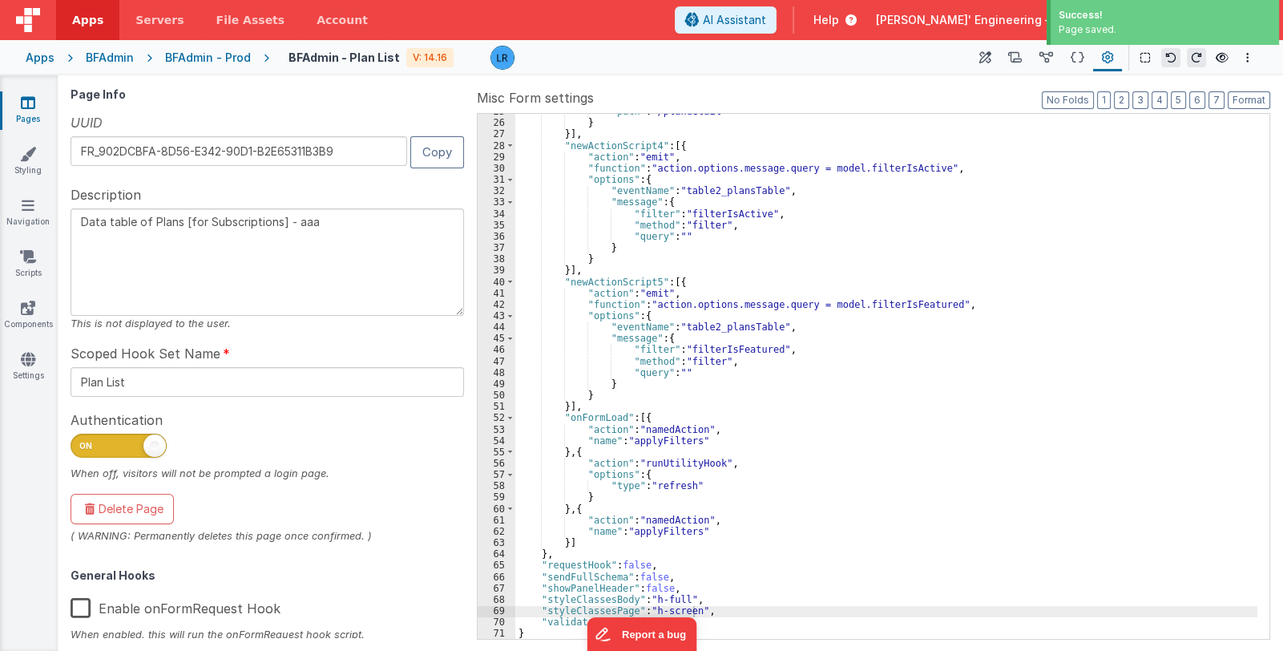
click at [28, 109] on icon at bounding box center [28, 103] width 14 height 16
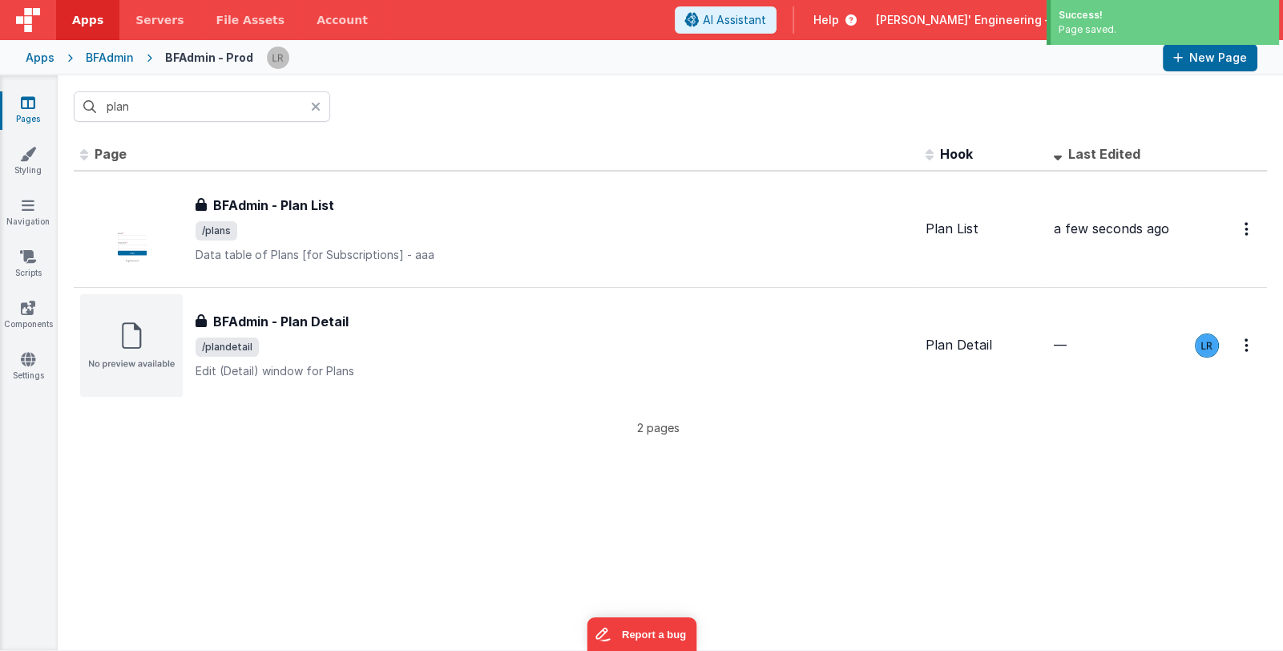
click at [313, 104] on icon at bounding box center [316, 106] width 10 height 13
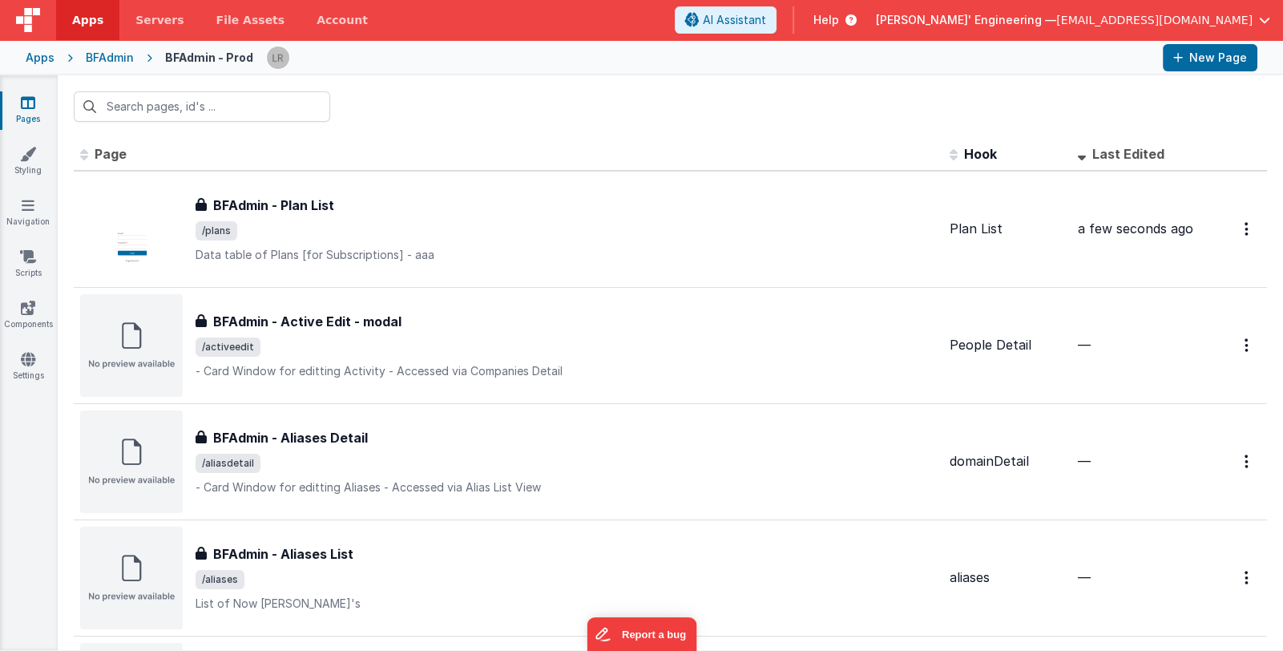
click at [1093, 149] on span "Last Edited" at bounding box center [1129, 154] width 72 height 16
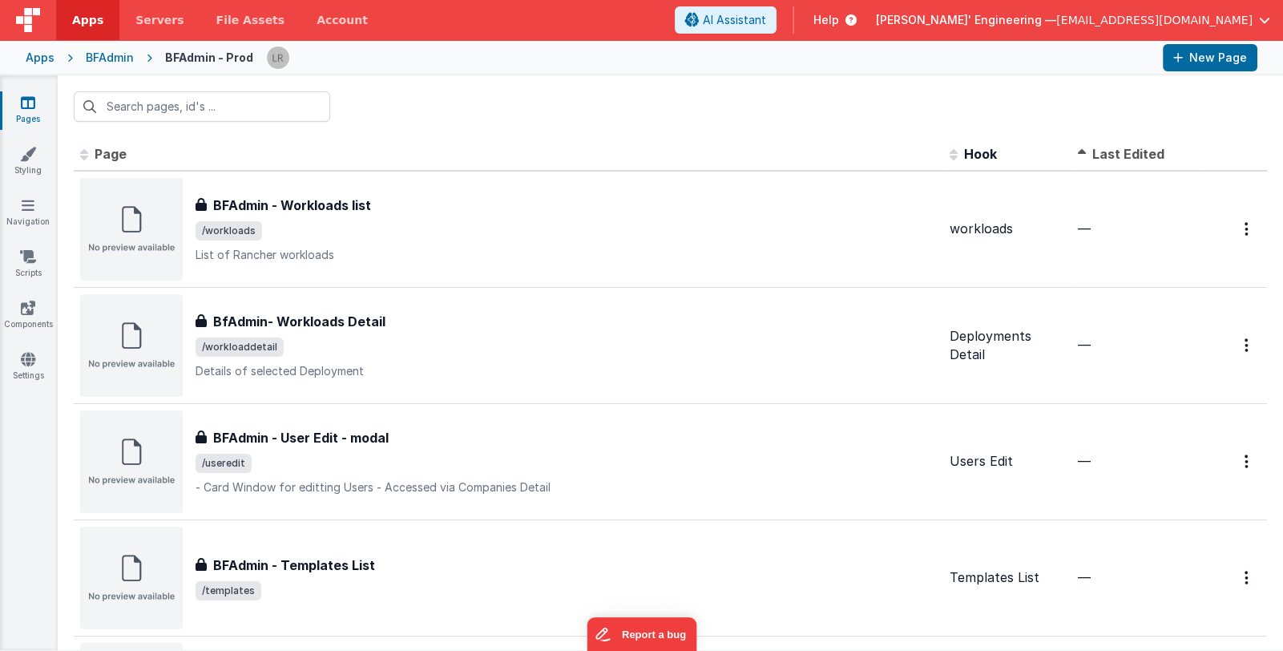
click at [1110, 159] on span "Last Edited" at bounding box center [1129, 154] width 72 height 16
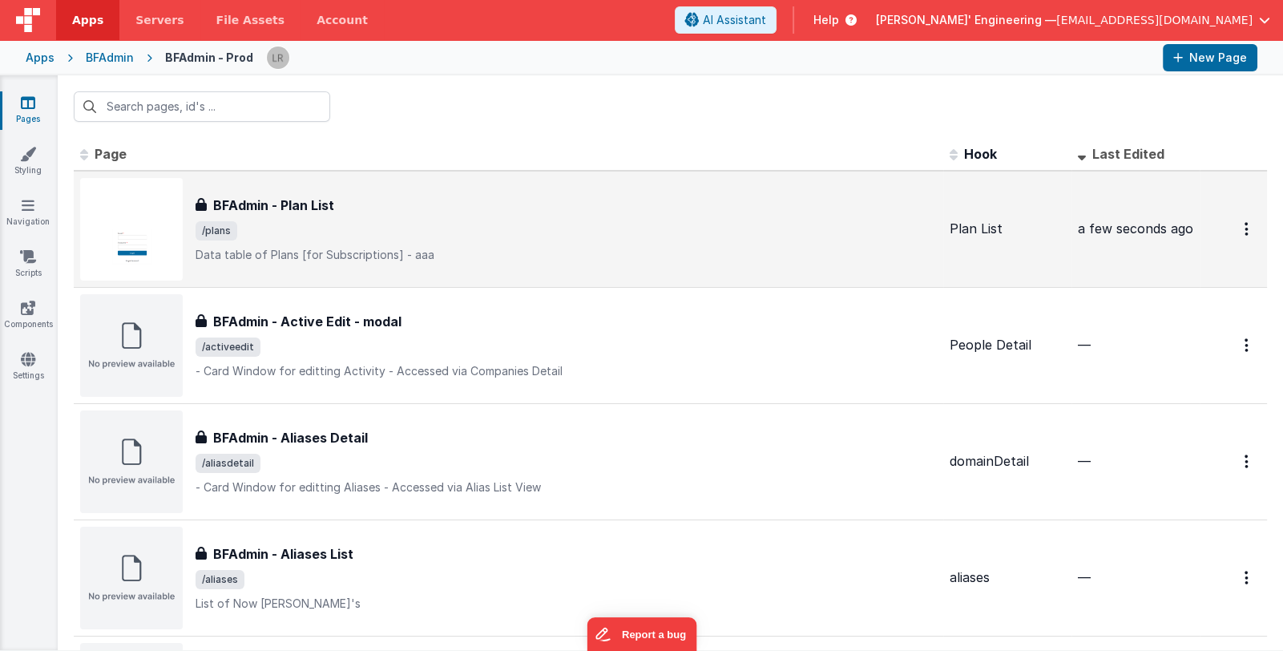
click at [645, 247] on p "Data table of Plans [for Subscriptions] - aaa" at bounding box center [567, 255] width 742 height 16
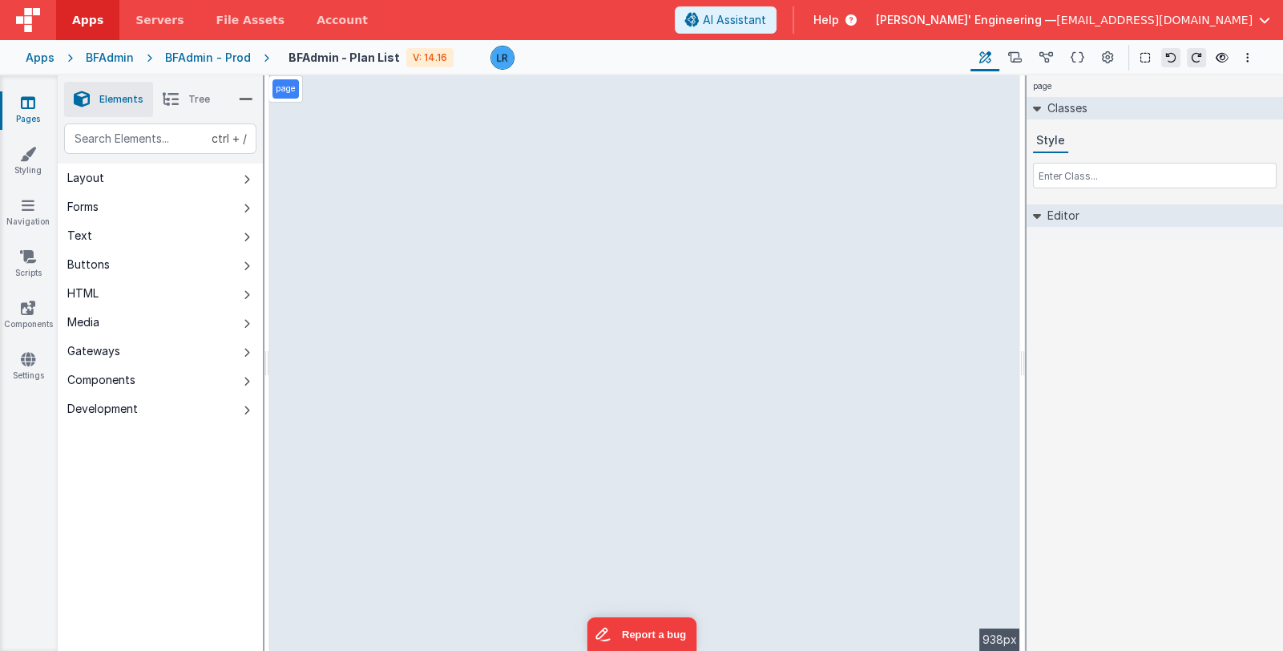
select select "newActionScript4"
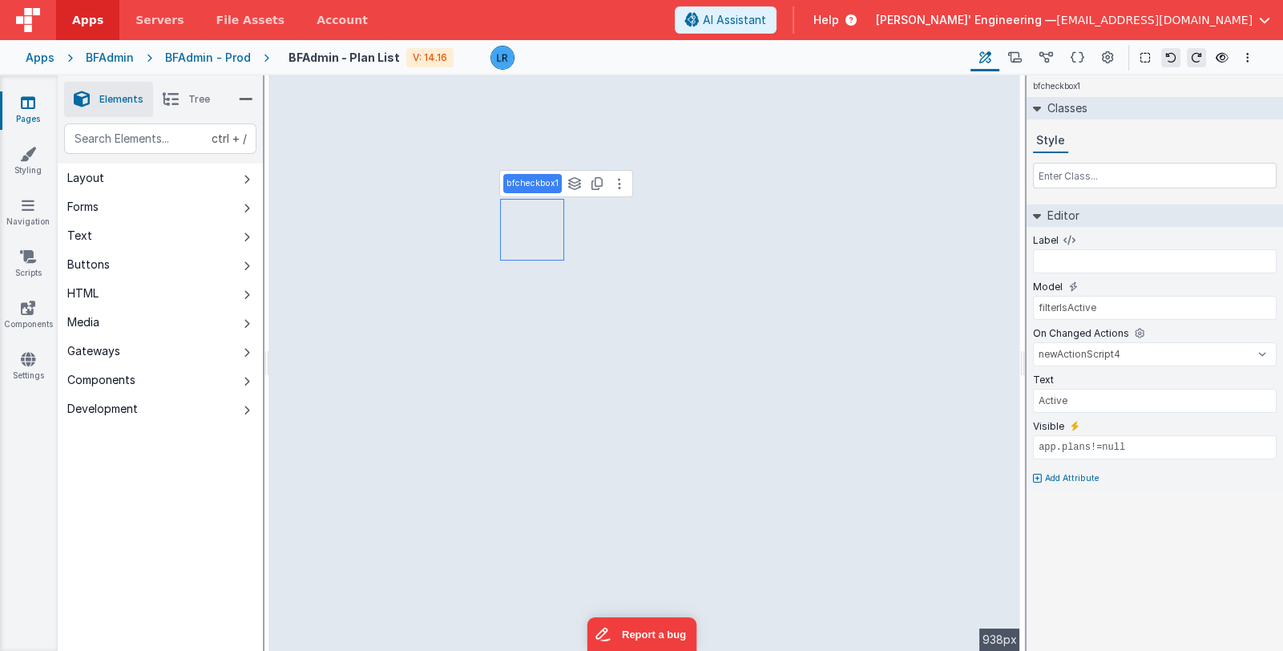
type input "filterIsFeatured"
select select "newActionScript5"
type input "Featured"
click at [40, 60] on div "Apps" at bounding box center [40, 58] width 29 height 16
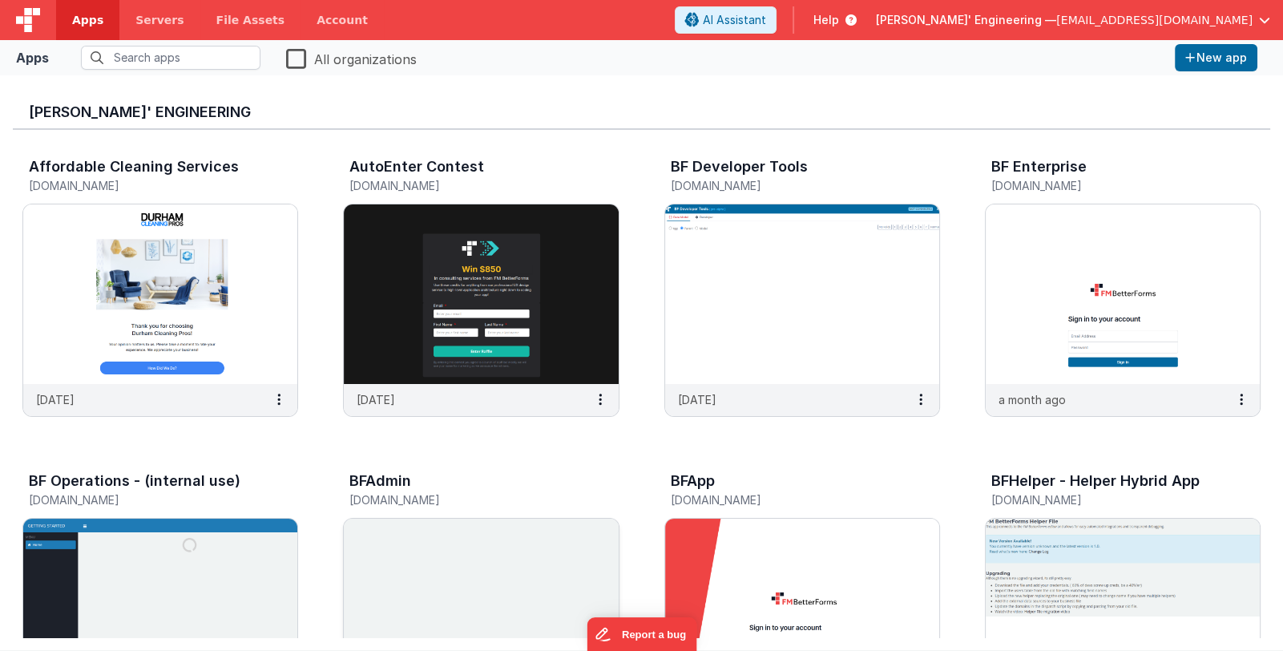
click at [556, 575] on img at bounding box center [481, 609] width 274 height 180
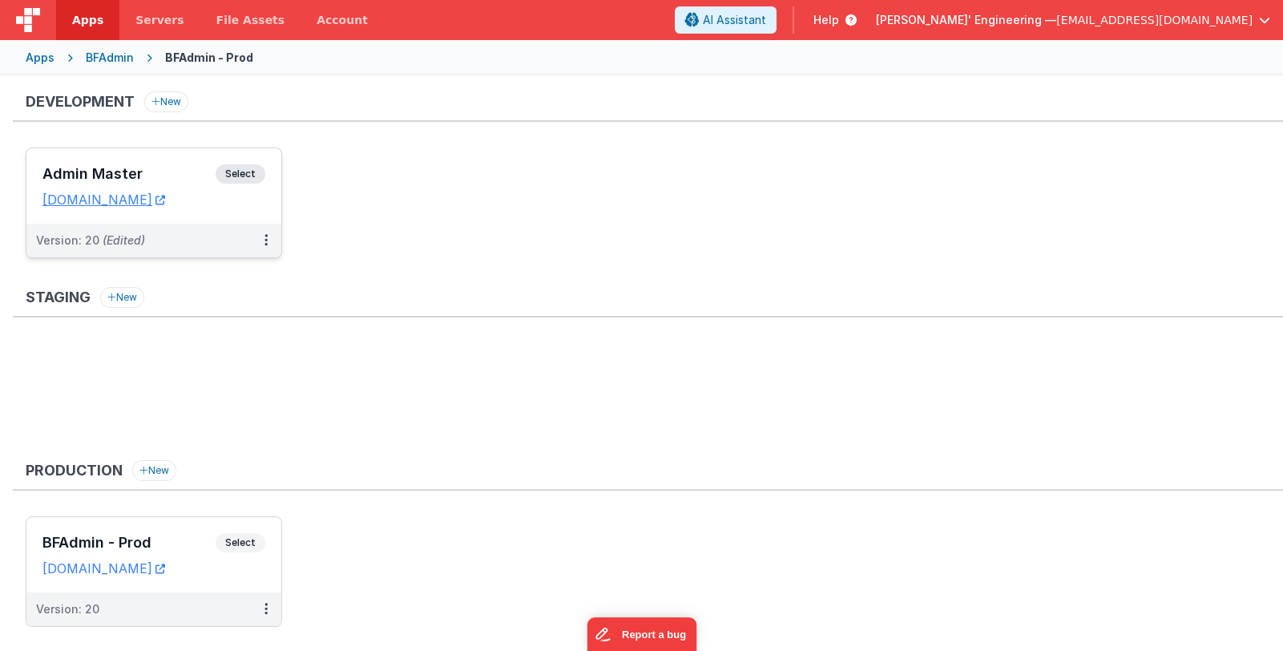
click at [125, 174] on h3 "Admin Master" at bounding box center [128, 174] width 173 height 16
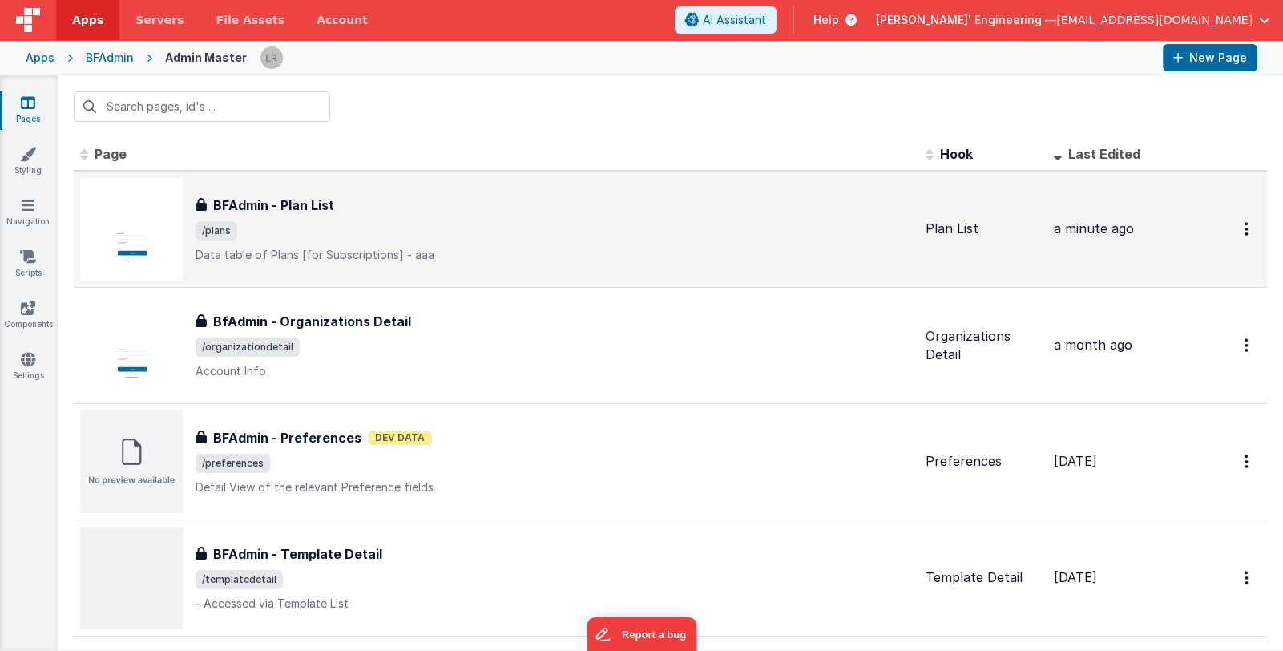
click at [440, 222] on span "/plans" at bounding box center [554, 230] width 717 height 19
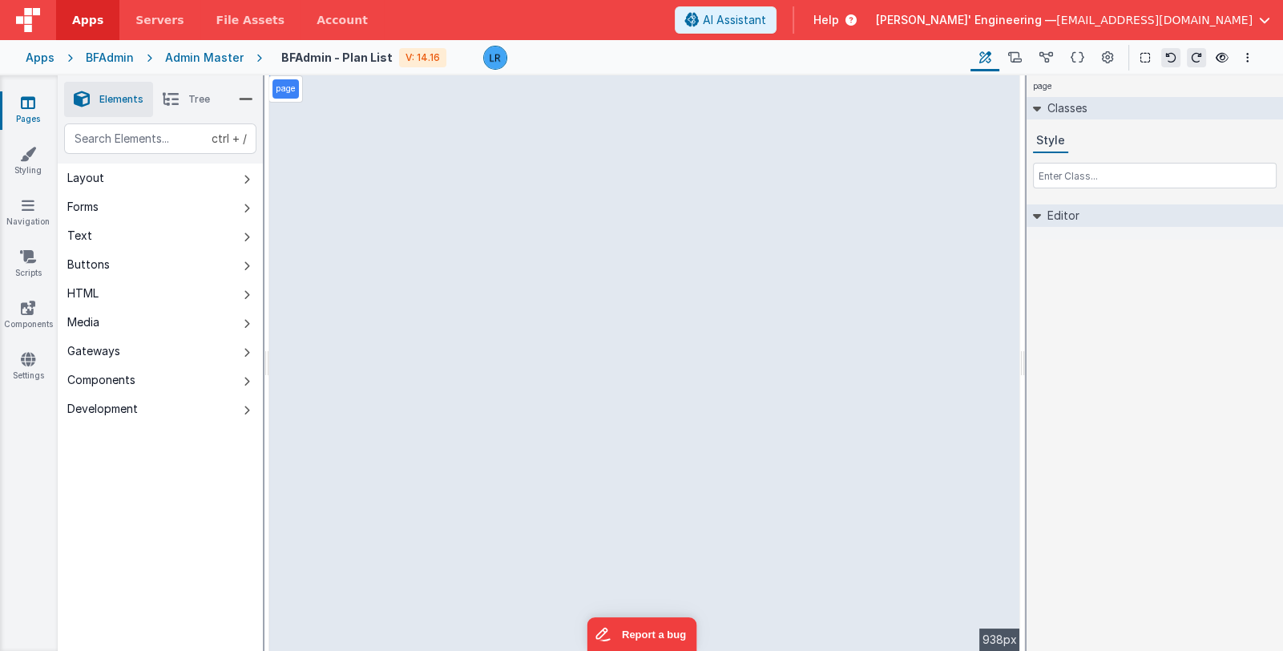
select select "pathDetail"
select select
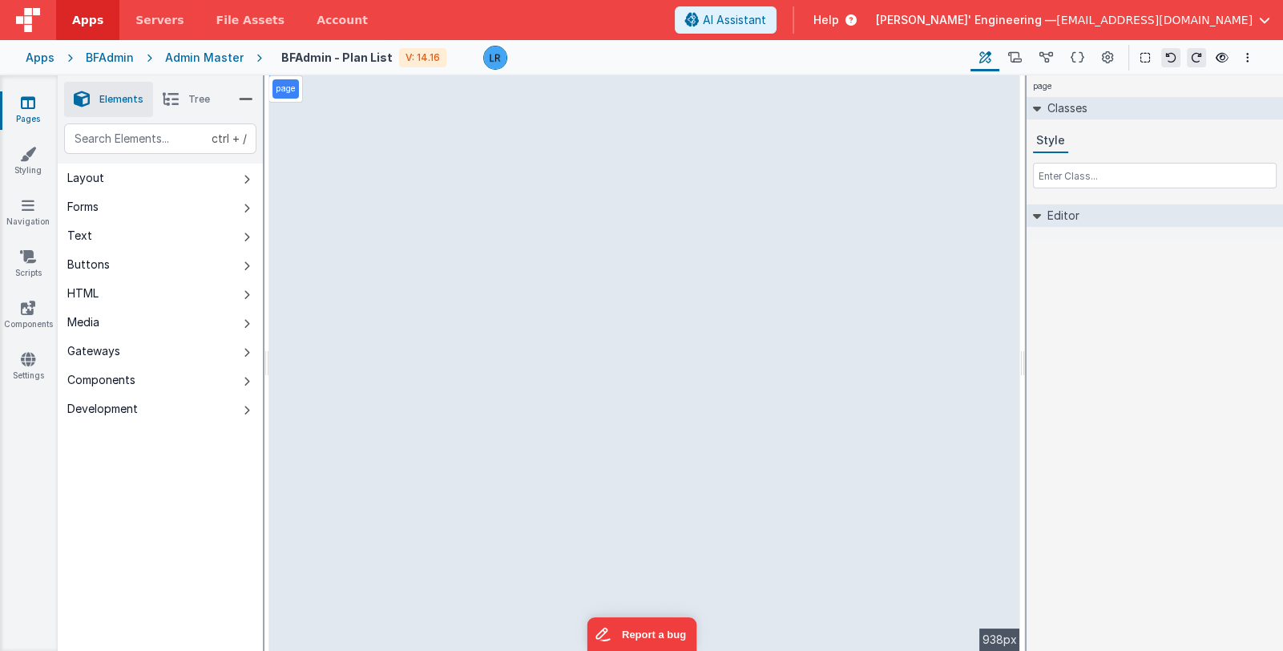
select select
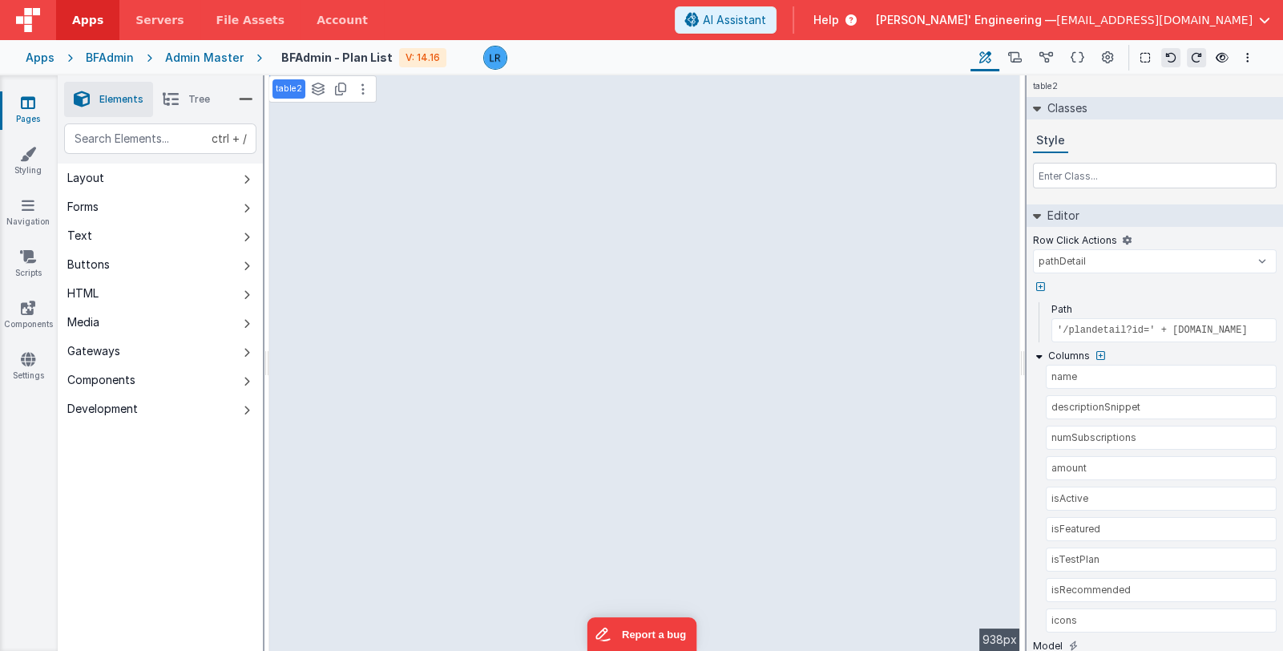
select select
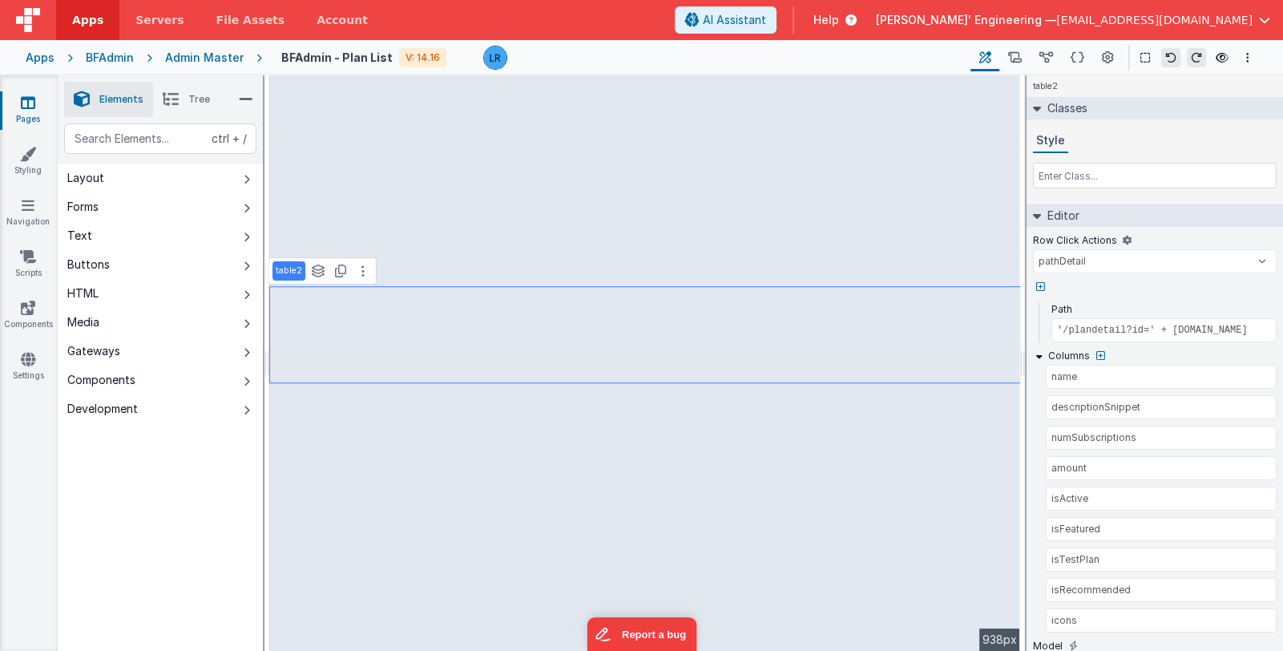
select select
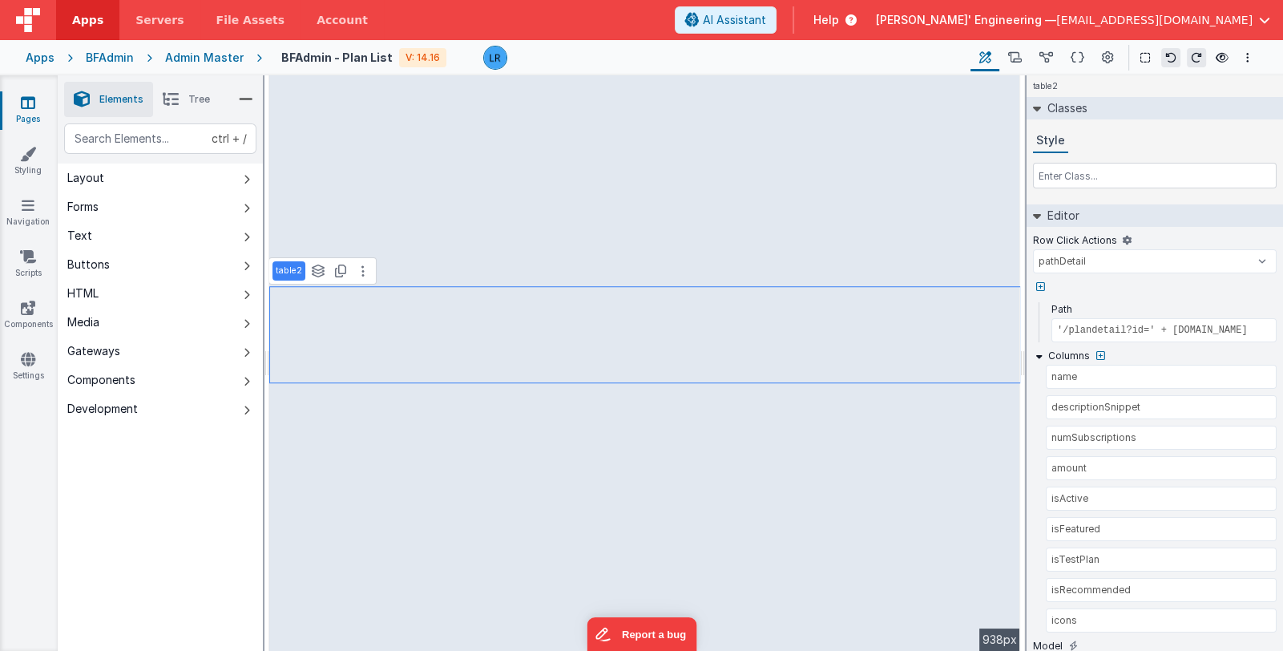
select select
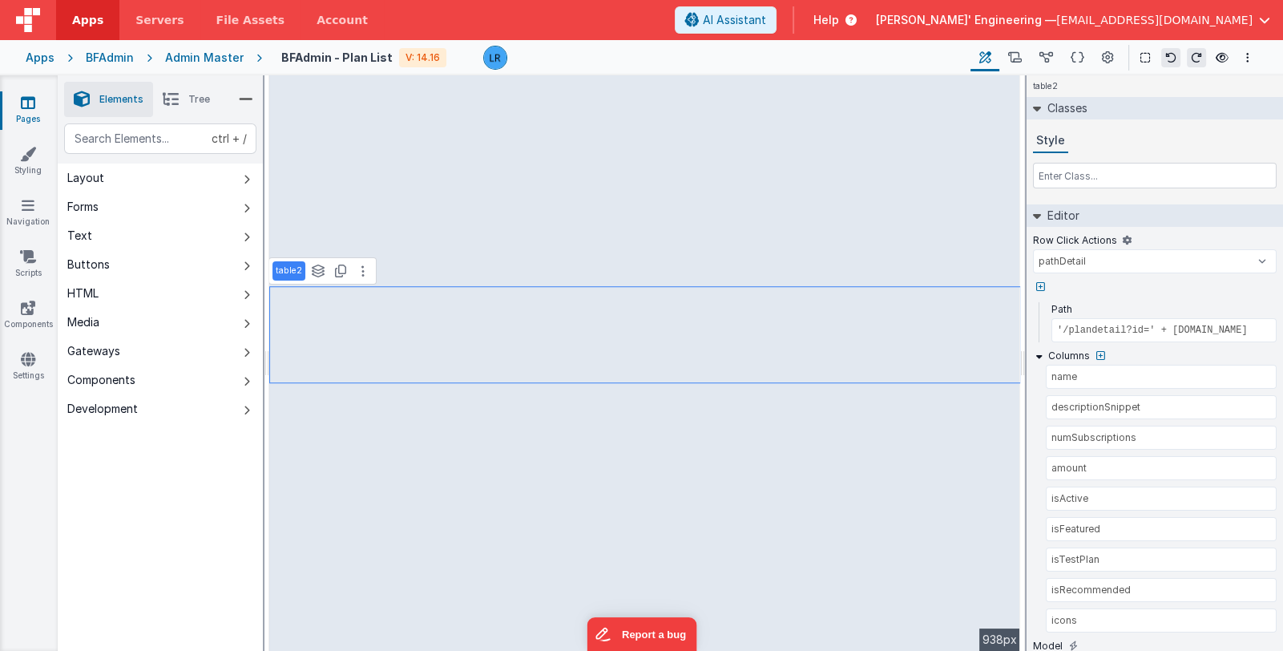
select select
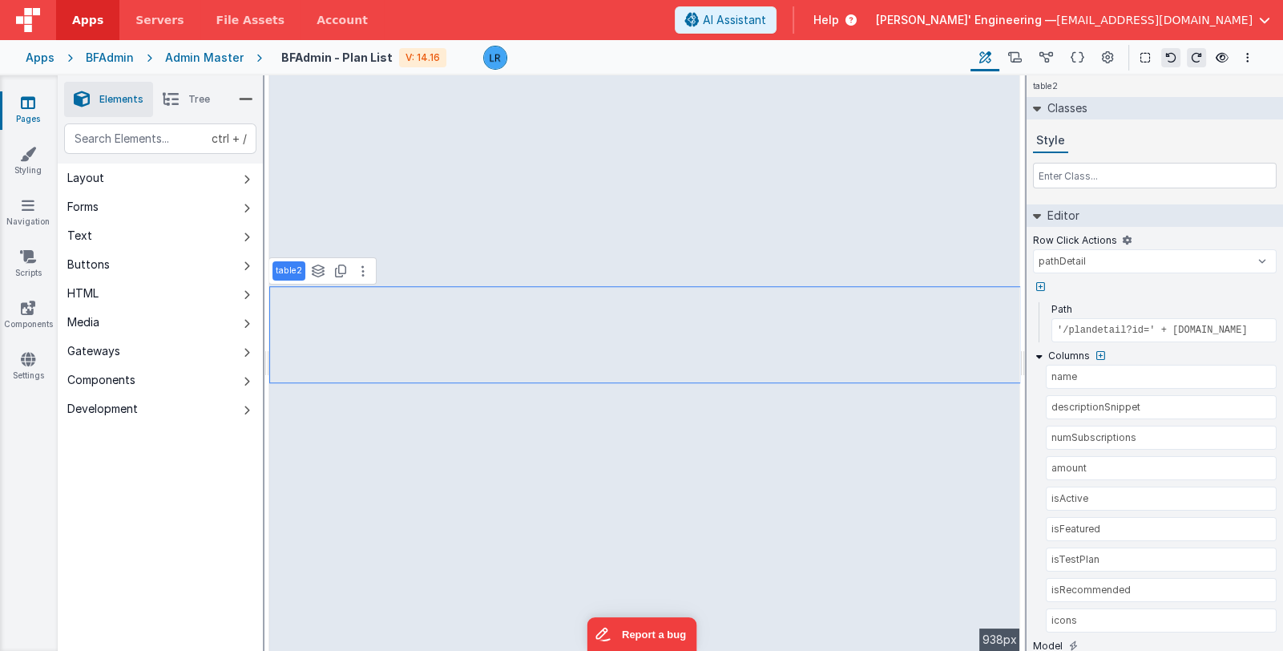
select select
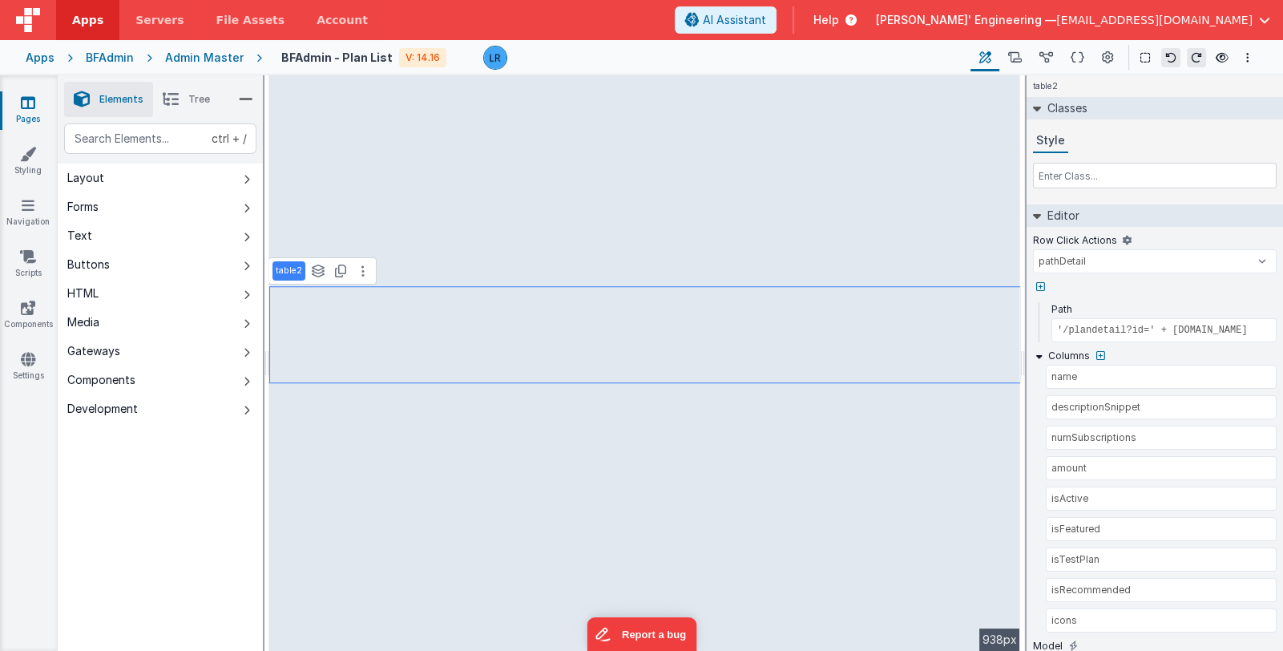
select select
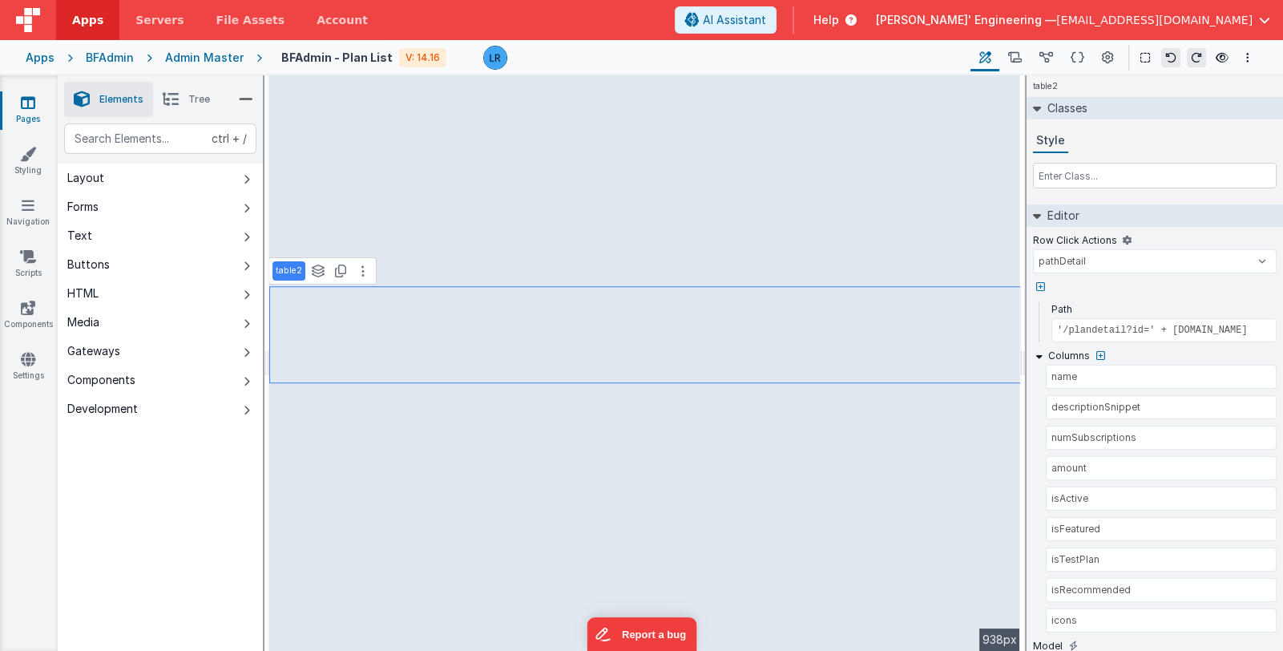
select select
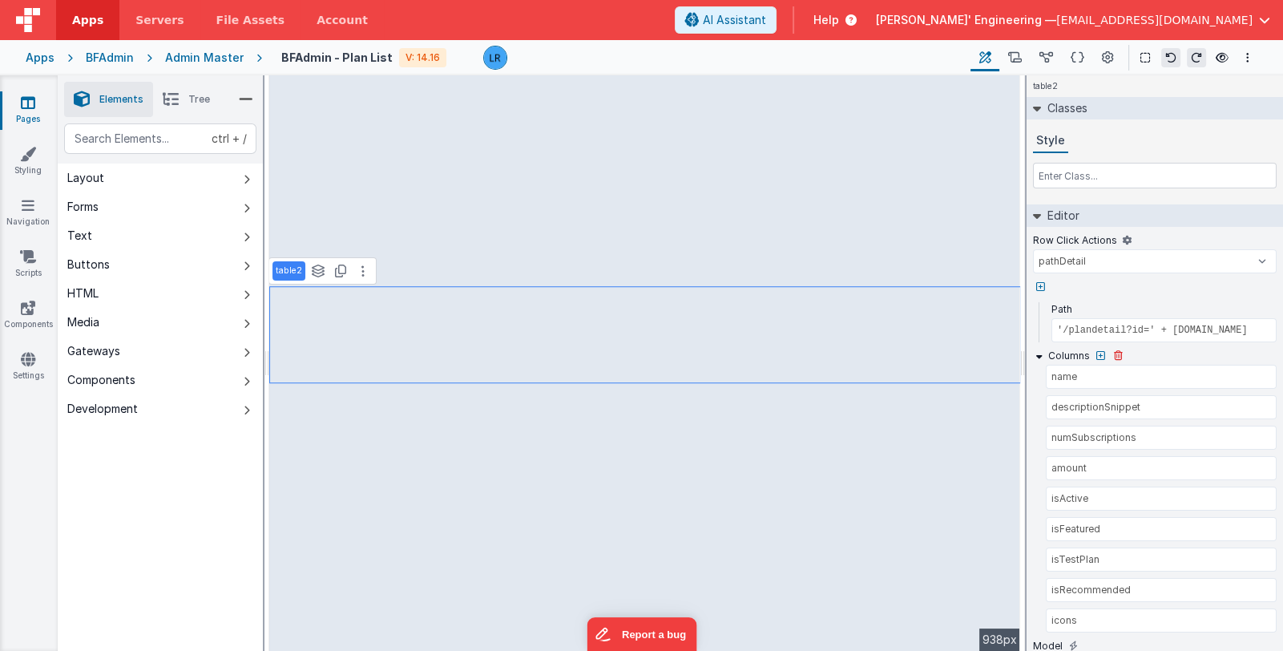
select select
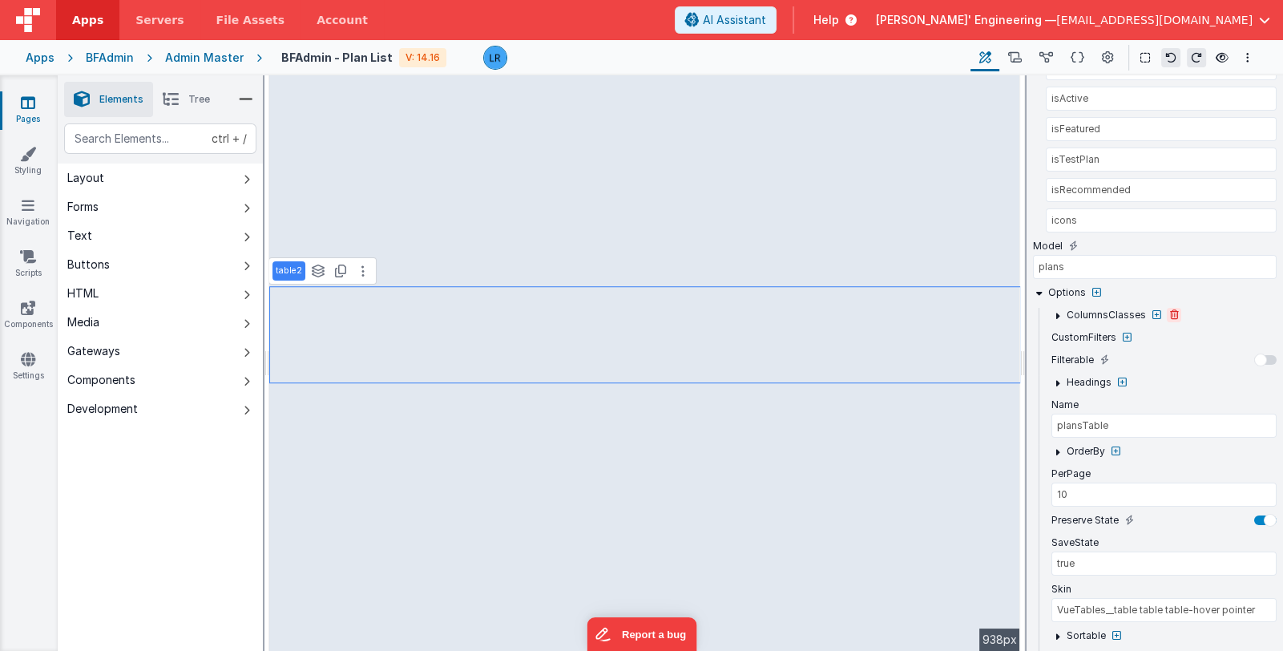
select select
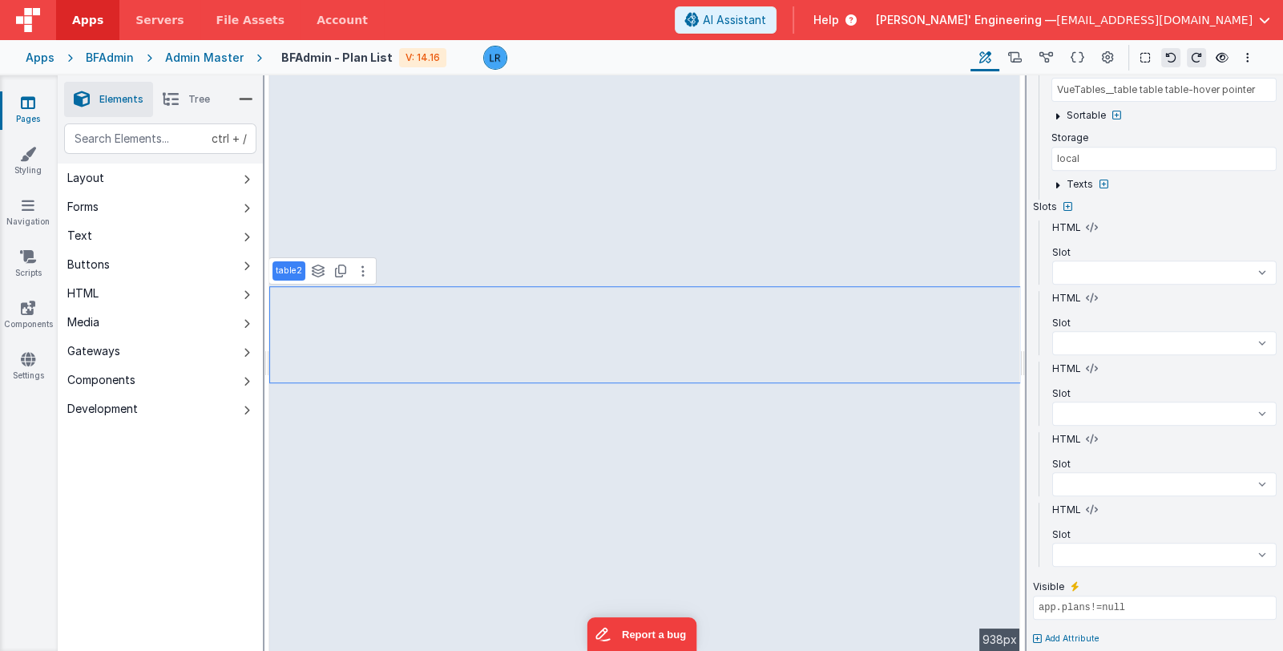
scroll to position [926, 0]
select select
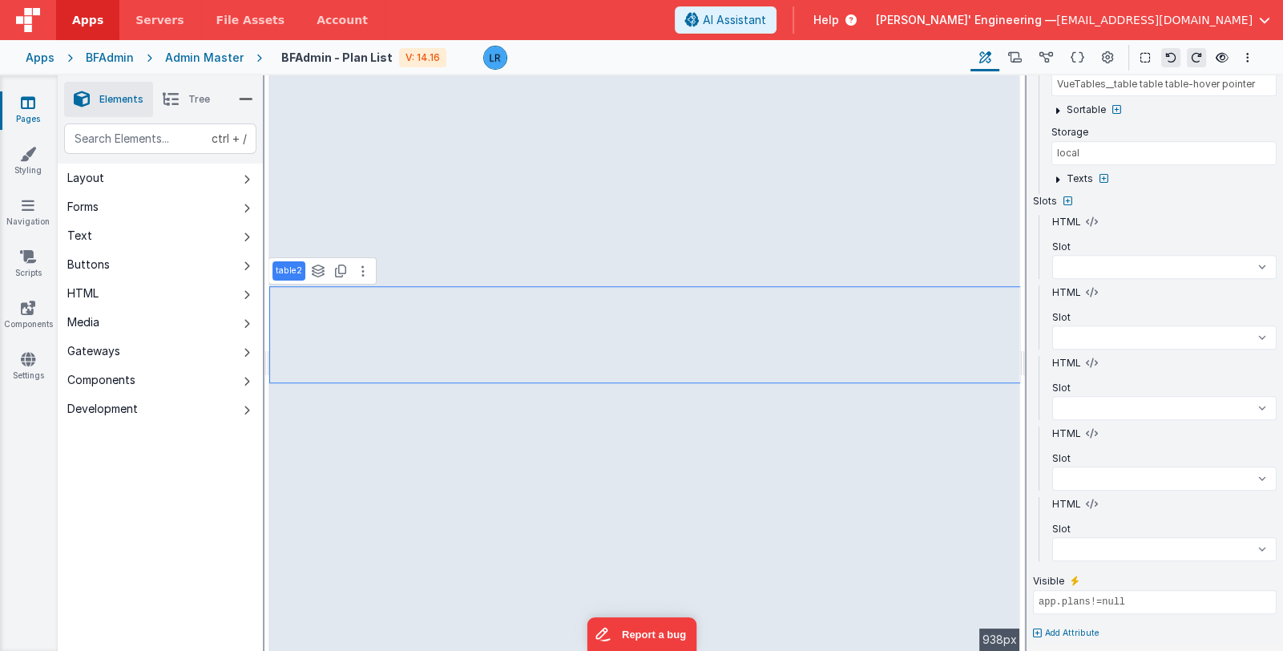
select select
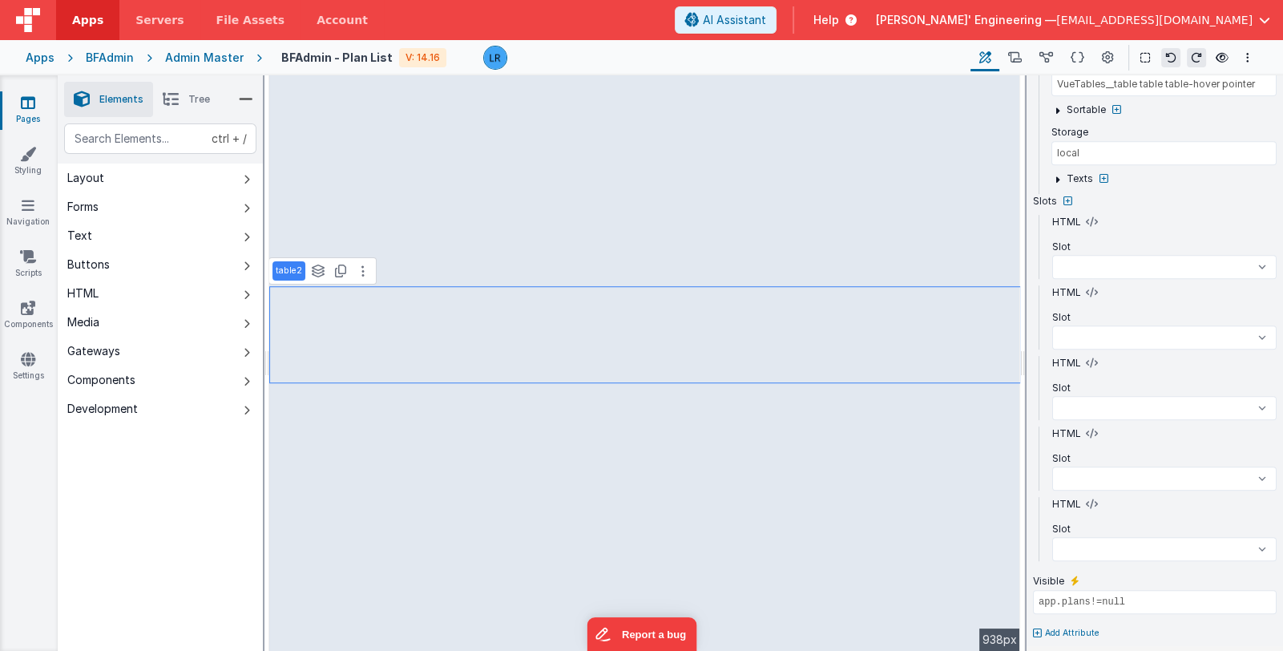
select select
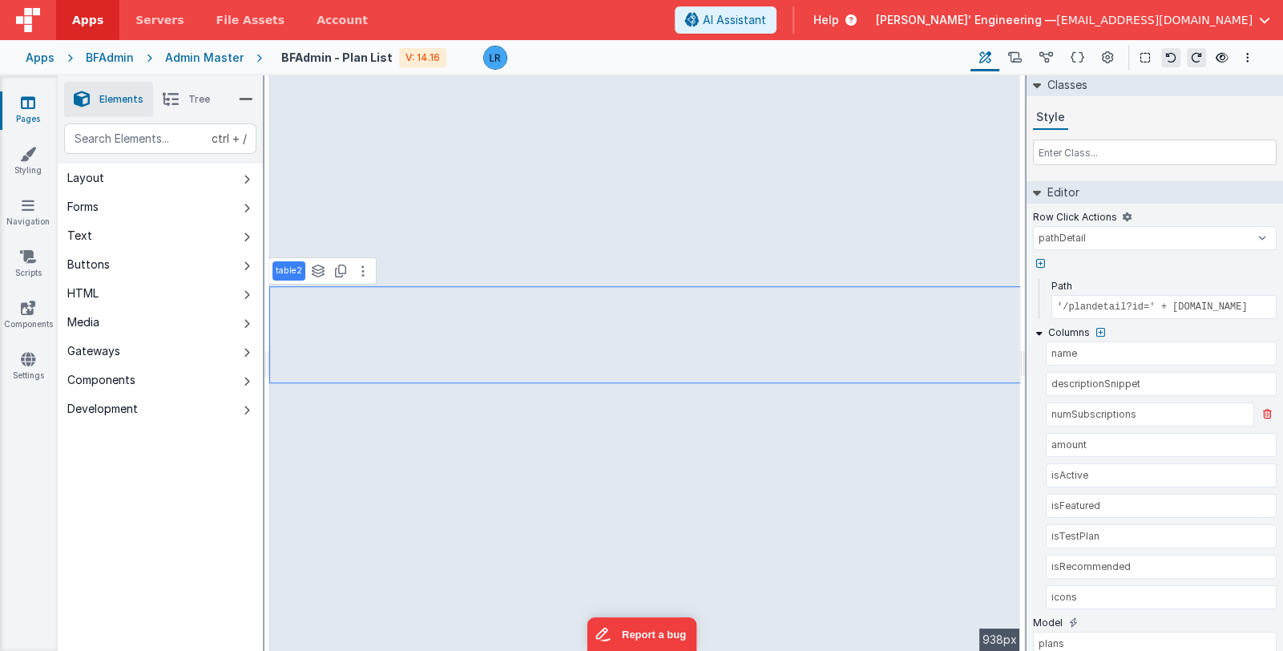
scroll to position [0, 0]
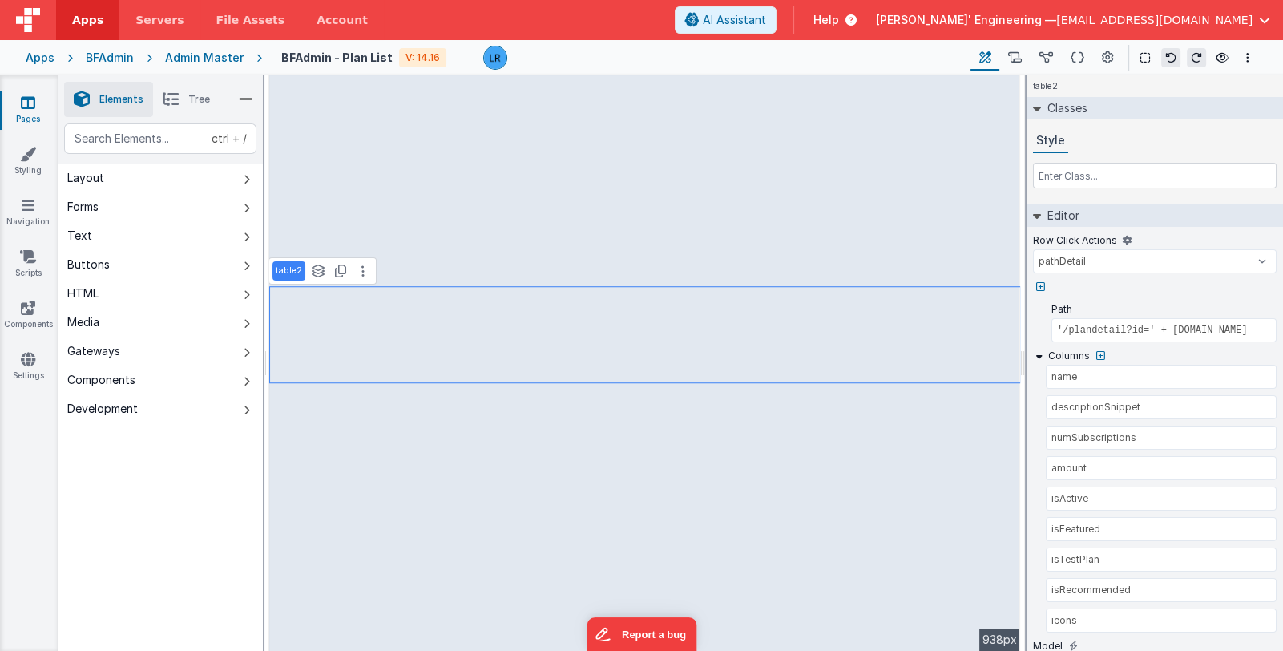
select select
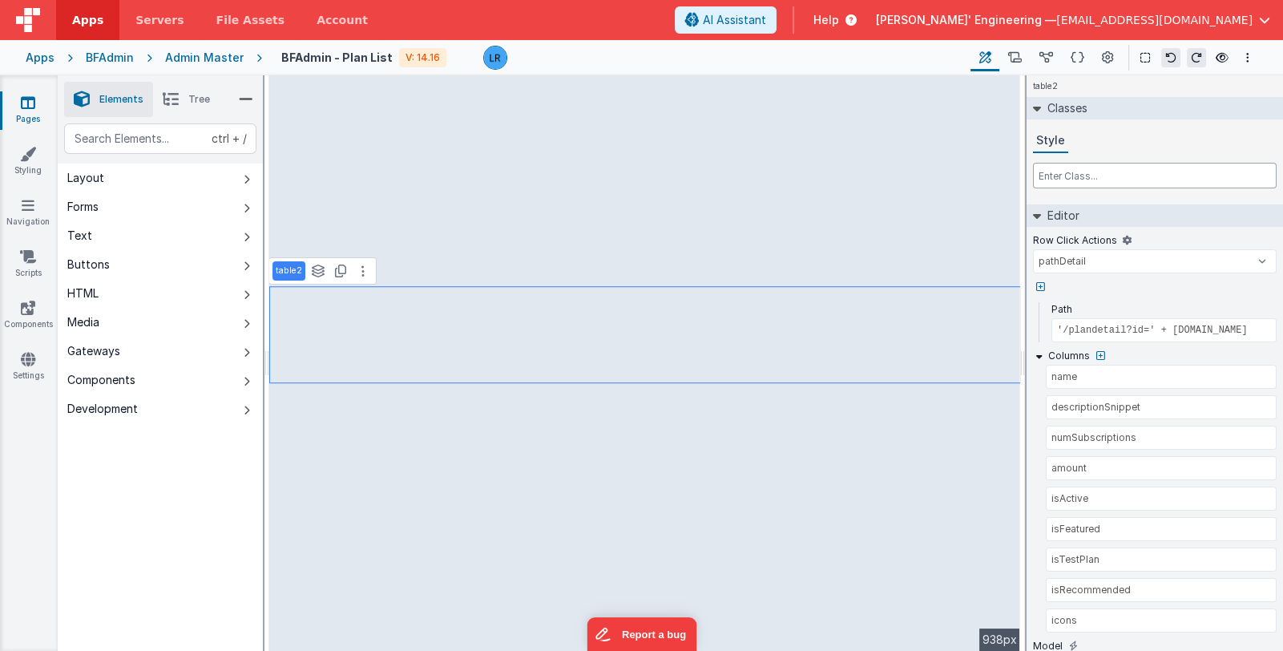
click at [1097, 178] on input "text" at bounding box center [1155, 176] width 244 height 26
select select
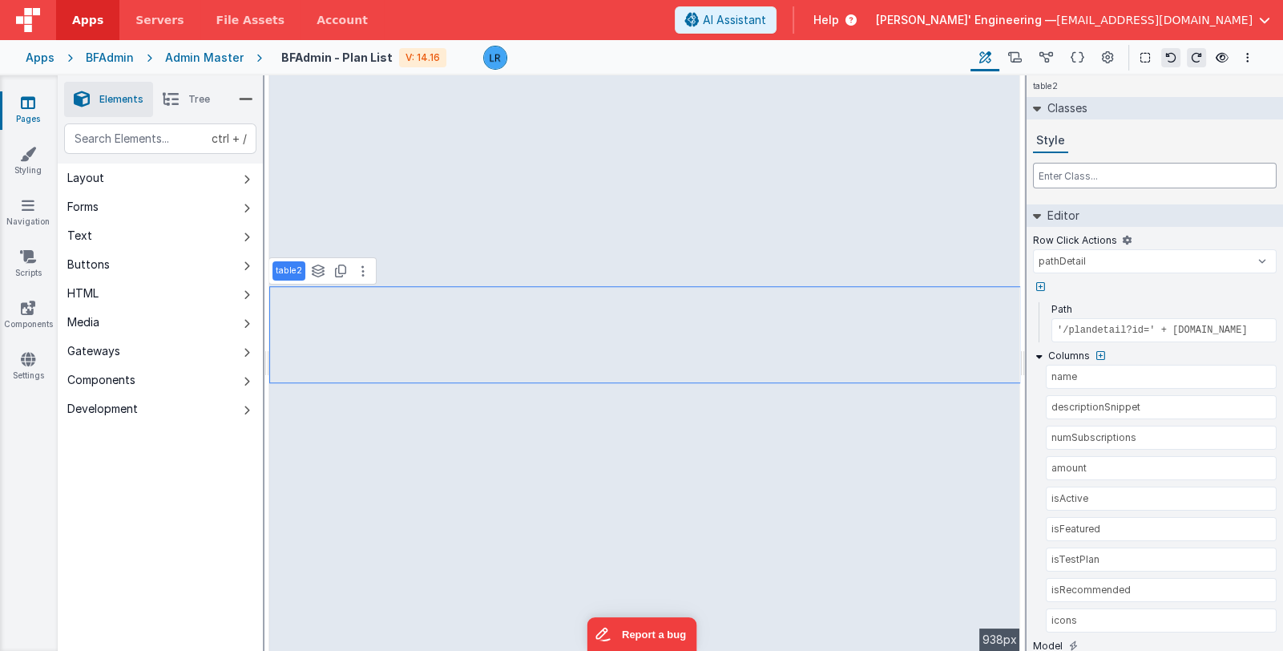
select select
type input "o"
select select
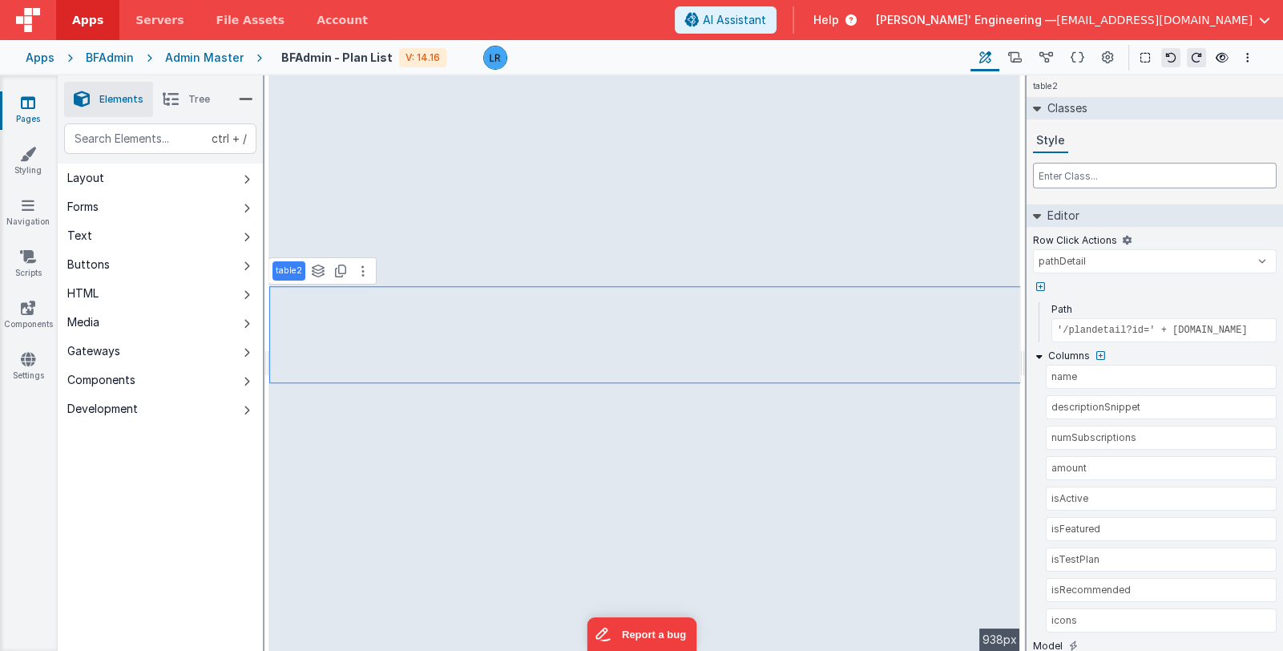
select select
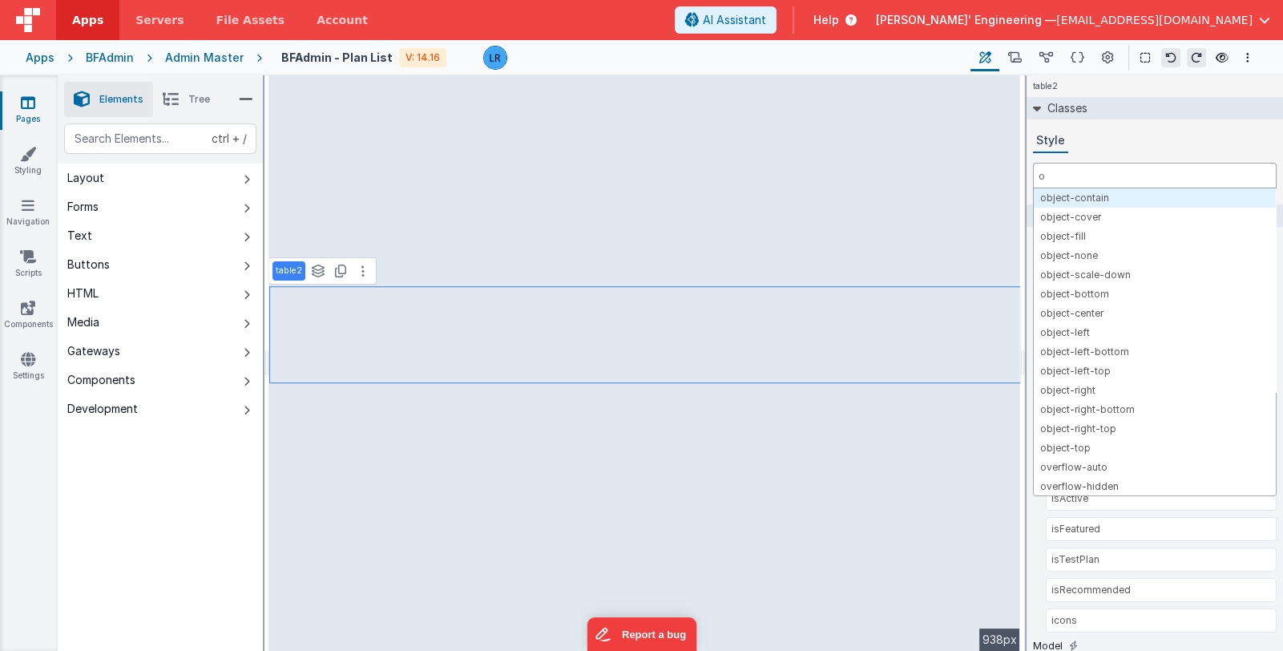
type input "ov"
select select
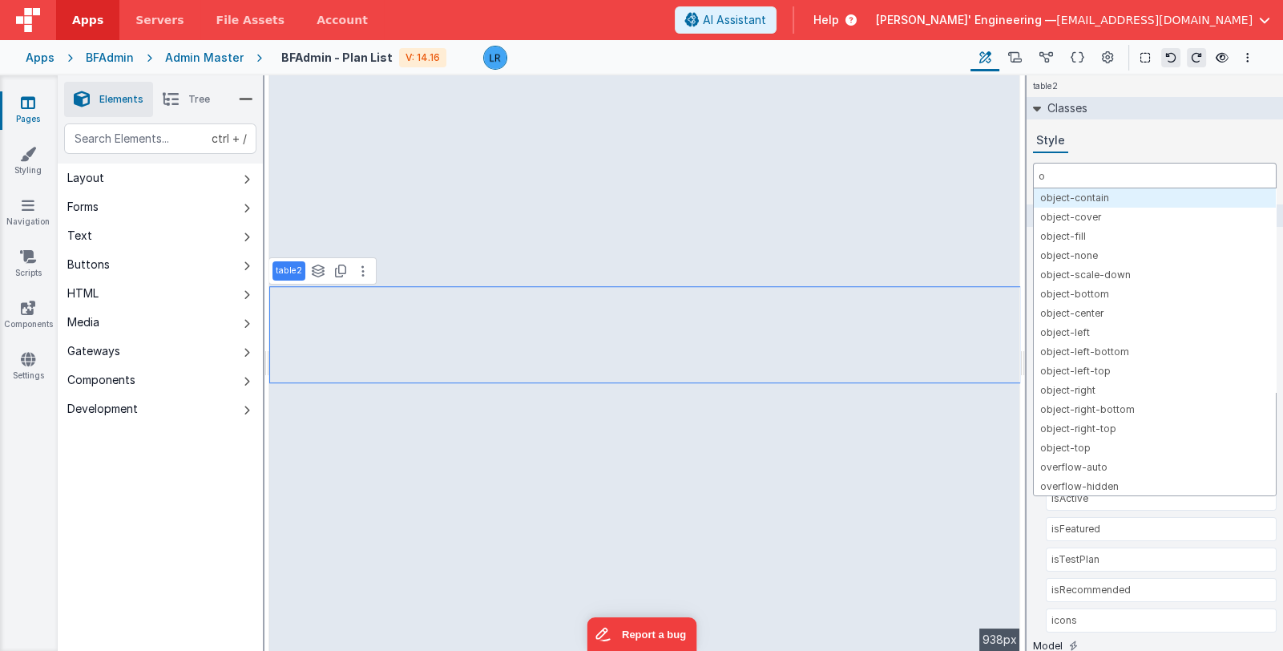
select select
type input "ove"
select select
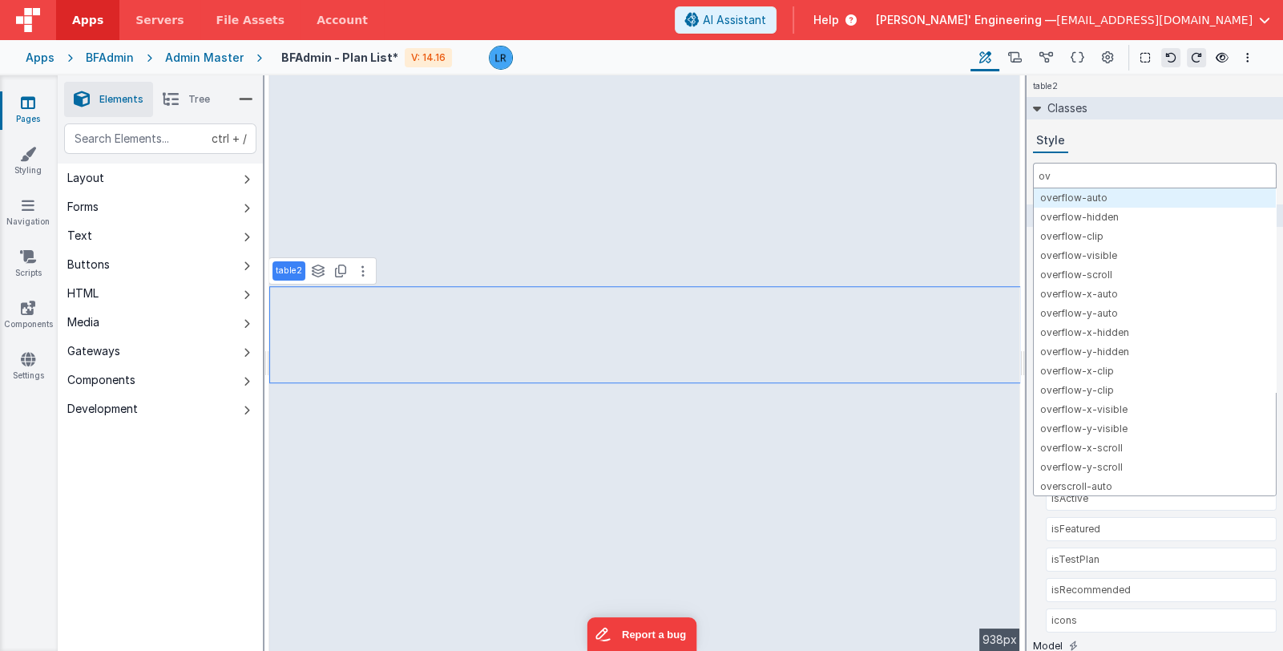
select select
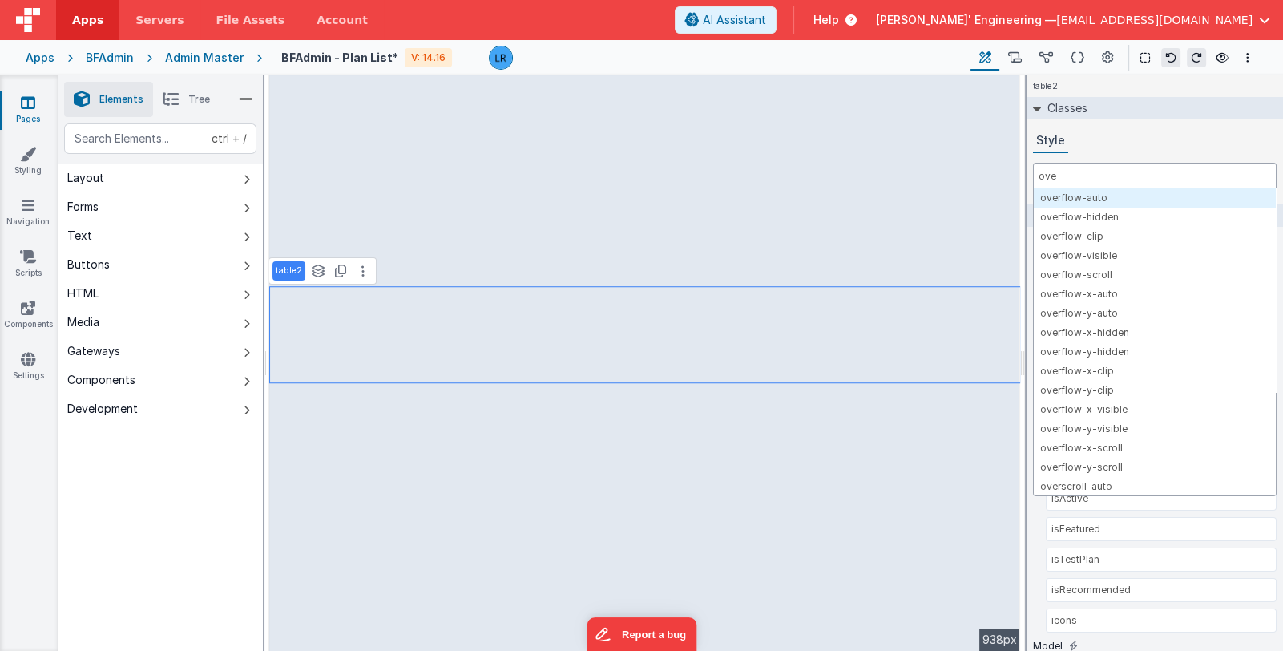
select select
type input "over"
select select
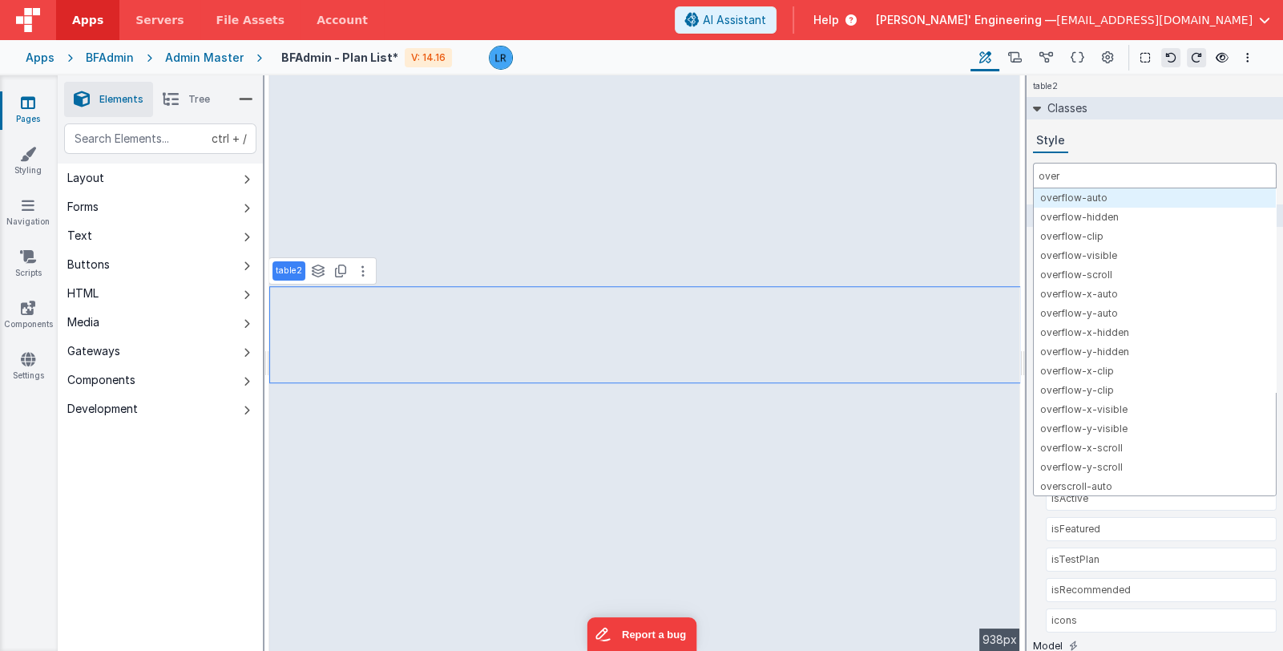
select select
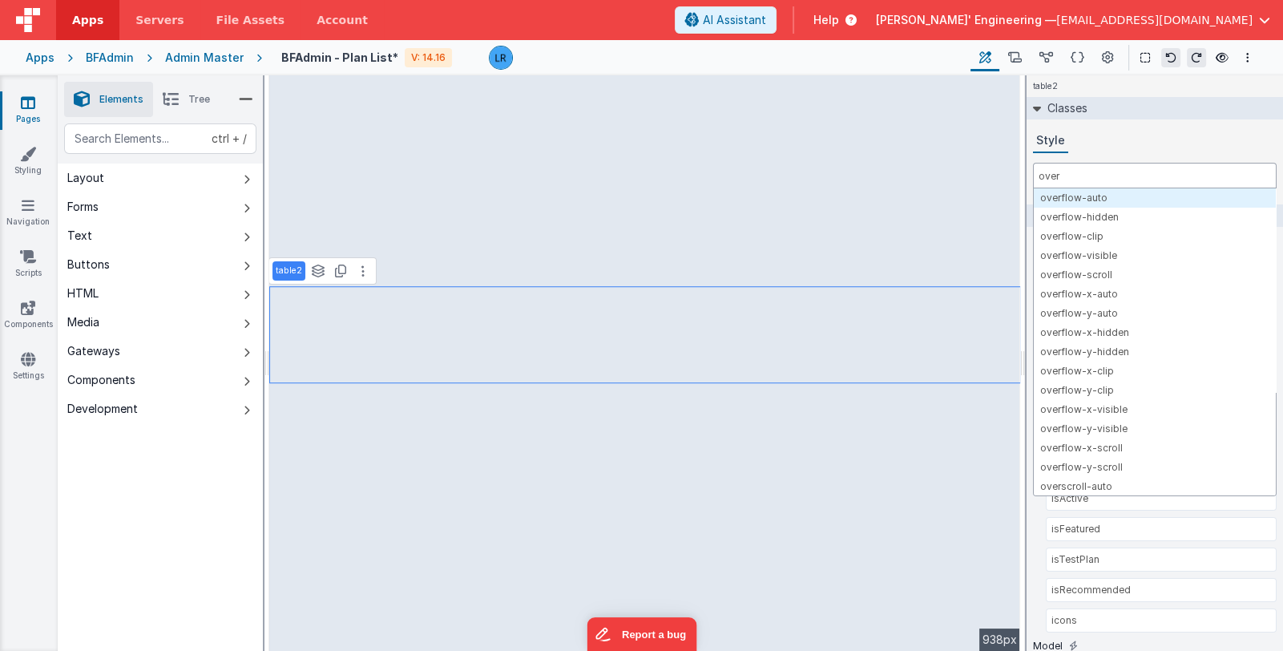
select select
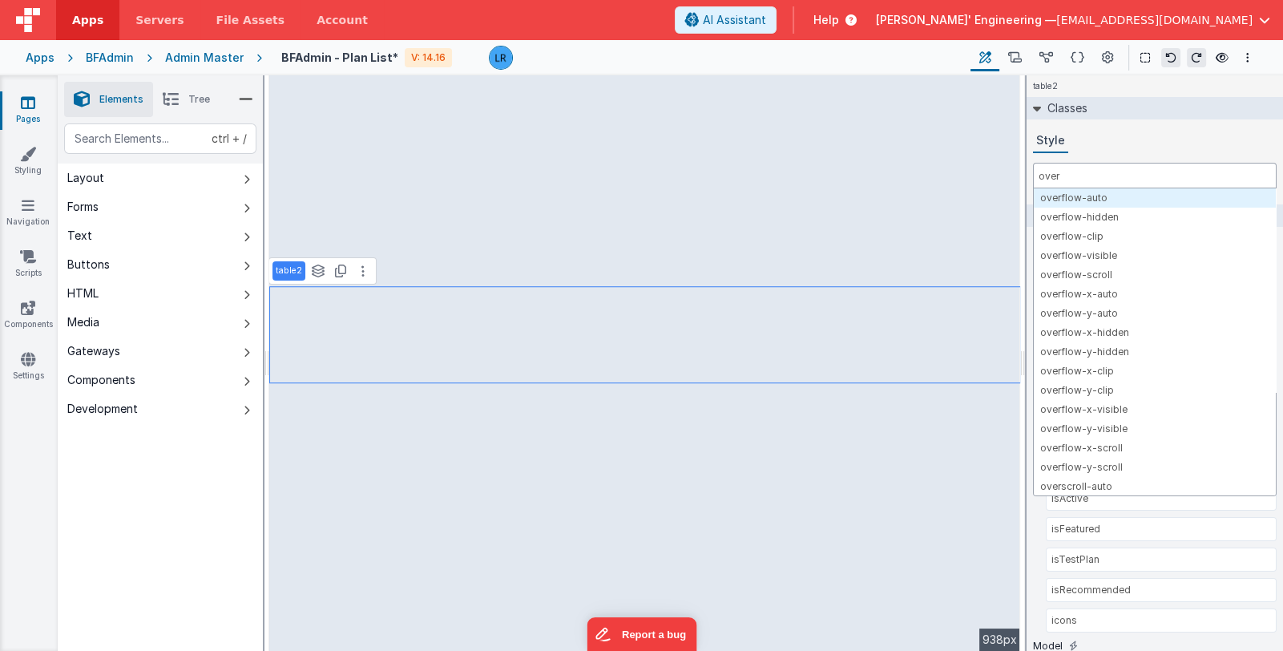
select select
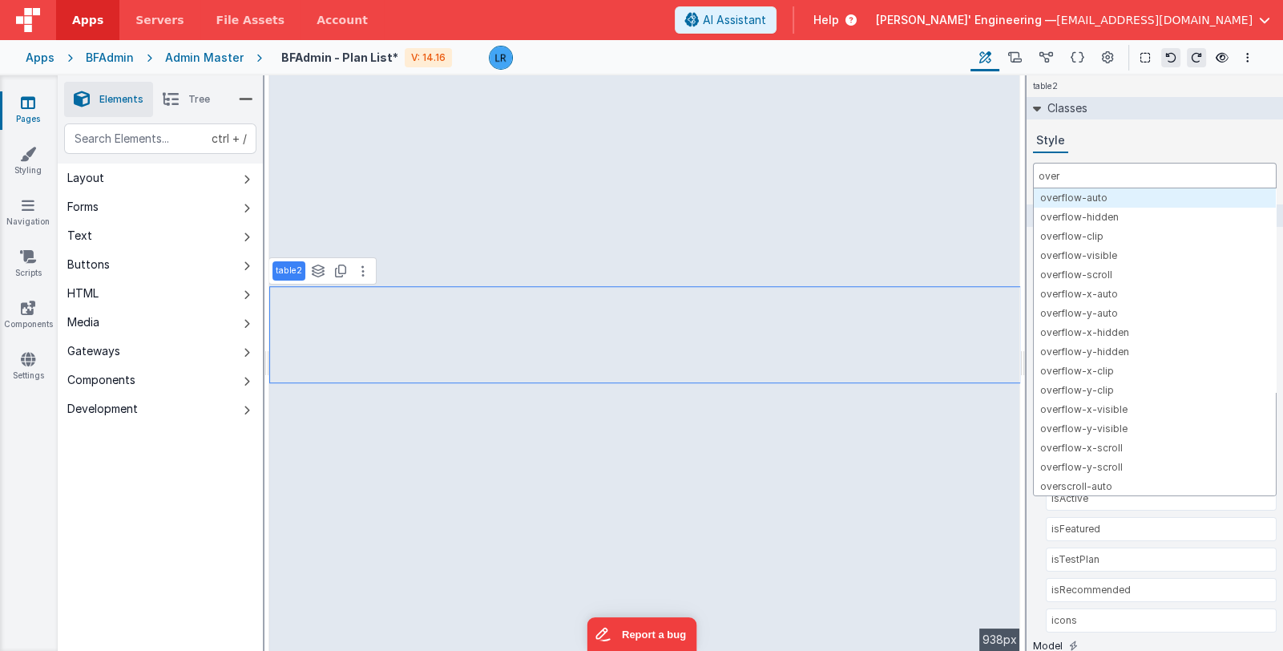
select select
type input "ove"
select select
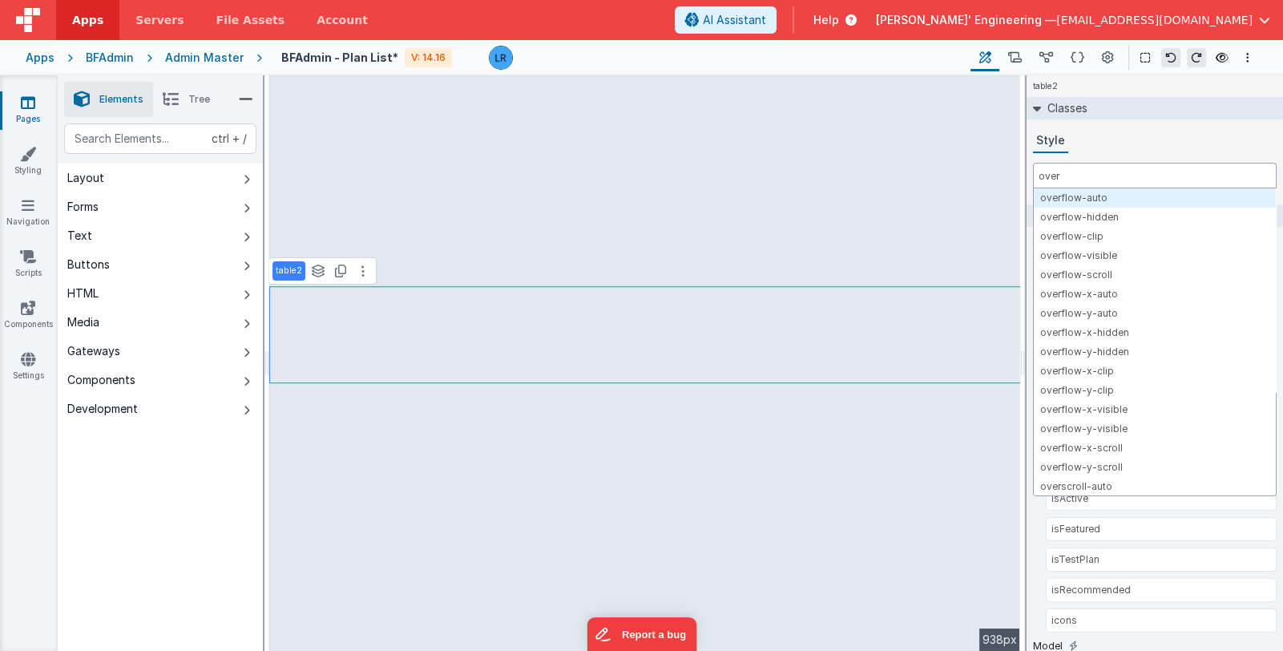
select select
type input "ov"
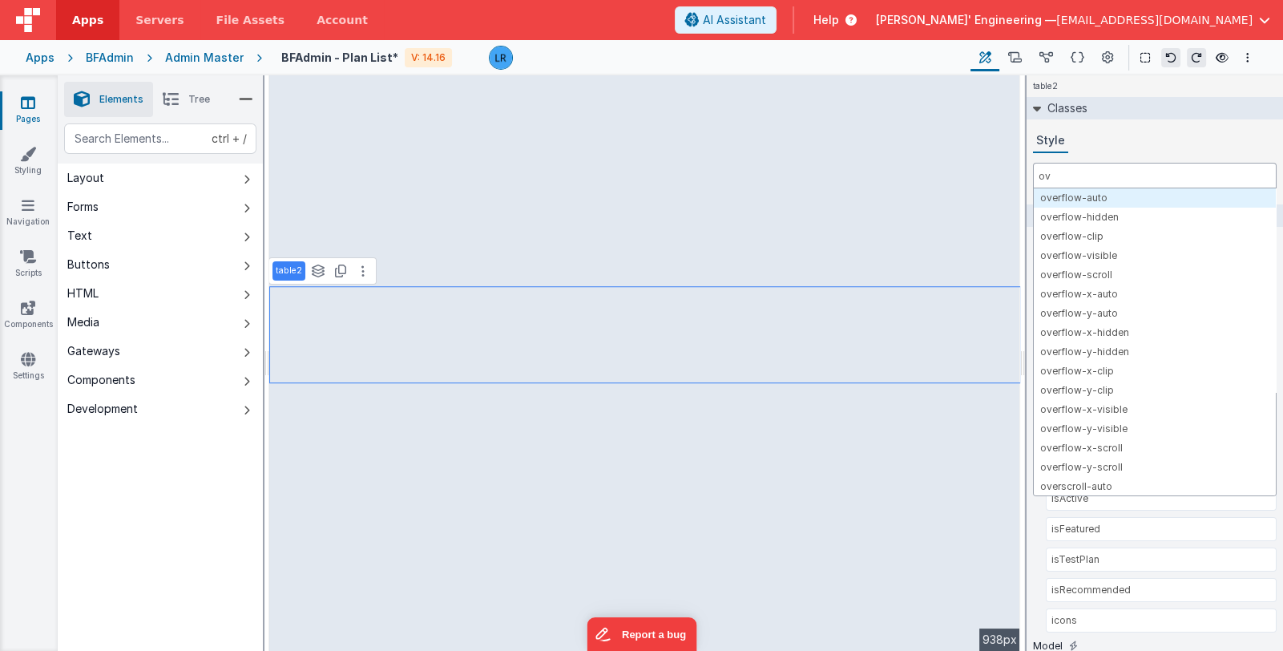
select select
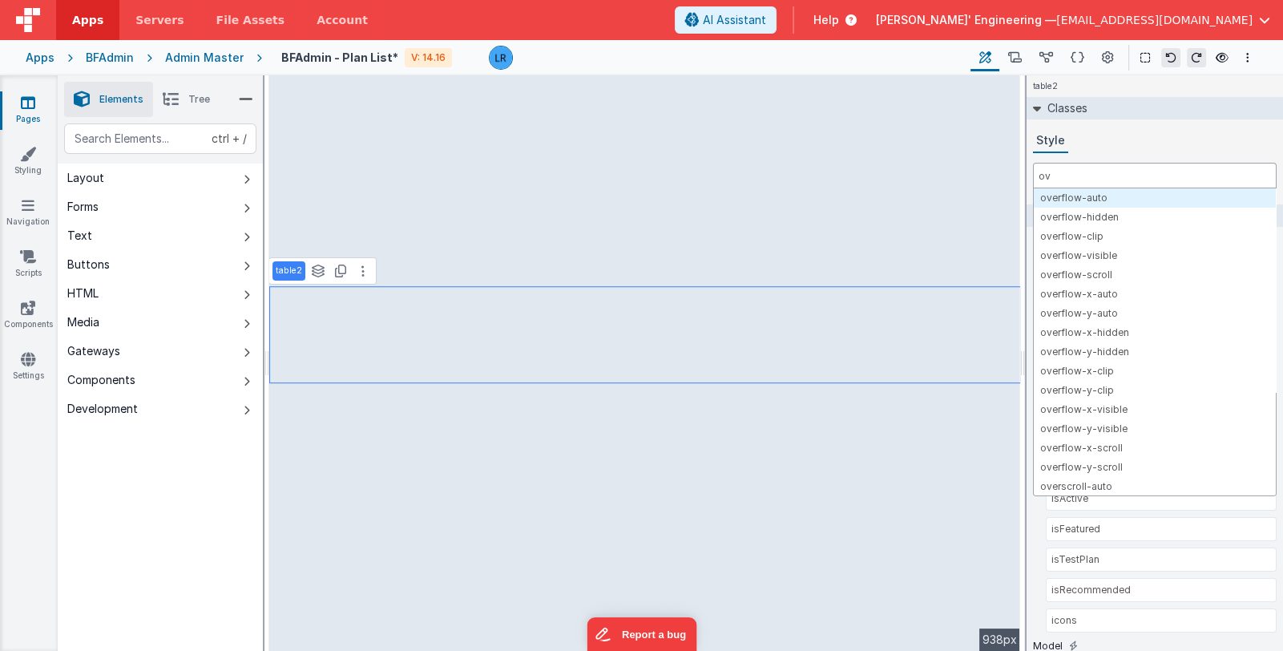
select select
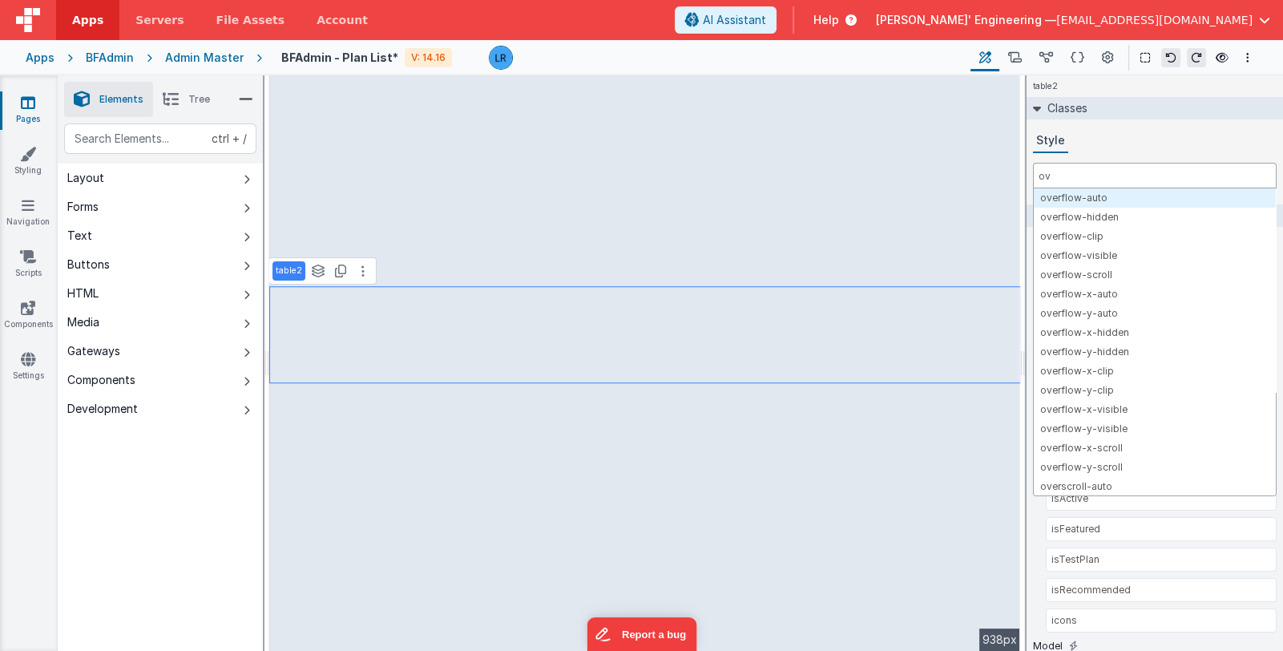
type input "o"
select select
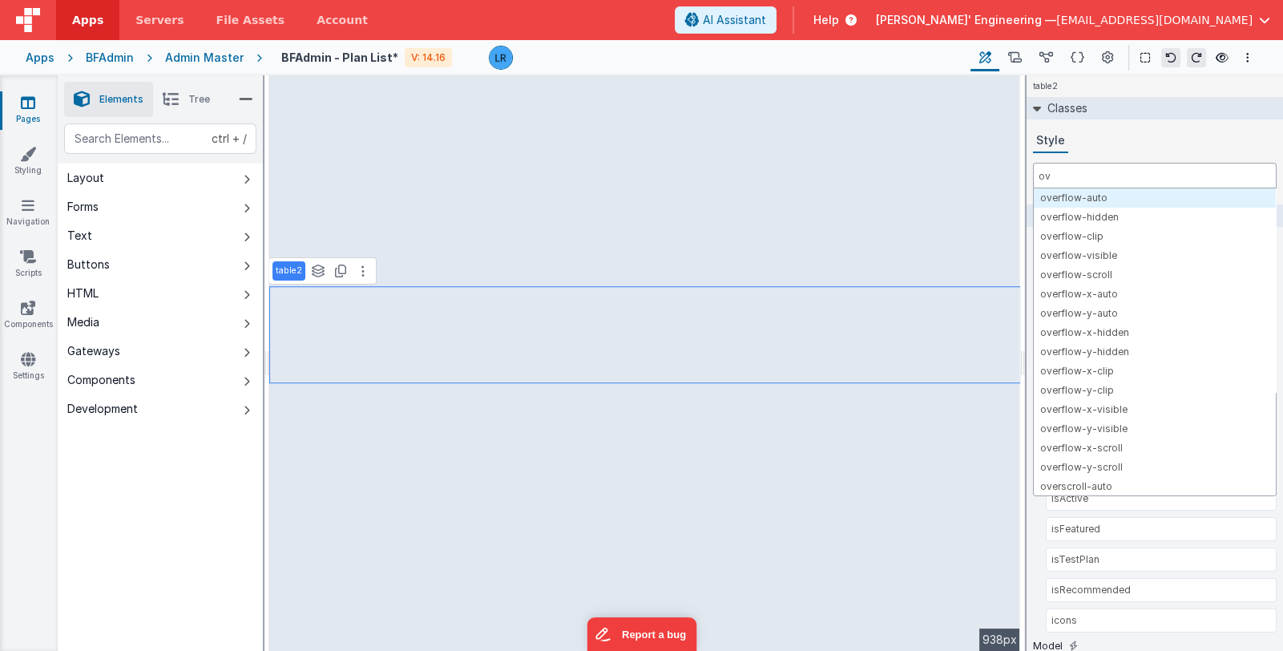
select select
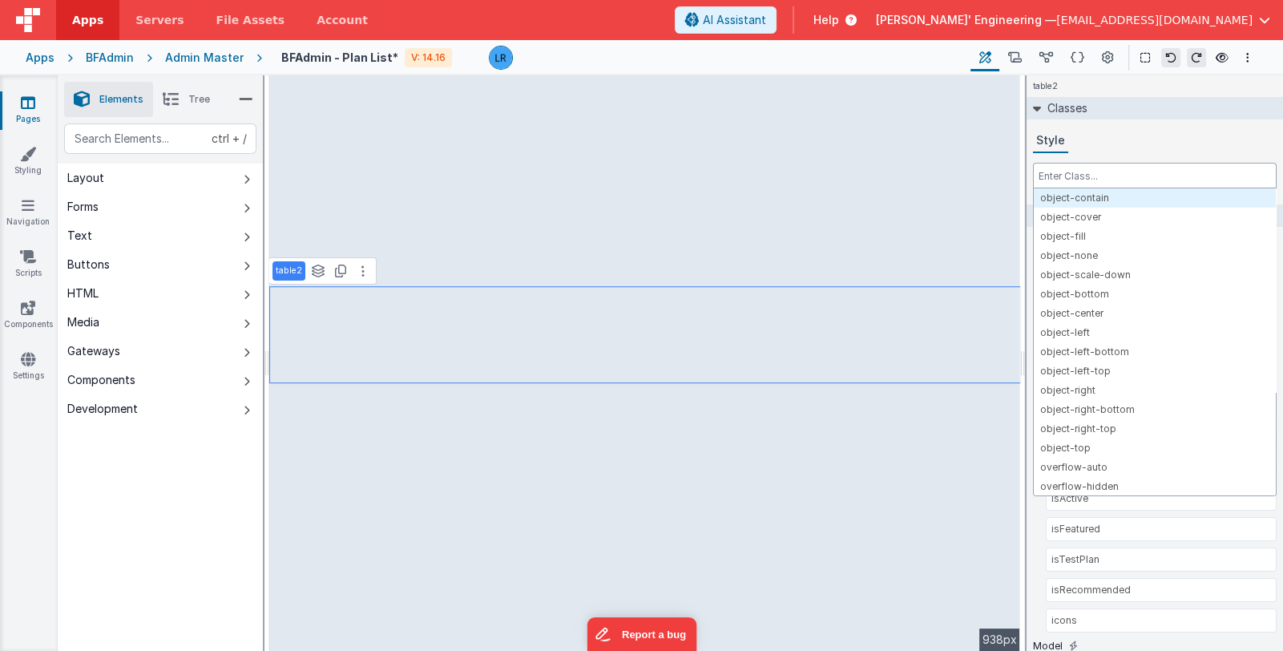
select select
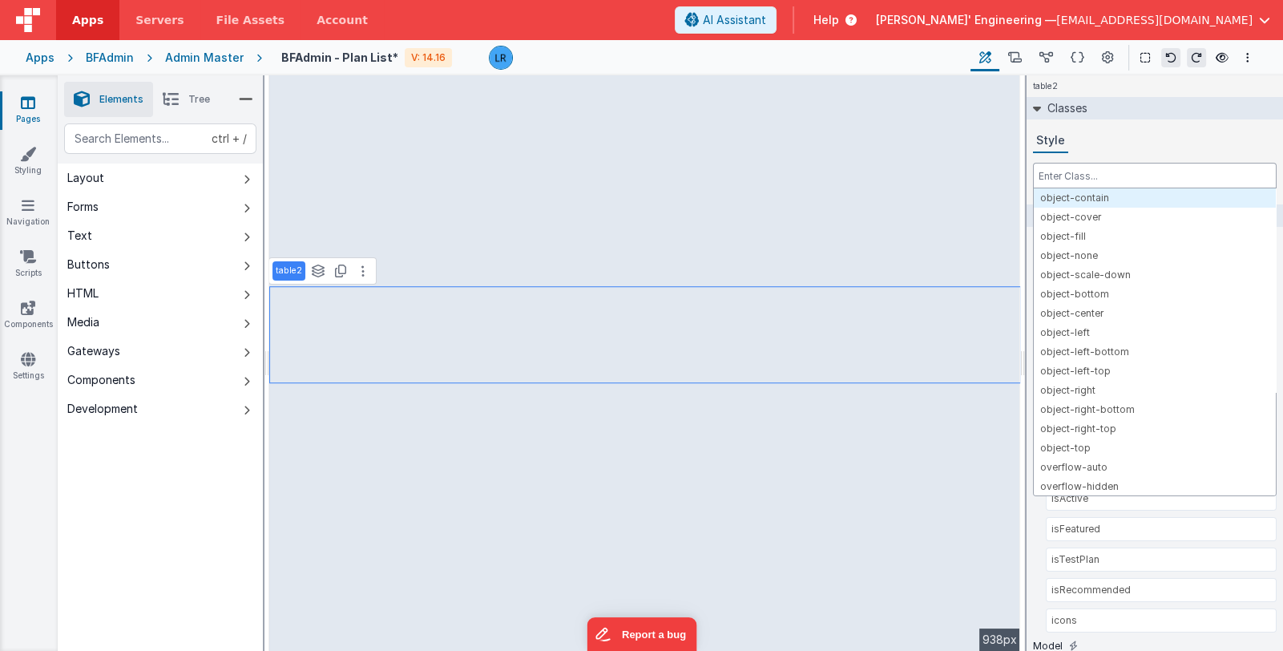
select select
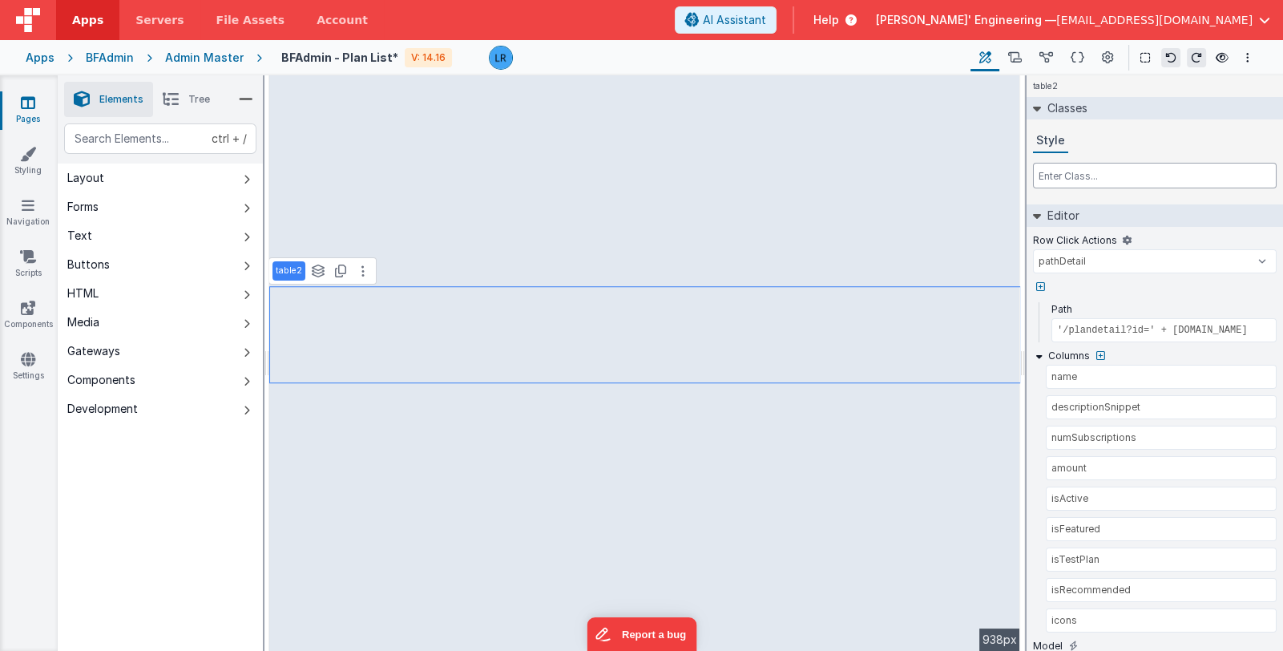
select select
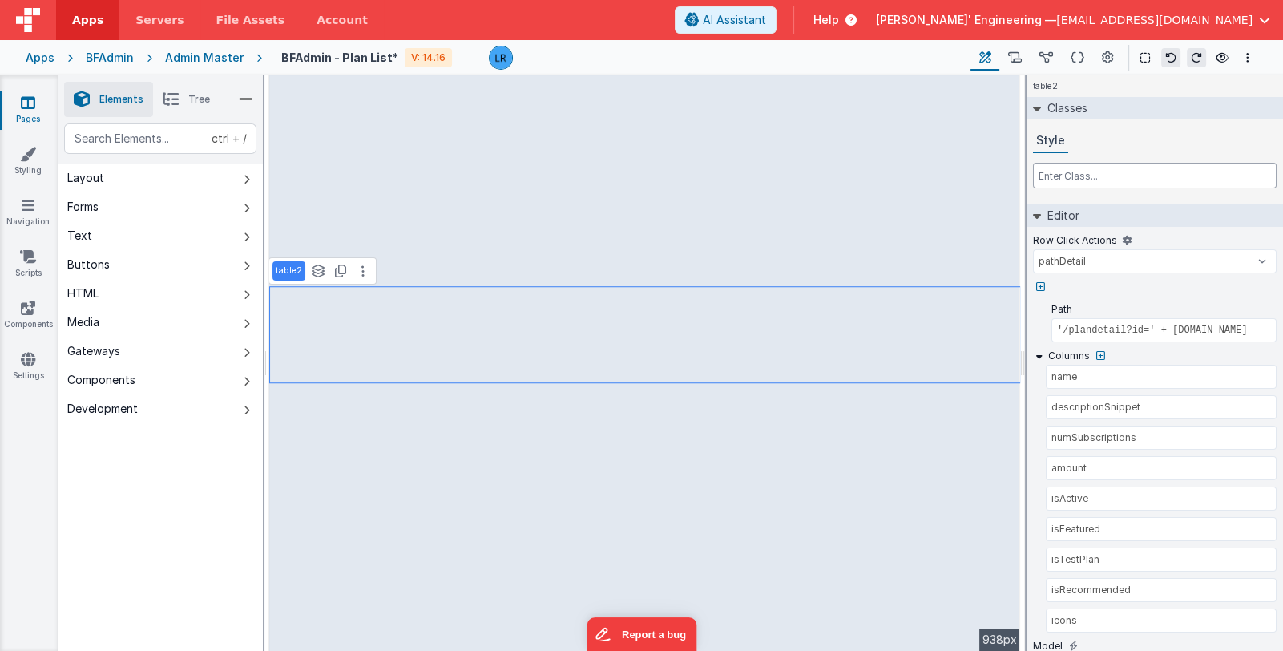
select select
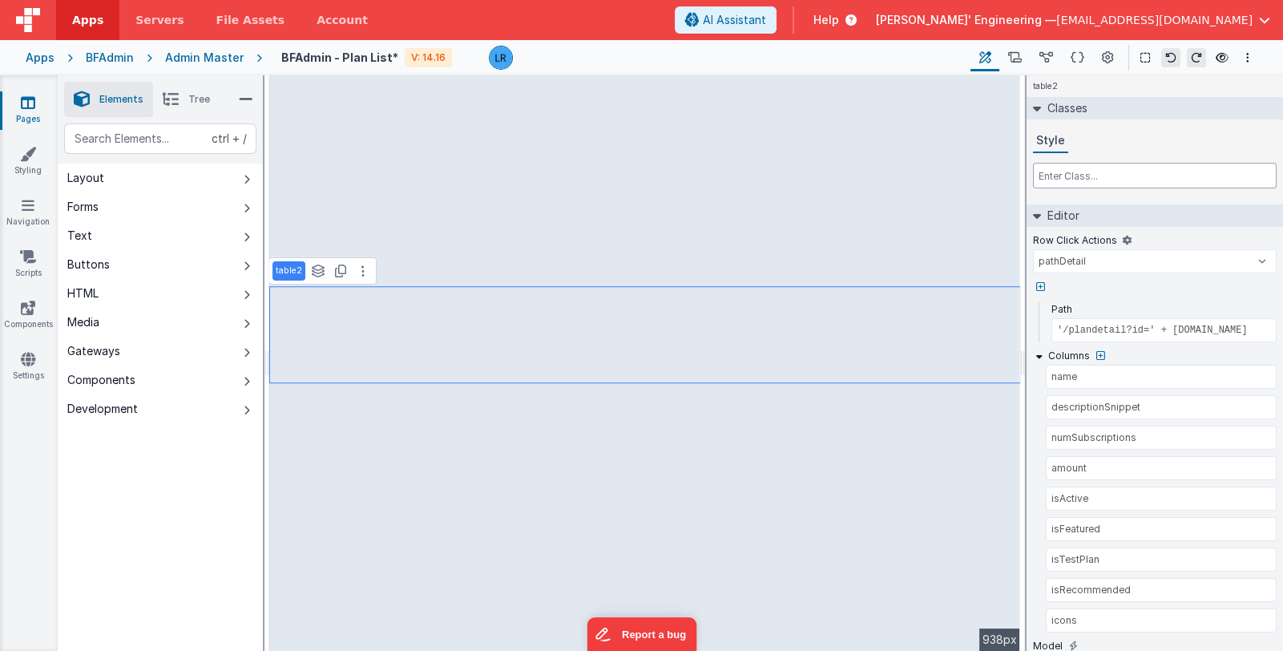
type input "f"
select select
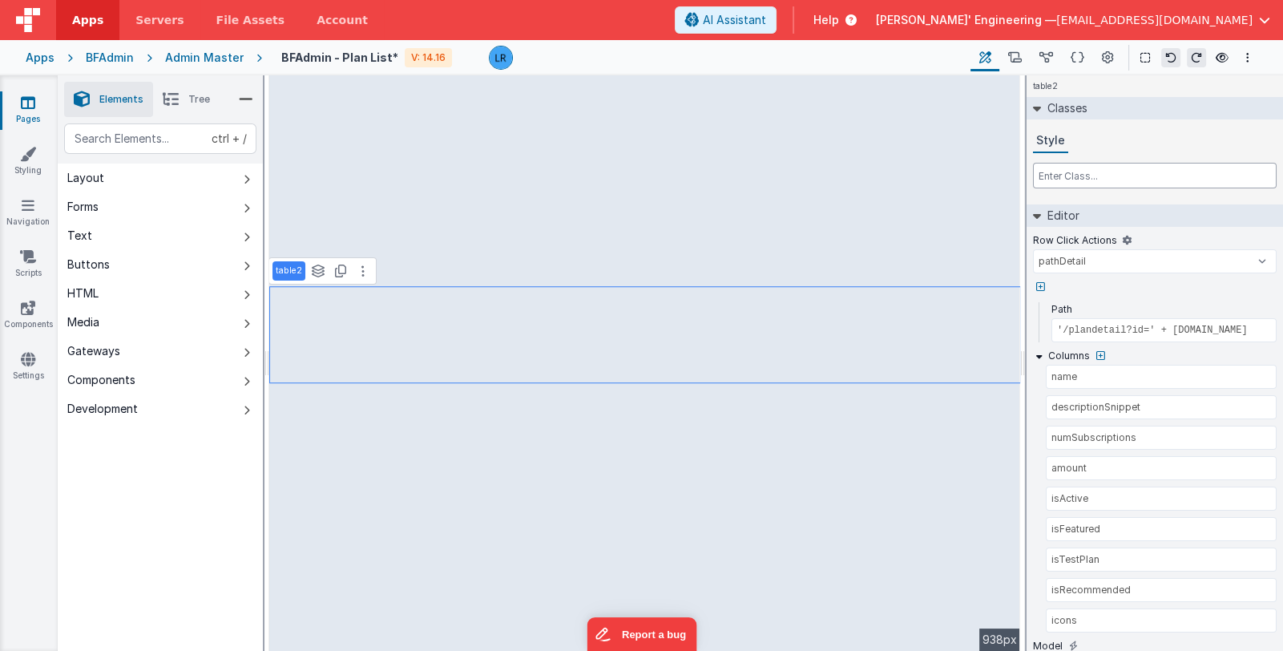
select select
type input "fle"
select select
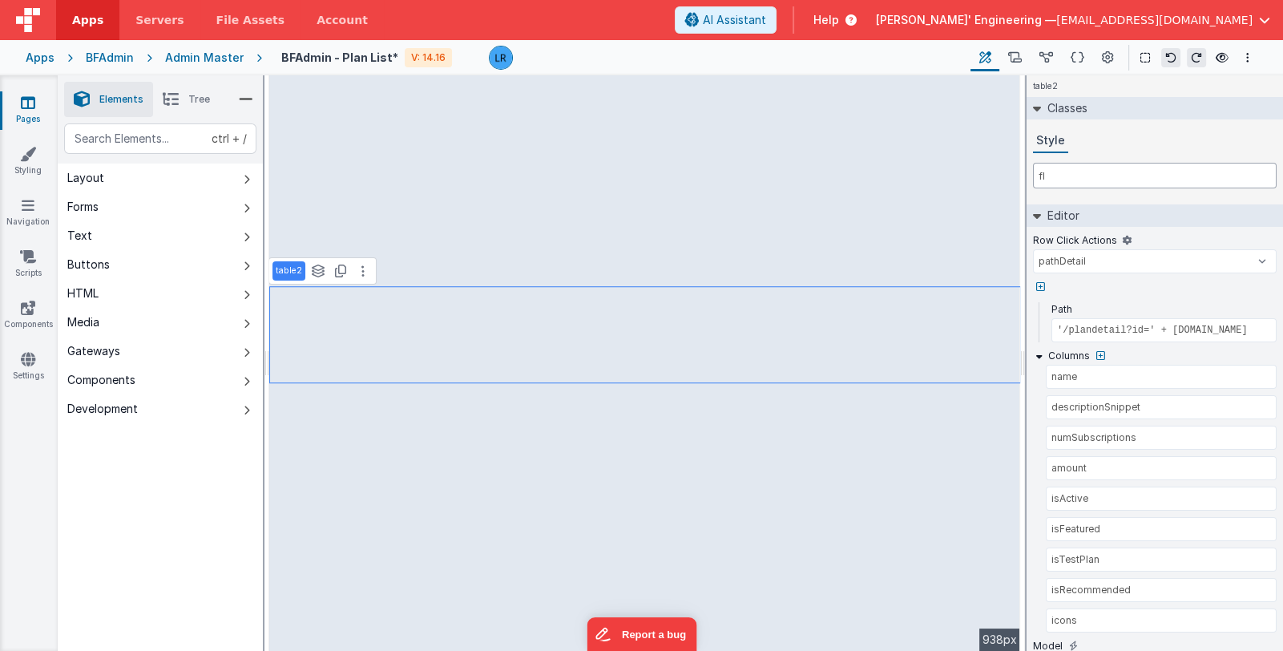
select select
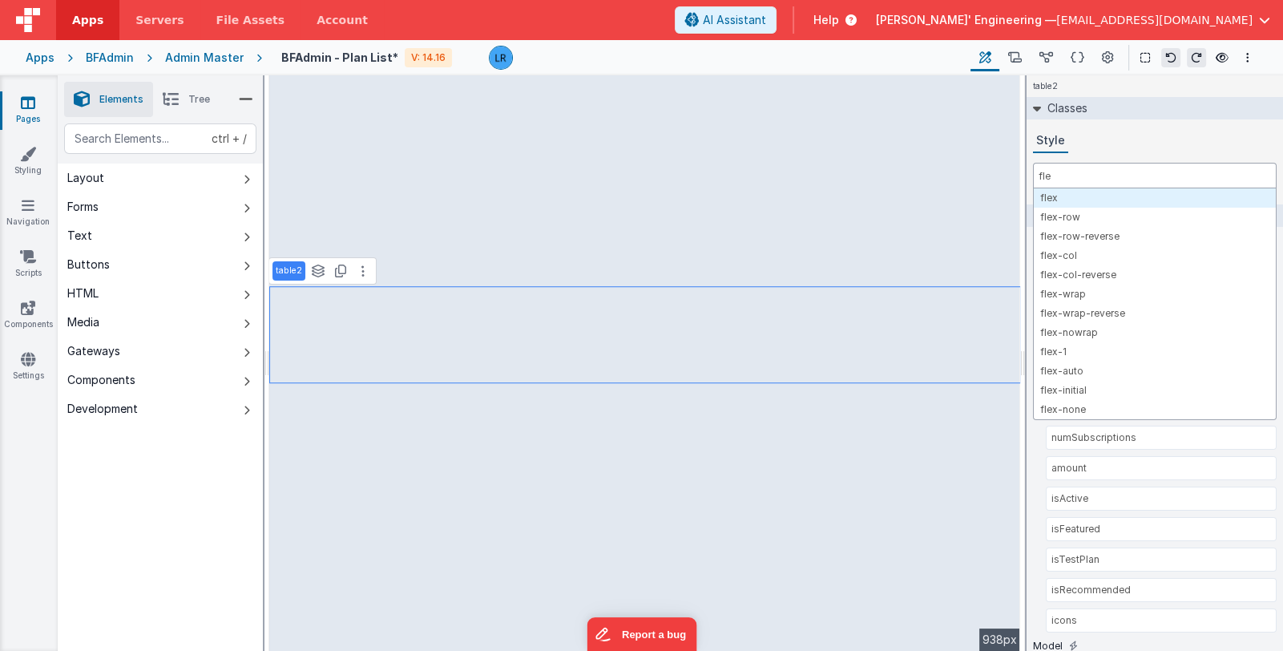
select select
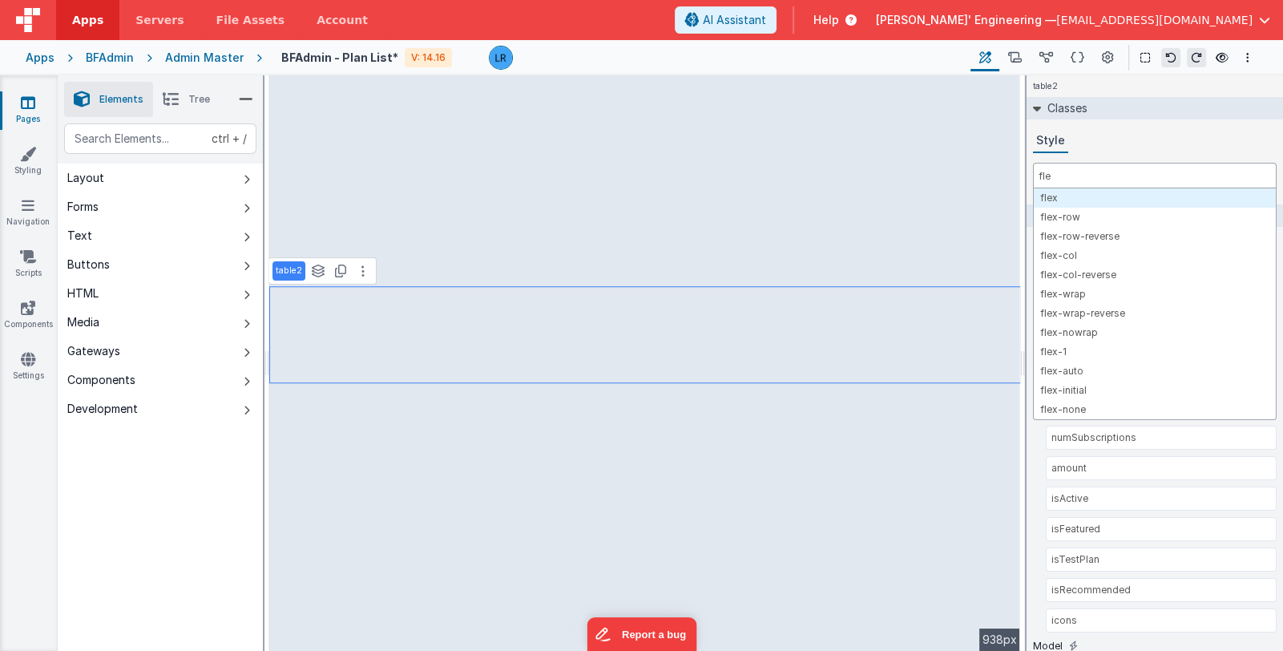
select select
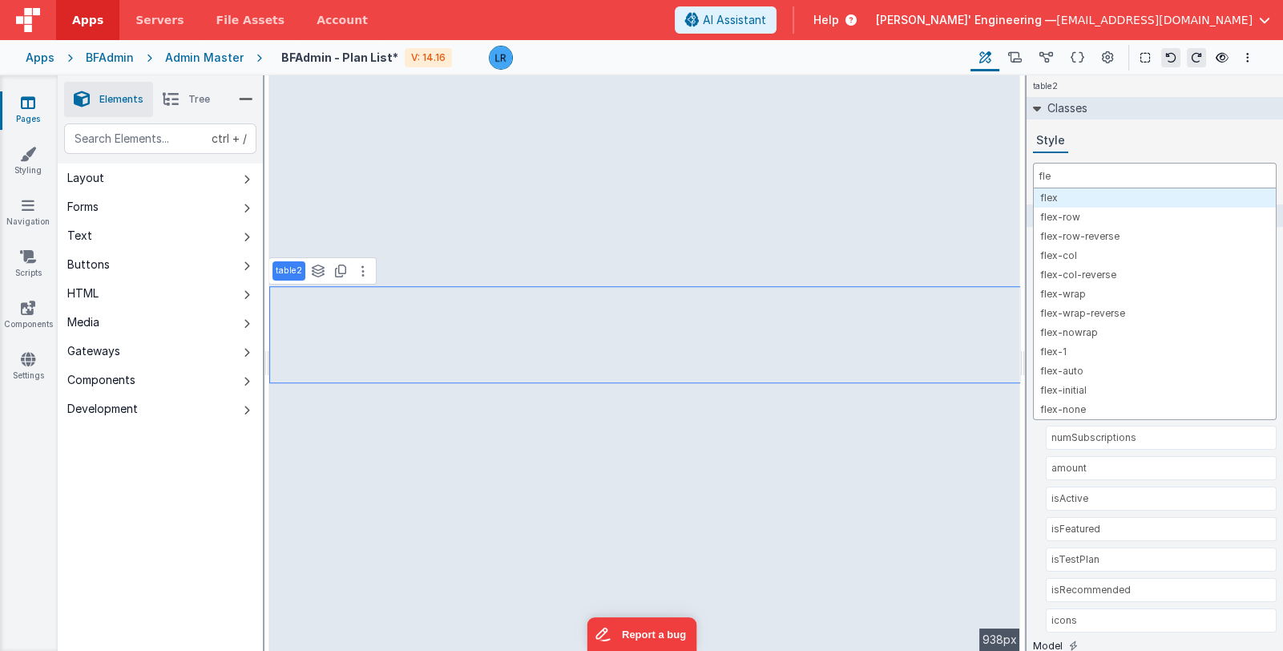
type input "flex"
select select
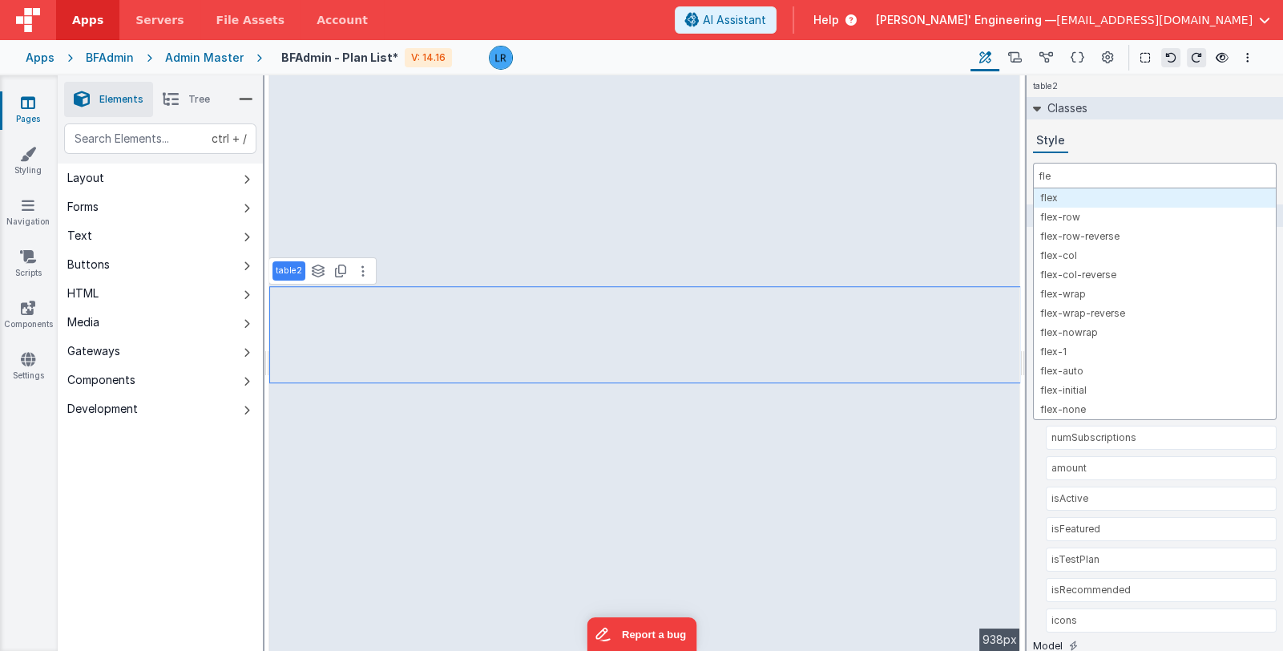
select select
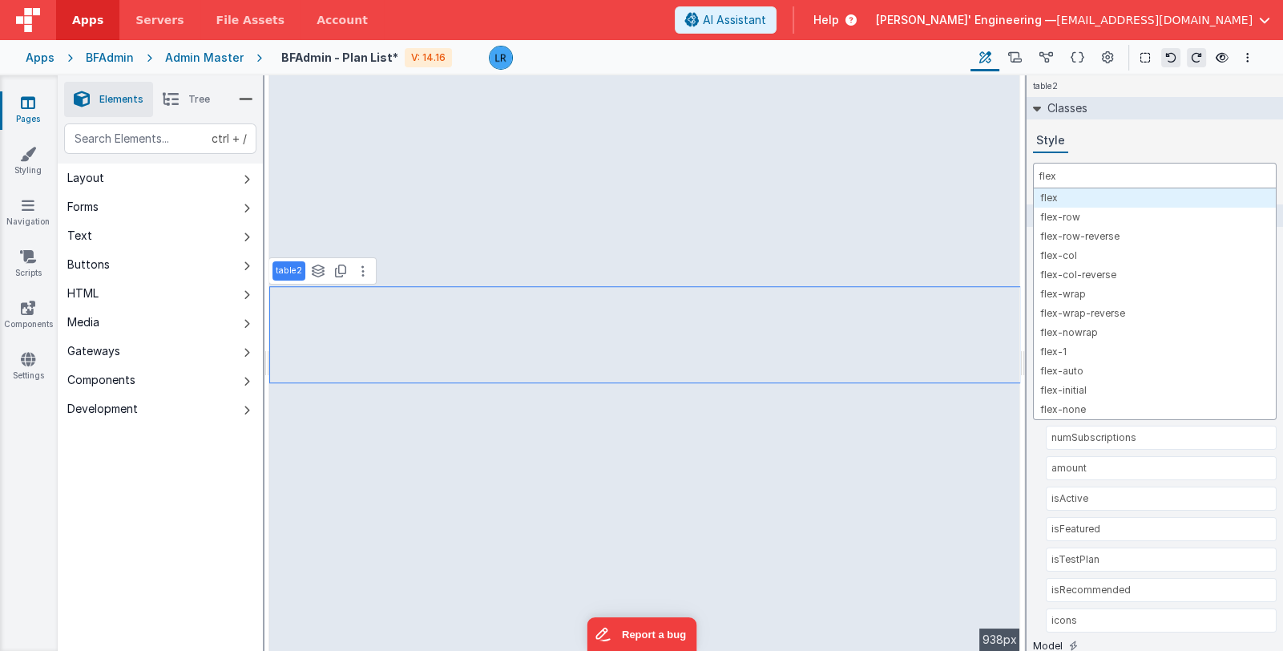
select select
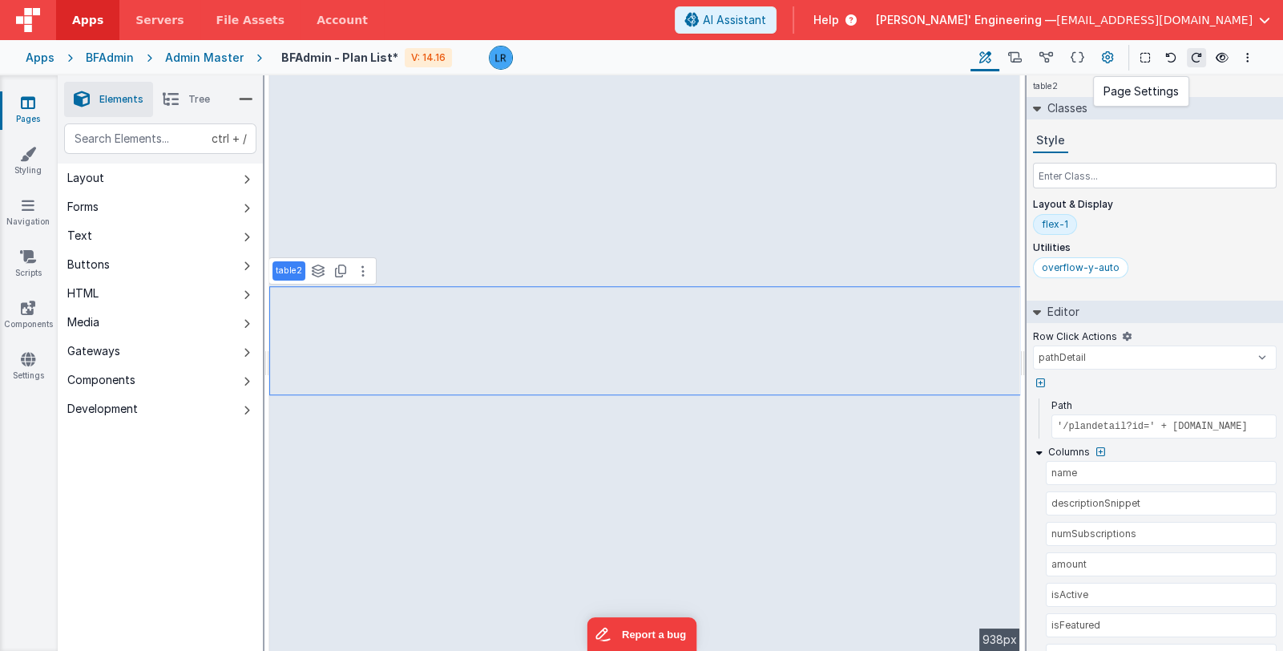
click at [1109, 63] on icon at bounding box center [1108, 58] width 12 height 17
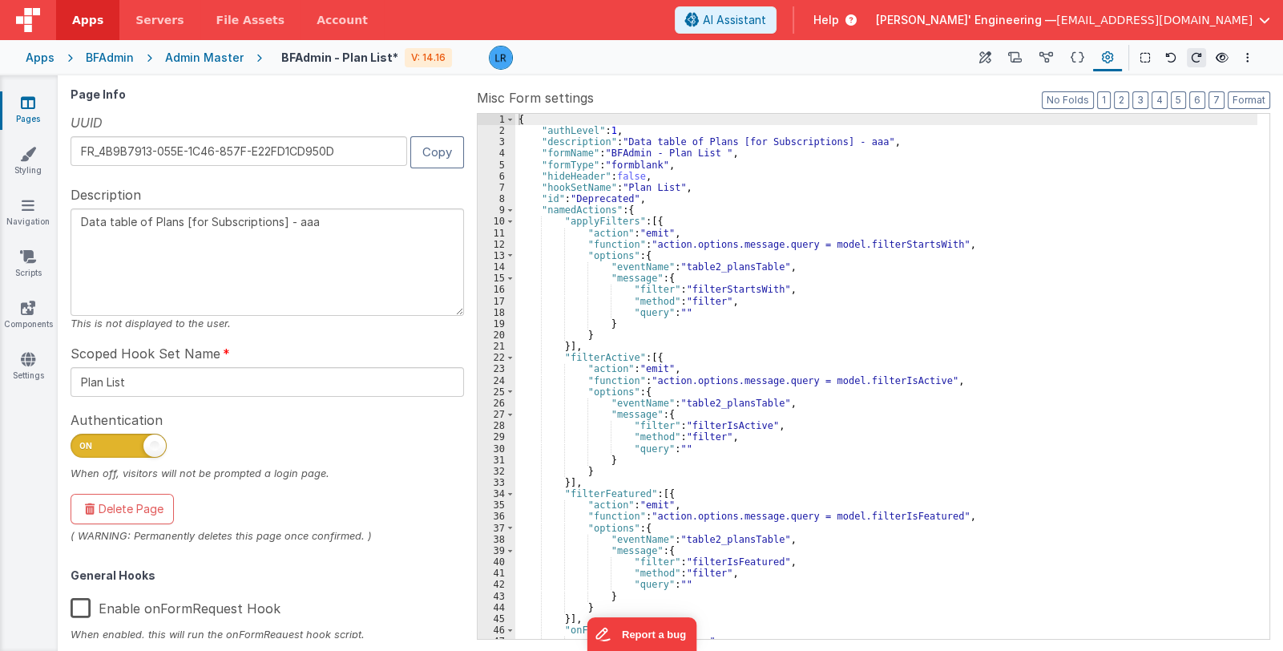
scroll to position [281, 0]
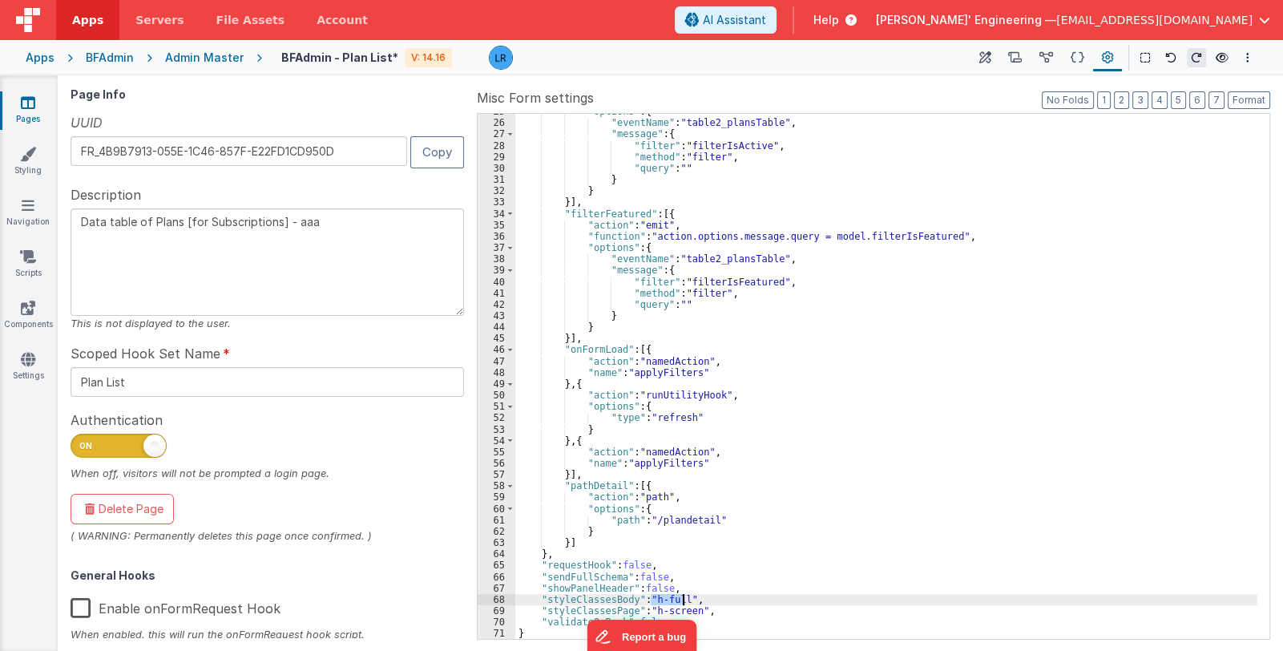
drag, startPoint x: 651, startPoint y: 599, endPoint x: 681, endPoint y: 599, distance: 30.5
click at [681, 599] on div ""options" : { "eventName" : "table2_plansTable" , "message" : { "filter" : "fil…" at bounding box center [886, 380] width 742 height 548
click at [981, 57] on icon at bounding box center [986, 58] width 12 height 17
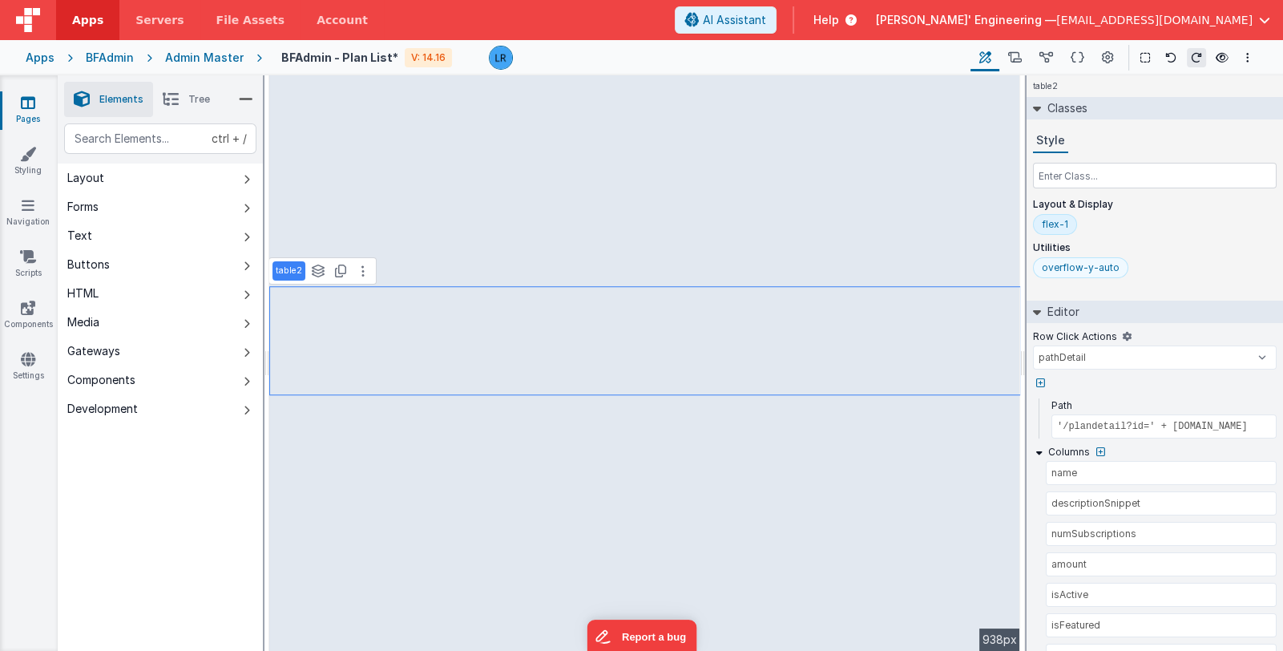
click at [1070, 268] on div "overflow-y-auto" at bounding box center [1081, 267] width 78 height 13
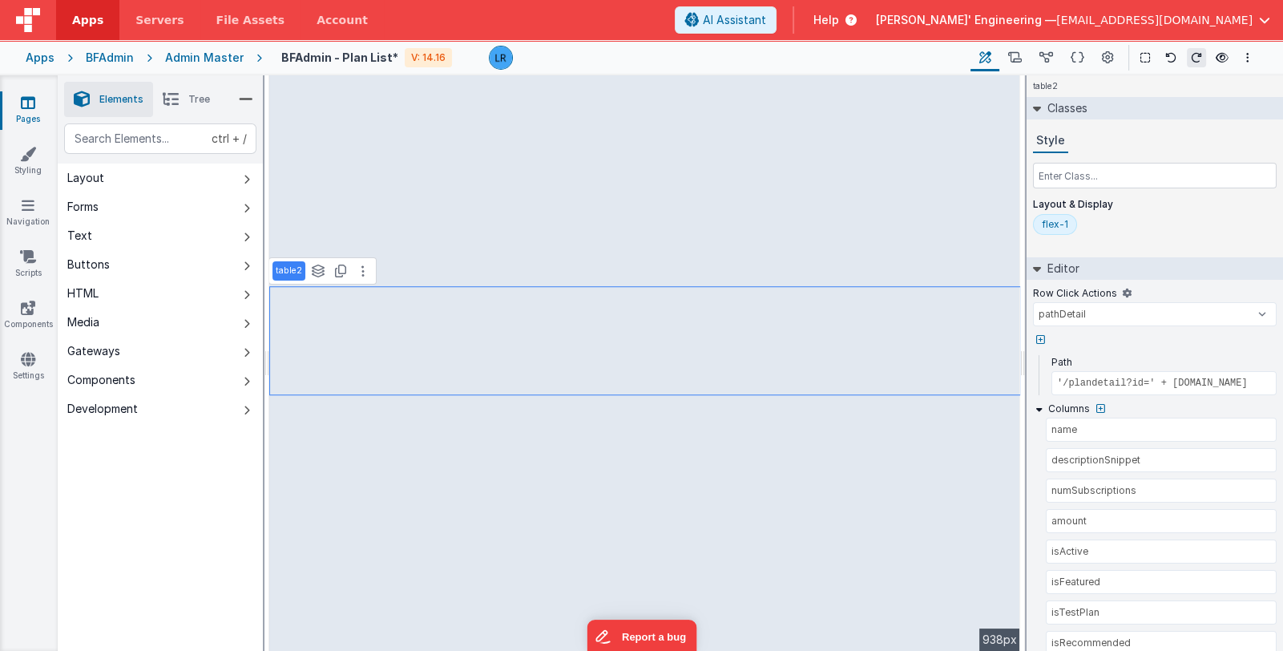
click at [1051, 224] on div "flex-1" at bounding box center [1055, 224] width 26 height 13
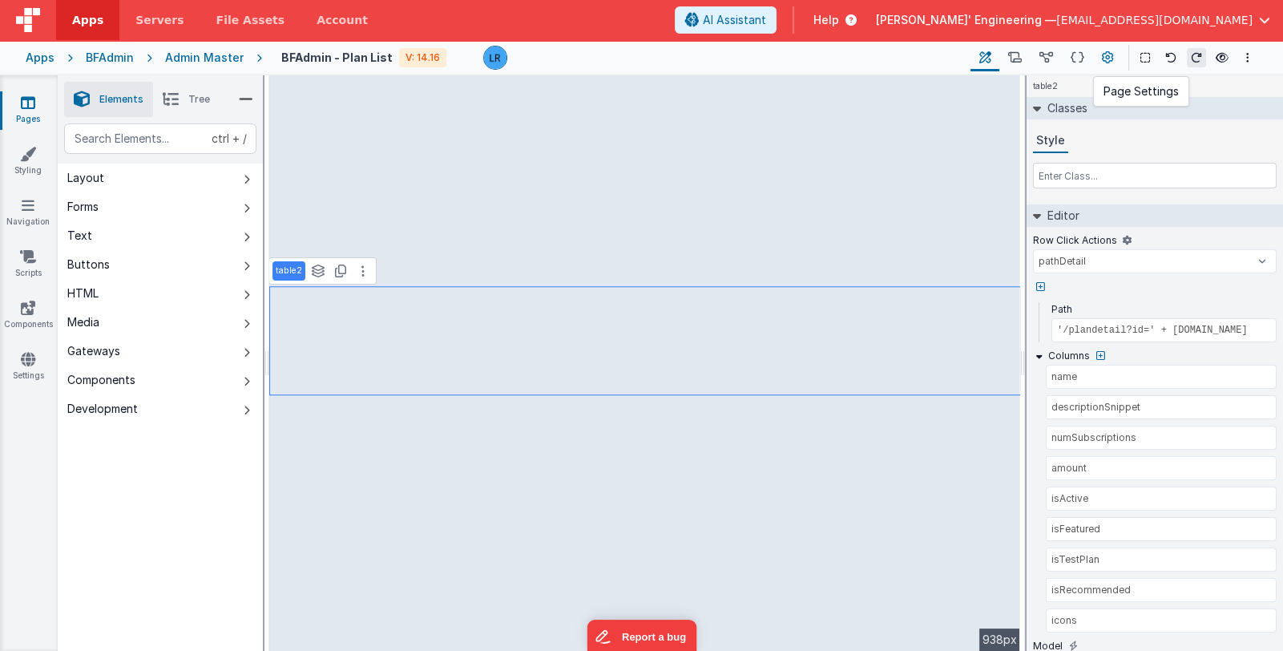
click at [1110, 55] on icon at bounding box center [1108, 58] width 12 height 17
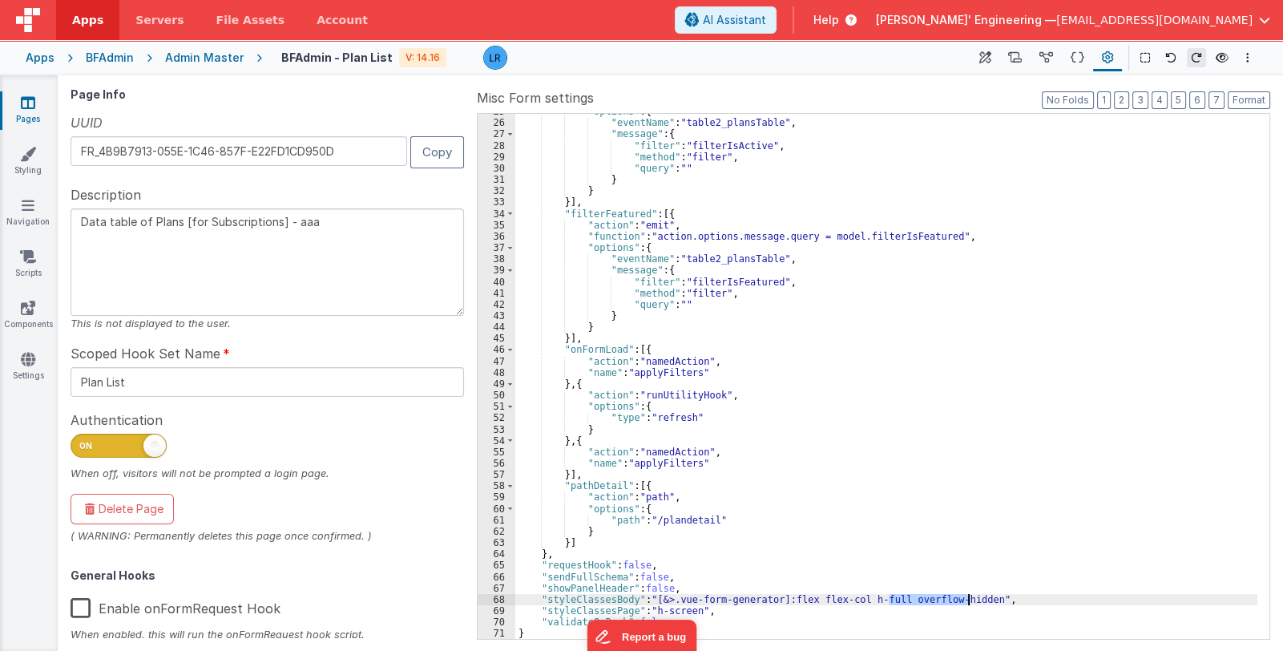
drag, startPoint x: 887, startPoint y: 600, endPoint x: 969, endPoint y: 598, distance: 82.6
click at [969, 598] on div ""options" : { "eventName" : "table2_plansTable" , "message" : { "filter" : "fil…" at bounding box center [886, 380] width 742 height 548
click at [693, 610] on div ""options" : { "eventName" : "table2_plansTable" , "message" : { "filter" : "fil…" at bounding box center [886, 380] width 742 height 548
click at [986, 54] on icon at bounding box center [986, 58] width 12 height 17
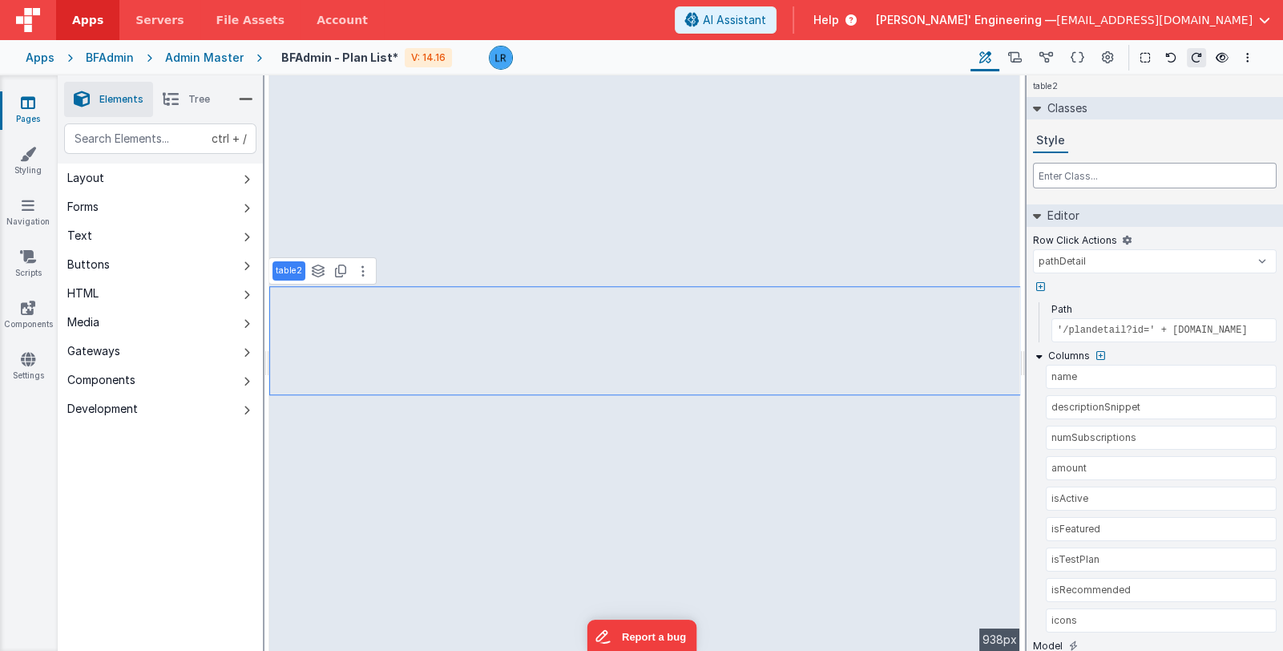
click at [1080, 169] on input "text" at bounding box center [1155, 176] width 244 height 26
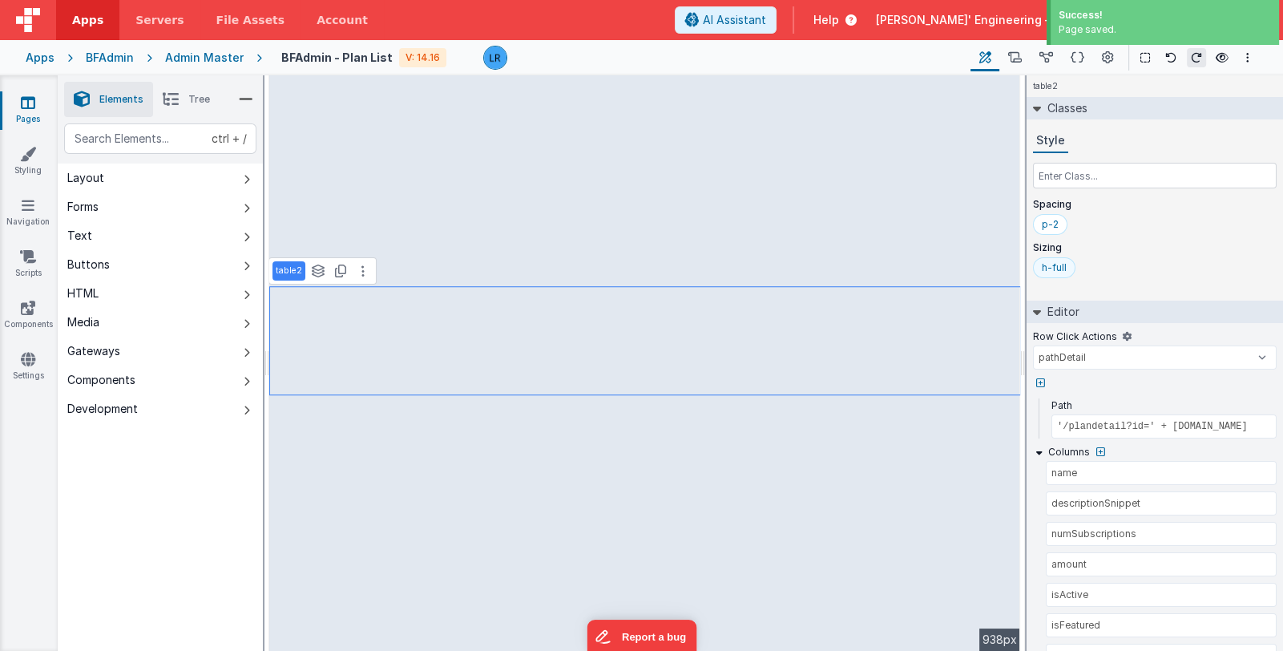
click at [1056, 264] on div "h-full" at bounding box center [1054, 267] width 25 height 13
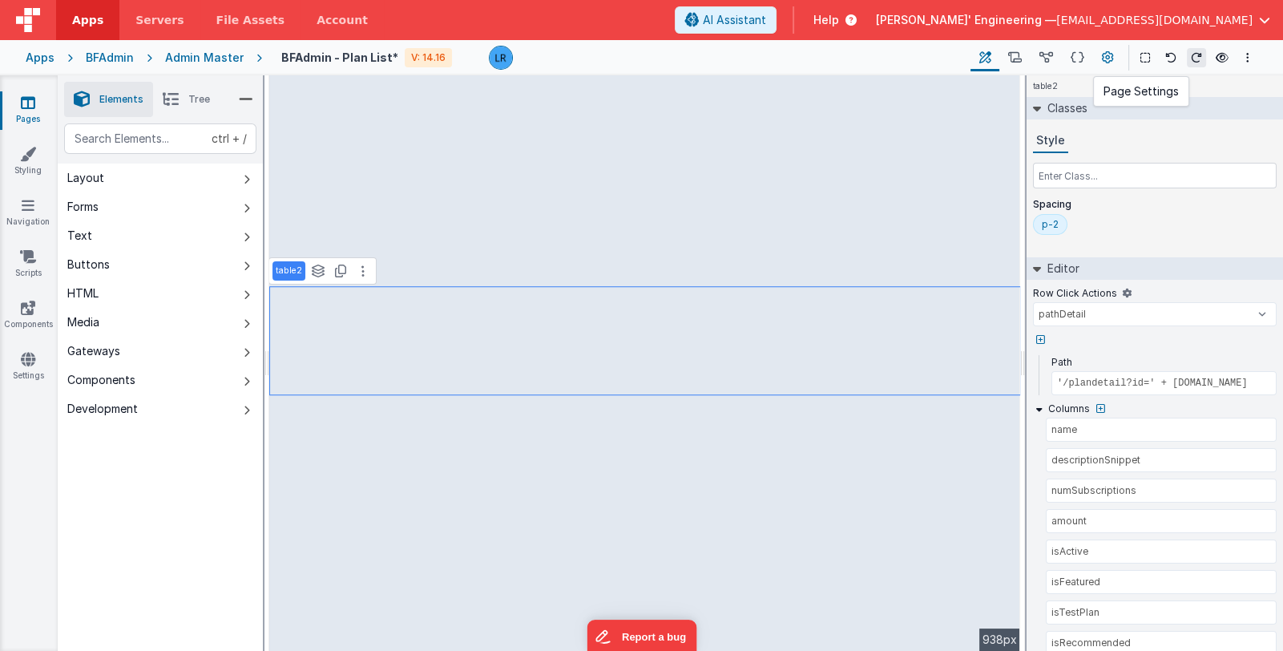
click at [1107, 58] on icon at bounding box center [1108, 58] width 12 height 17
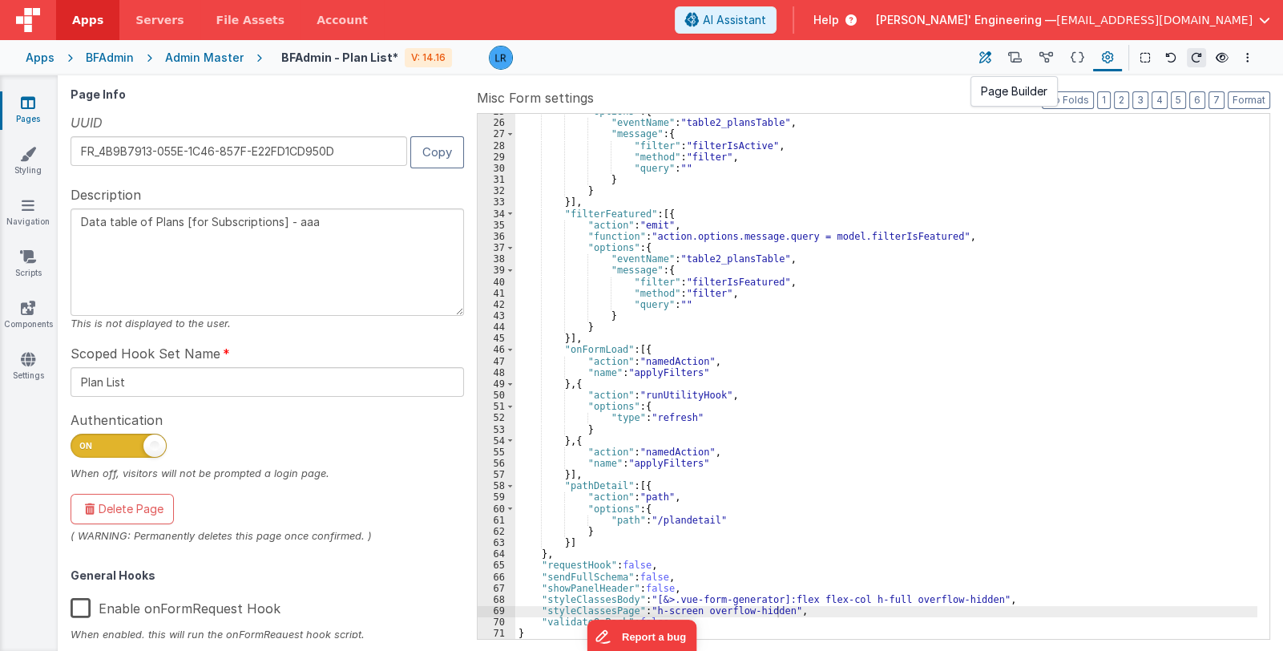
click at [981, 60] on icon at bounding box center [986, 58] width 12 height 17
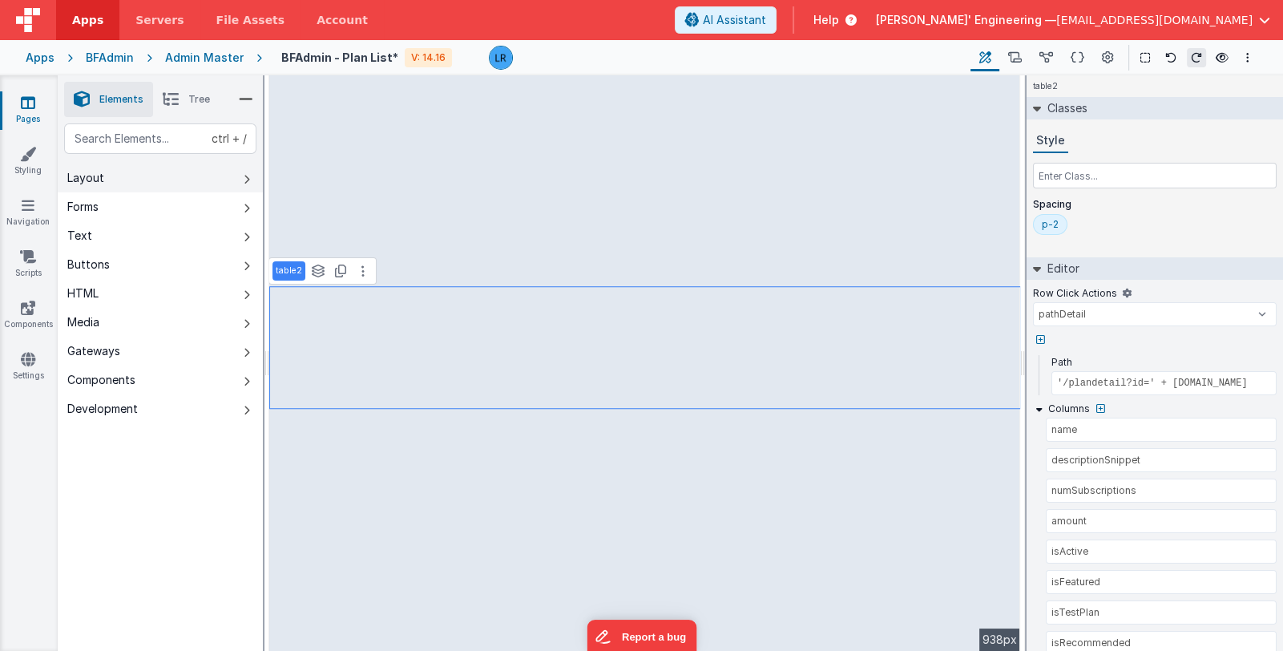
click at [174, 178] on button "Layout" at bounding box center [160, 178] width 205 height 29
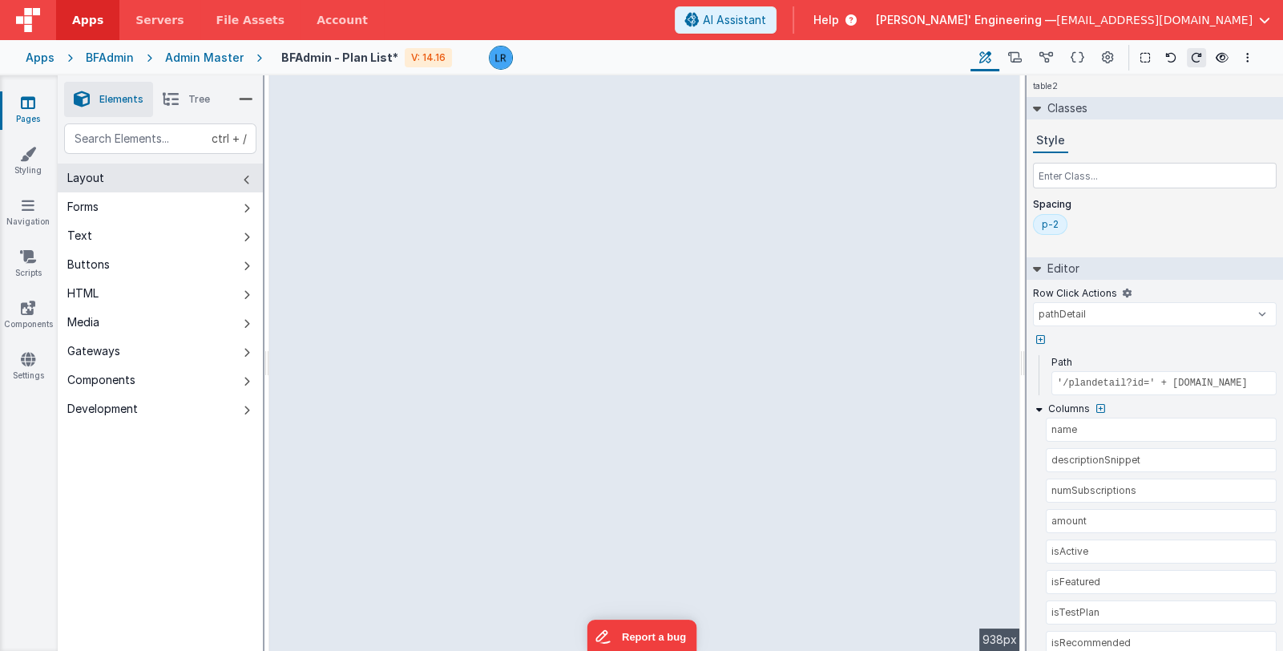
click at [167, 95] on icon at bounding box center [171, 99] width 16 height 22
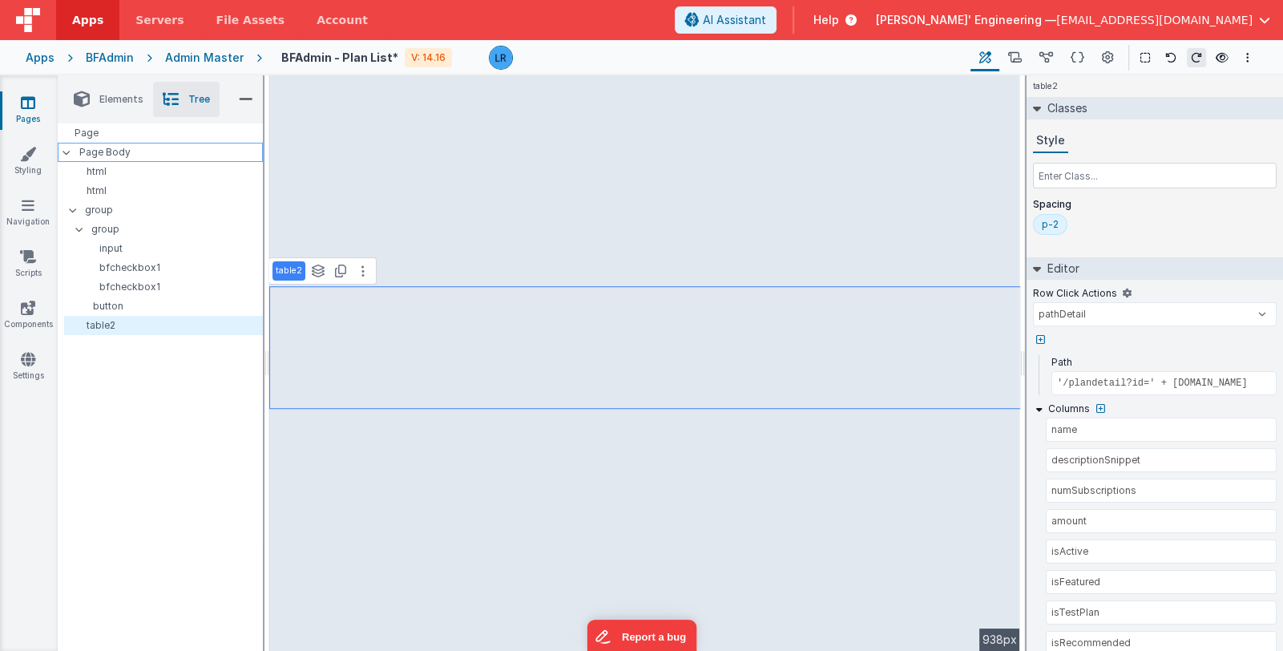
click at [143, 157] on p "Page Body" at bounding box center [171, 152] width 184 height 13
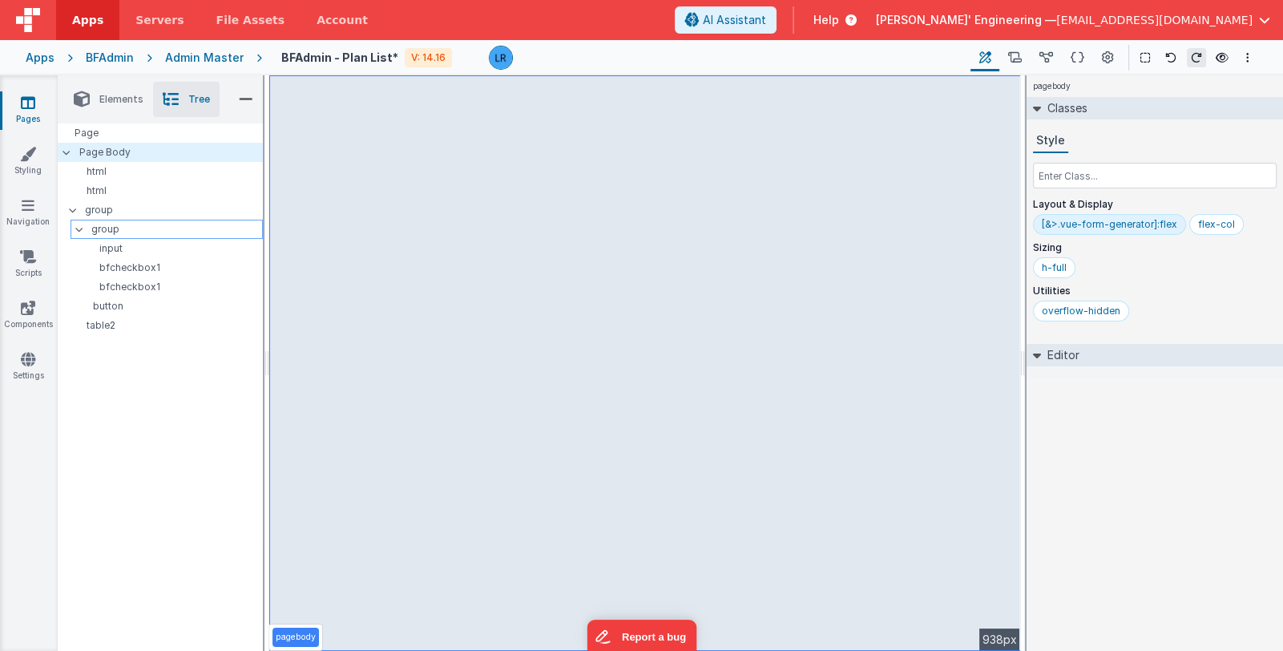
click at [145, 227] on p "group" at bounding box center [176, 229] width 171 height 18
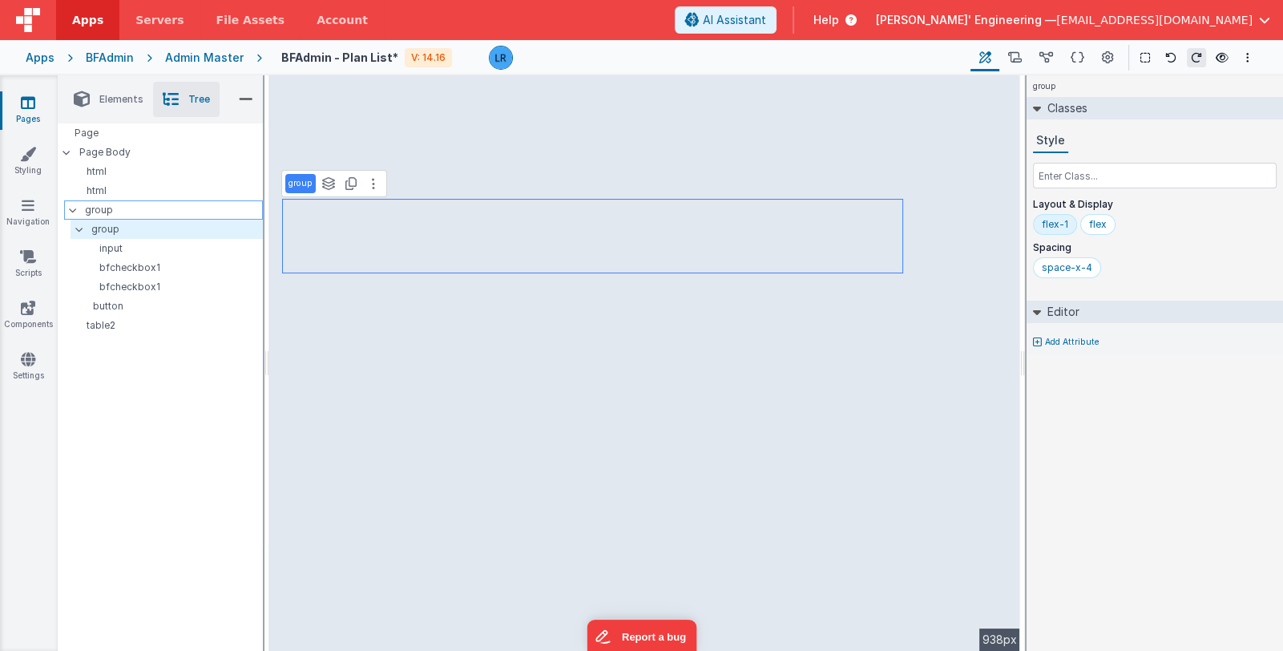
click at [146, 211] on p "group" at bounding box center [173, 210] width 177 height 18
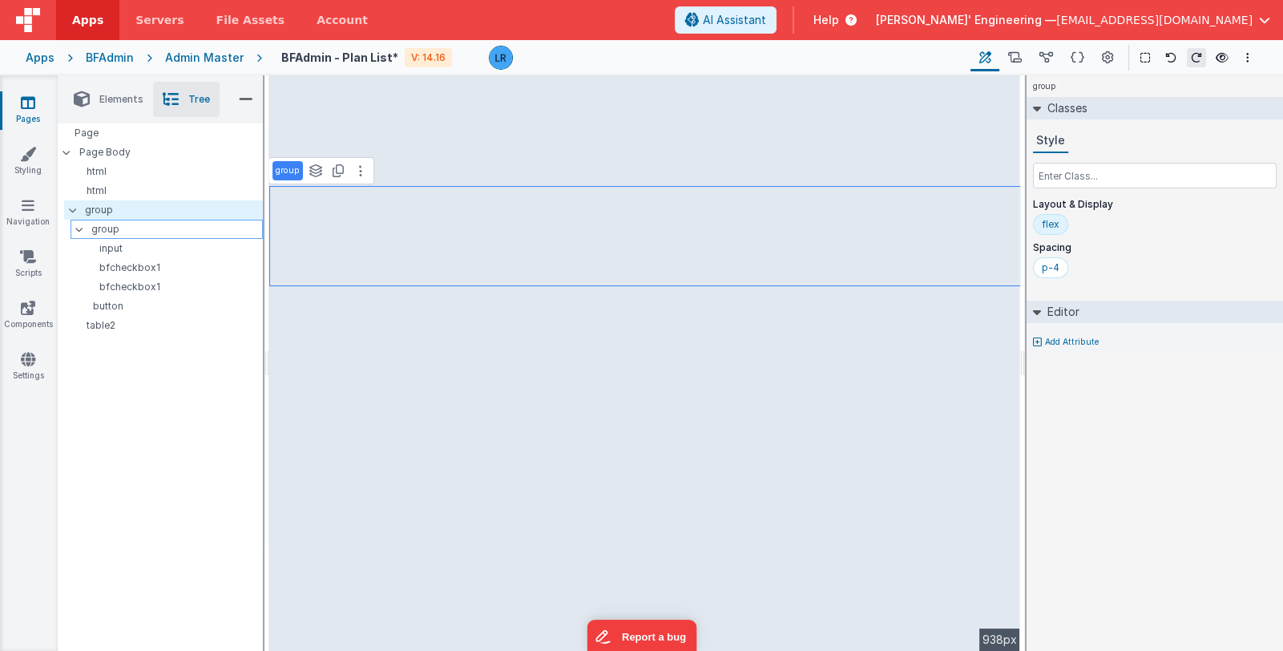
click at [136, 228] on p "group" at bounding box center [176, 229] width 171 height 18
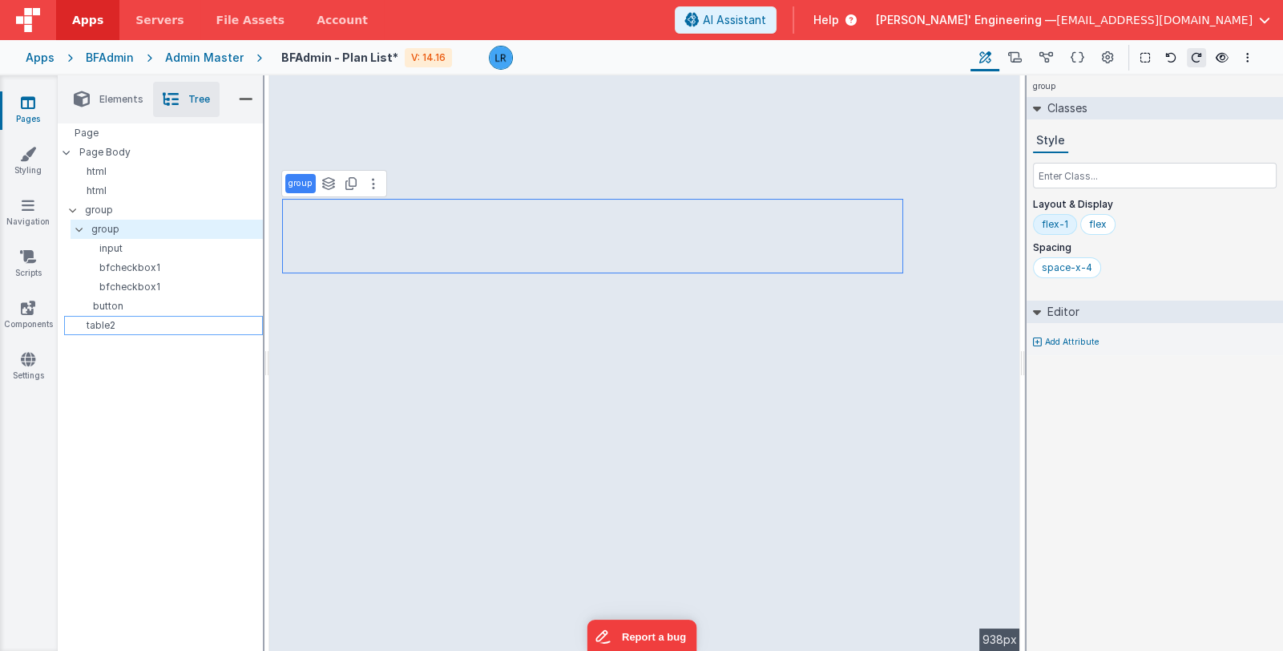
click at [130, 322] on p "table2" at bounding box center [167, 325] width 192 height 13
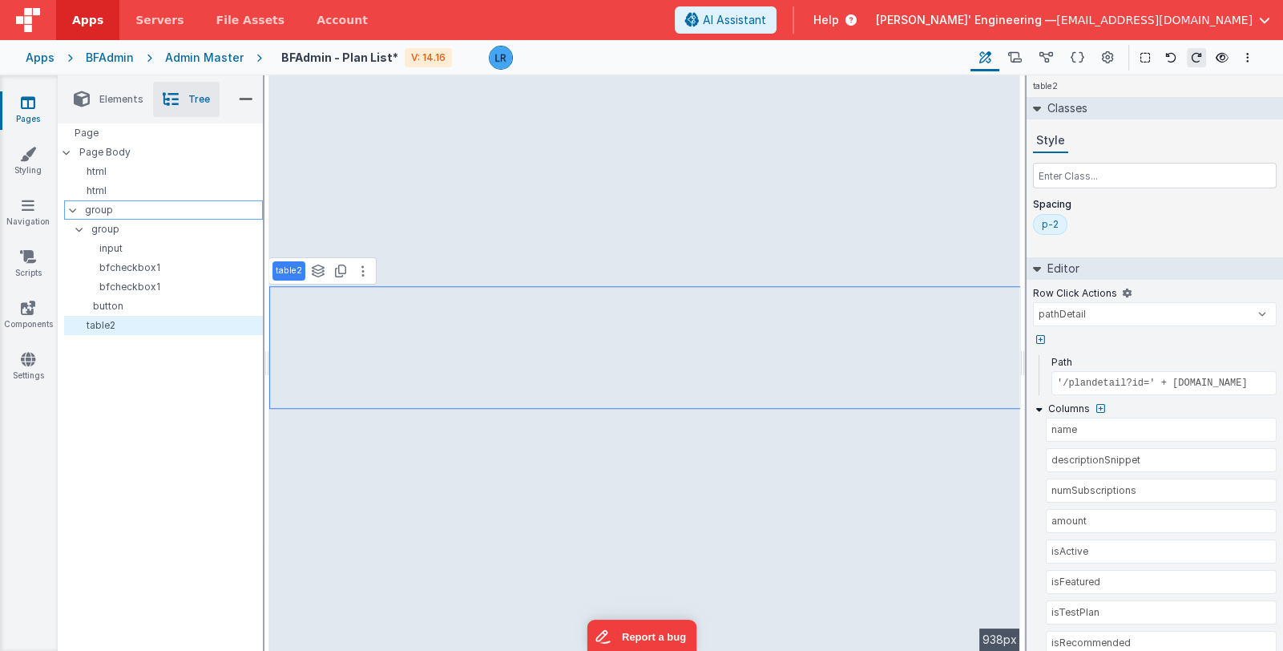
click at [110, 204] on p "group" at bounding box center [173, 210] width 177 height 18
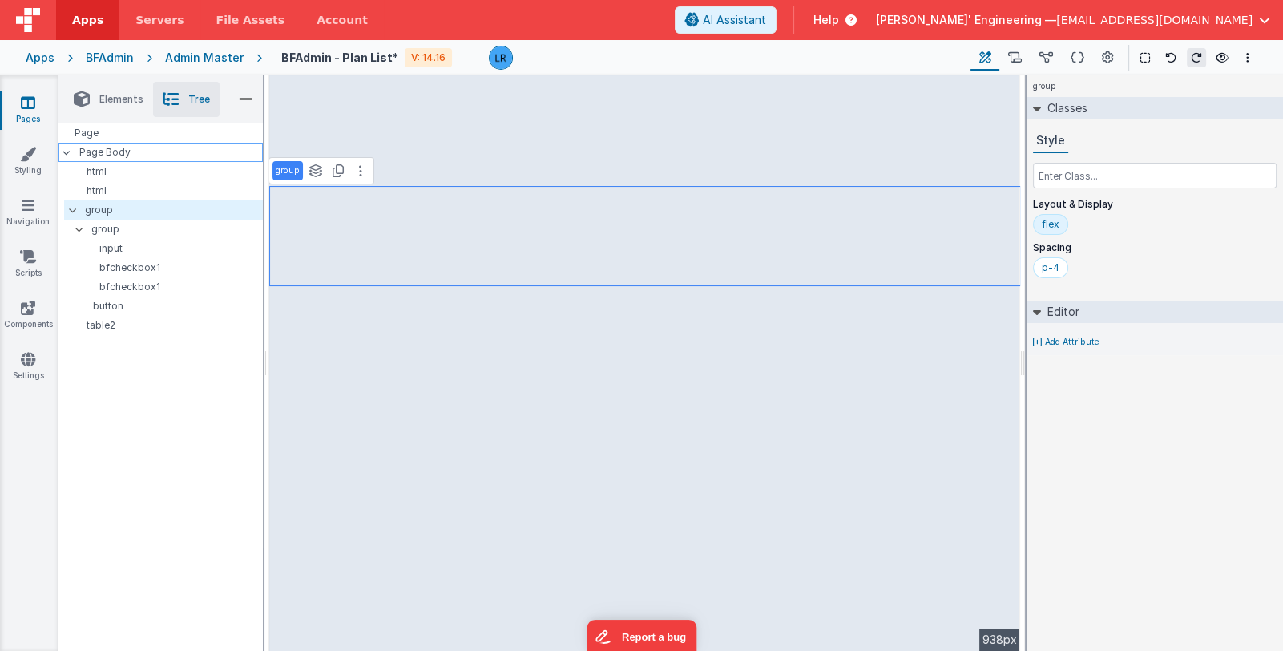
click at [117, 155] on p "Page Body" at bounding box center [171, 152] width 184 height 13
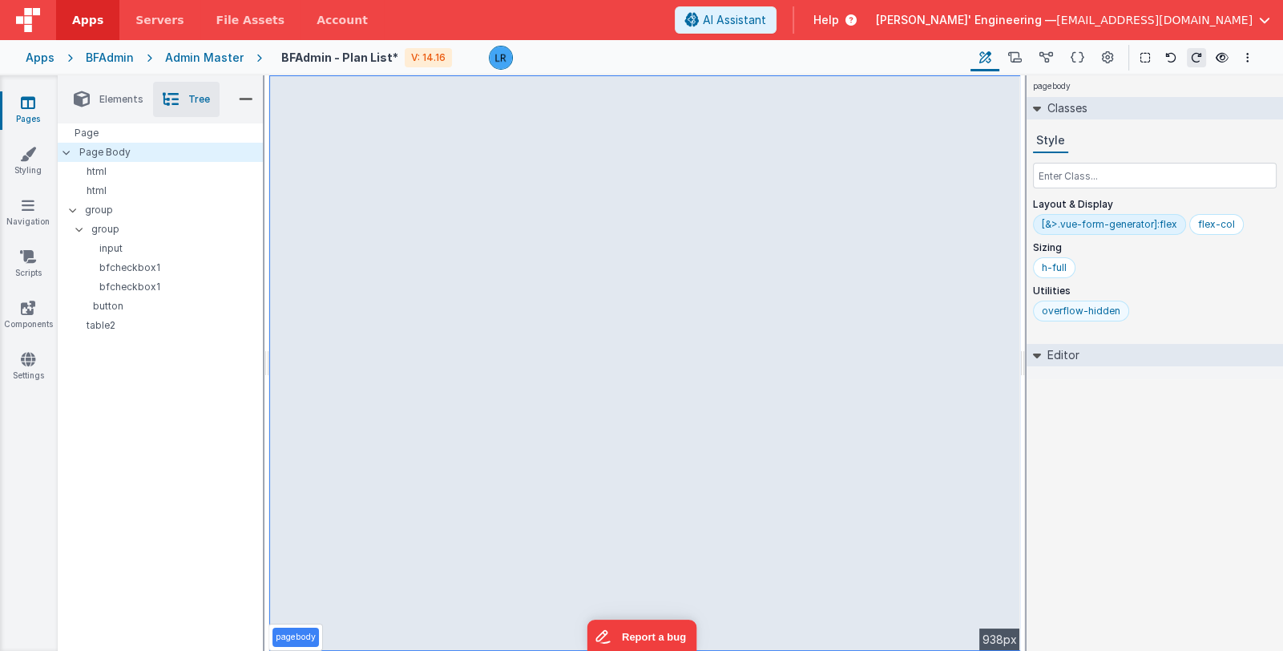
click at [1104, 309] on div "overflow-hidden" at bounding box center [1081, 311] width 79 height 13
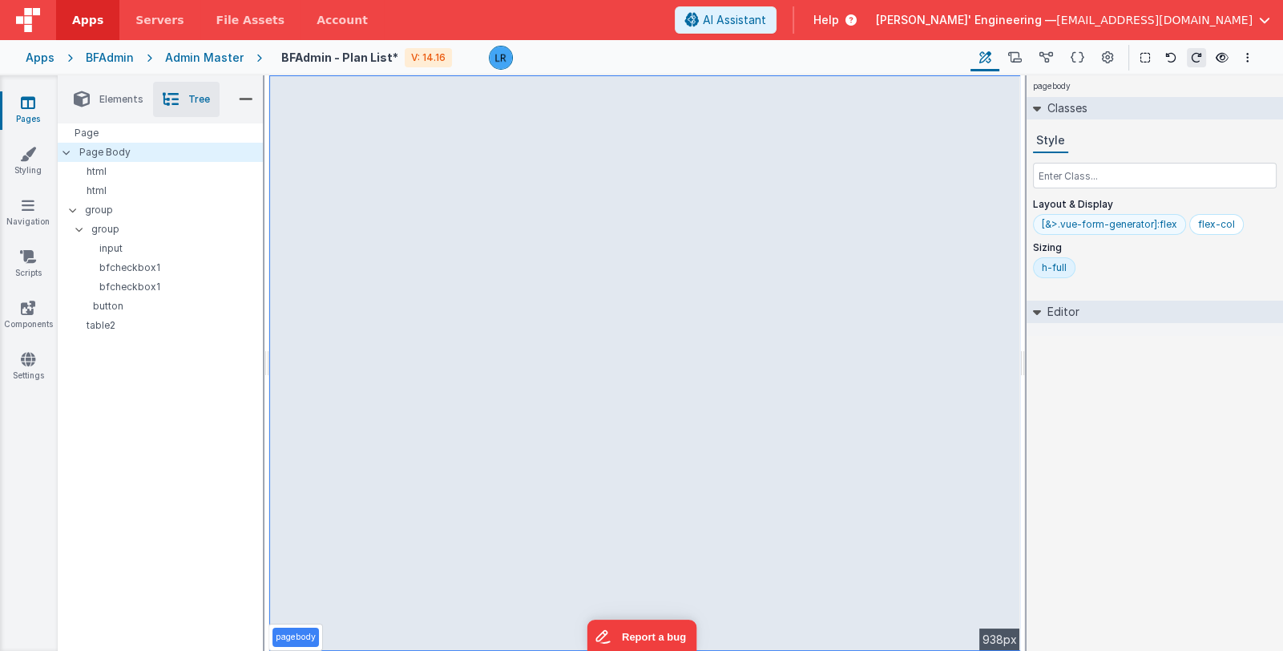
click at [1110, 223] on div "[&>.vue-form-generator]:flex" at bounding box center [1109, 224] width 135 height 13
click at [1089, 180] on input "text" at bounding box center [1155, 176] width 244 height 26
click at [196, 175] on p "html" at bounding box center [167, 171] width 192 height 13
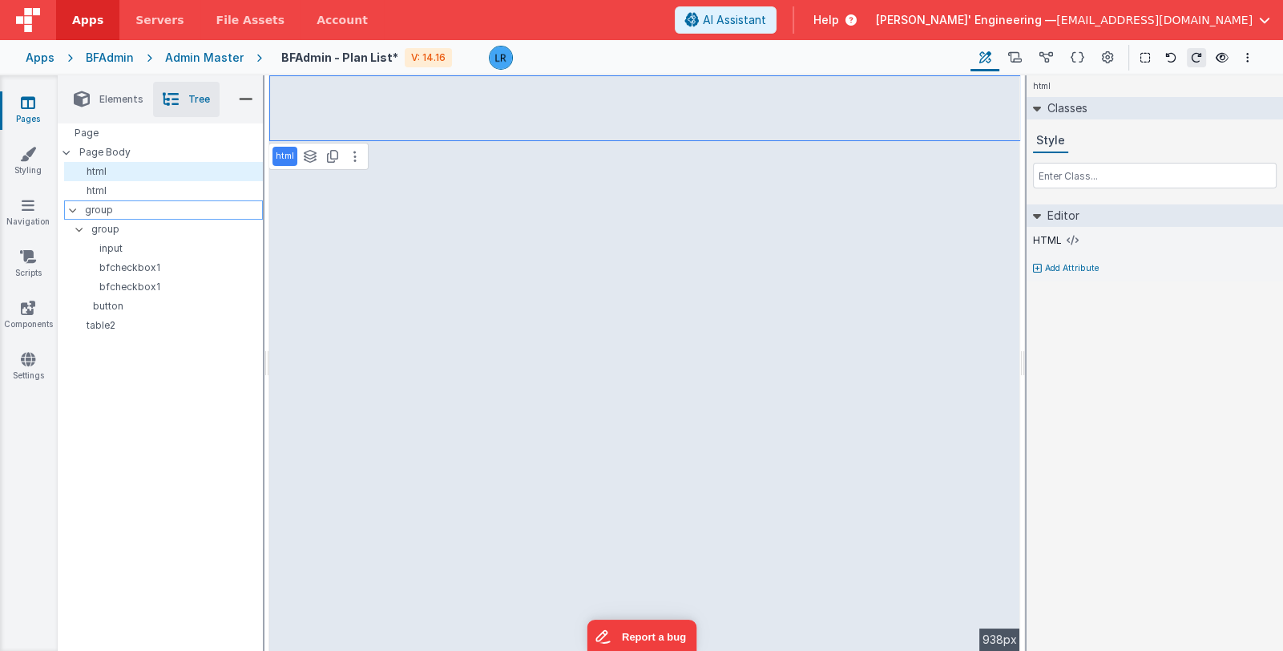
click at [172, 210] on p "group" at bounding box center [173, 210] width 177 height 18
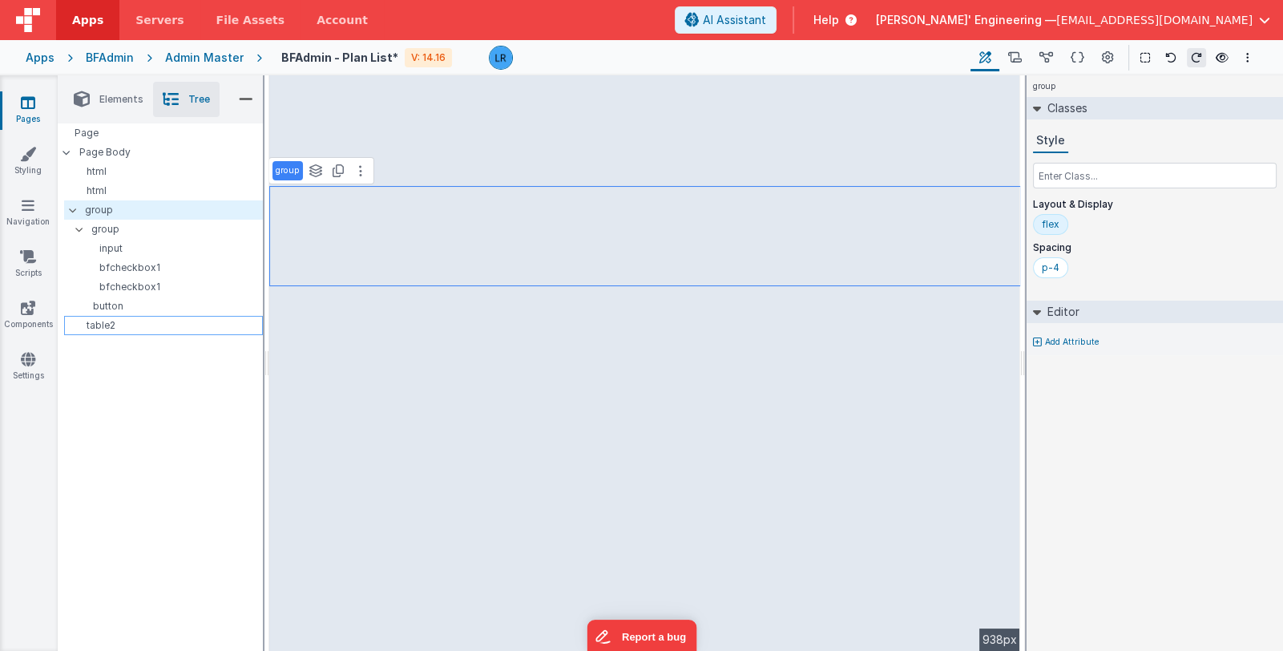
click at [120, 327] on p "table2" at bounding box center [167, 325] width 192 height 13
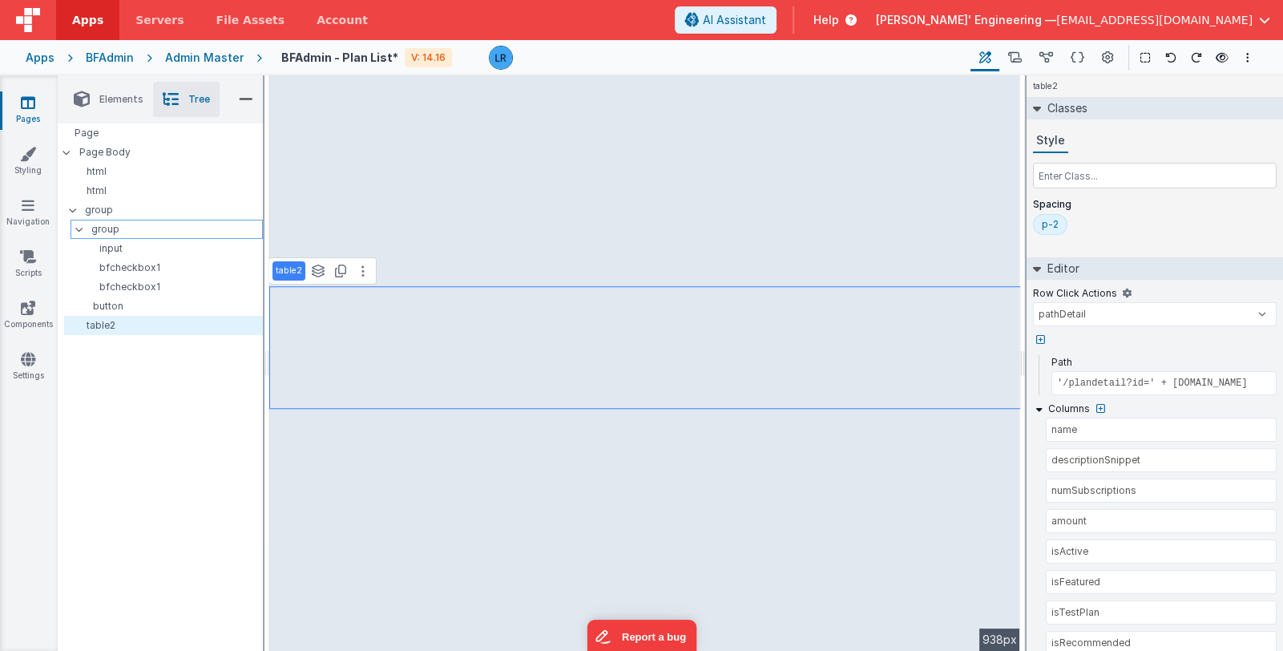
click at [80, 228] on icon at bounding box center [79, 229] width 13 height 5
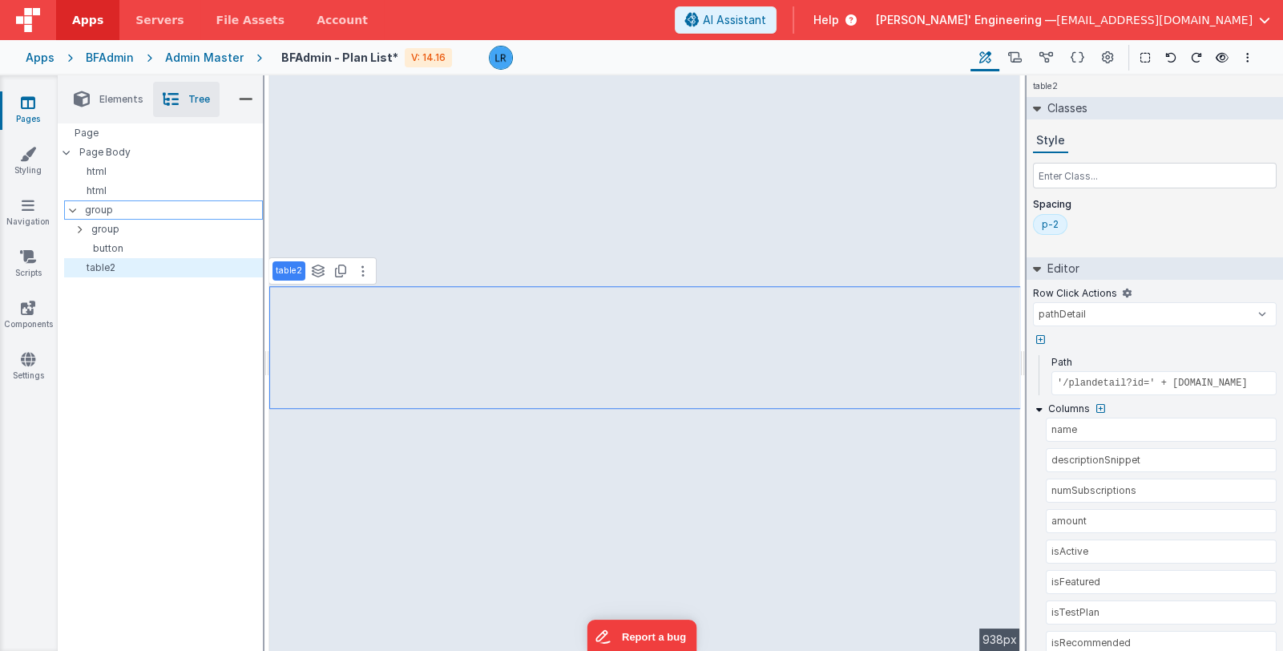
click at [76, 212] on icon at bounding box center [73, 210] width 13 height 5
click at [78, 212] on div at bounding box center [78, 210] width 14 height 13
click at [78, 208] on icon at bounding box center [73, 210] width 13 height 5
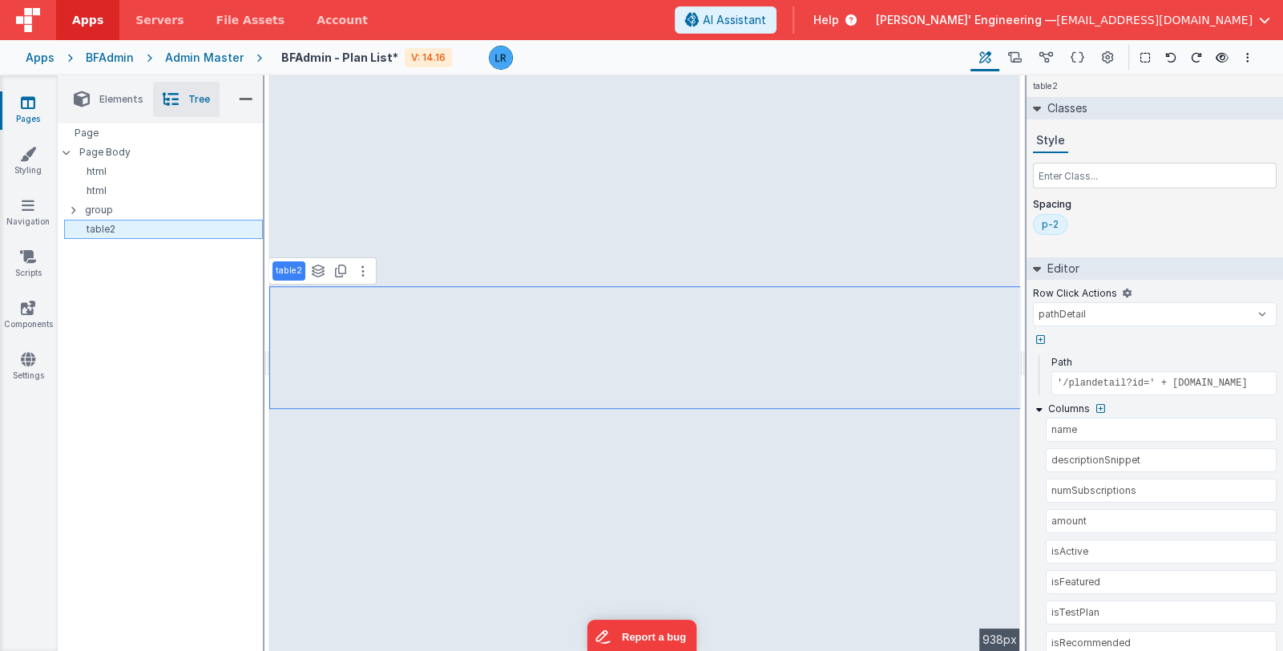
click at [79, 230] on p "table2" at bounding box center [167, 229] width 192 height 13
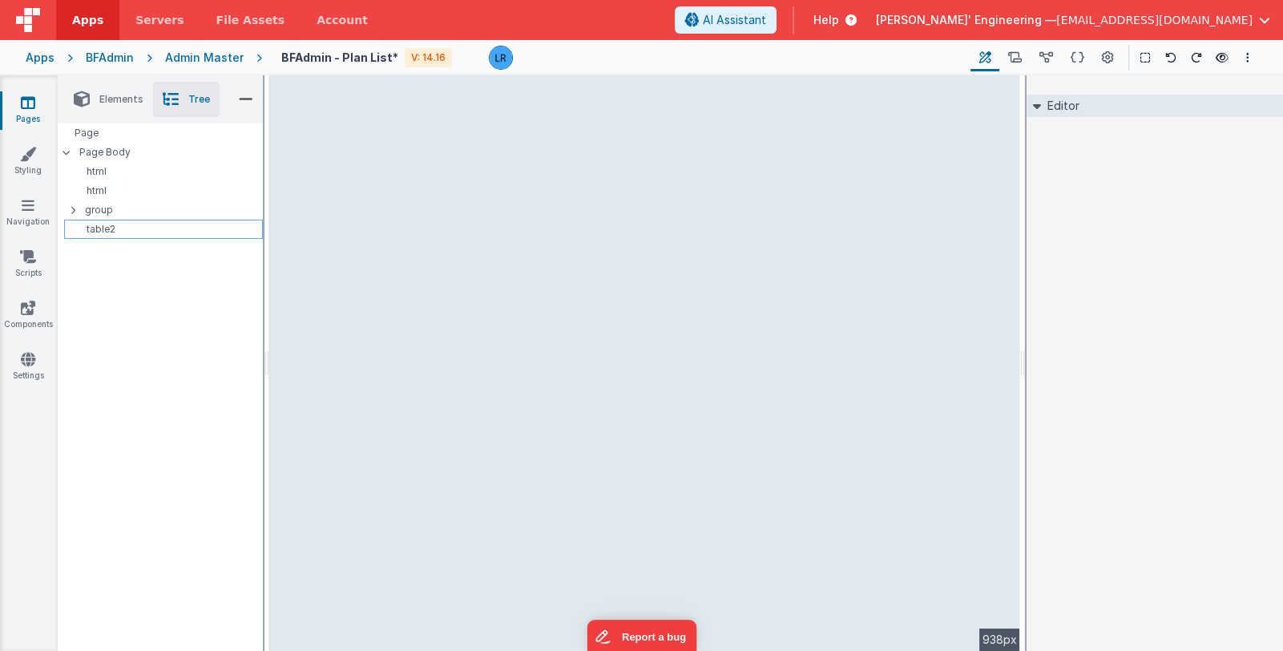
click at [83, 230] on p "table2" at bounding box center [167, 229] width 192 height 13
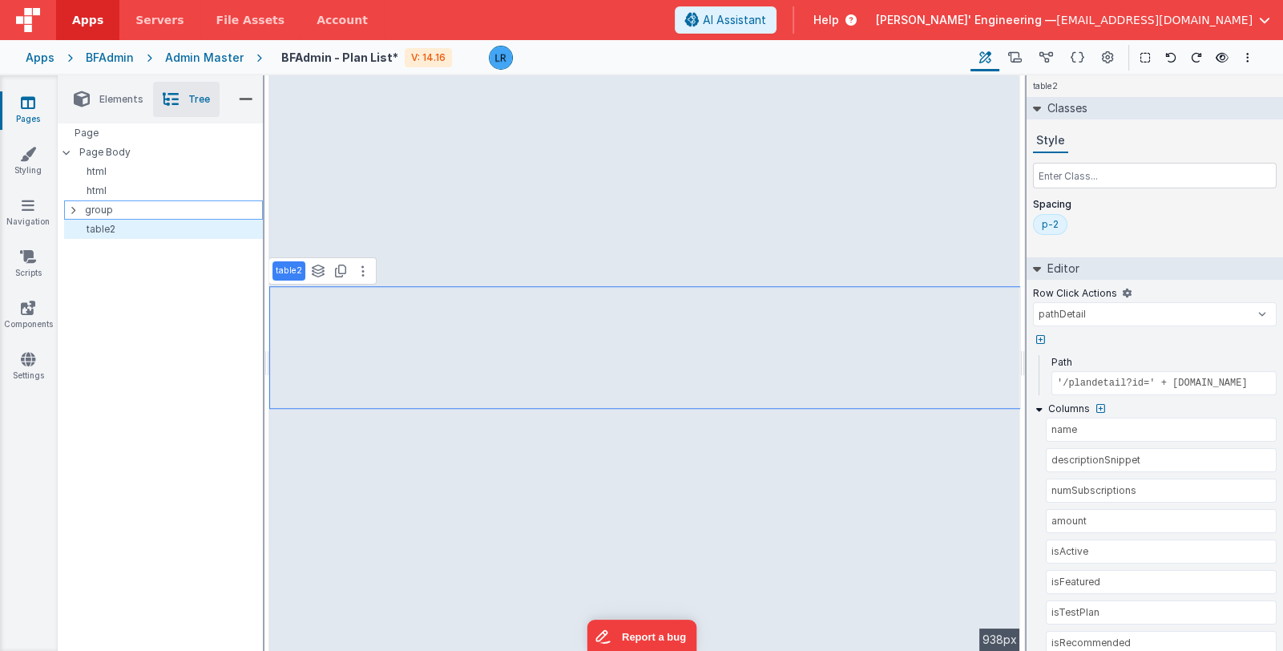
click at [108, 212] on p "group" at bounding box center [173, 210] width 177 height 18
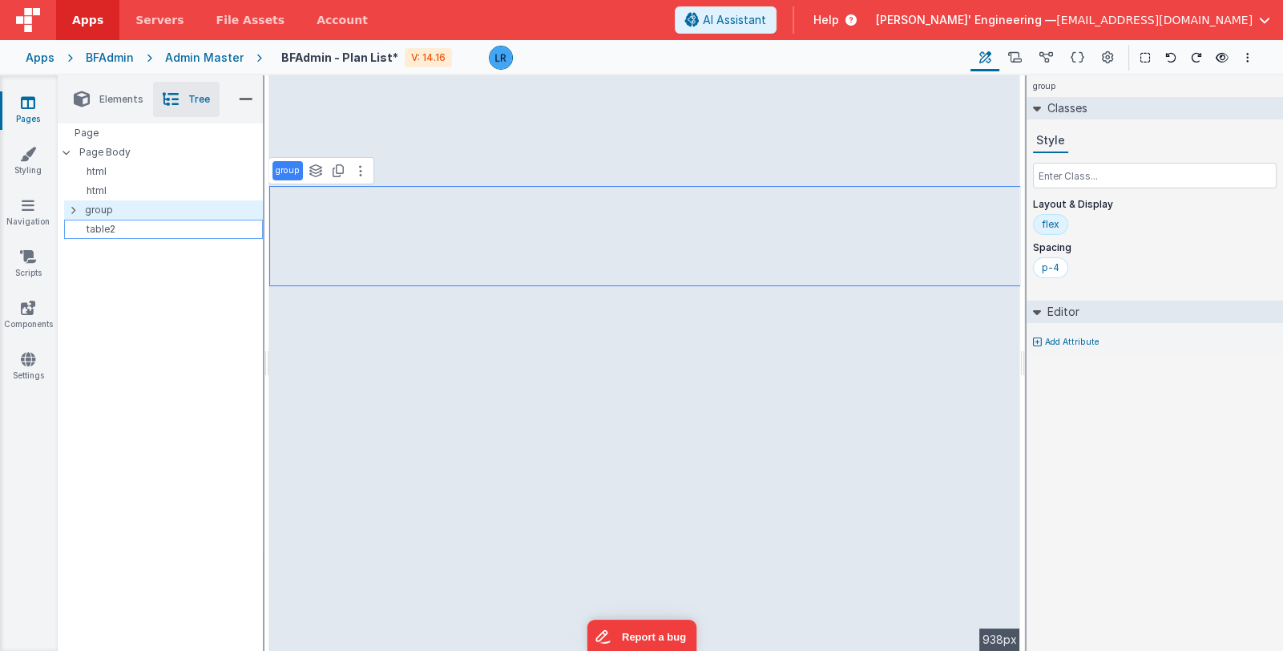
click at [105, 232] on p "table2" at bounding box center [167, 229] width 192 height 13
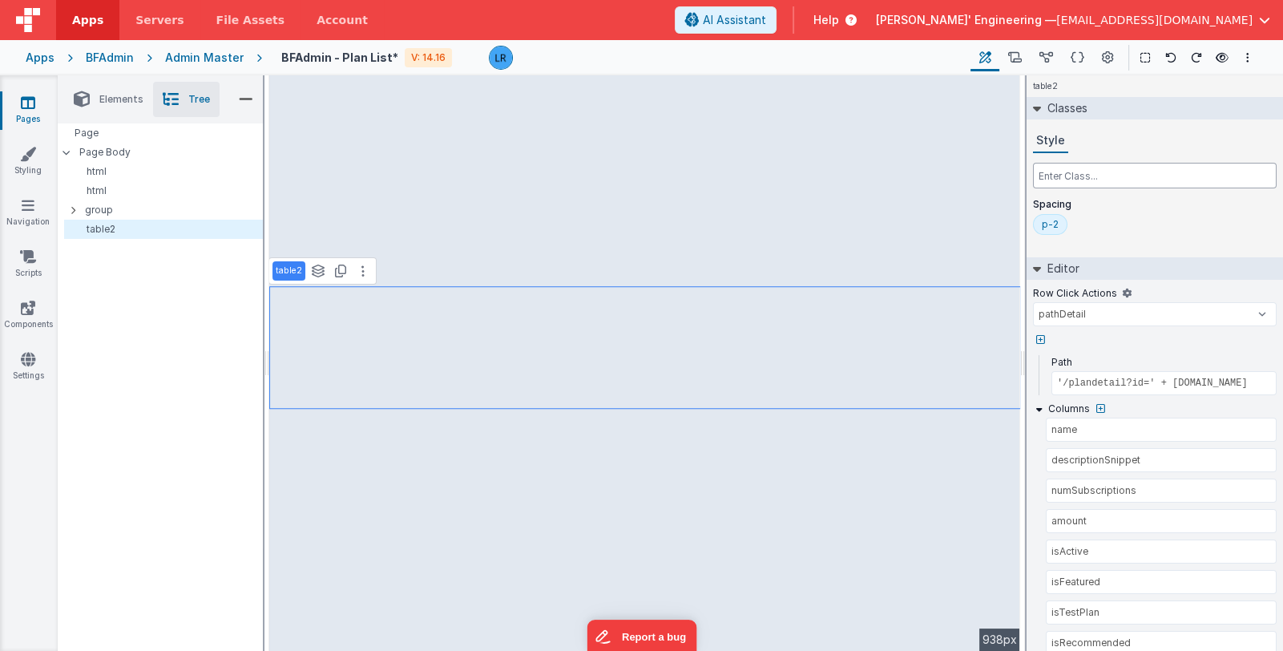
click at [1148, 172] on input "text" at bounding box center [1155, 176] width 244 height 26
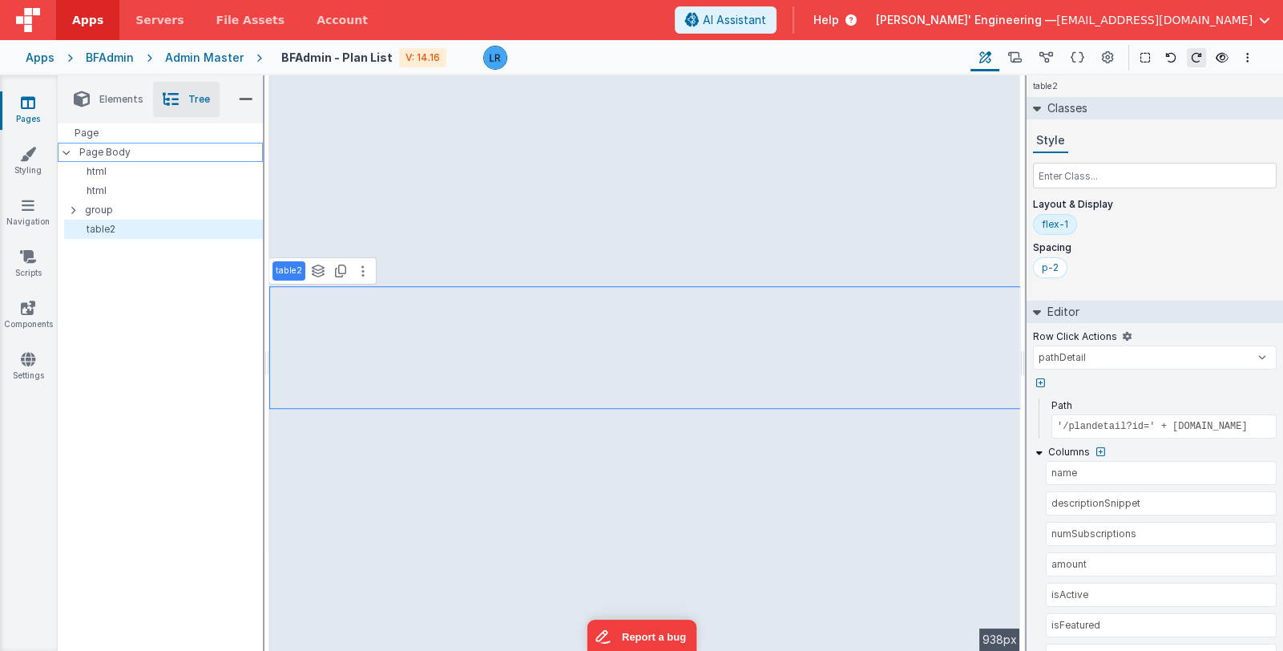
click at [169, 153] on p "Page Body" at bounding box center [171, 152] width 184 height 13
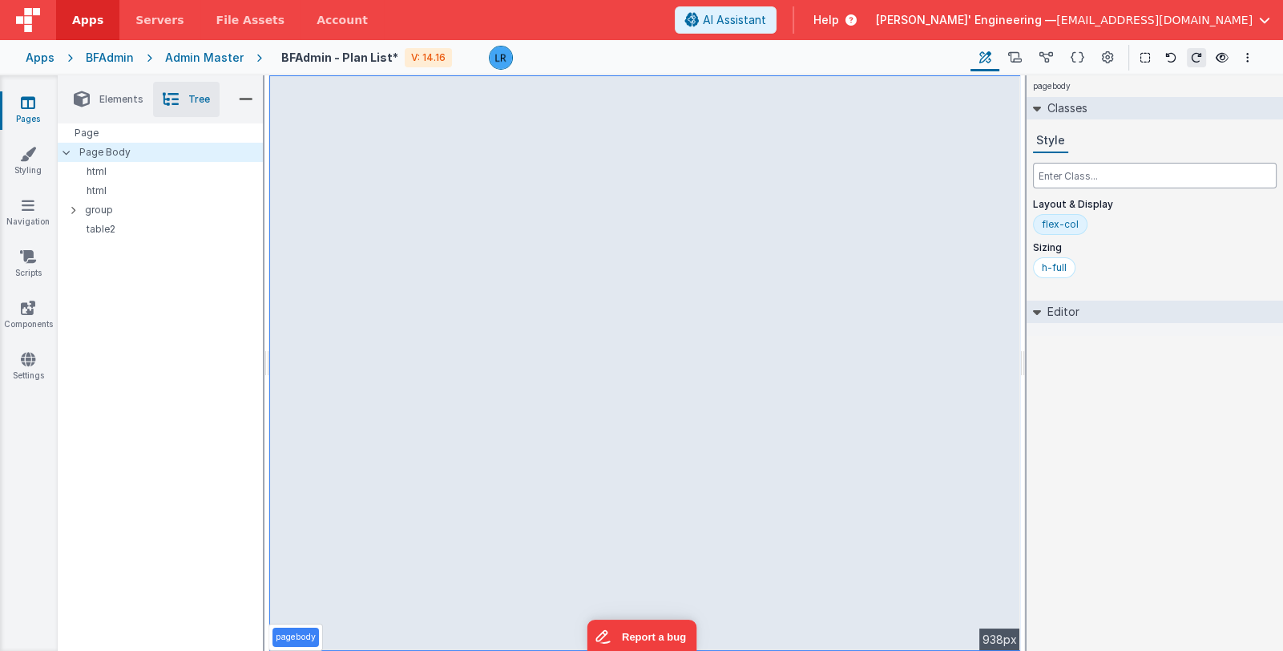
click at [1104, 176] on input "text" at bounding box center [1155, 176] width 244 height 26
click at [1061, 264] on div "h-full" at bounding box center [1054, 267] width 25 height 13
click at [1065, 174] on input "text" at bounding box center [1155, 176] width 244 height 26
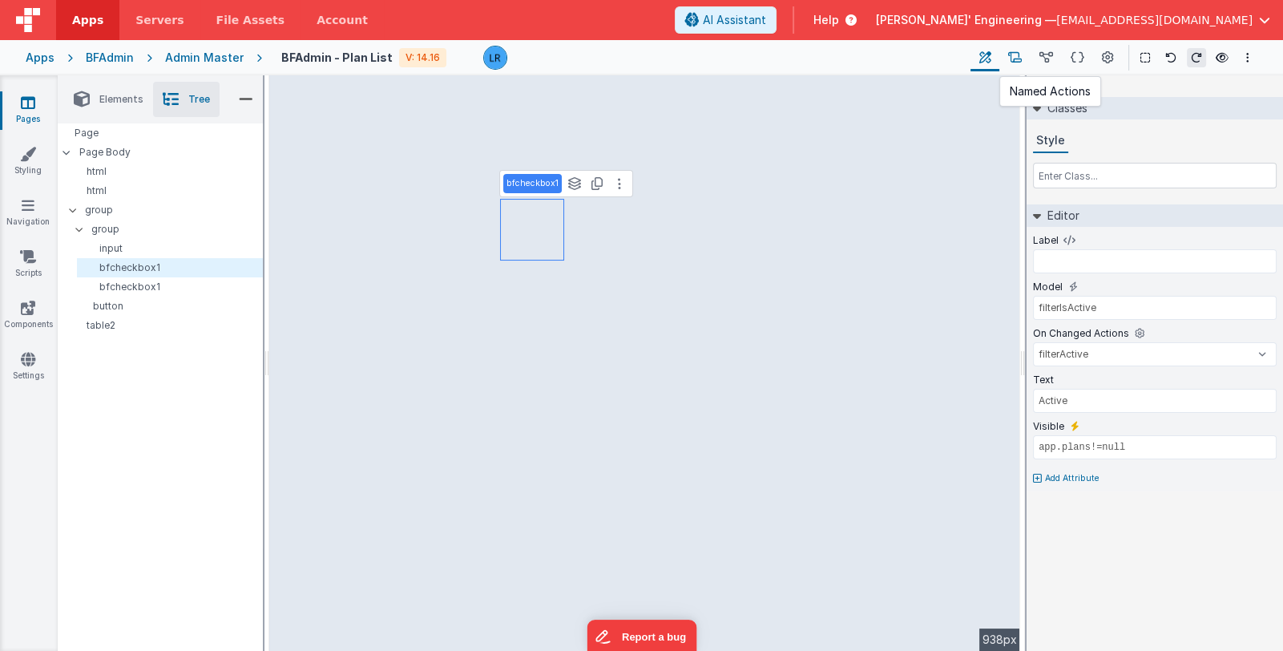
click at [1010, 58] on icon at bounding box center [1015, 58] width 14 height 17
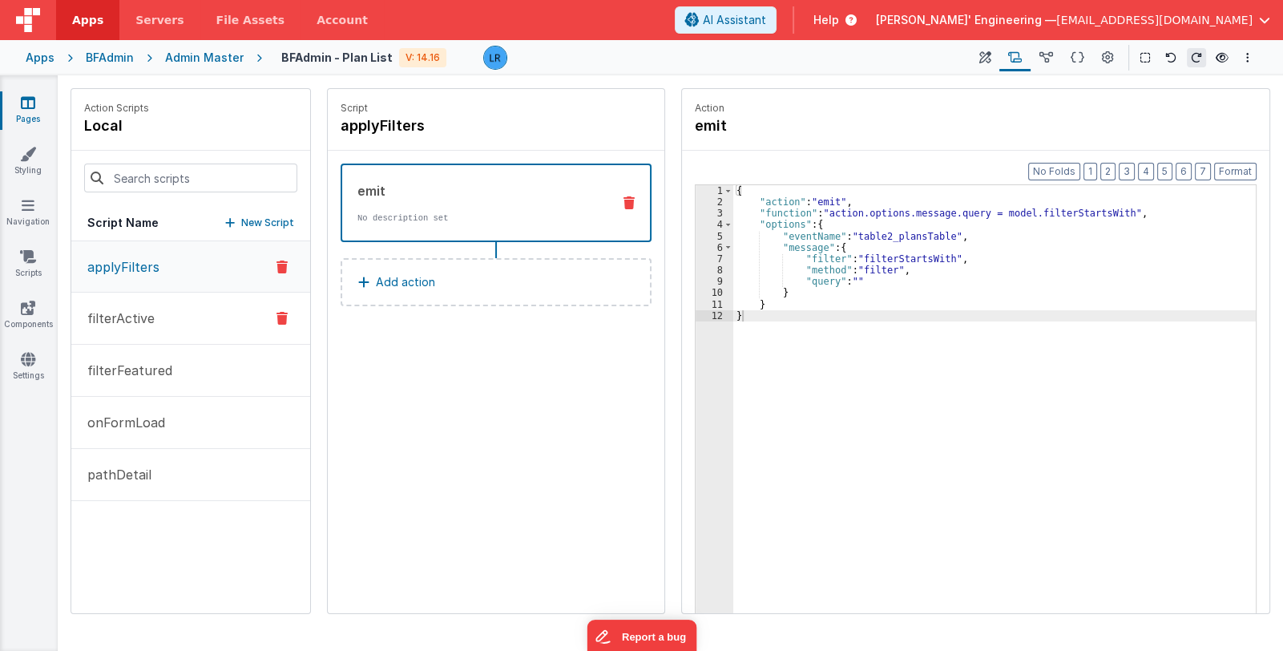
click at [128, 315] on p "filterActive" at bounding box center [116, 318] width 77 height 19
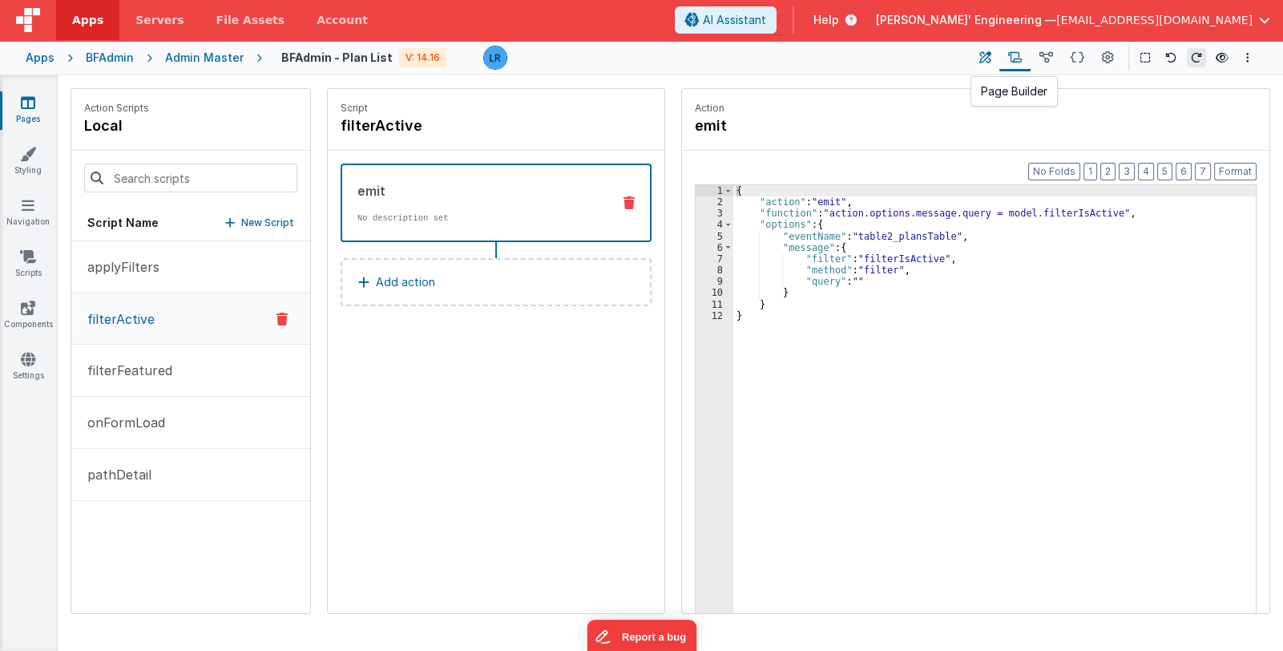
click at [984, 59] on icon at bounding box center [986, 58] width 12 height 17
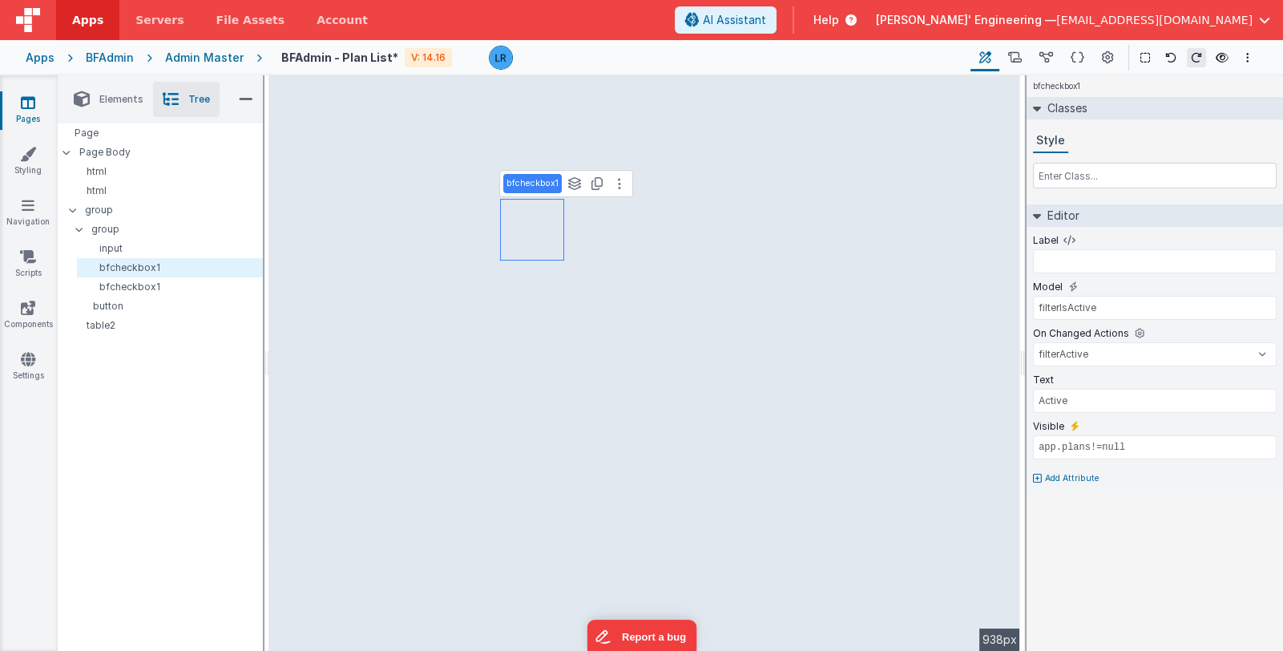
click at [32, 113] on link "Pages" at bounding box center [28, 111] width 58 height 32
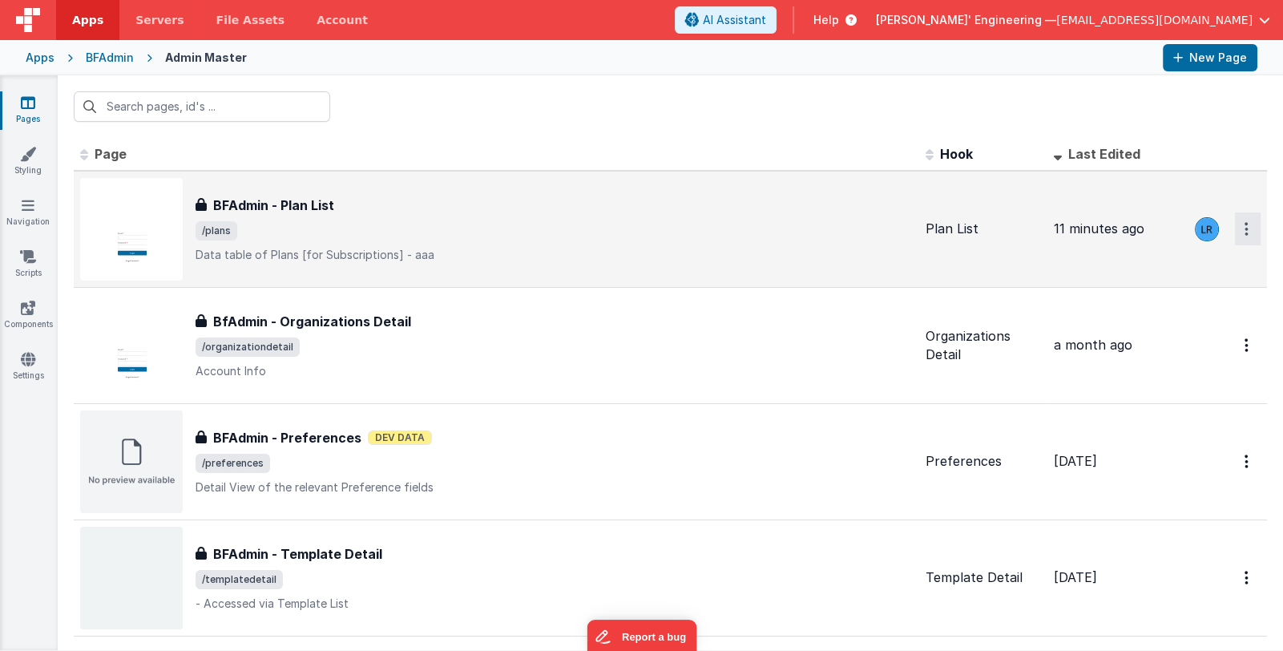
click at [1236, 235] on button "Options" at bounding box center [1248, 228] width 26 height 33
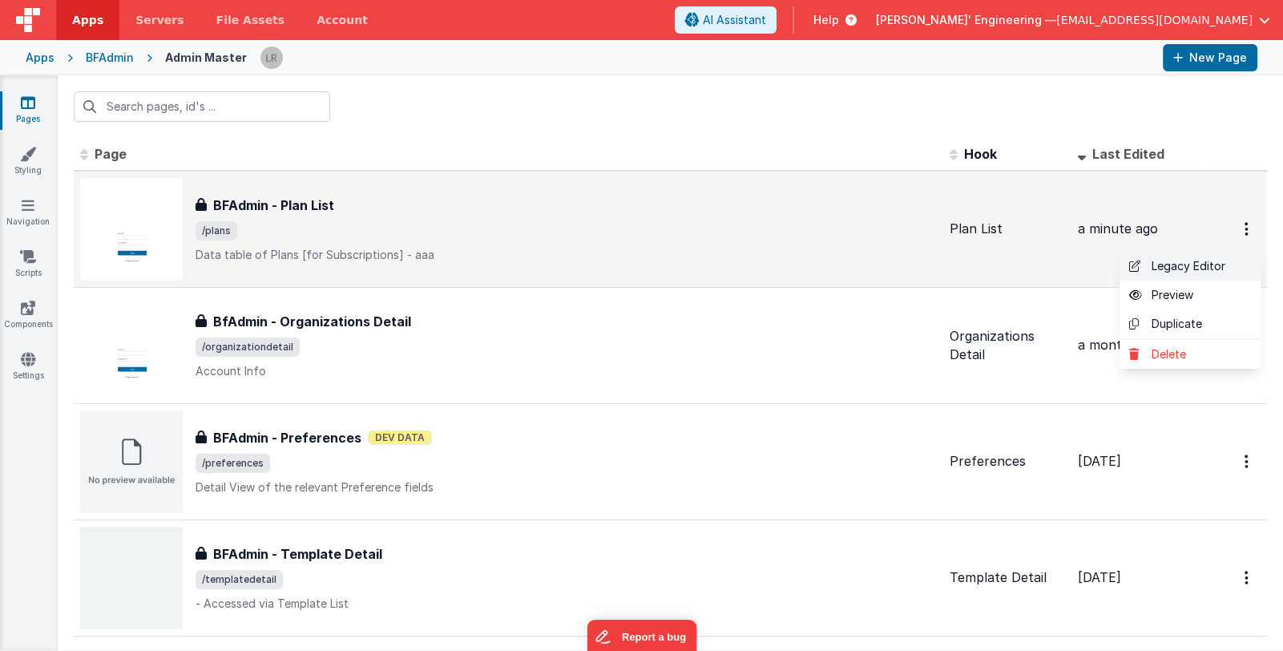
click at [1180, 264] on link "Legacy Editor" at bounding box center [1190, 266] width 141 height 29
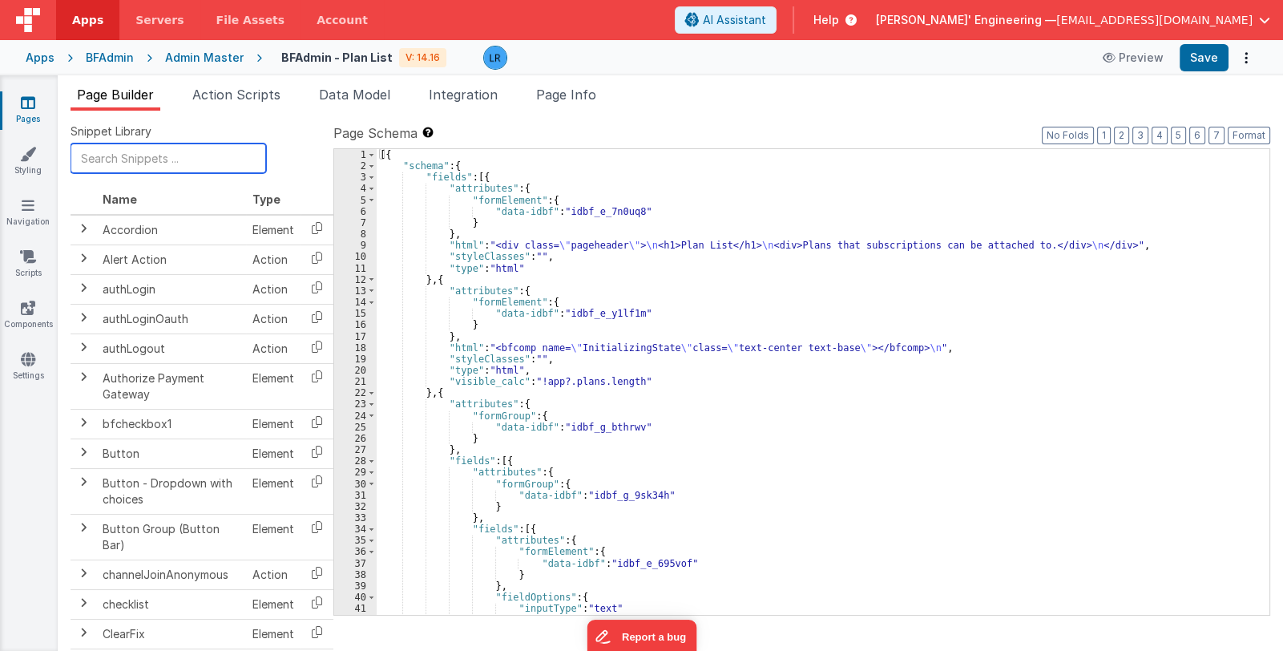
click at [128, 162] on input "text" at bounding box center [169, 158] width 196 height 30
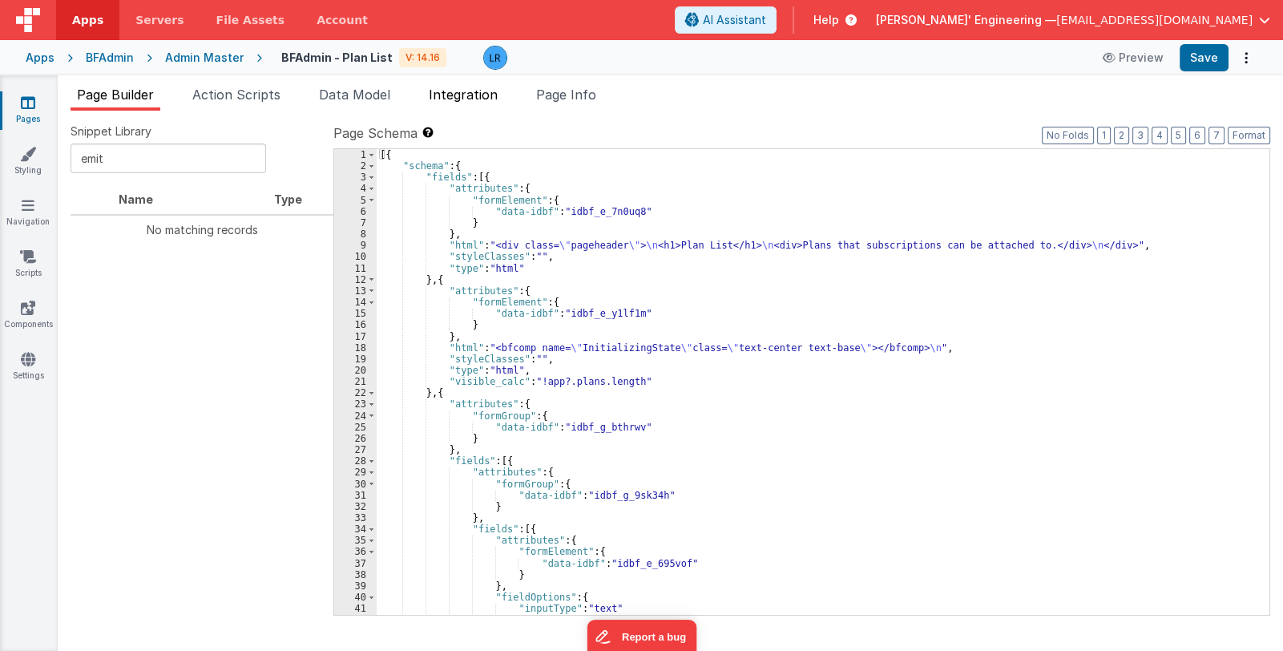
click at [455, 91] on span "Integration" at bounding box center [463, 95] width 69 height 16
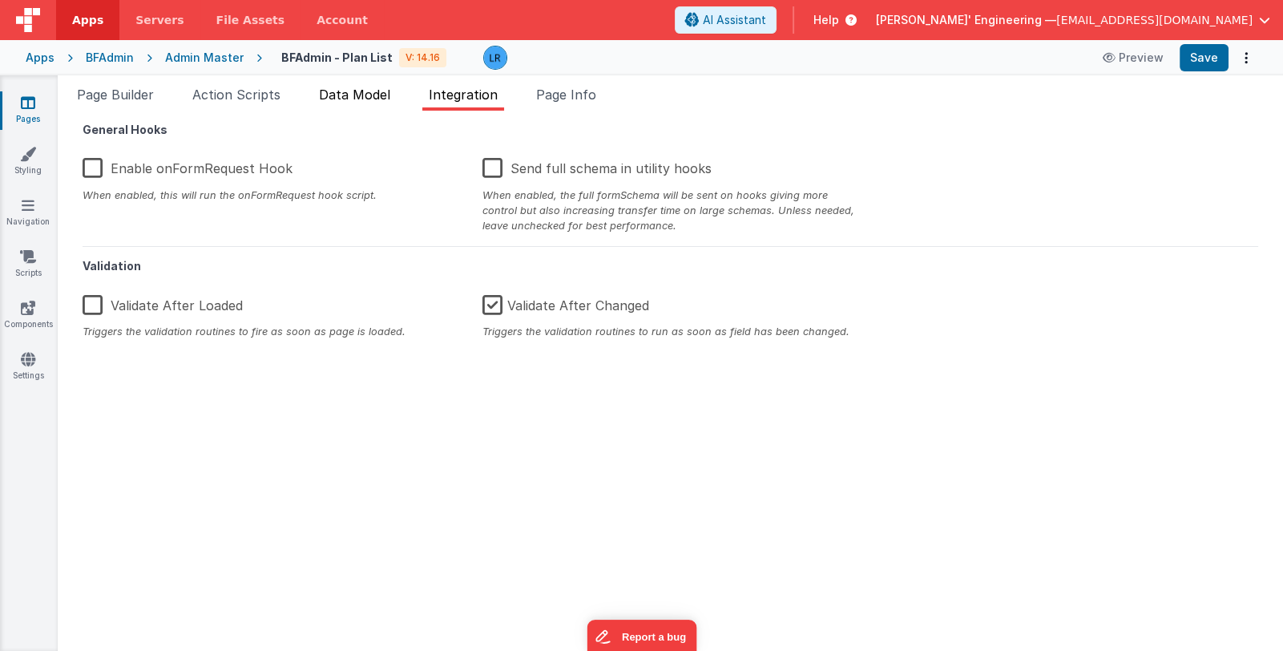
click at [356, 99] on span "Data Model" at bounding box center [354, 95] width 71 height 16
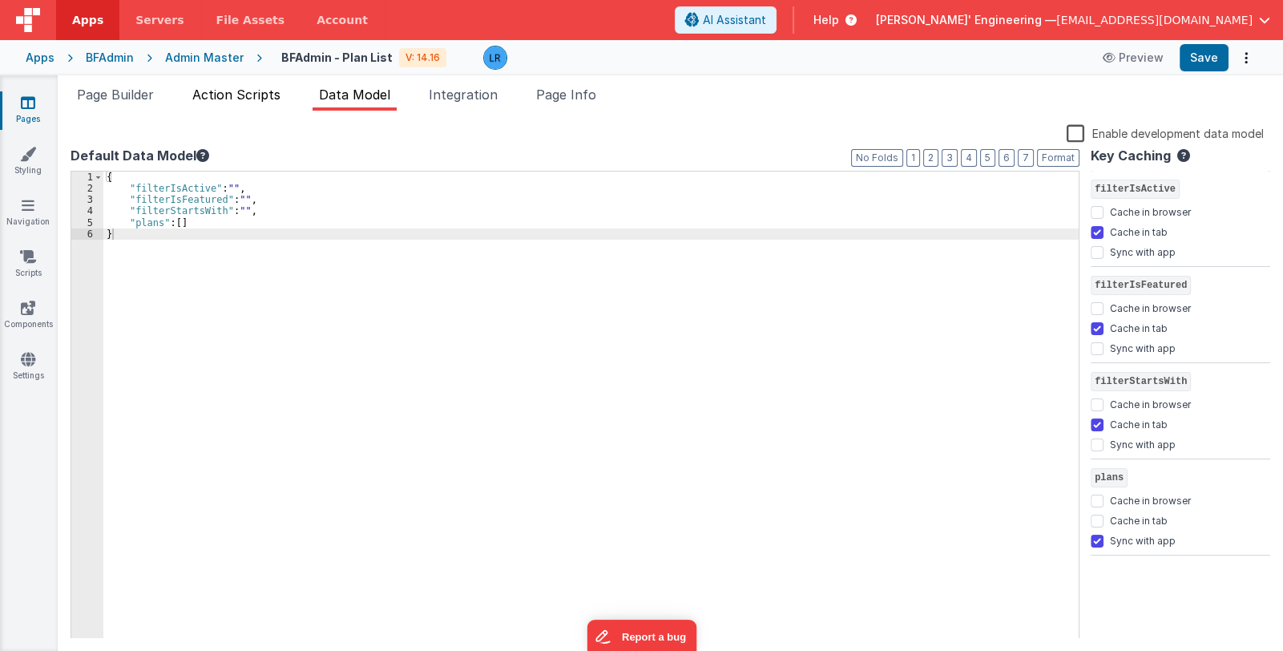
click at [240, 95] on span "Action Scripts" at bounding box center [236, 95] width 88 height 16
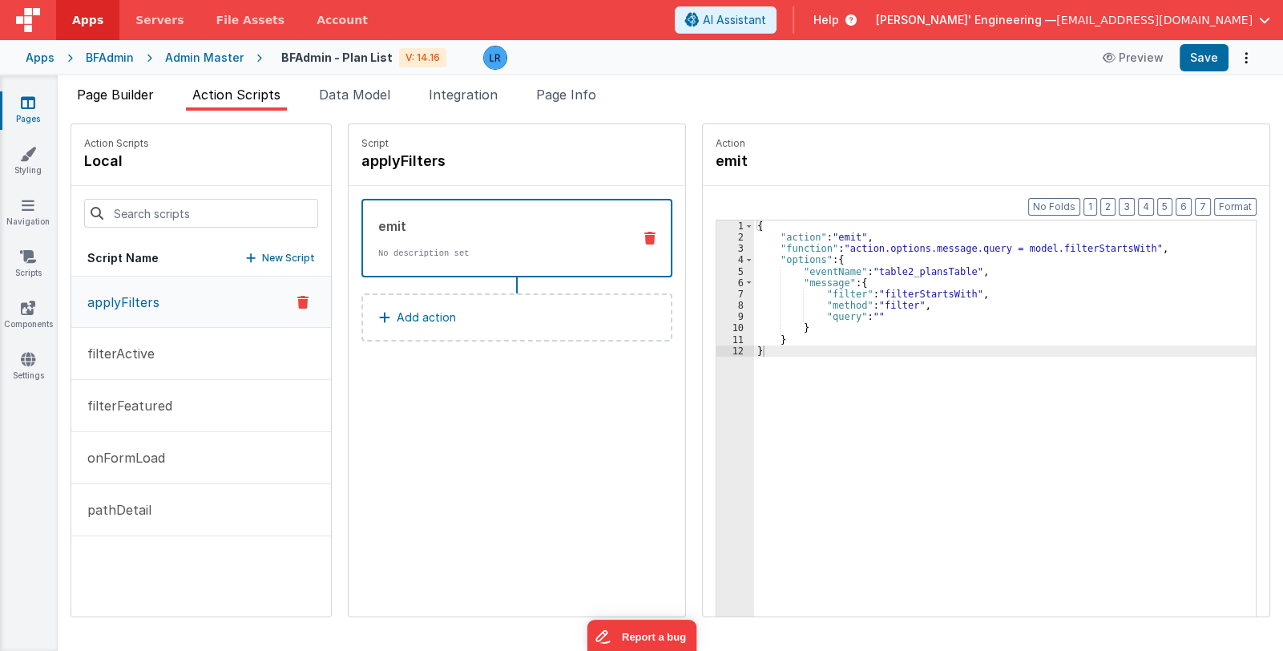
click at [130, 88] on span "Page Builder" at bounding box center [115, 95] width 77 height 16
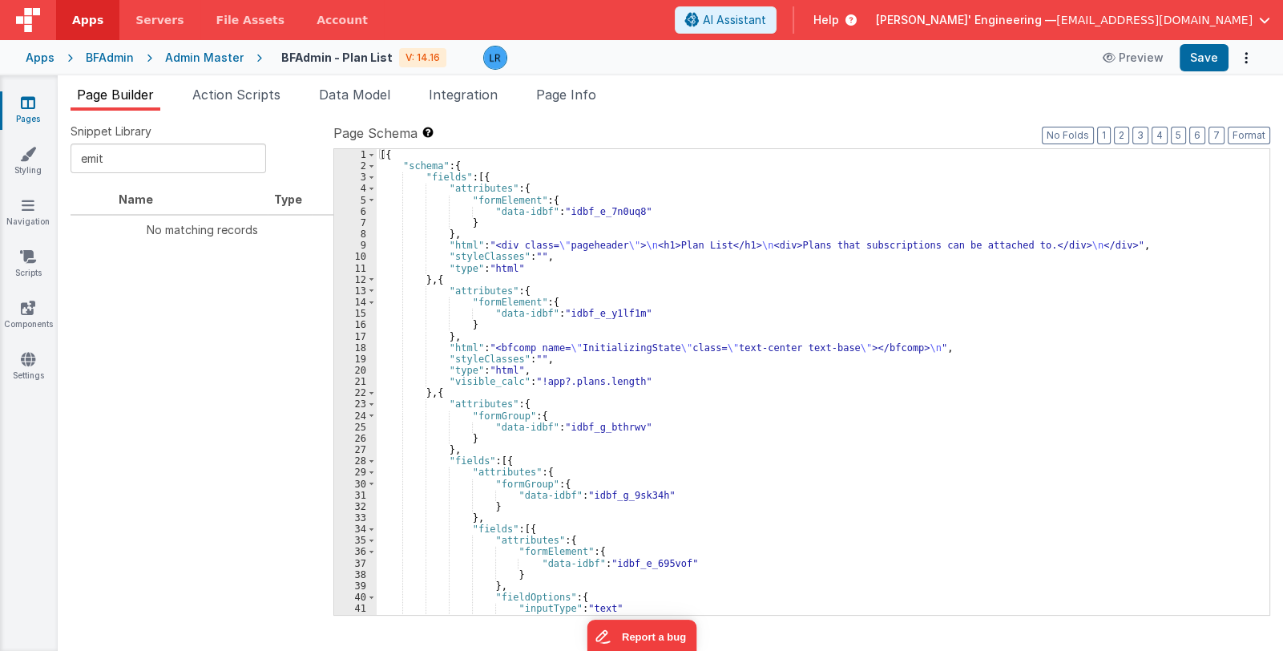
scroll to position [191, 0]
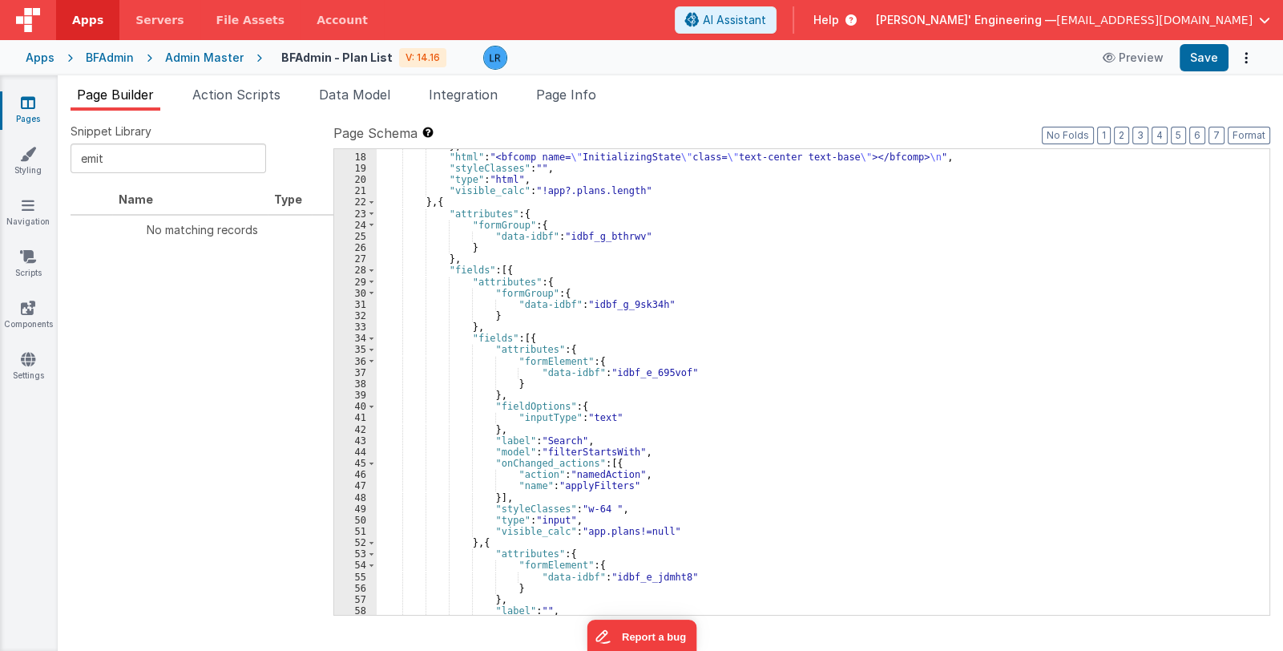
click at [657, 423] on div "} , "html" : "<bfcomp name= \" InitializingState \" class= \" text-center text-…" at bounding box center [817, 384] width 881 height 489
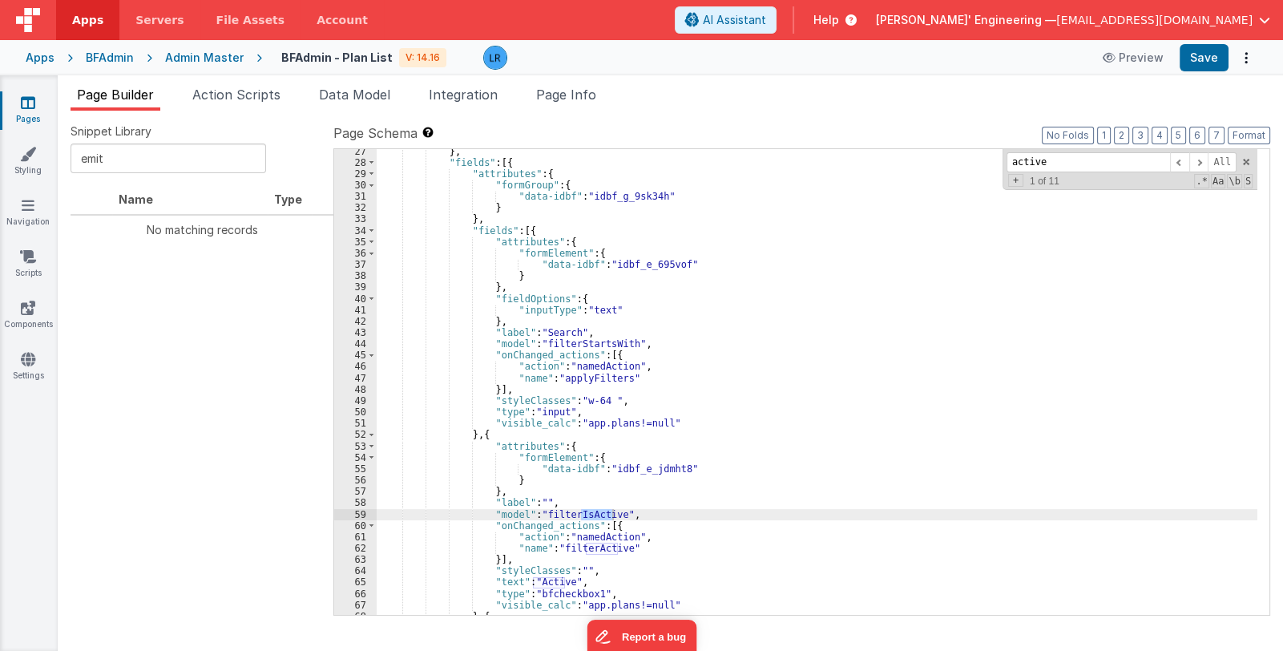
scroll to position [346, 0]
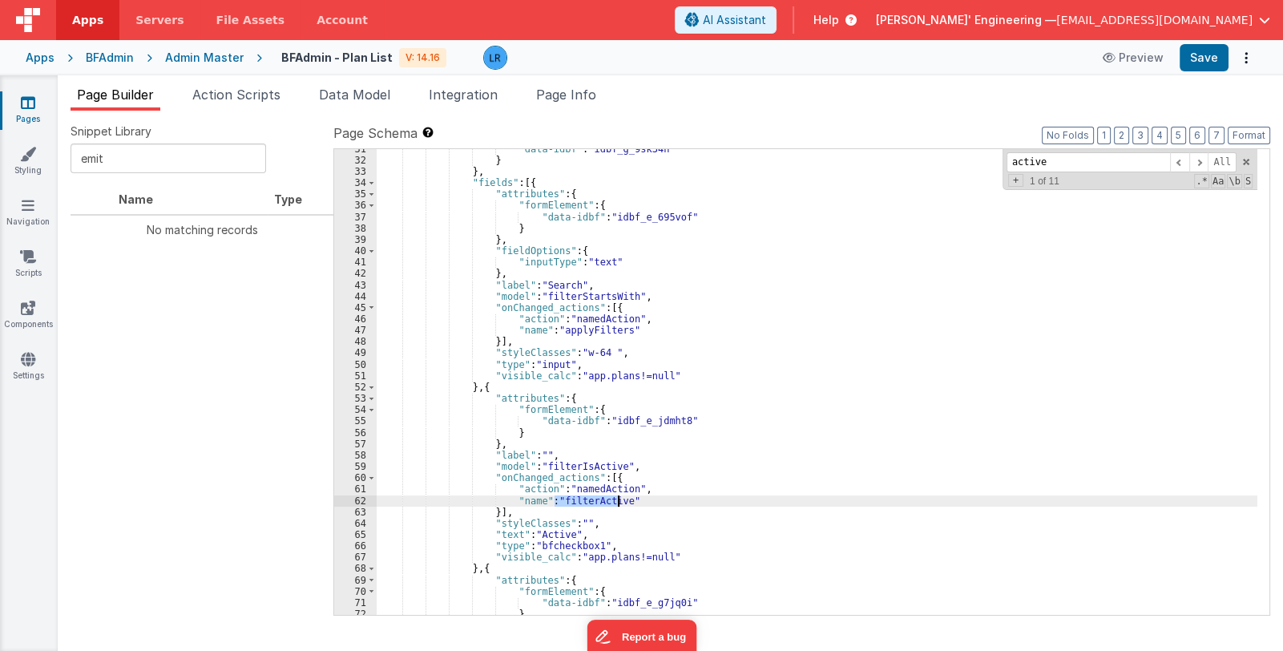
drag, startPoint x: 556, startPoint y: 499, endPoint x: 617, endPoint y: 500, distance: 61.7
click at [617, 500] on div ""data-idbf" : "idbf_g_9sk34h" } } , "fields" : [{ "attributes" : { "formElement…" at bounding box center [817, 387] width 881 height 489
click at [496, 384] on div ""data-idbf" : "idbf_g_9sk34h" } } , "fields" : [{ "attributes" : { "formElement…" at bounding box center [817, 387] width 881 height 489
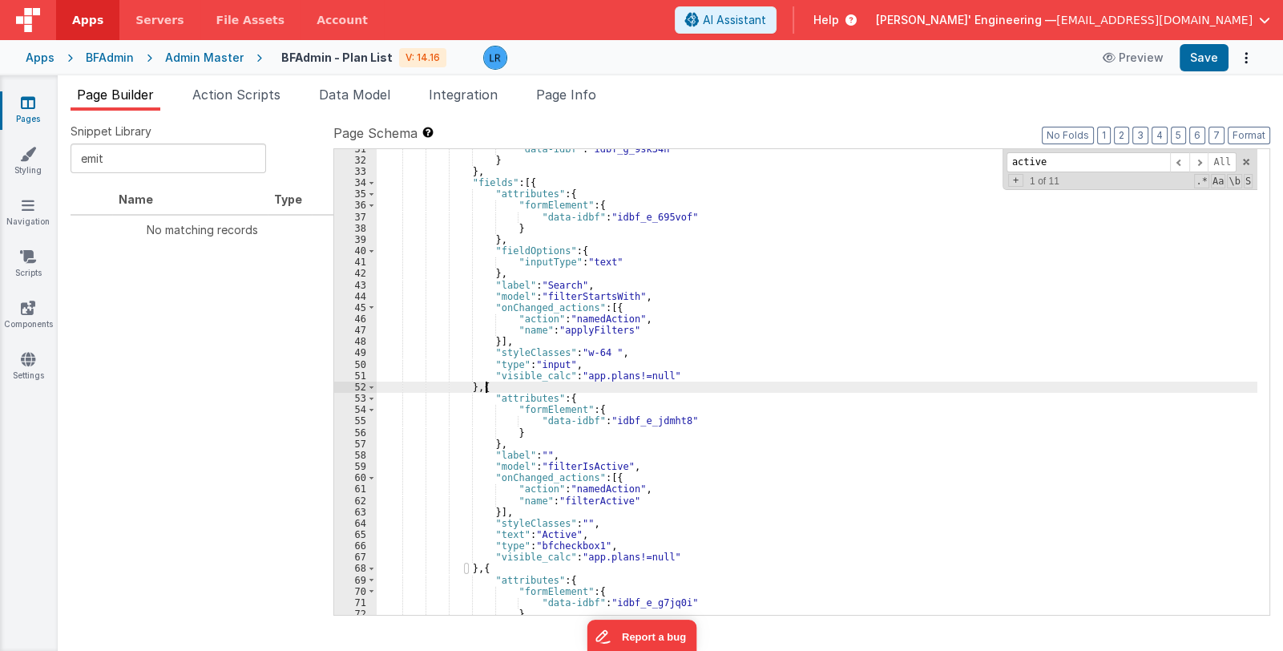
click at [496, 384] on div ""data-idbf" : "idbf_g_9sk34h" } } , "fields" : [{ "attributes" : { "formElement…" at bounding box center [817, 387] width 881 height 489
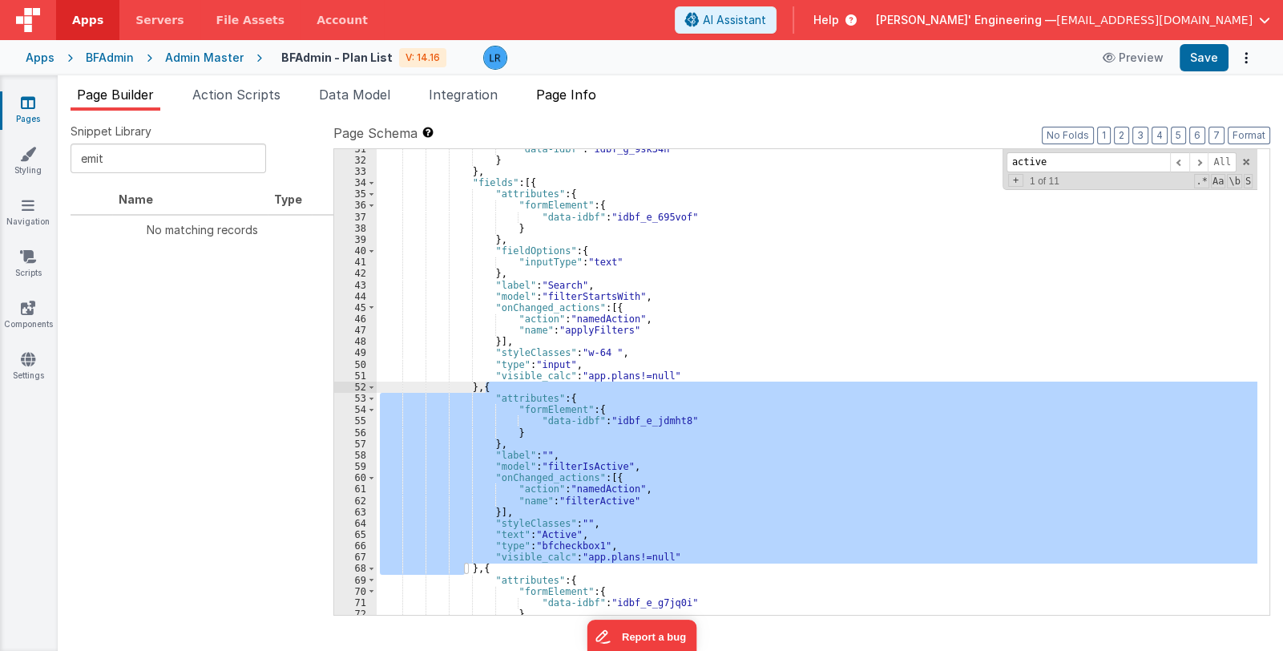
click at [568, 94] on span "Page Info" at bounding box center [566, 95] width 60 height 16
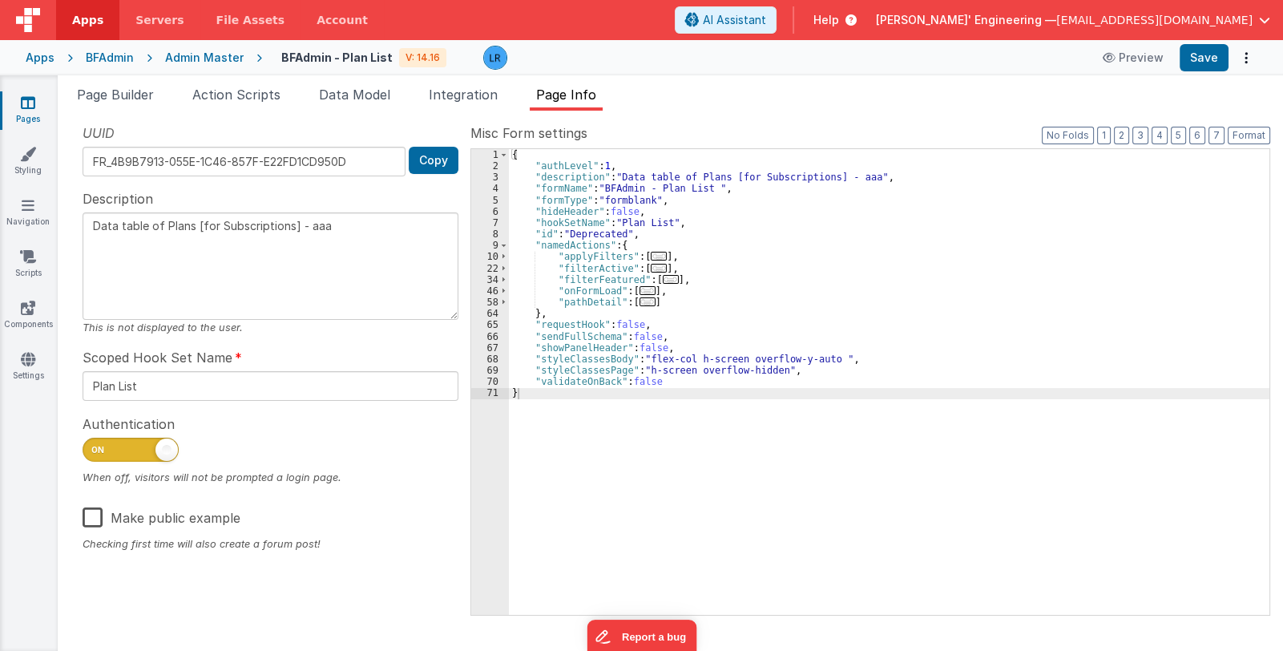
click at [651, 269] on span "..." at bounding box center [659, 268] width 16 height 9
